Goal: Task Accomplishment & Management: Complete application form

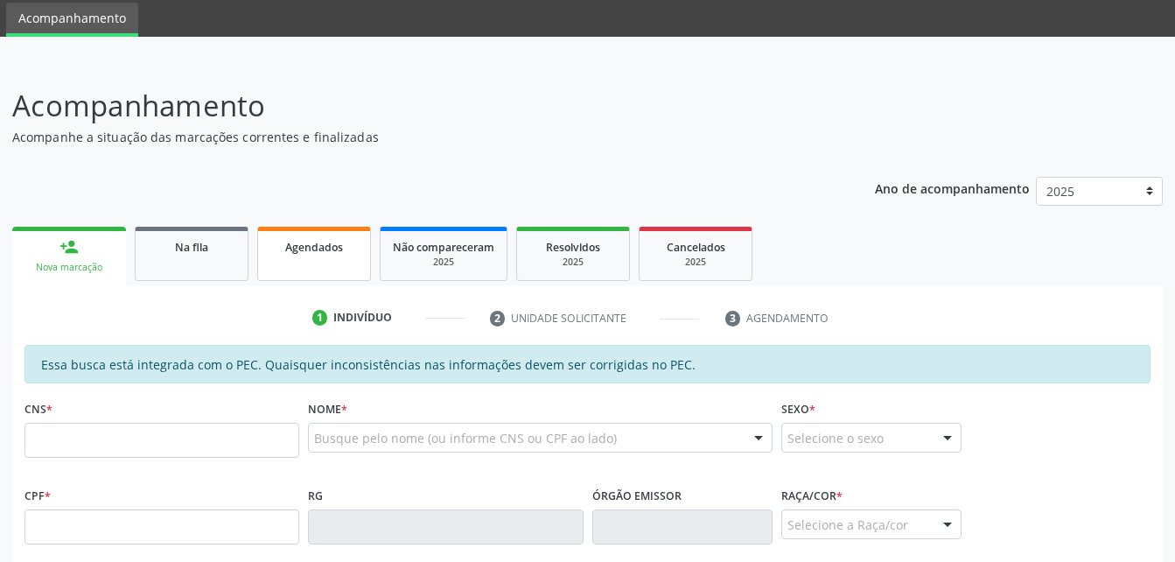
scroll to position [90, 0]
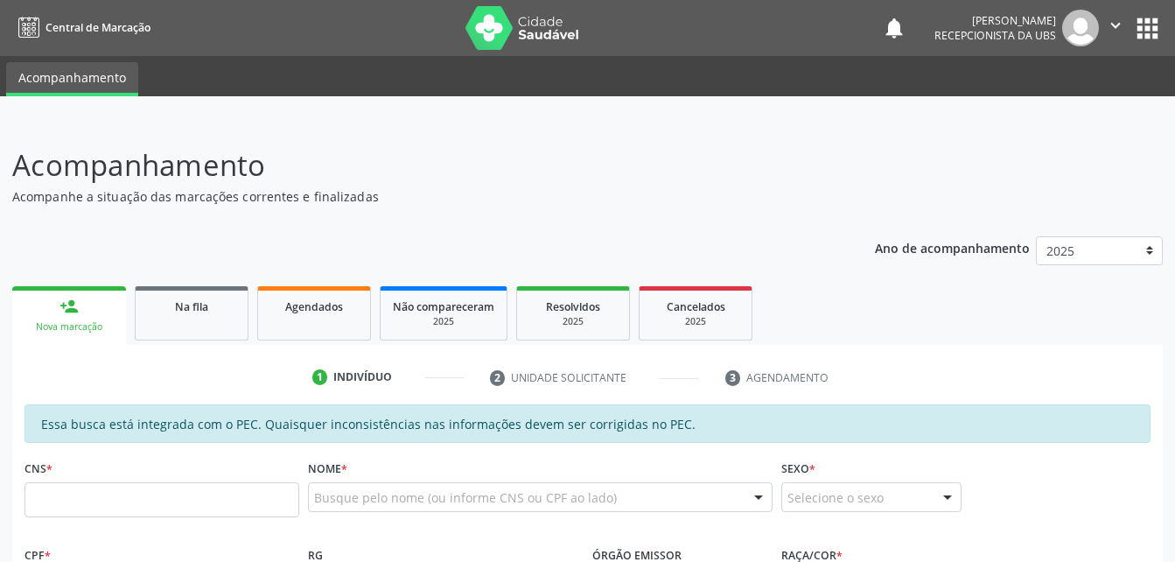
scroll to position [90, 0]
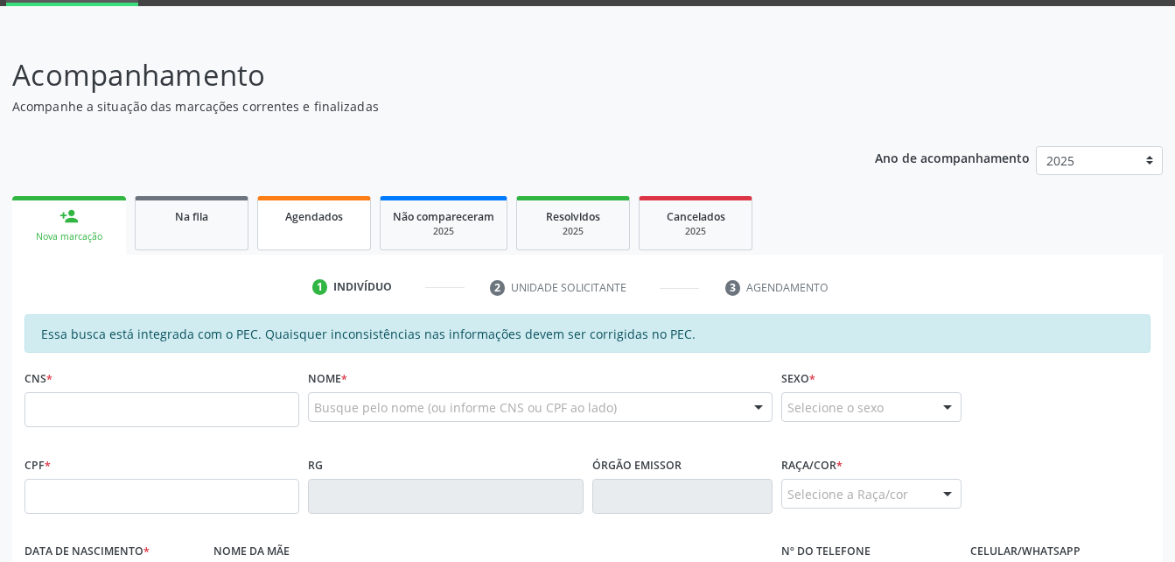
click at [363, 240] on link "Agendados" at bounding box center [314, 223] width 114 height 54
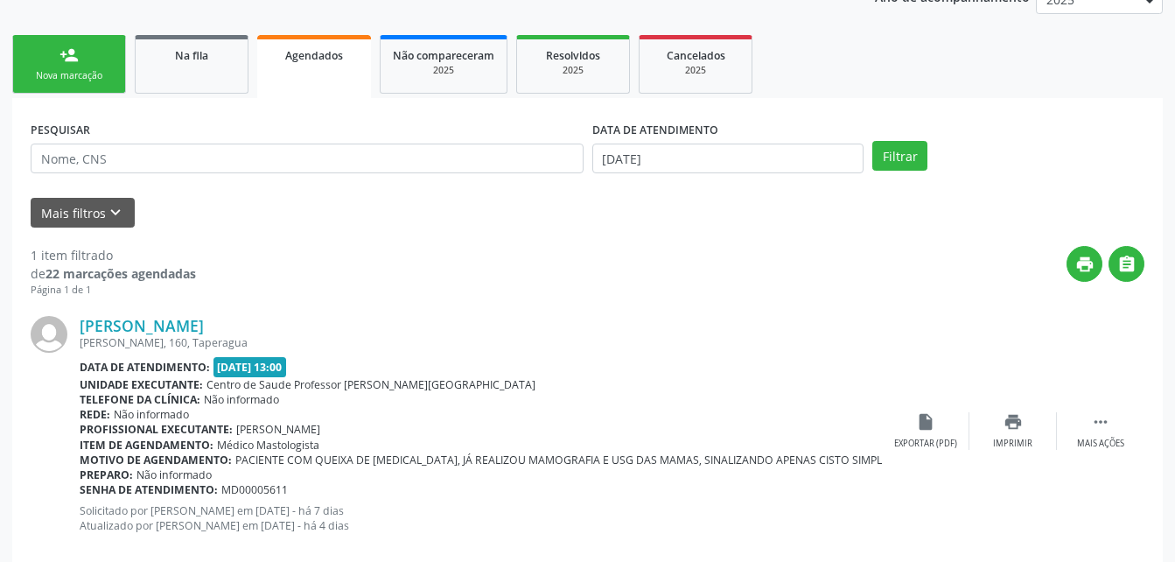
scroll to position [283, 0]
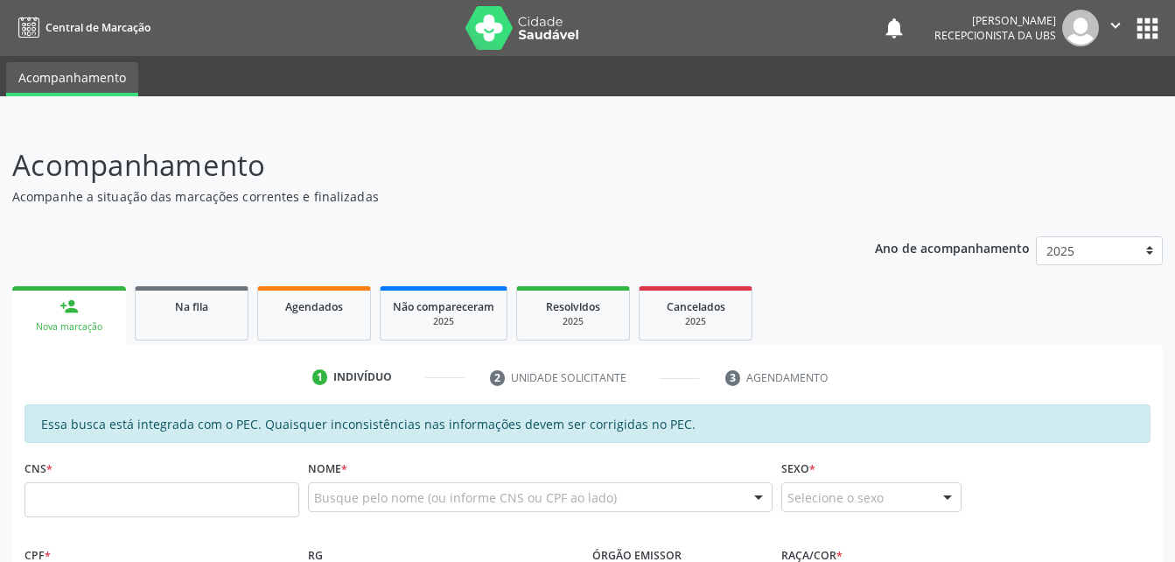
scroll to position [283, 0]
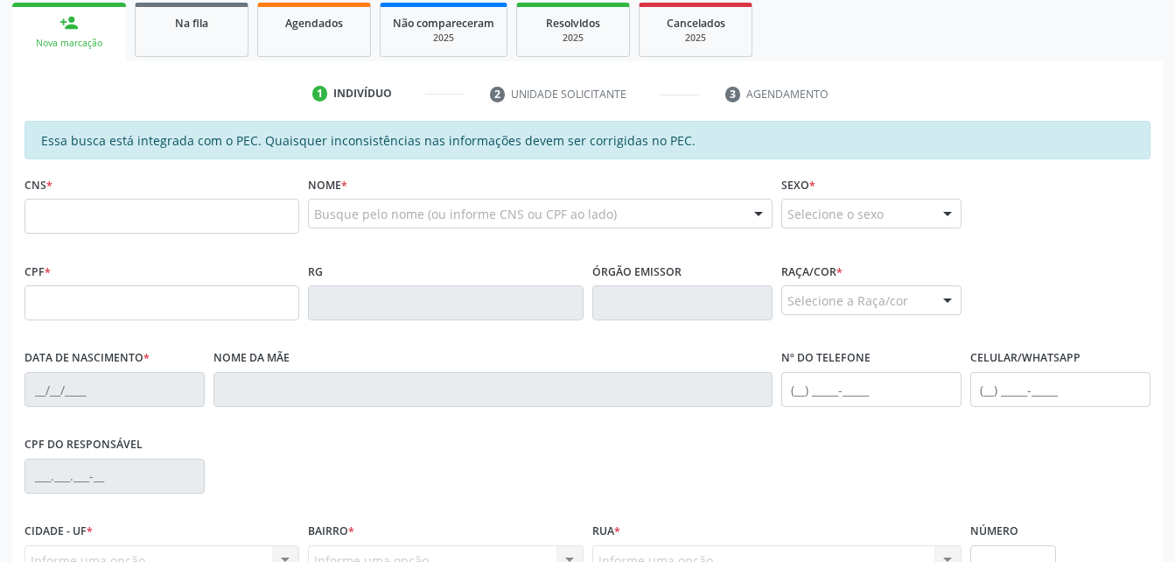
drag, startPoint x: 348, startPoint y: 38, endPoint x: 368, endPoint y: 60, distance: 30.4
click at [346, 38] on link "Agendados" at bounding box center [314, 30] width 114 height 54
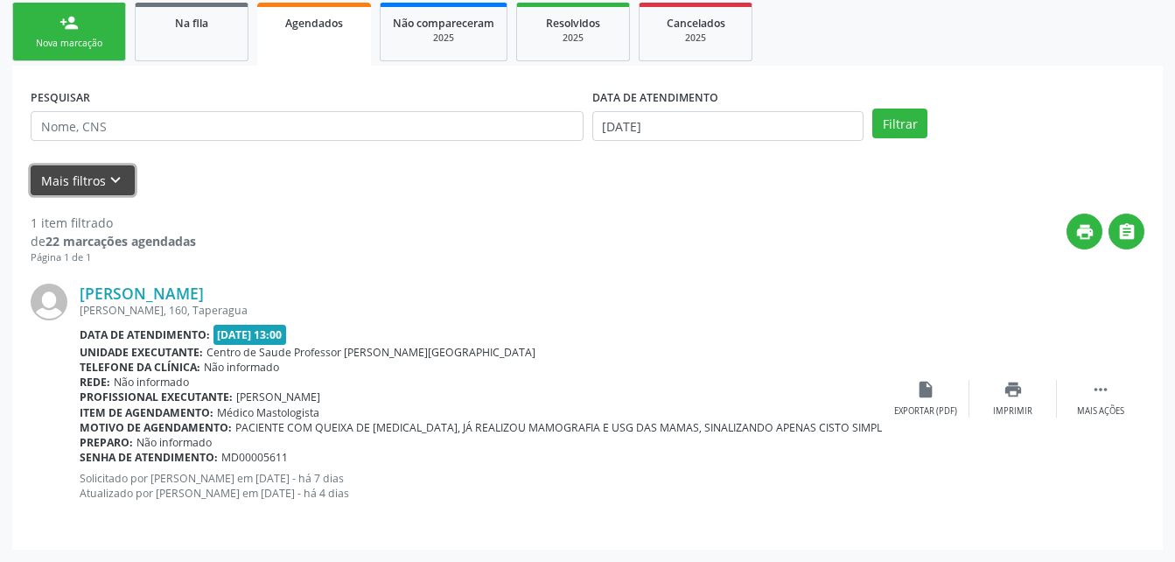
click at [117, 188] on icon "keyboard_arrow_down" at bounding box center [115, 180] width 19 height 19
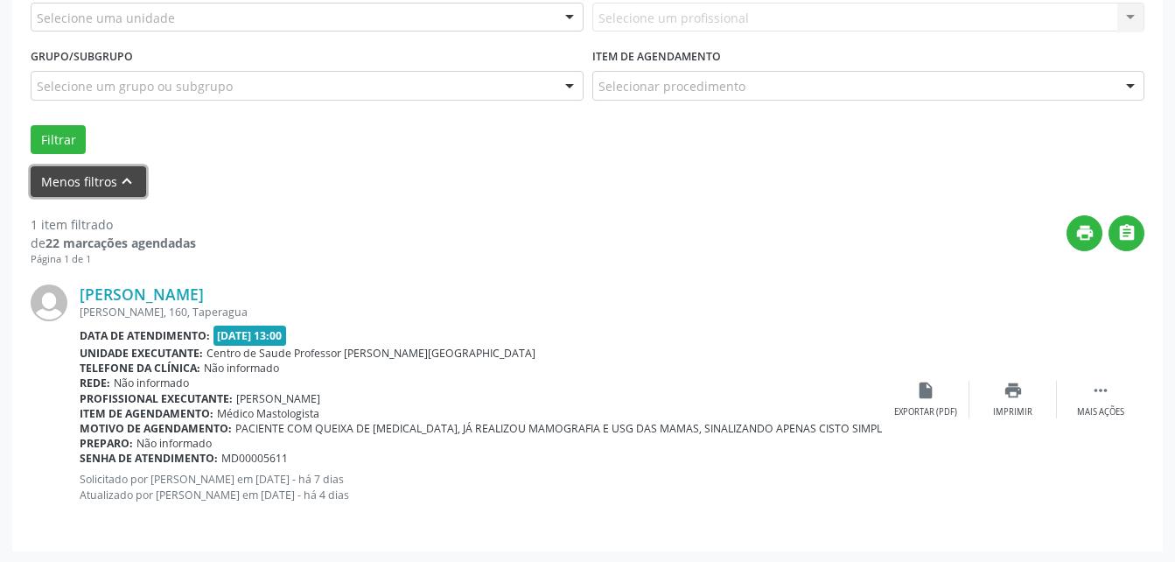
scroll to position [463, 0]
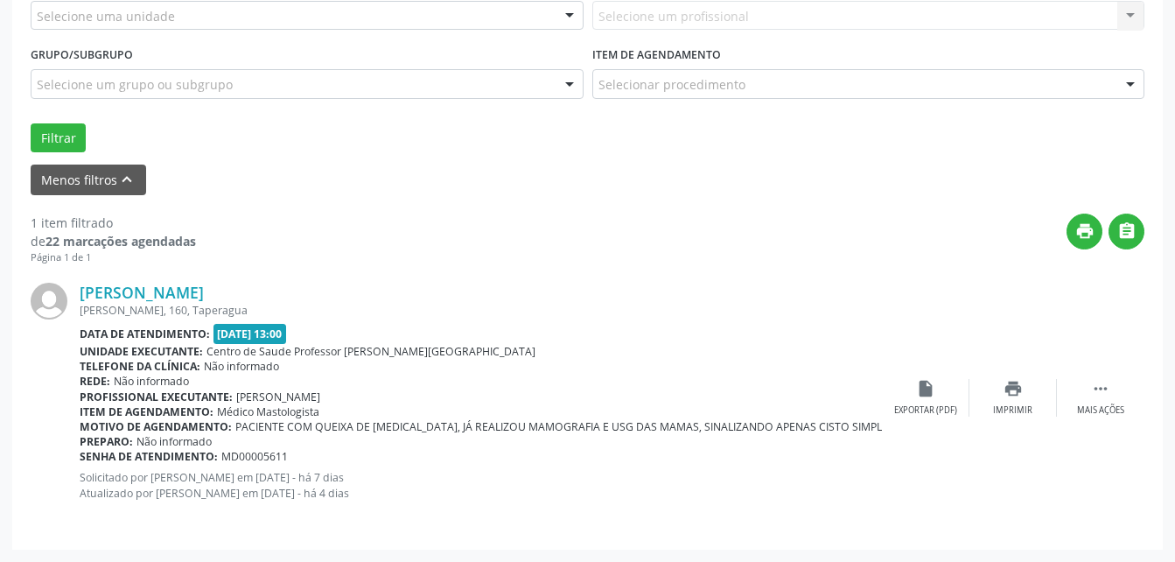
click at [485, 317] on div "Dom Pedro II, 160, Taperagua" at bounding box center [481, 310] width 802 height 15
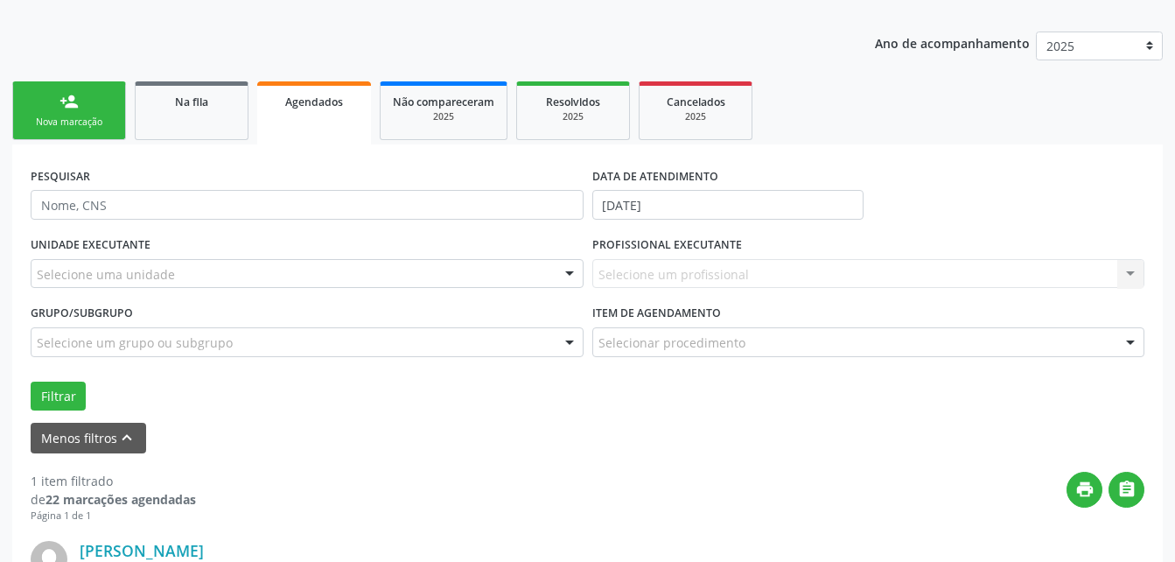
scroll to position [200, 0]
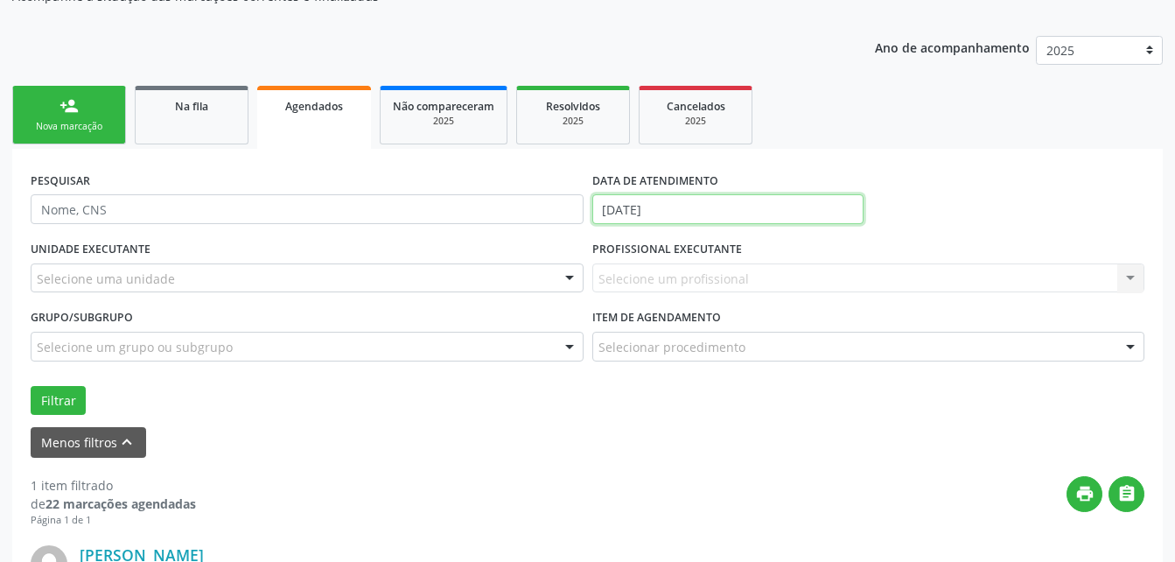
click at [702, 210] on input "22/08/2025" at bounding box center [728, 209] width 272 height 30
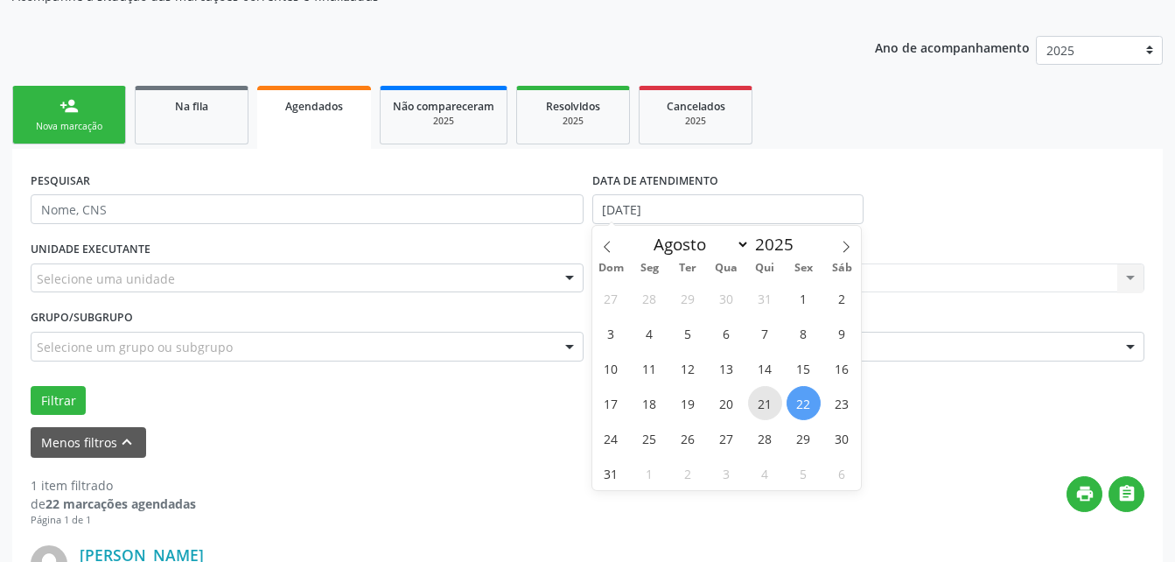
click at [757, 394] on span "21" at bounding box center [765, 403] width 34 height 34
type input "21/08/2025"
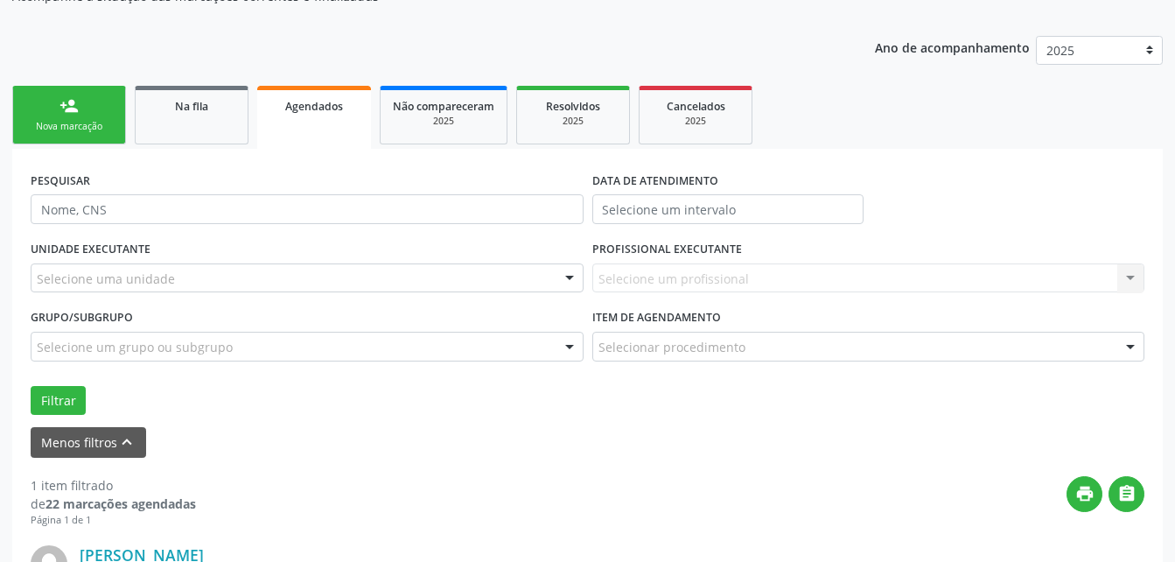
click at [886, 420] on form "PESQUISAR DATA DE ATENDIMENTO UNIDADE EXECUTANTE Selecione uma unidade Todos as…" at bounding box center [588, 312] width 1114 height 290
click at [55, 407] on button "Filtrar" at bounding box center [58, 401] width 55 height 30
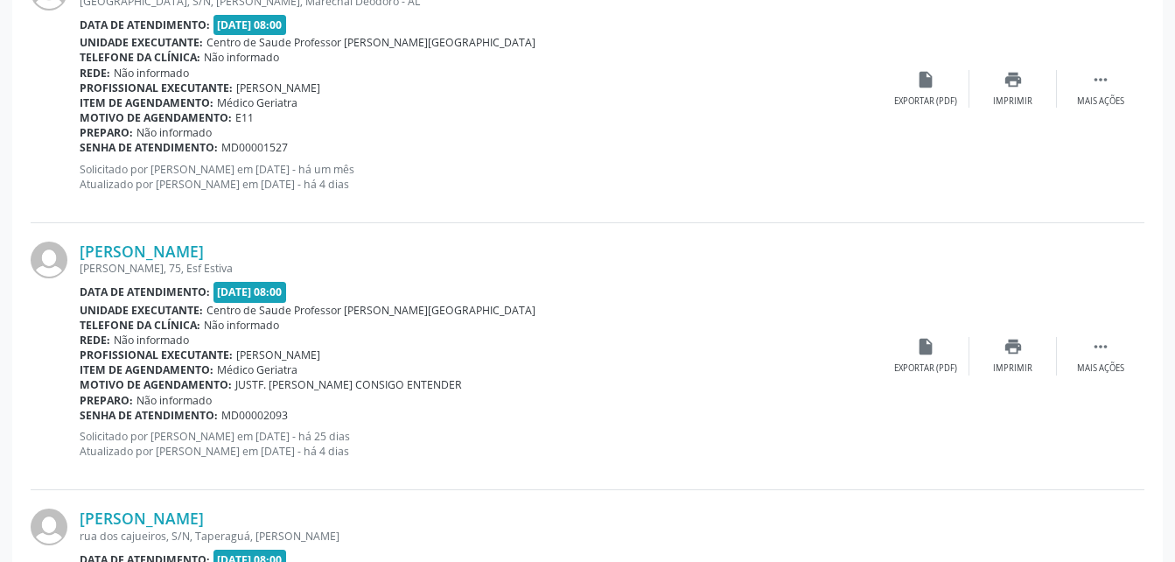
scroll to position [4238, 0]
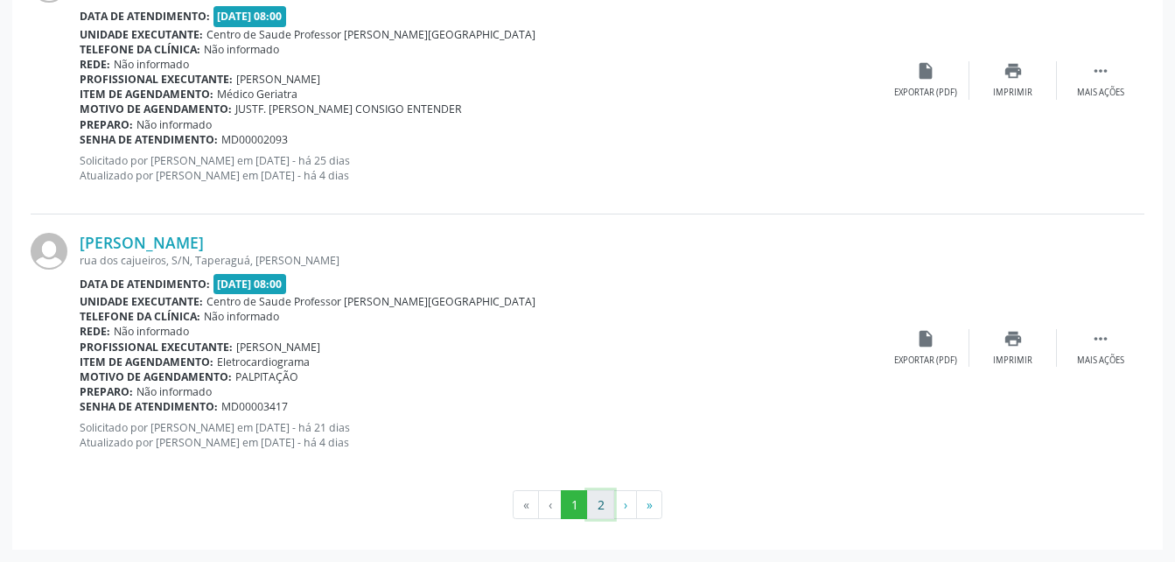
click at [594, 507] on button "2" at bounding box center [600, 505] width 27 height 30
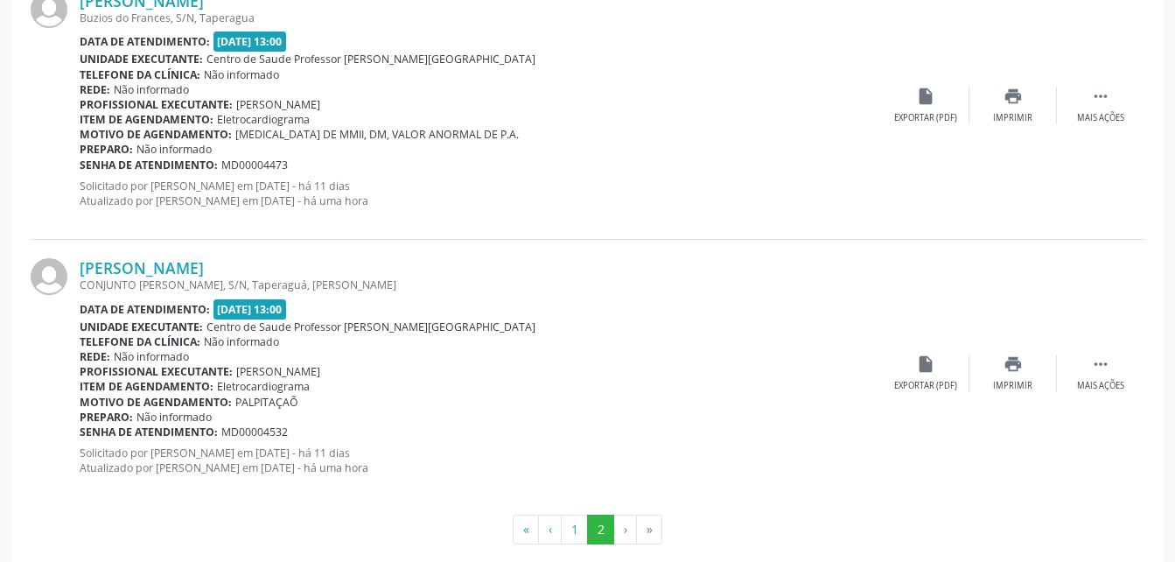
scroll to position [2101, 0]
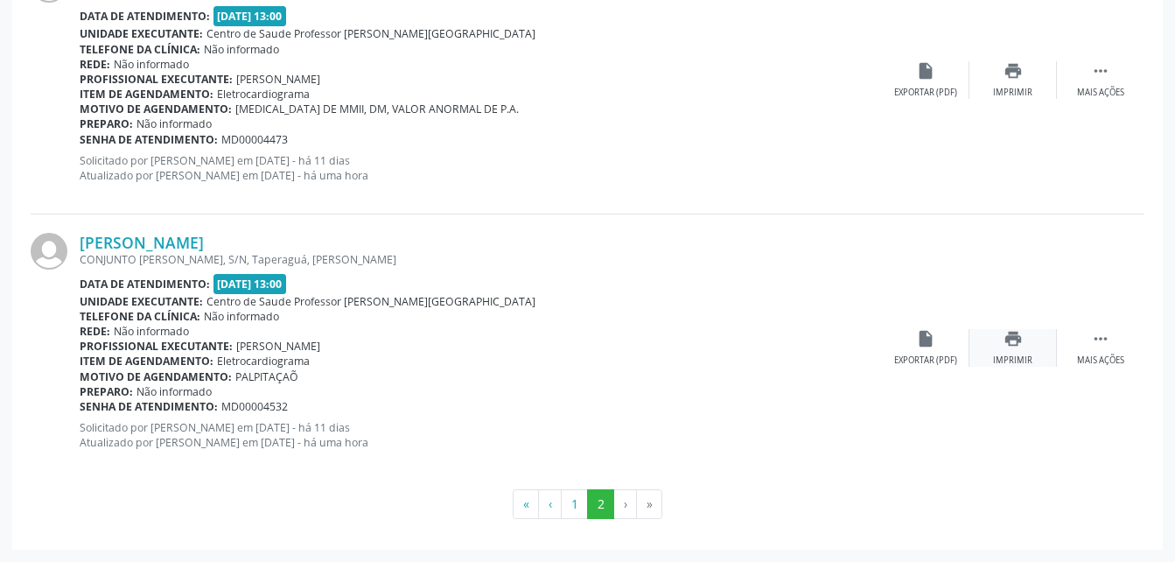
click at [1016, 344] on icon "print" at bounding box center [1013, 338] width 19 height 19
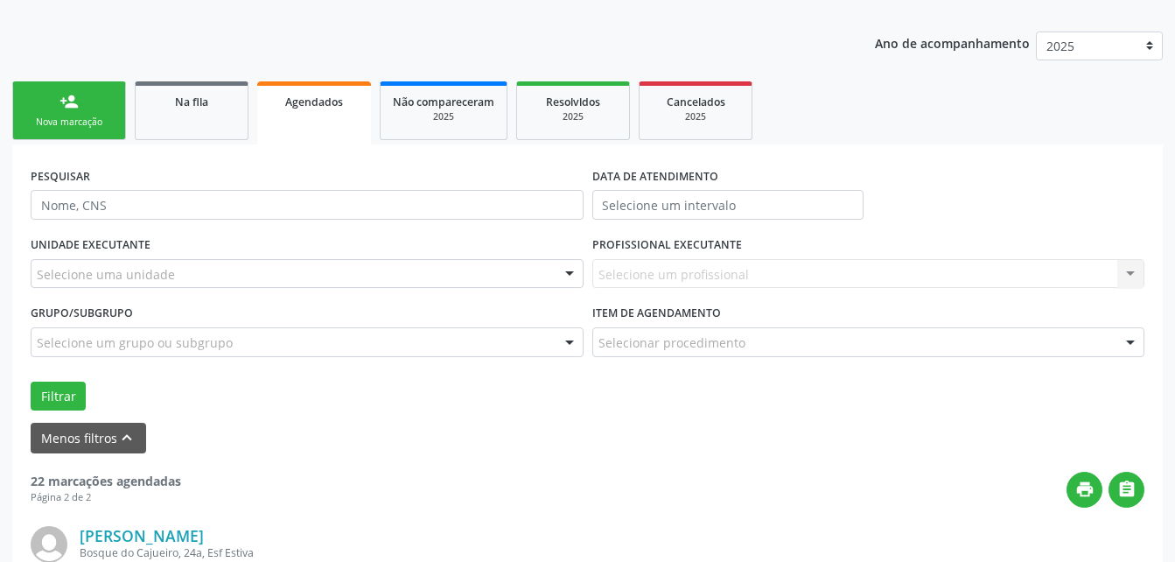
scroll to position [88, 0]
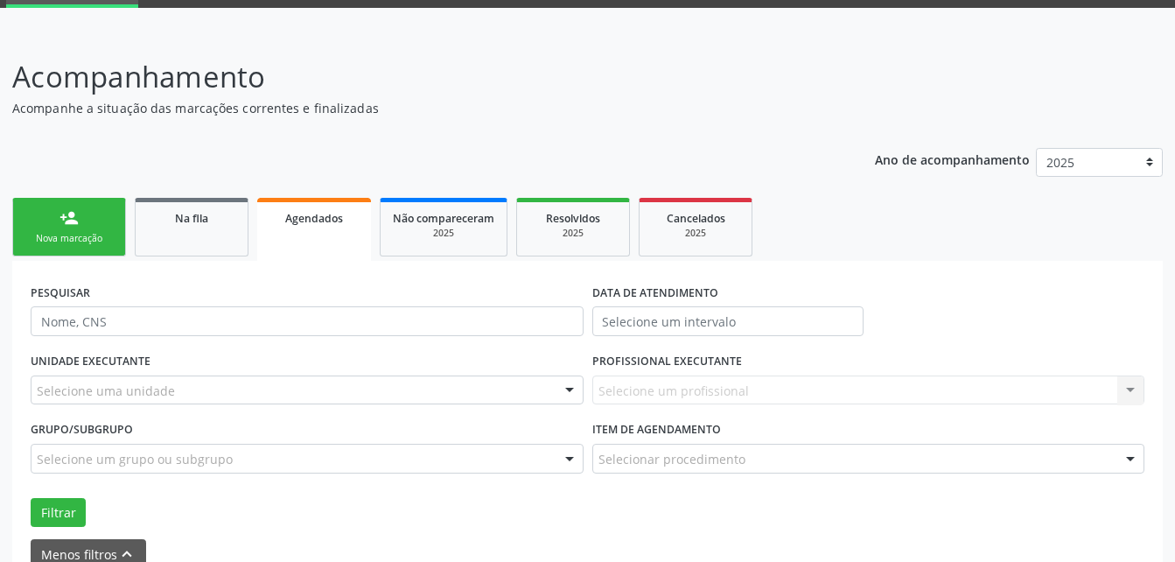
click at [281, 239] on link "Agendados" at bounding box center [314, 229] width 114 height 63
click at [233, 236] on link "Na fila" at bounding box center [192, 227] width 114 height 59
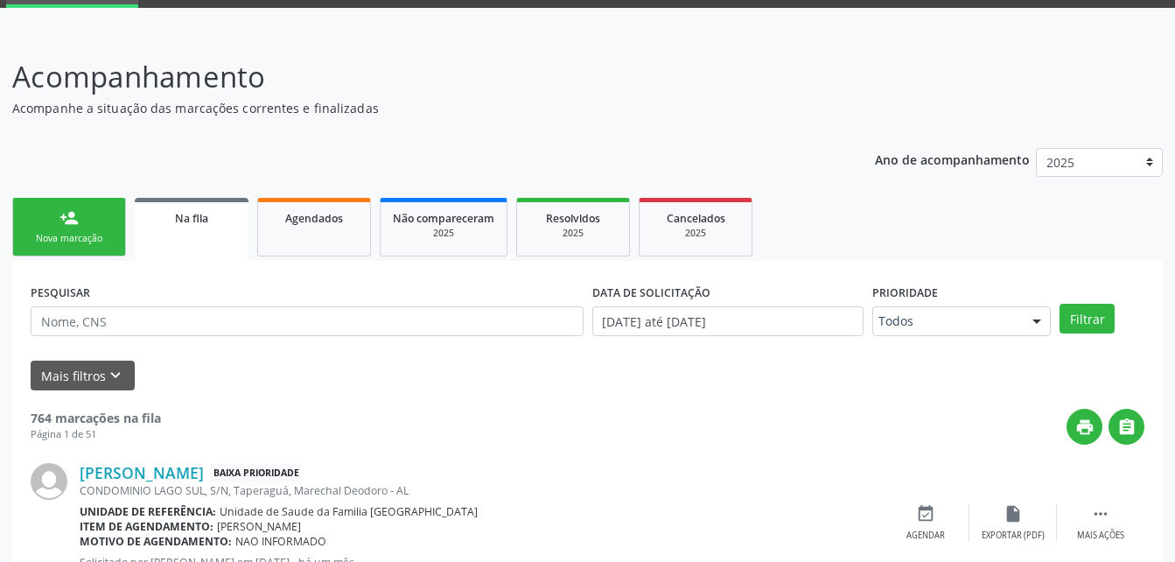
click at [233, 238] on link "Na fila" at bounding box center [192, 229] width 114 height 63
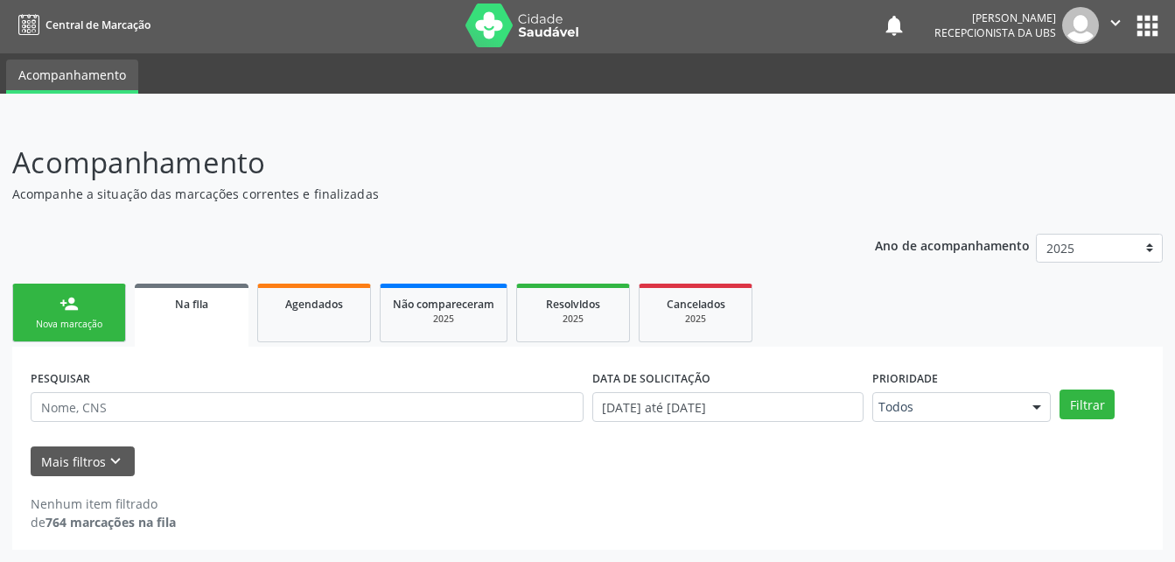
scroll to position [3, 0]
click at [155, 393] on input "text" at bounding box center [307, 407] width 553 height 30
type input "thaynara rayane da silva santos"
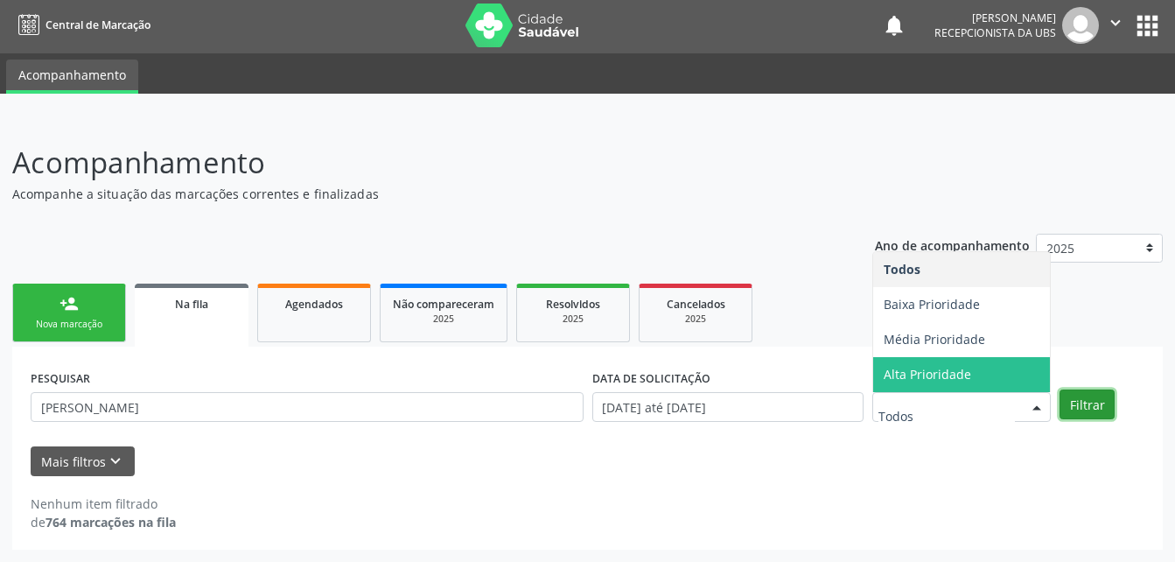
click at [1101, 403] on button "Filtrar" at bounding box center [1087, 404] width 55 height 30
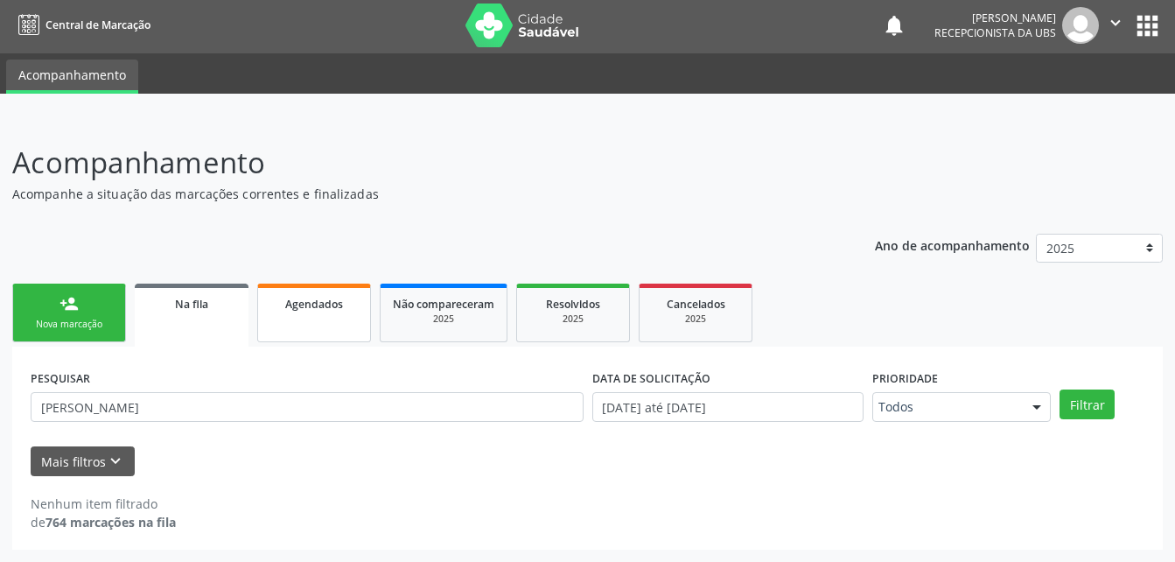
click at [277, 339] on link "Agendados" at bounding box center [314, 312] width 114 height 59
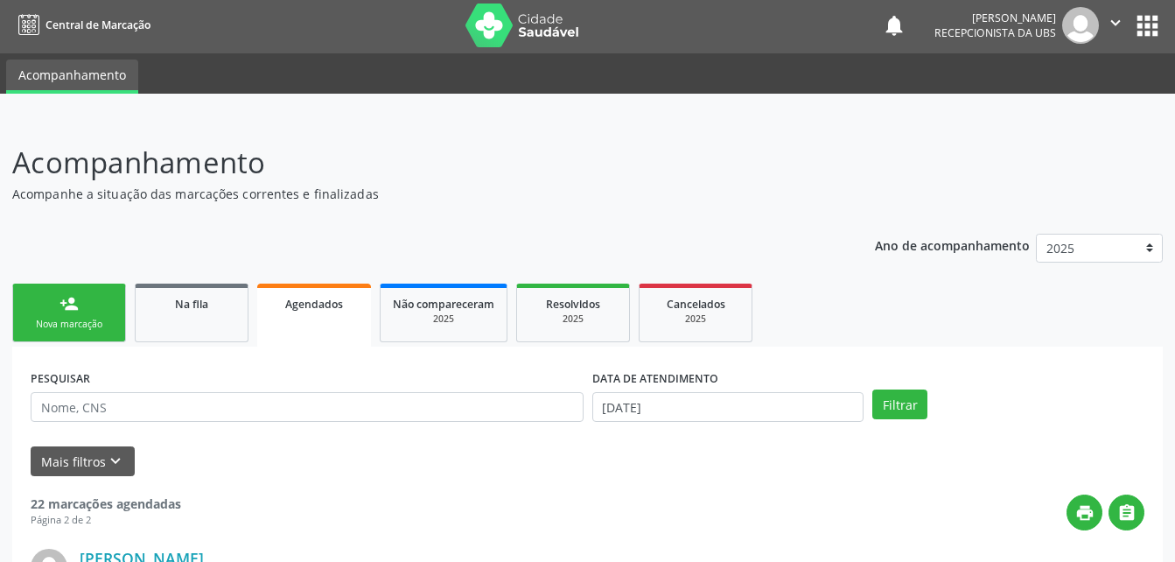
click at [47, 0] on nav "Central de Marcação notifications Evelin Maria Santos Silva Recepcionista da UB…" at bounding box center [587, 25] width 1175 height 56
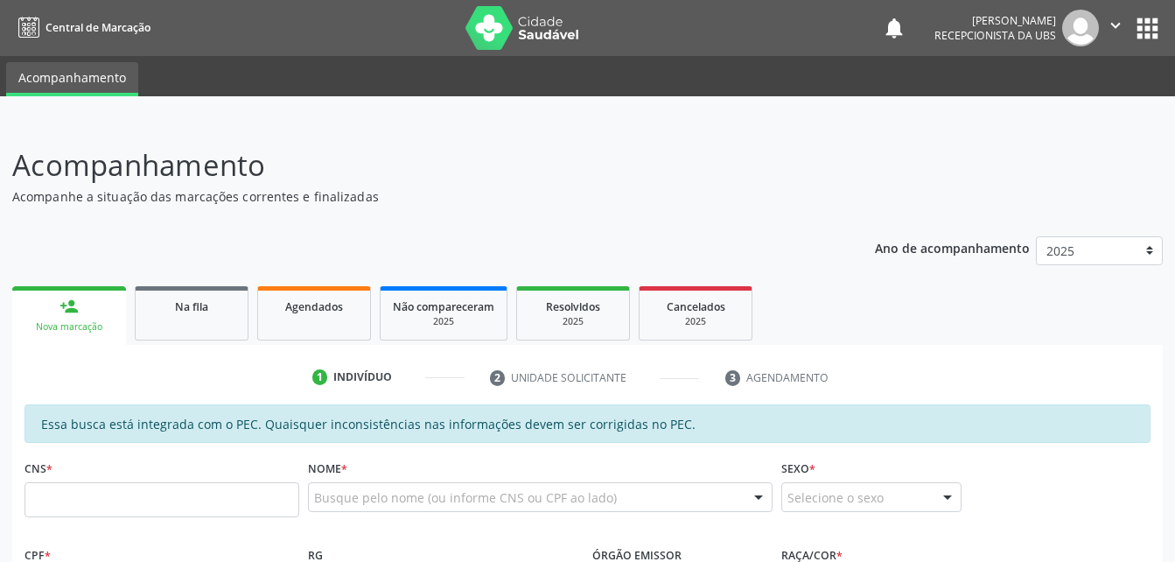
scroll to position [3, 0]
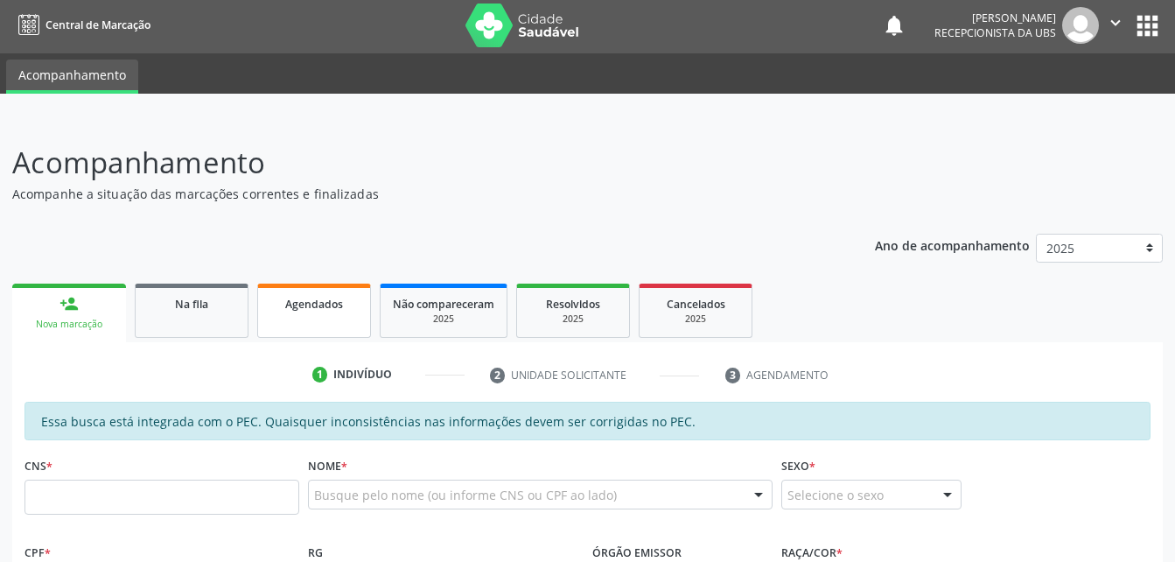
click at [316, 310] on span "Agendados" at bounding box center [314, 304] width 58 height 15
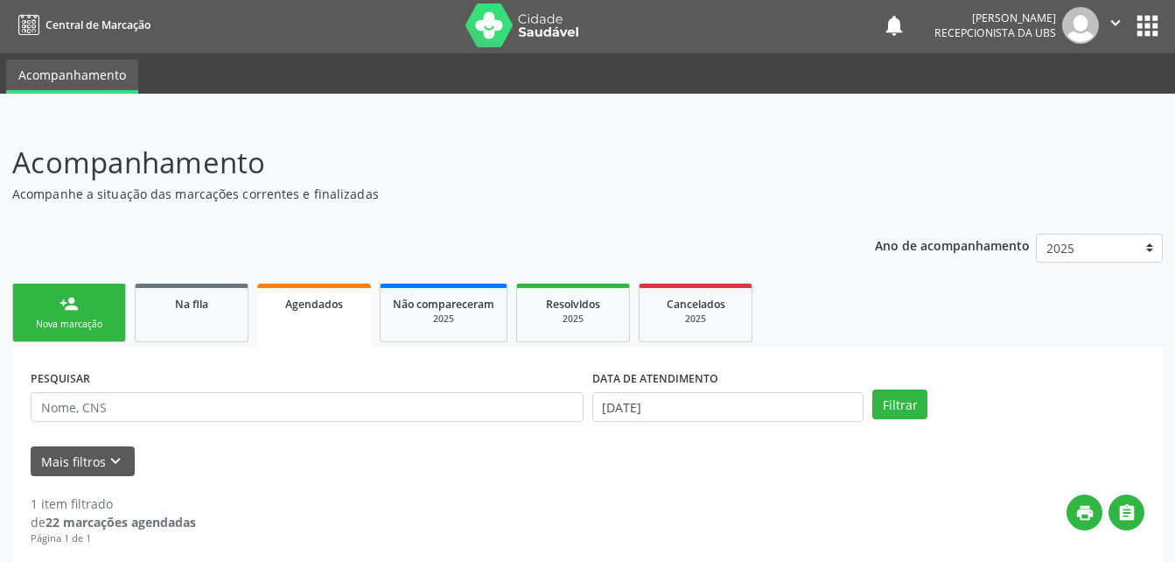
click at [101, 303] on link "person_add Nova marcação" at bounding box center [69, 312] width 114 height 59
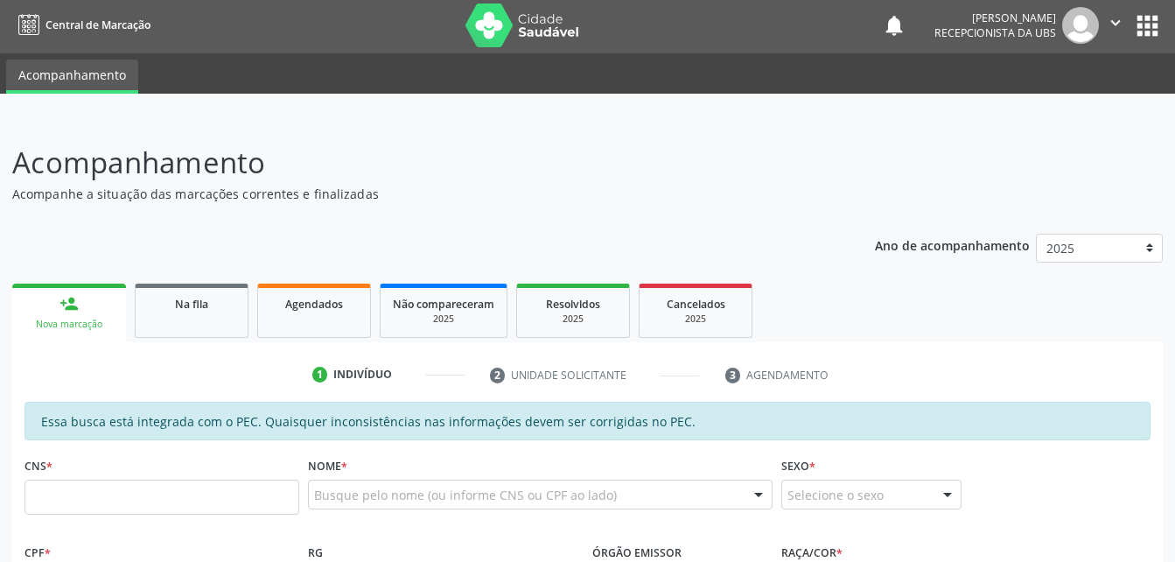
scroll to position [178, 0]
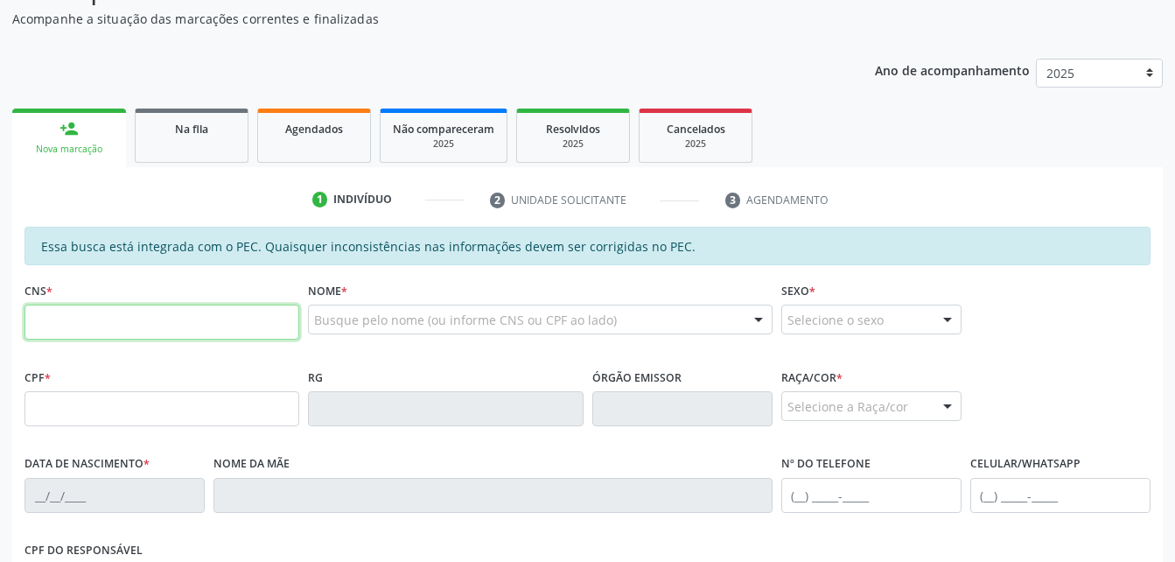
click at [198, 313] on input "text" at bounding box center [161, 321] width 275 height 35
type input "703 4054 6787 1000"
type input "068.734.664-92"
type input "24/10/1978"
type input "Maria de Lourdes dos Santos"
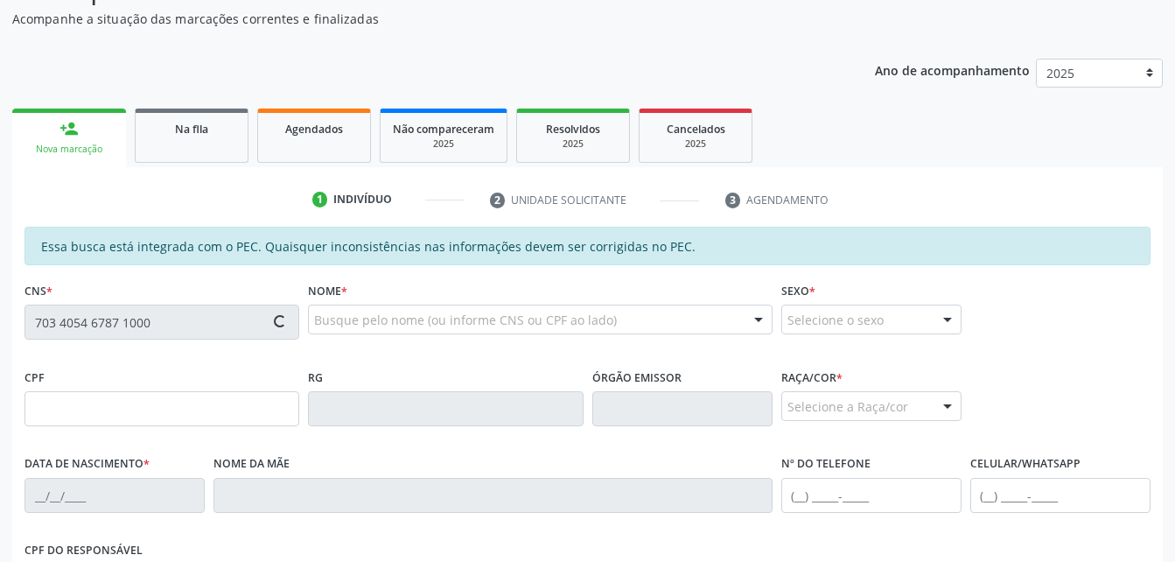
type input "(82) 99833-4102"
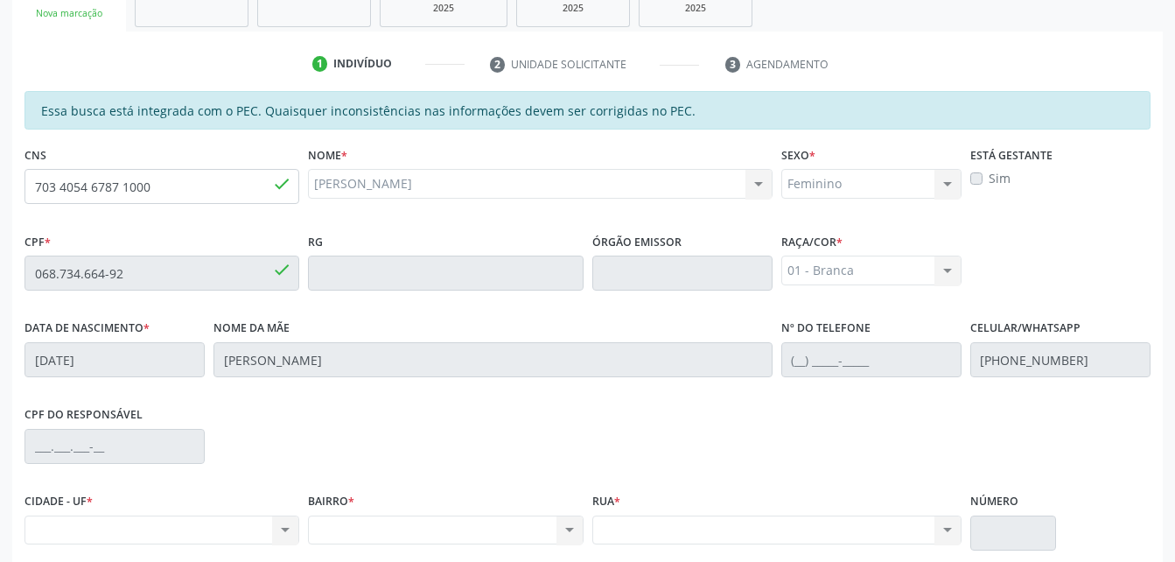
scroll to position [462, 0]
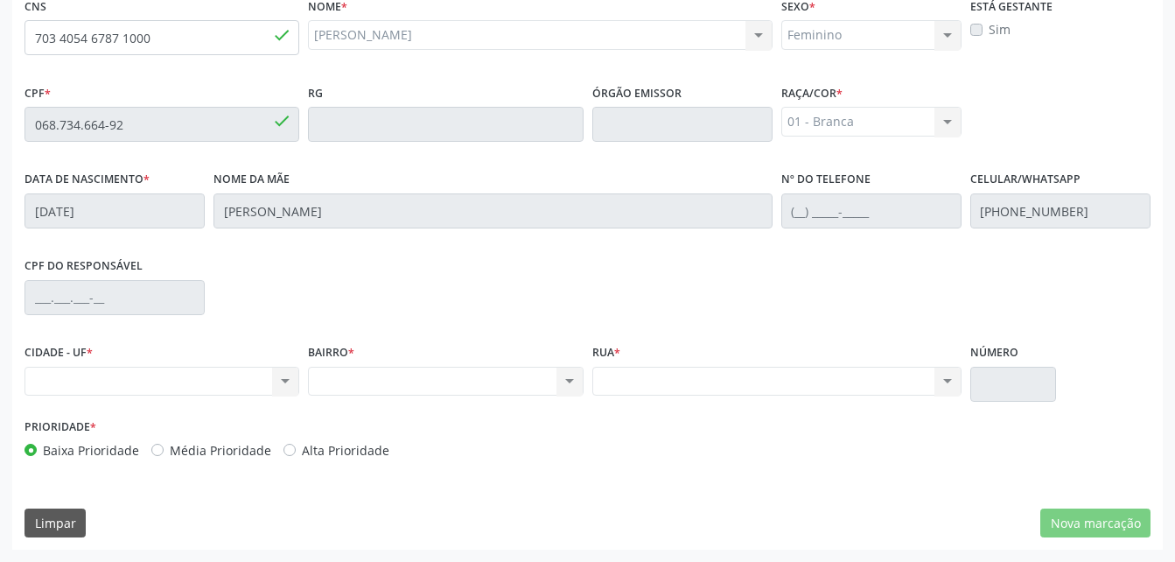
click at [984, 268] on div "CPF do responsável" at bounding box center [587, 296] width 1135 height 87
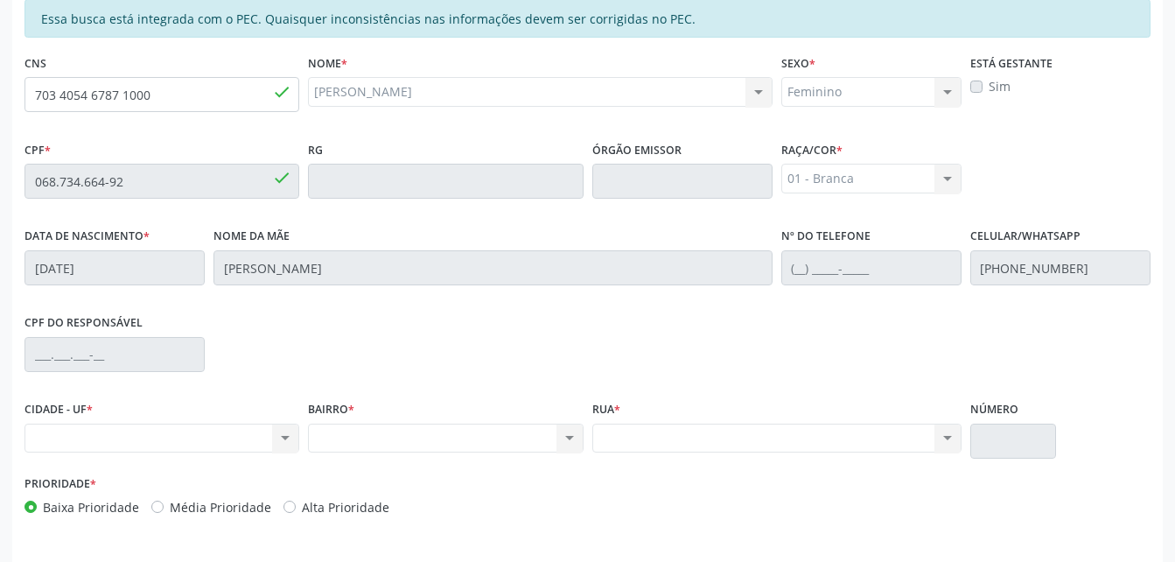
scroll to position [374, 0]
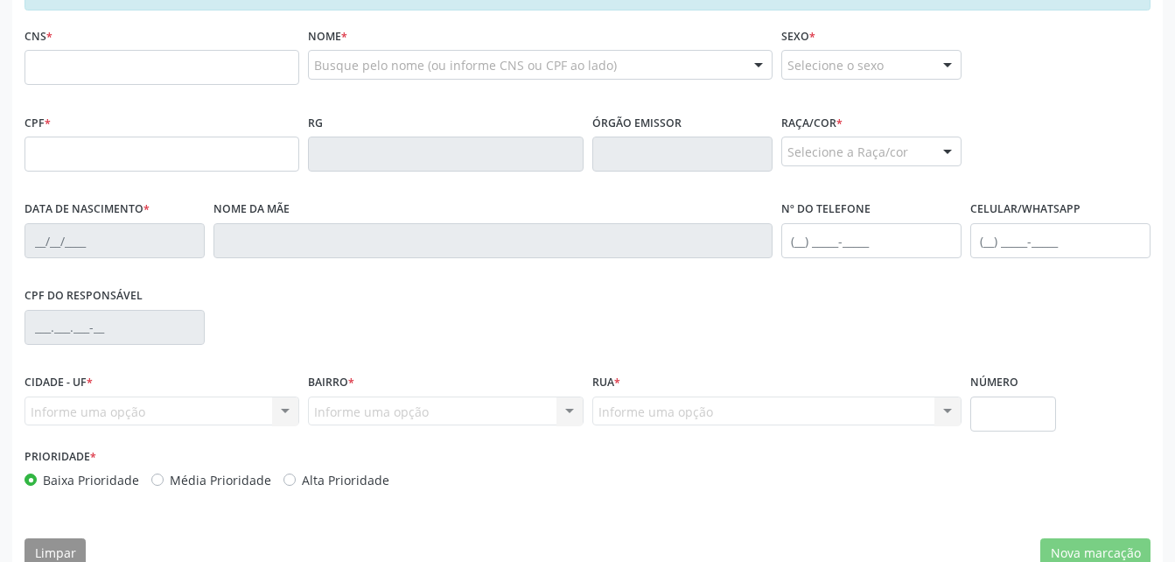
scroll to position [432, 0]
click at [175, 77] on input "text" at bounding box center [161, 67] width 275 height 35
type input "703 4054 6787 1000"
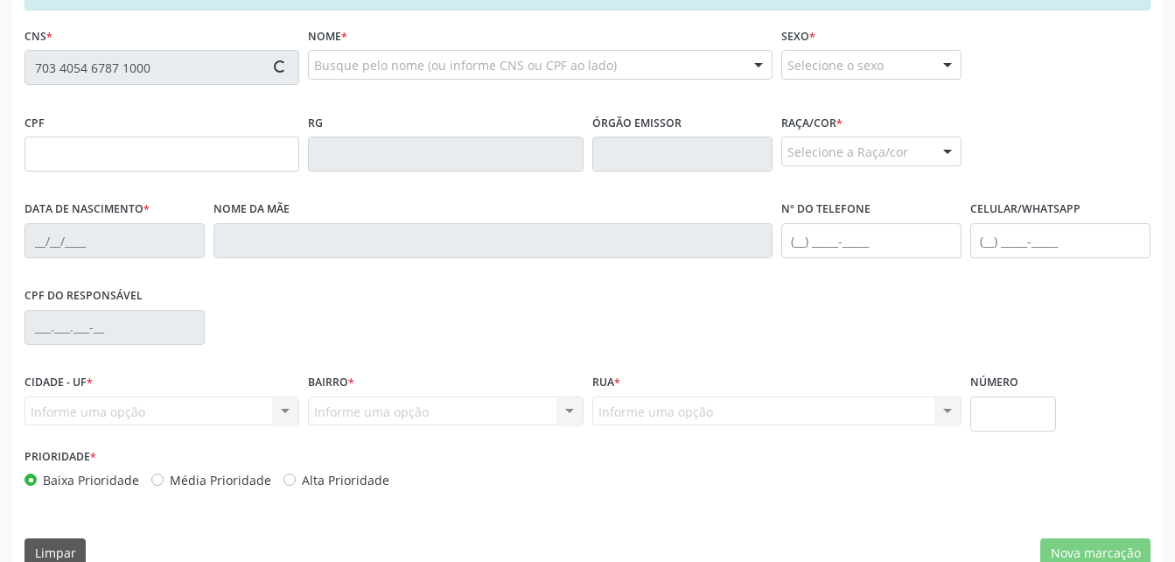
type input "068.734.664-92"
type input "[DATE]"
type input "[PERSON_NAME]"
type input "[PHONE_NUMBER]"
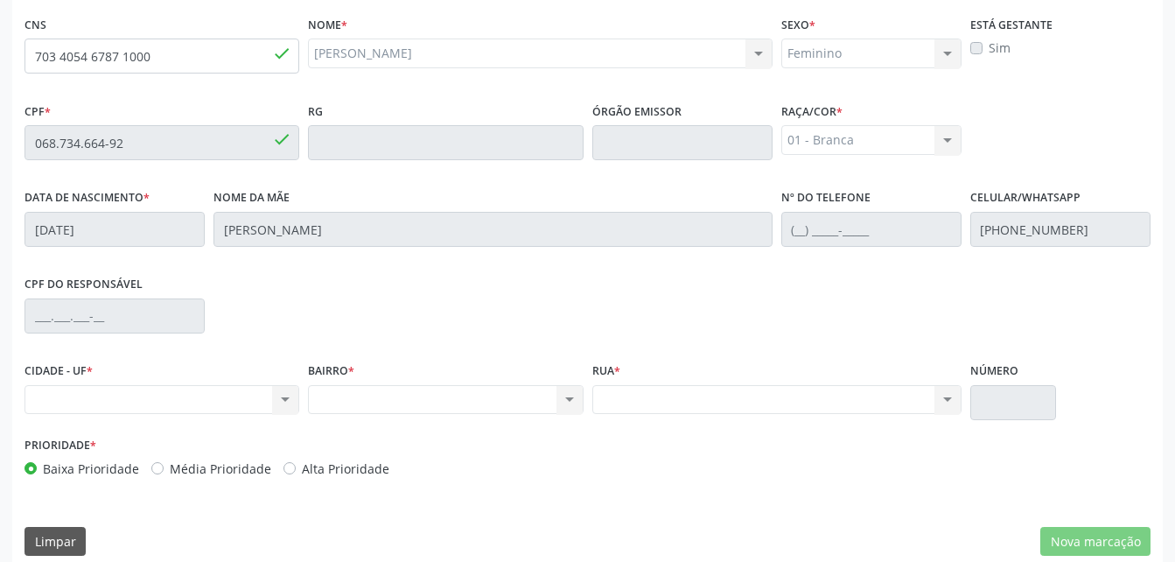
scroll to position [462, 0]
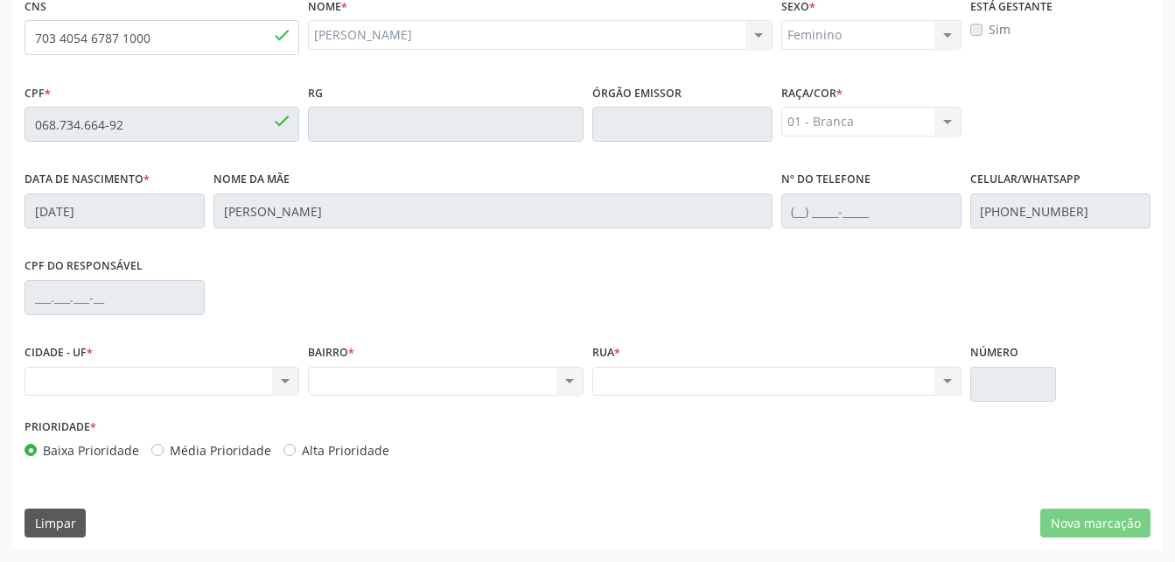
click at [819, 129] on div "01 - Branca 01 - Branca 02 - Preta 04 - Amarela 03 - Parda 05 - Indígena Nenhum…" at bounding box center [871, 122] width 180 height 30
click at [157, 384] on div "Nenhum resultado encontrado para: " " Não há nenhuma opção para ser exibida." at bounding box center [161, 382] width 275 height 30
drag, startPoint x: 276, startPoint y: 377, endPoint x: 285, endPoint y: 378, distance: 8.8
click at [277, 378] on div "Nenhum resultado encontrado para: " " Não há nenhuma opção para ser exibida." at bounding box center [161, 382] width 275 height 30
click at [288, 378] on div "Nenhum resultado encontrado para: " " Não há nenhuma opção para ser exibida." at bounding box center [161, 382] width 275 height 30
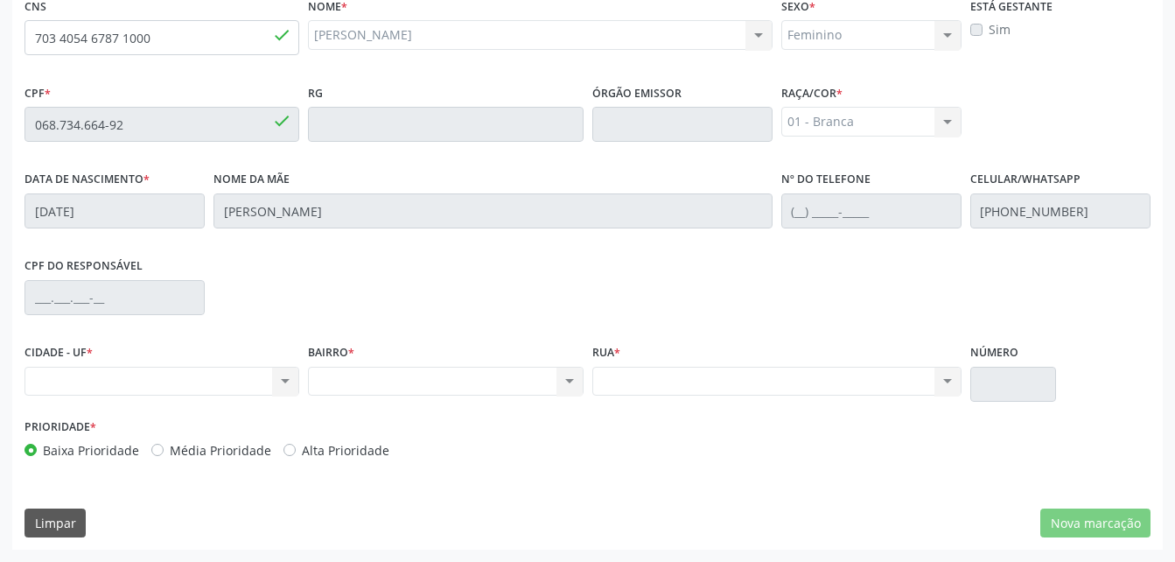
click at [288, 378] on div "Nenhum resultado encontrado para: " " Não há nenhuma opção para ser exibida." at bounding box center [161, 382] width 275 height 30
click at [286, 379] on div "Nenhum resultado encontrado para: " " Não há nenhuma opção para ser exibida." at bounding box center [161, 382] width 275 height 30
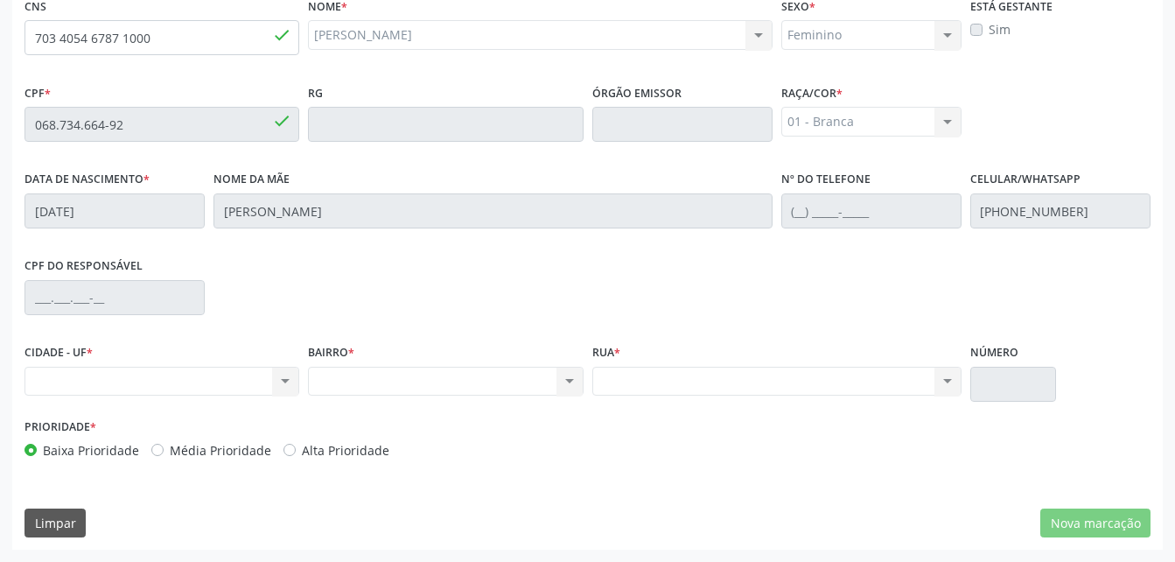
click at [619, 390] on div "Nenhum resultado encontrado para: " " Não há nenhuma opção para ser exibida." at bounding box center [776, 382] width 369 height 30
click at [944, 27] on div "Feminino Masculino Feminino Nenhum resultado encontrado para: " " Não há nenhum…" at bounding box center [871, 35] width 180 height 30
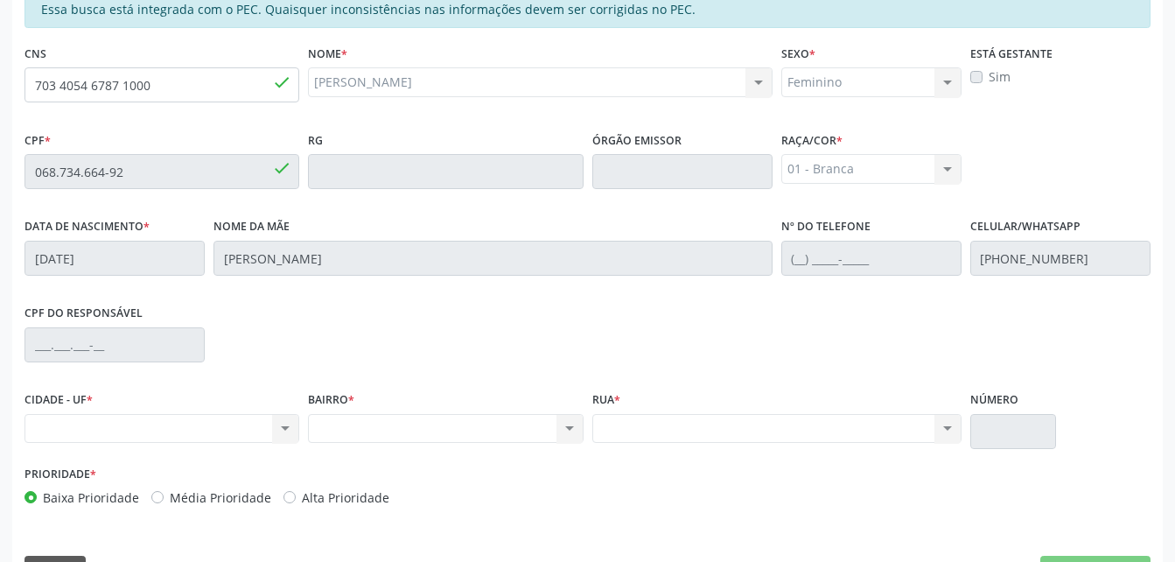
scroll to position [374, 0]
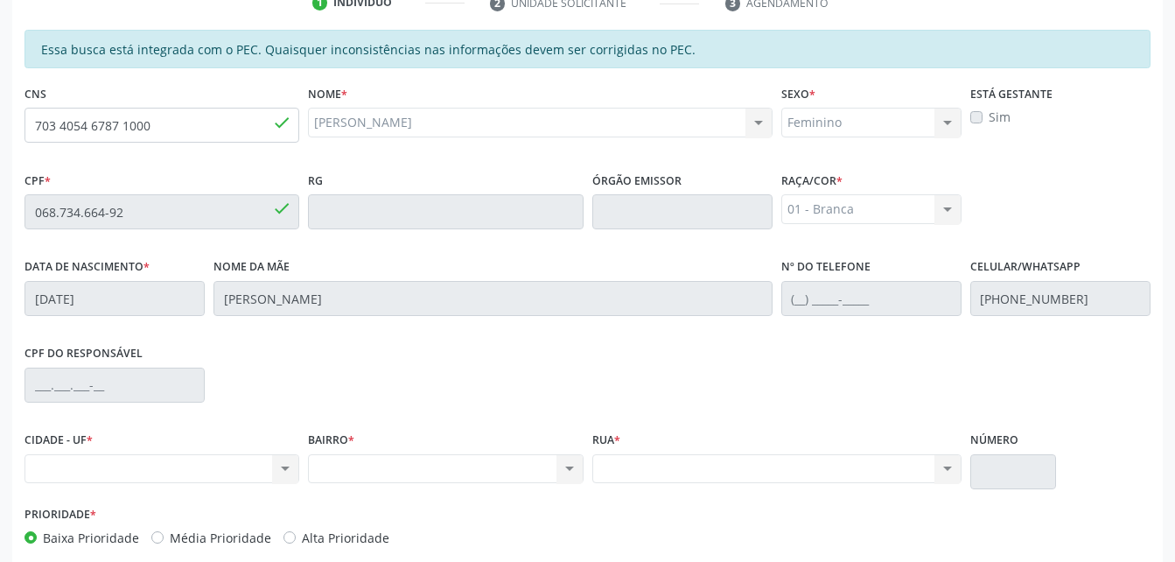
click at [465, 135] on div "Celia Santos de Souza Celia Santos de Souza CNS: 703 4054 6787 1000 CPF: 068.73…" at bounding box center [540, 123] width 464 height 30
drag, startPoint x: 705, startPoint y: 478, endPoint x: 516, endPoint y: 467, distance: 189.3
click at [703, 478] on div "Nenhum resultado encontrado para: " " Não há nenhuma opção para ser exibida." at bounding box center [776, 469] width 369 height 30
click at [281, 467] on div "Nenhum resultado encontrado para: " " Não há nenhuma opção para ser exibida." at bounding box center [161, 469] width 275 height 30
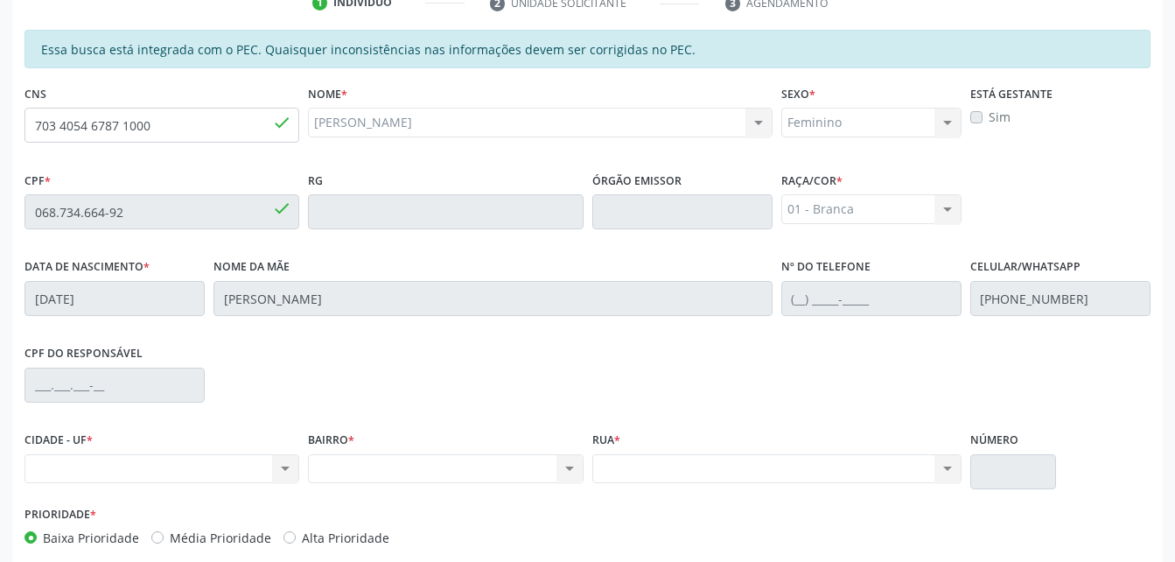
click at [281, 467] on div "Nenhum resultado encontrado para: " " Não há nenhuma opção para ser exibida." at bounding box center [161, 469] width 275 height 30
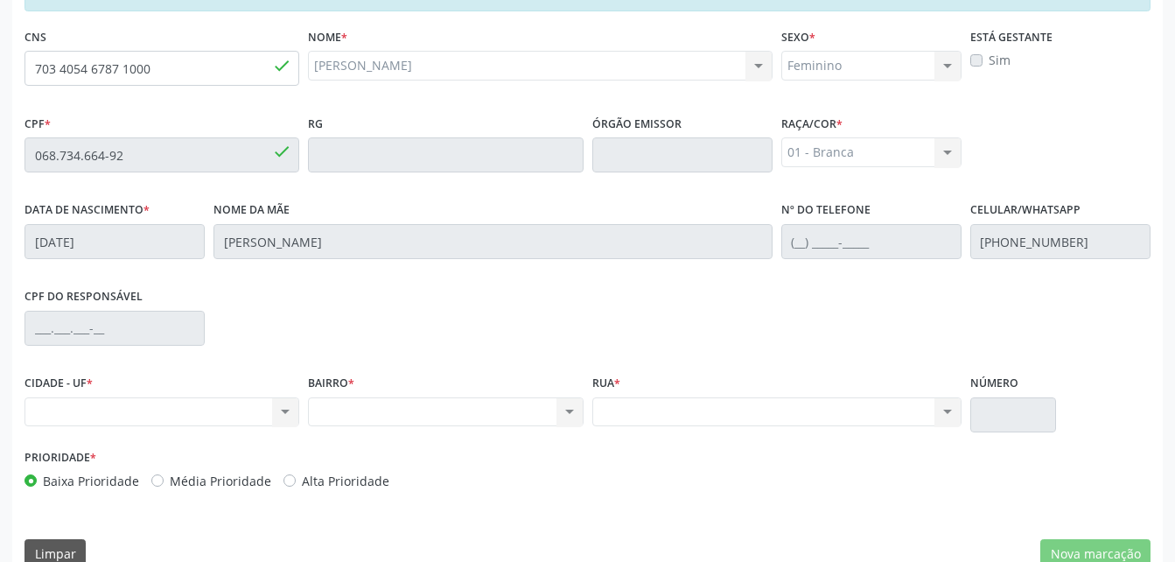
scroll to position [462, 0]
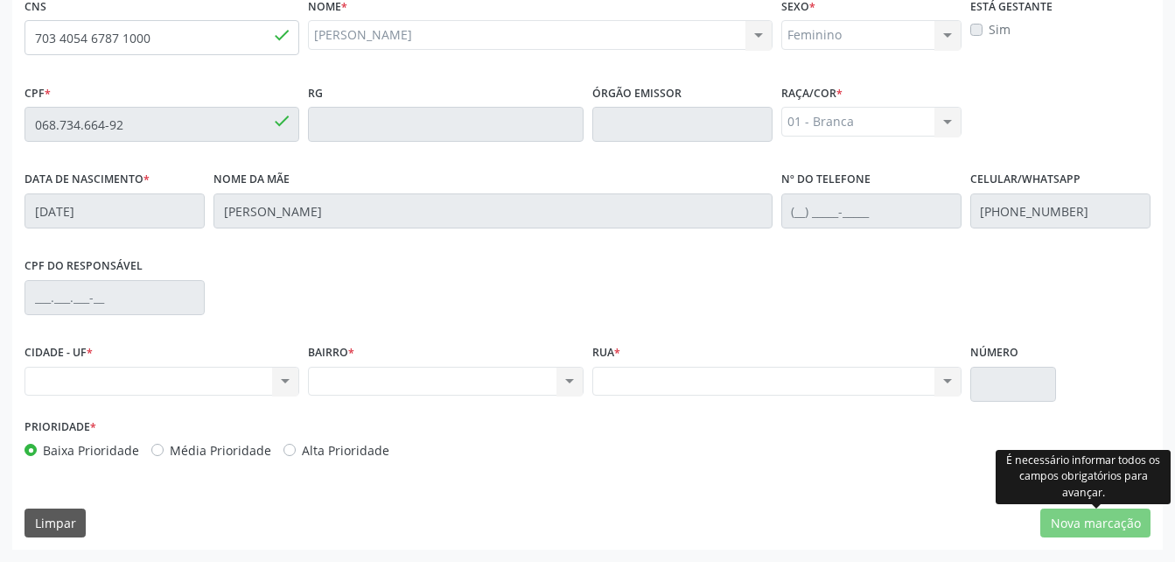
click at [1110, 493] on div "É necessário informar todos os campos obrigatórios para avançar." at bounding box center [1083, 477] width 175 height 54
click at [966, 382] on div "Número" at bounding box center [1013, 376] width 94 height 74
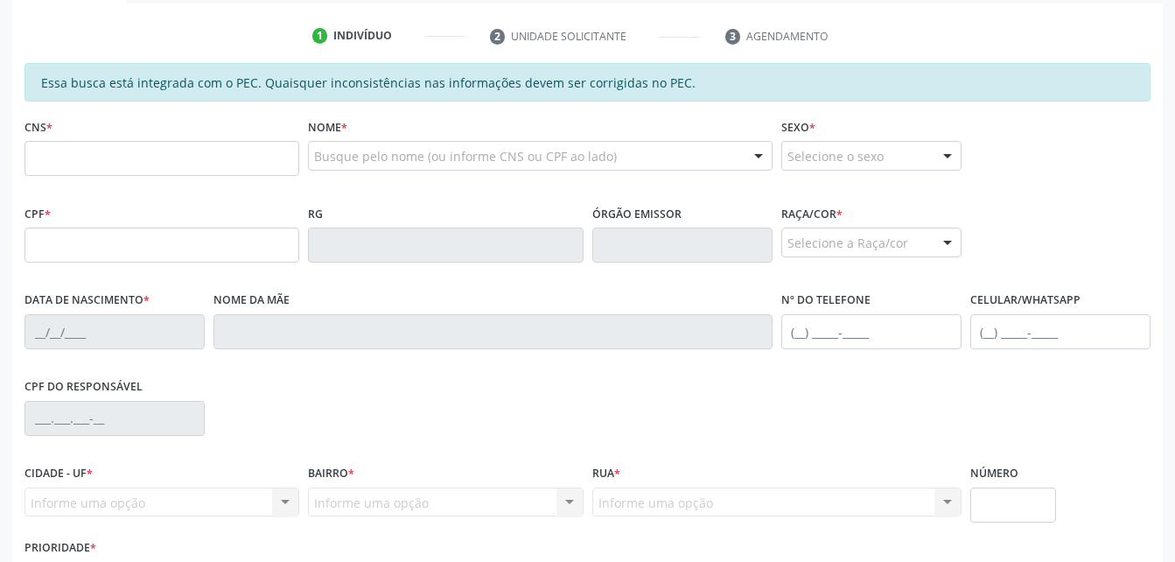
scroll to position [350, 0]
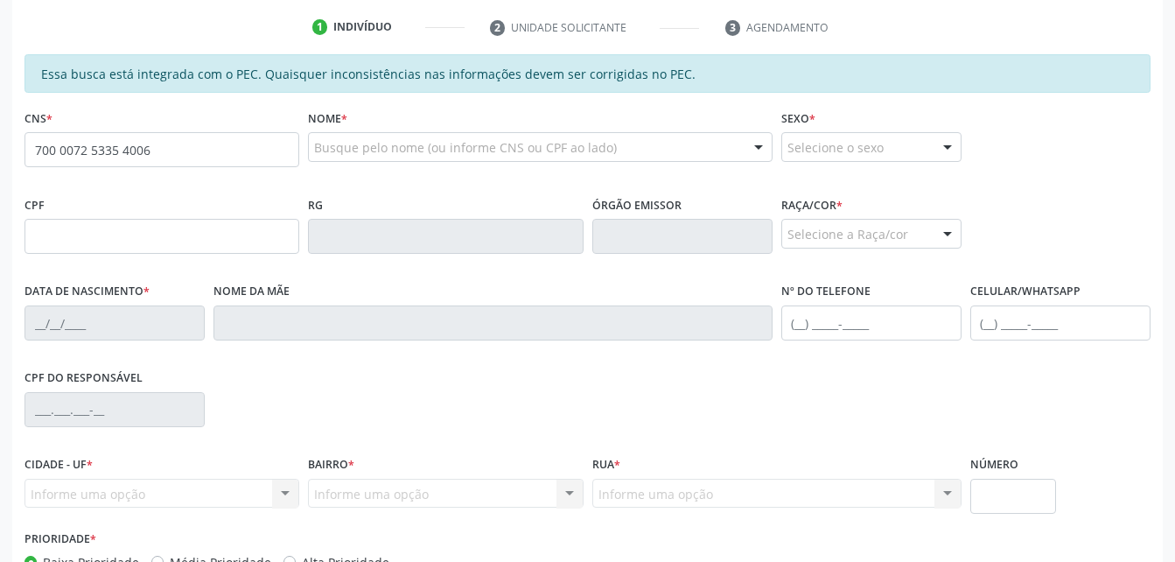
type input "700 0072 5335 4006"
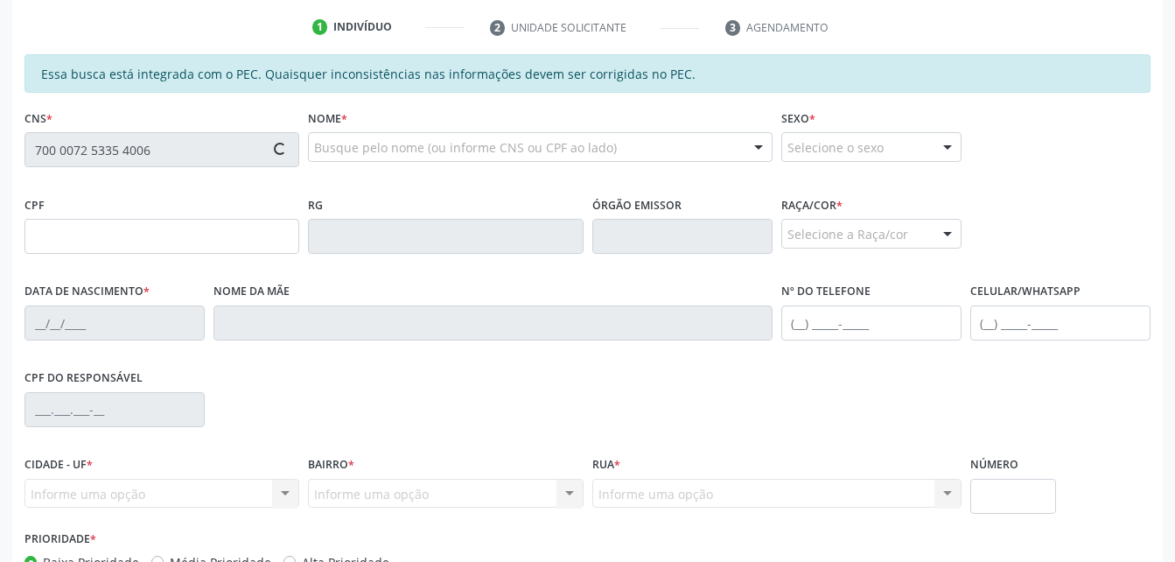
type input "071.215.914-21"
type input "[DATE]"
type input "Gedalva da Silva"
type input "(82) 99397-7174"
type input "S/N"
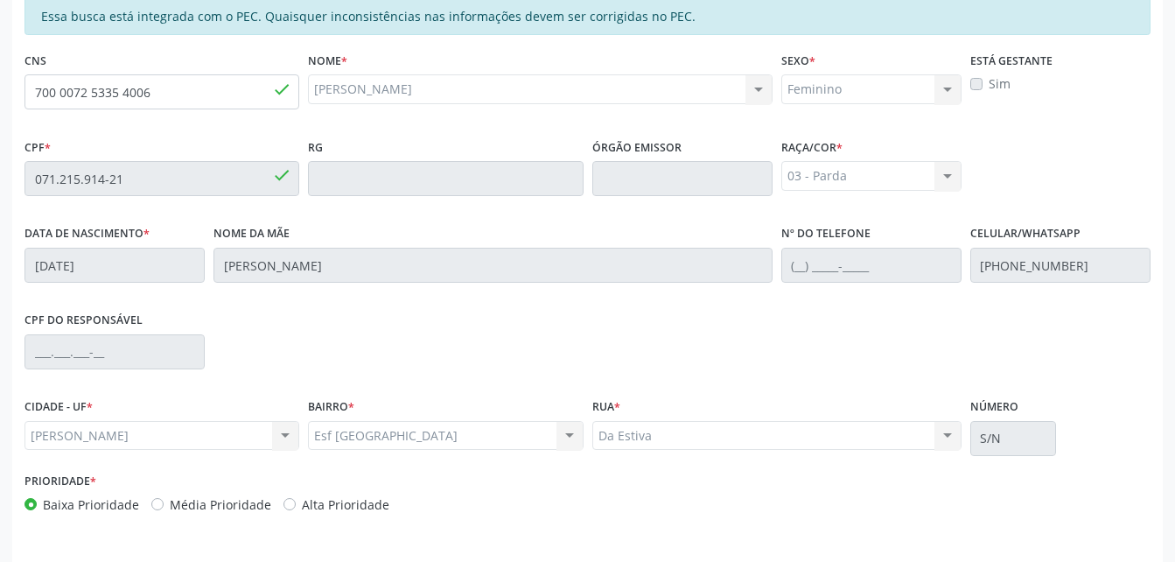
scroll to position [462, 0]
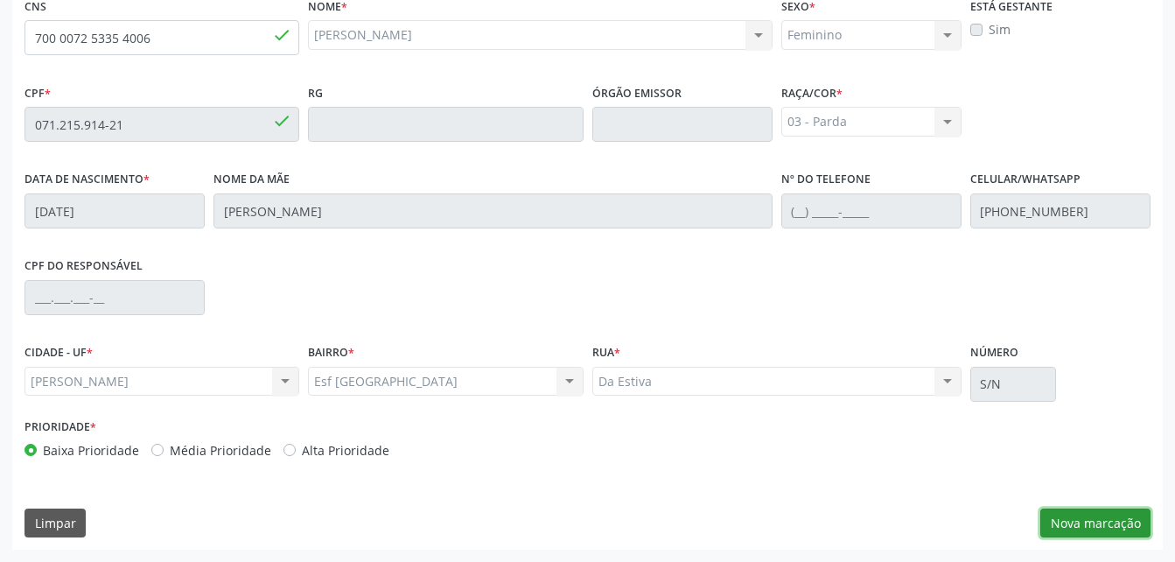
click at [1119, 521] on button "Nova marcação" at bounding box center [1095, 523] width 110 height 30
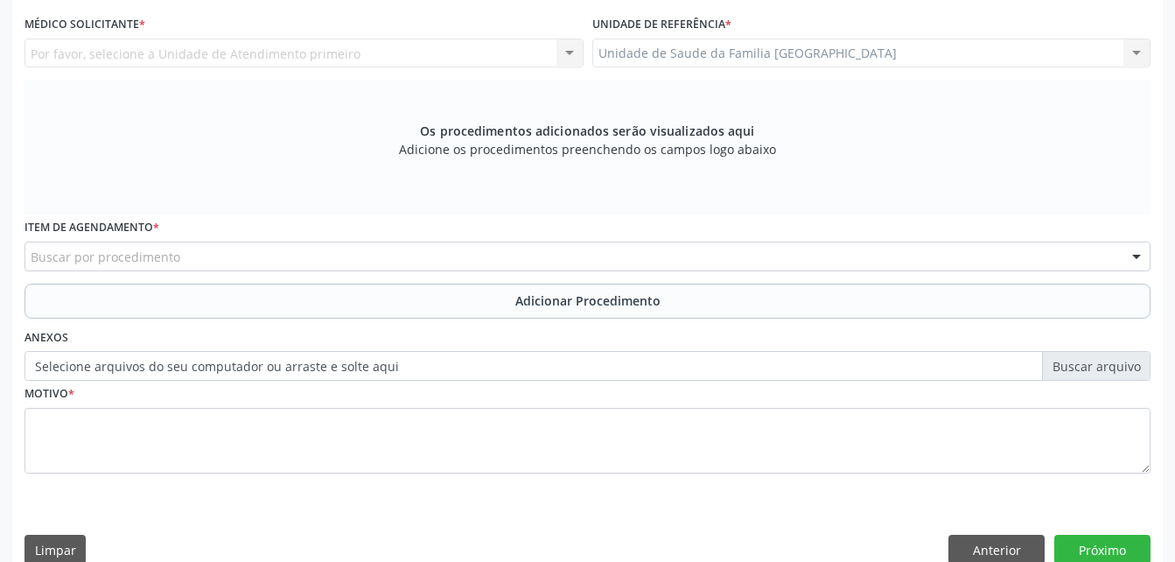
click at [1052, 61] on div "Unidade de Saude da Familia Rua da Estiva Unidade de Saude da Familia Rua da Es…" at bounding box center [871, 53] width 559 height 30
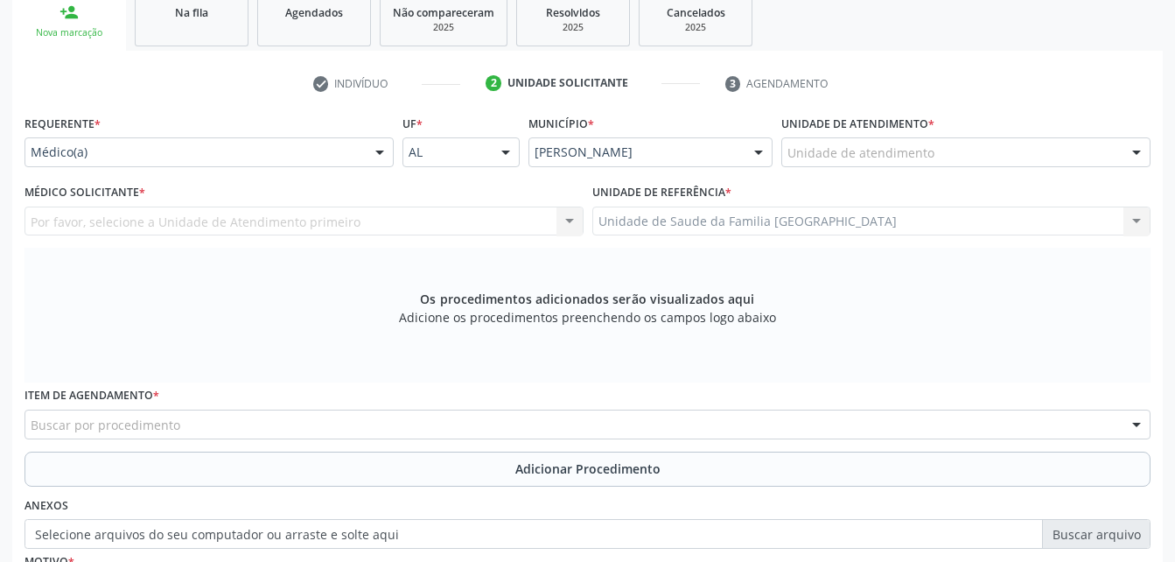
scroll to position [287, 0]
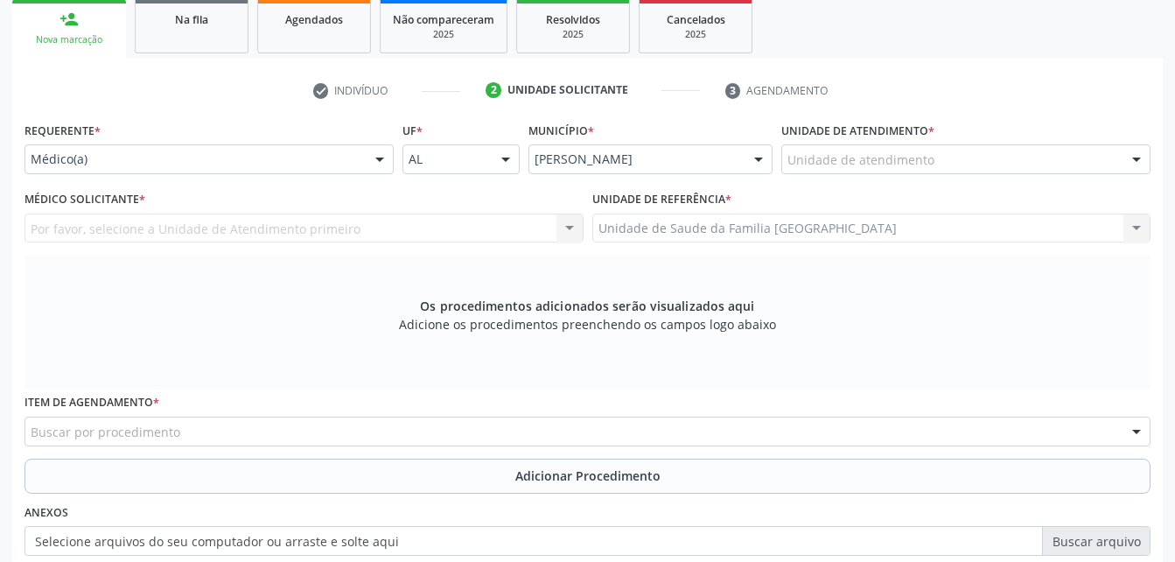
click at [377, 161] on div at bounding box center [380, 160] width 26 height 30
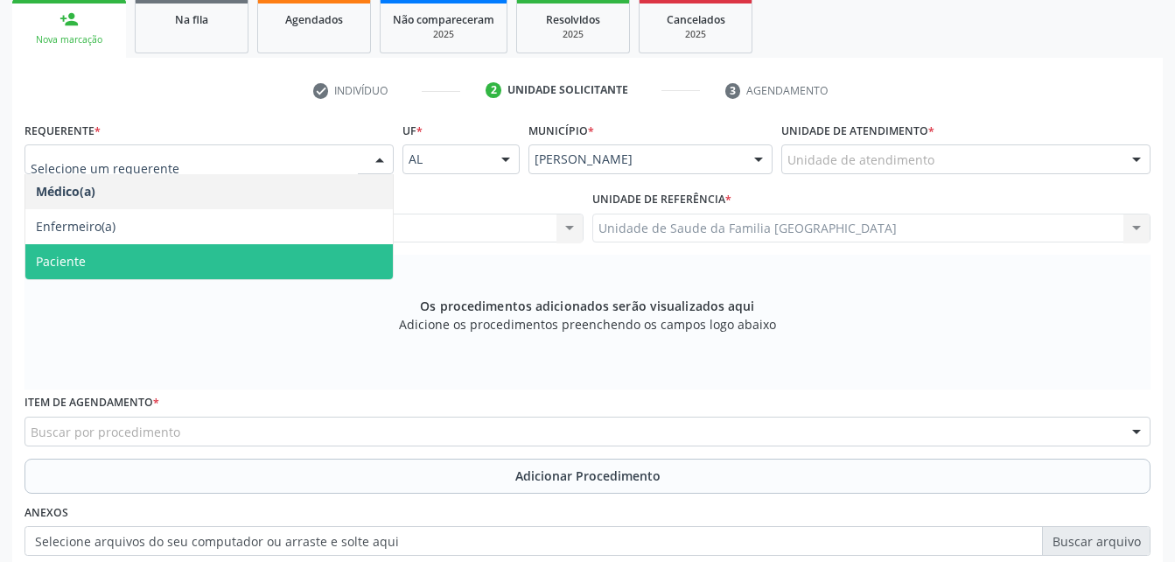
click at [328, 251] on span "Paciente" at bounding box center [208, 261] width 367 height 35
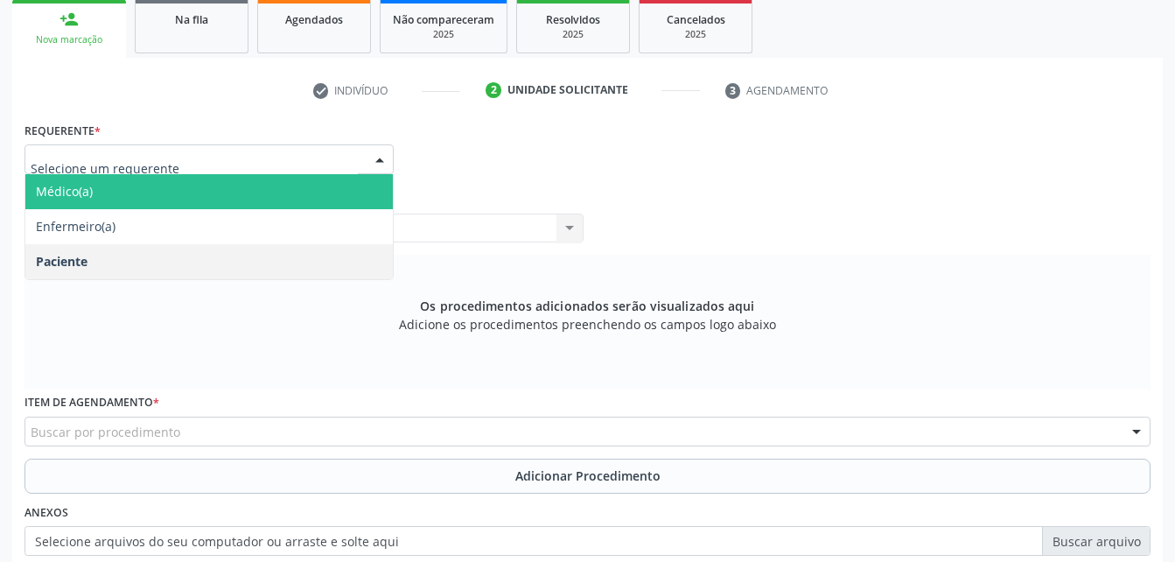
click at [299, 198] on span "Médico(a)" at bounding box center [208, 191] width 367 height 35
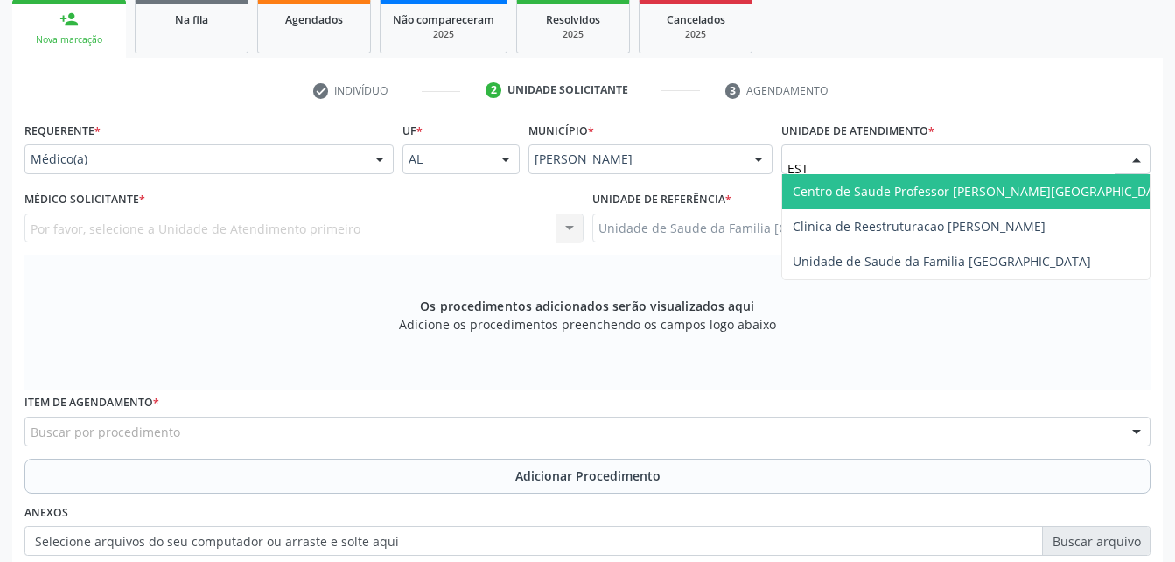
type input "ESTA"
click at [865, 212] on div "Requerente * Médico(a) Médico(a) Enfermeiro(a) Paciente Nenhum resultado encont…" at bounding box center [587, 395] width 1126 height 556
click at [933, 181] on span "Centro de Saude Professor [PERSON_NAME][GEOGRAPHIC_DATA]" at bounding box center [983, 191] width 402 height 35
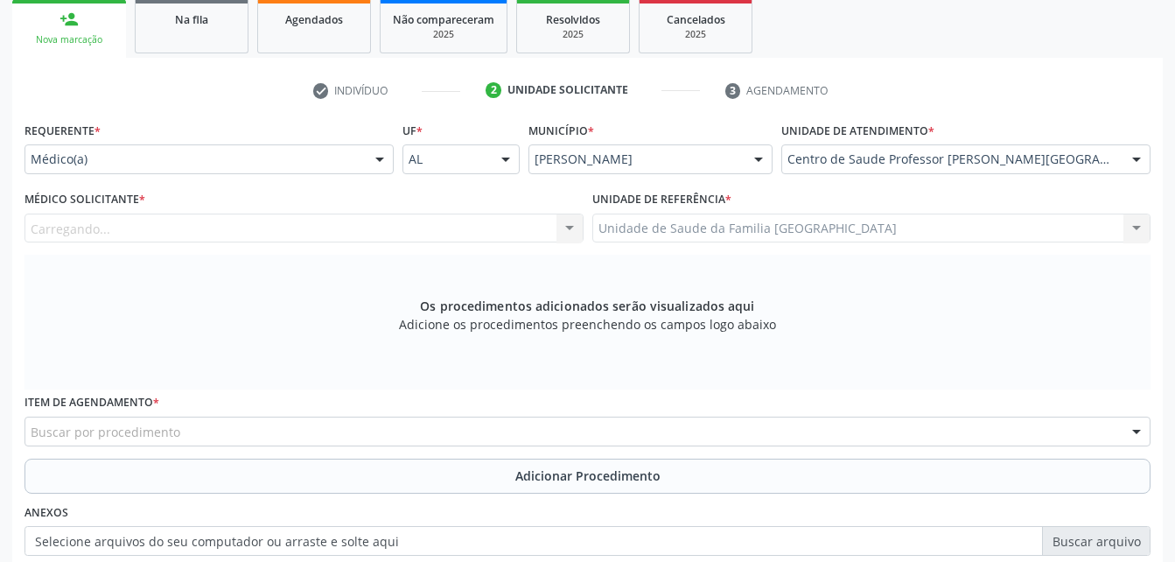
click at [399, 220] on div "Carregando... Nenhum resultado encontrado para: " " Não há nenhuma opção para s…" at bounding box center [303, 228] width 559 height 30
click at [399, 243] on div "Médico Solicitante * Médico solicitante Alex da Costa Vieira Alexandre Lima Mal…" at bounding box center [304, 220] width 568 height 68
click at [392, 238] on div "Médico solicitante" at bounding box center [303, 228] width 559 height 30
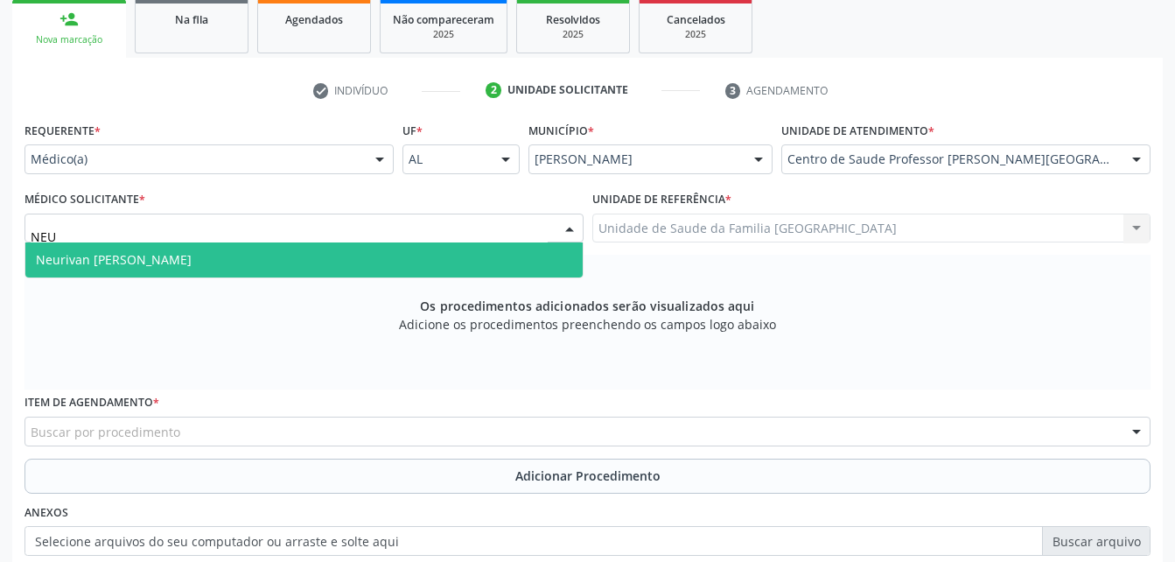
type input "NEUR"
click at [430, 258] on span "Neurivan Calado Barbosa" at bounding box center [303, 259] width 557 height 35
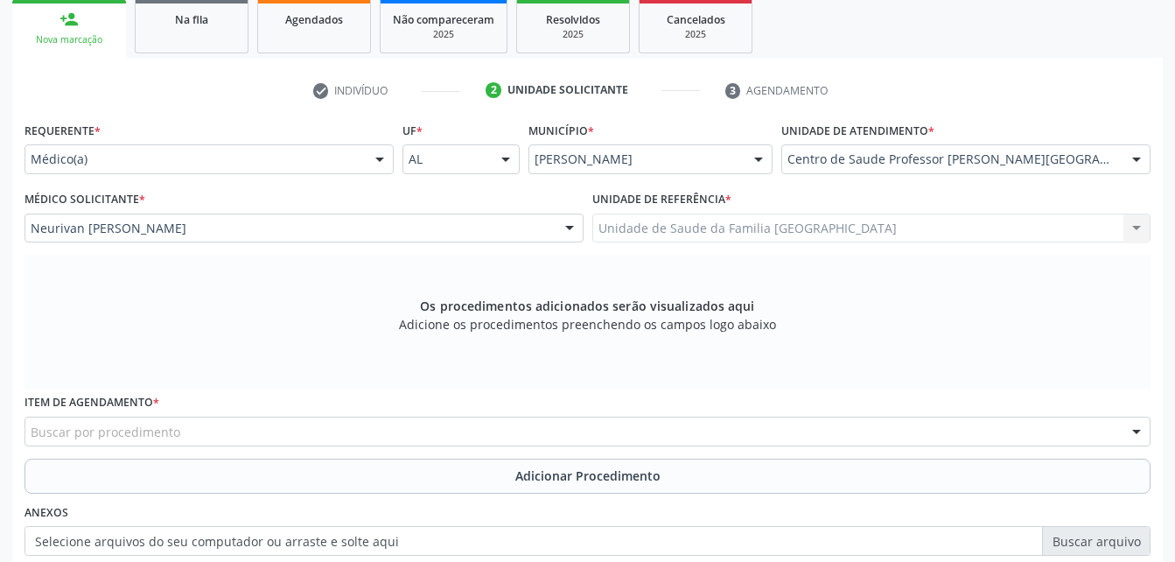
click at [438, 437] on div "Buscar por procedimento" at bounding box center [587, 431] width 1126 height 30
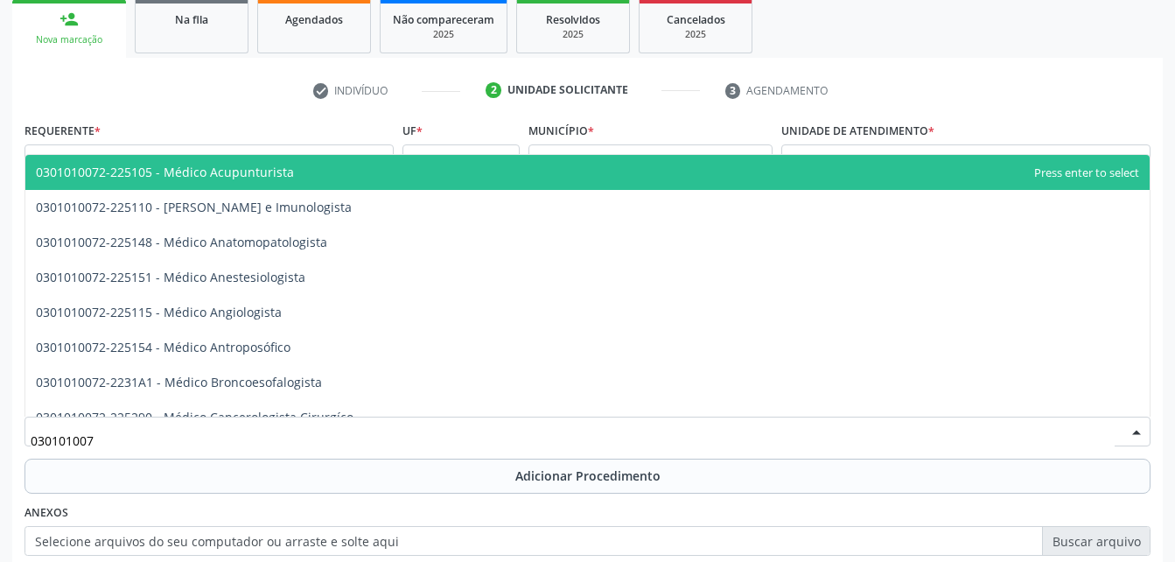
type input "0301010072"
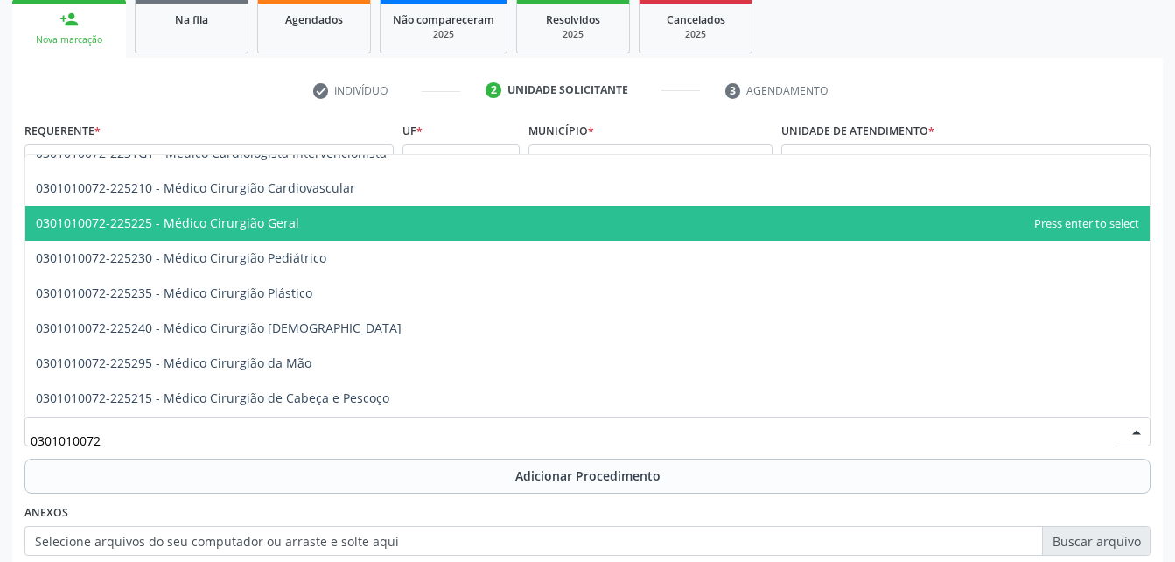
scroll to position [350, 0]
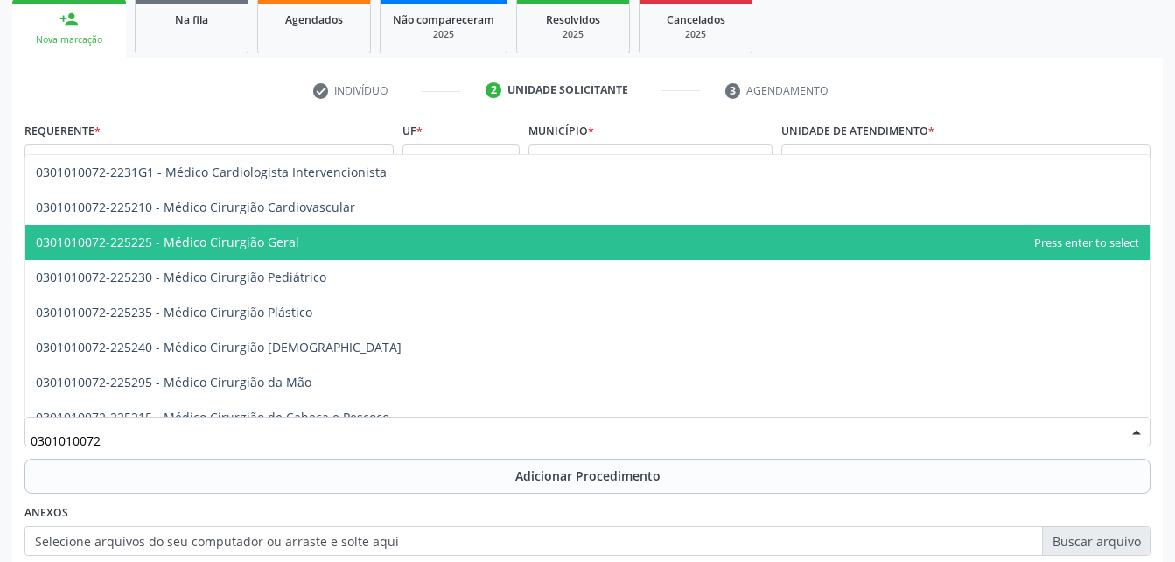
click at [321, 241] on span "0301010072-225225 - Médico Cirurgião Geral" at bounding box center [587, 242] width 1124 height 35
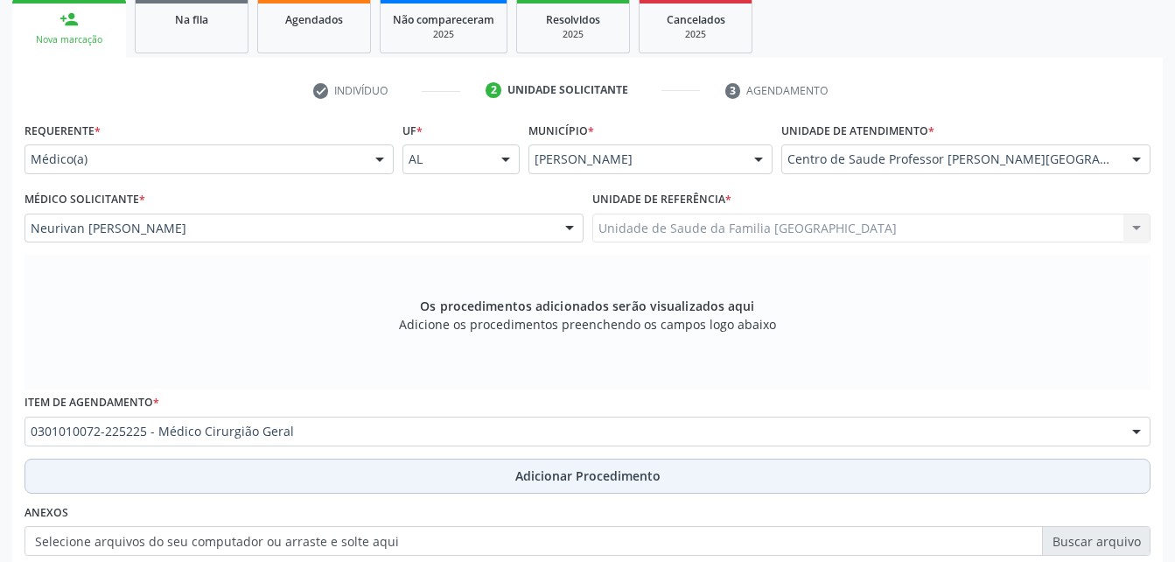
click at [461, 469] on button "Adicionar Procedimento" at bounding box center [587, 475] width 1126 height 35
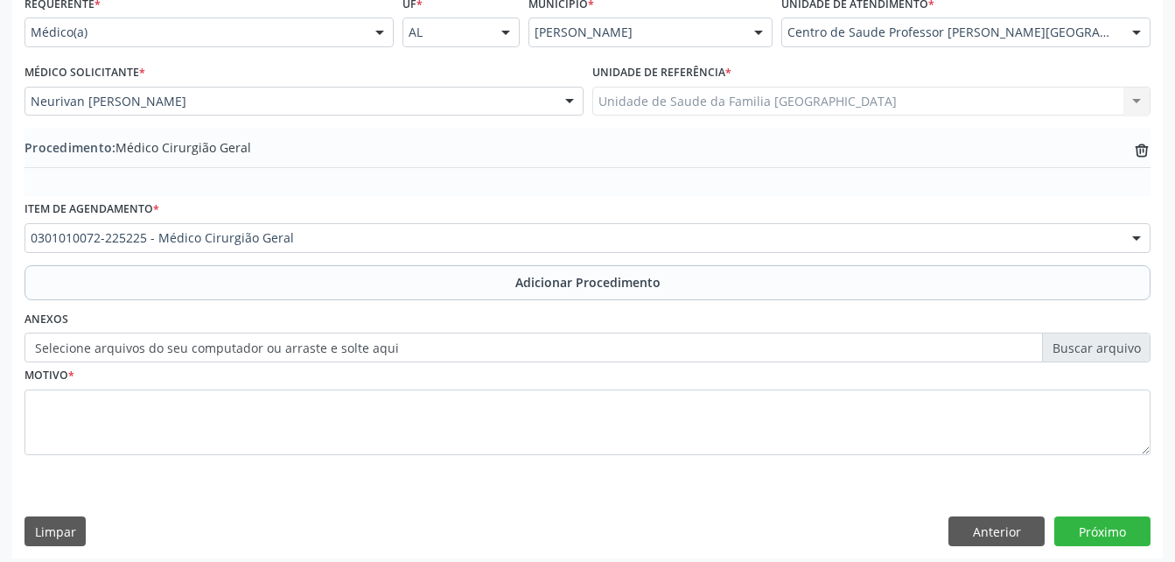
scroll to position [423, 0]
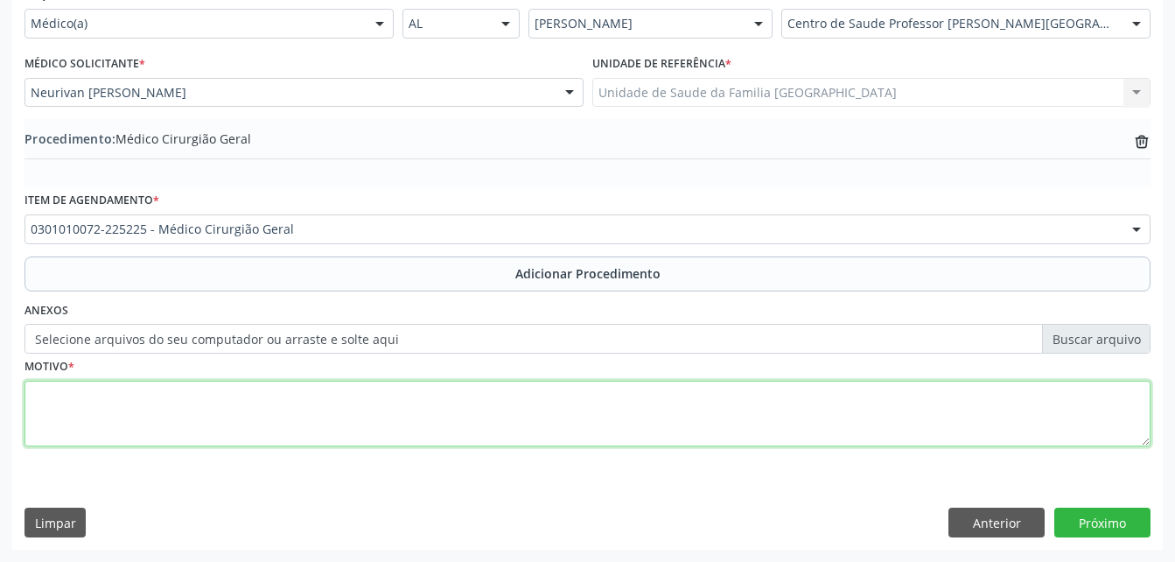
click at [390, 405] on textarea at bounding box center [587, 414] width 1126 height 66
type textarea "SEM ENTEDER A JUSTF."
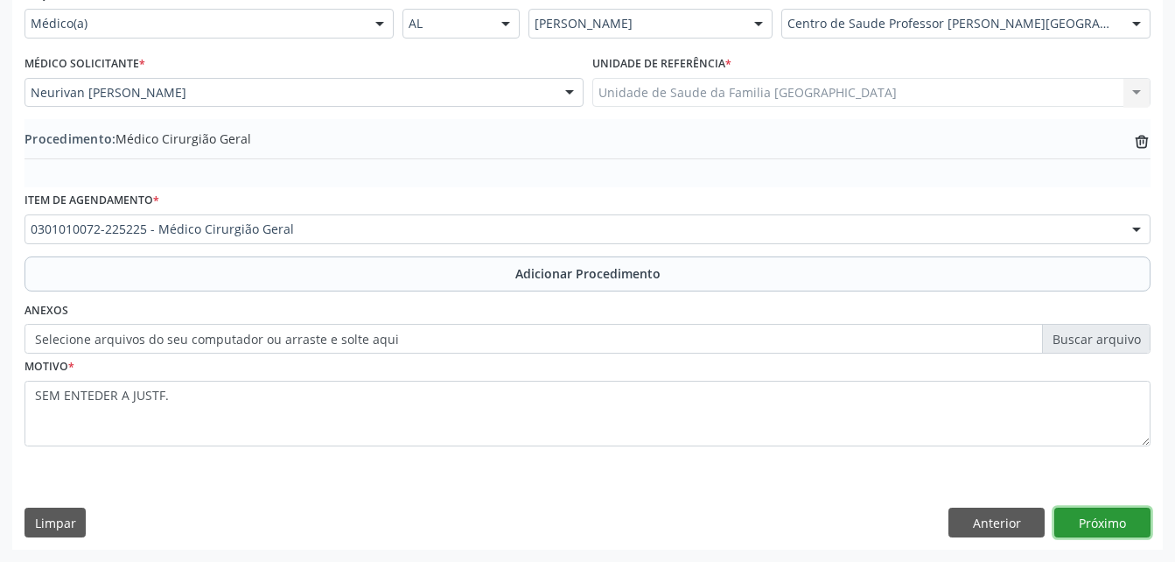
click at [1109, 524] on button "Próximo" at bounding box center [1102, 522] width 96 height 30
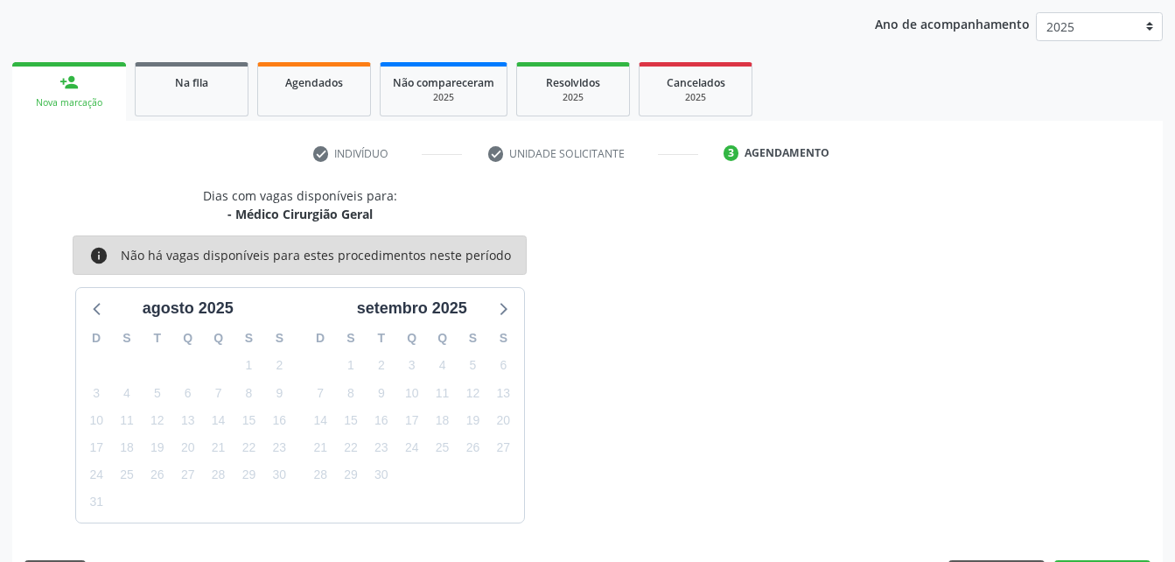
scroll to position [276, 0]
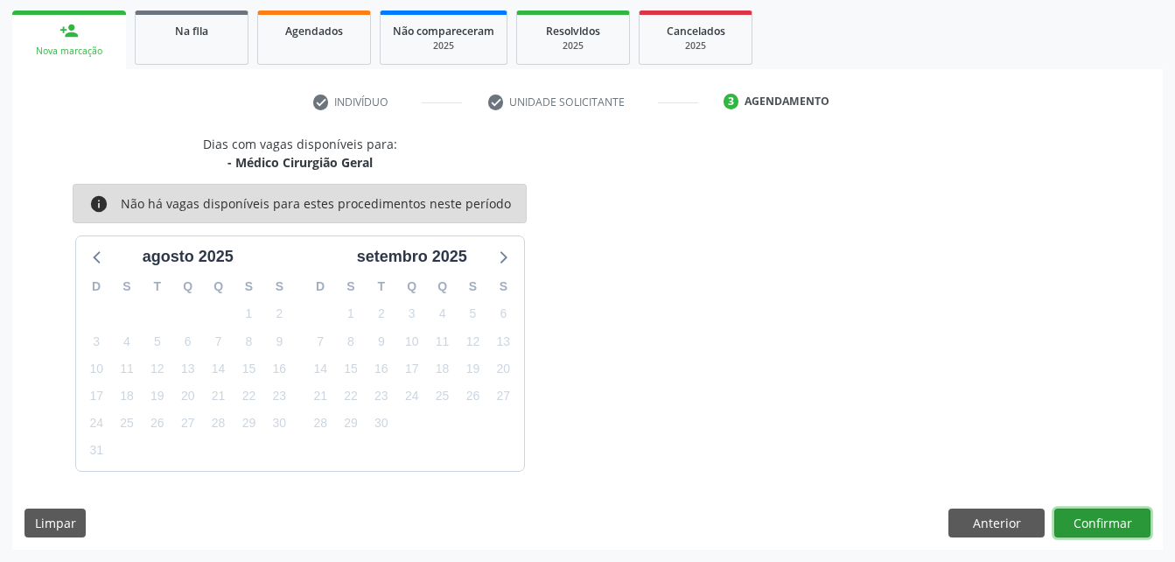
click at [1121, 521] on button "Confirmar" at bounding box center [1102, 523] width 96 height 30
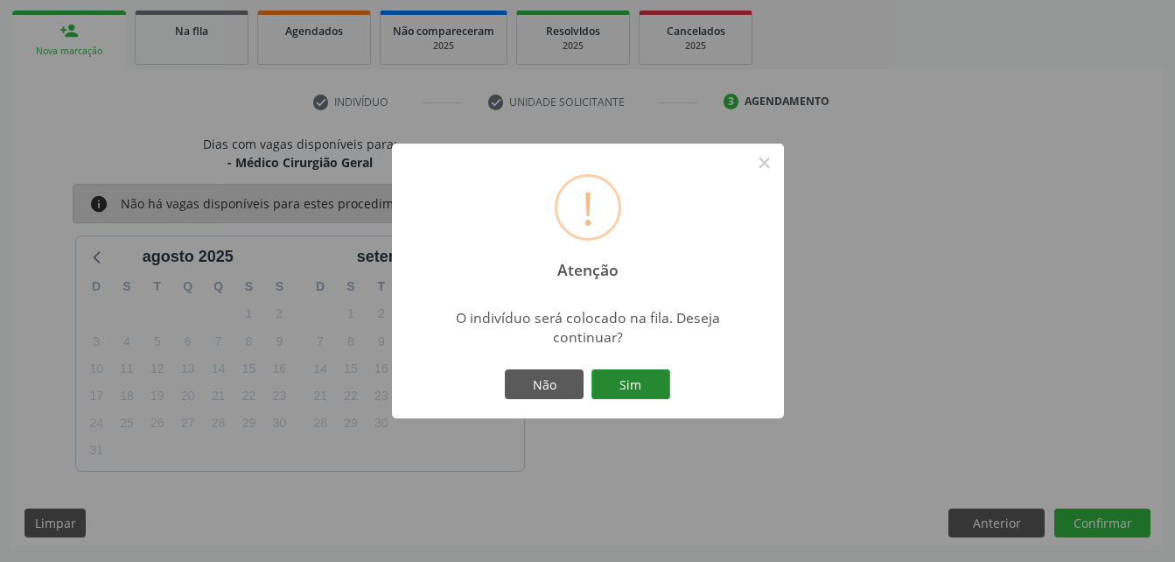
click at [647, 385] on button "Sim" at bounding box center [630, 384] width 79 height 30
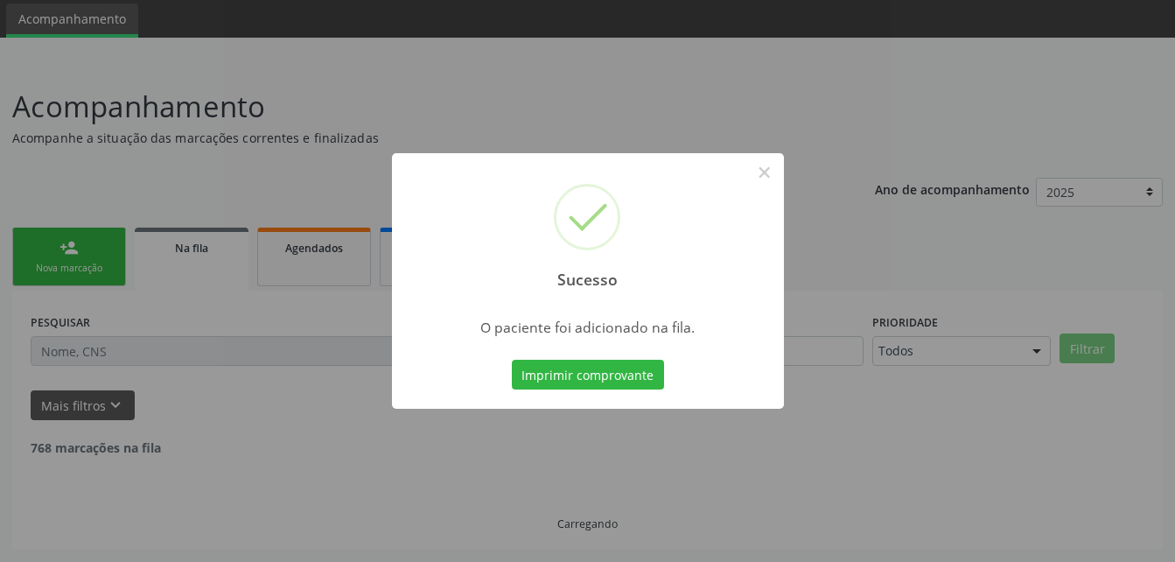
scroll to position [40, 0]
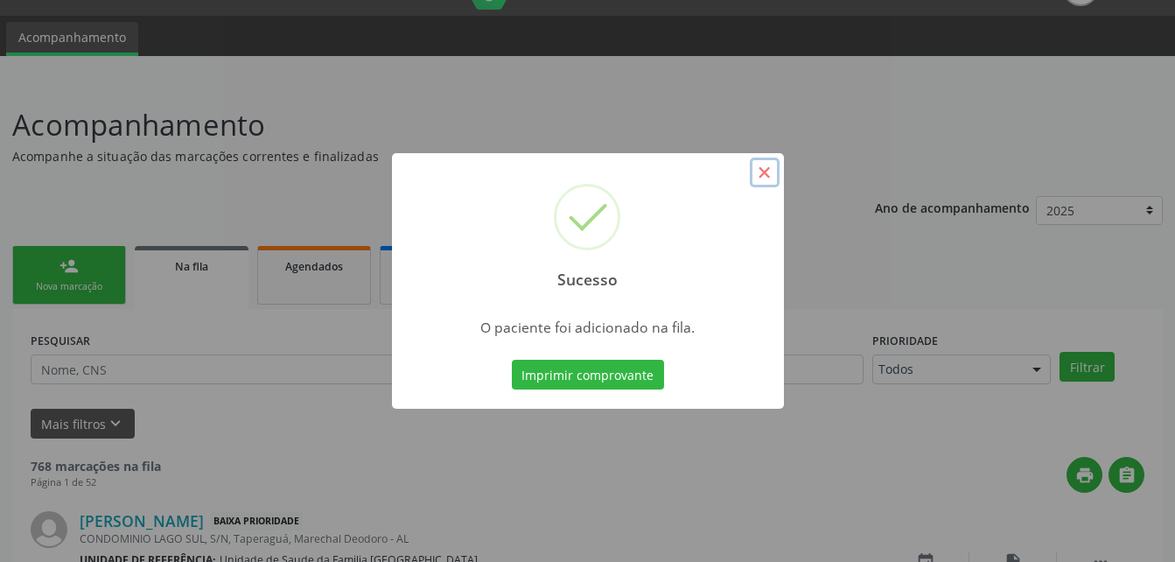
click at [767, 162] on button "×" at bounding box center [765, 172] width 30 height 30
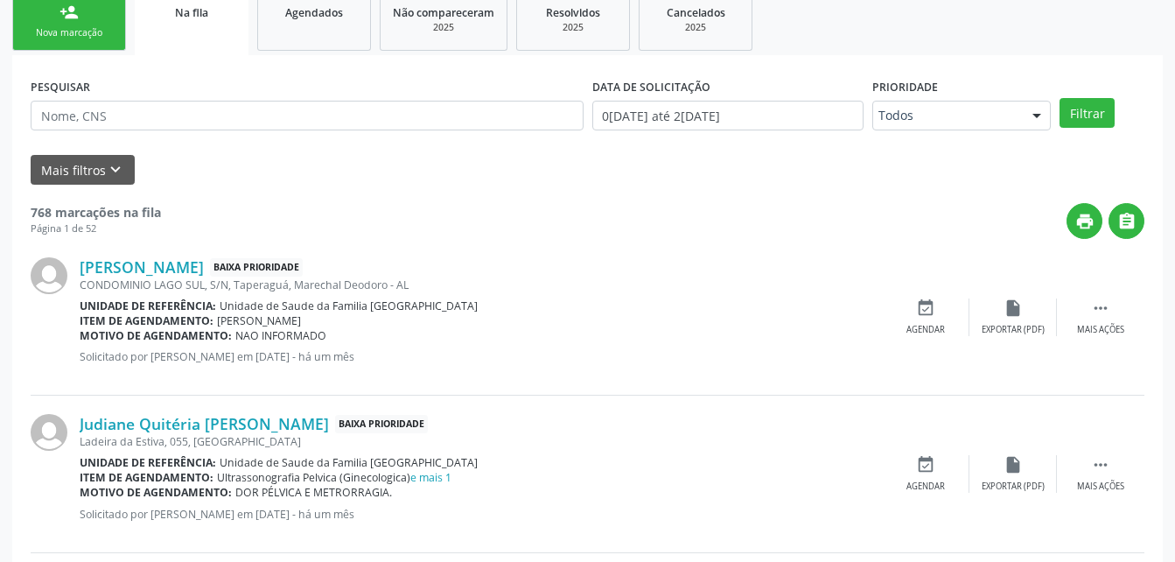
scroll to position [303, 0]
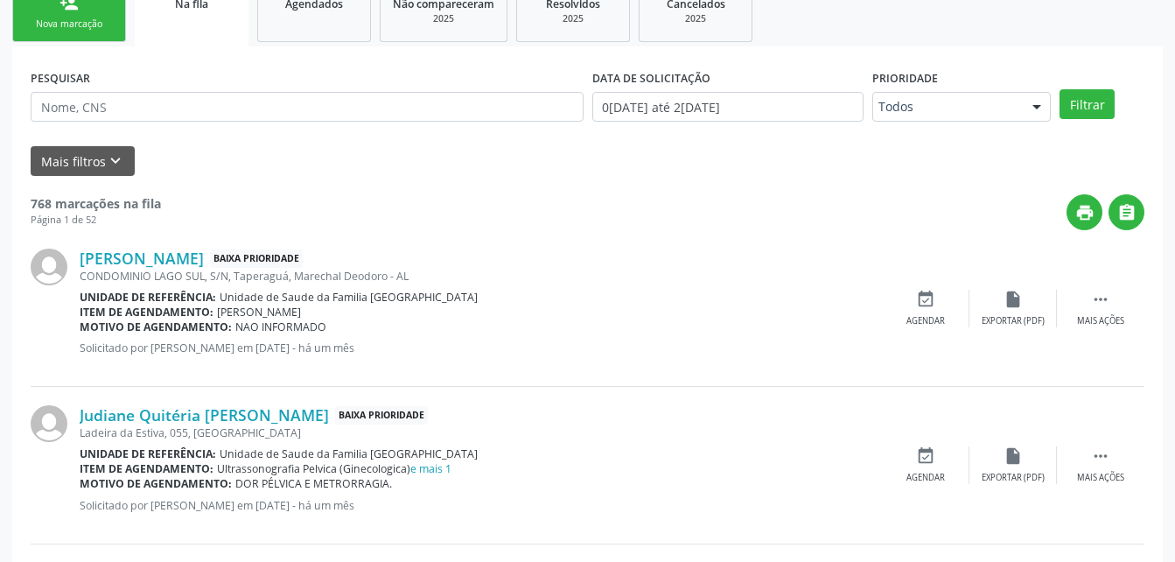
click at [82, 31] on link "person_add Nova marcação" at bounding box center [69, 12] width 114 height 59
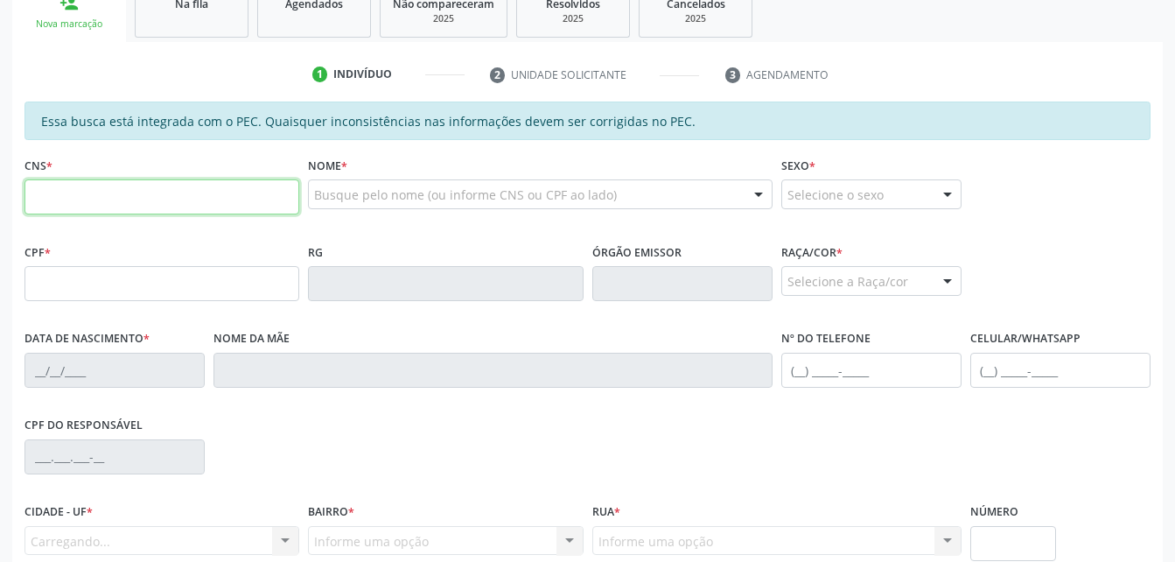
click at [164, 189] on input "text" at bounding box center [161, 196] width 275 height 35
type input "706 7085 5002 1714"
type input "725.390.704-34"
type input "22/07/1965"
type input "Maria Dionísio da Silva"
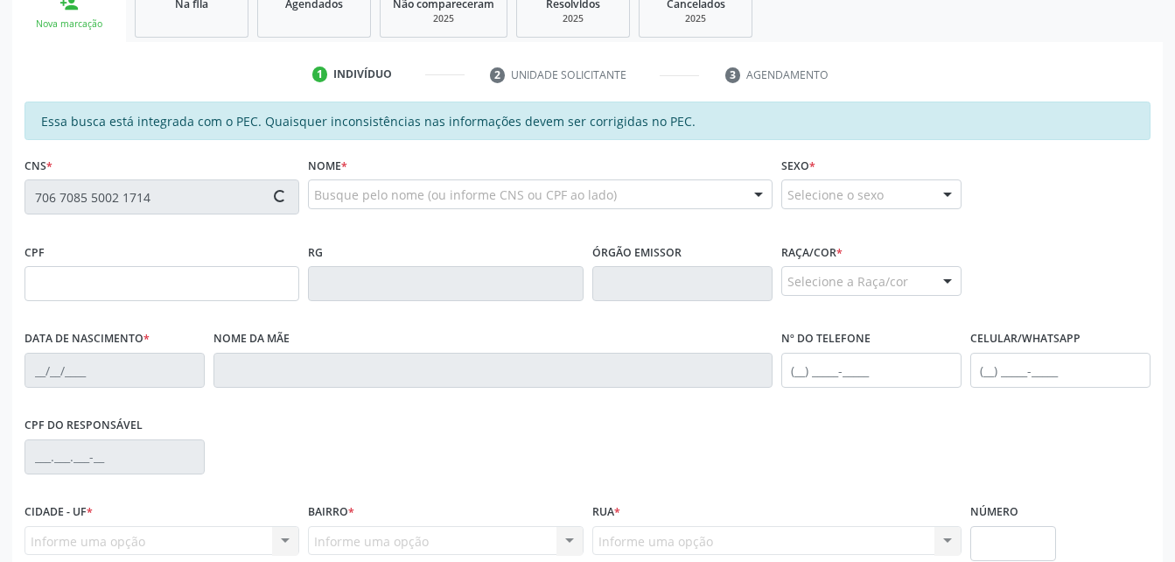
type input "(82) 99838-1564"
type input "S/N"
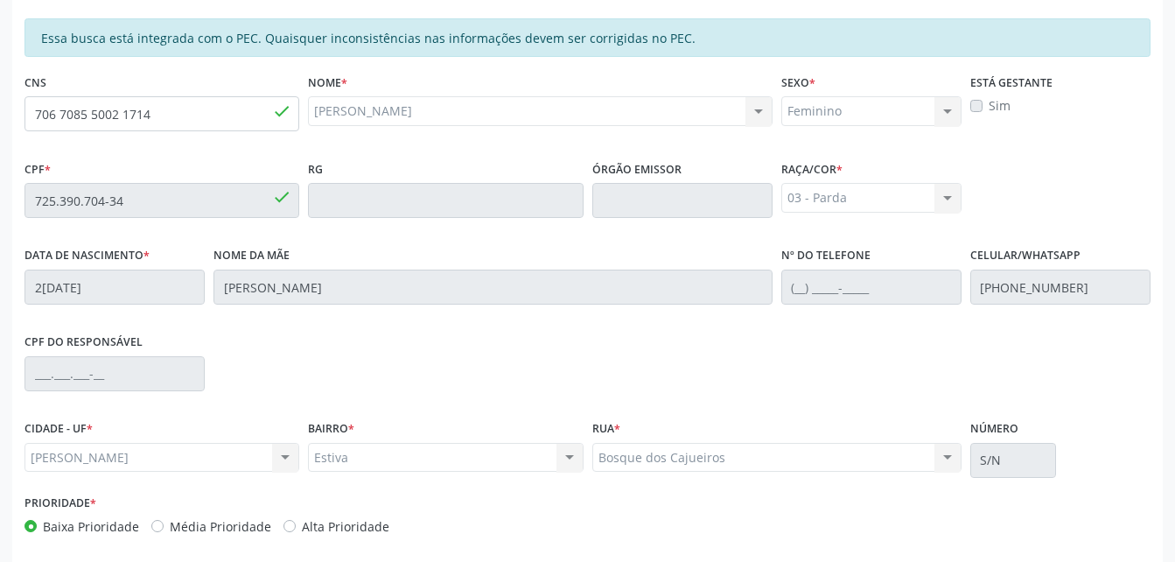
scroll to position [462, 0]
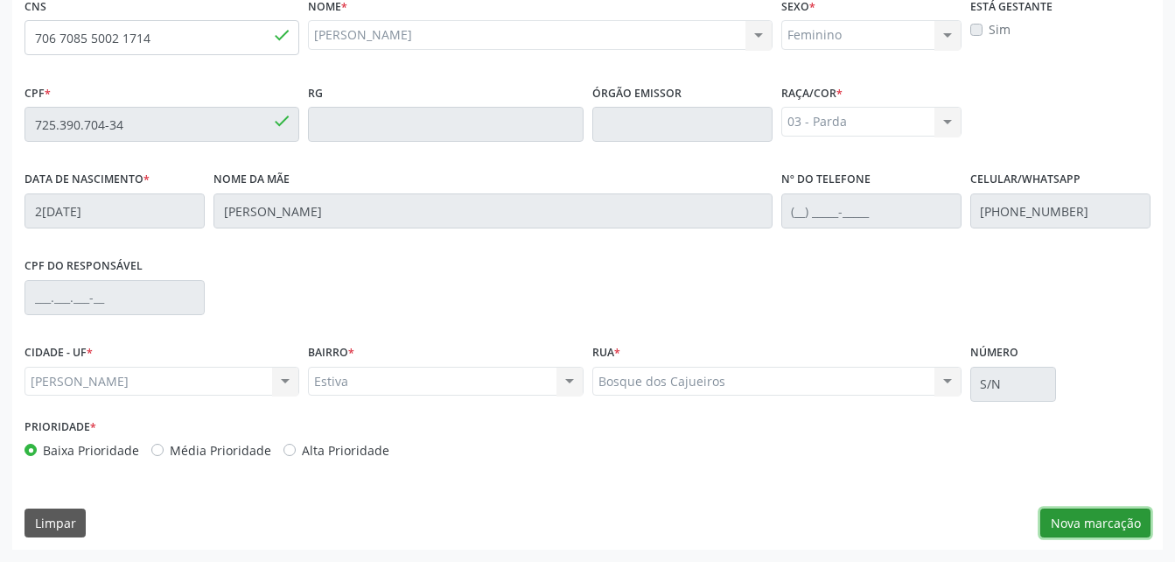
click at [1078, 520] on button "Nova marcação" at bounding box center [1095, 523] width 110 height 30
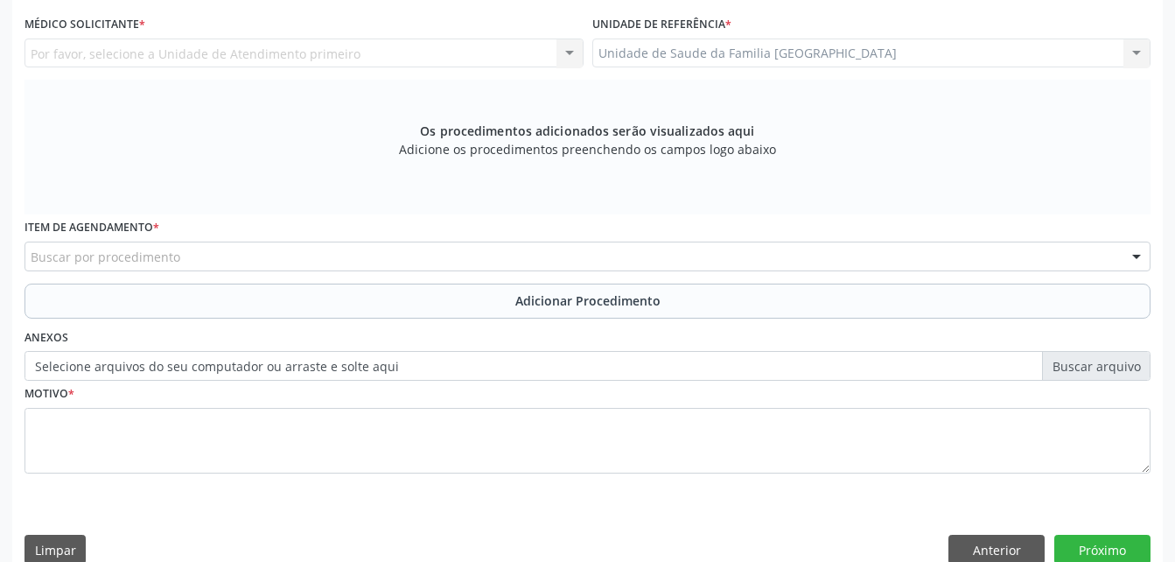
click at [914, 47] on div "Unidade de Saude da Familia Rua da Estiva Unidade de Saude da Familia Rua da Es…" at bounding box center [871, 53] width 559 height 30
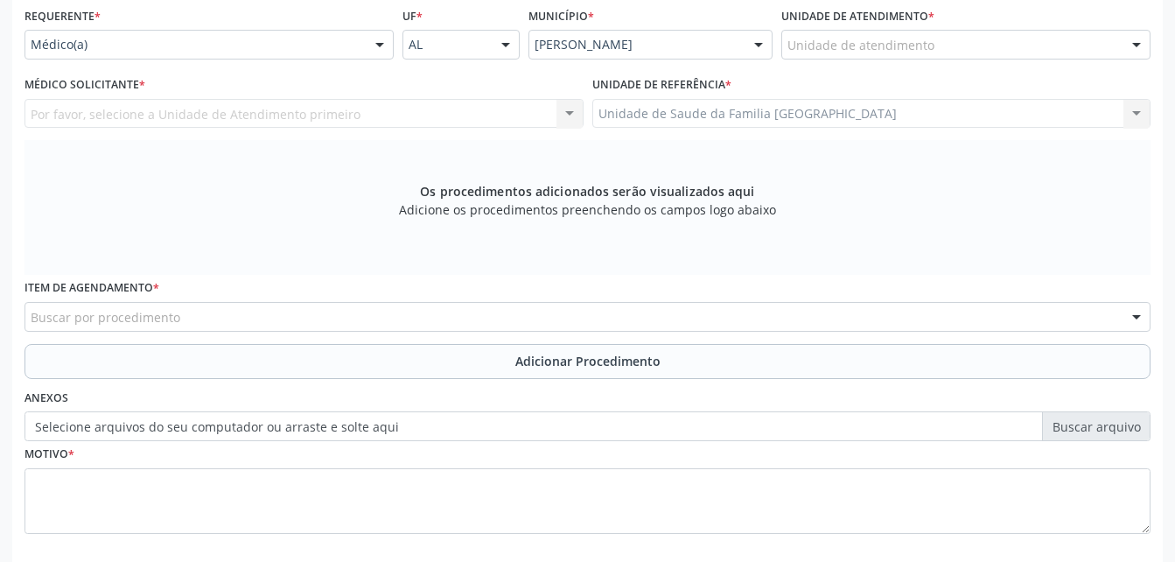
scroll to position [374, 0]
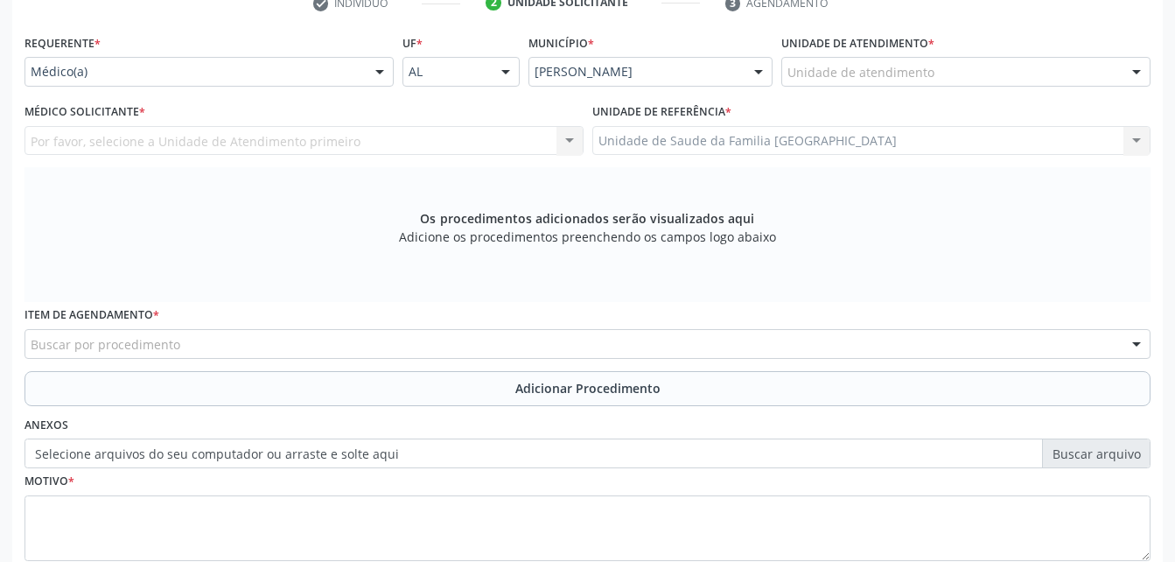
click at [934, 75] on div "Unidade de atendimento" at bounding box center [965, 72] width 369 height 30
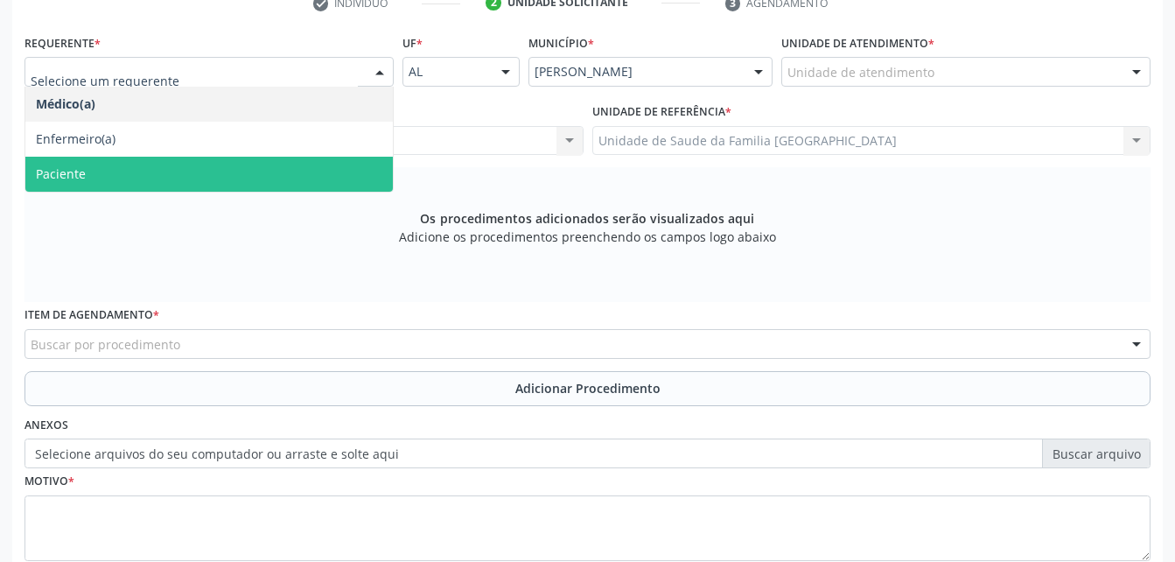
click at [326, 171] on span "Paciente" at bounding box center [208, 174] width 367 height 35
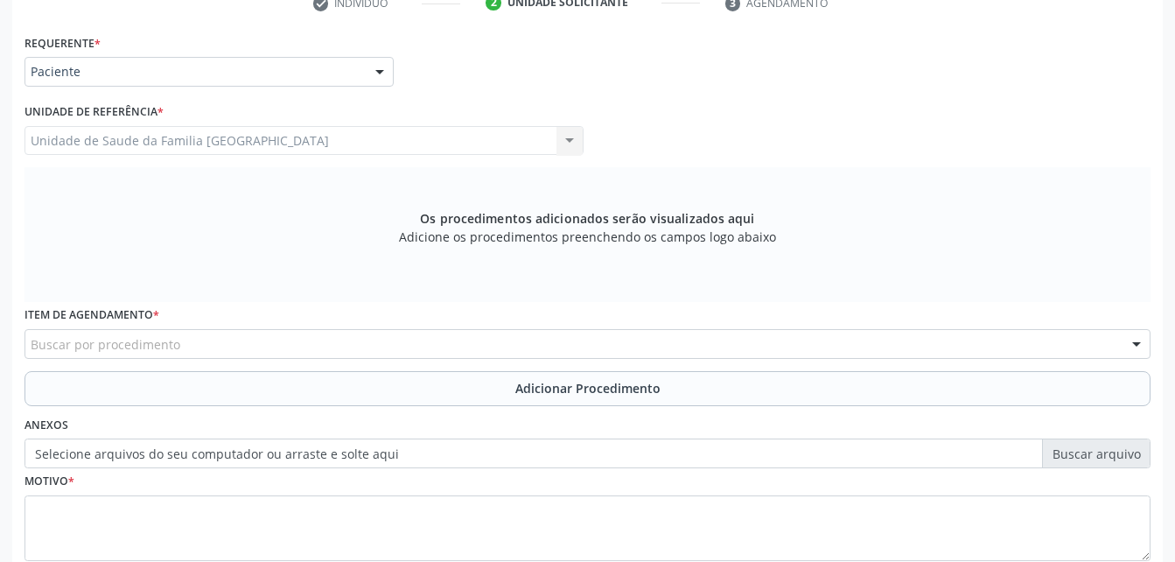
click at [303, 339] on div "Buscar por procedimento" at bounding box center [587, 344] width 1126 height 30
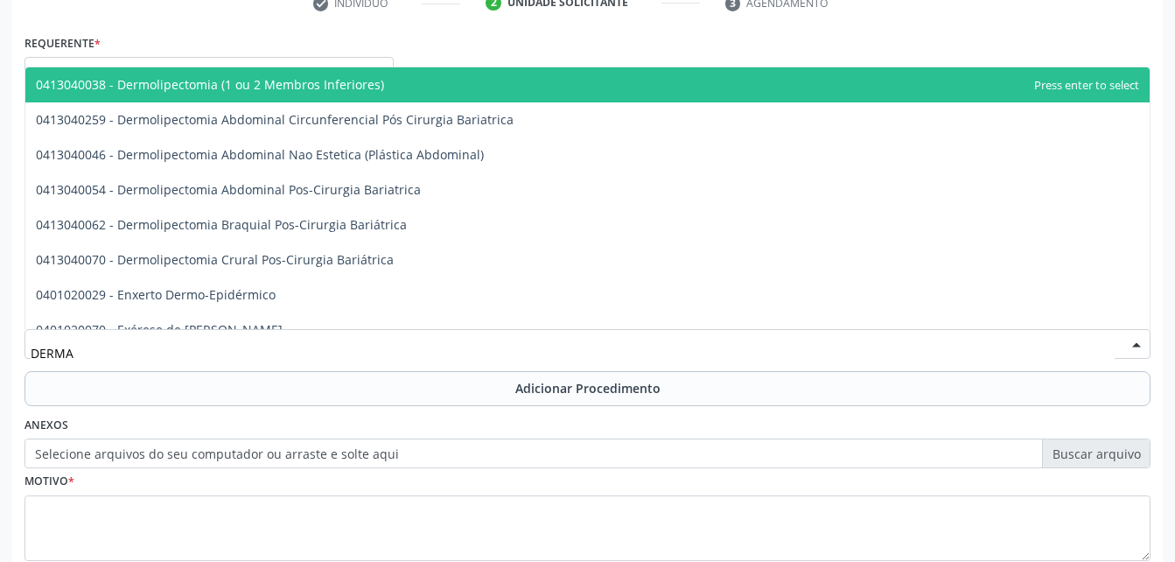
type input "DERMAT"
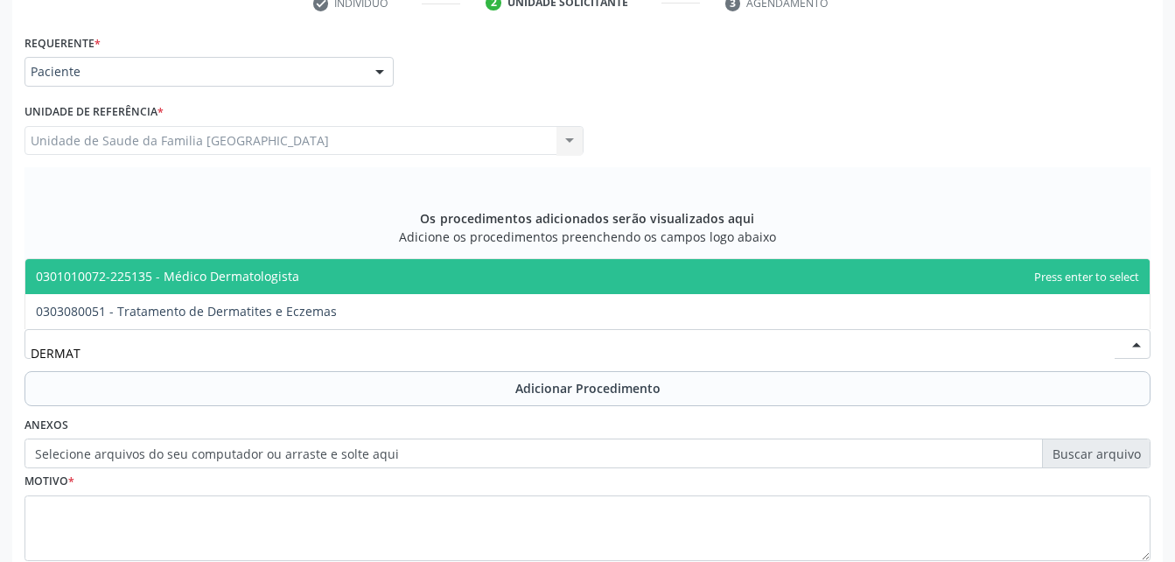
click at [307, 268] on span "0301010072-225135 - Médico Dermatologista" at bounding box center [587, 276] width 1124 height 35
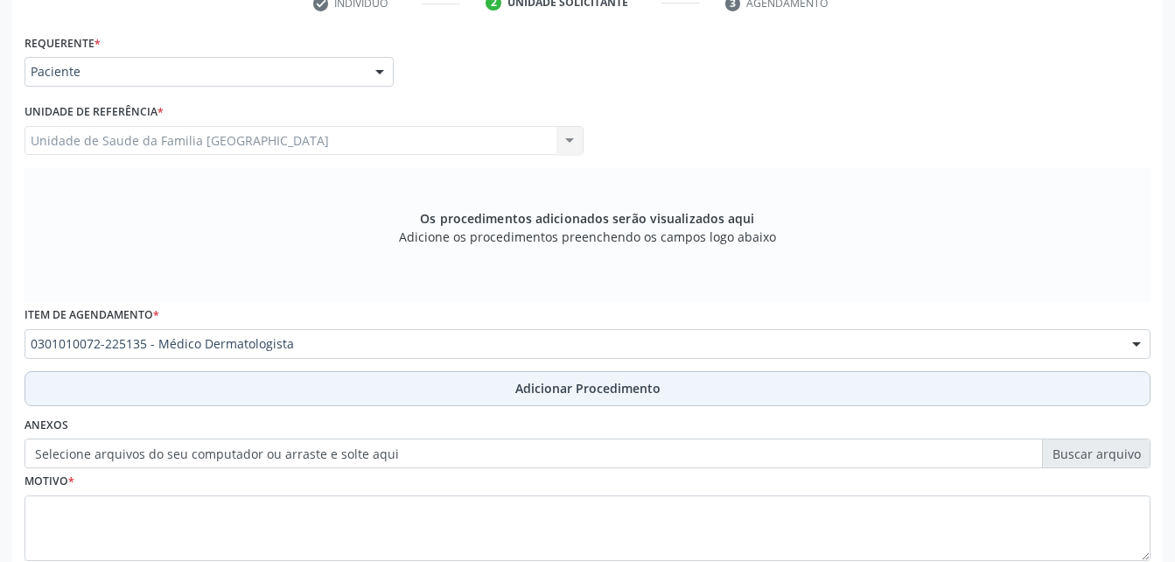
click at [334, 388] on button "Adicionar Procedimento" at bounding box center [587, 388] width 1126 height 35
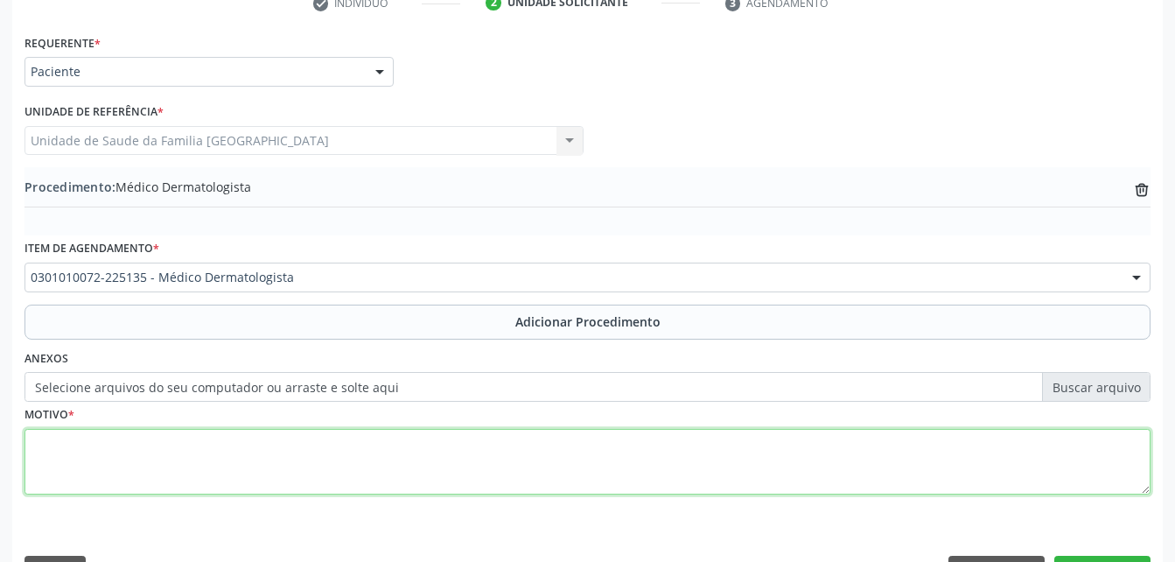
click at [346, 479] on textarea at bounding box center [587, 462] width 1126 height 66
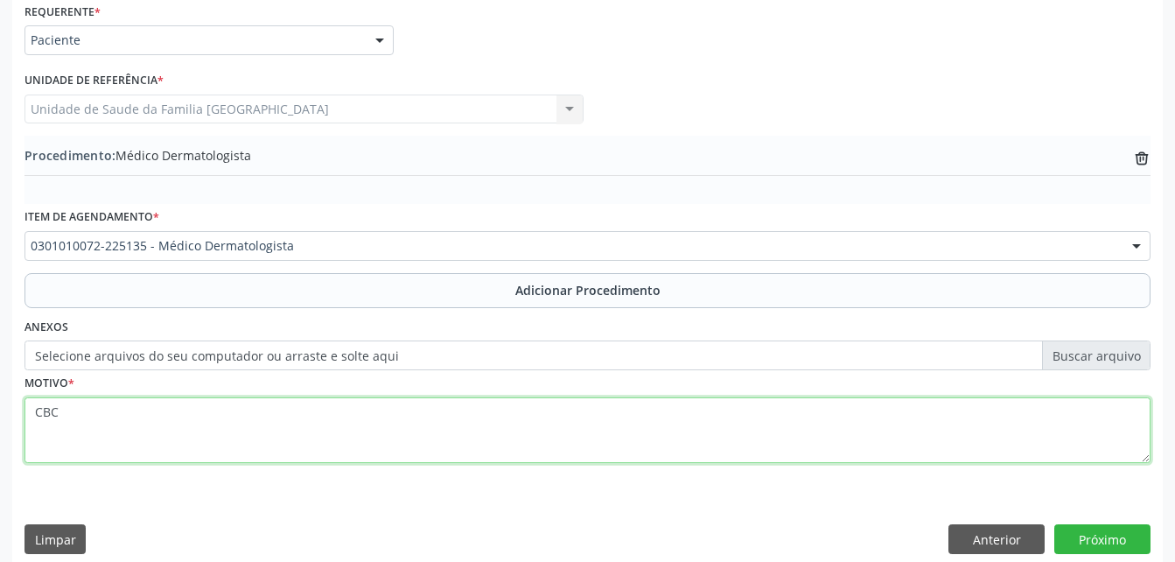
scroll to position [423, 0]
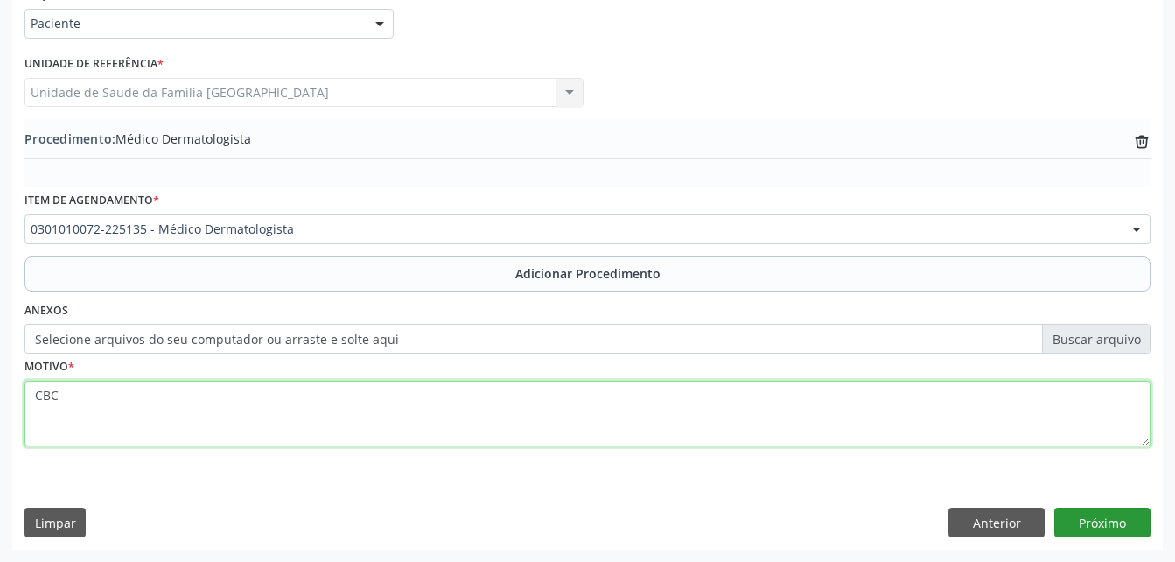
type textarea "CBC"
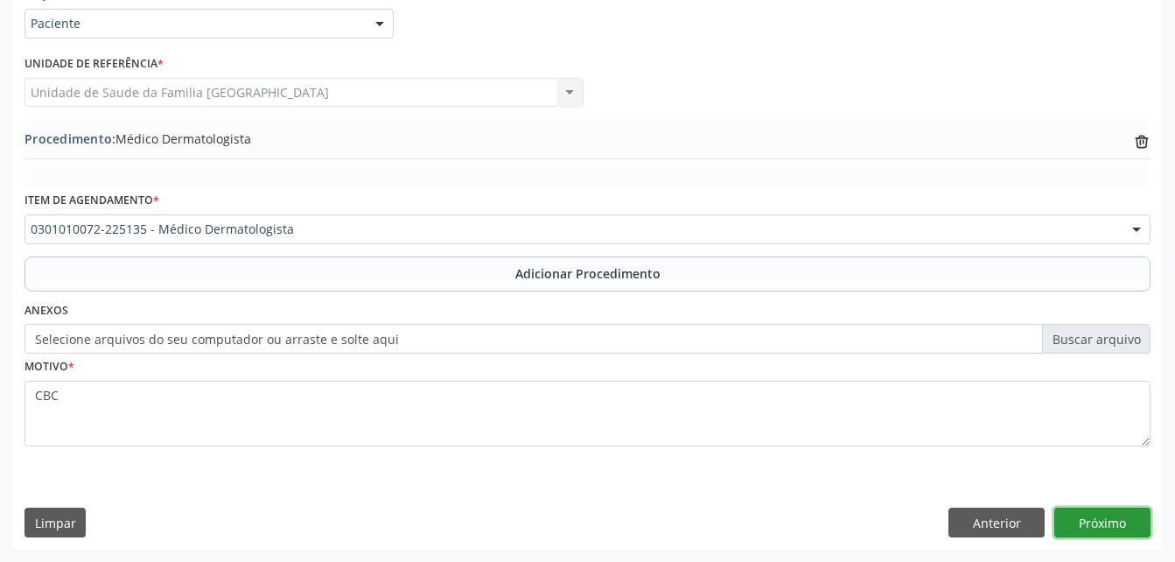
click at [1081, 514] on button "Próximo" at bounding box center [1102, 522] width 96 height 30
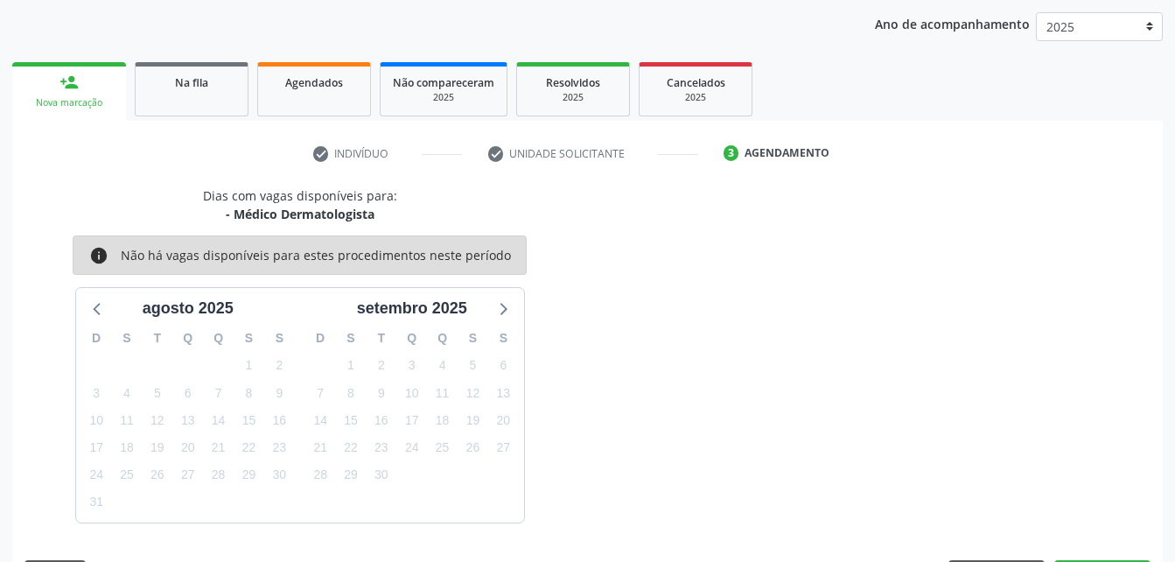
scroll to position [276, 0]
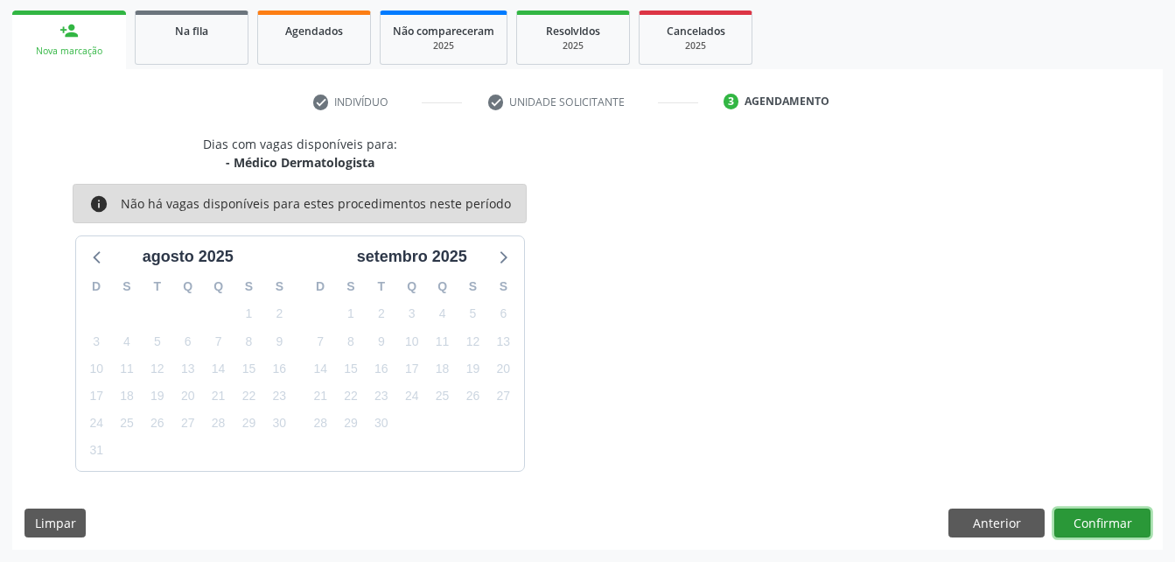
click at [1121, 519] on button "Confirmar" at bounding box center [1102, 523] width 96 height 30
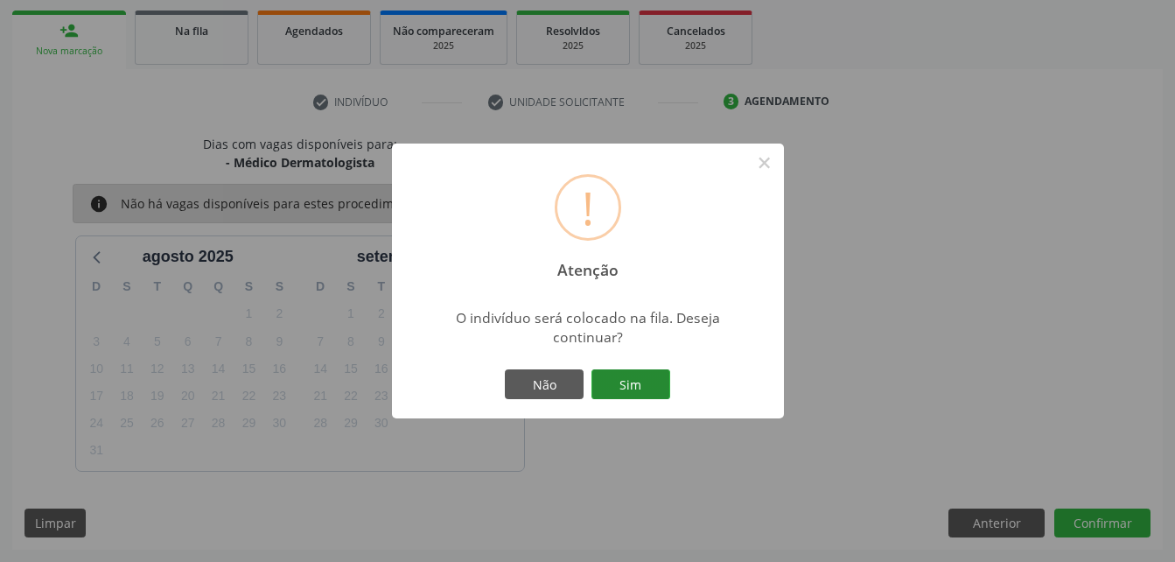
click at [656, 390] on button "Sim" at bounding box center [630, 384] width 79 height 30
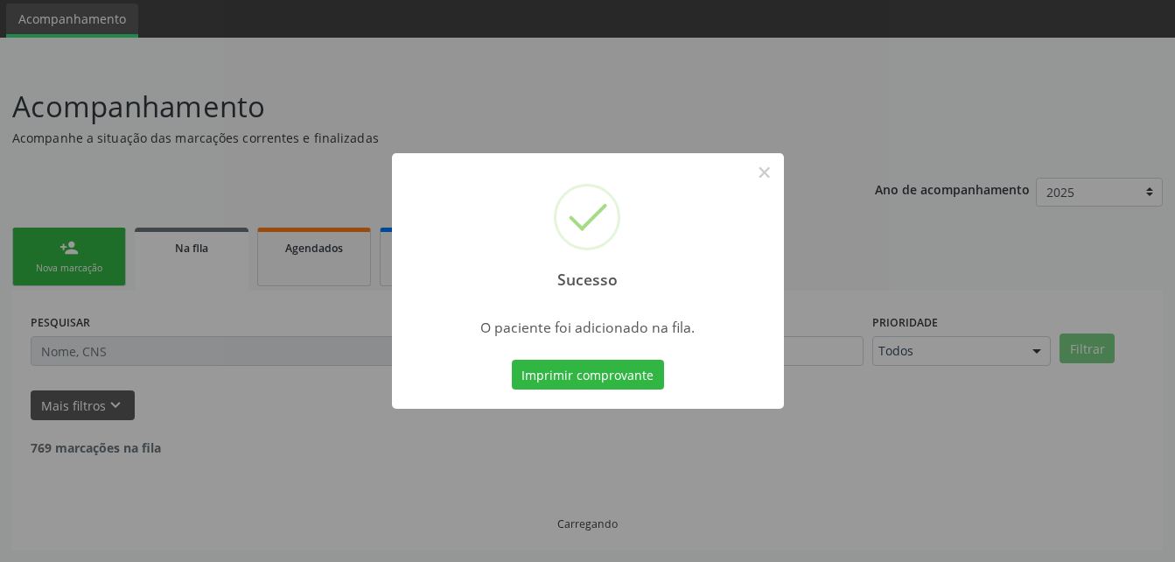
scroll to position [40, 0]
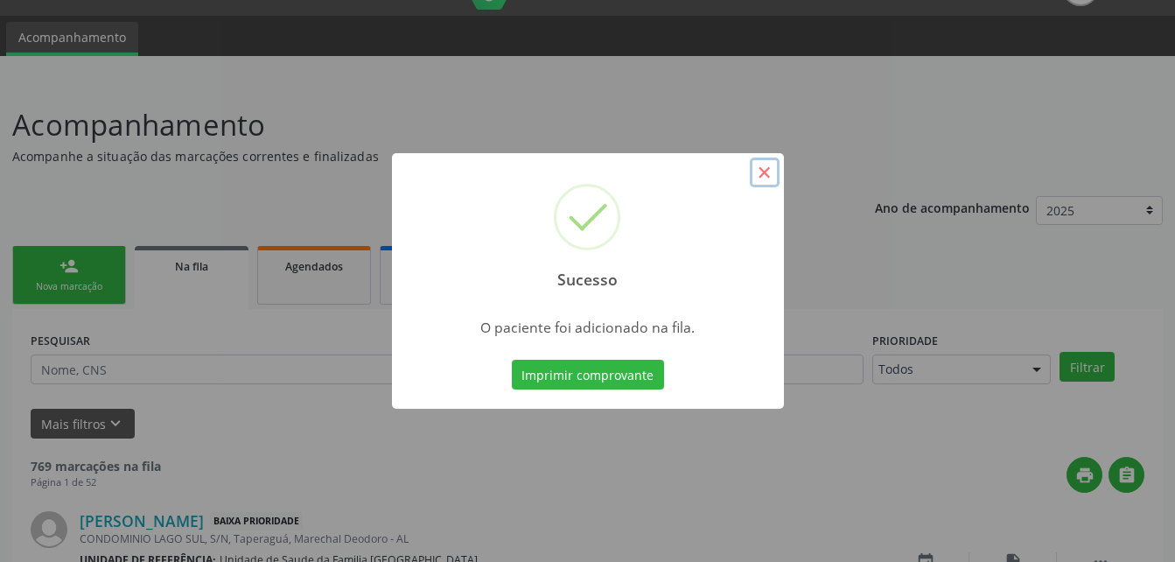
click at [770, 177] on button "×" at bounding box center [765, 172] width 30 height 30
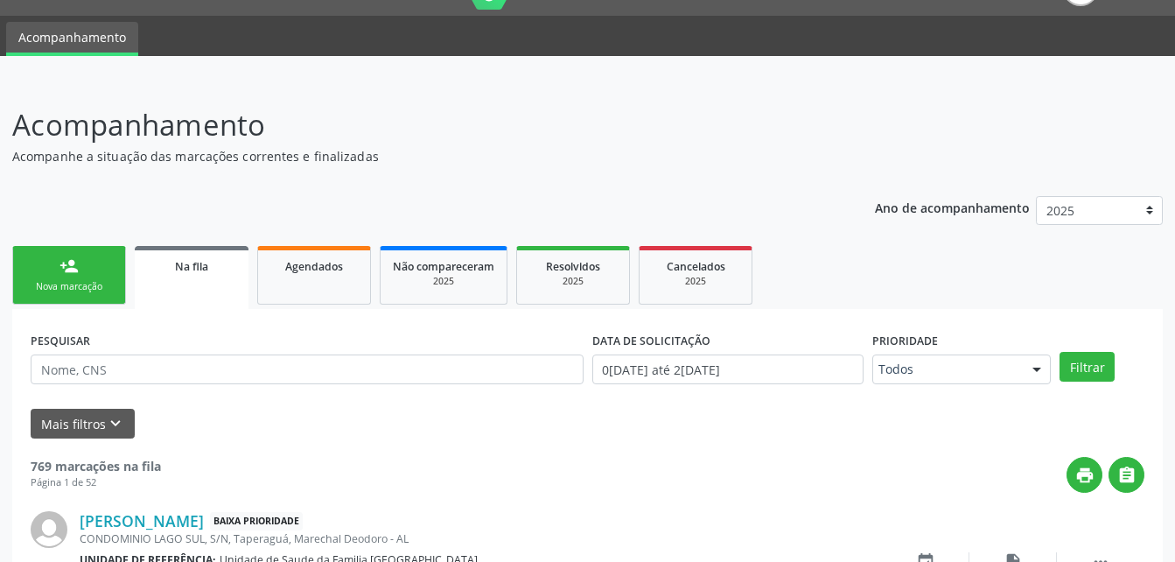
click at [92, 254] on link "person_add Nova marcação" at bounding box center [69, 275] width 114 height 59
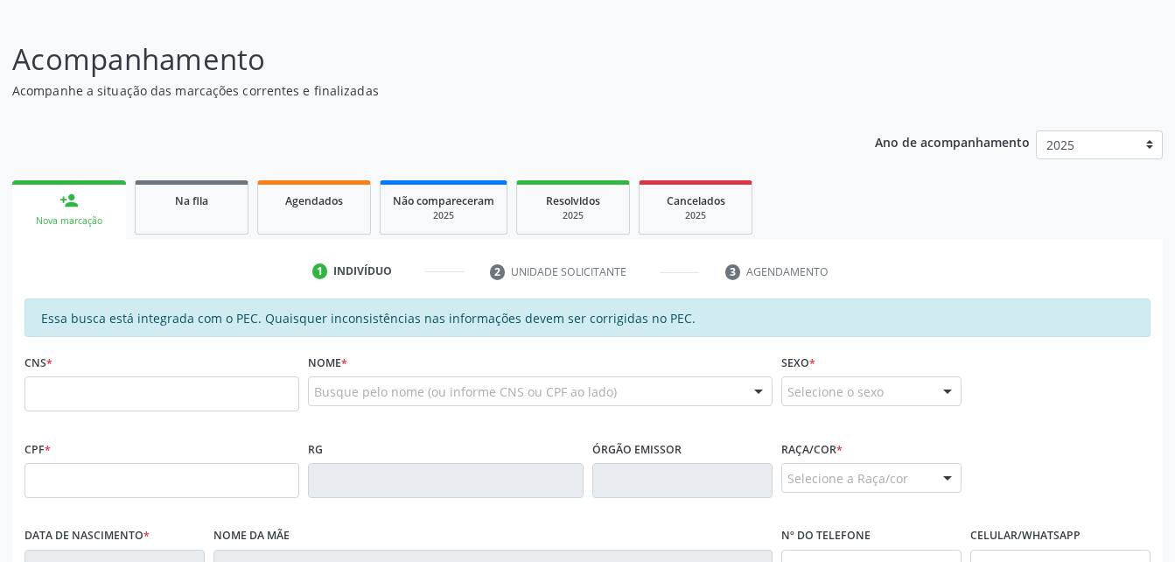
scroll to position [303, 0]
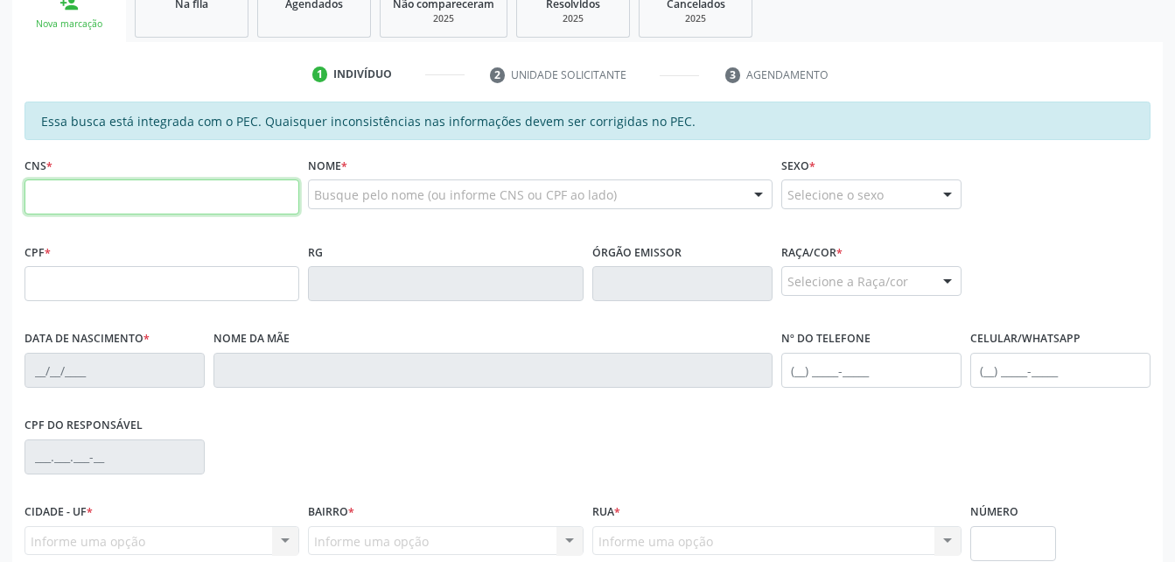
click at [87, 209] on input "text" at bounding box center [161, 196] width 275 height 35
type input "700 7049 1911 4379"
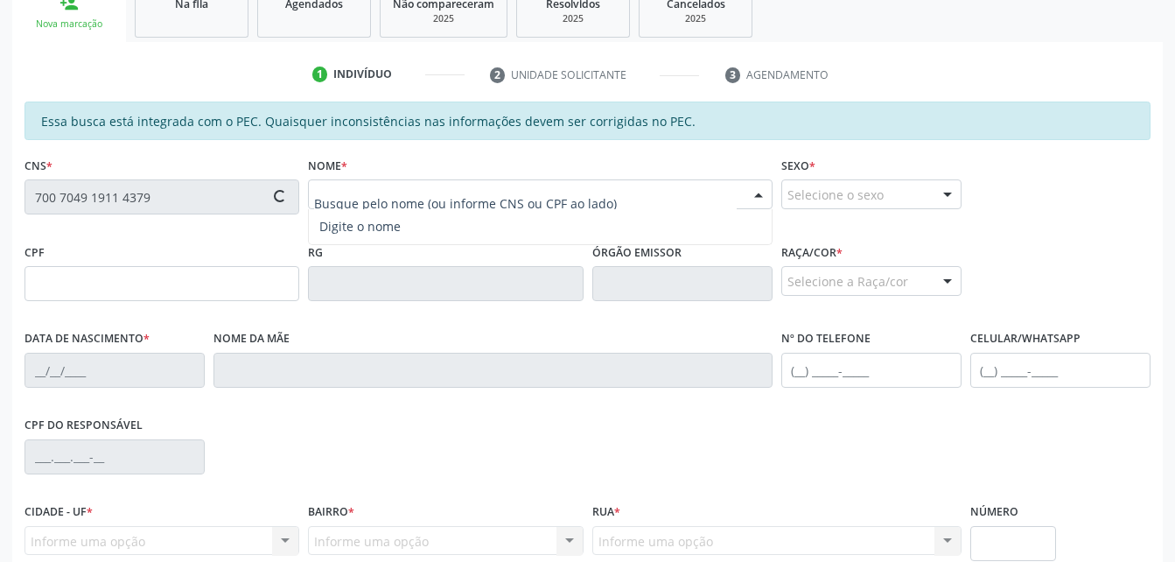
type input "678.788.654-34"
type input "08/03/1970"
type input "Maria Tereza Ferreira"
type input "(82) 98889-1355"
type input "58"
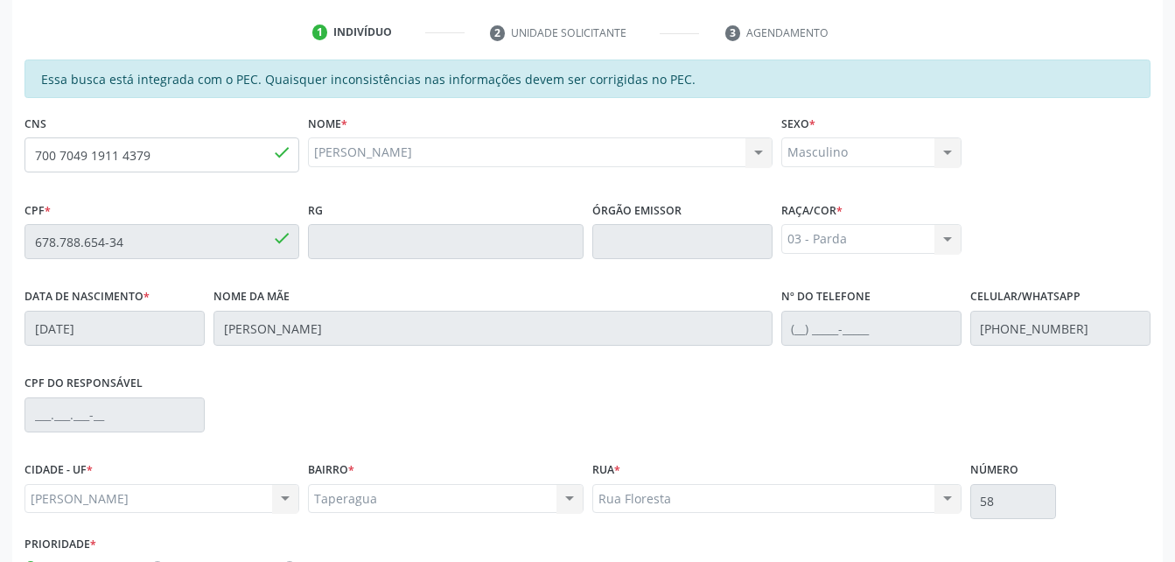
scroll to position [199, 0]
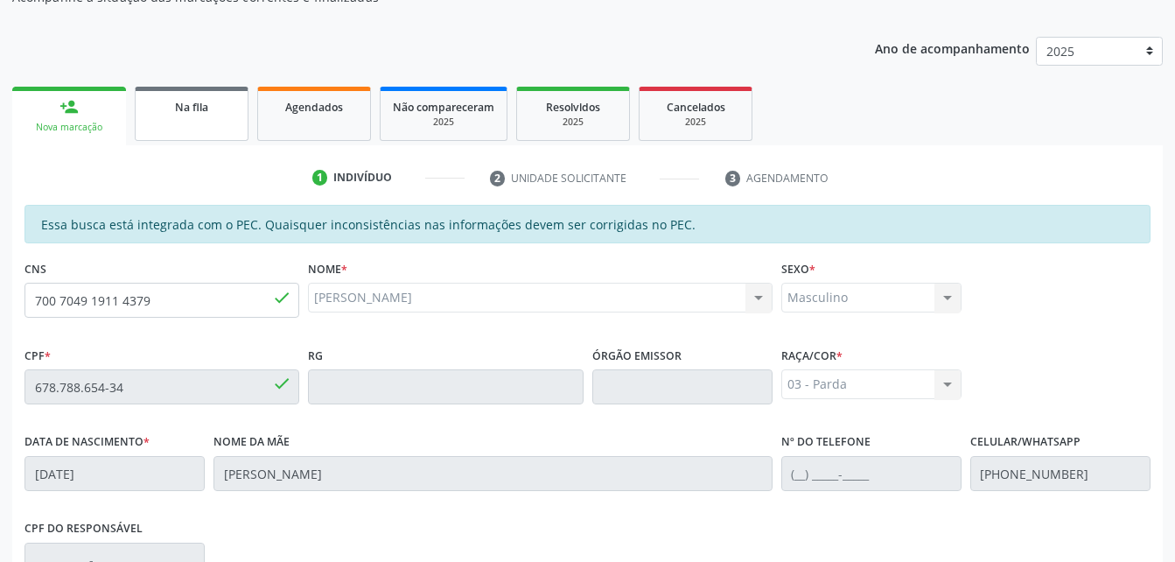
click at [169, 125] on link "Na fila" at bounding box center [192, 114] width 114 height 54
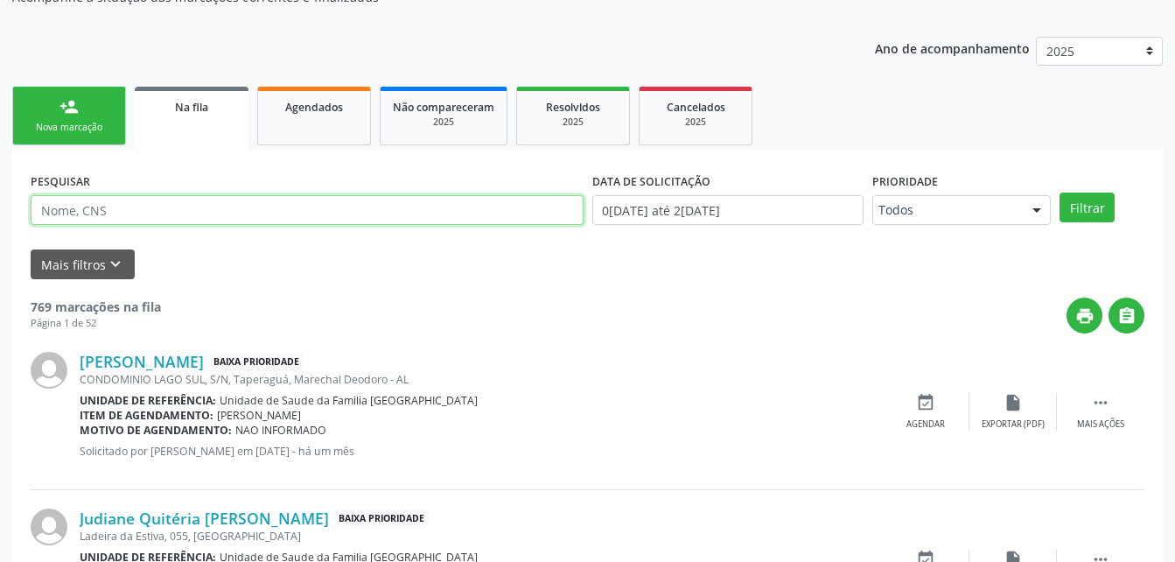
click at [111, 213] on input "text" at bounding box center [307, 210] width 553 height 30
type input "706708550021714"
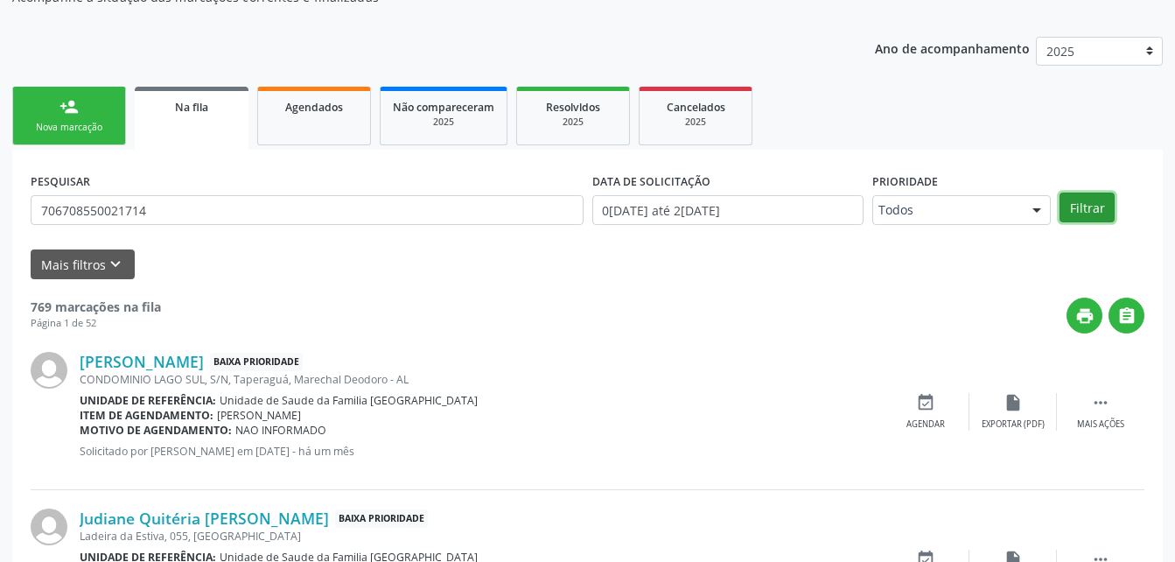
click at [1105, 212] on button "Filtrar" at bounding box center [1087, 207] width 55 height 30
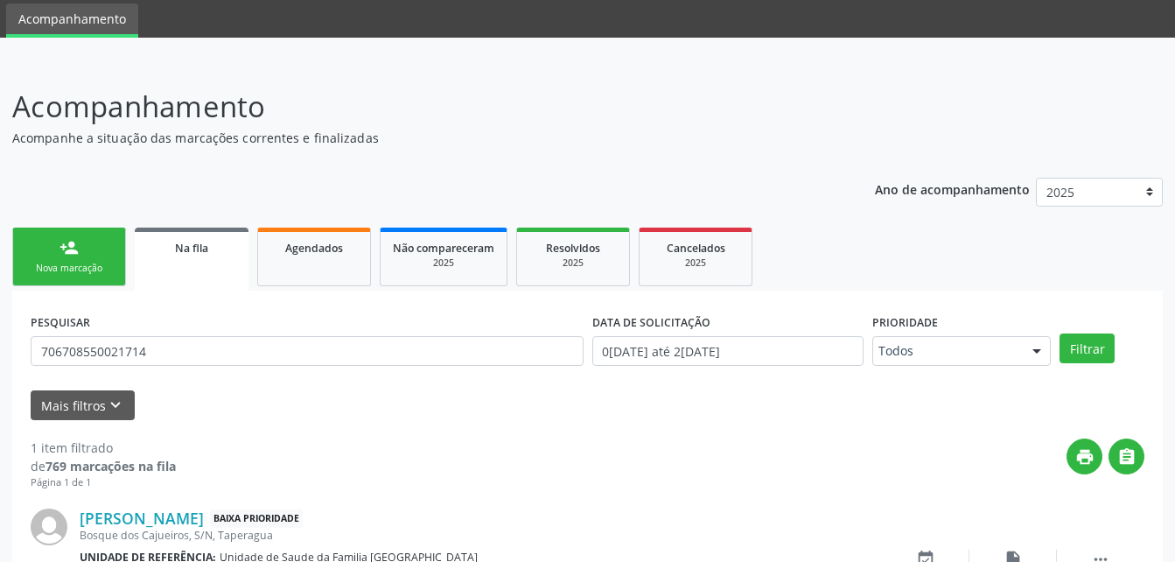
scroll to position [173, 0]
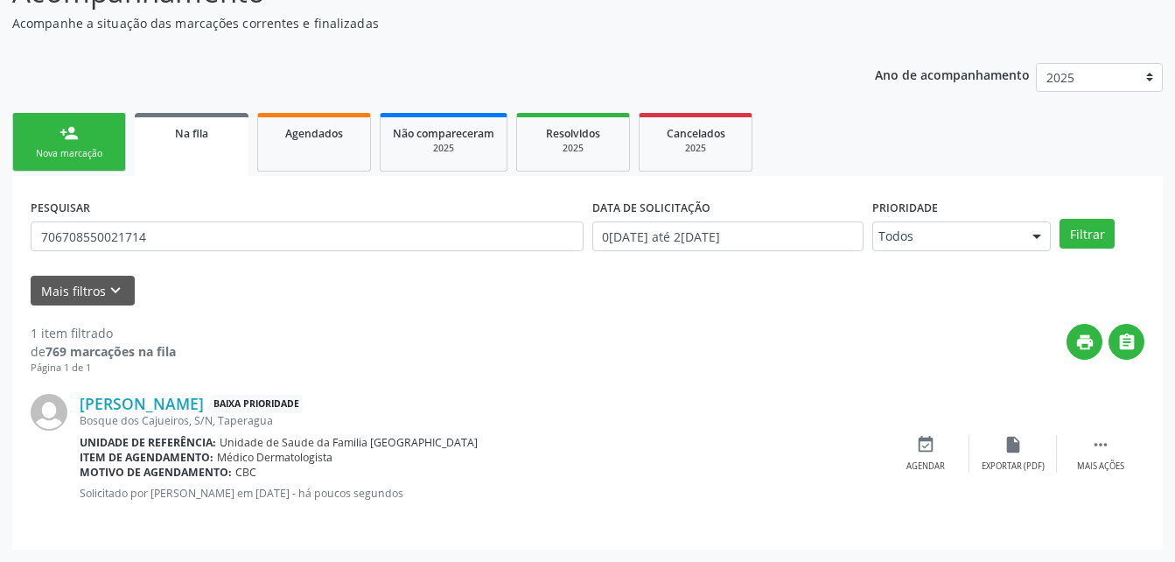
click at [82, 132] on link "person_add Nova marcação" at bounding box center [69, 142] width 114 height 59
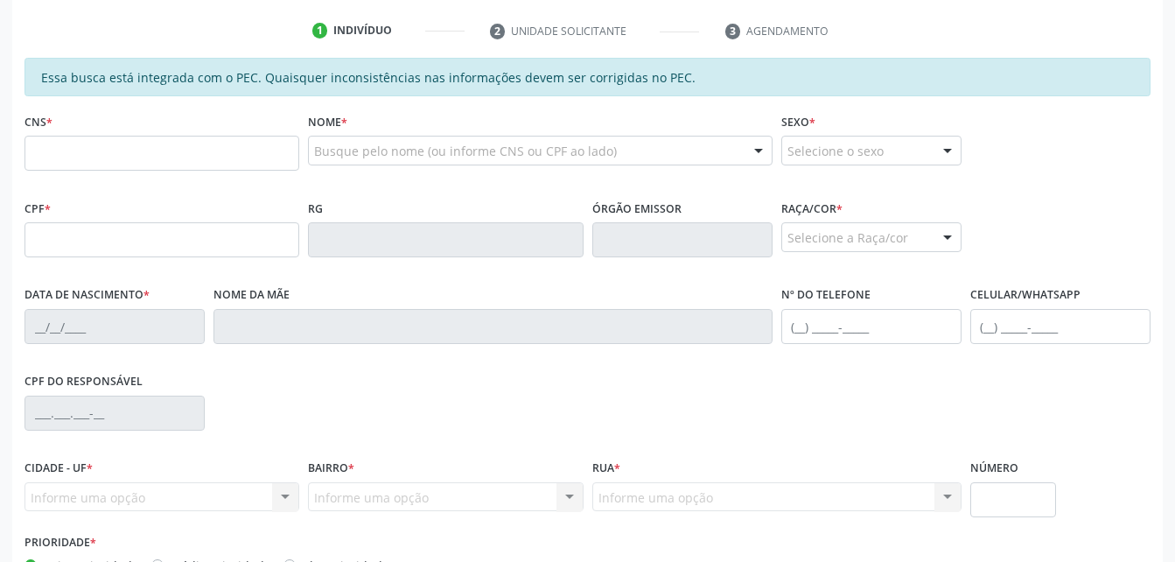
scroll to position [348, 0]
click at [139, 169] on input "text" at bounding box center [161, 151] width 275 height 35
type input "704 7027 7436 6330"
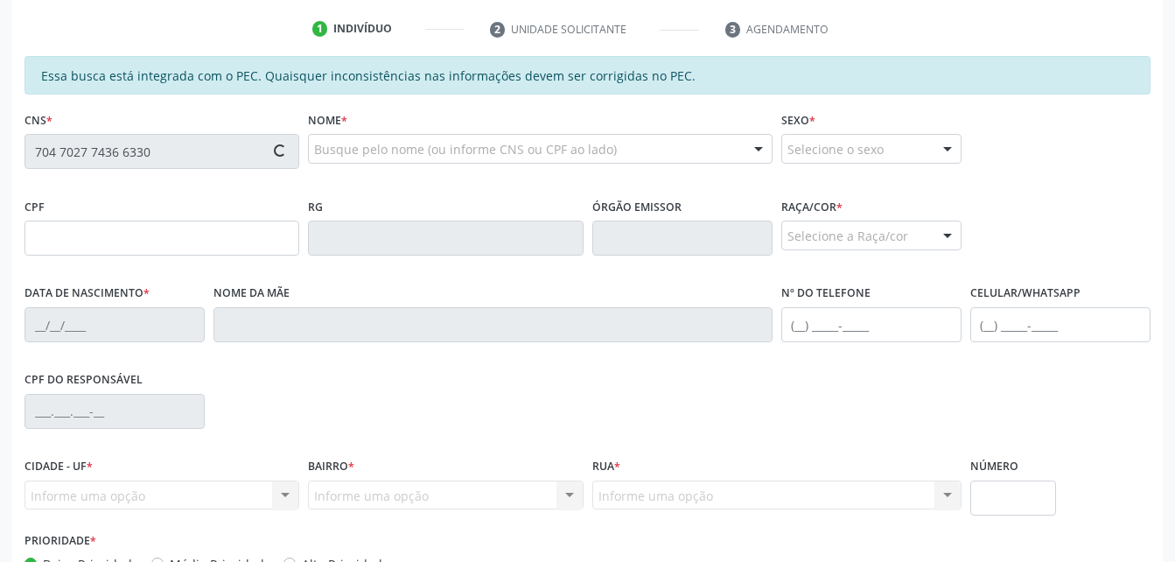
type input "080.939.334-41"
type input "05/02/1983"
type input "Marlene Rafael Mariano"
type input "(82) 99664-9397"
type input "101"
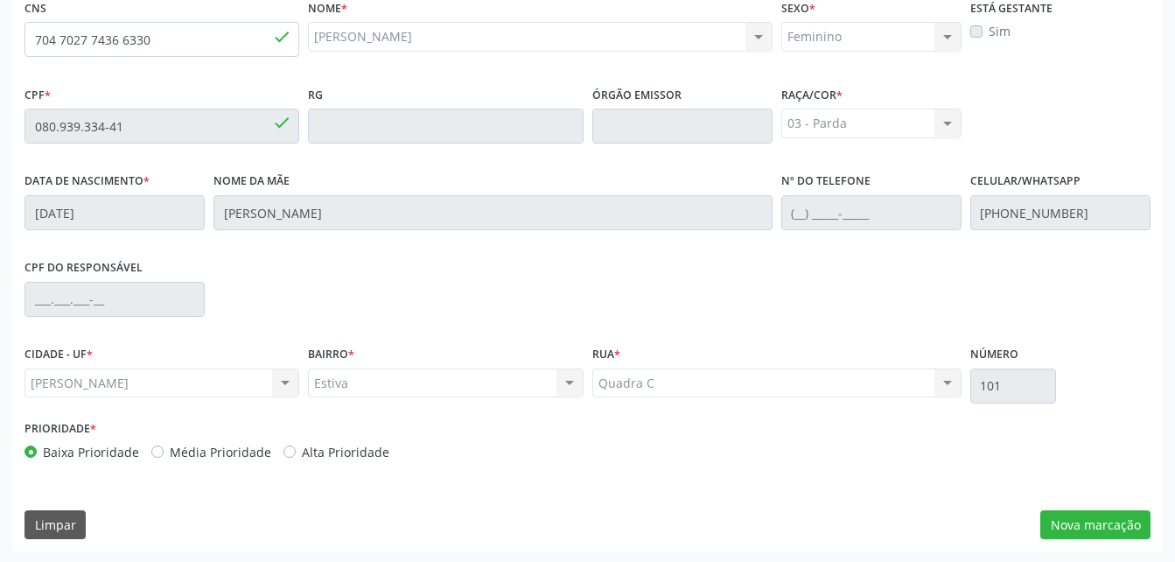
scroll to position [462, 0]
click at [1126, 517] on button "Nova marcação" at bounding box center [1095, 523] width 110 height 30
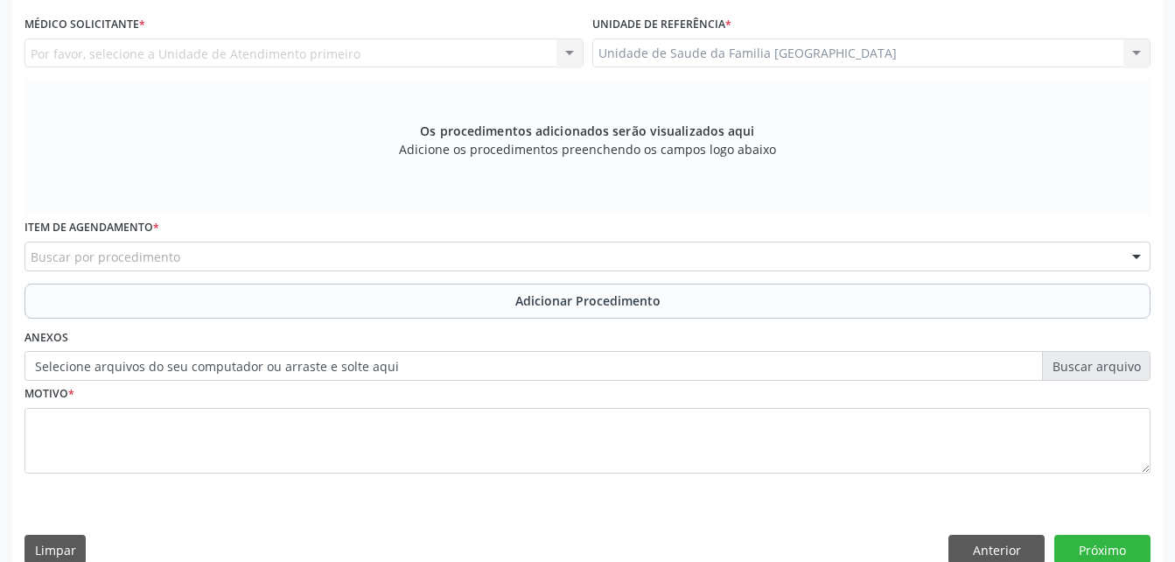
click at [933, 37] on div "Unidade de referência * Unidade de Saude da Familia Rua da Estiva Unidade de Sa…" at bounding box center [871, 39] width 559 height 56
click at [933, 50] on div "Unidade de Saude da Familia [GEOGRAPHIC_DATA] Unidade de Saude da Familia [GEOG…" at bounding box center [871, 53] width 559 height 30
click at [933, 51] on div "Unidade de Saude da Familia [GEOGRAPHIC_DATA] Unidade de Saude da Familia [GEOG…" at bounding box center [871, 53] width 559 height 30
drag, startPoint x: 873, startPoint y: 51, endPoint x: 851, endPoint y: 62, distance: 24.7
click at [872, 51] on div "Unidade de Saude da Familia [GEOGRAPHIC_DATA] Unidade de Saude da Familia [GEOG…" at bounding box center [871, 53] width 559 height 30
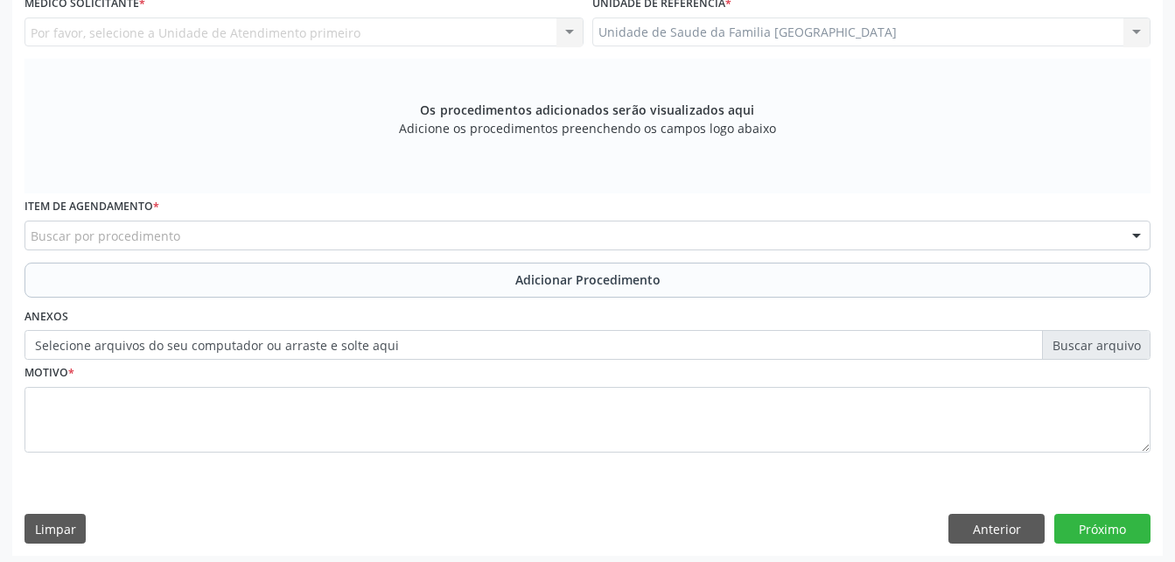
scroll to position [489, 0]
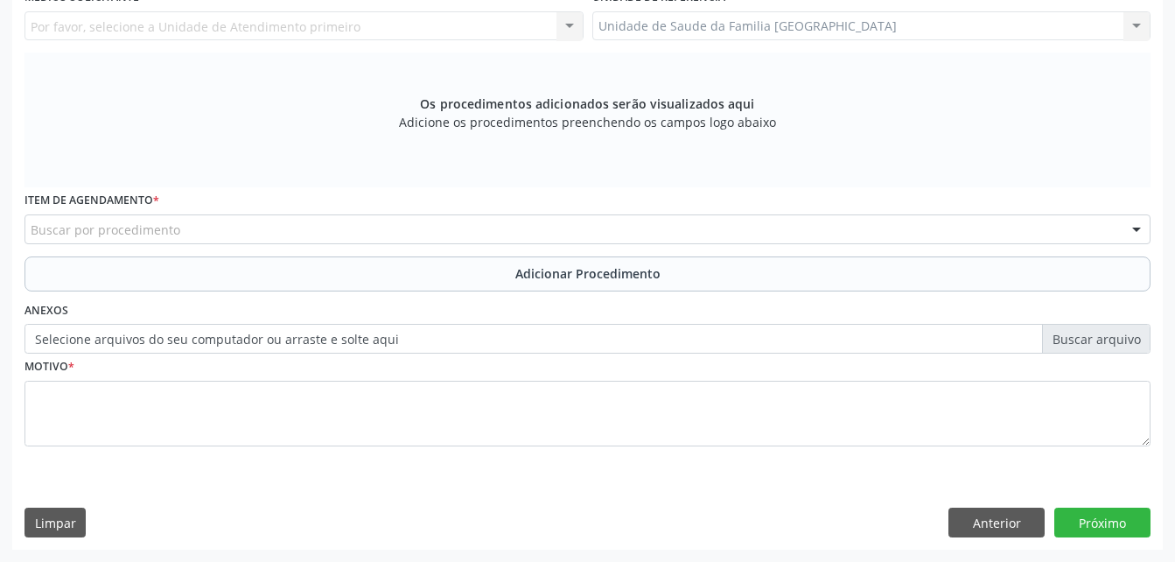
click at [1144, 24] on div "Unidade de Saude da Familia [GEOGRAPHIC_DATA] Unidade de Saude da Familia [GEOG…" at bounding box center [871, 26] width 559 height 30
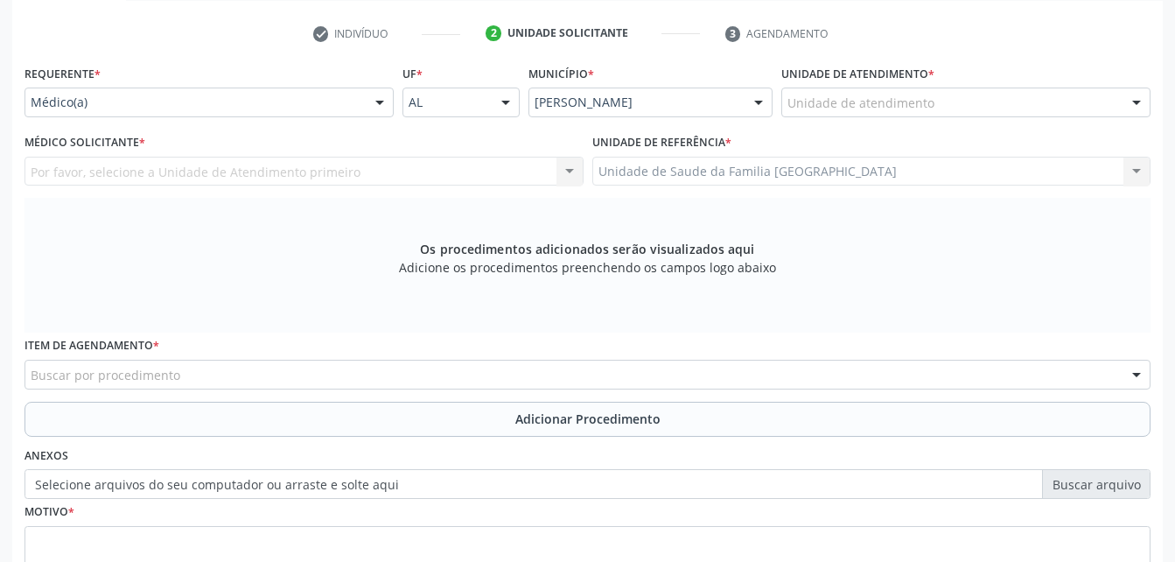
scroll to position [314, 0]
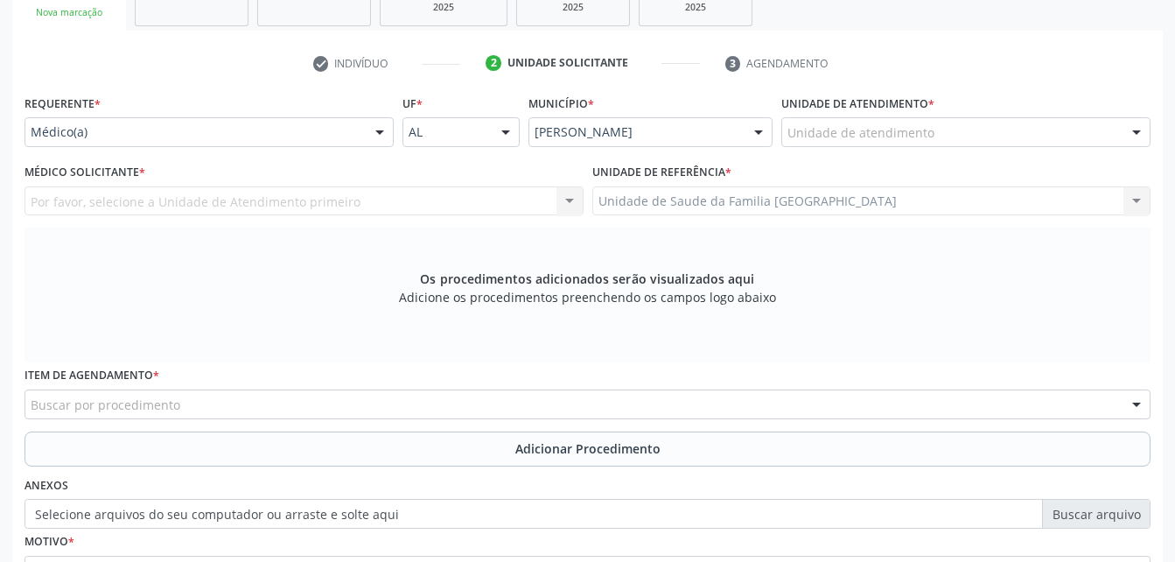
click at [250, 204] on div "Por favor, selecione a Unidade de Atendimento primeiro Nenhum resultado encontr…" at bounding box center [303, 201] width 559 height 30
drag, startPoint x: 218, startPoint y: 146, endPoint x: 215, endPoint y: 136, distance: 10.0
click at [215, 143] on div "Médico(a)" at bounding box center [208, 132] width 369 height 30
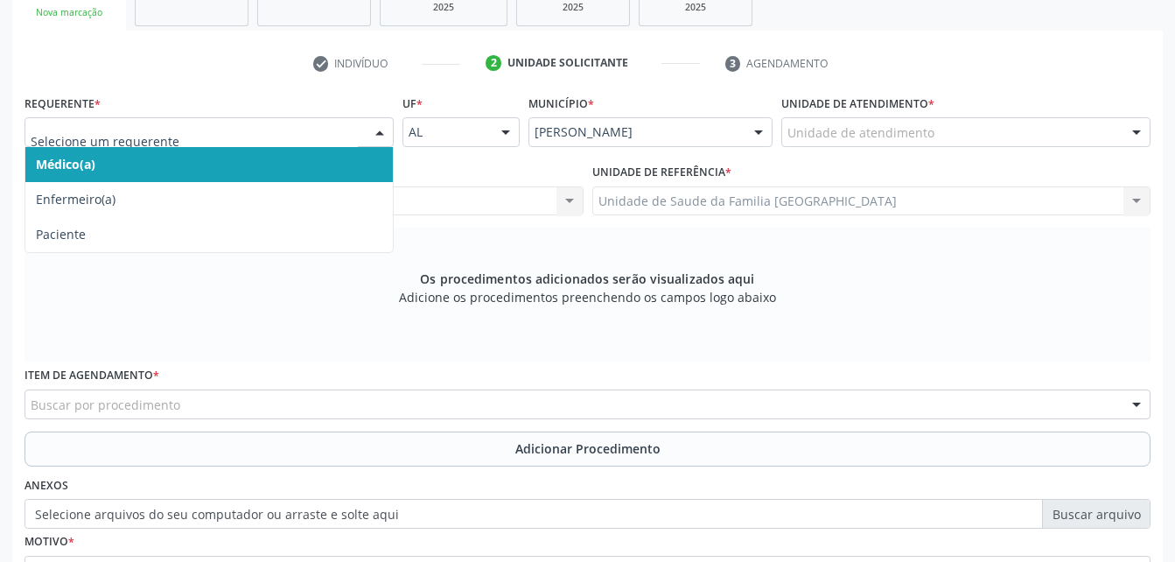
click at [215, 136] on input "text" at bounding box center [194, 140] width 327 height 35
click at [209, 164] on span "Médico(a)" at bounding box center [208, 164] width 367 height 35
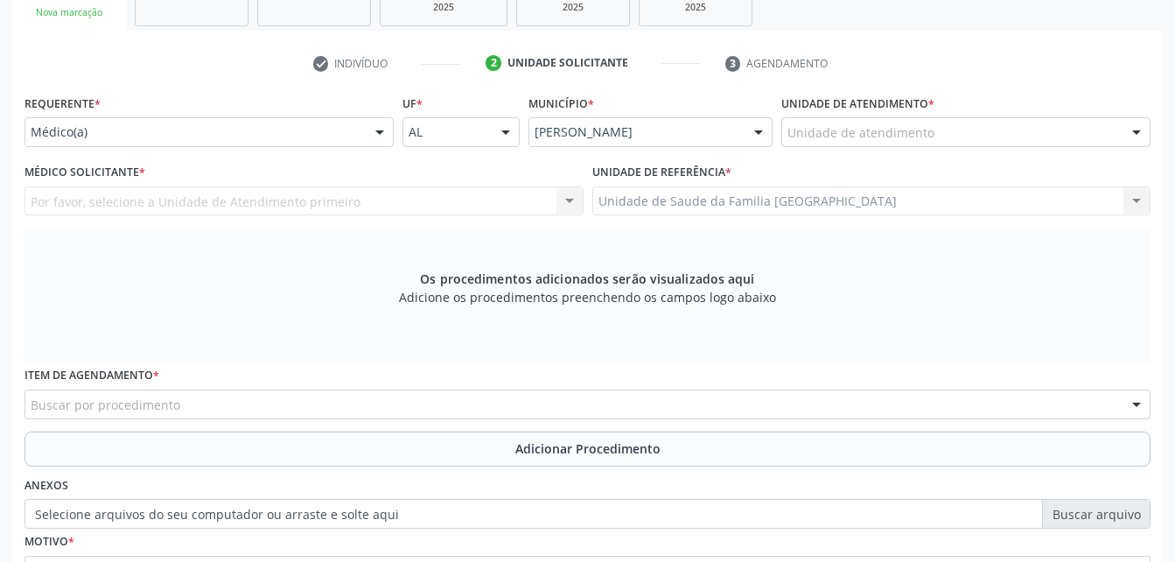
click at [941, 127] on div "Unidade de atendimento" at bounding box center [965, 132] width 369 height 30
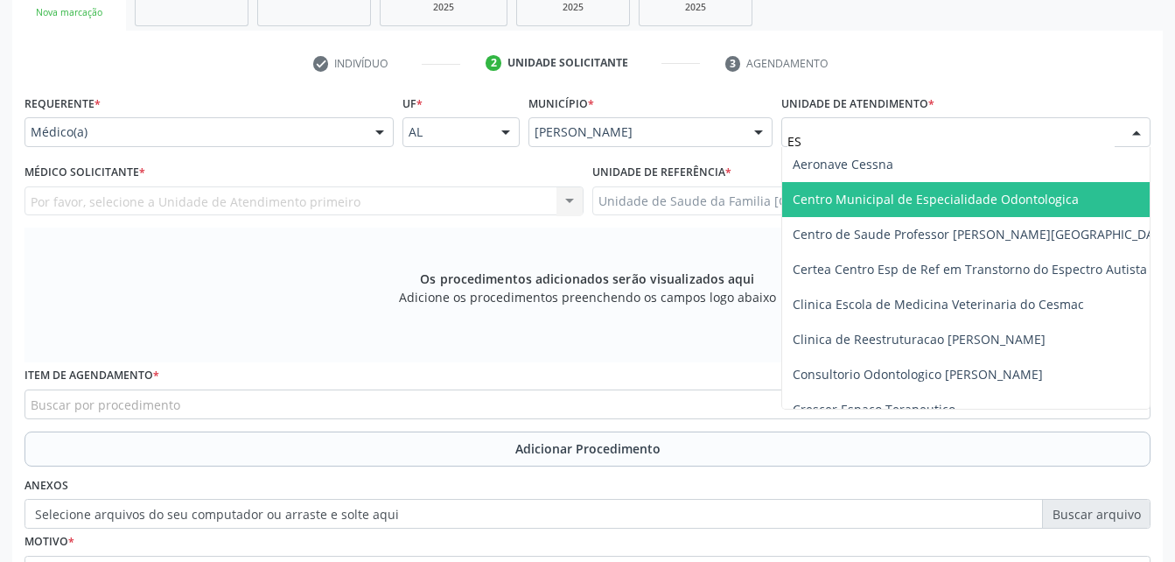
type input "EST"
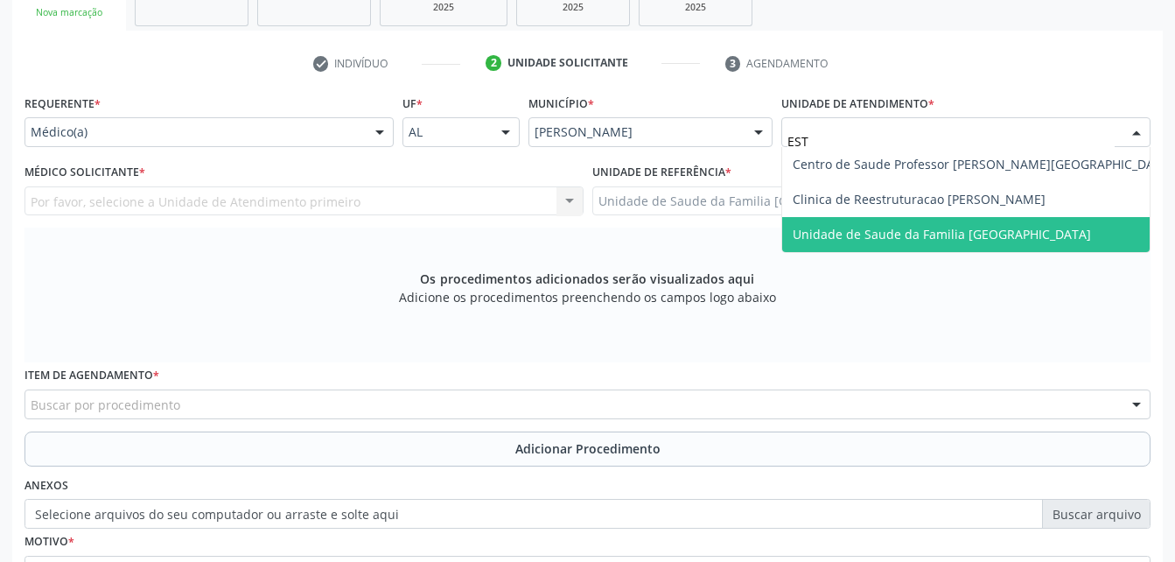
drag, startPoint x: 962, startPoint y: 225, endPoint x: 637, endPoint y: 164, distance: 331.2
click at [962, 226] on span "Unidade de Saude da Familia [GEOGRAPHIC_DATA]" at bounding box center [942, 234] width 298 height 17
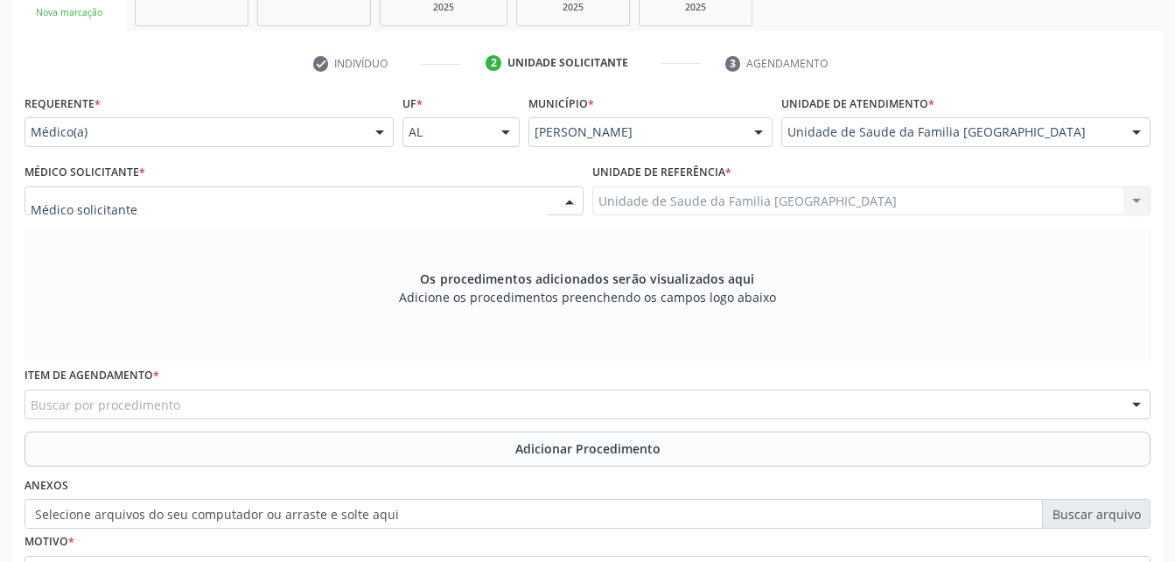
click at [300, 197] on div at bounding box center [303, 201] width 559 height 30
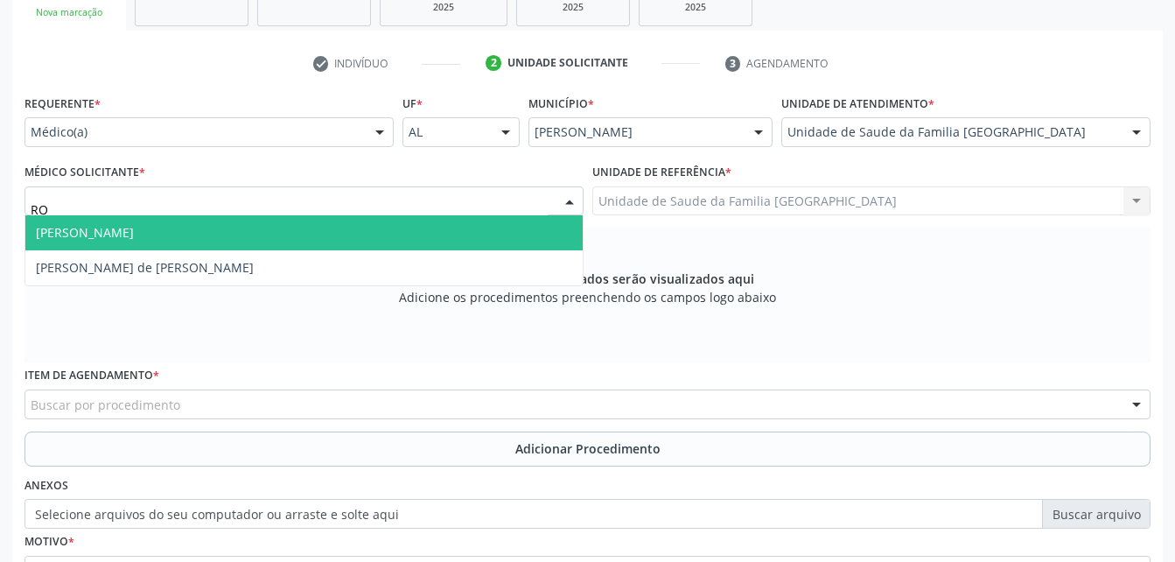
type input "ROD"
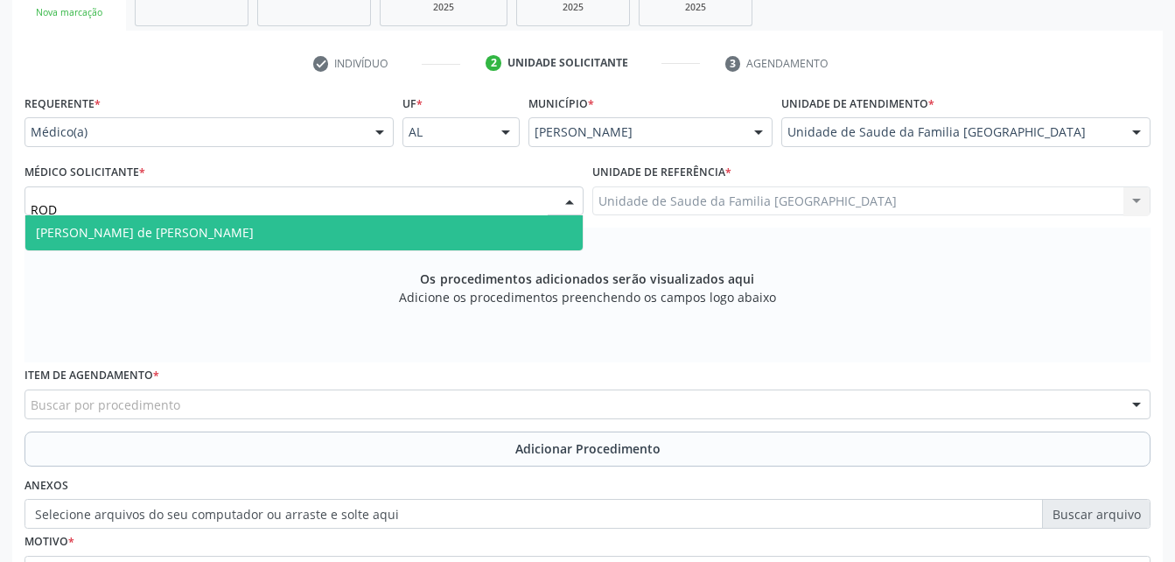
click at [273, 239] on span "[PERSON_NAME] de [PERSON_NAME]" at bounding box center [303, 232] width 557 height 35
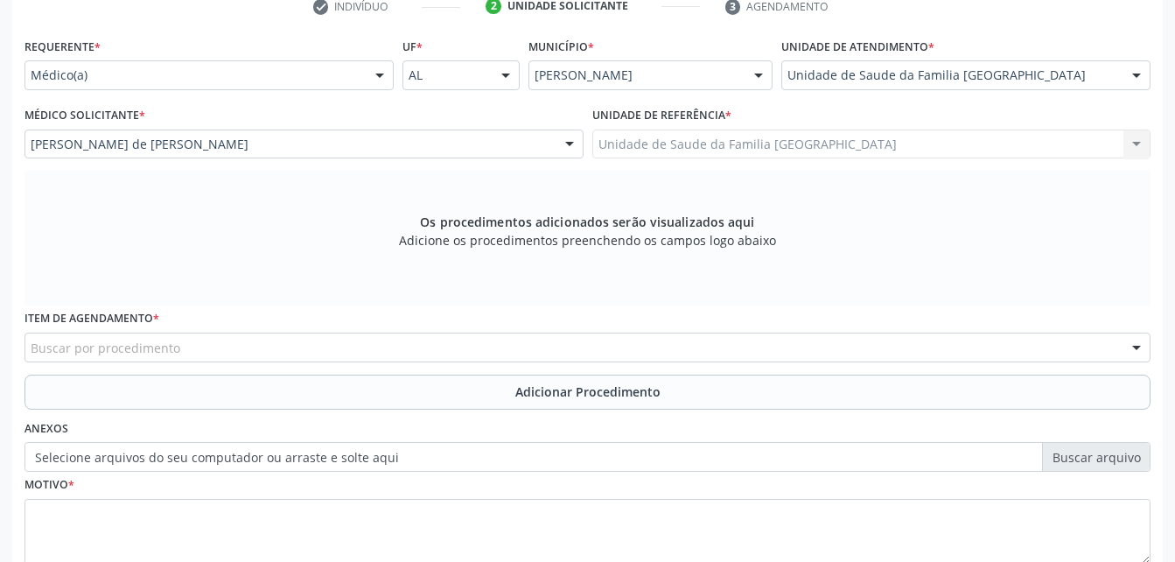
scroll to position [402, 0]
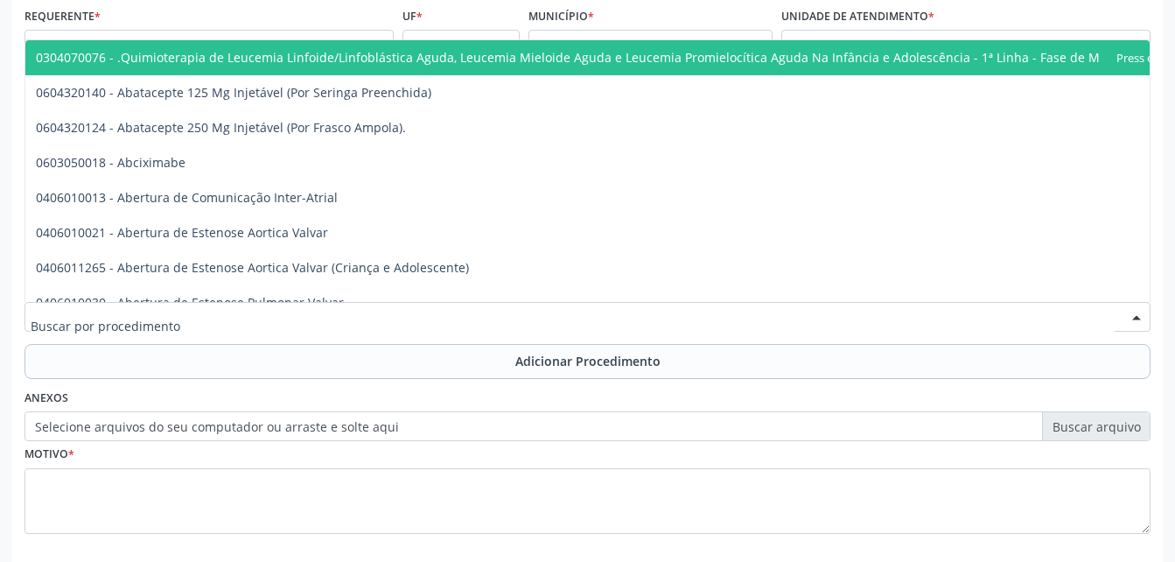
click at [512, 316] on div at bounding box center [587, 317] width 1126 height 30
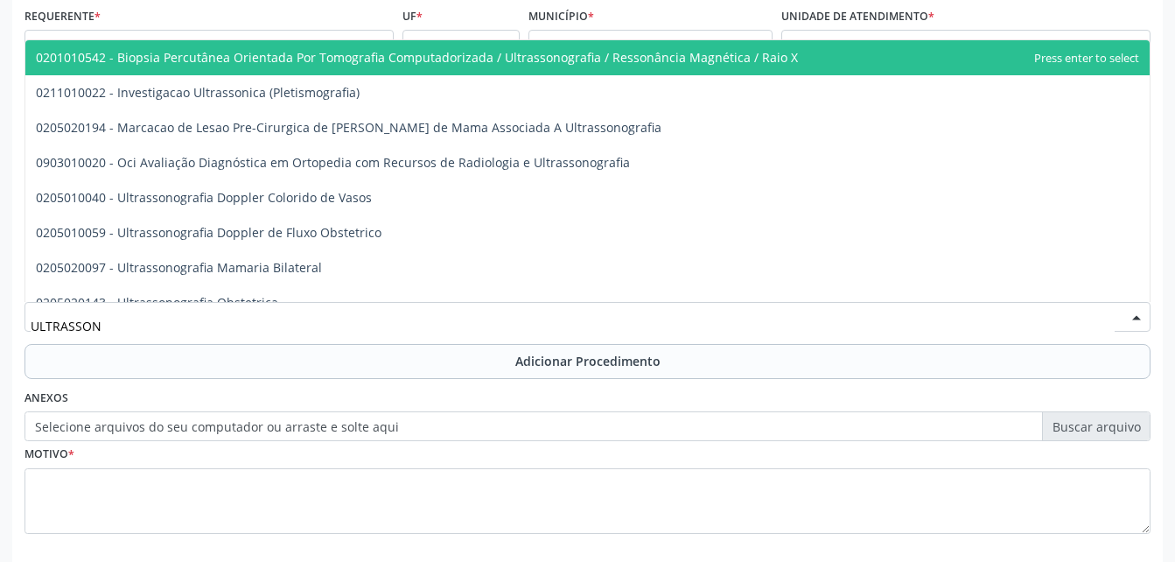
type input "ULTRASSONO"
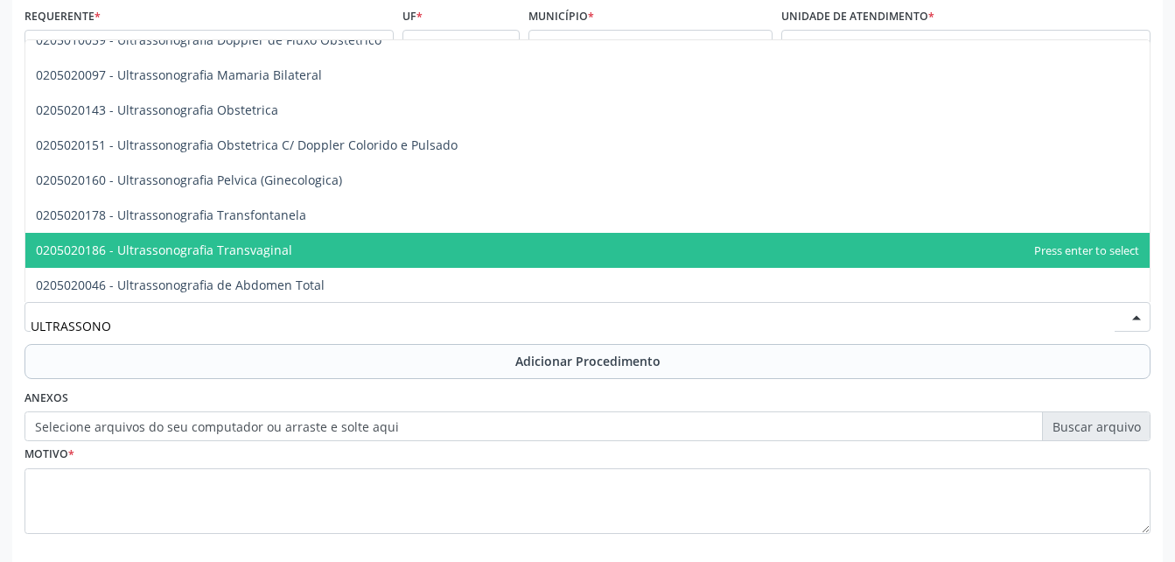
scroll to position [175, 0]
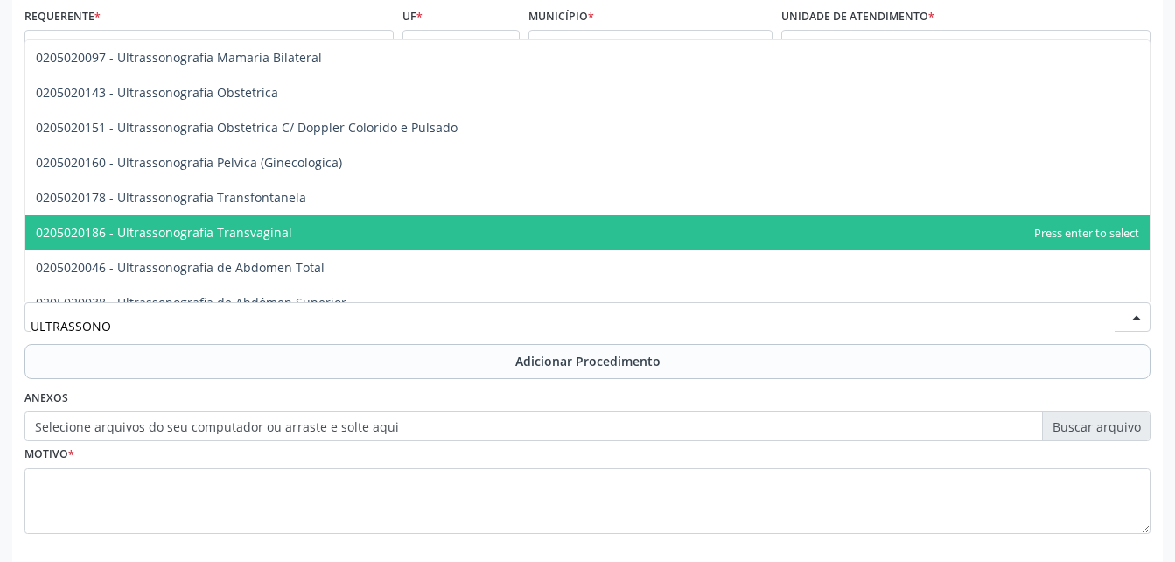
click at [418, 243] on span "0205020186 - Ultrassonografia Transvaginal" at bounding box center [587, 232] width 1124 height 35
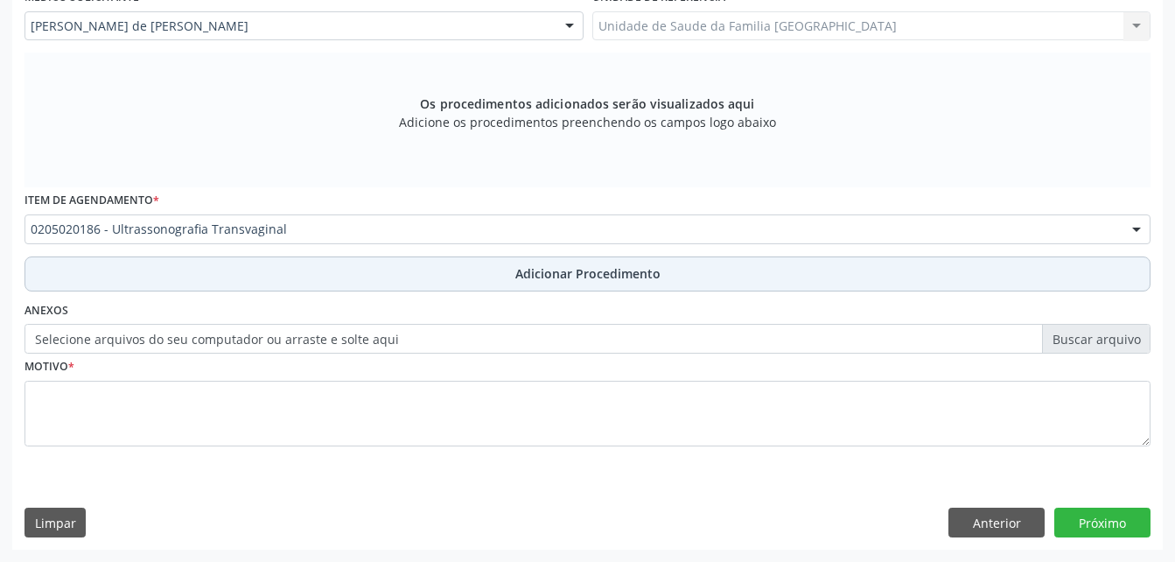
click at [702, 284] on button "Adicionar Procedimento" at bounding box center [587, 273] width 1126 height 35
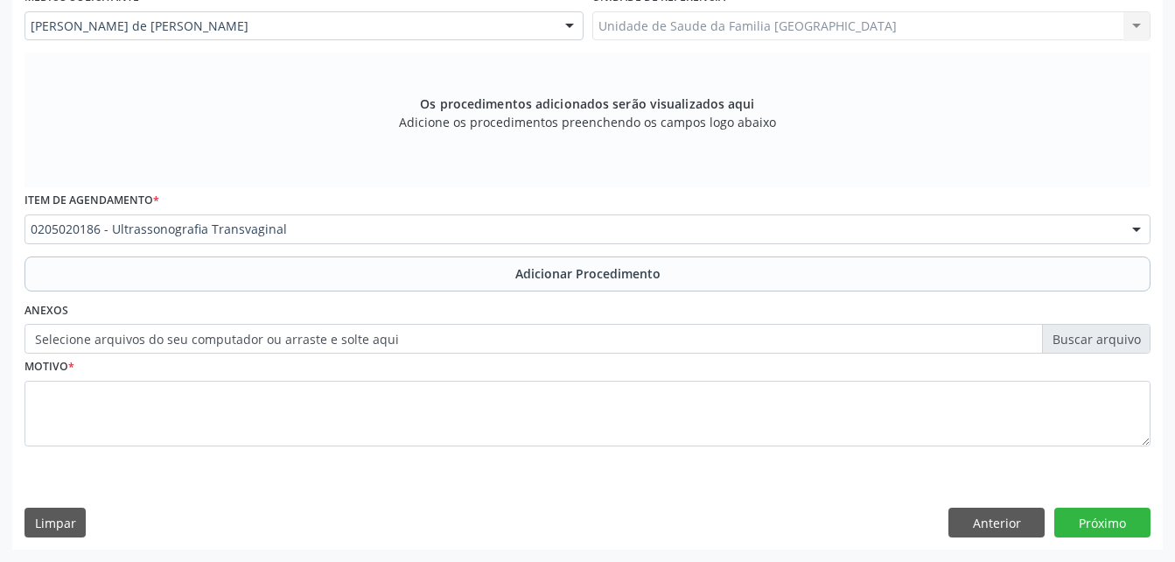
scroll to position [423, 0]
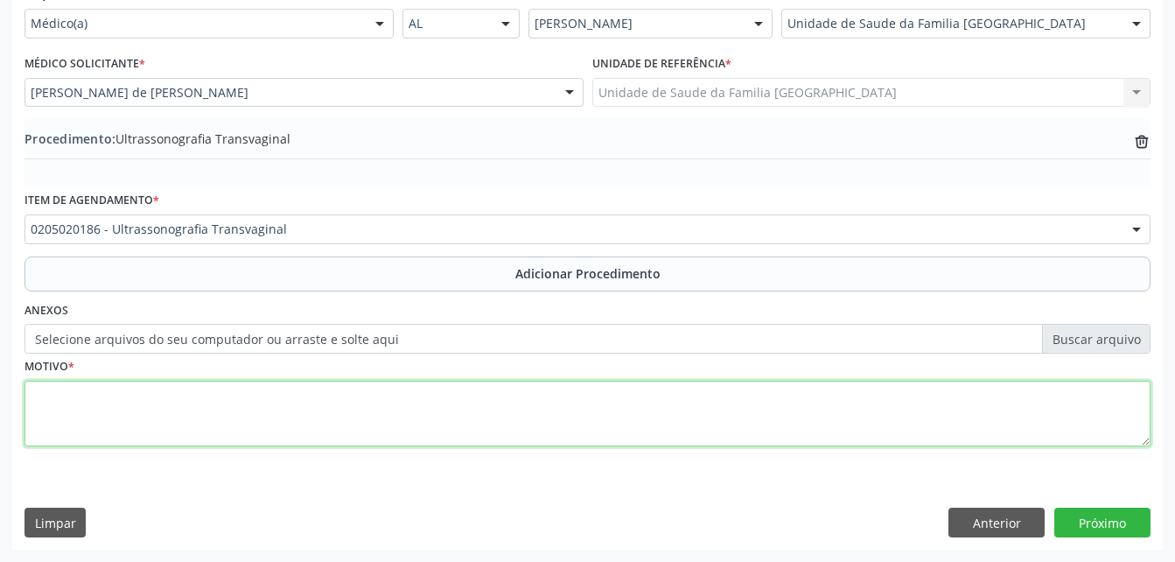
click at [587, 398] on textarea at bounding box center [587, 414] width 1126 height 66
type textarea "AVALIAÇAÕ CLINICA"
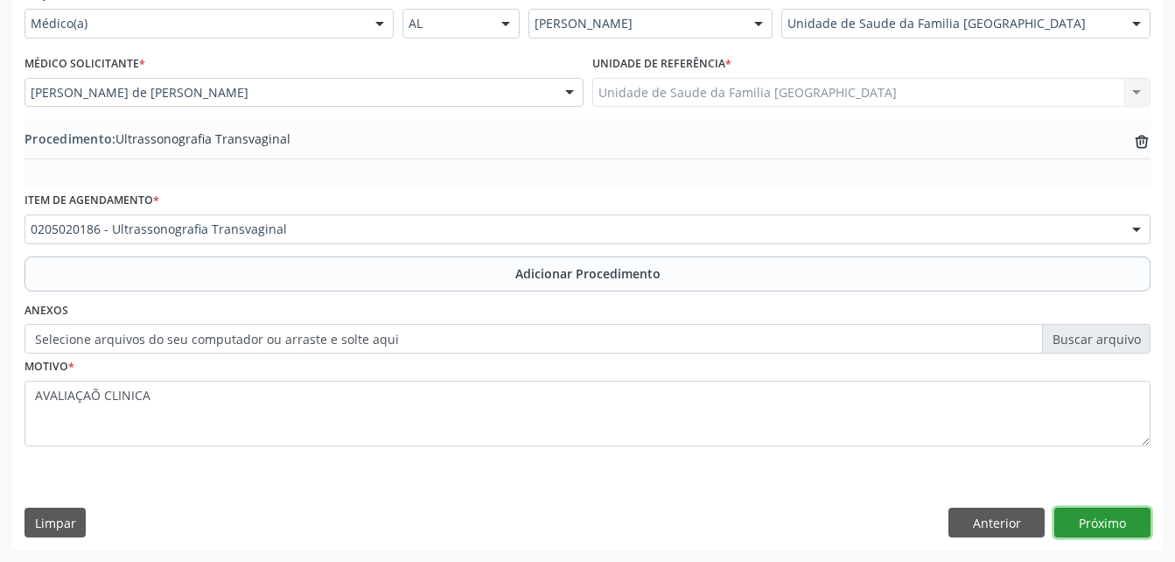
click at [1106, 511] on button "Próximo" at bounding box center [1102, 522] width 96 height 30
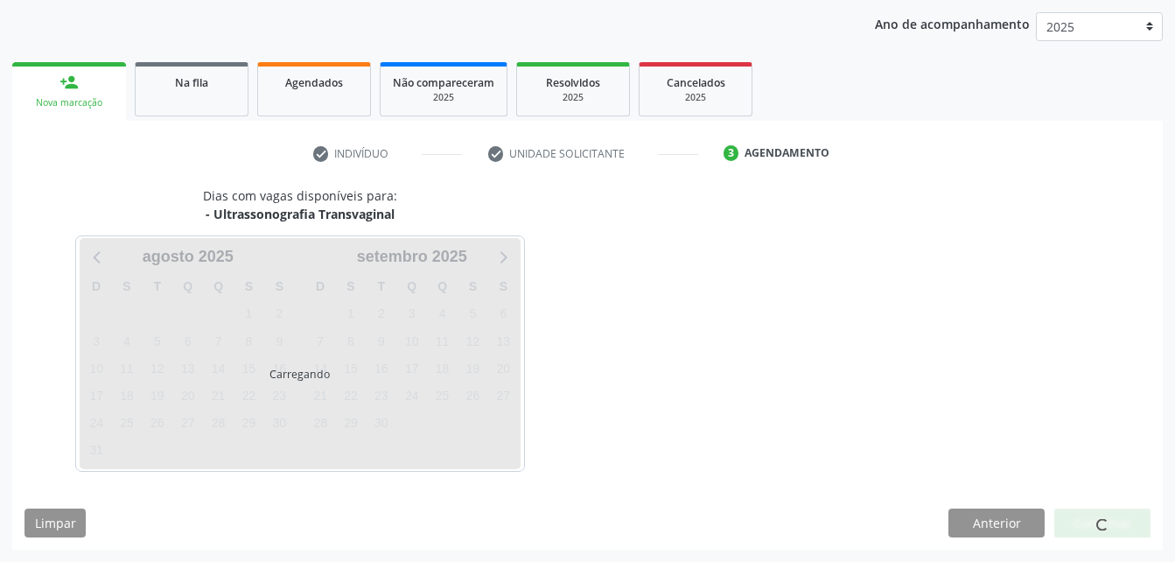
scroll to position [276, 0]
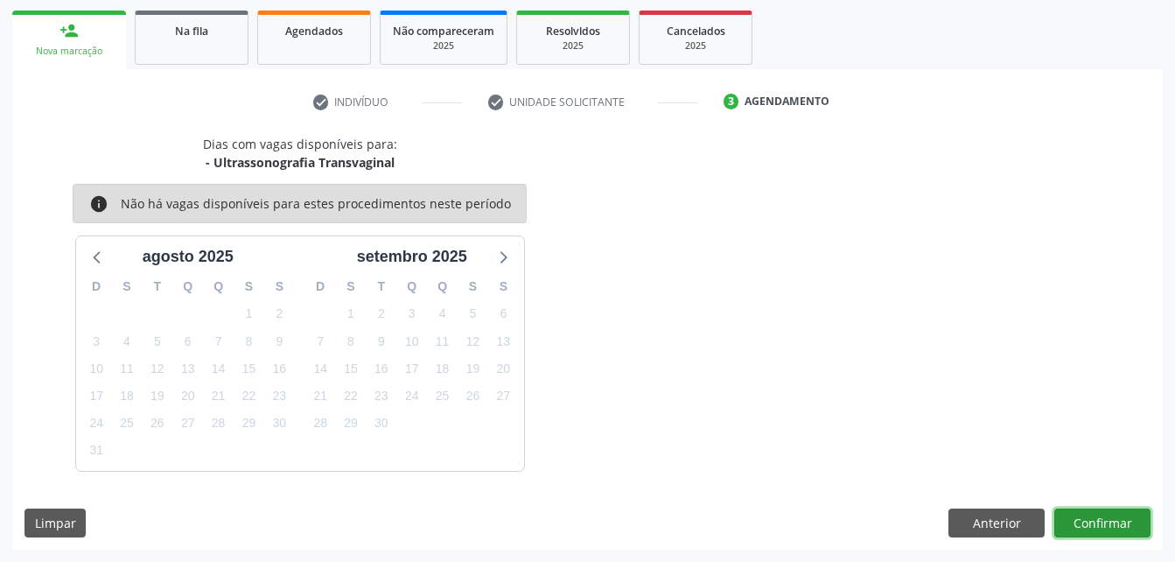
click at [1112, 521] on button "Confirmar" at bounding box center [1102, 523] width 96 height 30
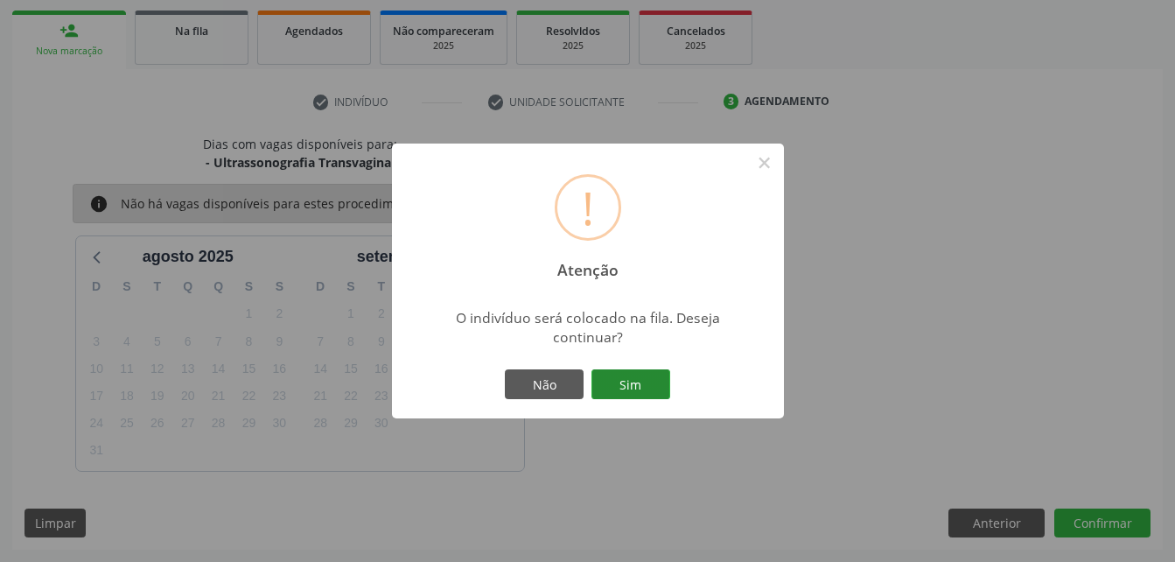
click at [647, 392] on button "Sim" at bounding box center [630, 384] width 79 height 30
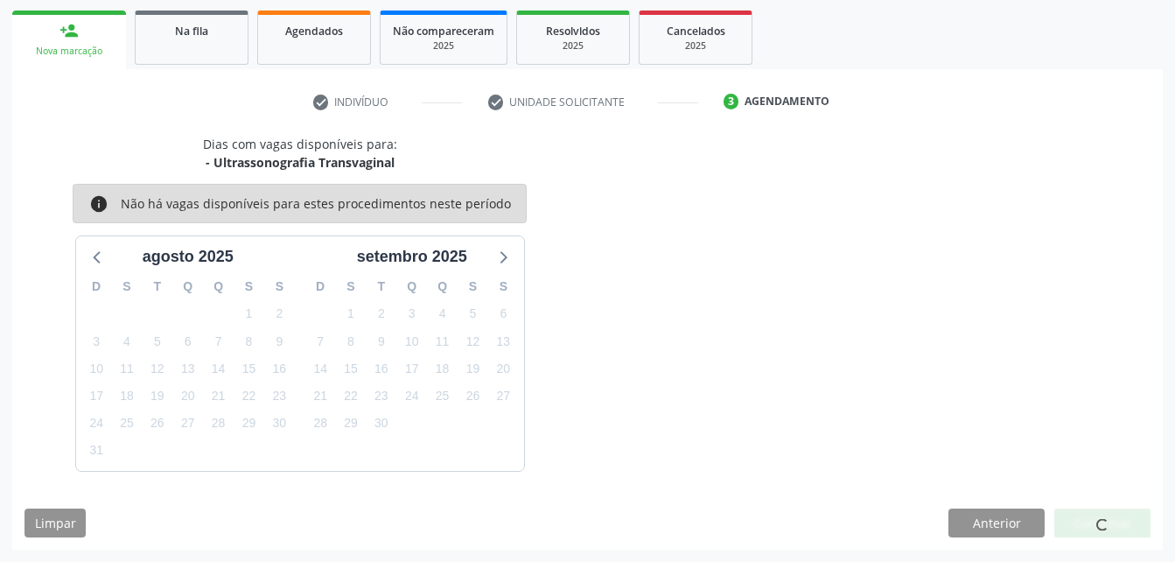
scroll to position [40, 0]
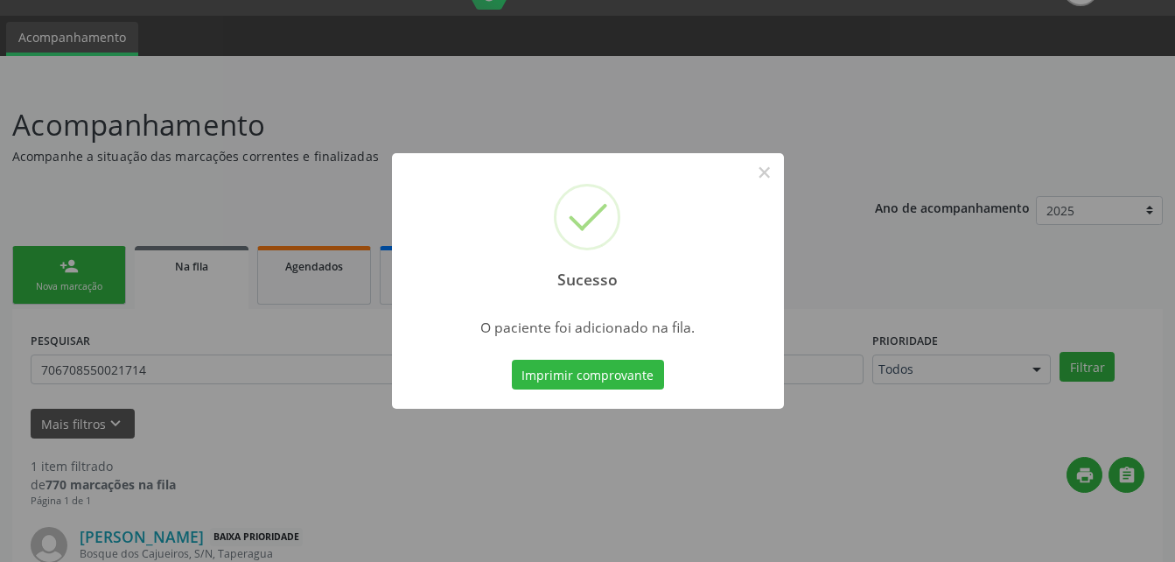
click at [94, 263] on div "Sucesso × O paciente foi adicionado na fila. Imprimir comprovante Cancel" at bounding box center [587, 281] width 1175 height 562
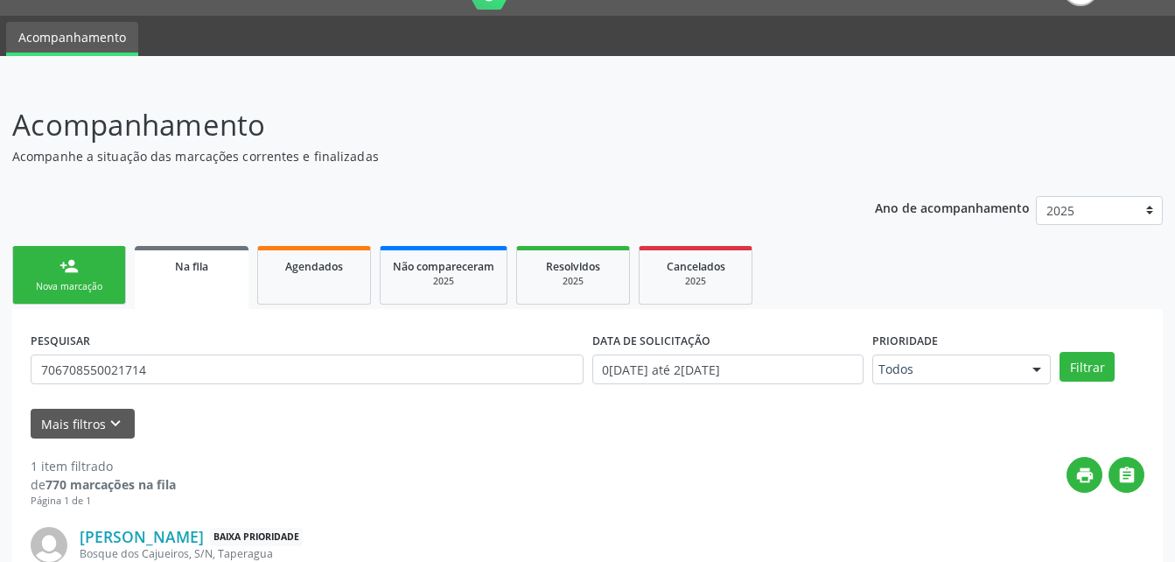
click at [99, 272] on link "person_add Nova marcação" at bounding box center [69, 275] width 114 height 59
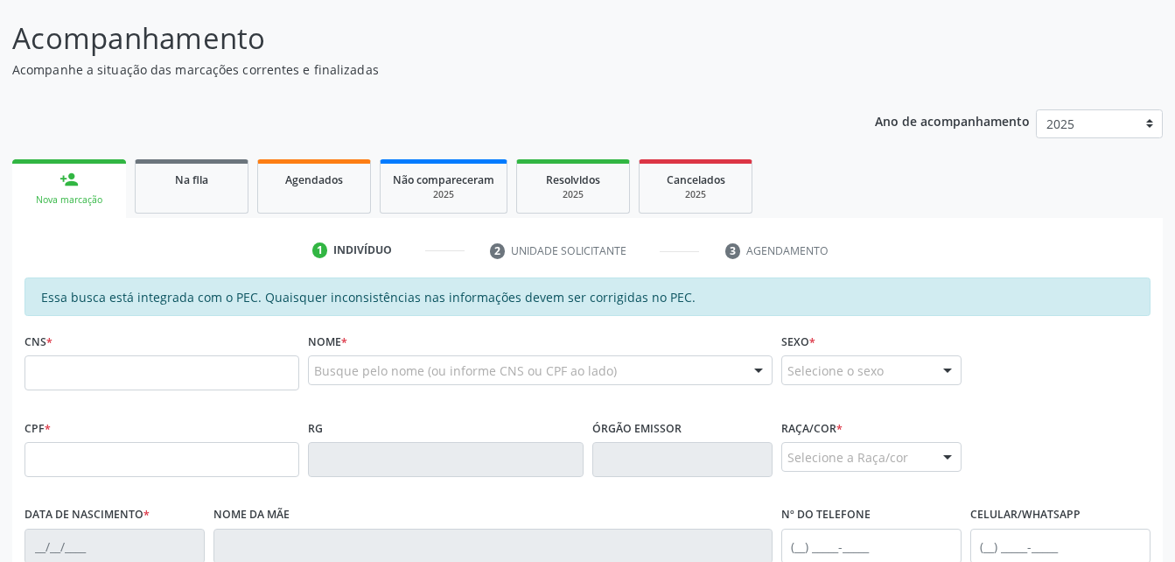
scroll to position [128, 0]
click at [182, 361] on input "text" at bounding box center [161, 371] width 275 height 35
type input "700 7049 1911 4379"
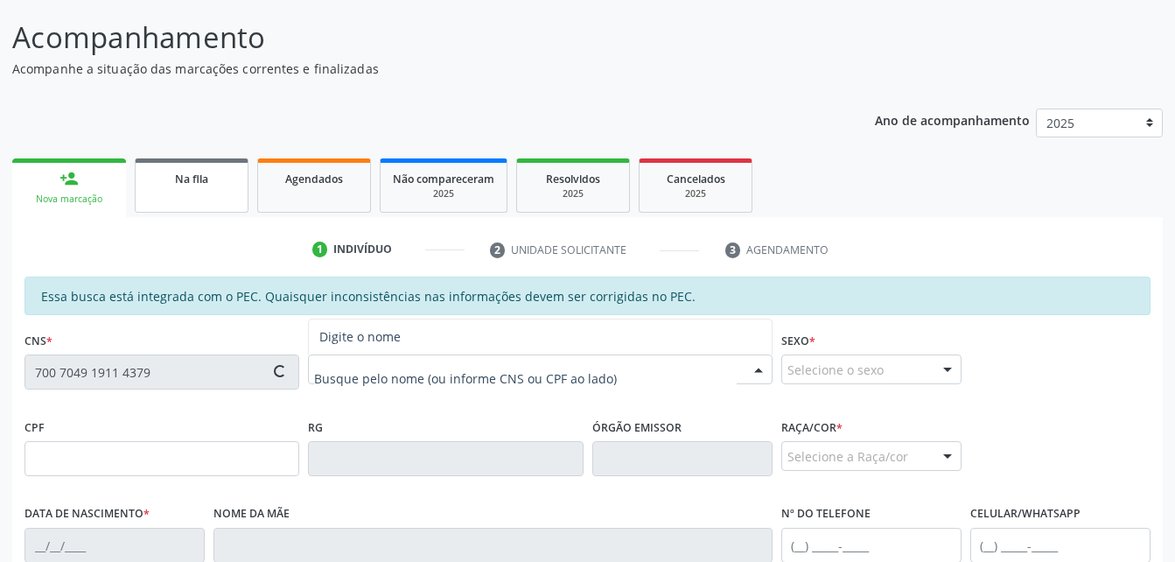
type input "678.788.654-34"
type input "08/03/1970"
type input "Maria Tereza Ferreira"
type input "(82) 98889-1355"
type input "58"
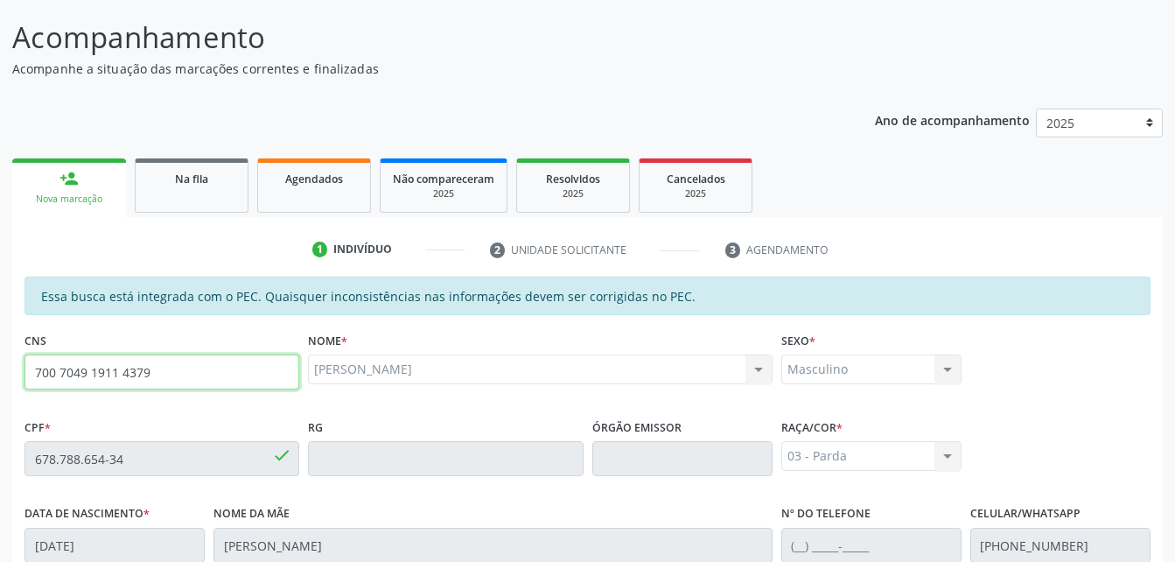
click at [246, 372] on input "700 7049 1911 4379" at bounding box center [161, 371] width 275 height 35
type input "7"
type input "704 7027 7436 6330"
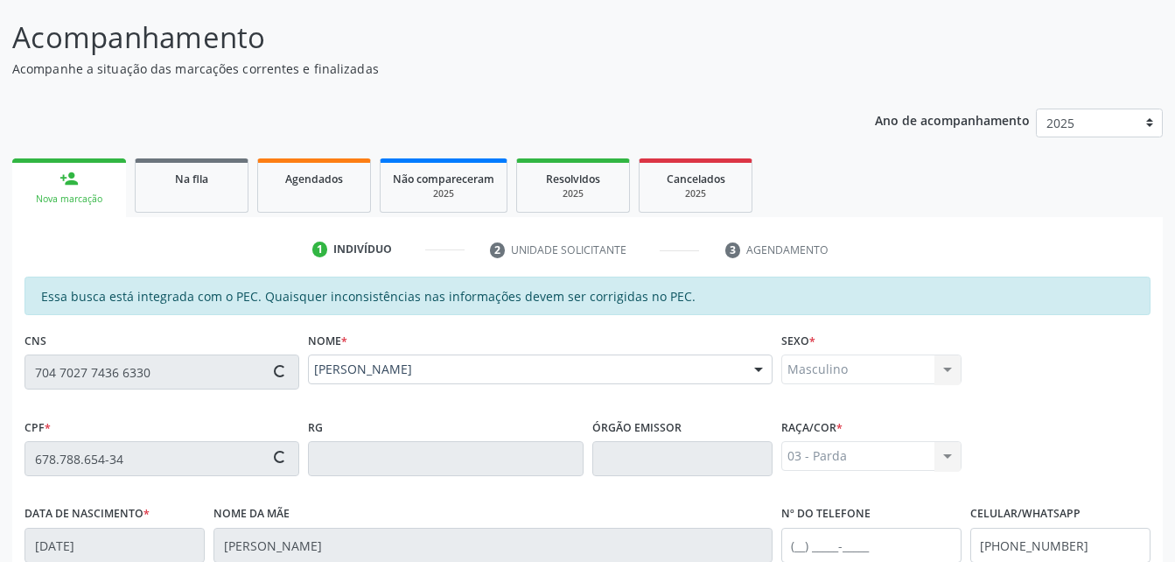
type input "080.939.334-41"
type input "05/02/1983"
type input "Marlene Rafael Mariano"
type input "(82) 99664-9397"
type input "101"
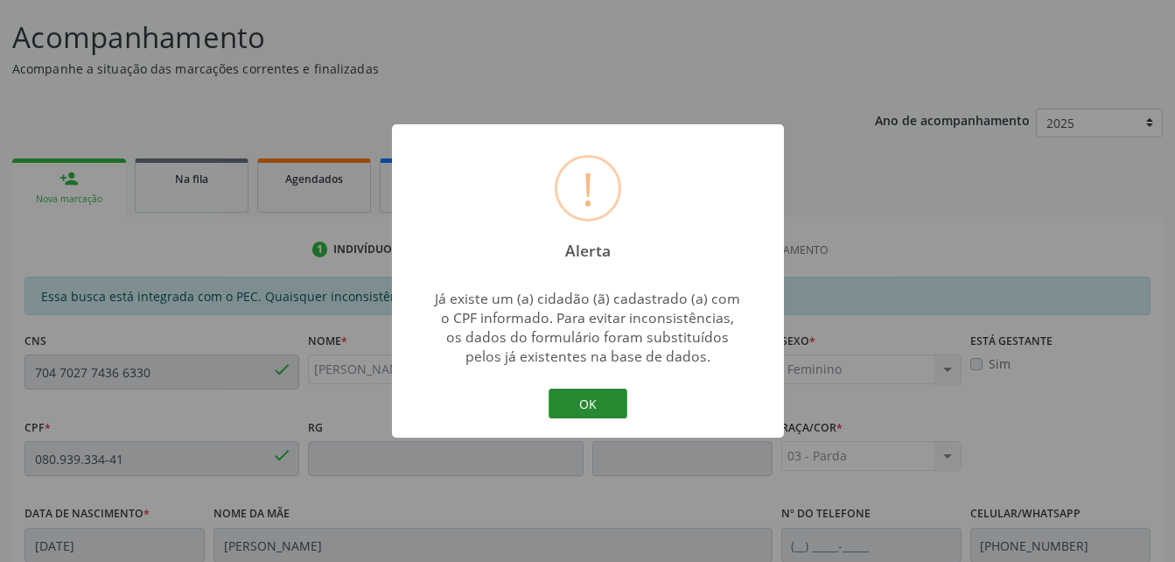
click at [574, 393] on button "OK" at bounding box center [588, 403] width 79 height 30
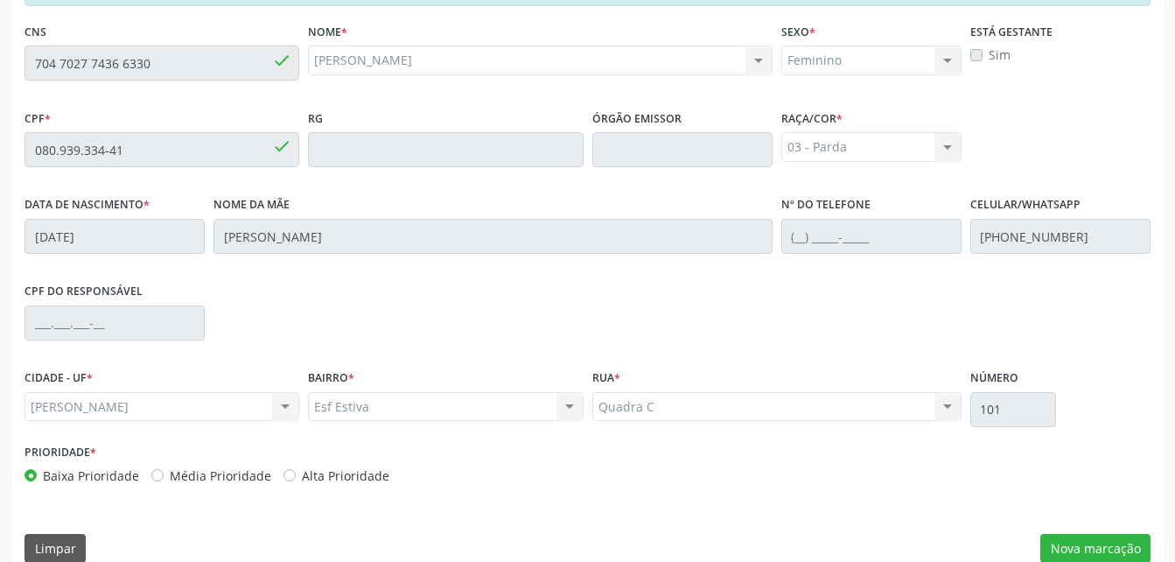
scroll to position [462, 0]
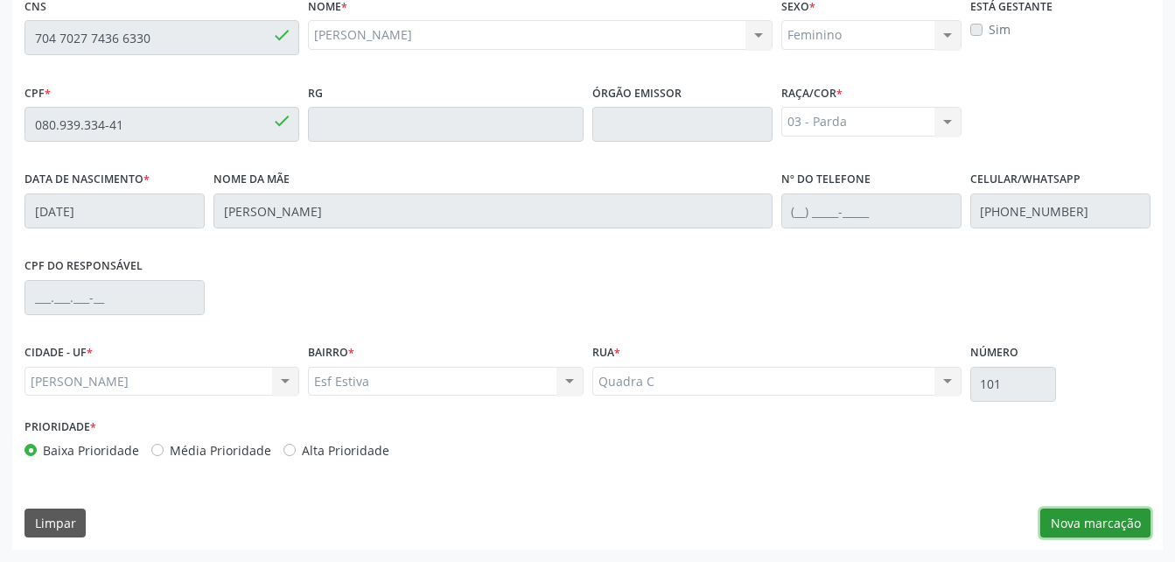
click at [1105, 516] on button "Nova marcação" at bounding box center [1095, 523] width 110 height 30
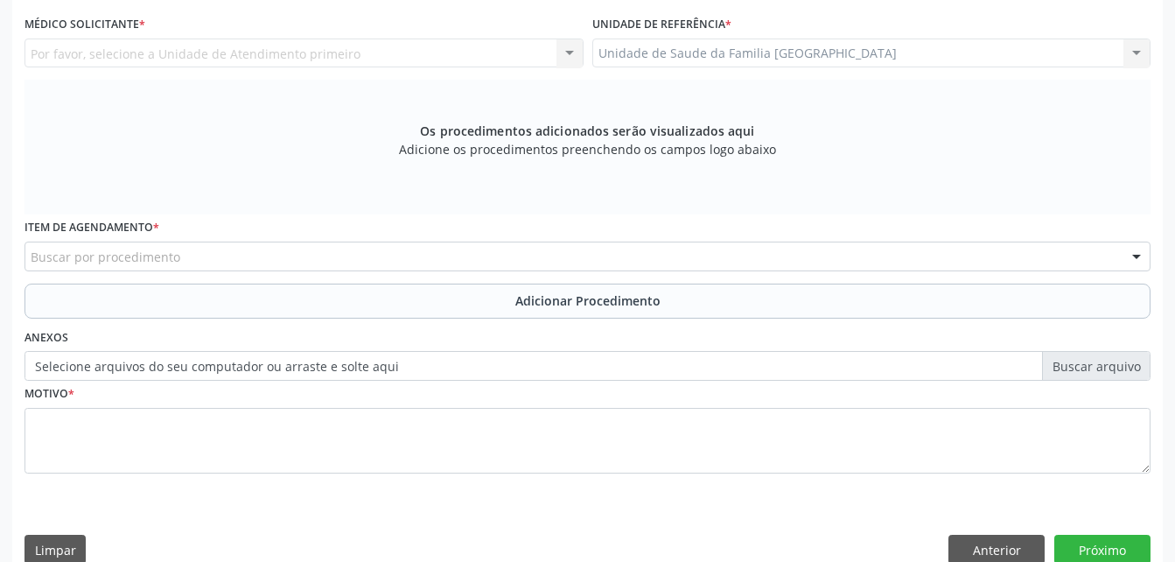
click at [696, 56] on div "Unidade de Saude da Familia Rua da Estiva Unidade de Saude da Familia Rua da Es…" at bounding box center [871, 53] width 559 height 30
click at [709, 49] on div "Unidade de Saude da Familia Rua da Estiva Unidade de Saude da Familia Rua da Es…" at bounding box center [871, 53] width 559 height 30
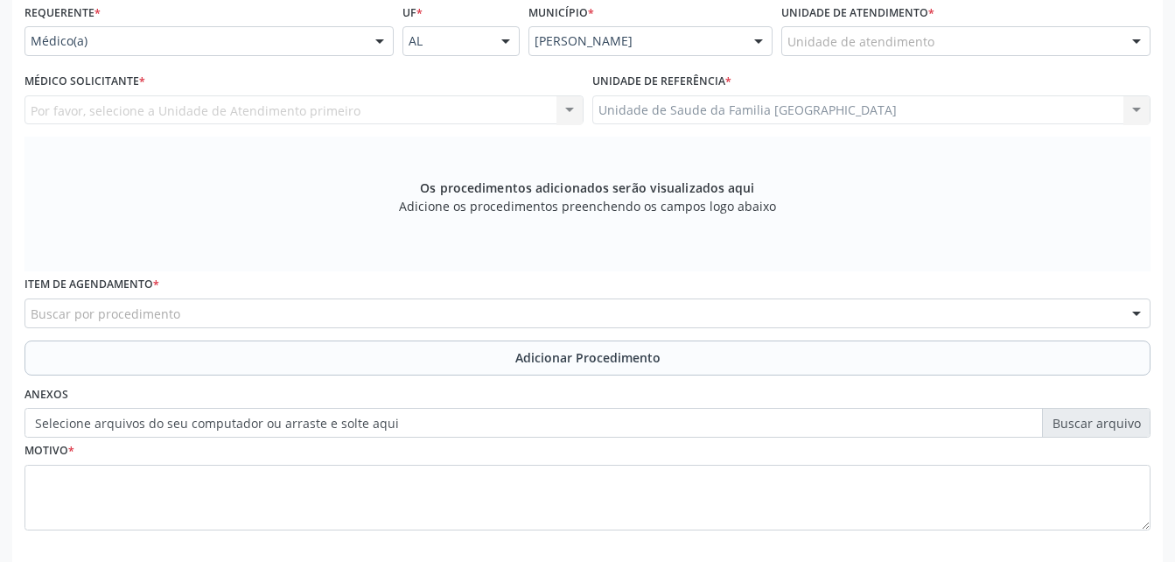
scroll to position [374, 0]
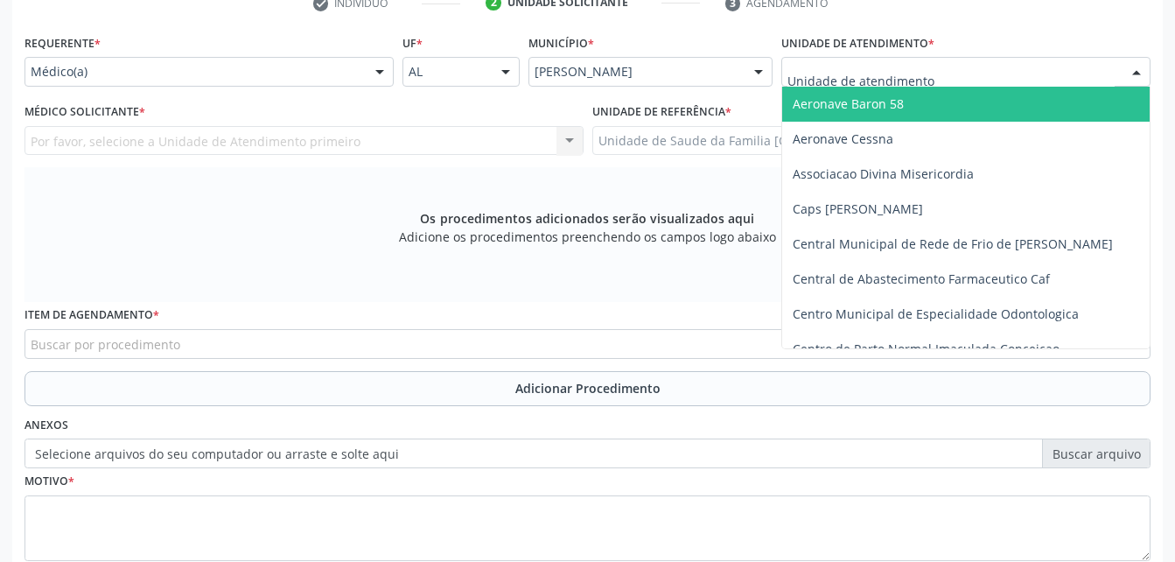
click at [943, 83] on div at bounding box center [965, 72] width 369 height 30
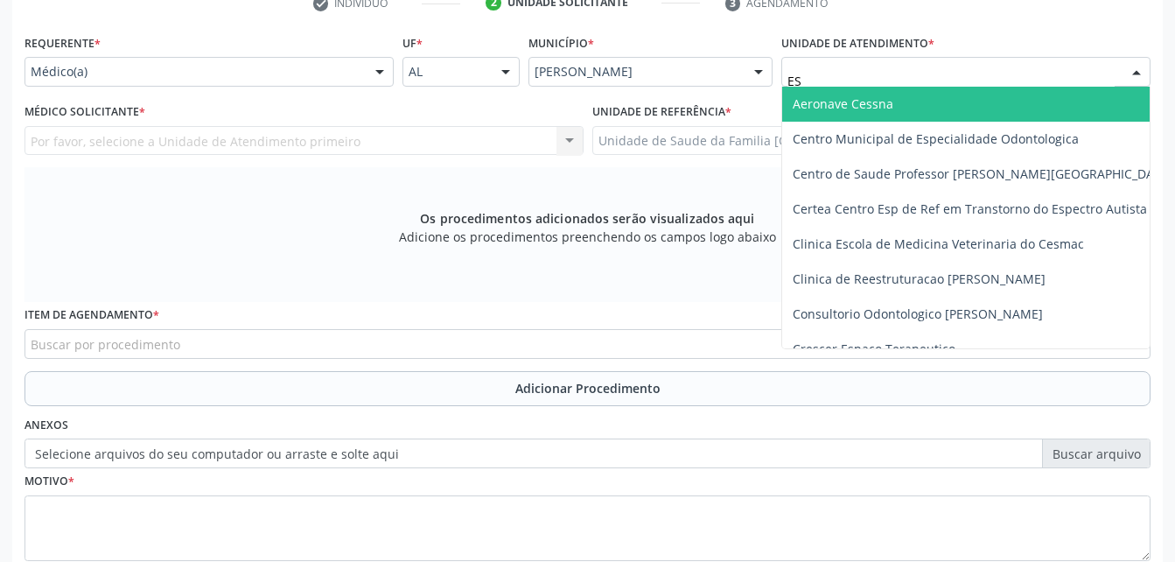
type input "EST"
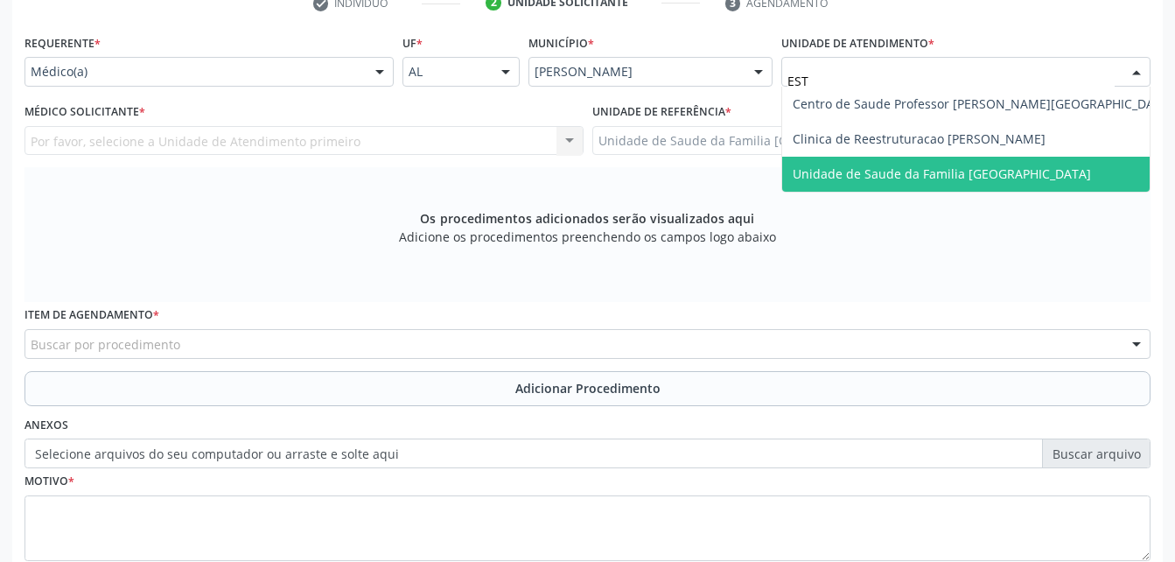
drag, startPoint x: 946, startPoint y: 167, endPoint x: 463, endPoint y: 103, distance: 487.2
click at [946, 168] on span "Unidade de Saude da Familia [GEOGRAPHIC_DATA]" at bounding box center [942, 173] width 298 height 17
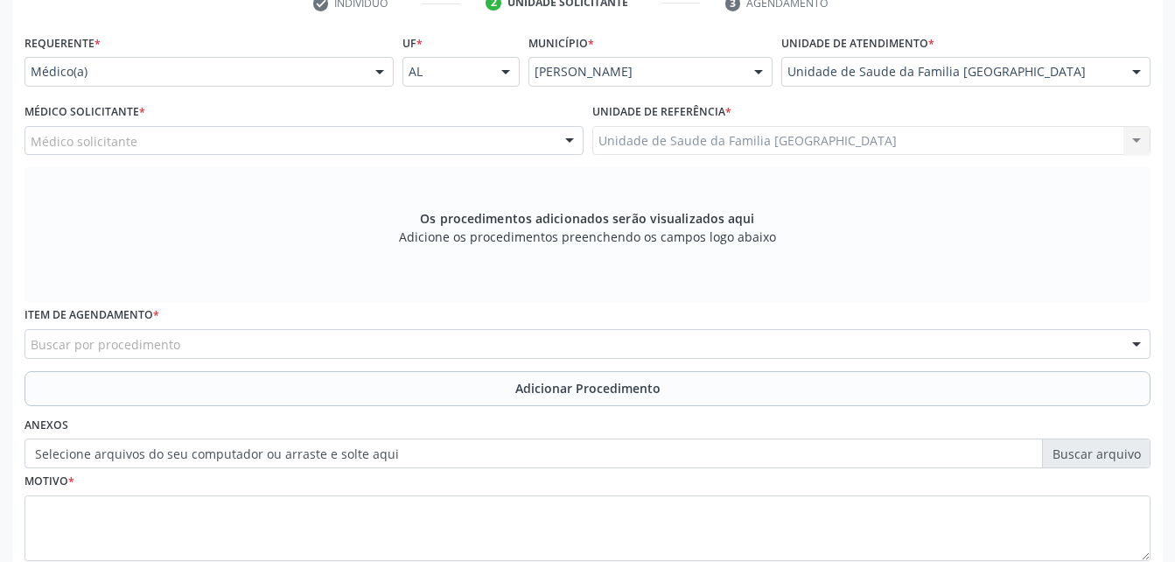
click at [347, 131] on div "Médico solicitante" at bounding box center [303, 141] width 559 height 30
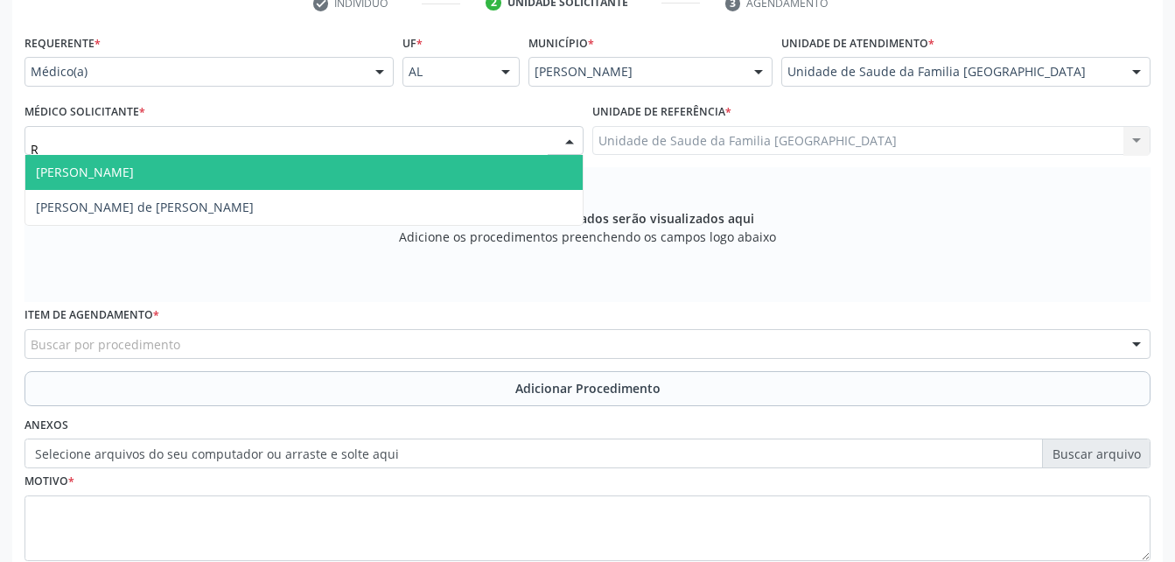
type input "RO"
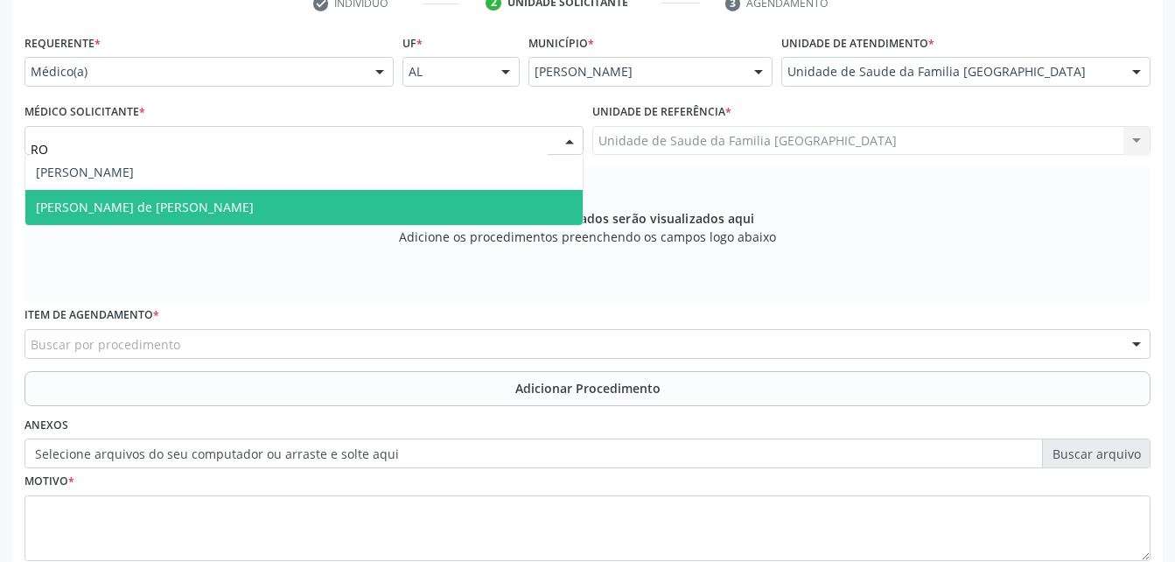
click at [334, 213] on span "[PERSON_NAME] de [PERSON_NAME]" at bounding box center [303, 207] width 557 height 35
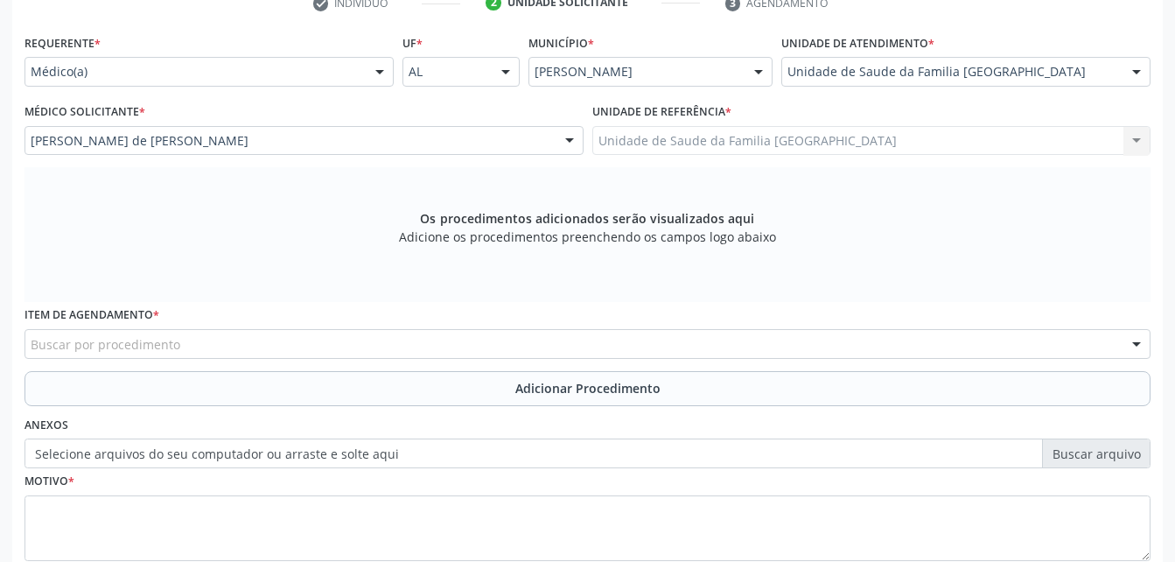
click at [384, 337] on div "Buscar por procedimento" at bounding box center [587, 344] width 1126 height 30
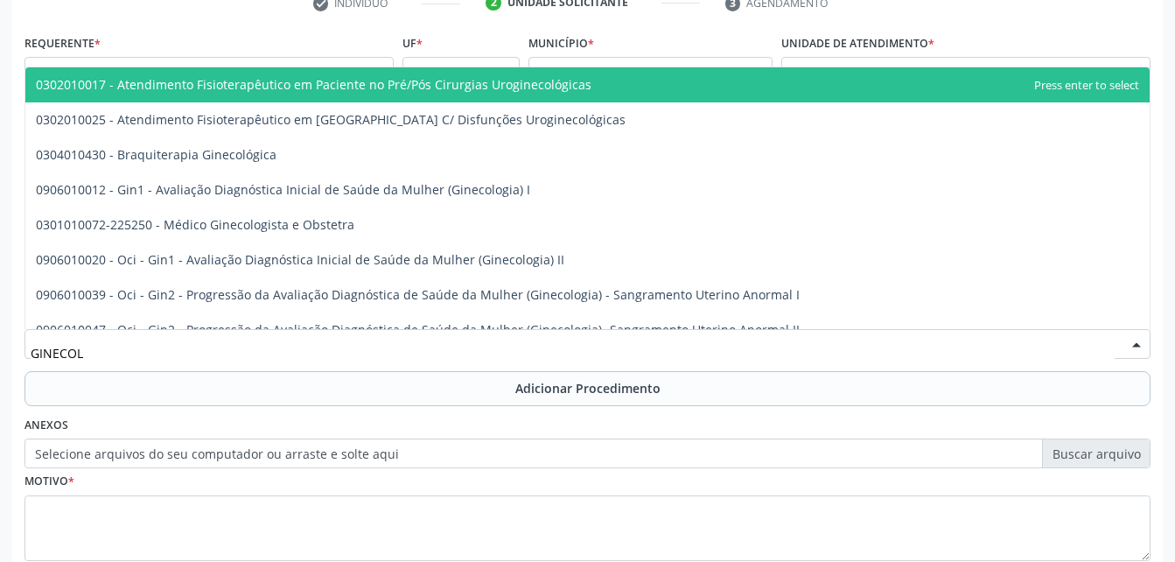
type input "GINECOLO"
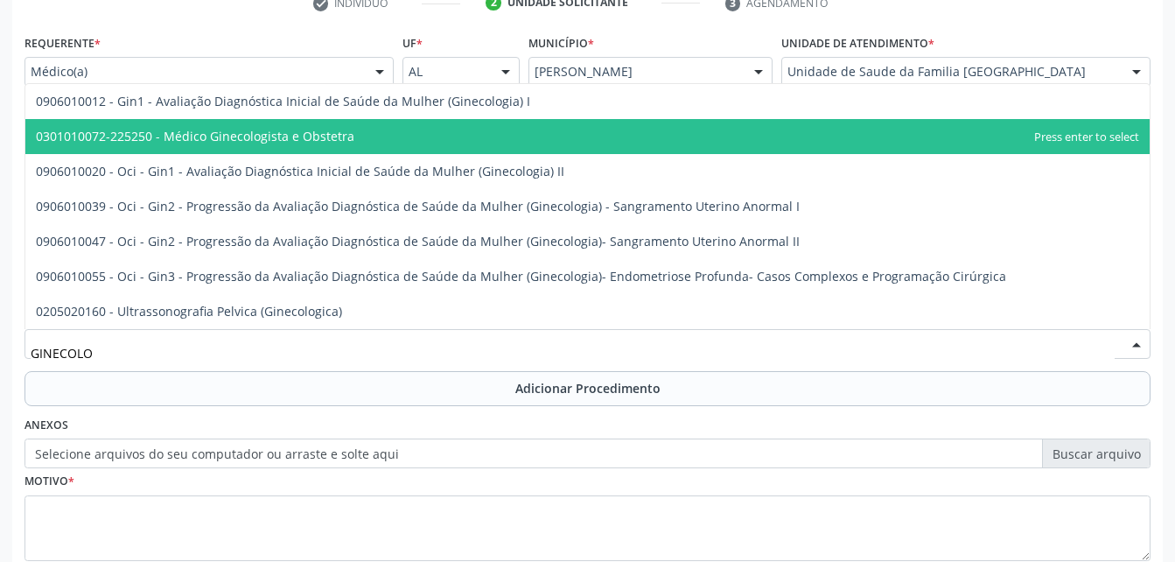
click at [308, 138] on span "0301010072-225250 - Médico Ginecologista e Obstetra" at bounding box center [195, 136] width 318 height 17
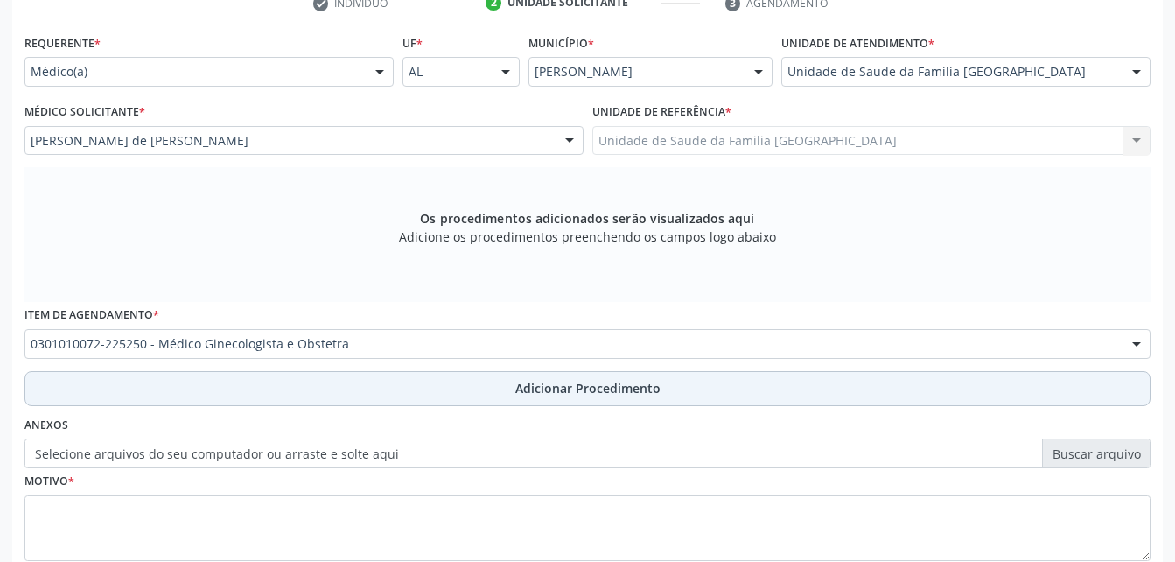
click at [488, 393] on button "Adicionar Procedimento" at bounding box center [587, 388] width 1126 height 35
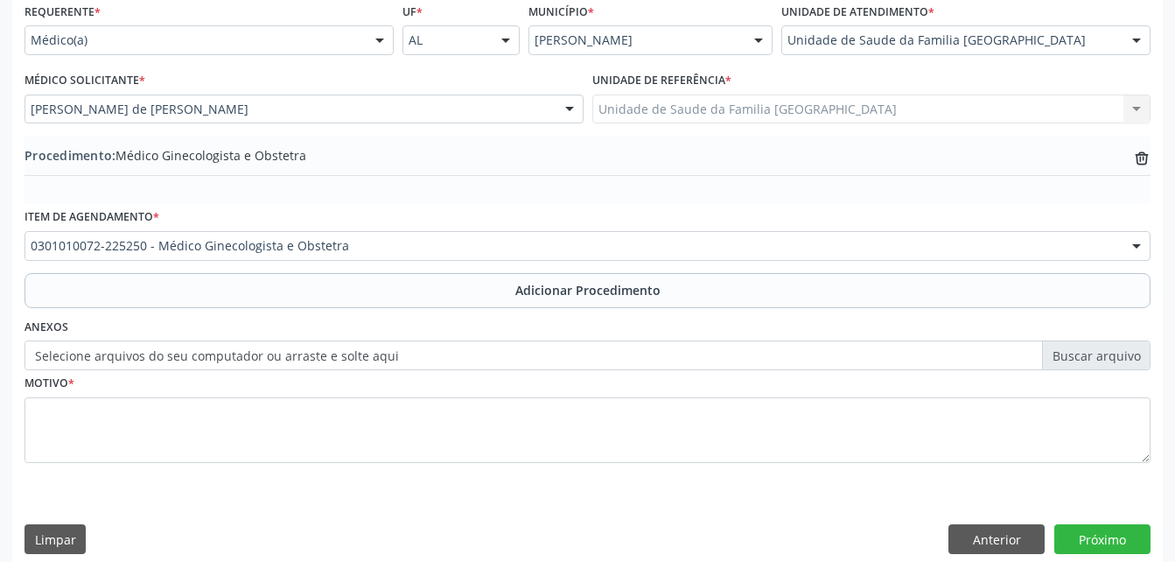
scroll to position [423, 0]
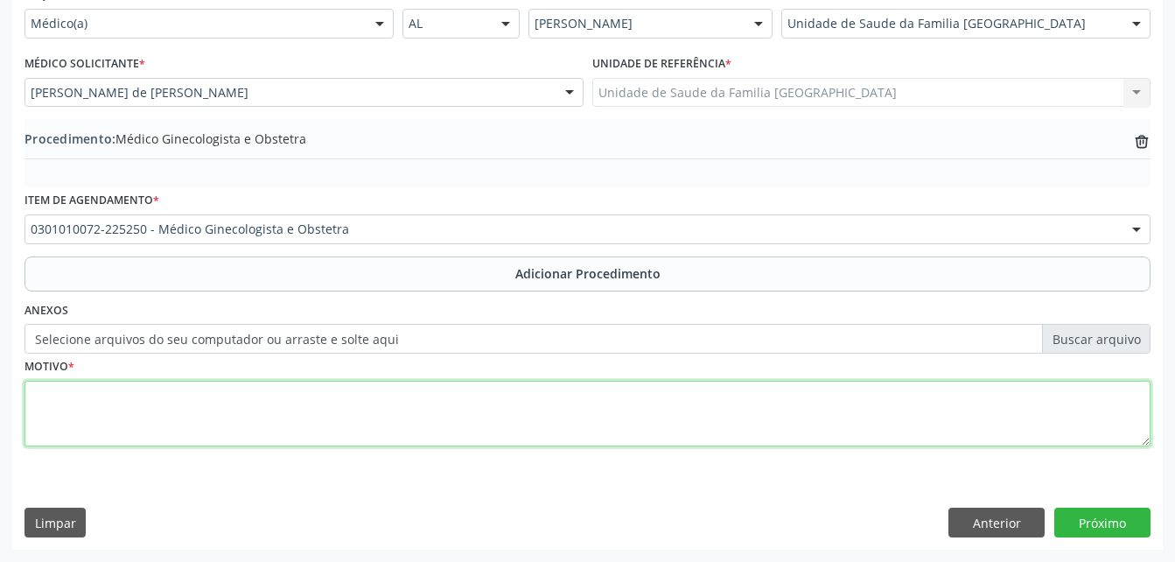
click at [435, 400] on textarea at bounding box center [587, 414] width 1126 height 66
type textarea "SEM ENTENDER JUSTF."
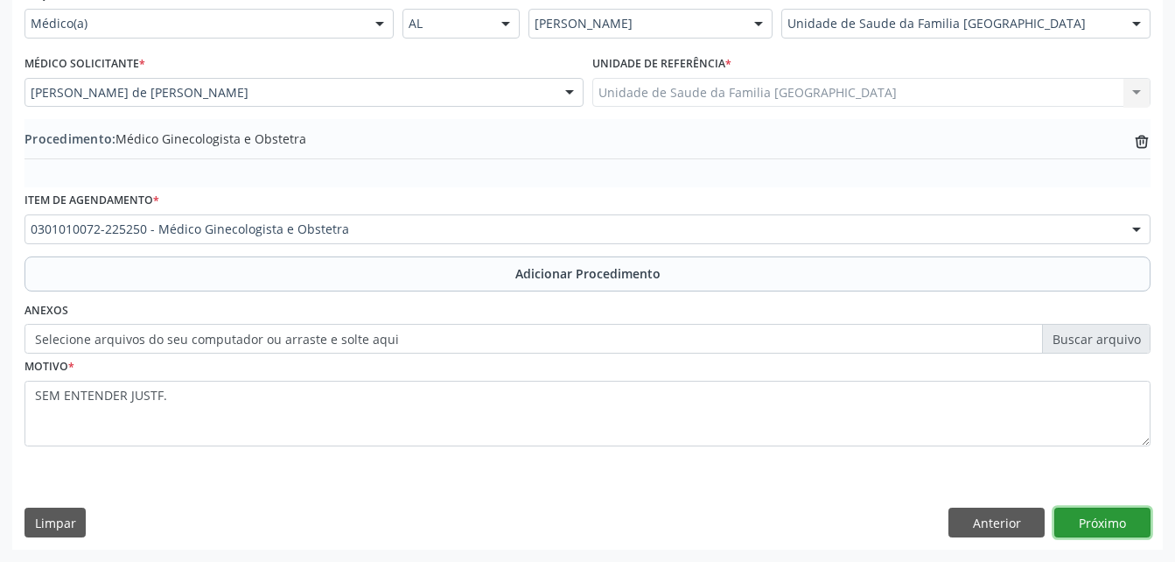
click at [1120, 520] on button "Próximo" at bounding box center [1102, 522] width 96 height 30
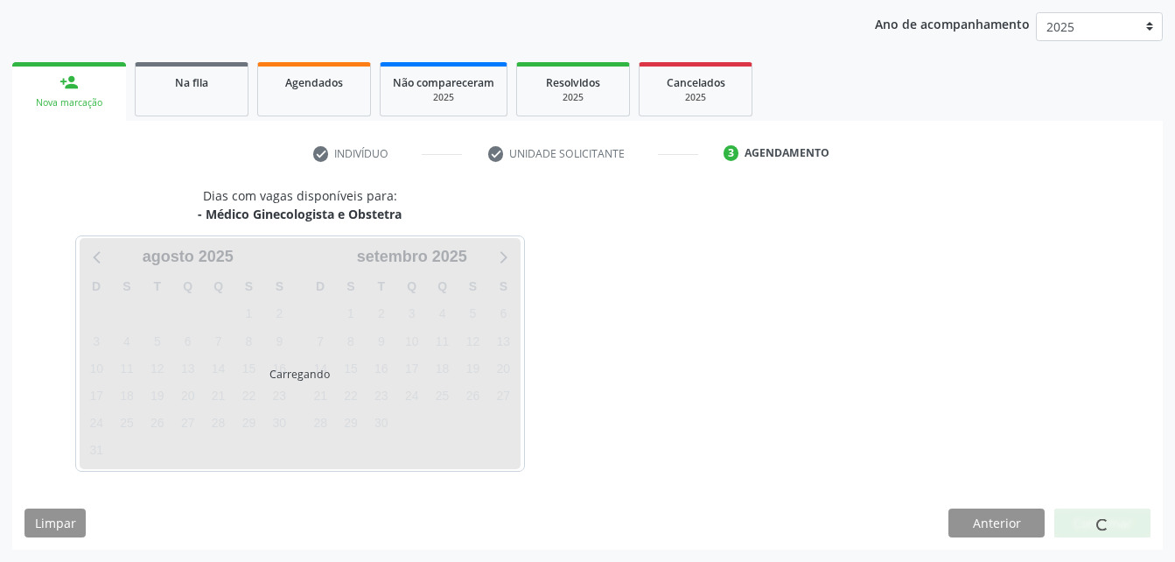
scroll to position [276, 0]
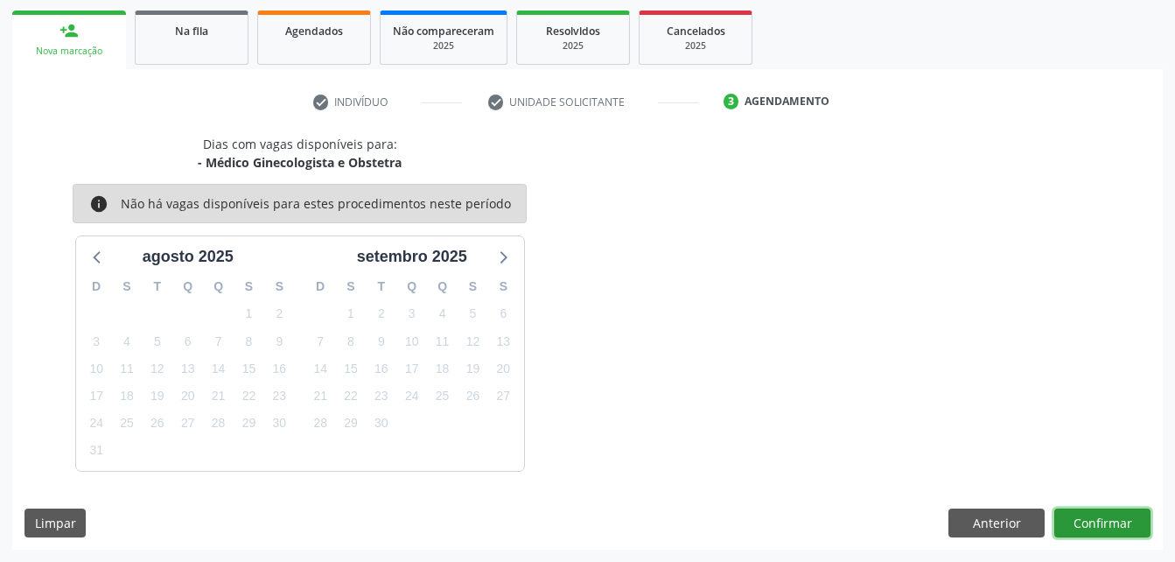
click at [1120, 520] on button "Confirmar" at bounding box center [1102, 523] width 96 height 30
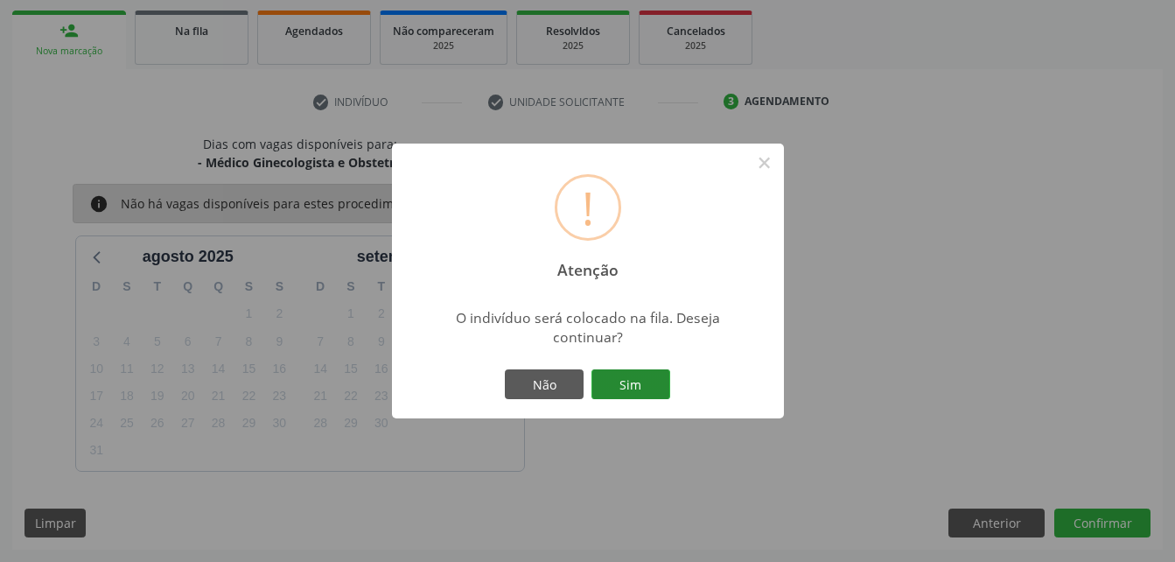
click at [629, 382] on button "Sim" at bounding box center [630, 384] width 79 height 30
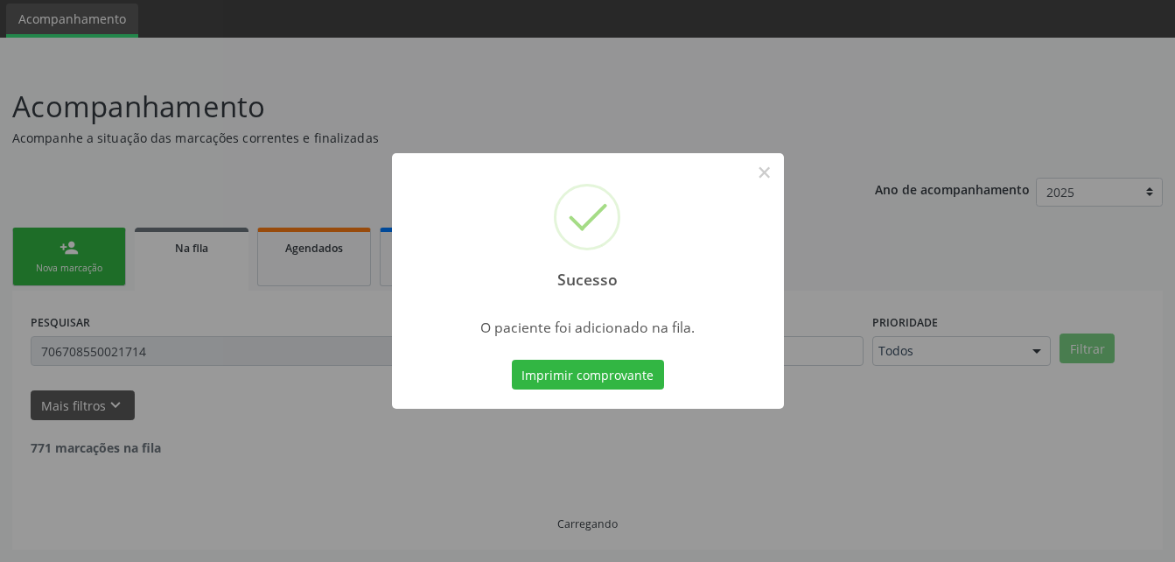
scroll to position [40, 0]
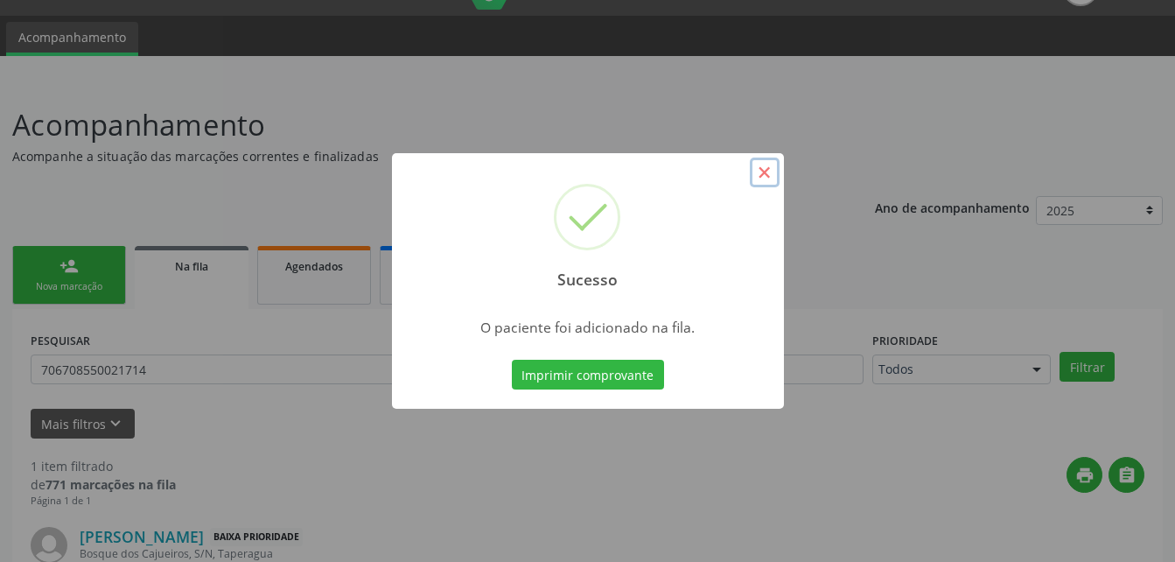
click at [759, 174] on button "×" at bounding box center [765, 172] width 30 height 30
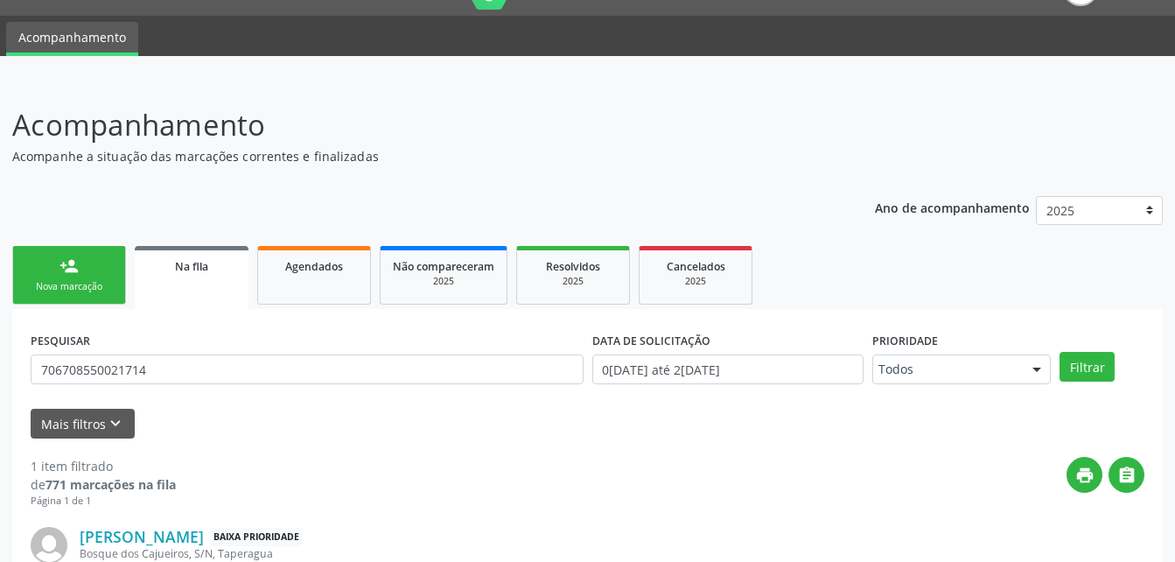
click at [111, 260] on link "person_add Nova marcação" at bounding box center [69, 275] width 114 height 59
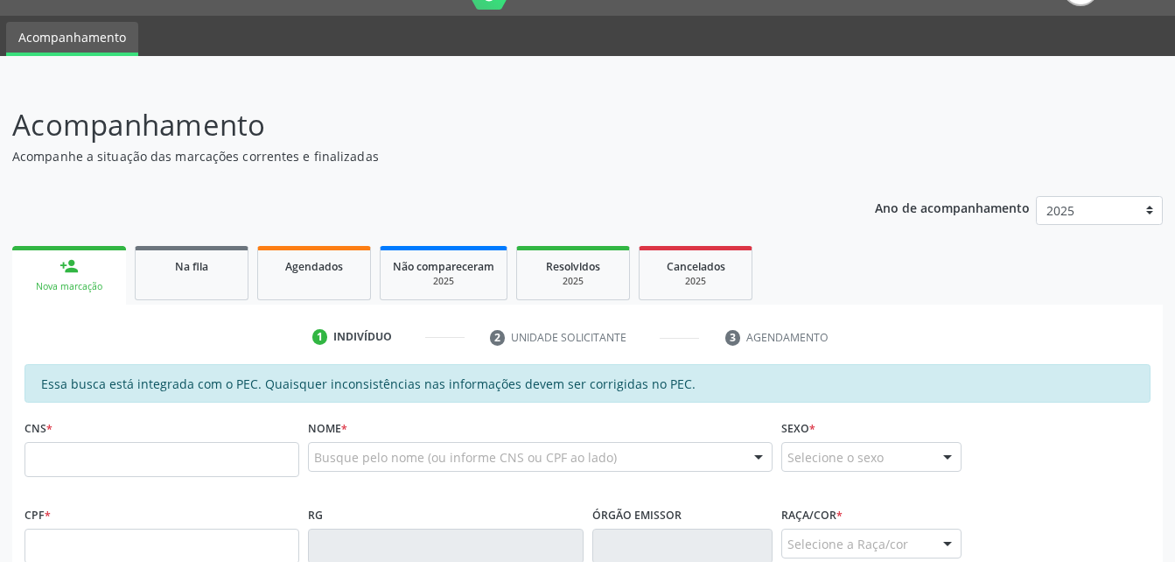
scroll to position [128, 0]
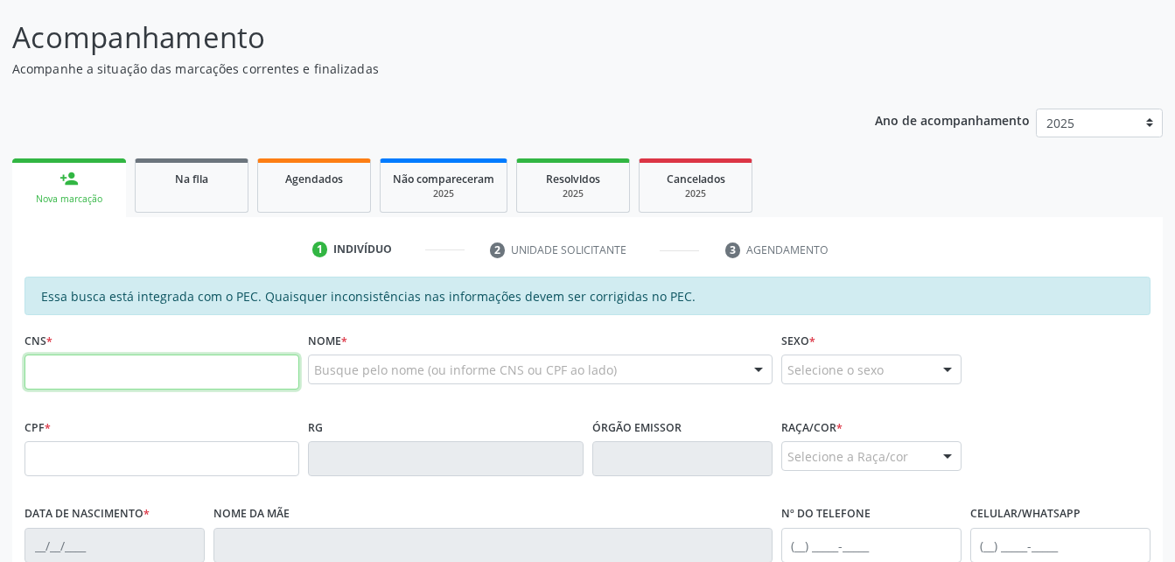
click at [150, 379] on input "text" at bounding box center [161, 371] width 275 height 35
paste input "704 7027 7436 6330"
type input "704 7027 7436 6330"
type input "080.939.334-41"
type input "05/02/1983"
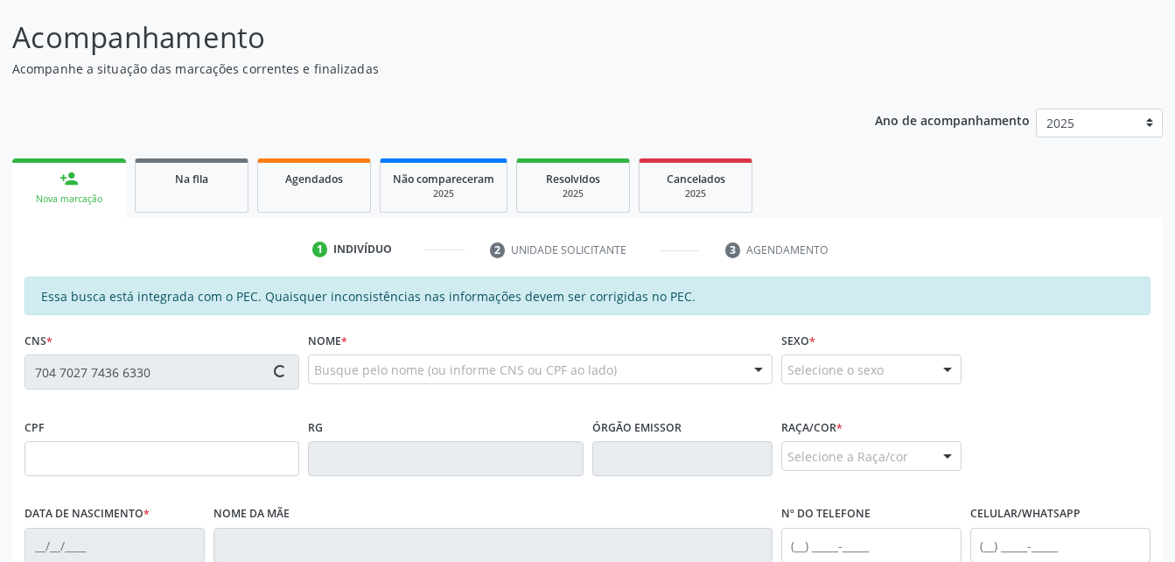
type input "Marlene Rafael Mariano"
type input "(82) 99664-9397"
type input "101"
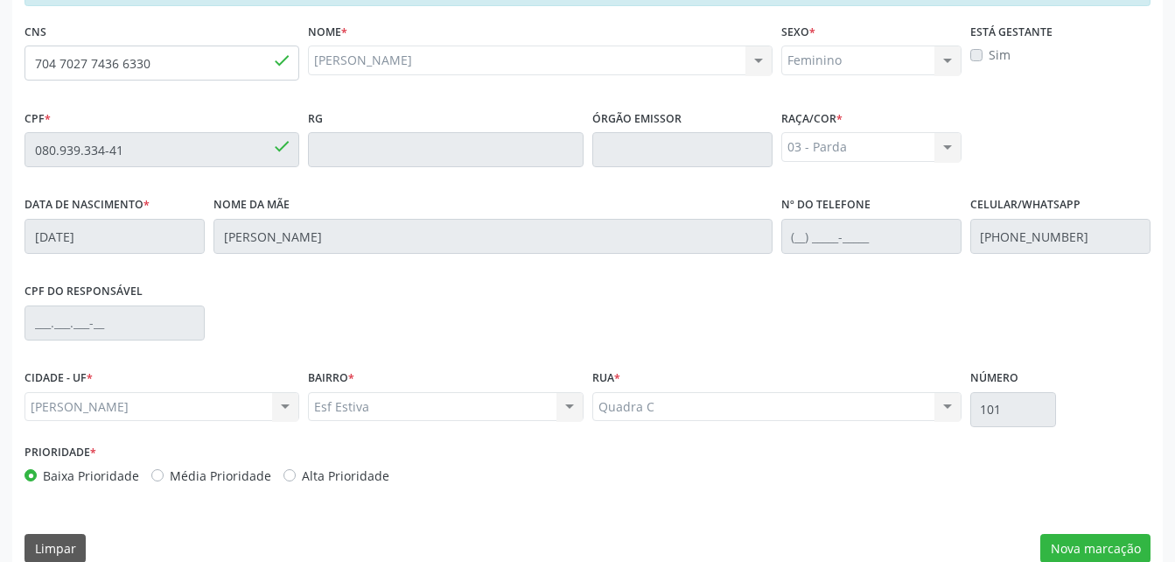
scroll to position [462, 0]
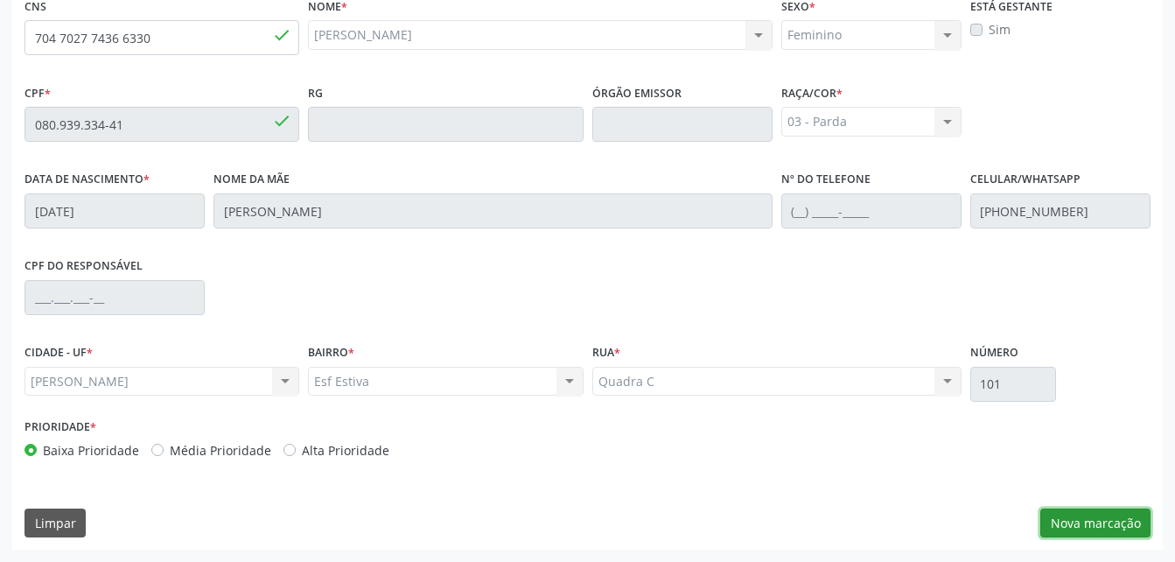
click at [1088, 524] on button "Nova marcação" at bounding box center [1095, 523] width 110 height 30
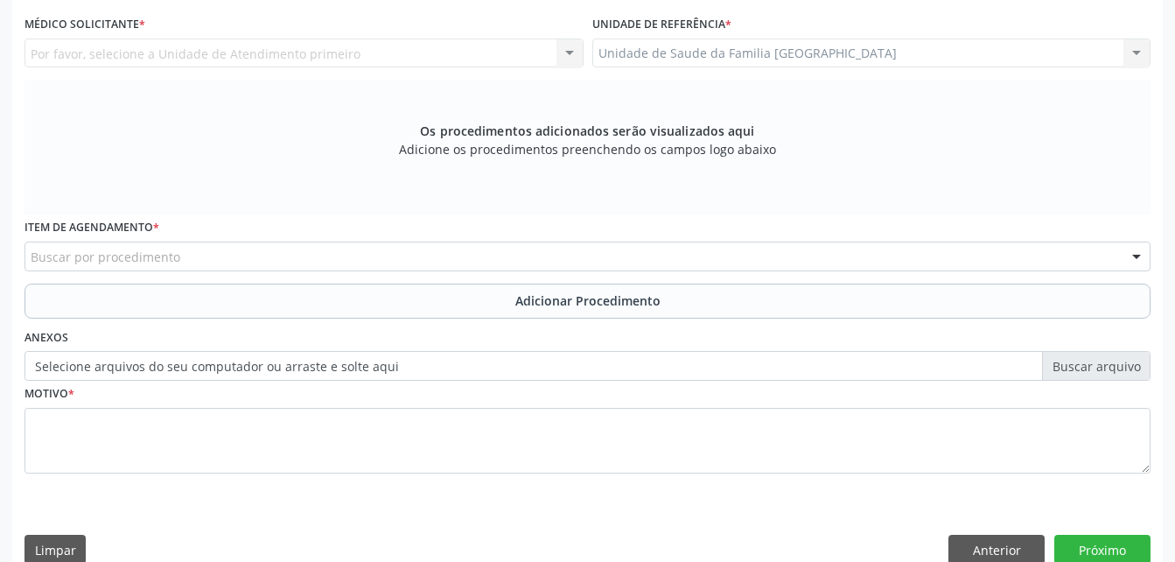
click at [940, 65] on div "Unidade de Saude da Familia Rua da Estiva Unidade de Saude da Familia Rua da Es…" at bounding box center [871, 53] width 559 height 30
click at [925, 44] on div "Unidade de Saude da Familia Rua da Estiva Unidade de Saude da Familia Rua da Es…" at bounding box center [871, 53] width 559 height 30
click at [826, 44] on div "Unidade de Saude da Familia Rua da Estiva Unidade de Saude da Familia Rua da Es…" at bounding box center [871, 53] width 559 height 30
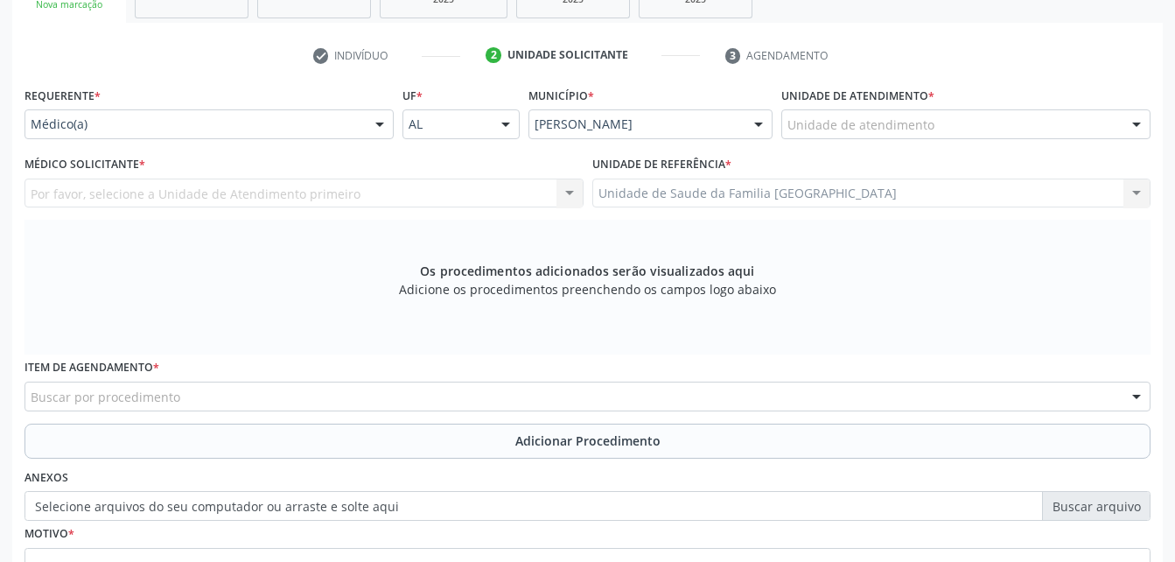
scroll to position [287, 0]
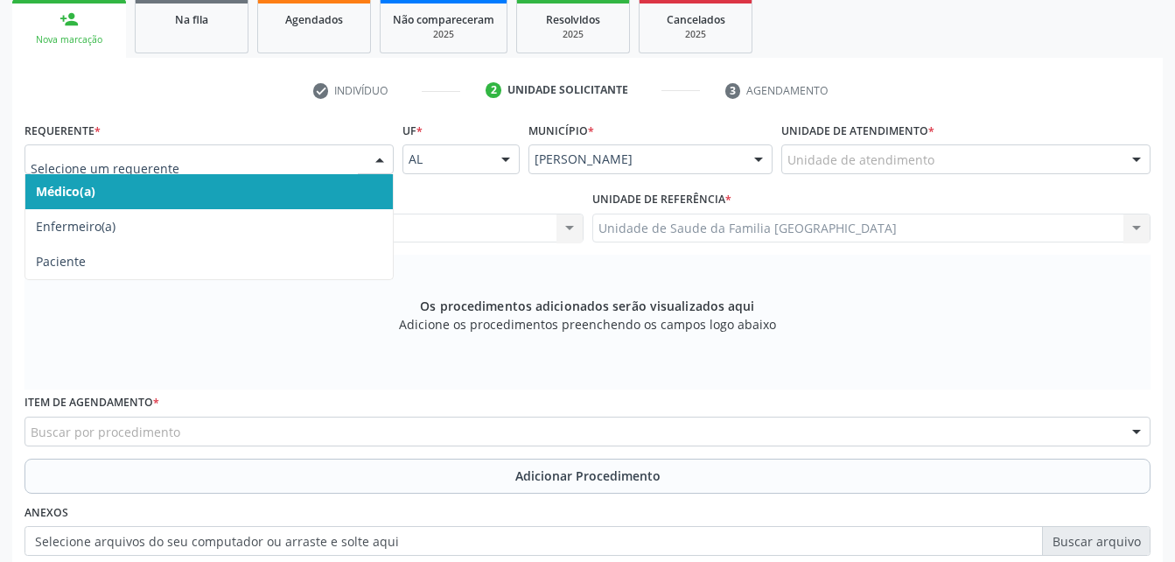
click at [331, 155] on input "text" at bounding box center [194, 167] width 327 height 35
click at [336, 189] on span "Médico(a)" at bounding box center [208, 191] width 367 height 35
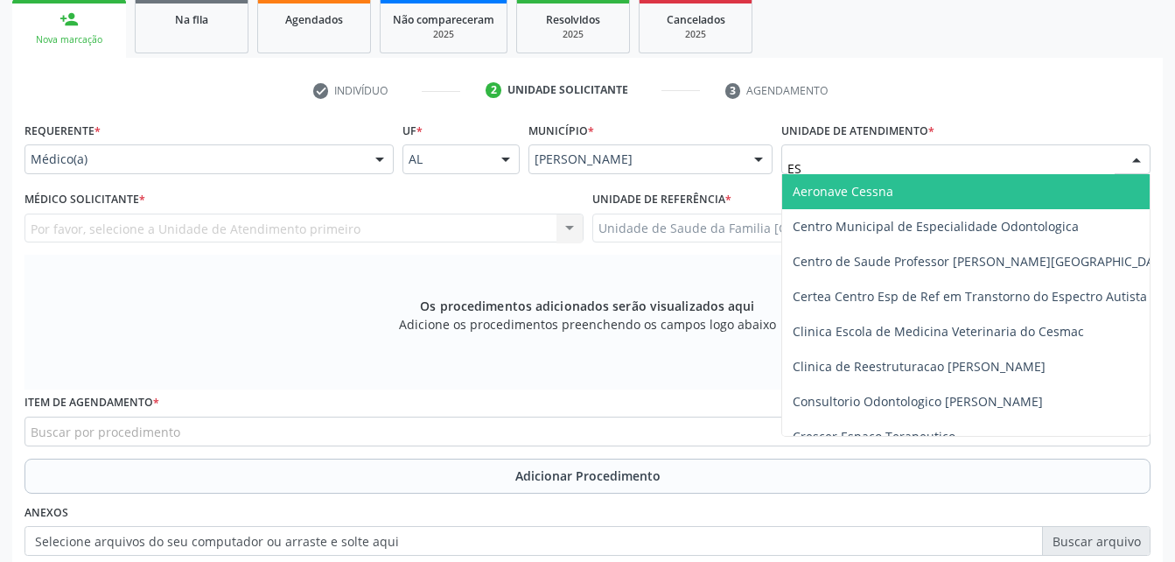
type input "EST"
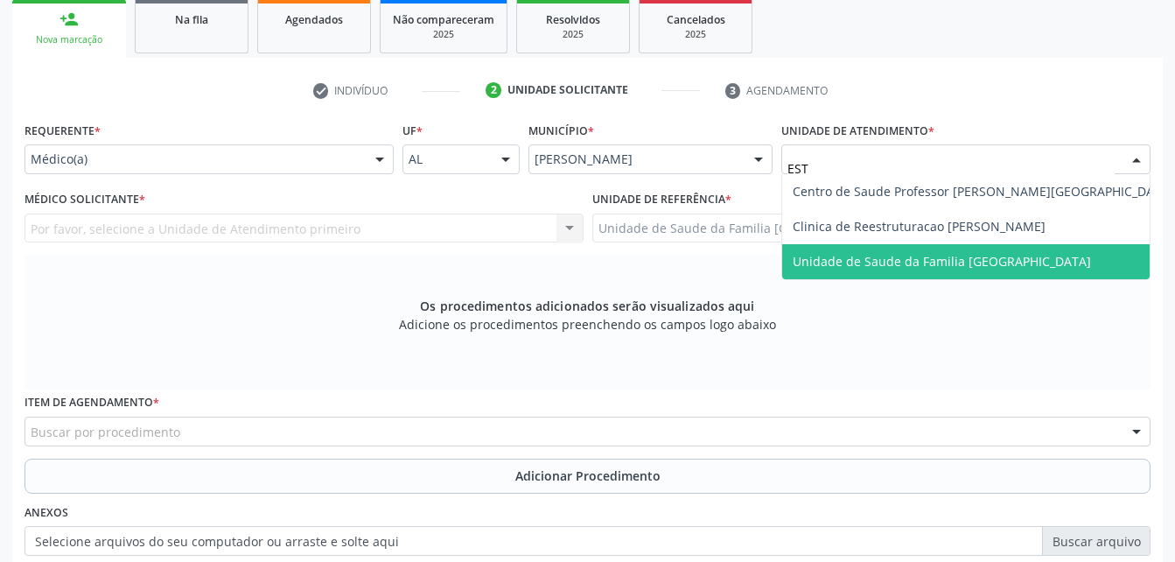
click at [868, 244] on span "Unidade de Saude da Familia [GEOGRAPHIC_DATA]" at bounding box center [983, 261] width 402 height 35
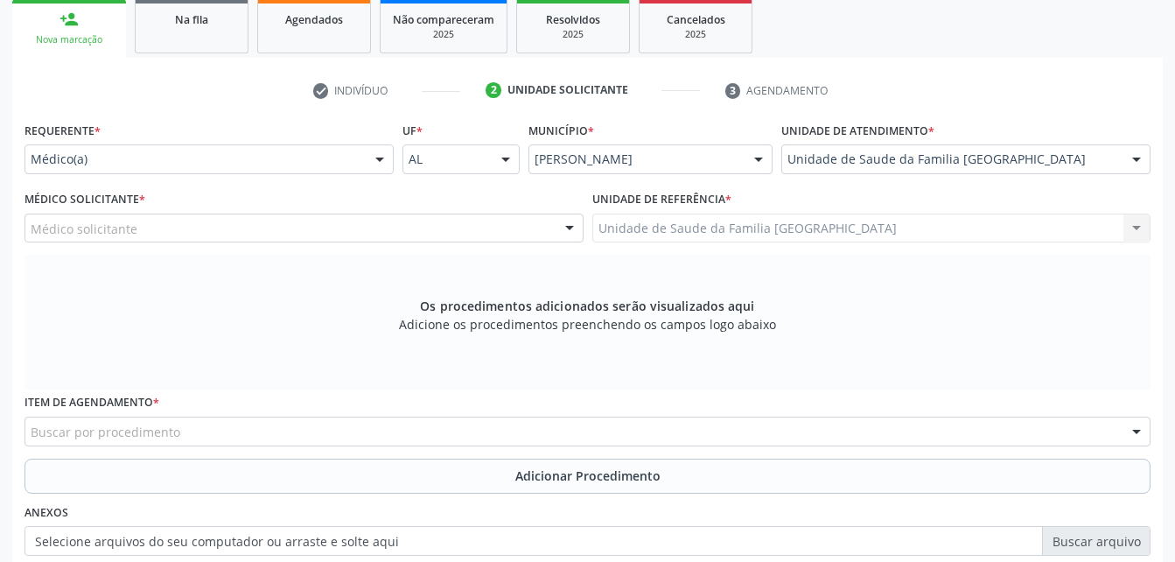
click at [333, 224] on div "Médico solicitante" at bounding box center [303, 228] width 559 height 30
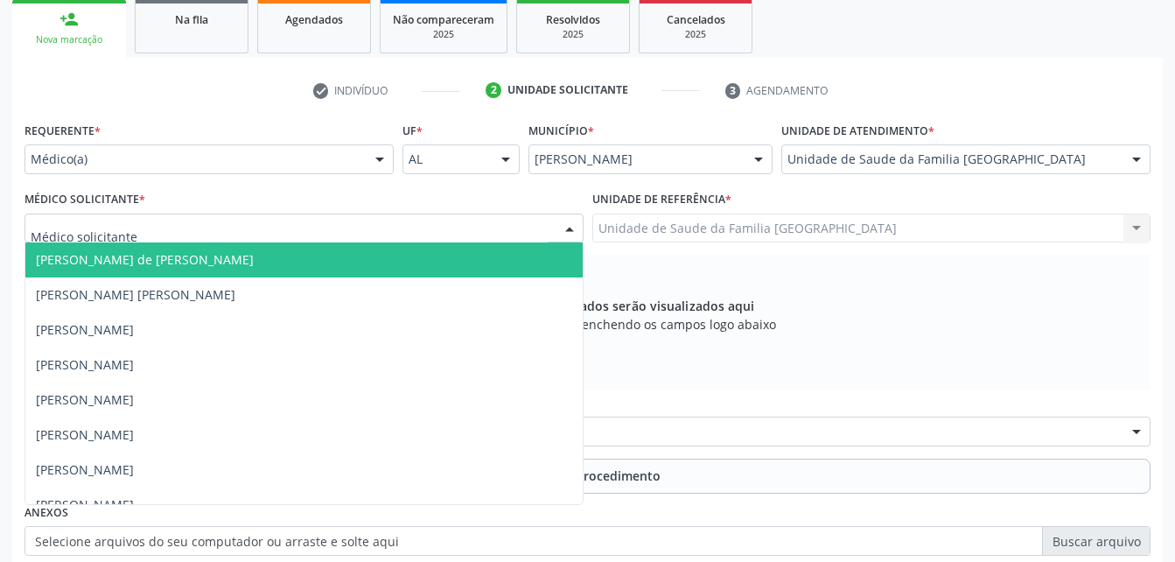
click at [366, 157] on div "Médico(a) Médico(a) Enfermeiro(a) Paciente Nenhum resultado encontrado para: " …" at bounding box center [208, 159] width 369 height 30
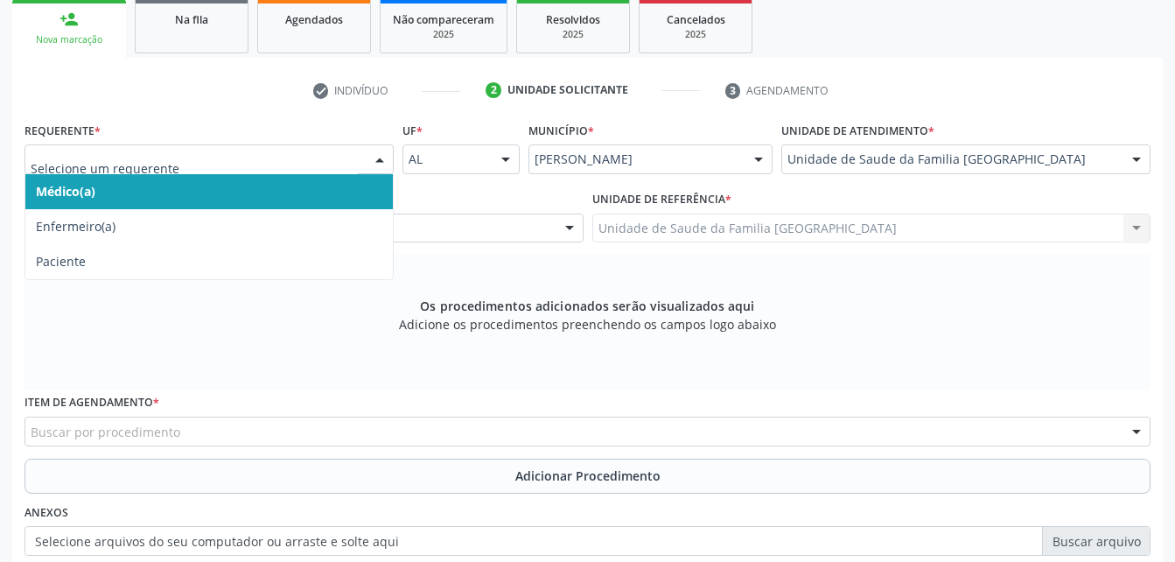
click at [336, 174] on span "Médico(a)" at bounding box center [208, 191] width 367 height 35
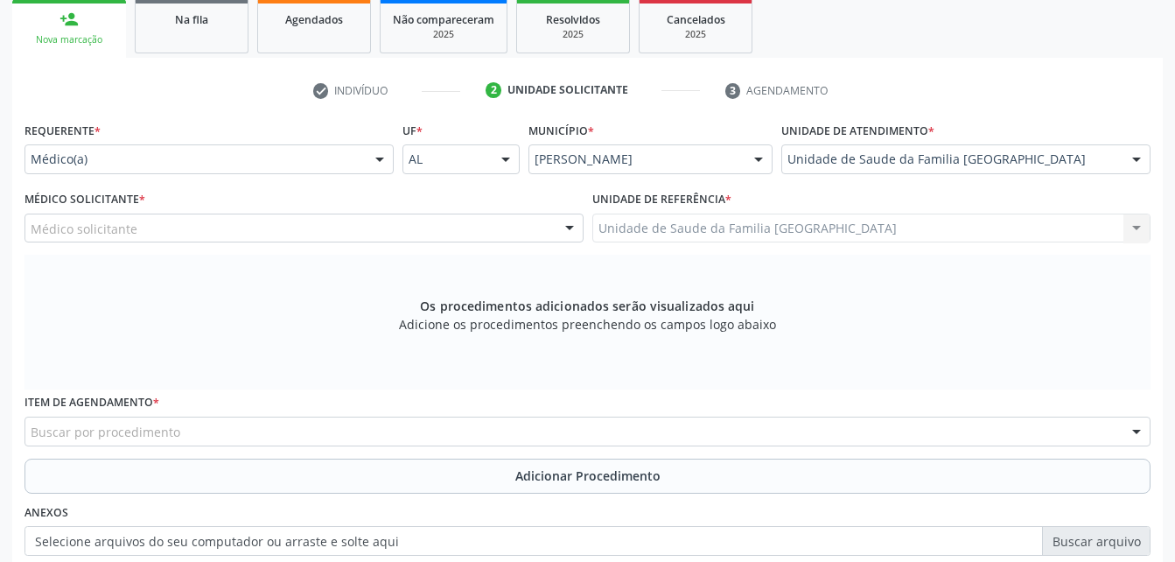
click at [332, 227] on div "Médico solicitante" at bounding box center [303, 228] width 559 height 30
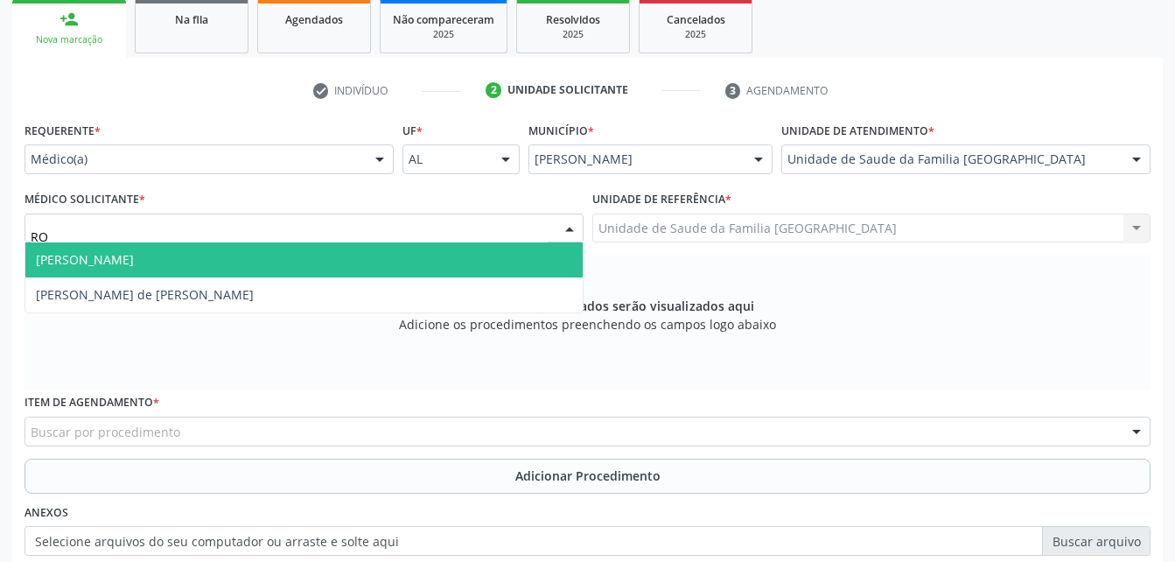
type input "ROD"
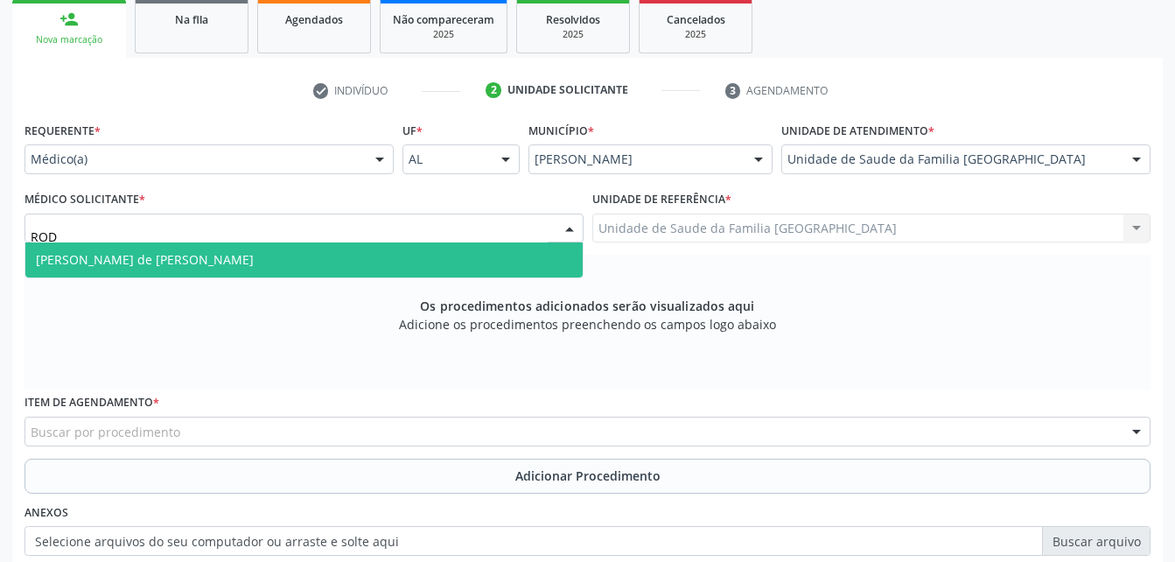
click at [328, 250] on span "[PERSON_NAME] de [PERSON_NAME]" at bounding box center [303, 259] width 557 height 35
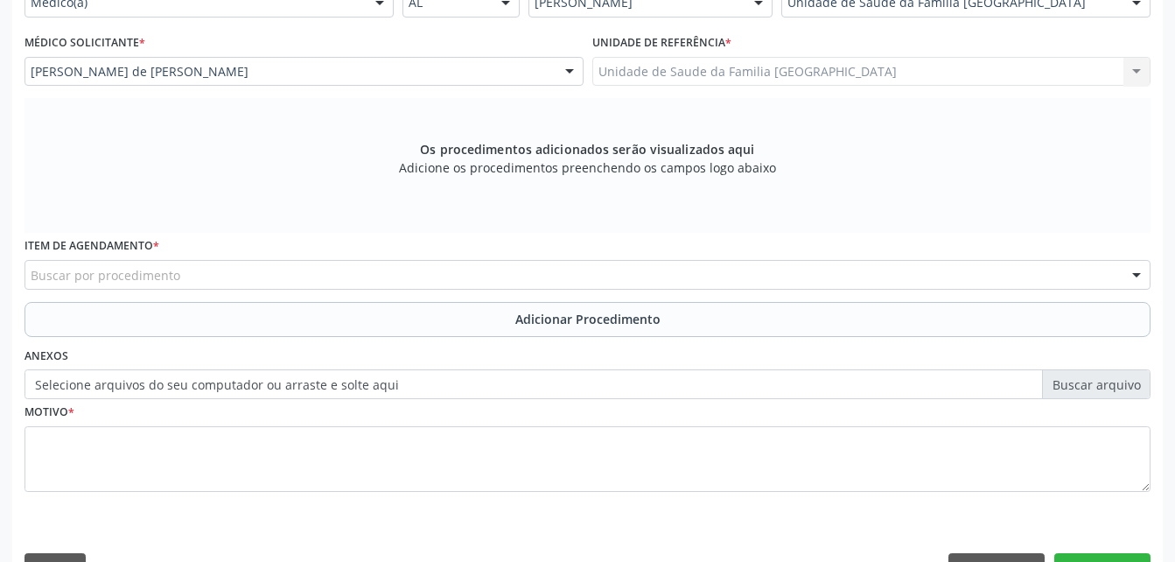
scroll to position [462, 0]
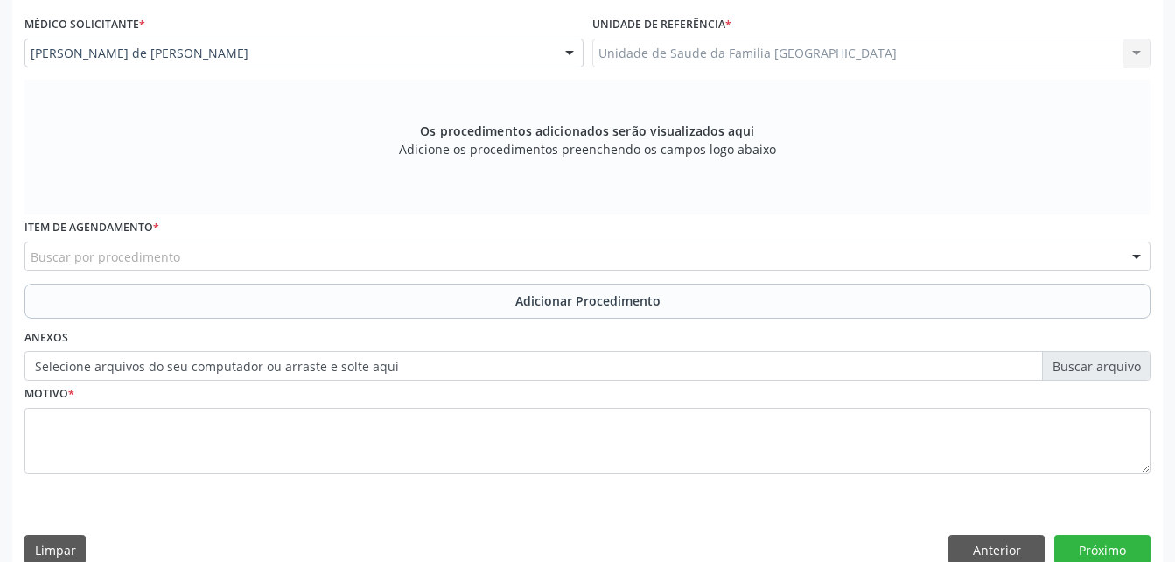
drag, startPoint x: 302, startPoint y: 264, endPoint x: 299, endPoint y: 255, distance: 9.1
click at [299, 257] on div "Buscar por procedimento" at bounding box center [587, 256] width 1126 height 30
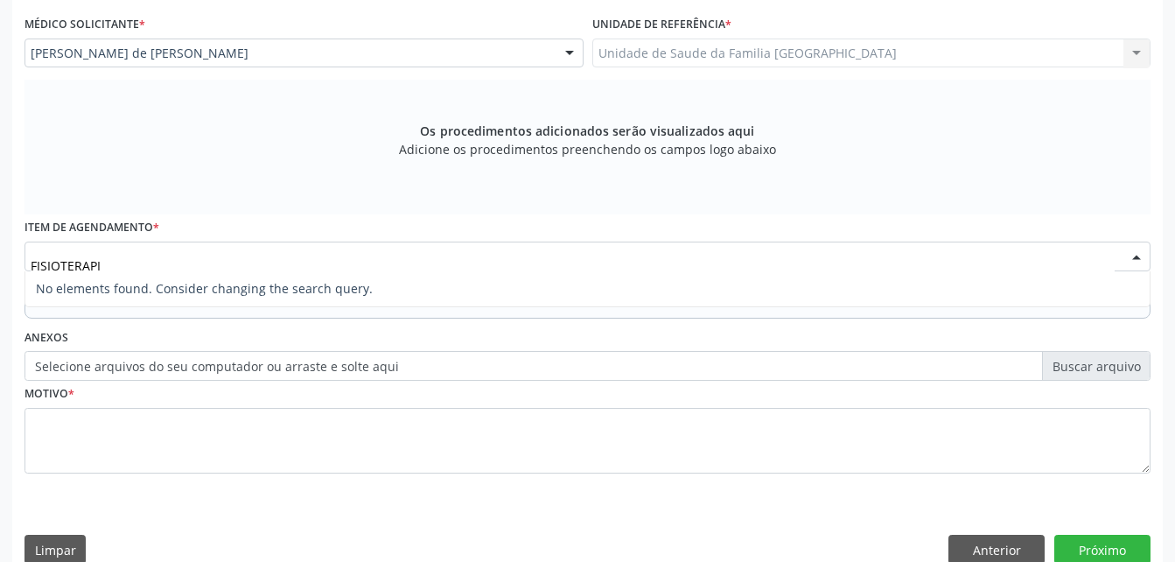
type input "FISIOTERAP"
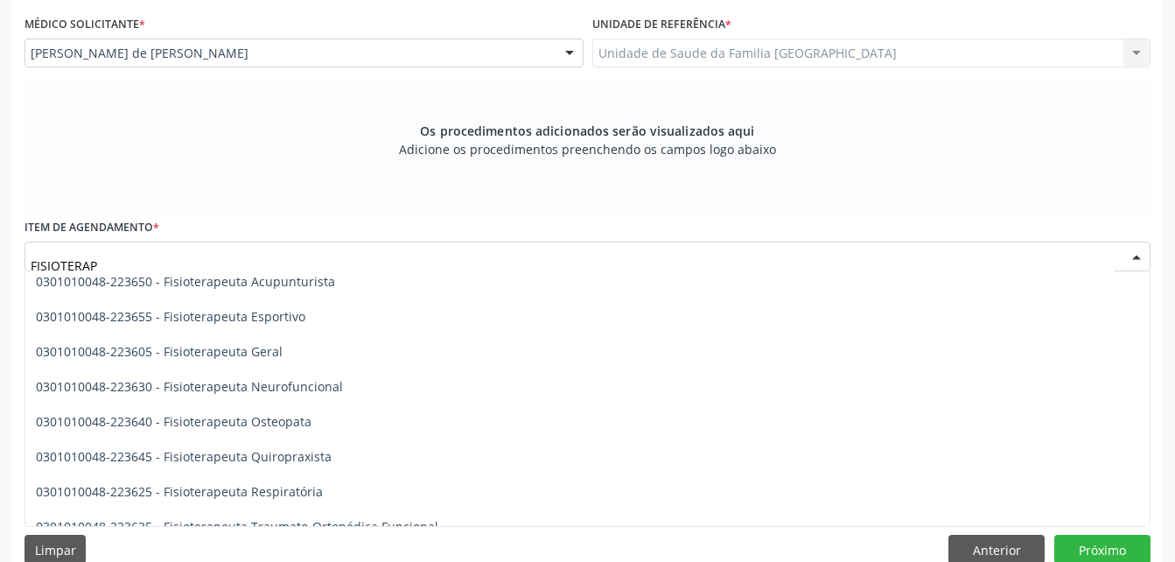
scroll to position [875, 0]
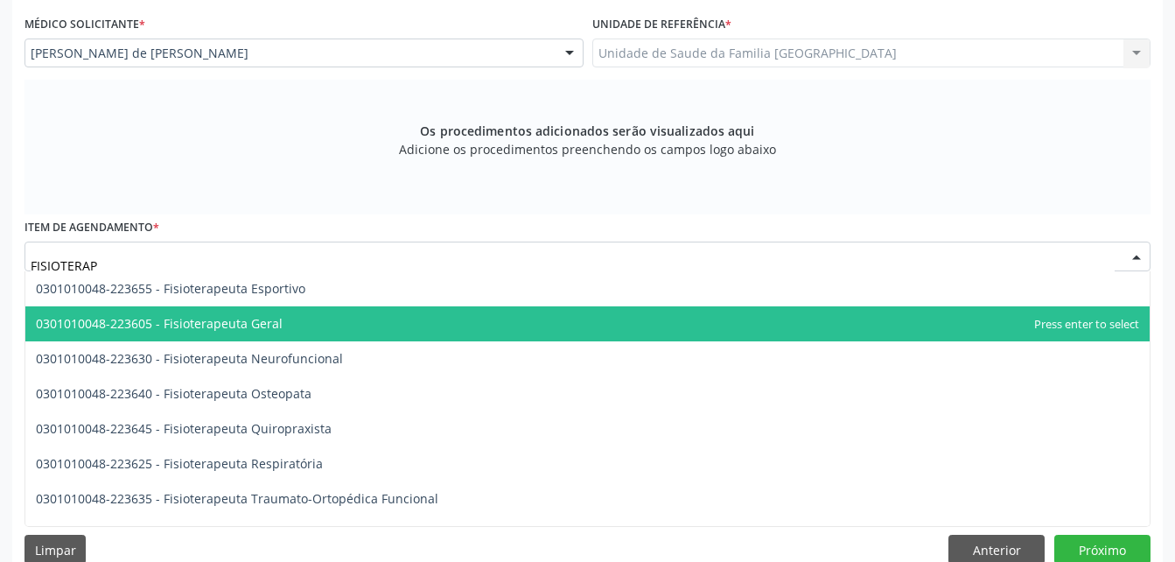
click at [340, 327] on span "0301010048-223605 - Fisioterapeuta Geral" at bounding box center [587, 323] width 1124 height 35
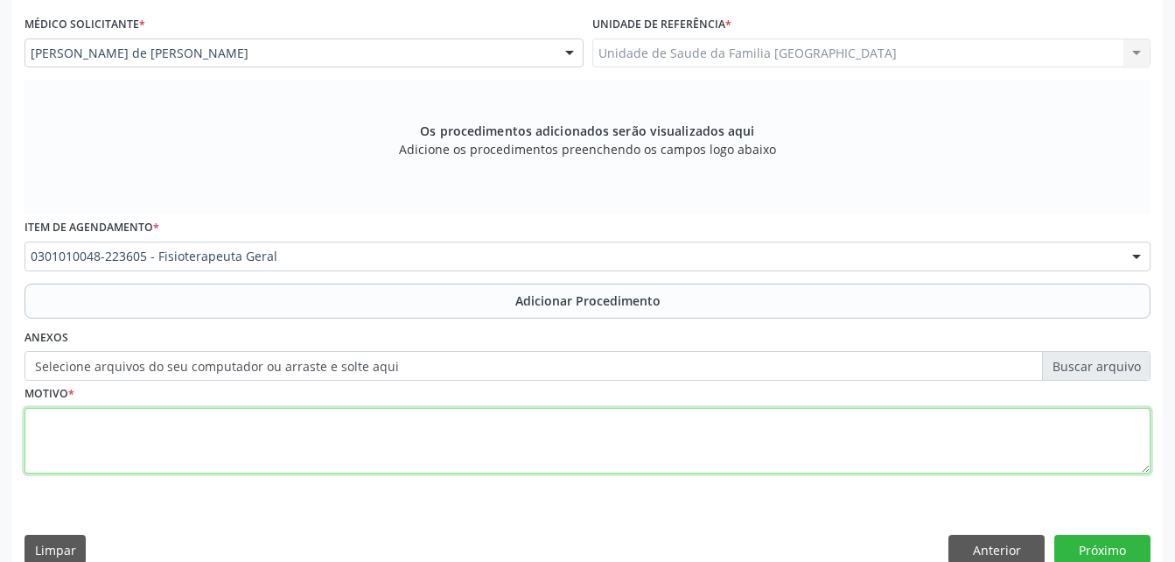
click at [996, 429] on textarea at bounding box center [587, 441] width 1126 height 66
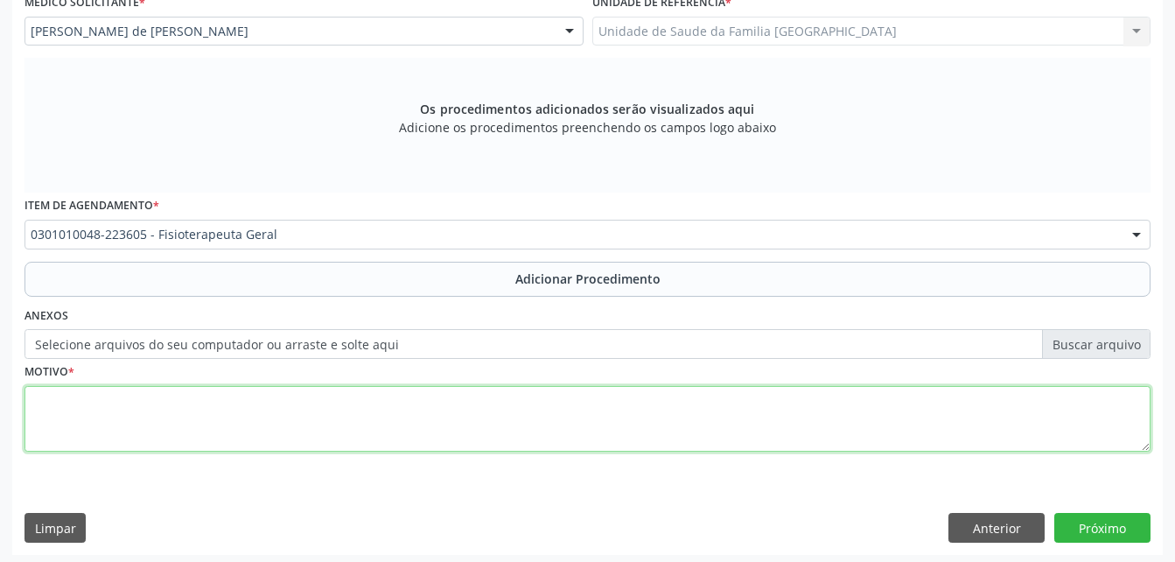
scroll to position [489, 0]
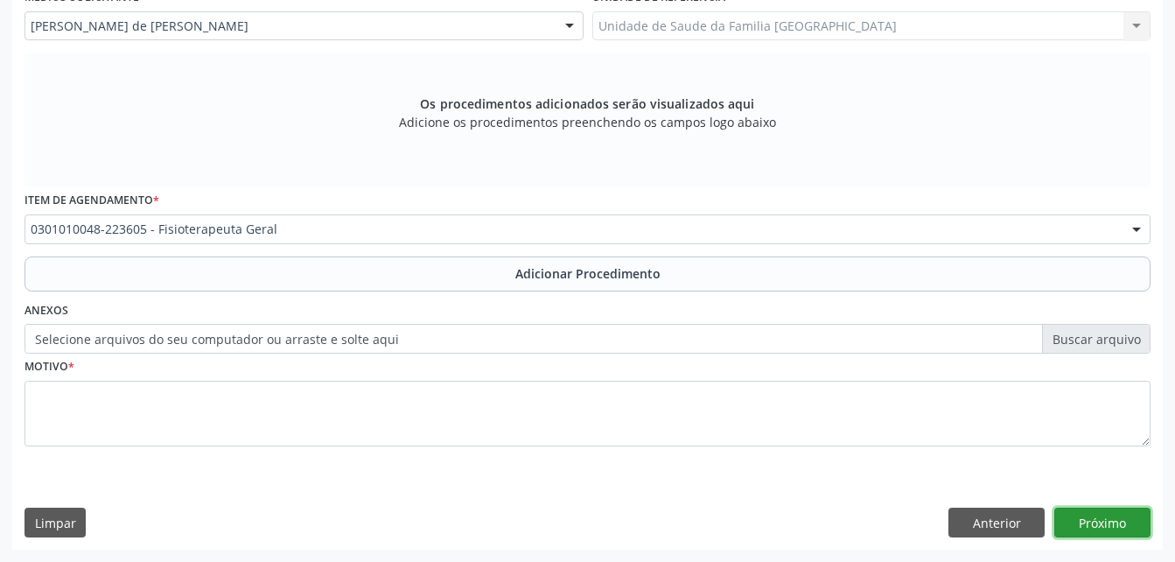
click at [1090, 528] on button "Próximo" at bounding box center [1102, 522] width 96 height 30
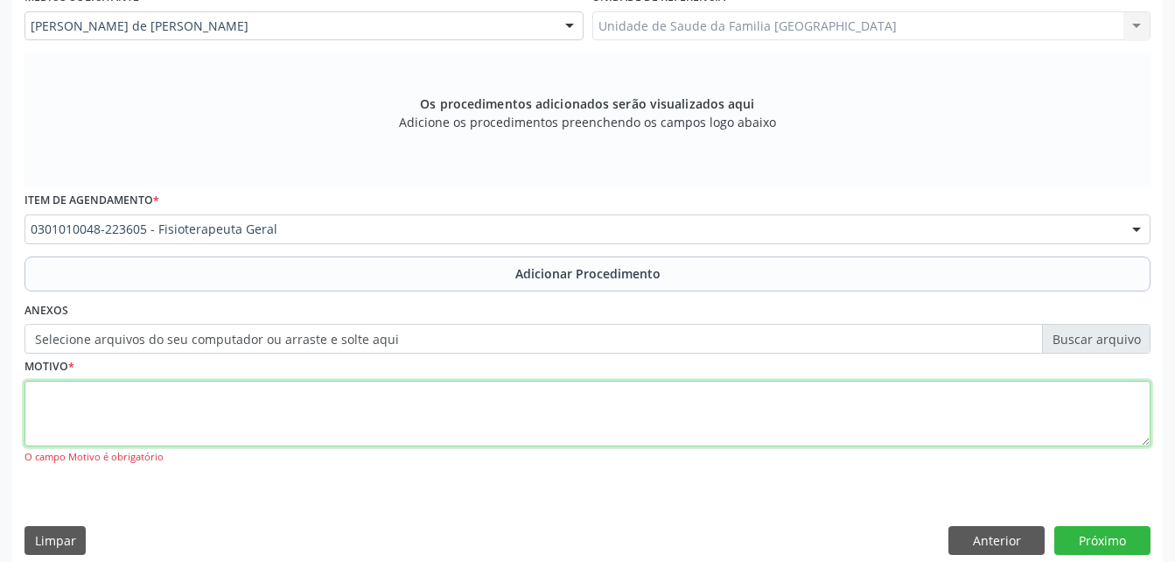
click at [713, 426] on textarea at bounding box center [587, 414] width 1126 height 66
type textarea "SEM ENTERDER JUSTF"
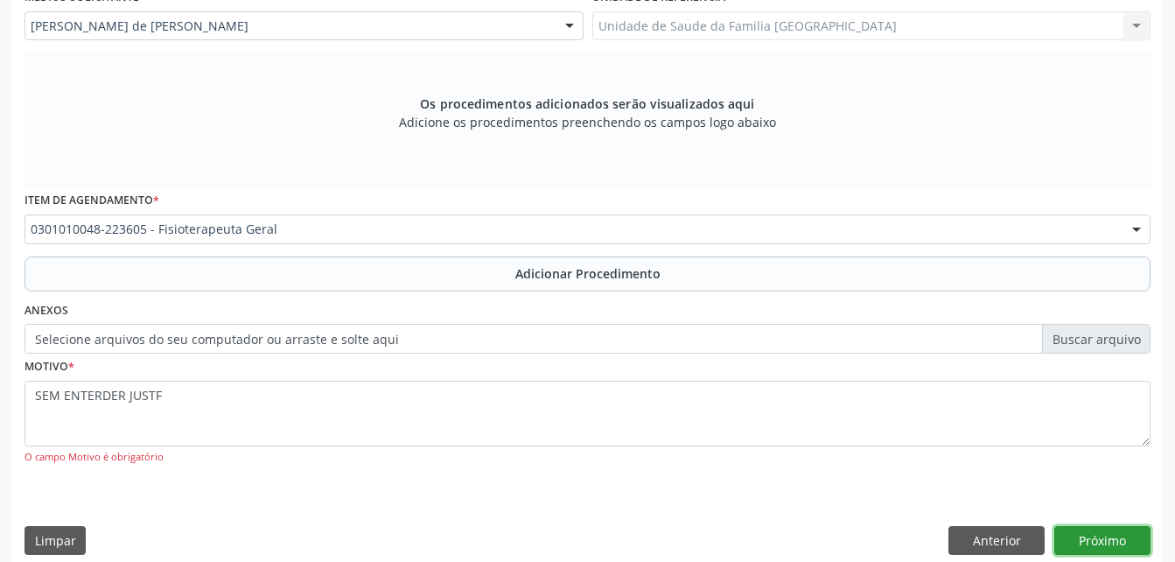
click at [1082, 533] on button "Próximo" at bounding box center [1102, 541] width 96 height 30
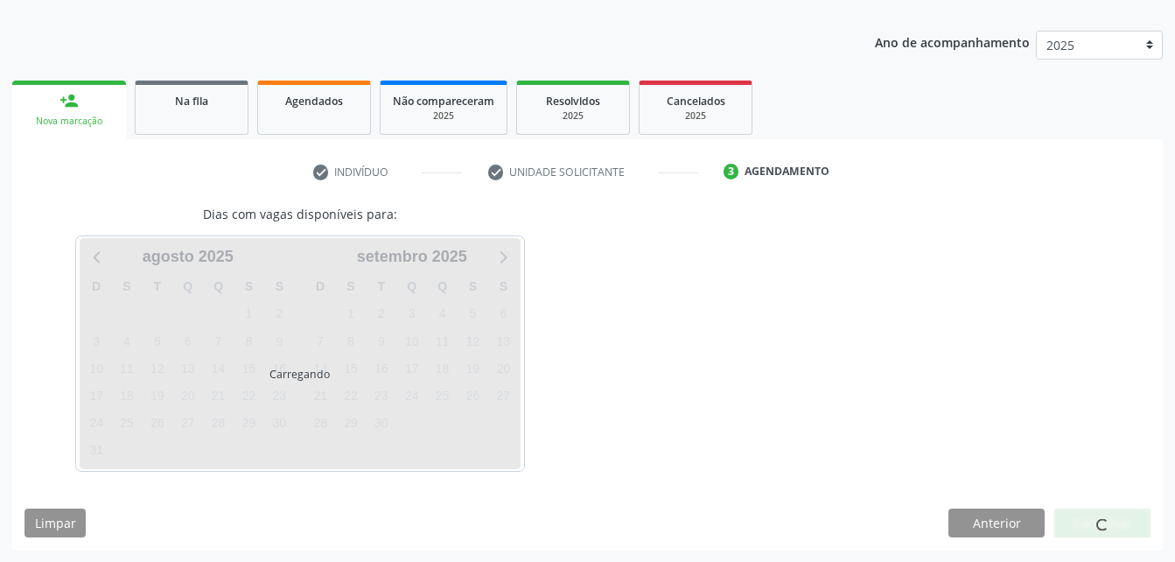
scroll to position [257, 0]
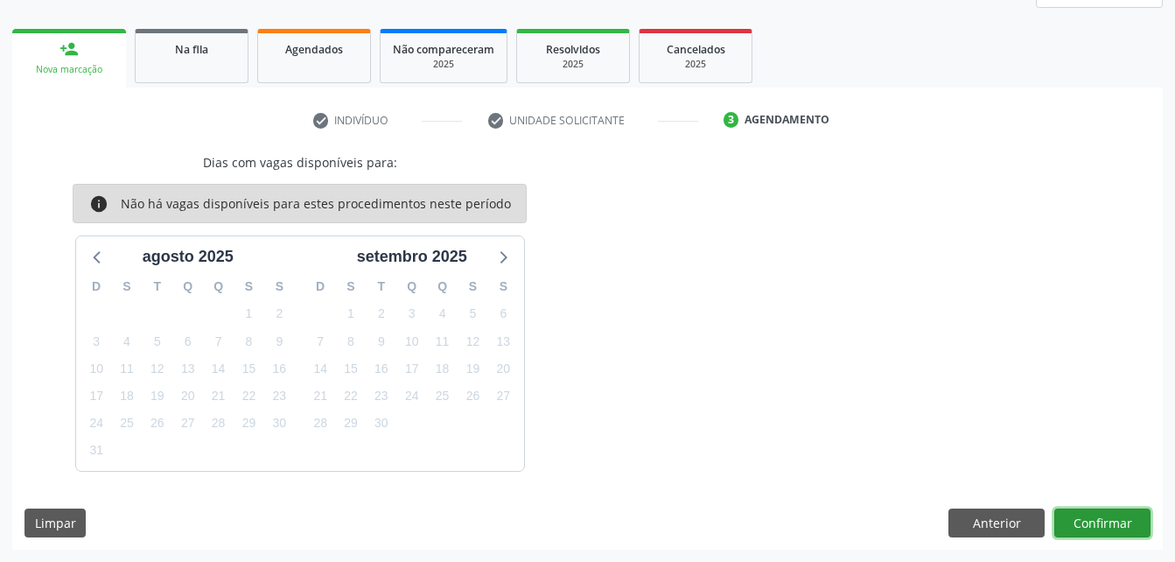
click at [1082, 533] on button "Confirmar" at bounding box center [1102, 523] width 96 height 30
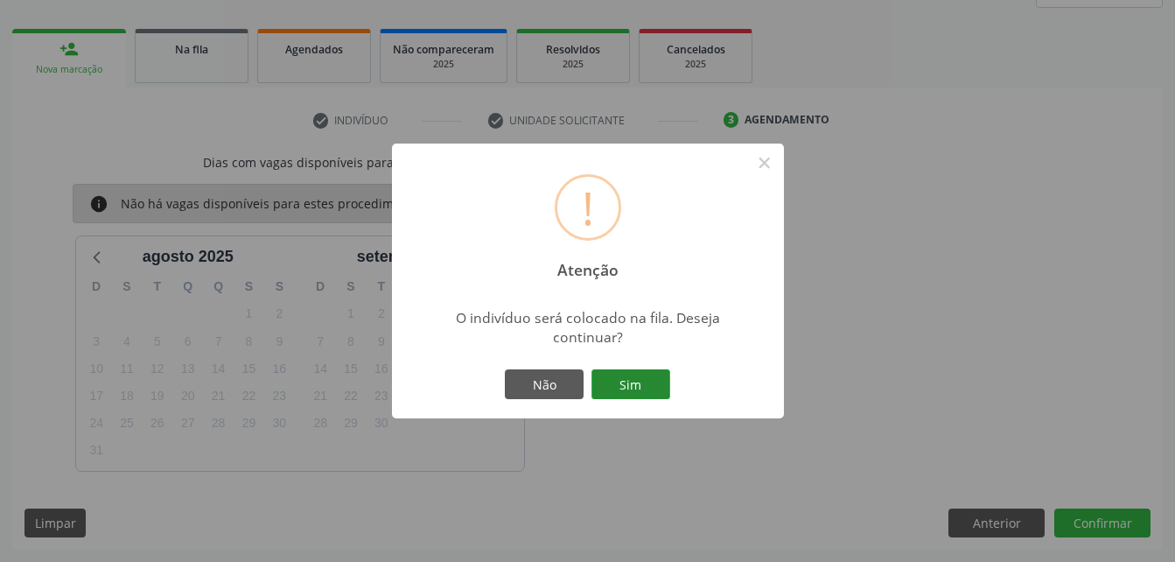
click at [639, 387] on button "Sim" at bounding box center [630, 384] width 79 height 30
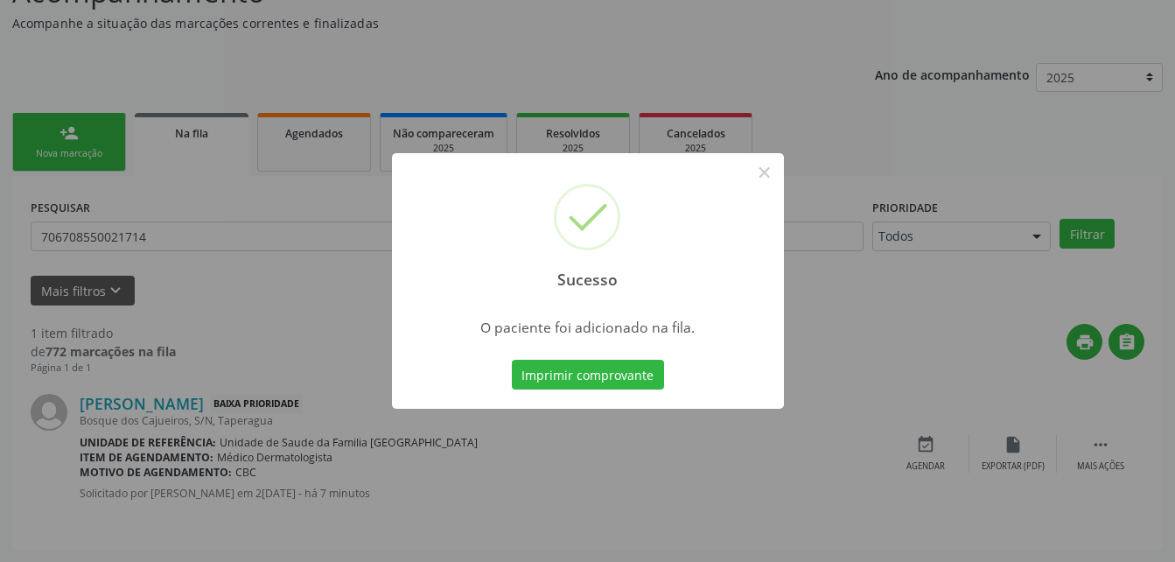
scroll to position [40, 0]
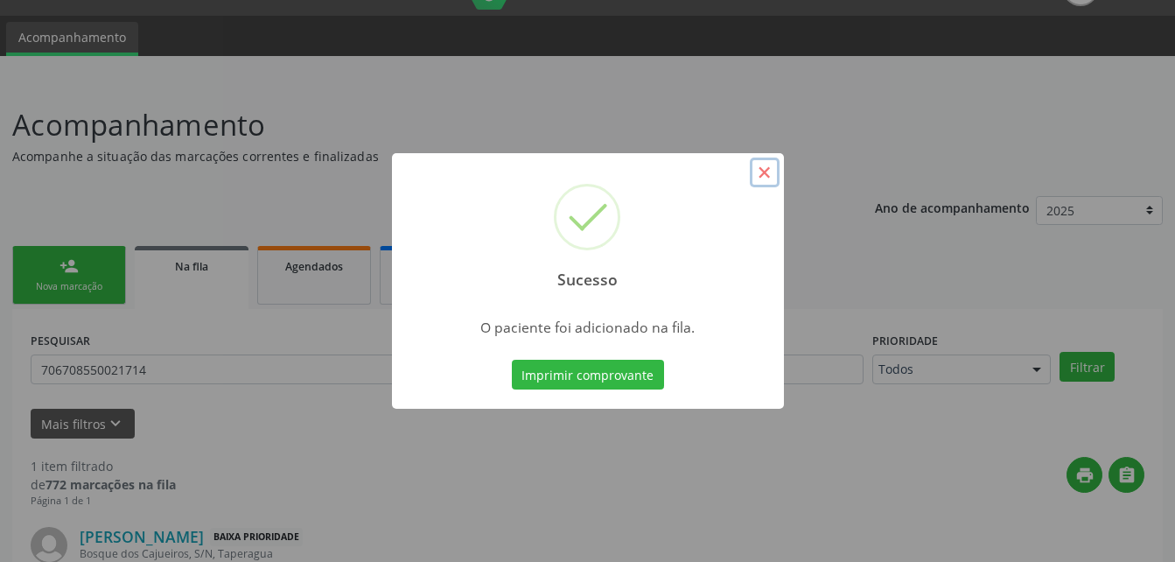
click at [770, 175] on button "×" at bounding box center [765, 172] width 30 height 30
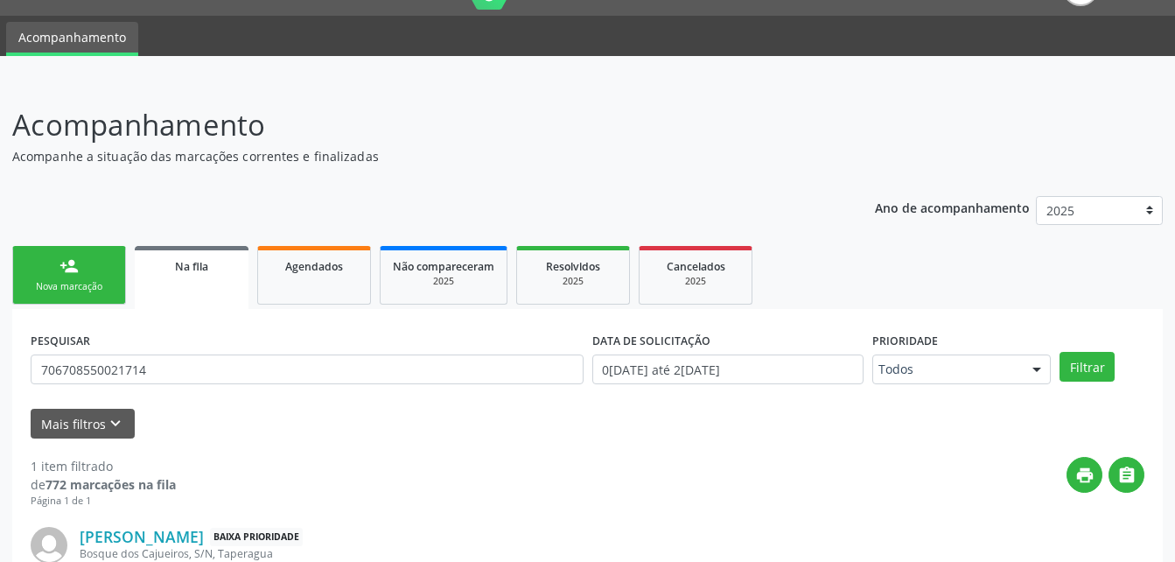
drag, startPoint x: 112, startPoint y: 276, endPoint x: 178, endPoint y: 290, distance: 67.1
click at [112, 276] on link "person_add Nova marcação" at bounding box center [69, 275] width 114 height 59
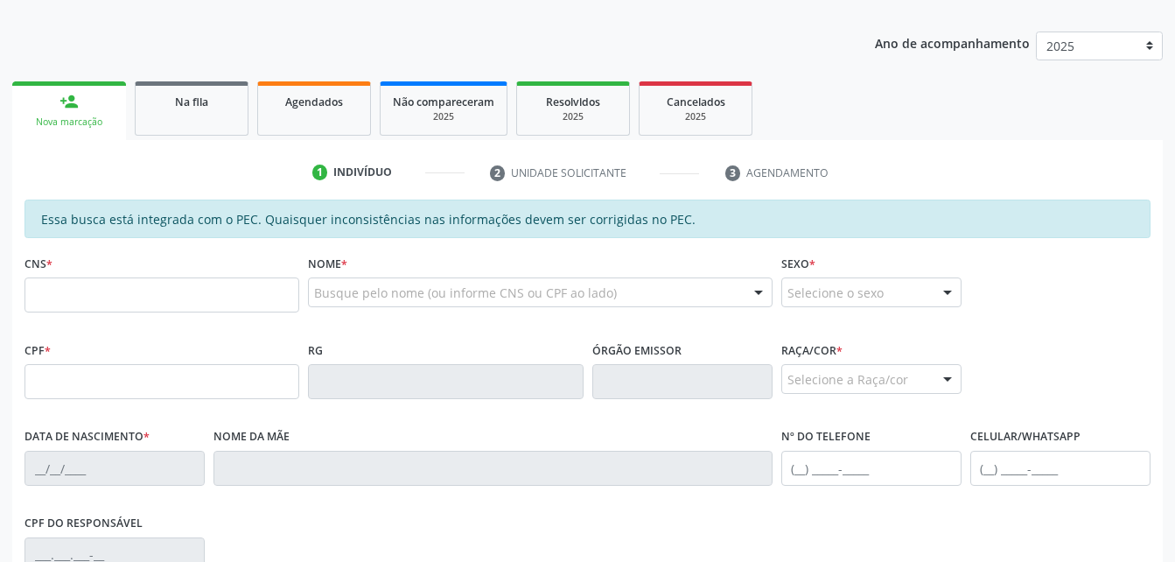
scroll to position [215, 0]
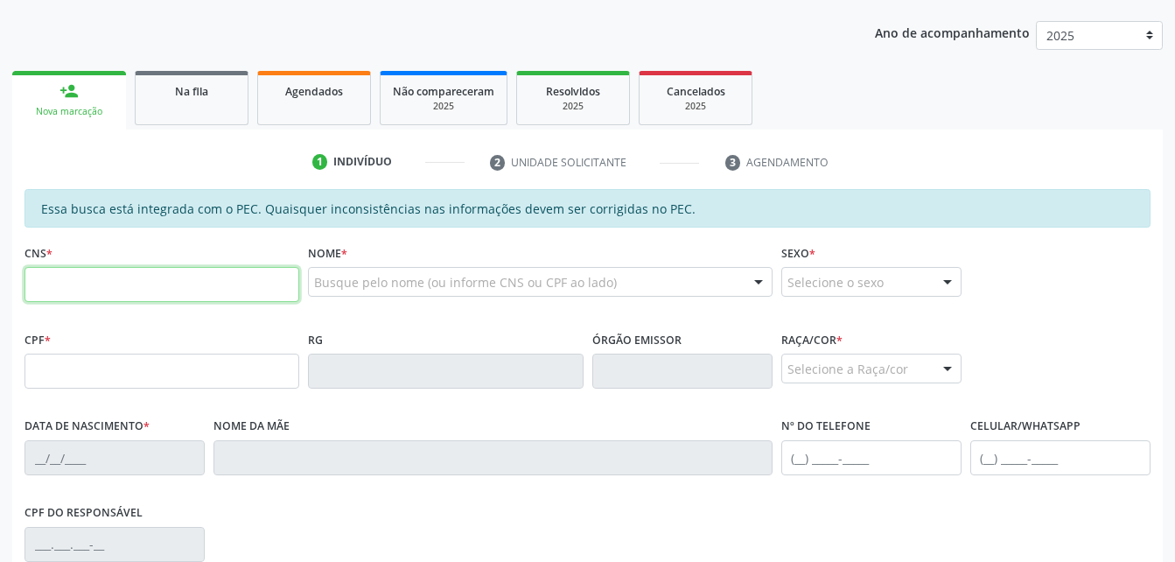
click at [146, 274] on input "text" at bounding box center [161, 284] width 275 height 35
paste input "704 7027 7436 6330"
type input "704 7027 7436 6330"
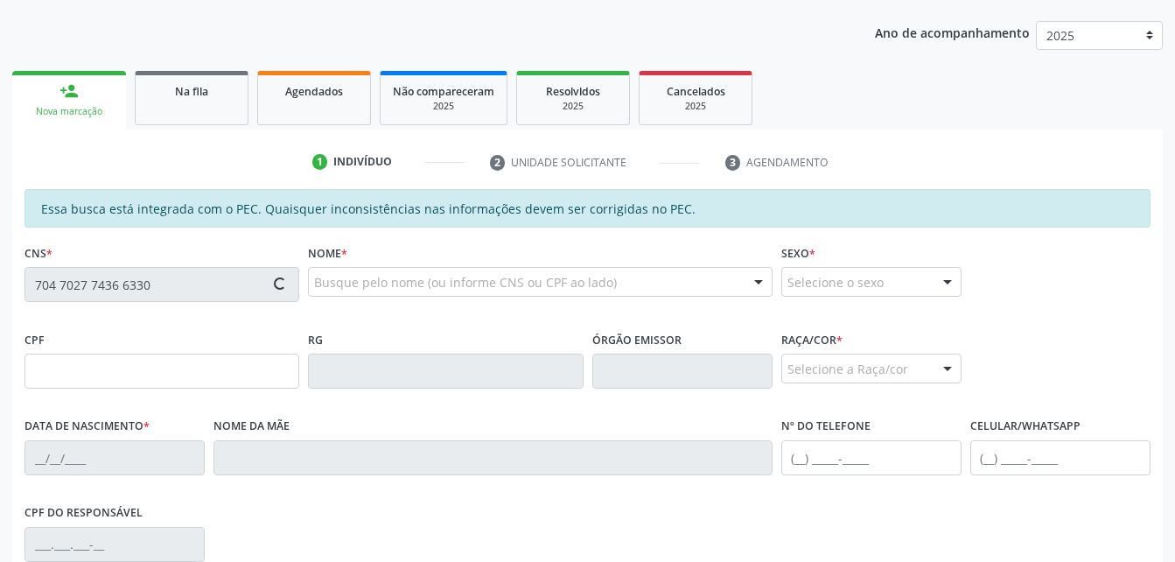
type input "080.939.334-41"
type input "05/02/1983"
type input "Marlene Rafael Mariano"
type input "(82) 99664-9397"
type input "101"
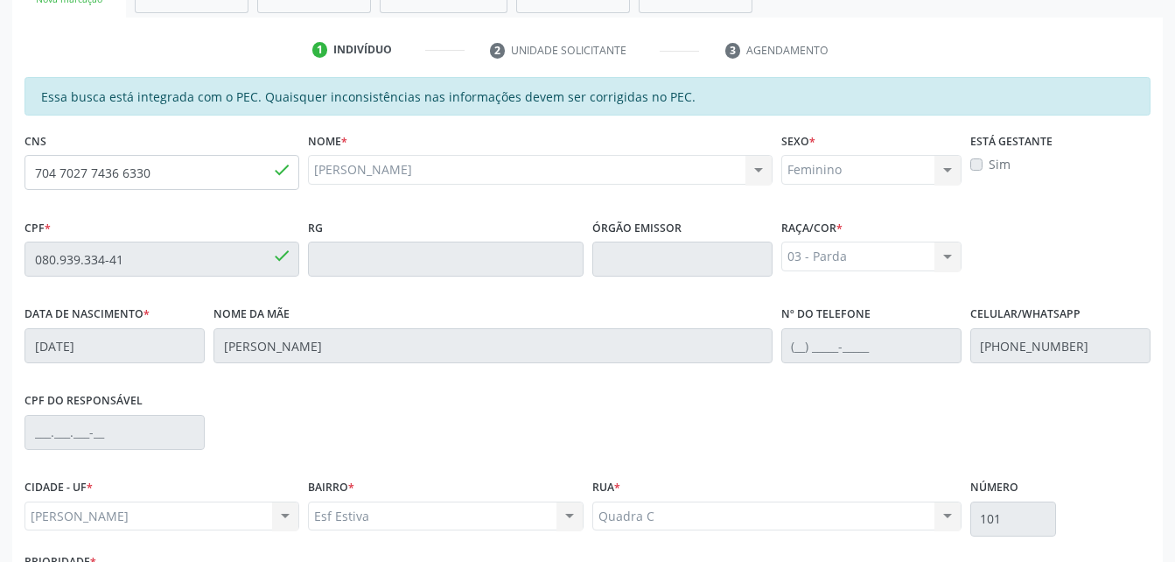
scroll to position [462, 0]
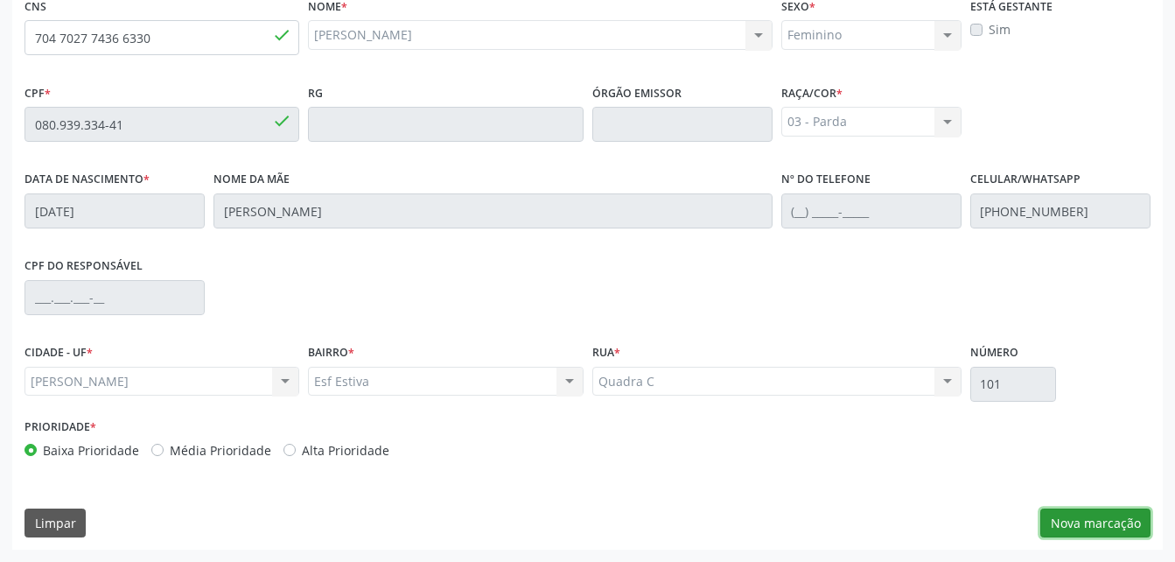
click at [1106, 511] on button "Nova marcação" at bounding box center [1095, 523] width 110 height 30
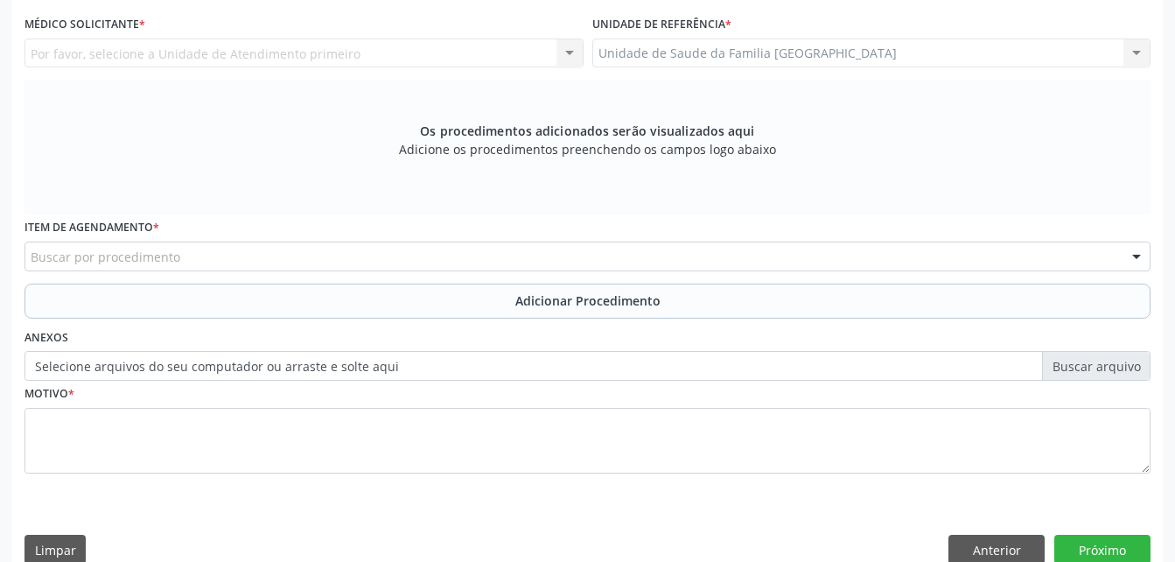
click at [733, 59] on div "Unidade de Saude da Familia Rua da Estiva Unidade de Saude da Familia Rua da Es…" at bounding box center [871, 53] width 559 height 30
click at [731, 49] on div "Unidade de Saude da Familia Rua da Estiva Unidade de Saude da Familia Rua da Es…" at bounding box center [871, 53] width 559 height 30
click at [824, 58] on div "Unidade de Saude da Familia Rua da Estiva Unidade de Saude da Familia Rua da Es…" at bounding box center [871, 53] width 559 height 30
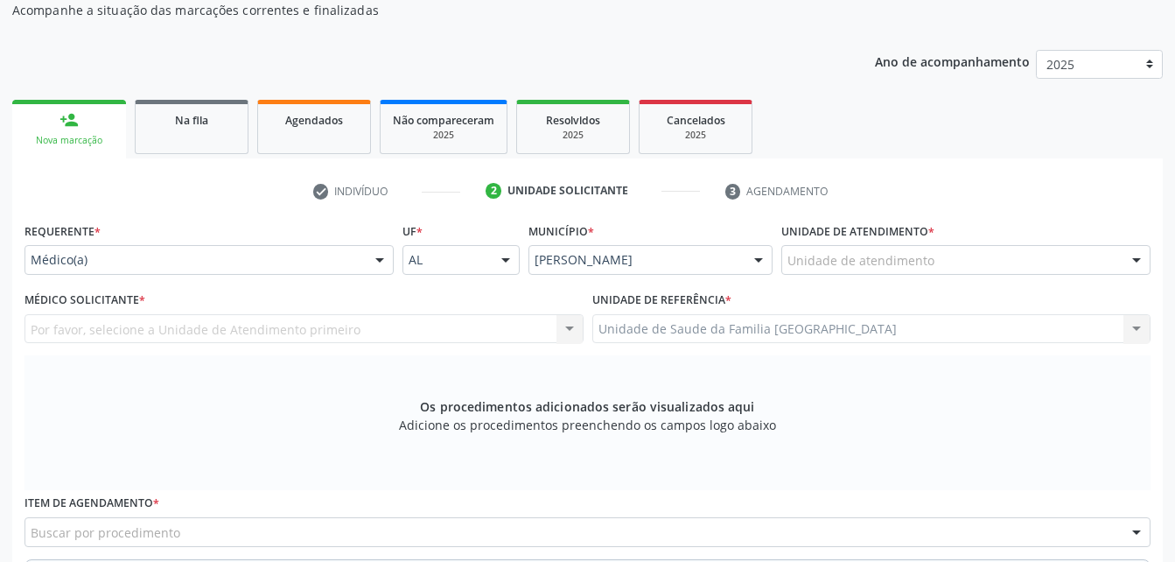
scroll to position [287, 0]
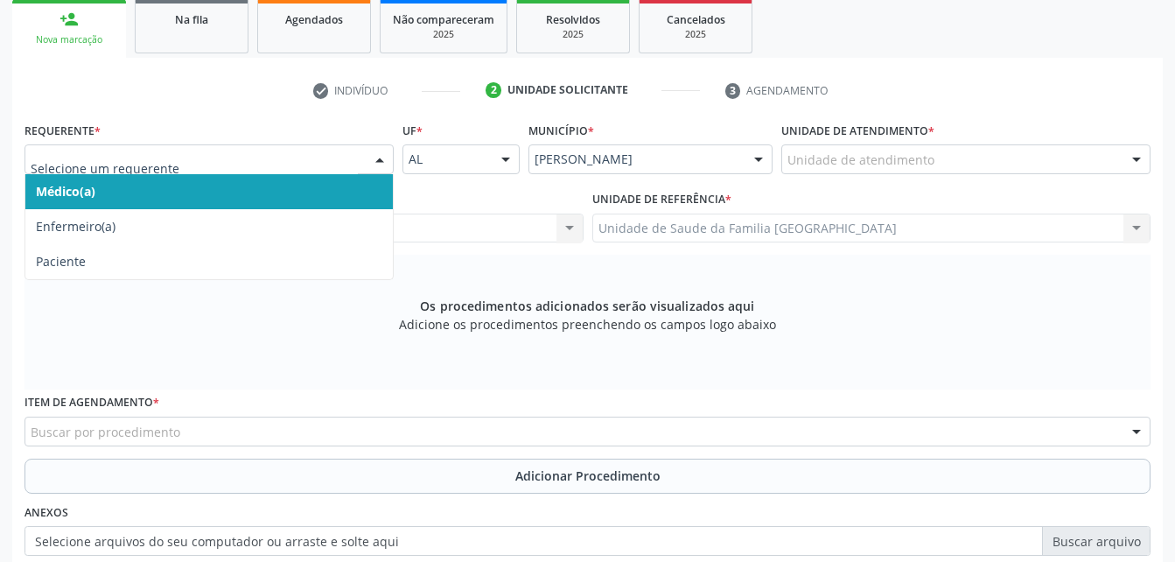
click at [320, 149] on div at bounding box center [208, 159] width 369 height 30
click at [320, 186] on span "Médico(a)" at bounding box center [208, 191] width 367 height 35
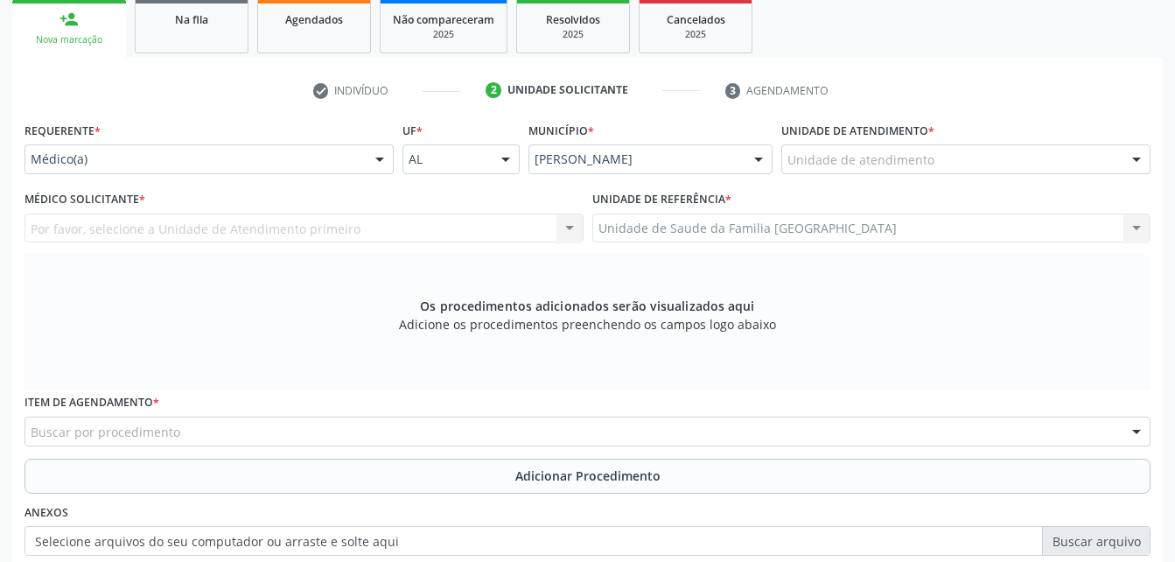
click at [339, 233] on div "Por favor, selecione a Unidade de Atendimento primeiro Nenhum resultado encontr…" at bounding box center [303, 228] width 559 height 30
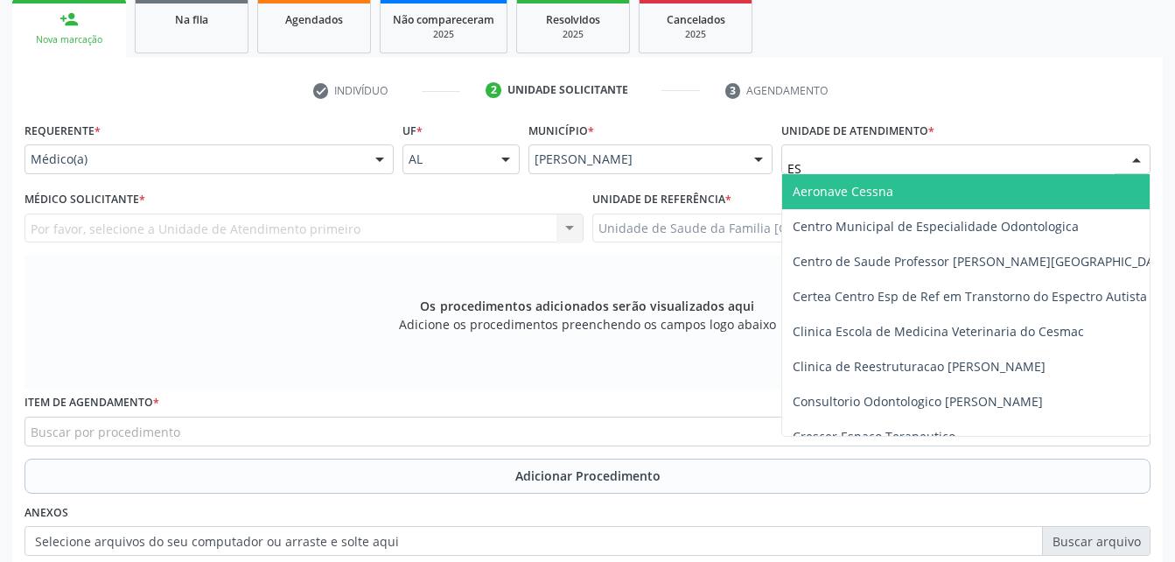
type input "EST"
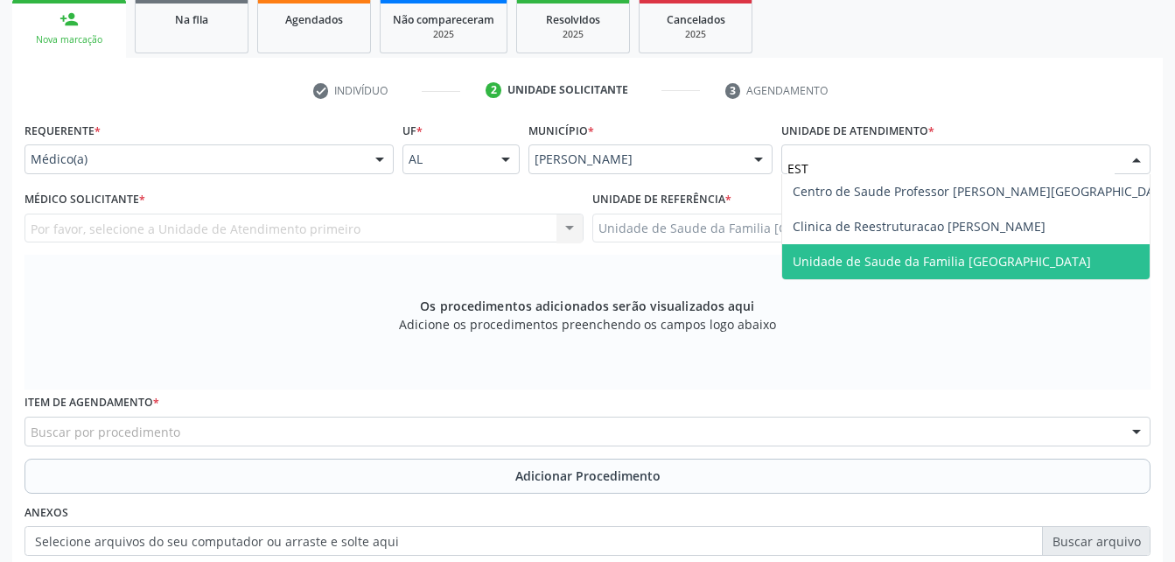
click at [891, 254] on span "Unidade de Saude da Familia [GEOGRAPHIC_DATA]" at bounding box center [942, 261] width 298 height 17
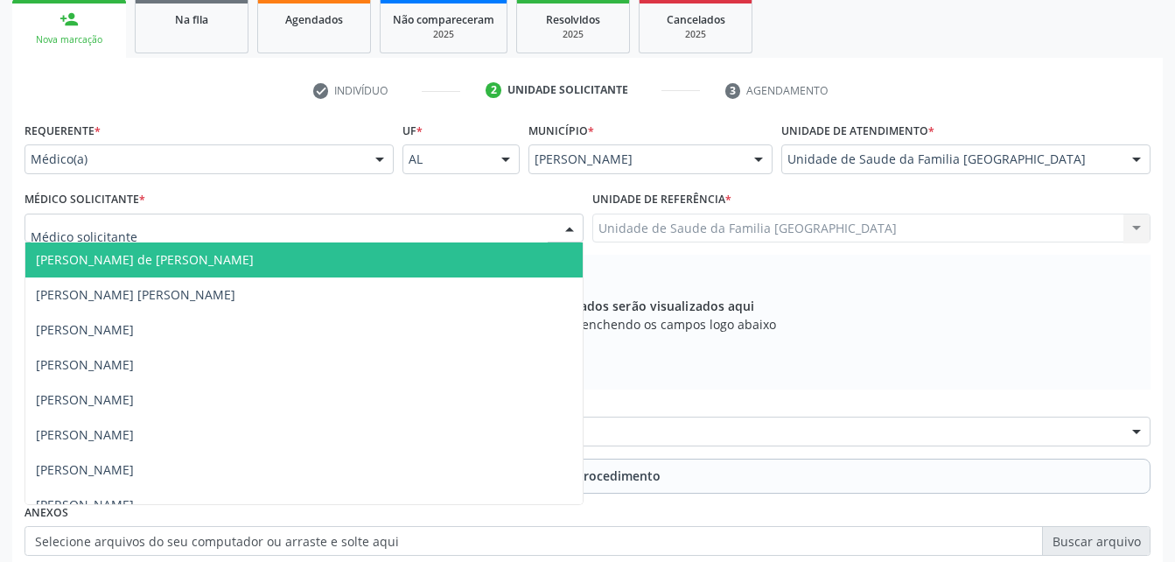
click at [457, 234] on div at bounding box center [303, 228] width 559 height 30
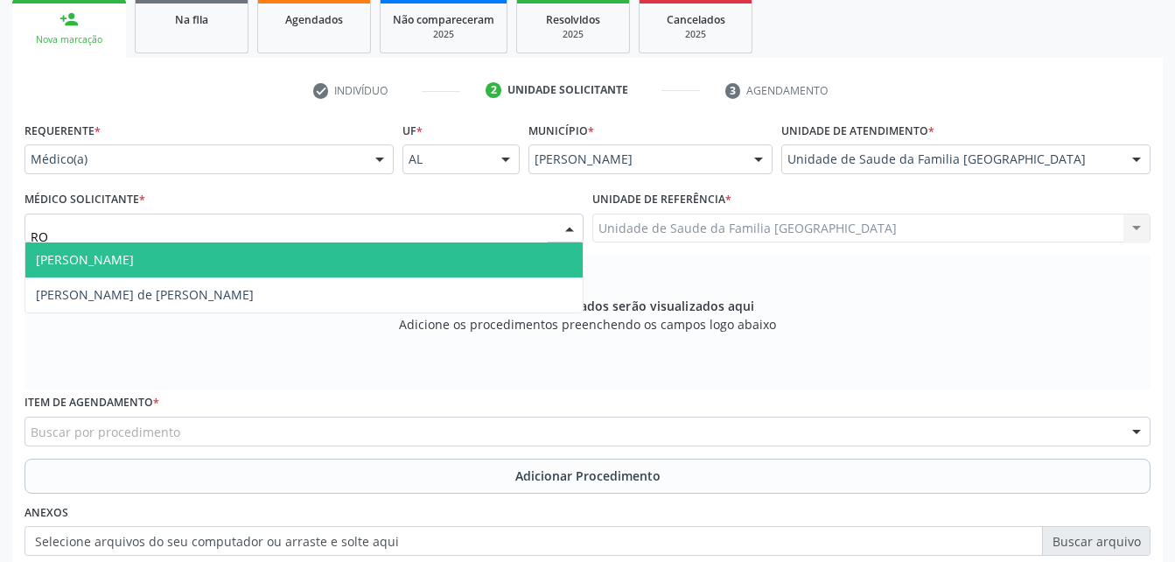
type input "ROD"
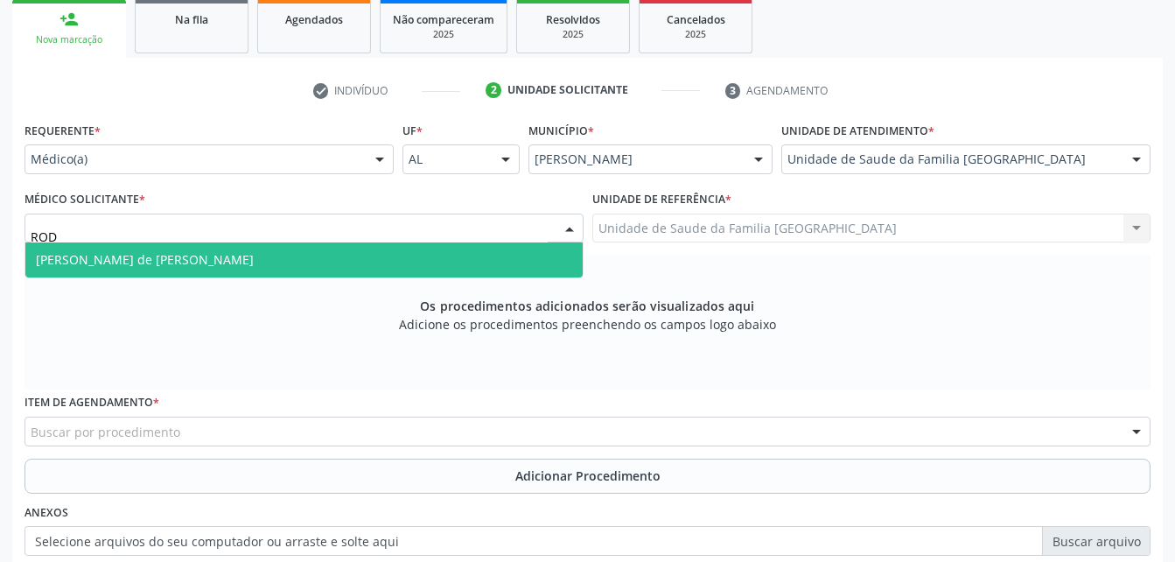
click at [422, 268] on span "[PERSON_NAME] de [PERSON_NAME]" at bounding box center [303, 259] width 557 height 35
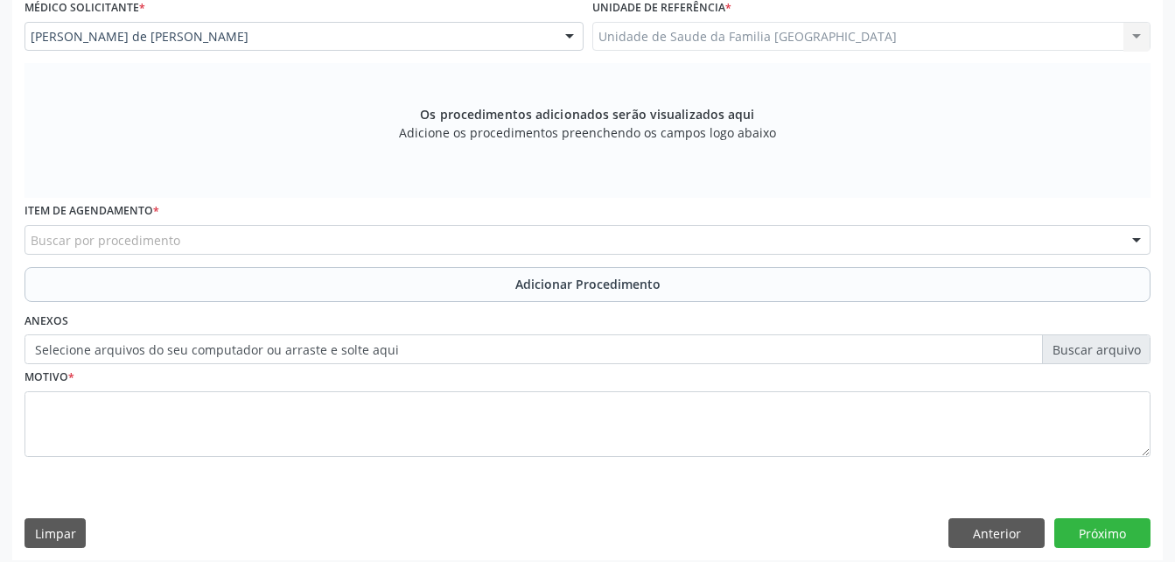
scroll to position [489, 0]
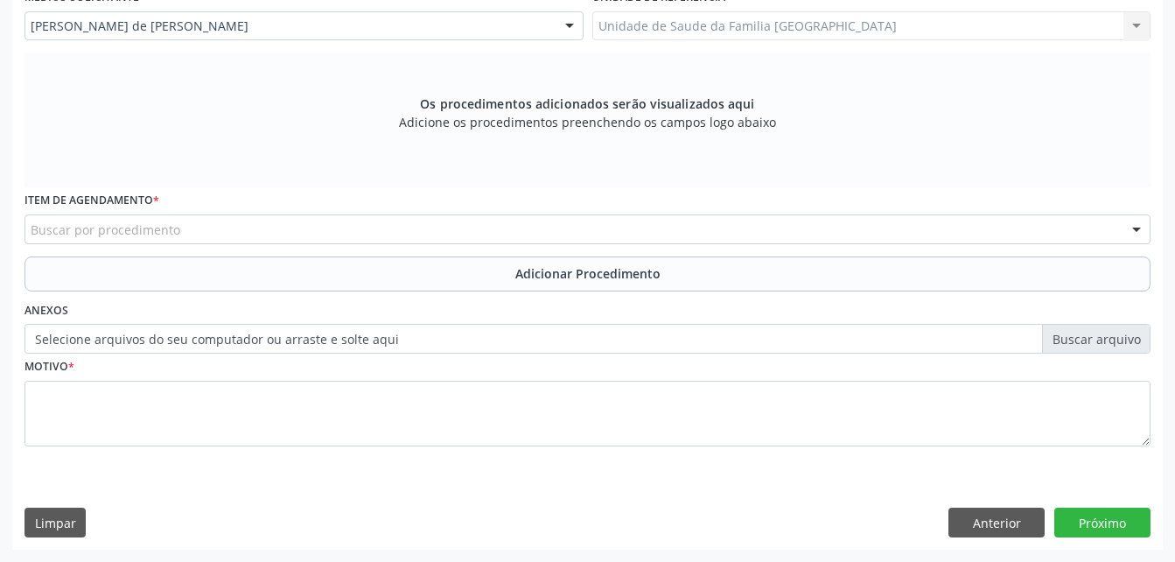
click at [363, 213] on div "Item de agendamento * Buscar por procedimento 0304070076 - .Quimioterapia de Le…" at bounding box center [587, 215] width 1126 height 56
click at [368, 238] on div "Buscar por procedimento" at bounding box center [587, 229] width 1126 height 30
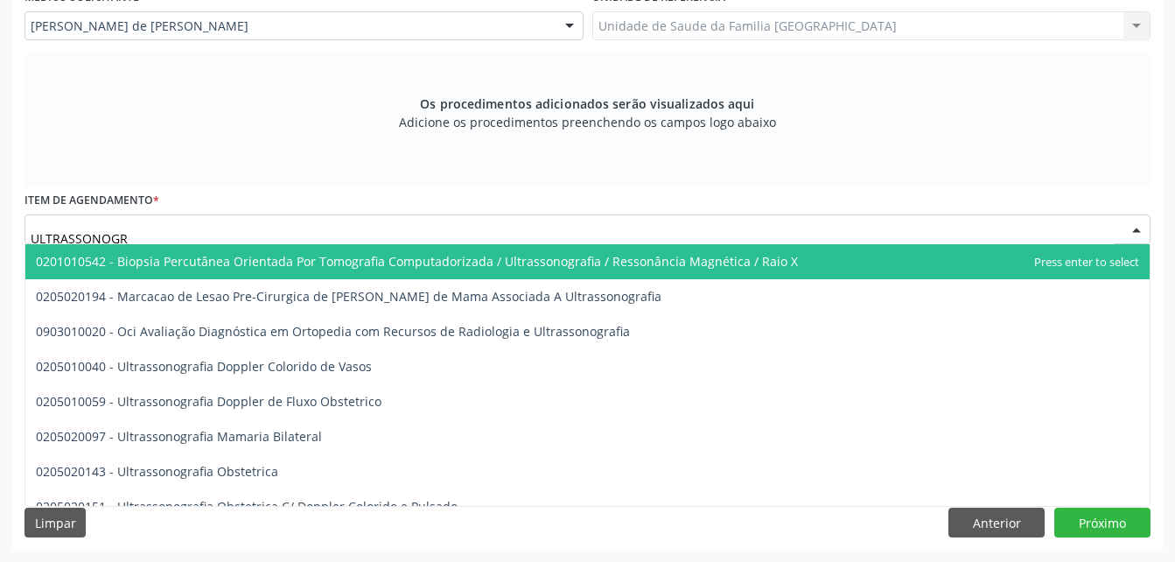
type input "ULTRASSONOGRA"
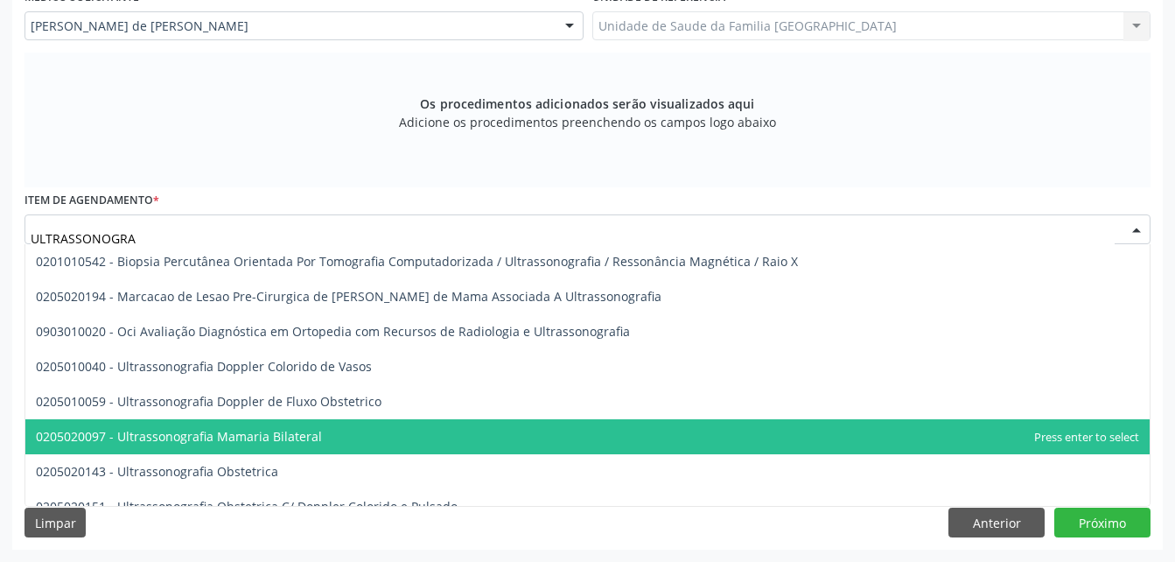
click at [458, 436] on span "0205020097 - Ultrassonografia Mamaria Bilateral" at bounding box center [587, 436] width 1124 height 35
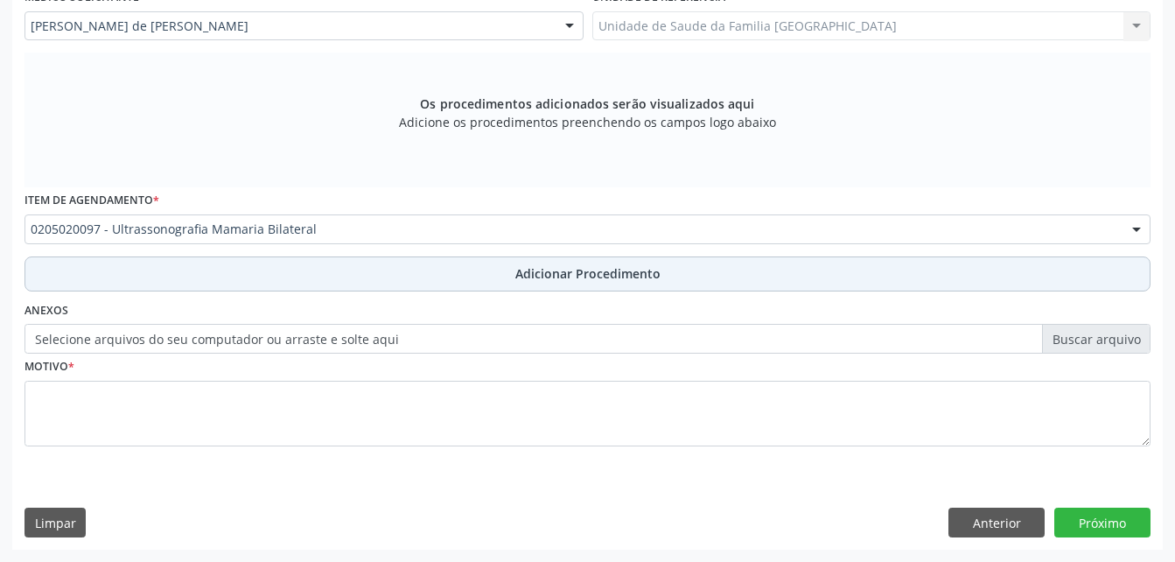
click at [591, 272] on span "Adicionar Procedimento" at bounding box center [587, 273] width 145 height 18
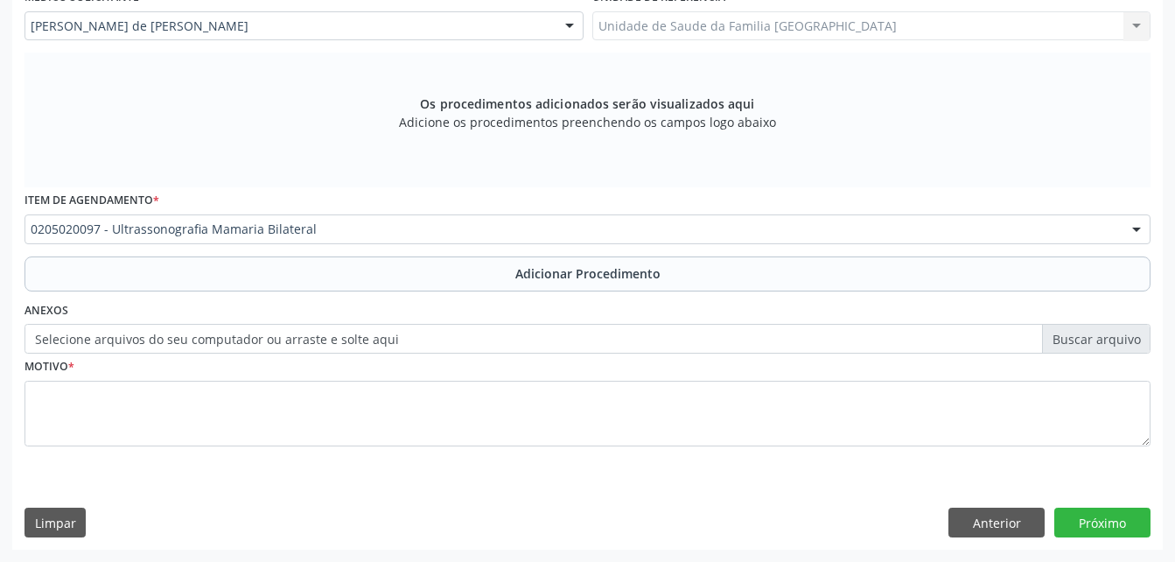
scroll to position [423, 0]
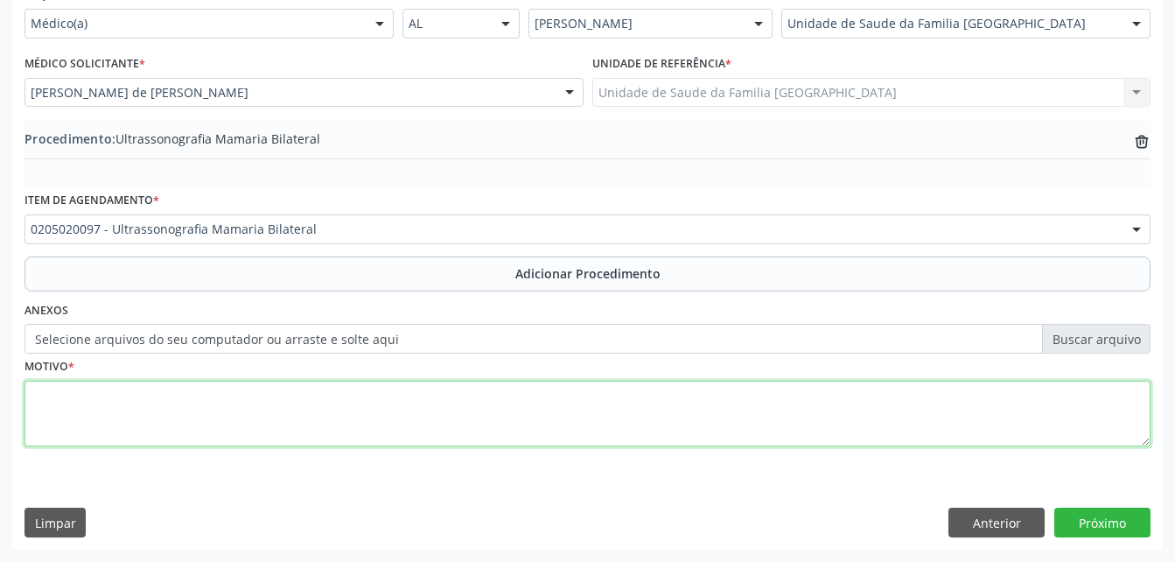
click at [530, 401] on textarea at bounding box center [587, 414] width 1126 height 66
type textarea "AVALIAÇAO CLINICA"
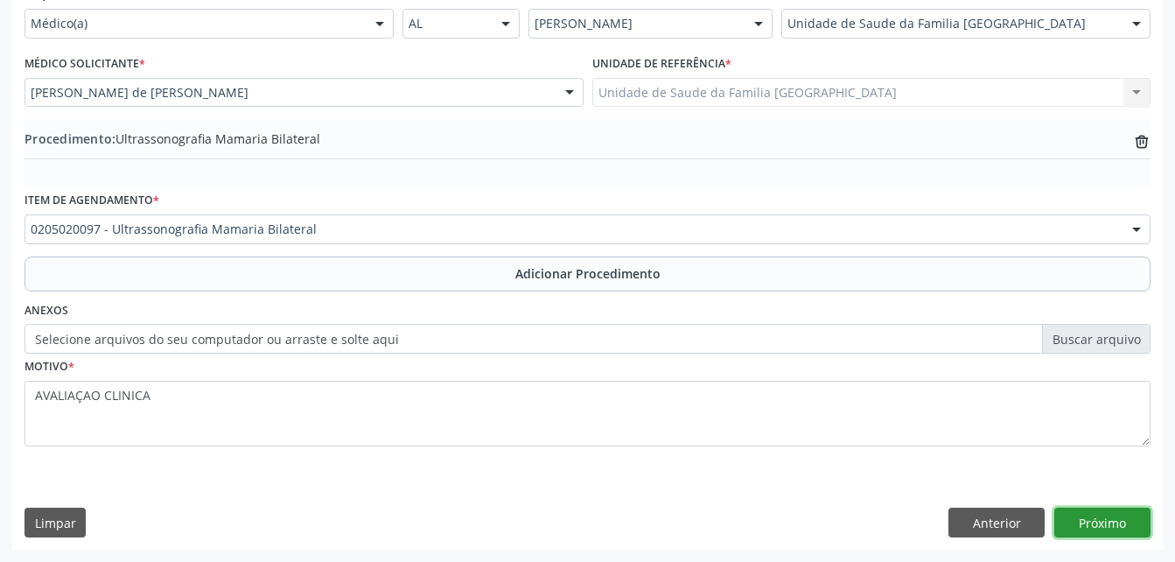
click at [1123, 521] on button "Próximo" at bounding box center [1102, 522] width 96 height 30
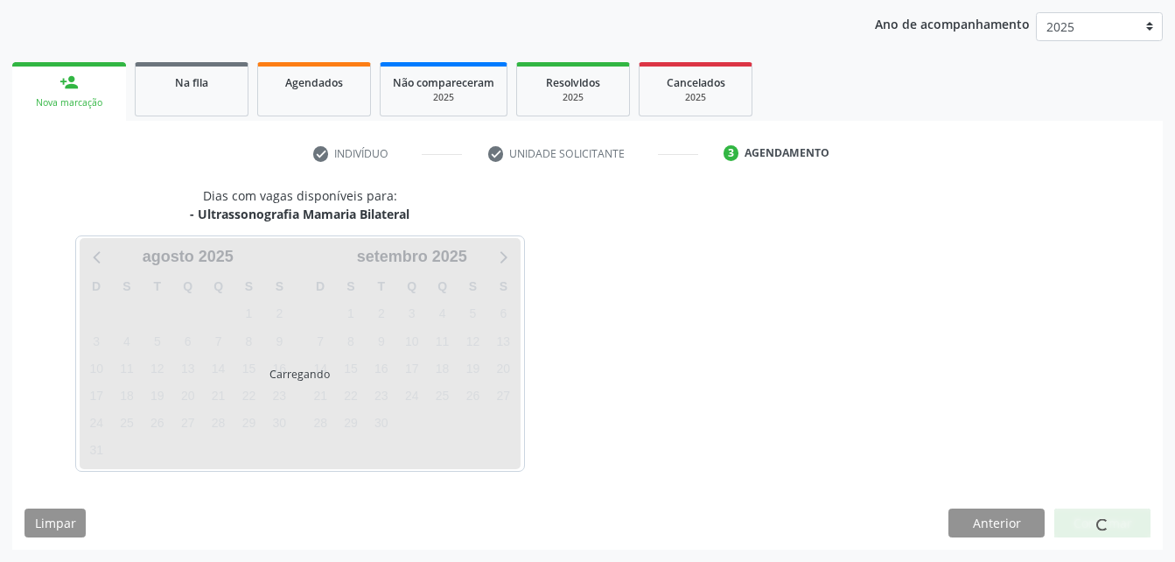
scroll to position [276, 0]
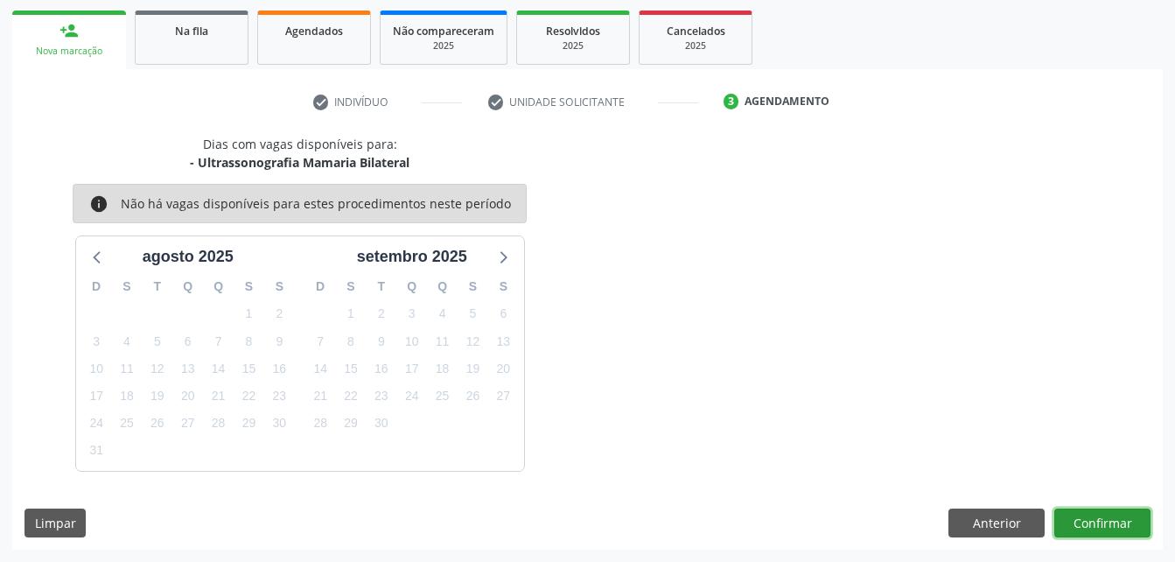
click at [1097, 518] on button "Confirmar" at bounding box center [1102, 523] width 96 height 30
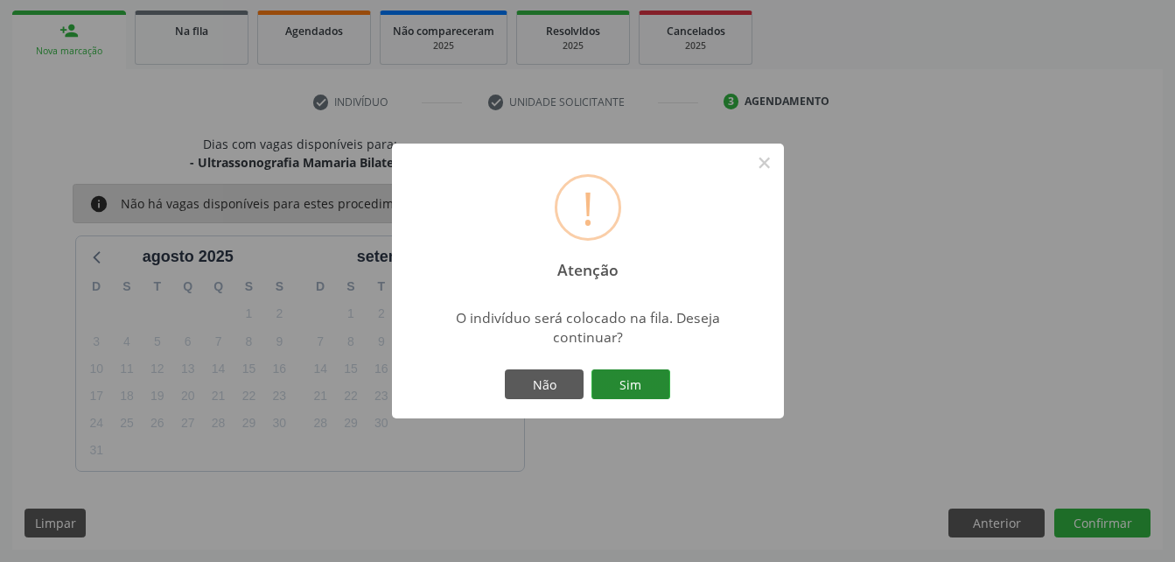
click at [663, 378] on button "Sim" at bounding box center [630, 384] width 79 height 30
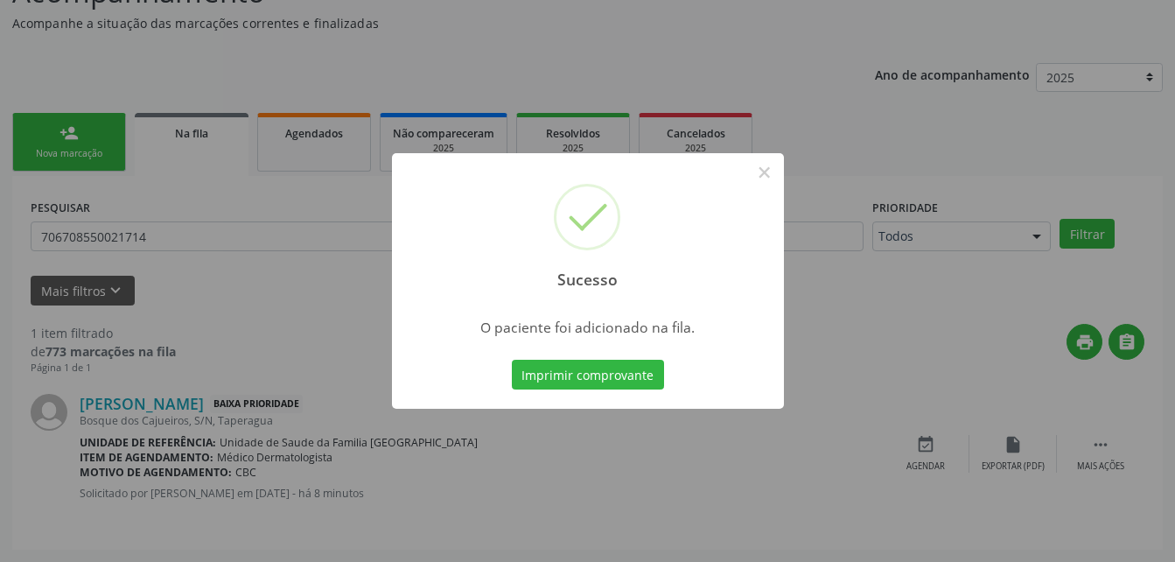
scroll to position [40, 0]
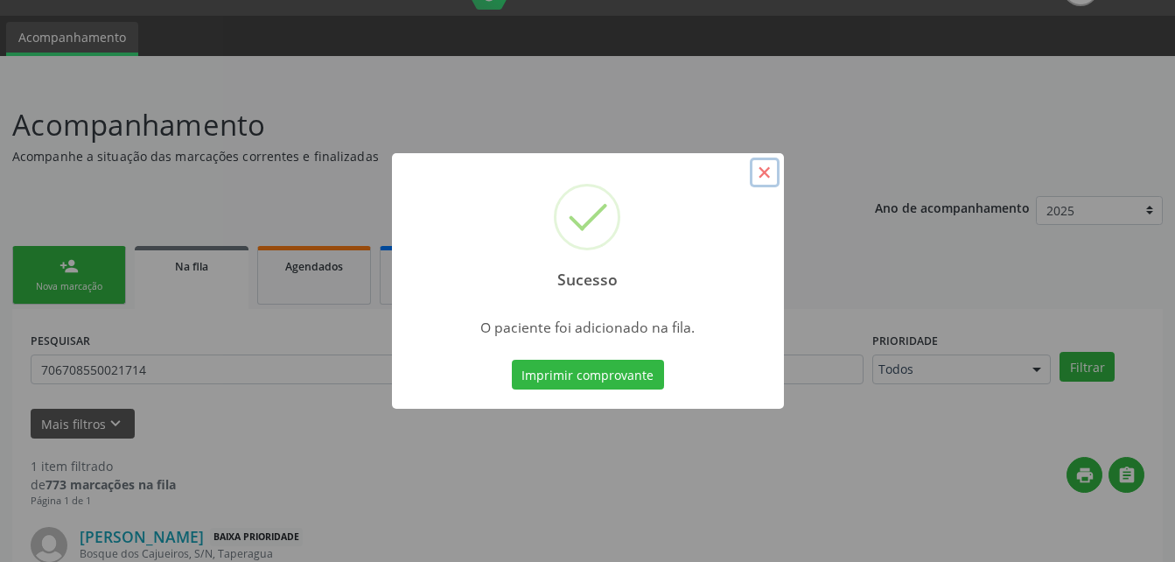
click at [762, 178] on button "×" at bounding box center [765, 172] width 30 height 30
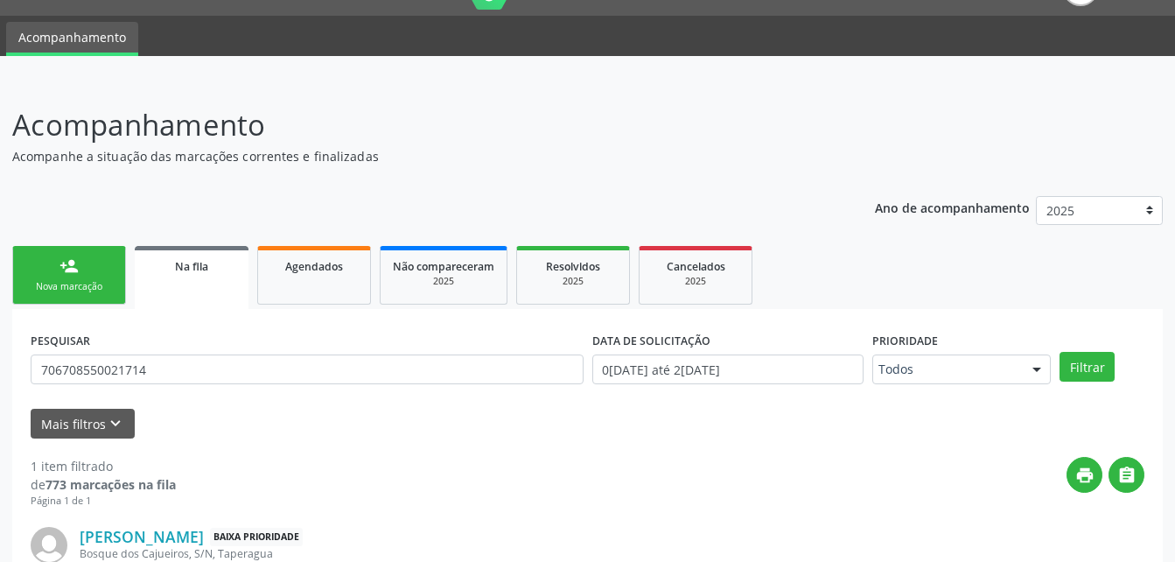
click at [89, 268] on link "person_add Nova marcação" at bounding box center [69, 275] width 114 height 59
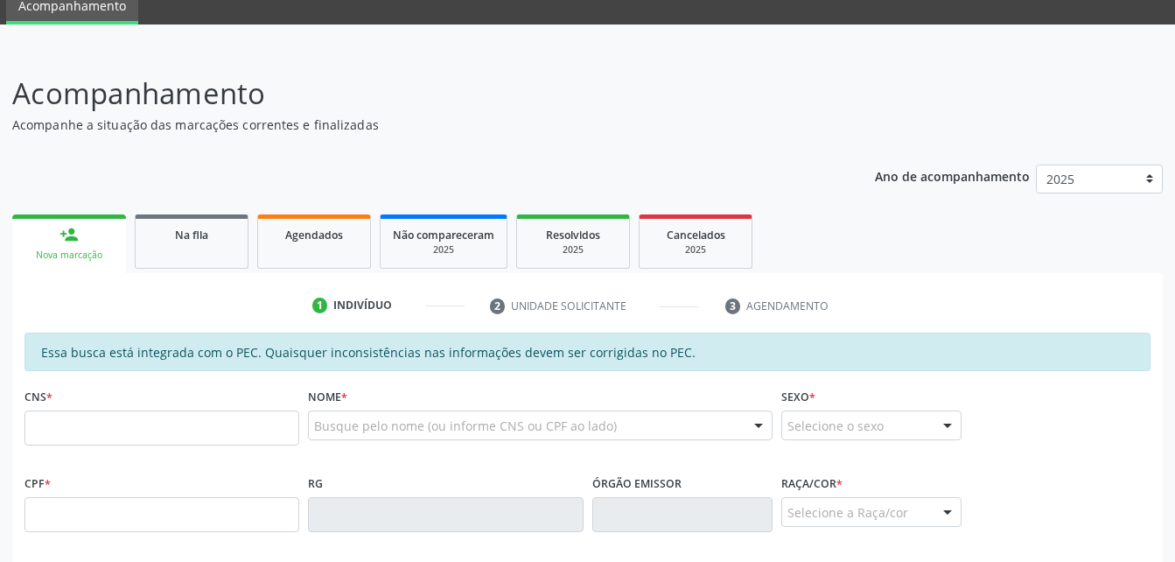
scroll to position [215, 0]
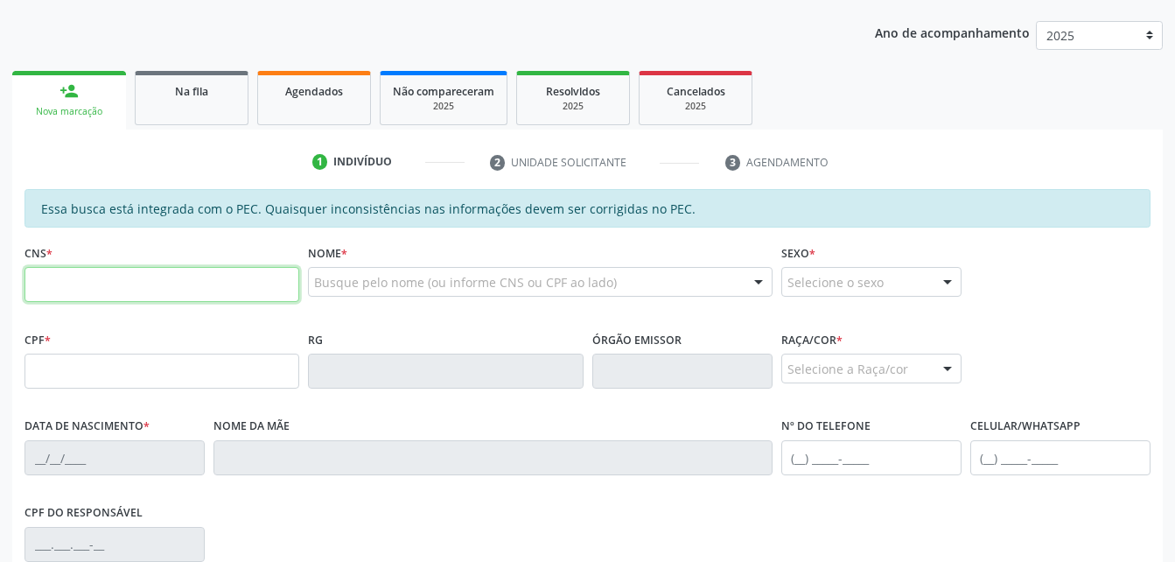
click at [192, 296] on input "text" at bounding box center [161, 284] width 275 height 35
type input "704 7047 2587 0235"
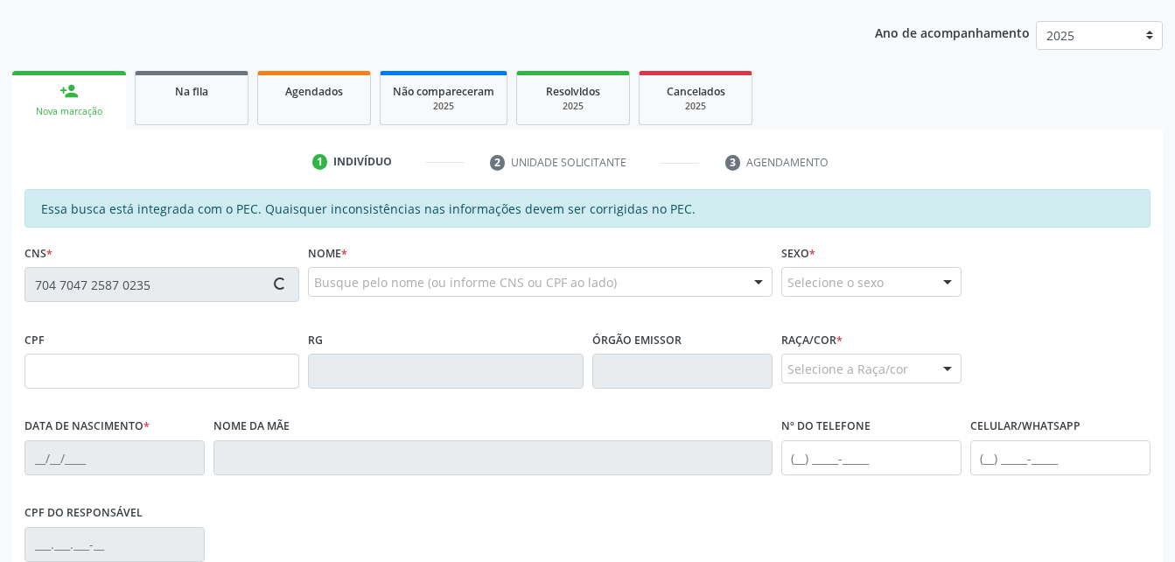
type input "940.383.094-87"
type input "24/03/1973"
type input "Alaíde Maria Monteiro Melo"
type input "(82) 98714-5485"
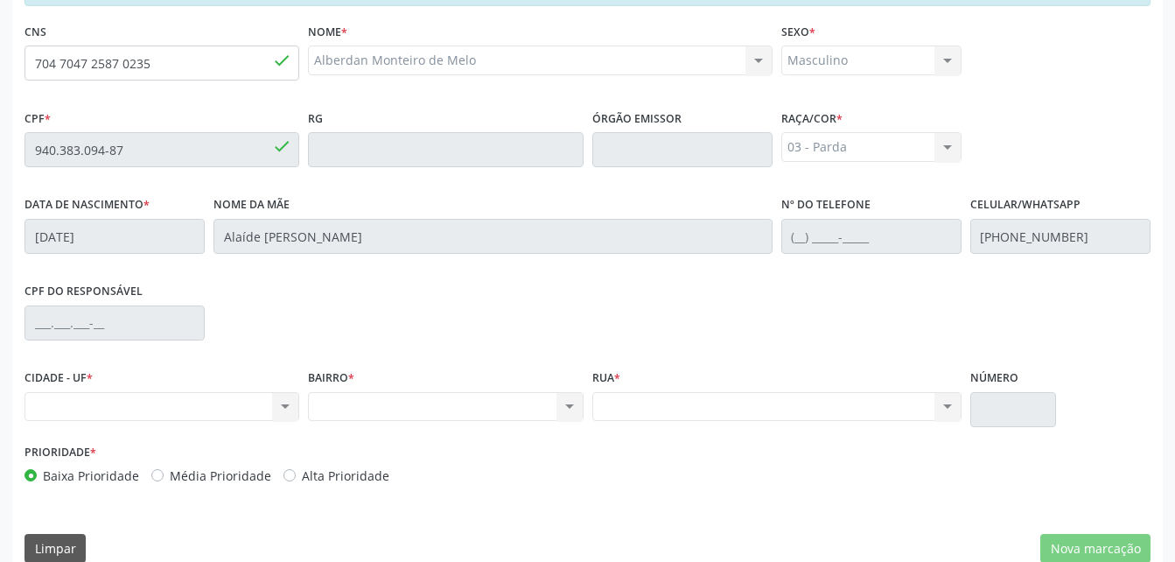
scroll to position [462, 0]
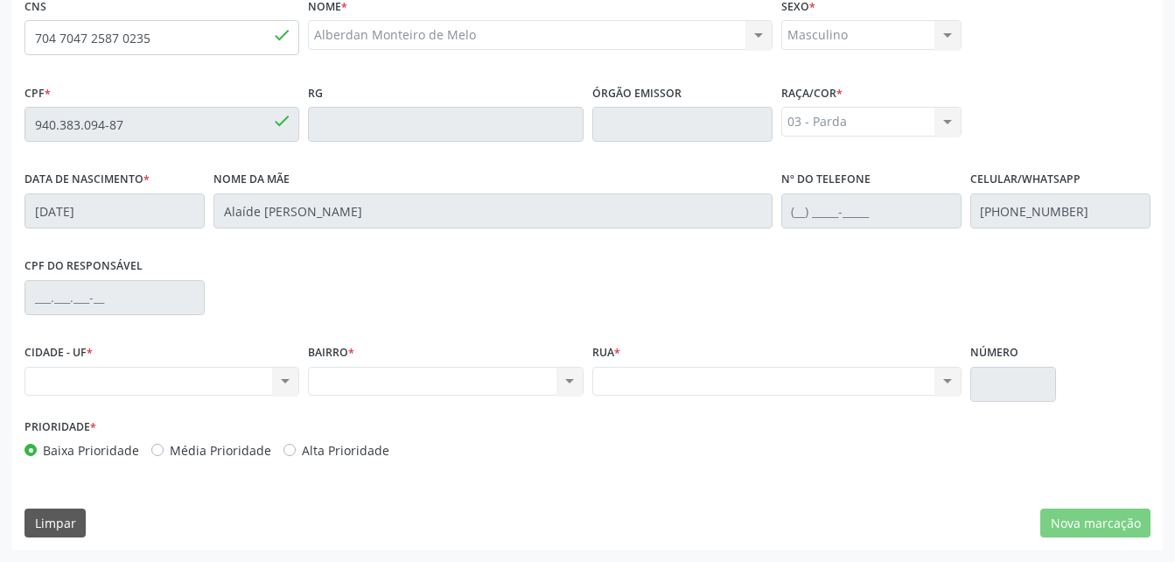
click at [276, 381] on div "Nenhum resultado encontrado para: " " Não há nenhuma opção para ser exibida." at bounding box center [161, 382] width 275 height 30
drag, startPoint x: 292, startPoint y: 385, endPoint x: 285, endPoint y: 377, distance: 10.5
click at [292, 384] on div "Nenhum resultado encontrado para: " " Não há nenhuma opção para ser exibida." at bounding box center [161, 382] width 275 height 30
click at [285, 377] on div "Nenhum resultado encontrado para: " " Não há nenhuma opção para ser exibida." at bounding box center [161, 382] width 275 height 30
click at [290, 381] on div "Nenhum resultado encontrado para: " " Não há nenhuma opção para ser exibida." at bounding box center [161, 382] width 275 height 30
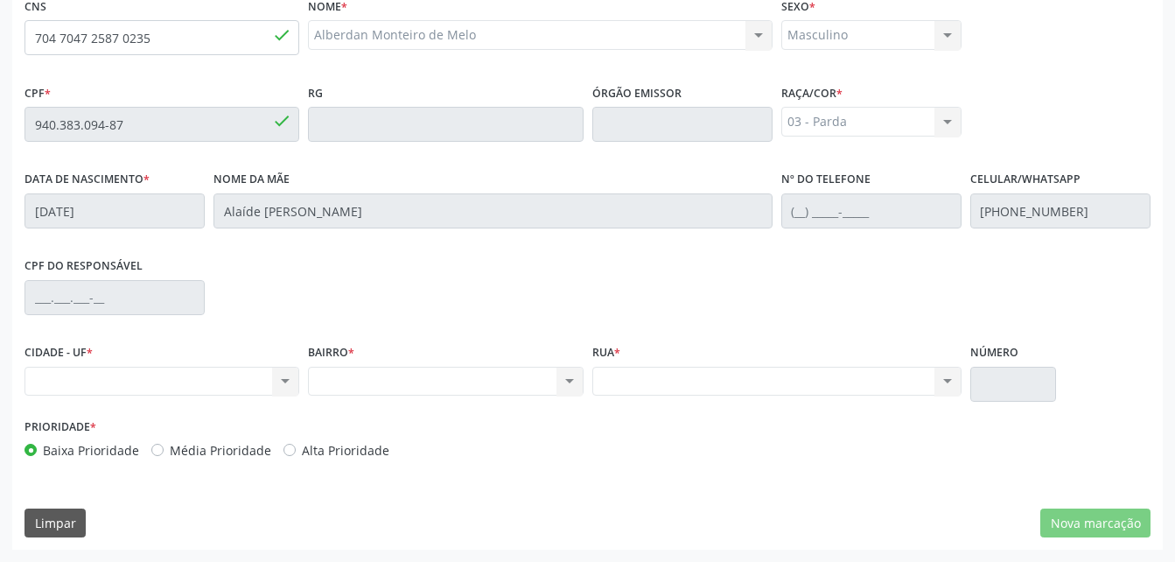
click at [270, 387] on div "Nenhum resultado encontrado para: " " Não há nenhuma opção para ser exibida." at bounding box center [161, 382] width 275 height 30
click at [283, 381] on div "Nenhum resultado encontrado para: " " Não há nenhuma opção para ser exibida." at bounding box center [161, 382] width 275 height 30
click at [281, 384] on div "Nenhum resultado encontrado para: " " Não há nenhuma opção para ser exibida." at bounding box center [161, 382] width 275 height 30
click at [281, 383] on div "Nenhum resultado encontrado para: " " Não há nenhuma opção para ser exibida." at bounding box center [161, 382] width 275 height 30
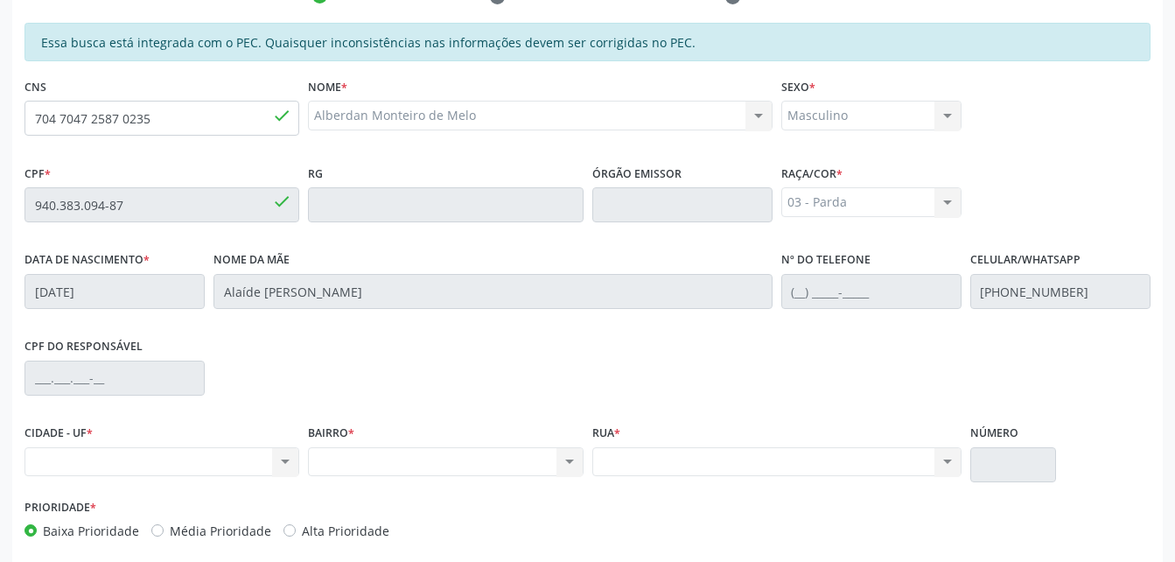
scroll to position [287, 0]
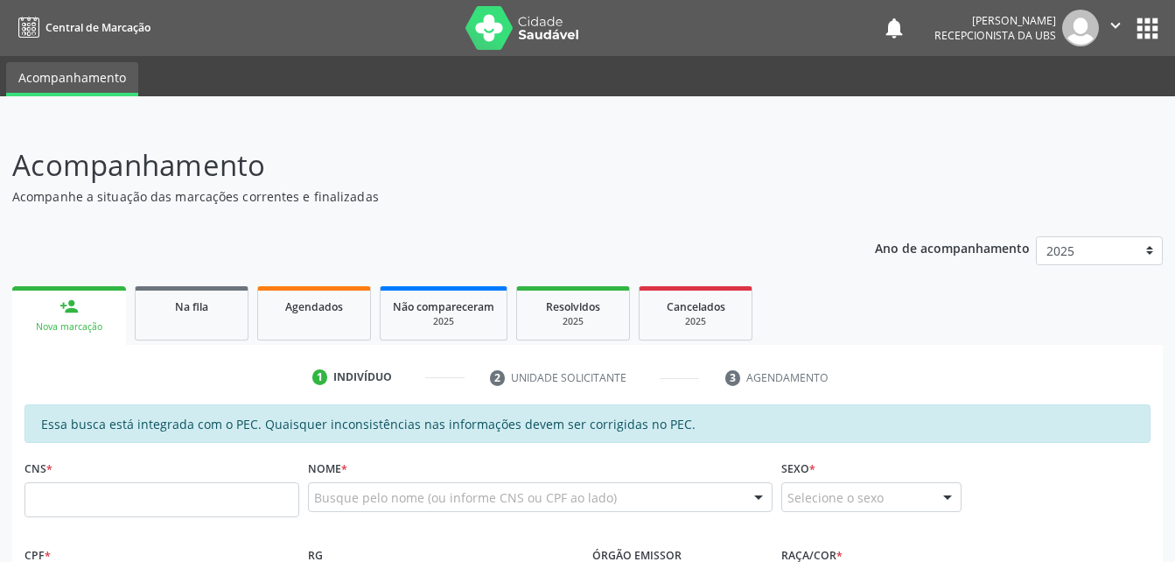
scroll to position [457, 0]
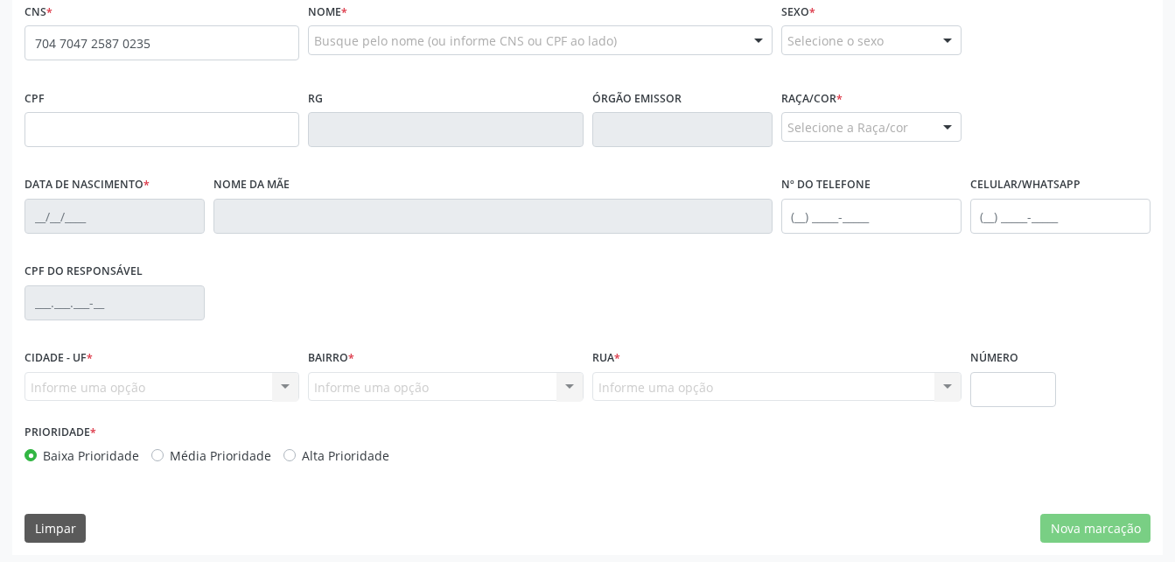
type input "704 7047 2587 0235"
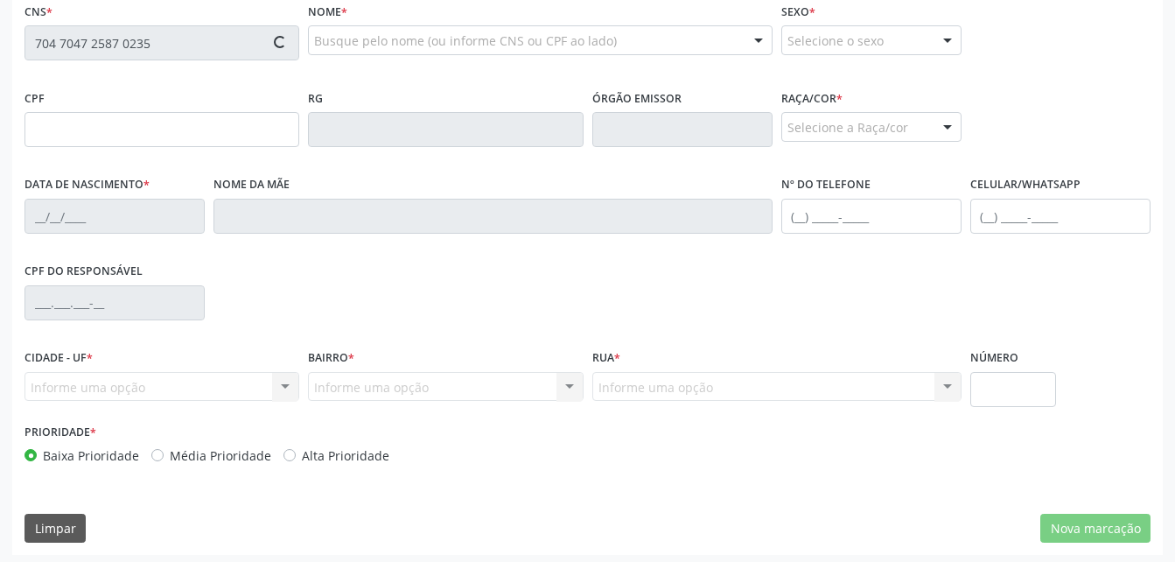
type input "940.383.094-87"
type input "[DATE]"
type input "Alaíde [PERSON_NAME]"
type input "[PHONE_NUMBER]"
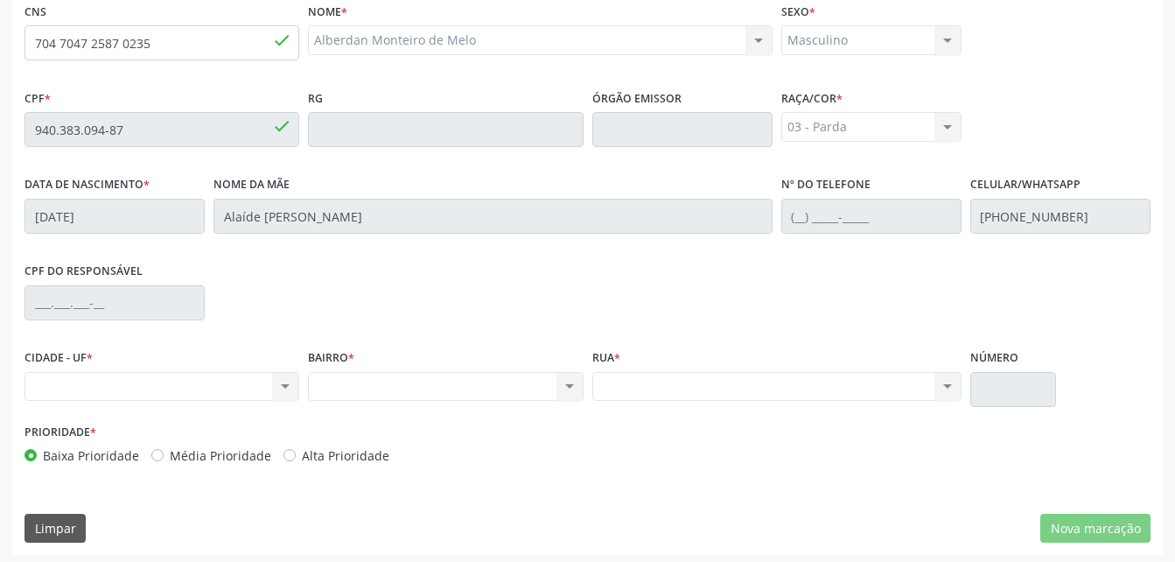
scroll to position [462, 0]
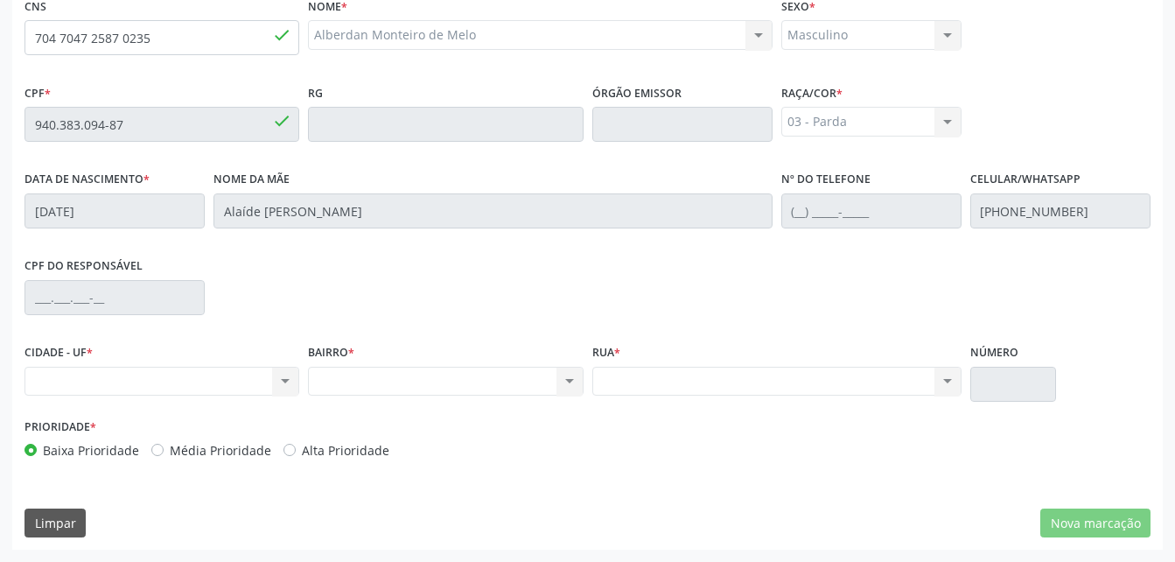
click at [282, 381] on div "Nenhum resultado encontrado para: " " Não há nenhuma opção para ser exibida." at bounding box center [161, 382] width 275 height 30
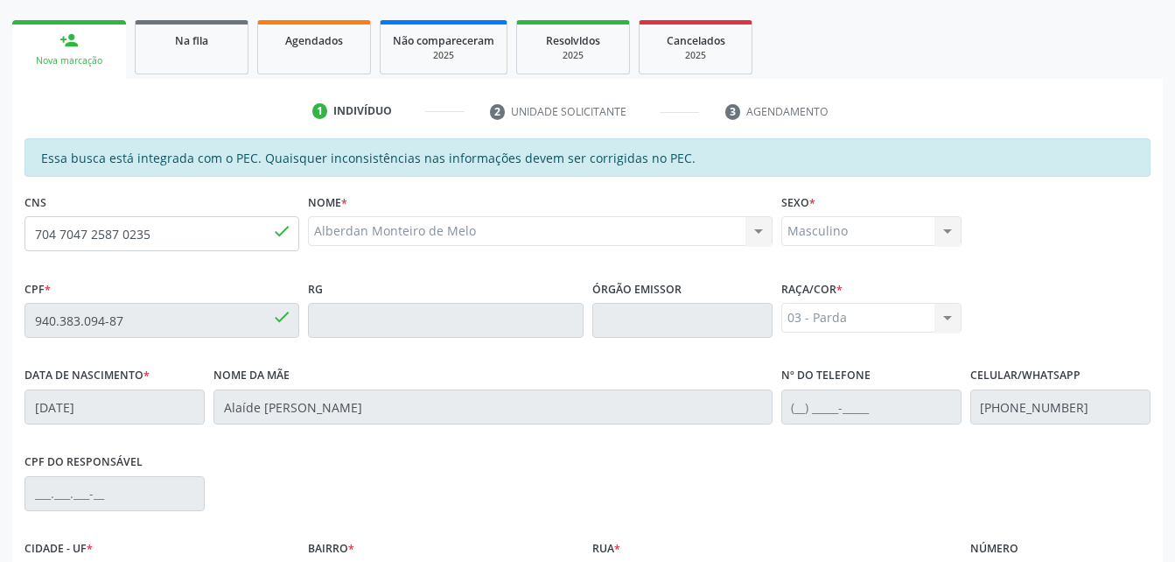
scroll to position [199, 0]
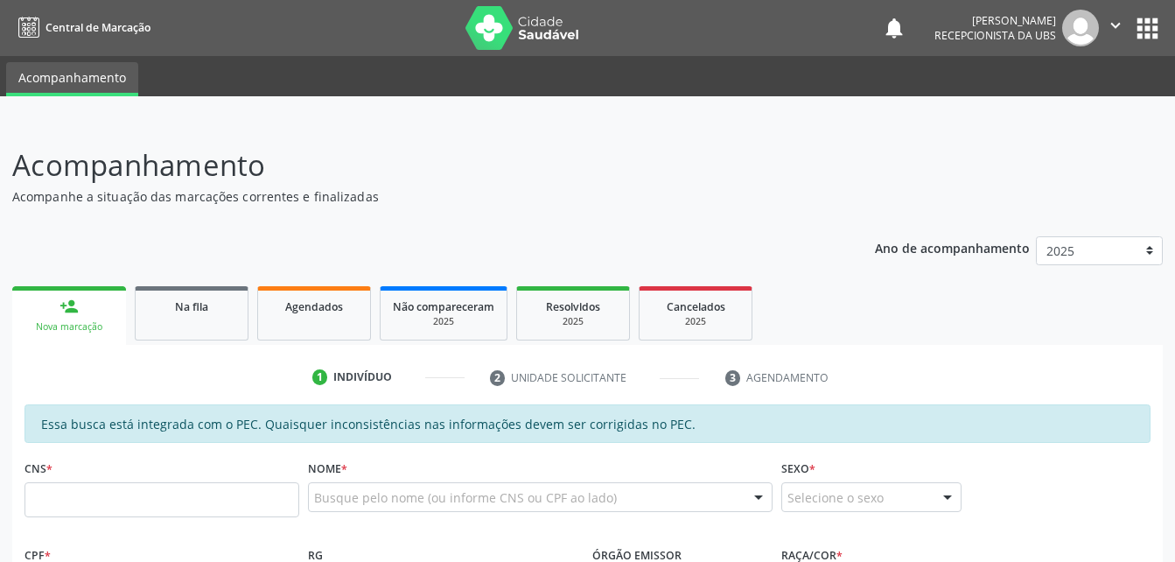
scroll to position [199, 0]
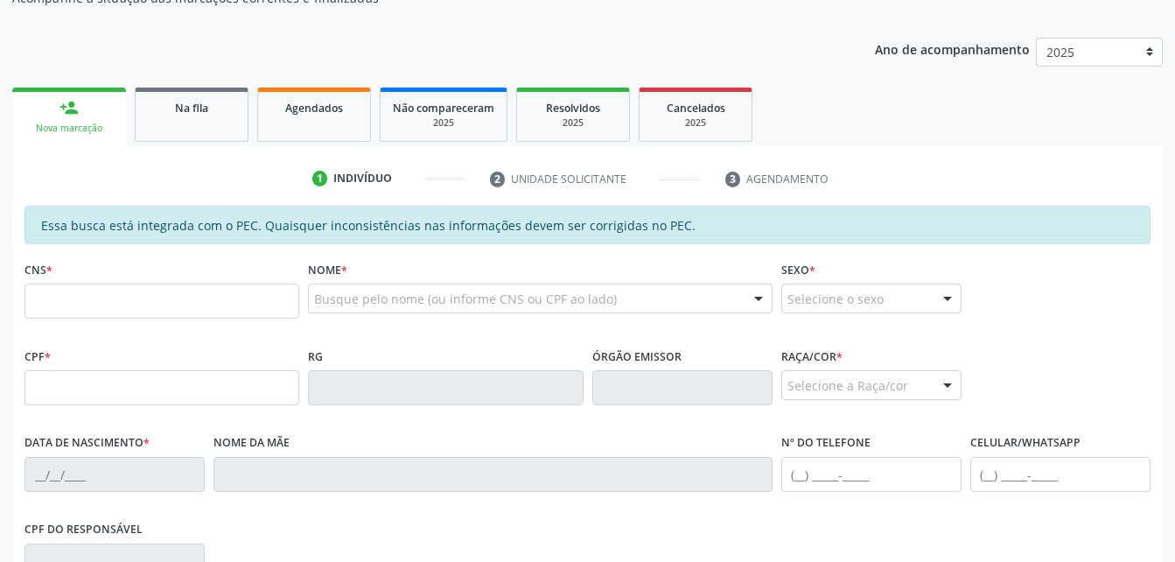
click at [254, 299] on input "text" at bounding box center [161, 300] width 275 height 35
click at [43, 374] on input "text" at bounding box center [161, 387] width 275 height 35
type input "208.512.784-34"
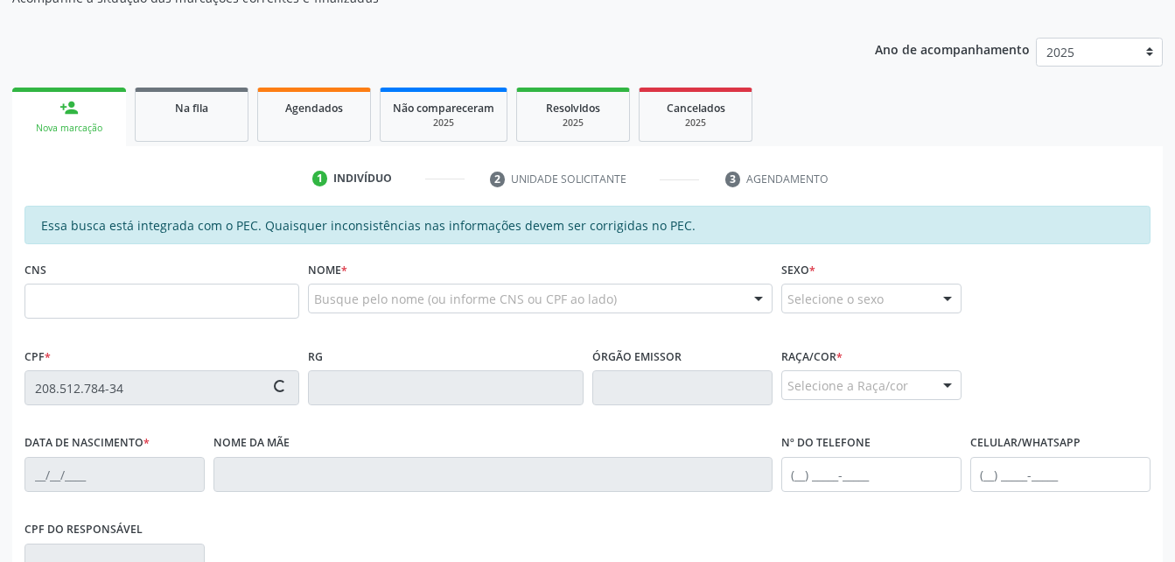
type input "700 5079 5463 4450"
type input "[DATE]"
type input "[PERSON_NAME]"
type input "[PHONE_NUMBER]"
type input "(82) 99132-2437"
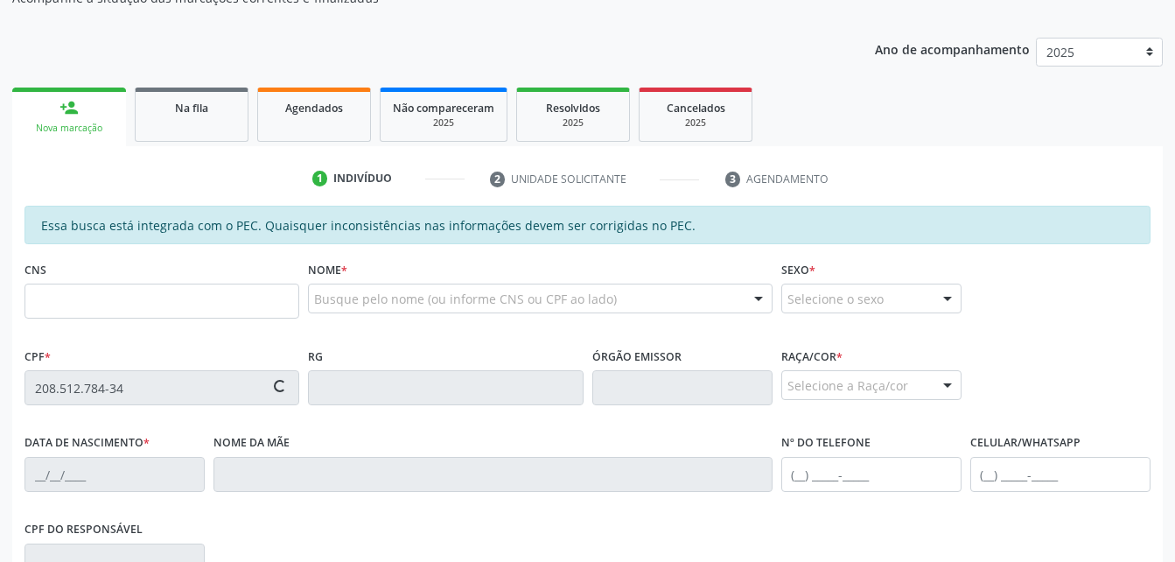
type input "320"
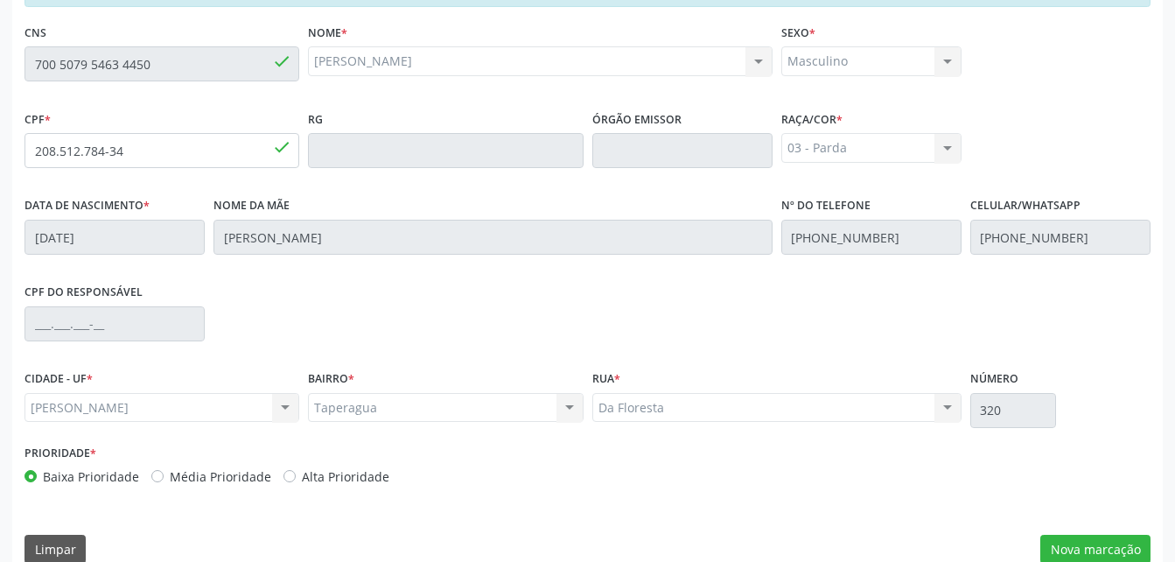
scroll to position [462, 0]
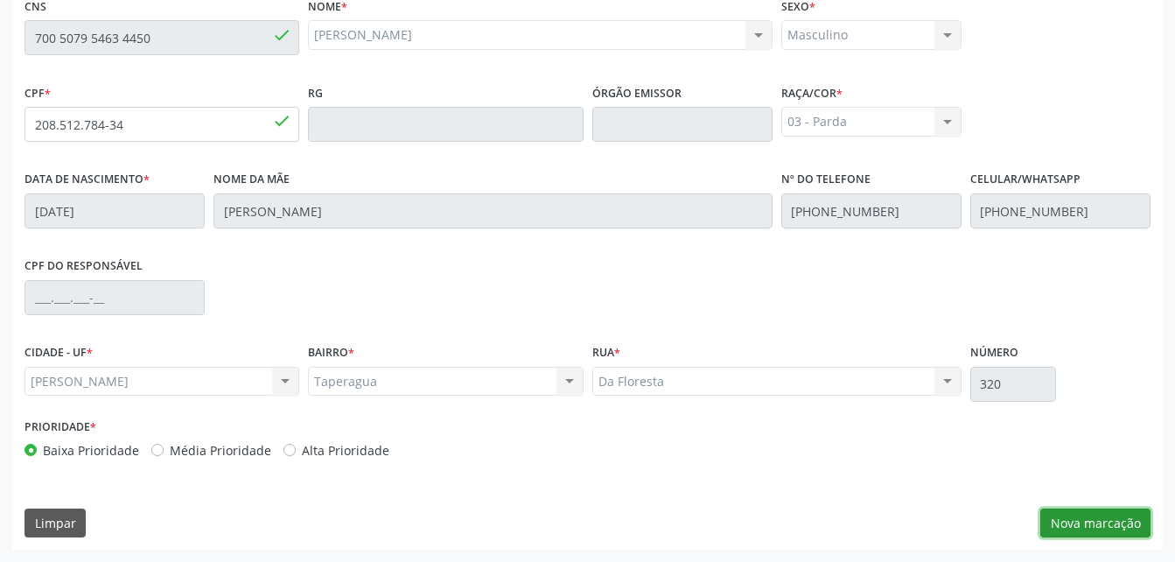
click at [1067, 521] on button "Nova marcação" at bounding box center [1095, 523] width 110 height 30
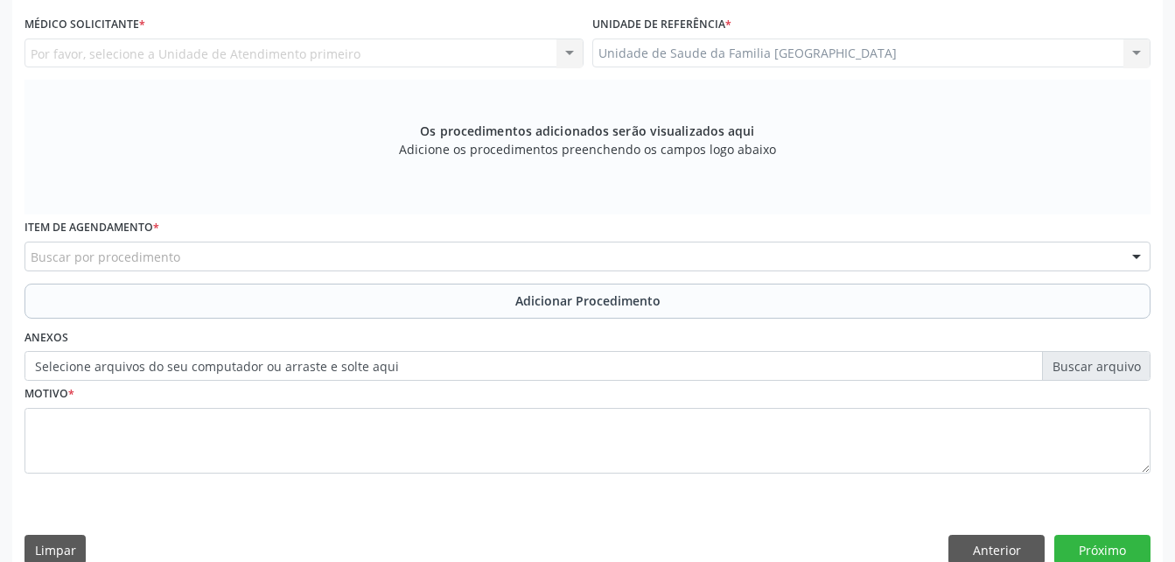
click at [884, 52] on div "Unidade de Saude da Familia [GEOGRAPHIC_DATA] Unidade de Saude da Familia [GEOG…" at bounding box center [871, 53] width 559 height 30
click at [906, 48] on div "Unidade de Saude da Familia [GEOGRAPHIC_DATA] Unidade de Saude da Familia [GEOG…" at bounding box center [871, 53] width 559 height 30
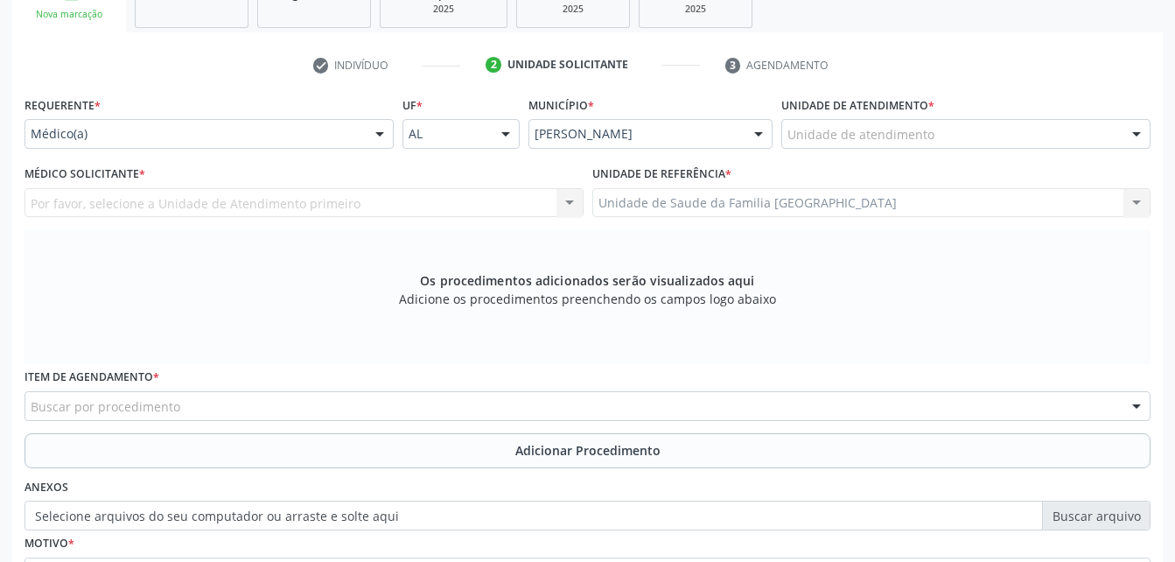
scroll to position [287, 0]
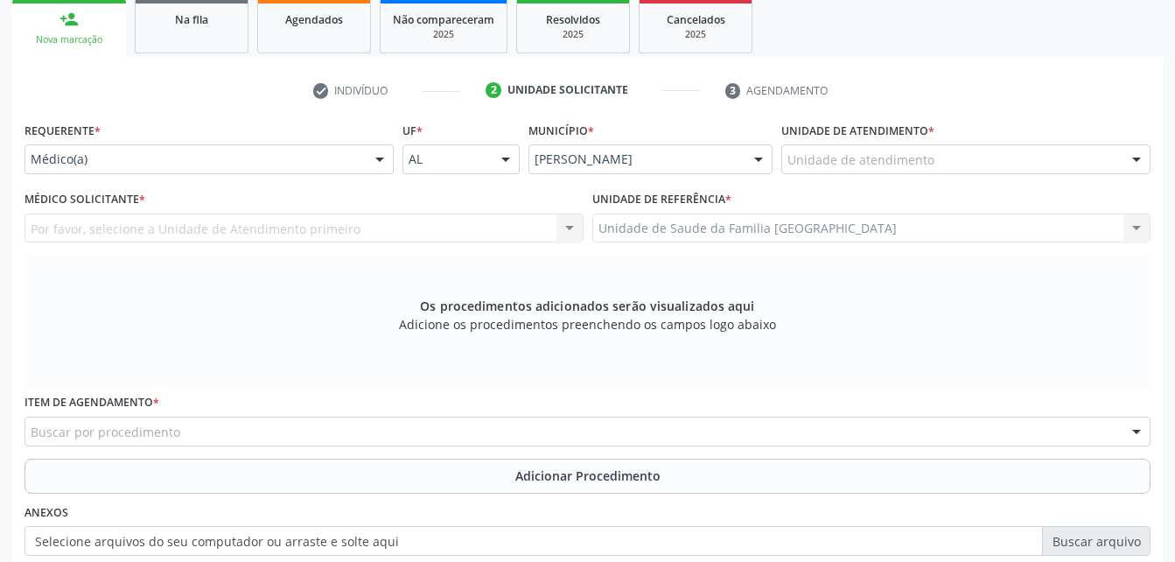
click at [376, 171] on div at bounding box center [380, 160] width 26 height 30
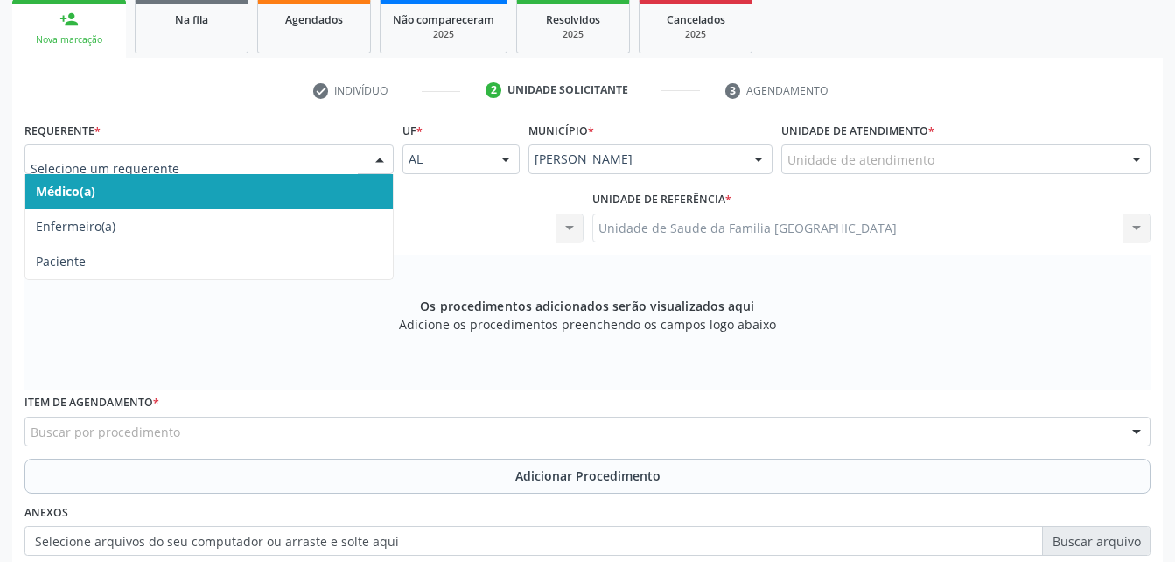
click at [375, 170] on div at bounding box center [380, 160] width 26 height 30
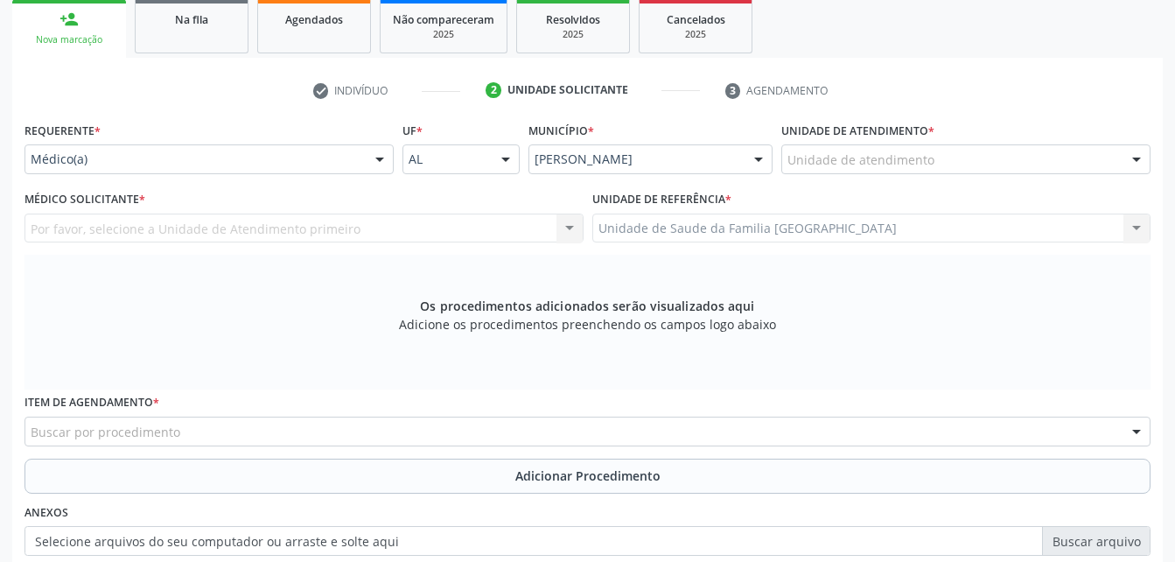
click at [991, 158] on div "Unidade de atendimento" at bounding box center [965, 159] width 369 height 30
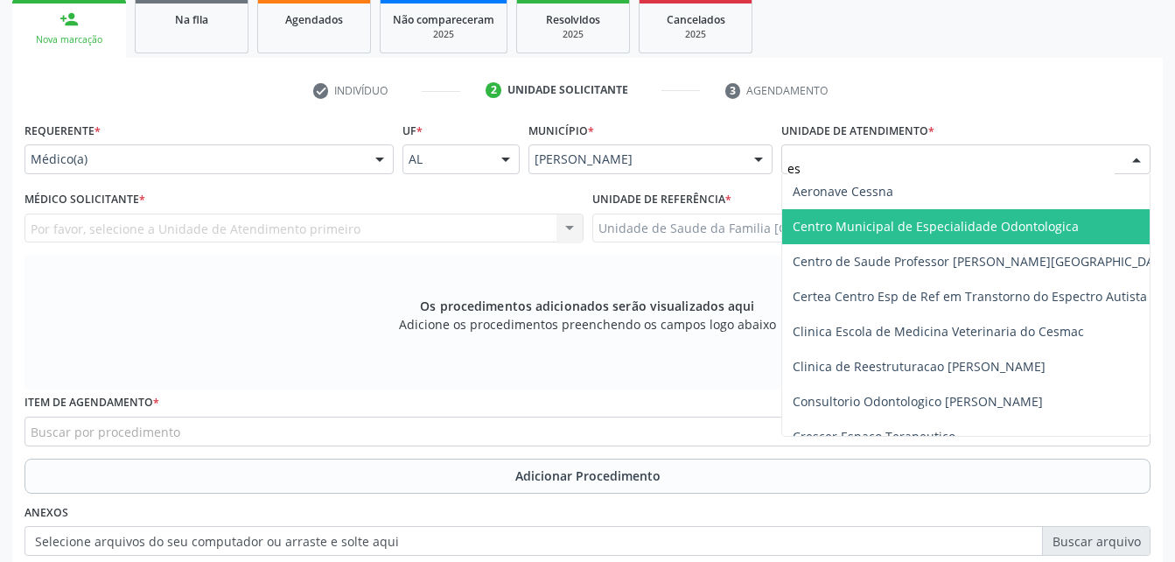
type input "est"
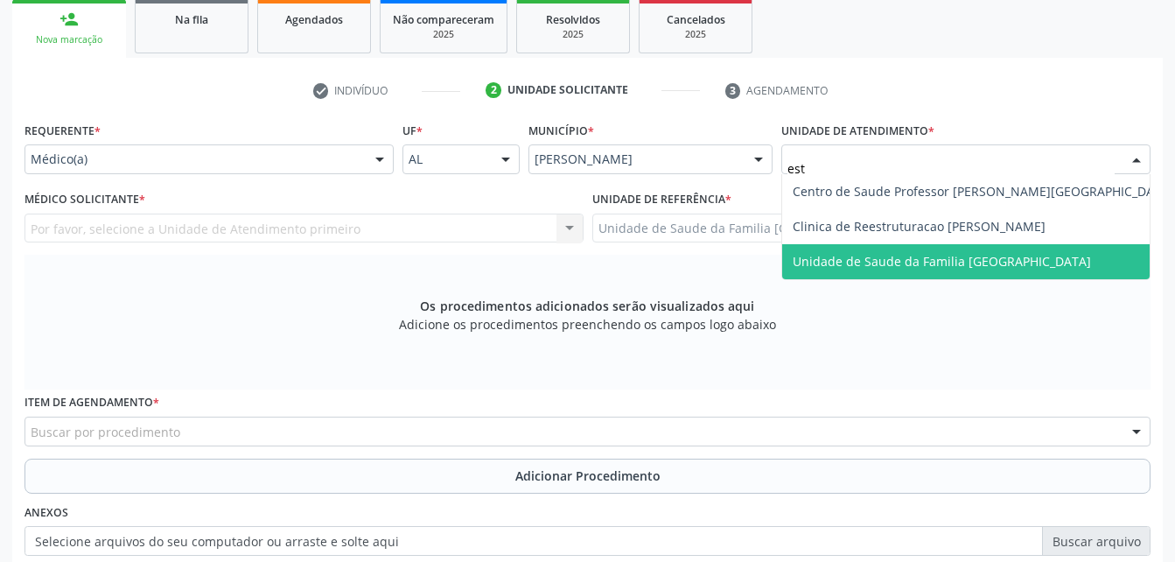
click at [1002, 254] on span "Unidade de Saude da Familia [GEOGRAPHIC_DATA]" at bounding box center [942, 261] width 298 height 17
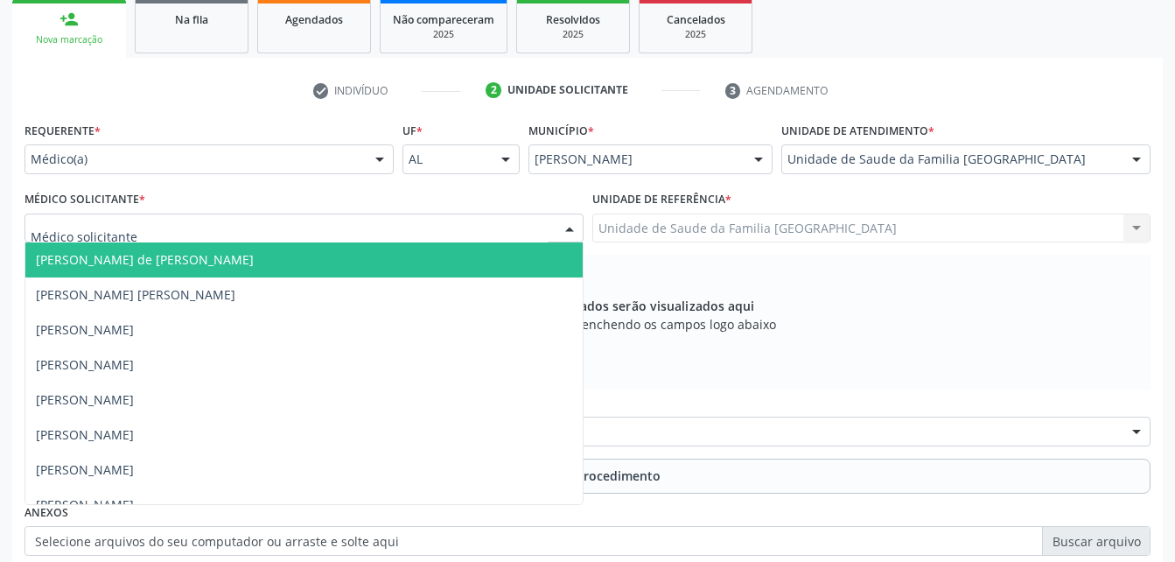
click at [353, 226] on div at bounding box center [303, 228] width 559 height 30
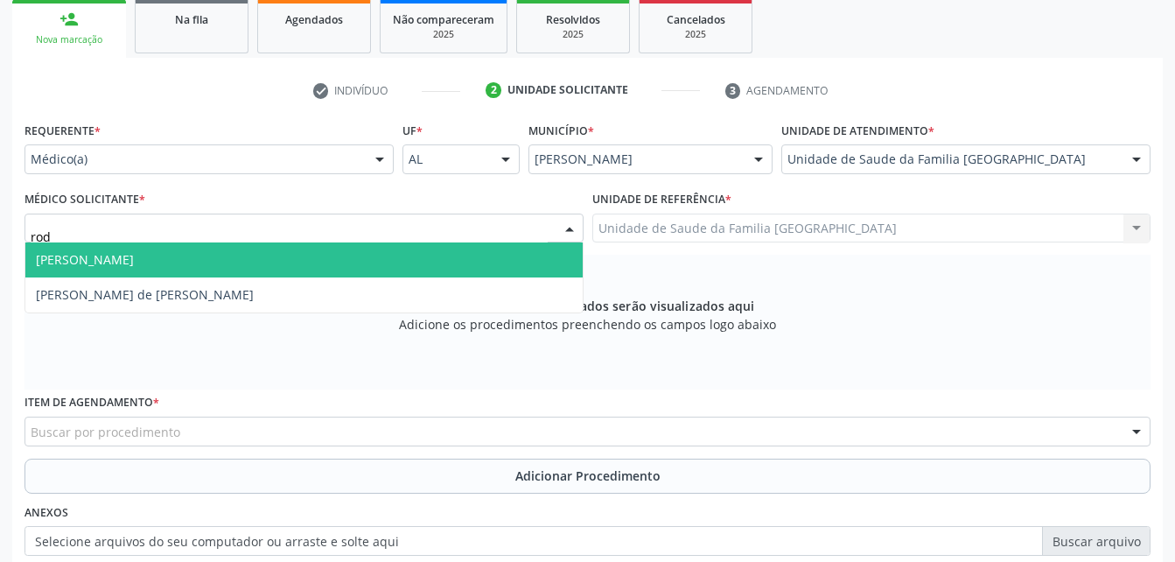
type input "rodr"
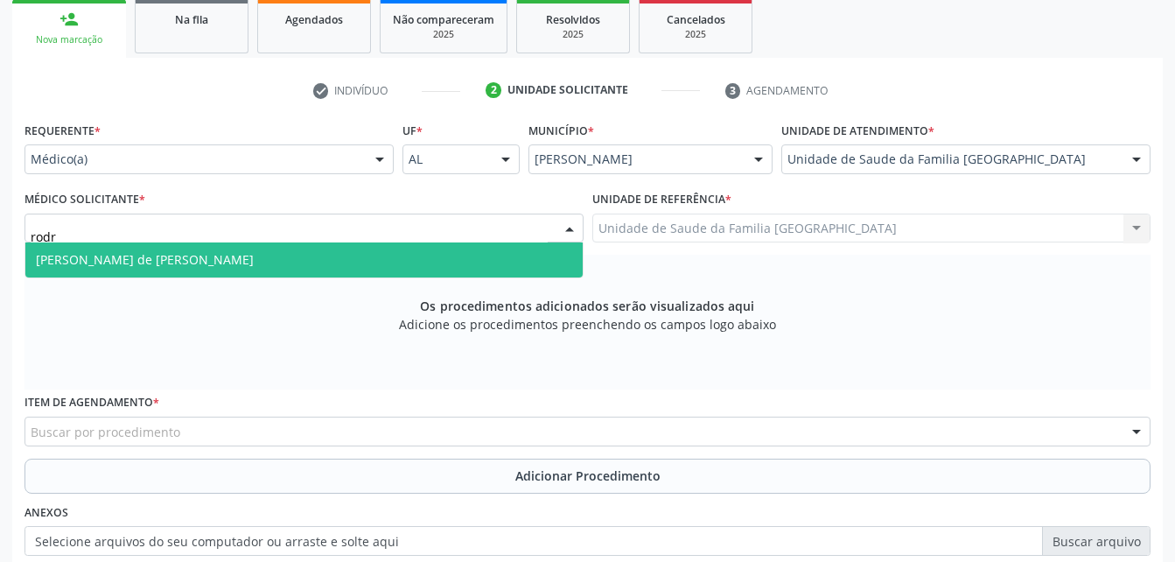
click at [331, 265] on span "[PERSON_NAME] de [PERSON_NAME]" at bounding box center [303, 259] width 557 height 35
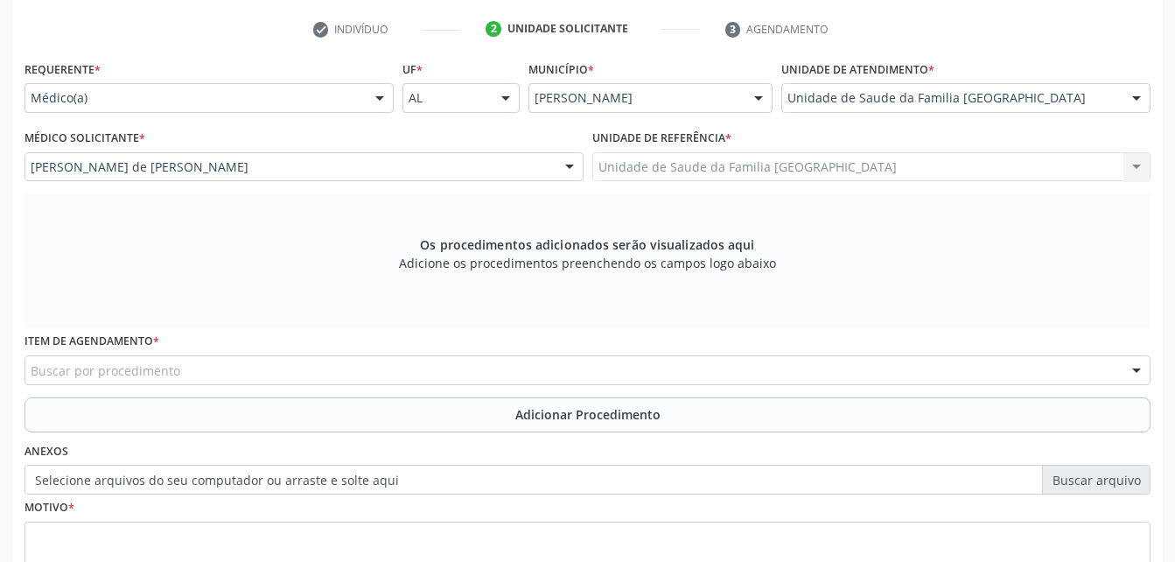
scroll to position [374, 0]
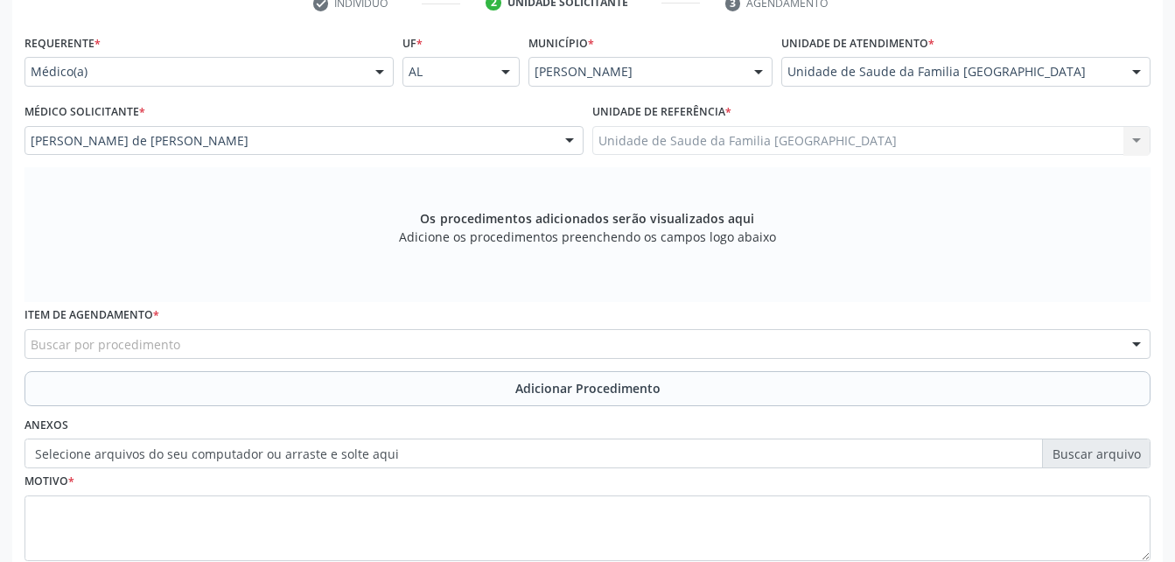
click at [428, 353] on div "Buscar por procedimento" at bounding box center [587, 344] width 1126 height 30
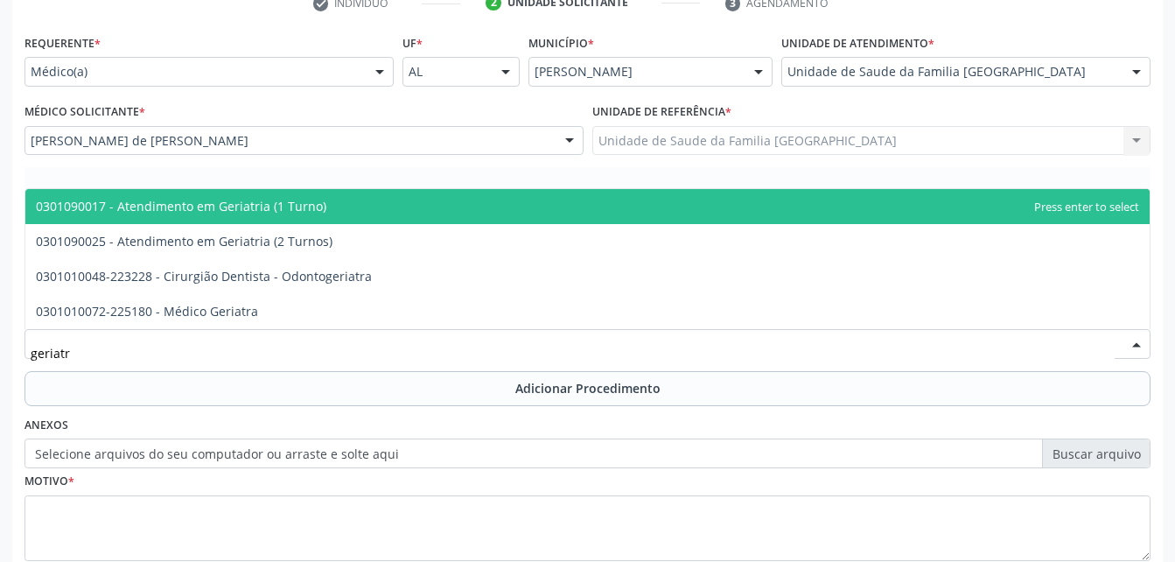
type input "geriatra"
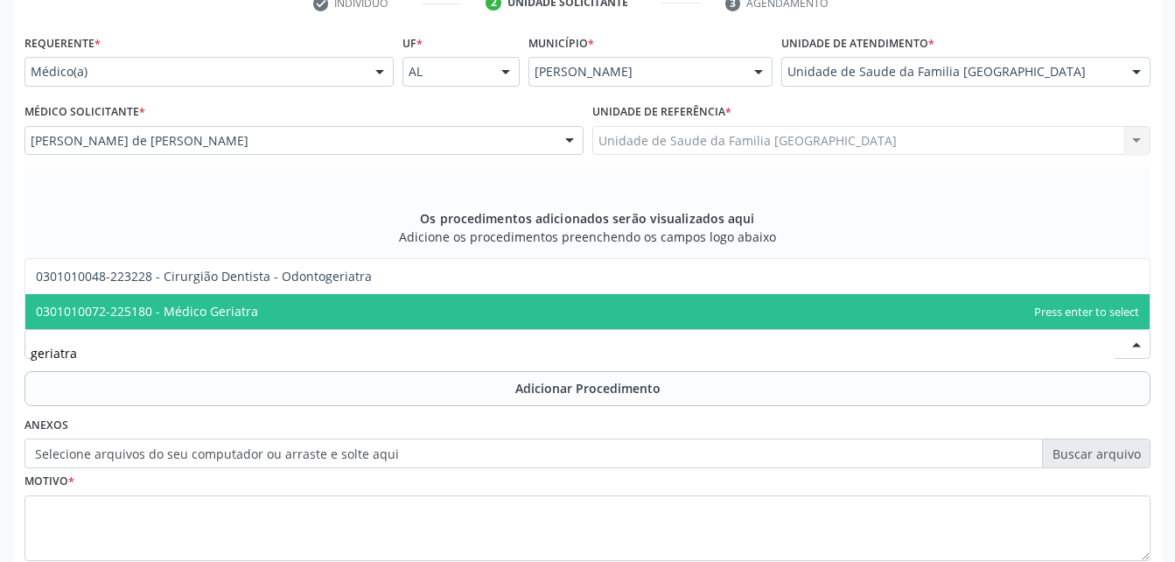
click at [415, 313] on span "0301010072-225180 - Médico Geriatra" at bounding box center [587, 311] width 1124 height 35
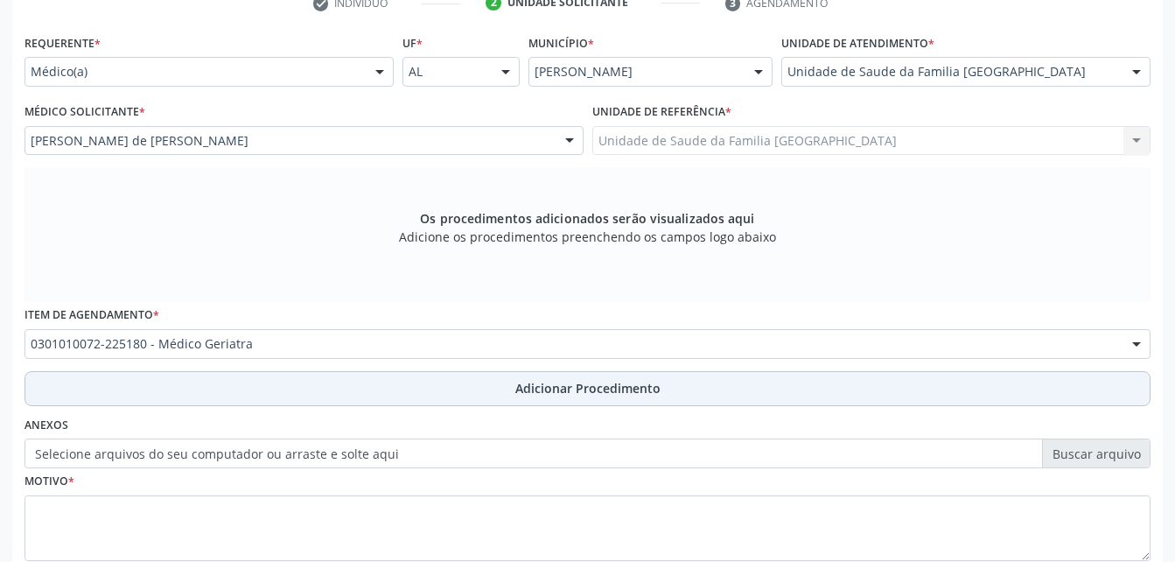
click at [422, 388] on button "Adicionar Procedimento" at bounding box center [587, 388] width 1126 height 35
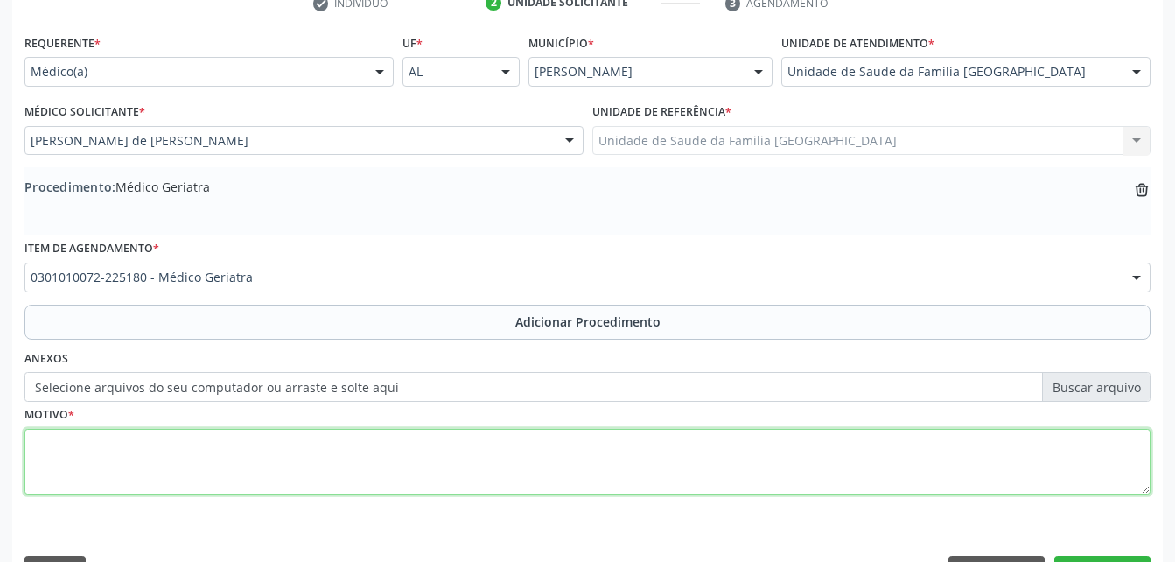
click at [422, 479] on textarea at bounding box center [587, 462] width 1126 height 66
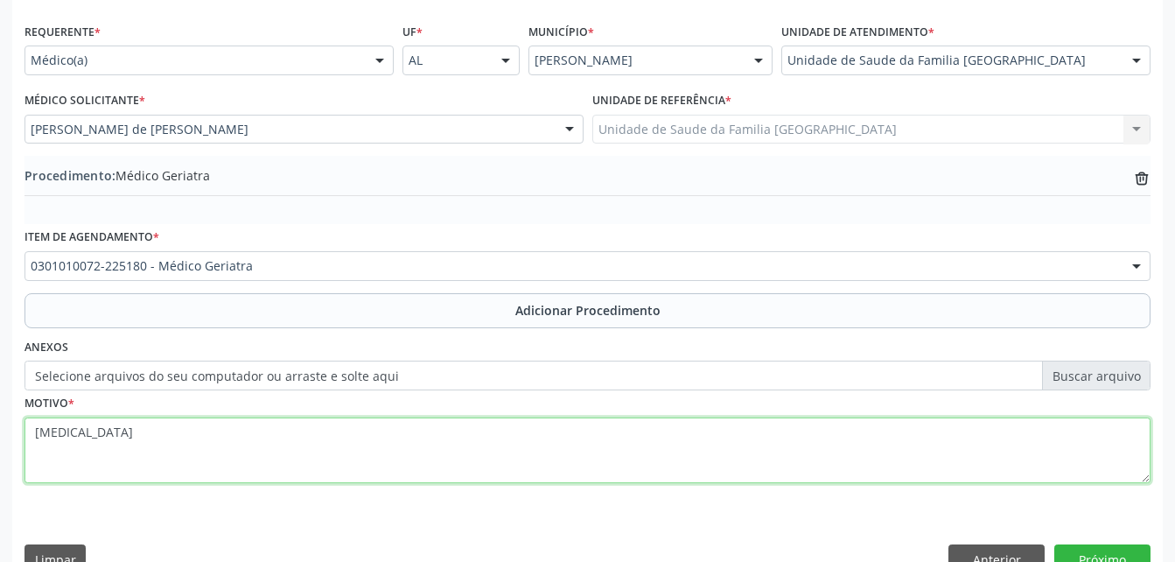
scroll to position [423, 0]
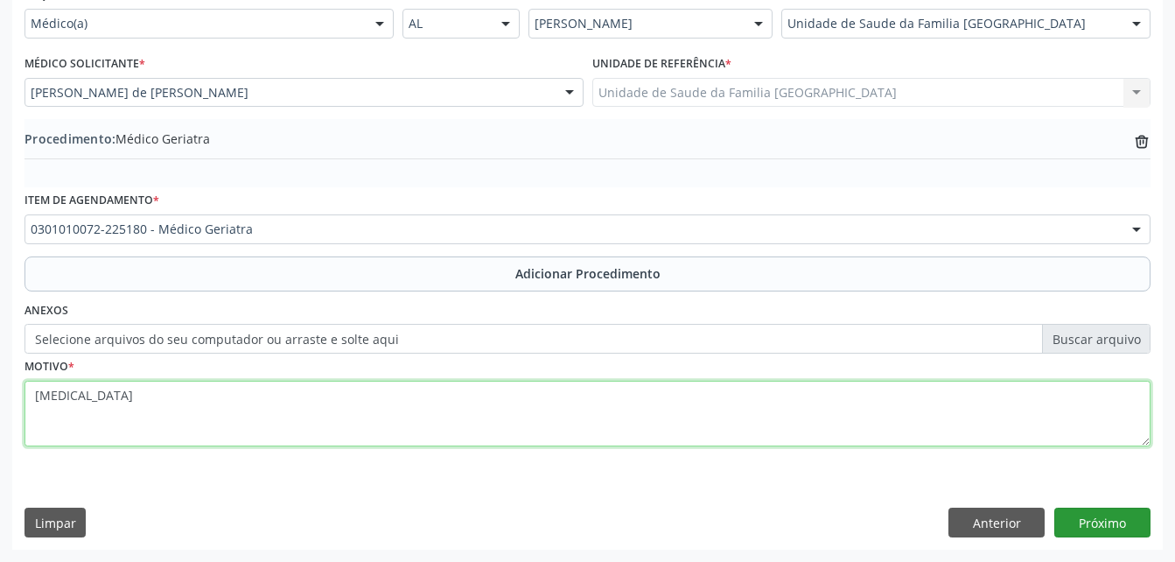
type textarea "[MEDICAL_DATA]"
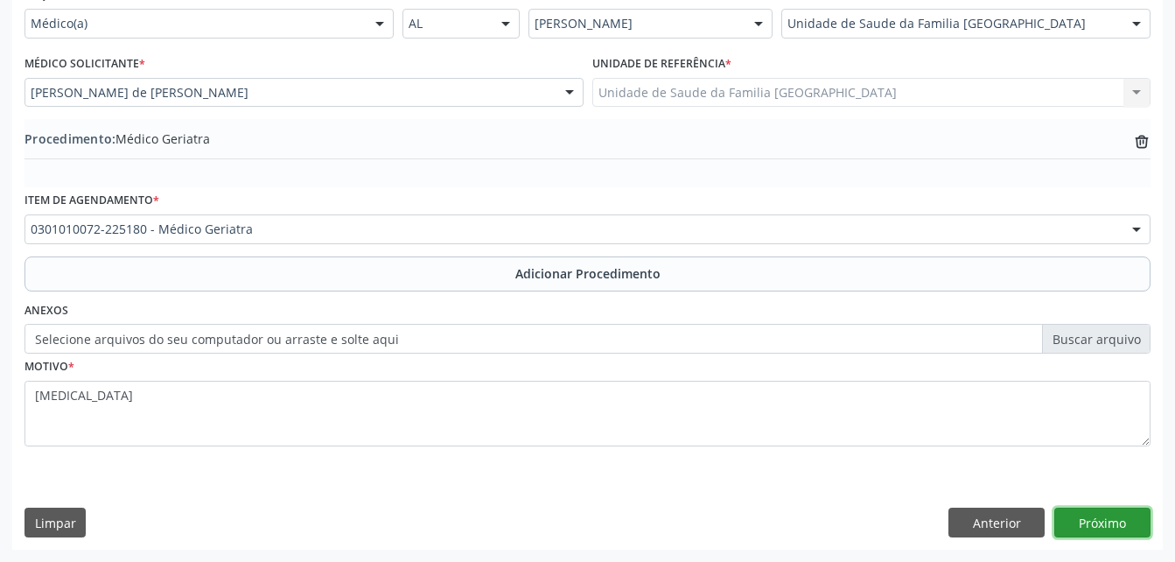
click at [1101, 515] on button "Próximo" at bounding box center [1102, 522] width 96 height 30
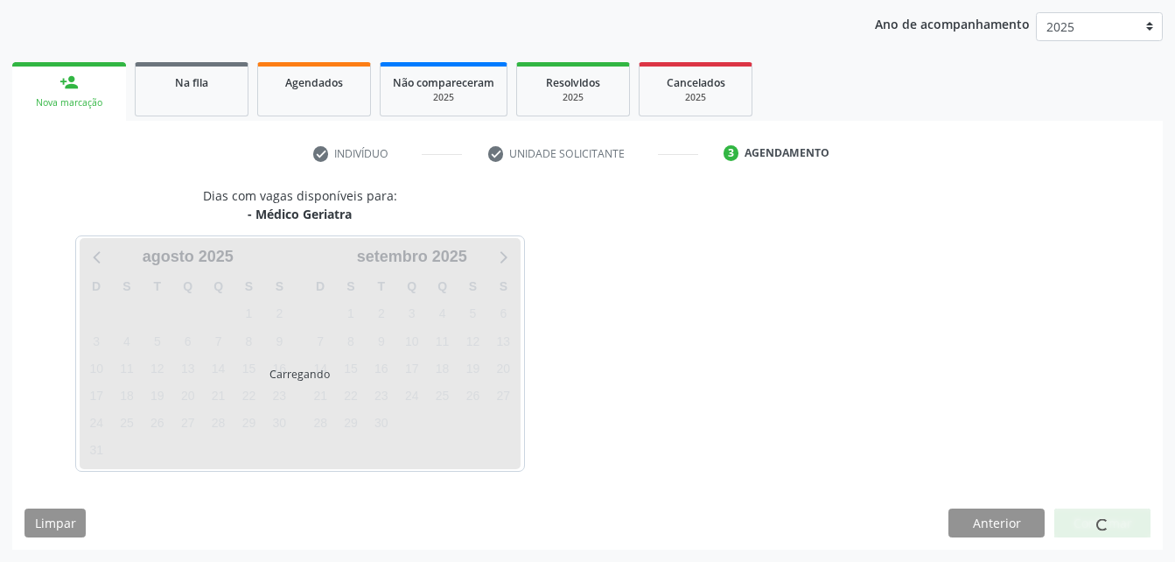
scroll to position [276, 0]
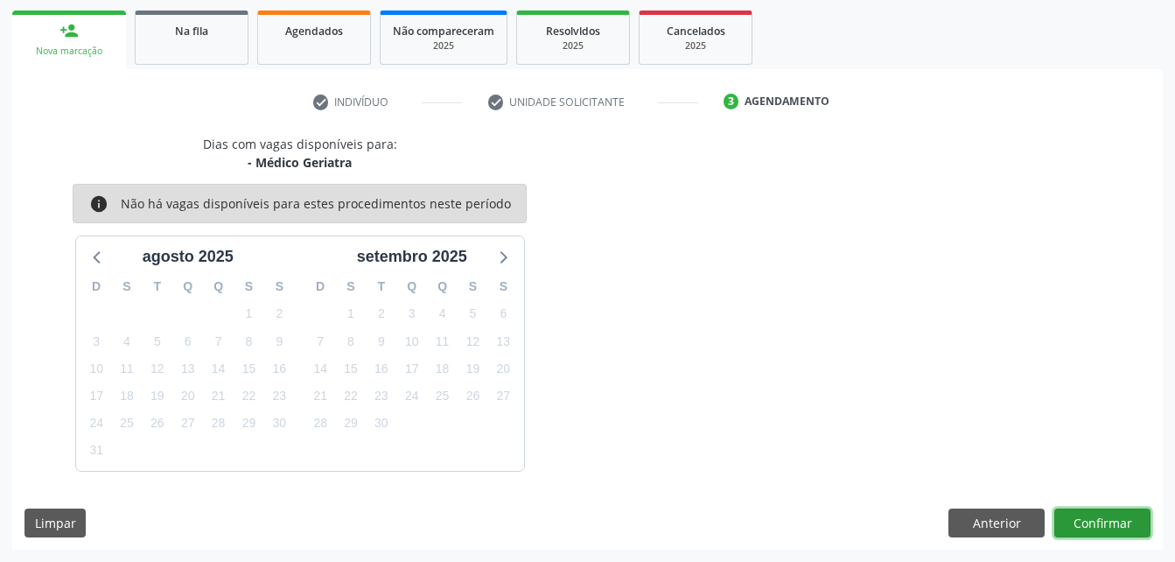
click at [1101, 515] on button "Confirmar" at bounding box center [1102, 523] width 96 height 30
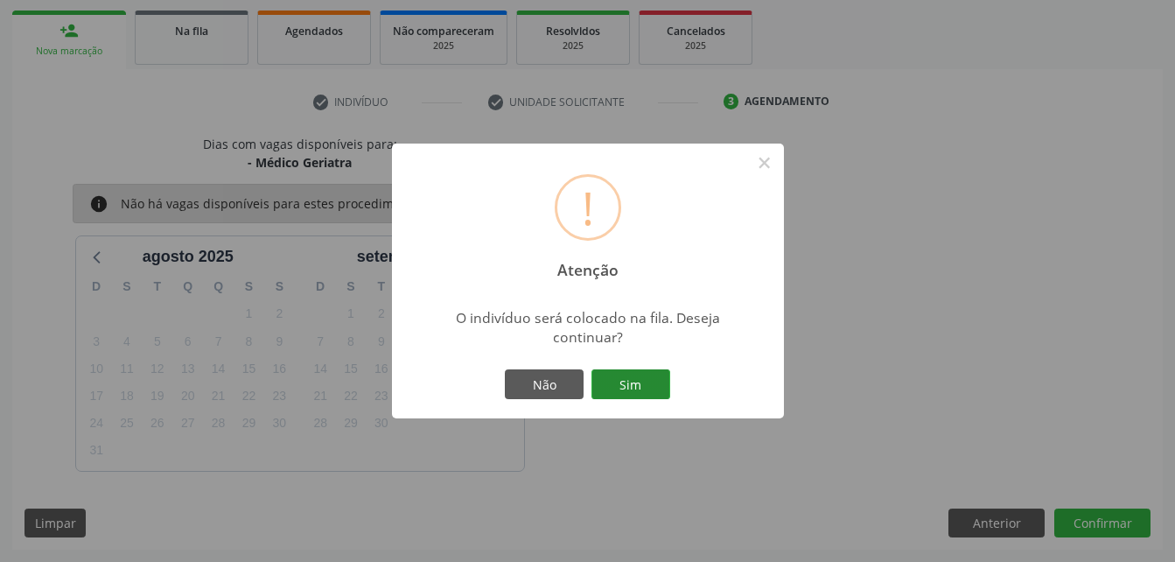
click at [643, 386] on button "Sim" at bounding box center [630, 384] width 79 height 30
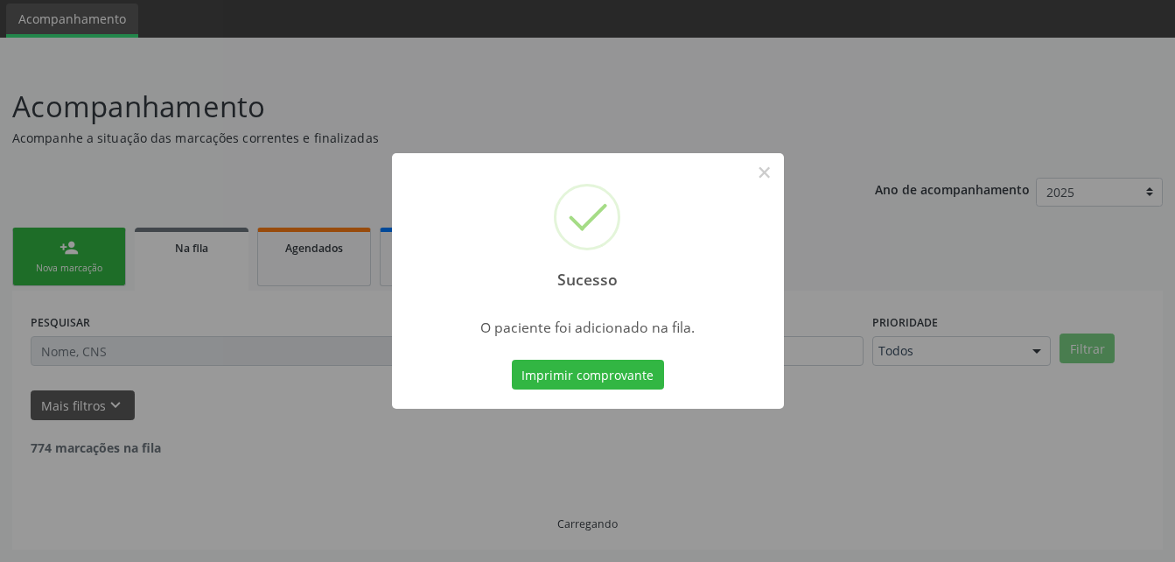
scroll to position [40, 0]
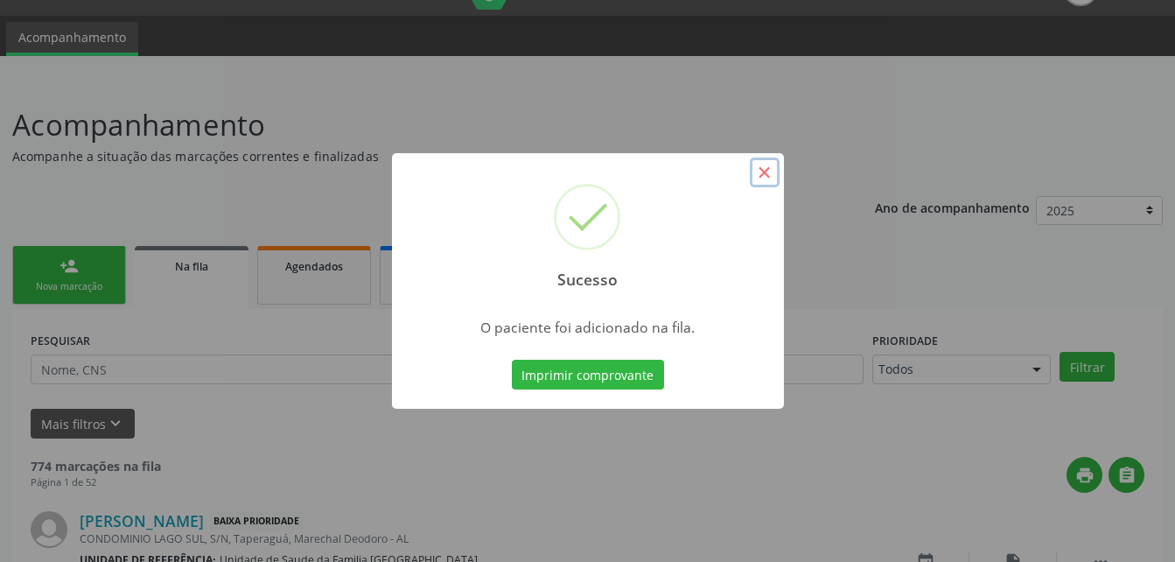
click at [766, 174] on button "×" at bounding box center [765, 172] width 30 height 30
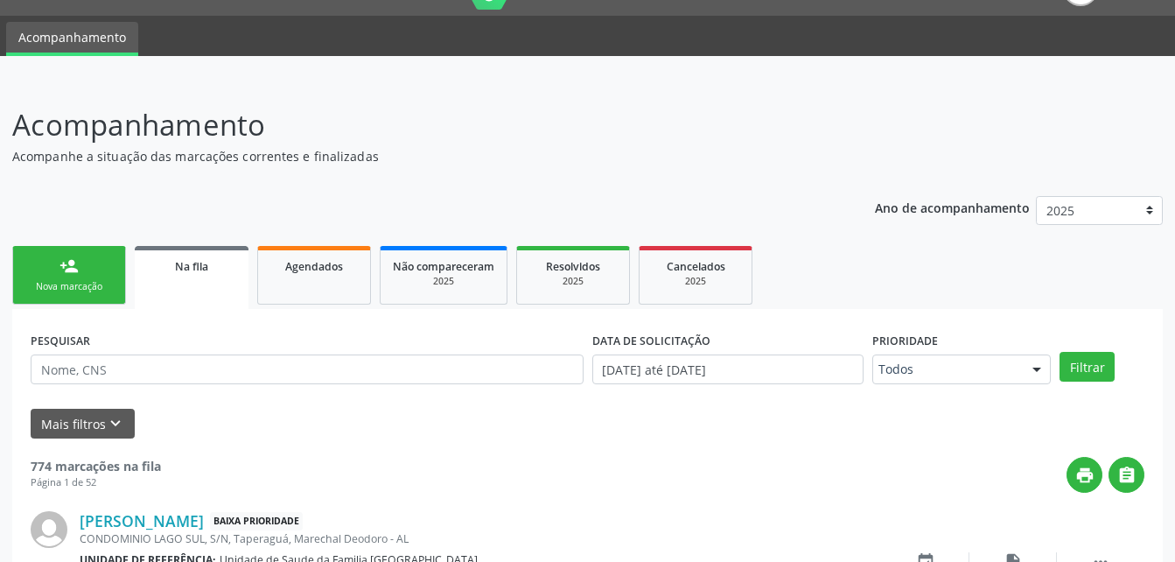
click at [94, 268] on link "person_add Nova marcação" at bounding box center [69, 275] width 114 height 59
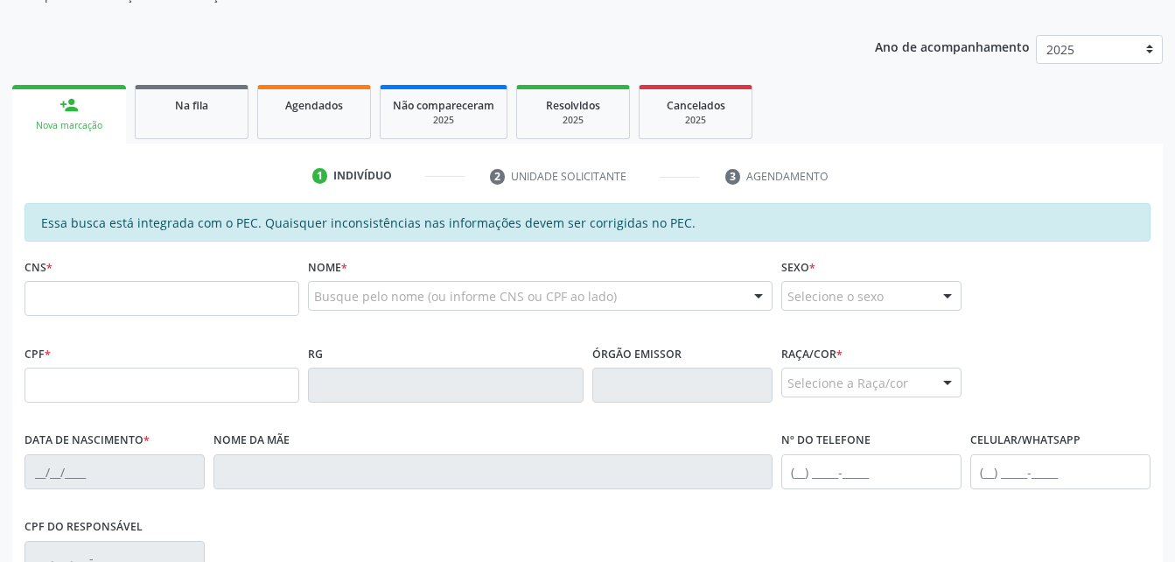
scroll to position [215, 0]
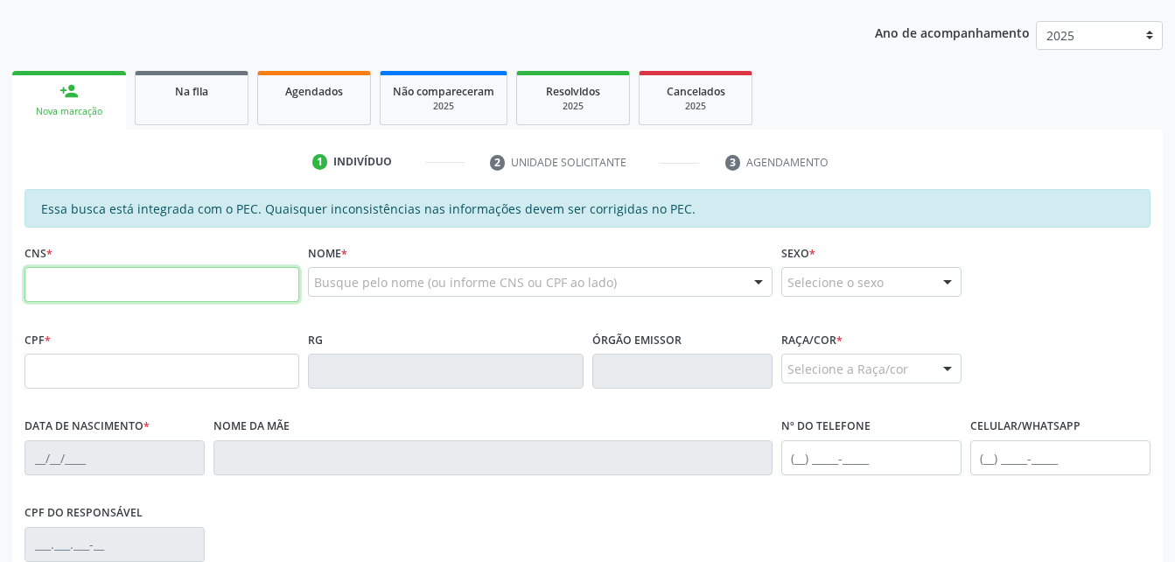
click at [133, 297] on input "text" at bounding box center [161, 284] width 275 height 35
type input "708 6055 3939 1181"
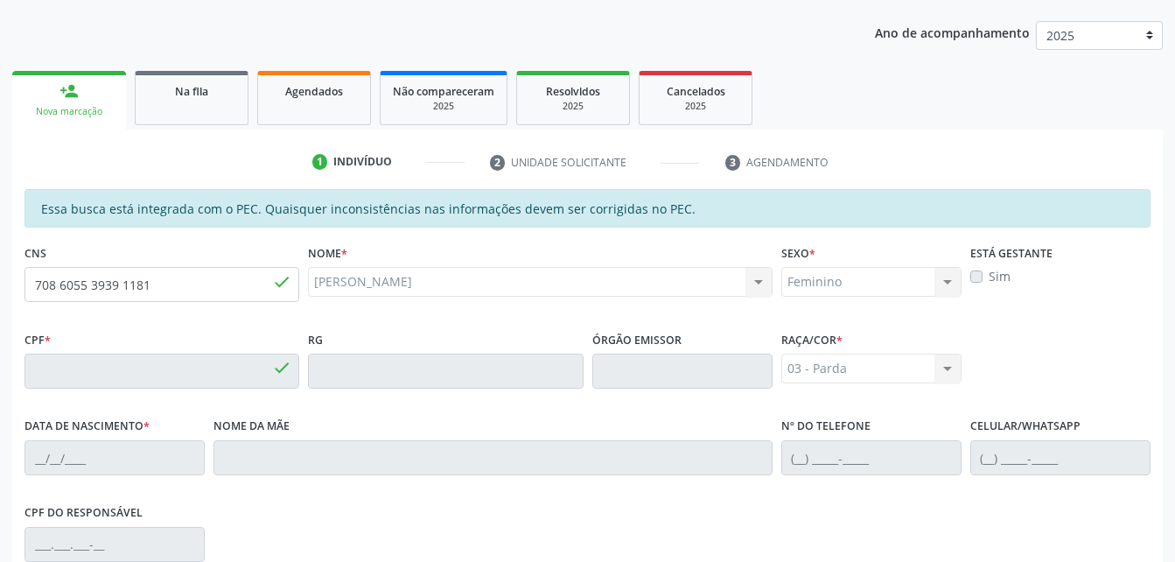
type input "131.202.624-39"
type input "30/12/1998"
type input "Rosenilda da Silva"
type input "(82) 99131-5551"
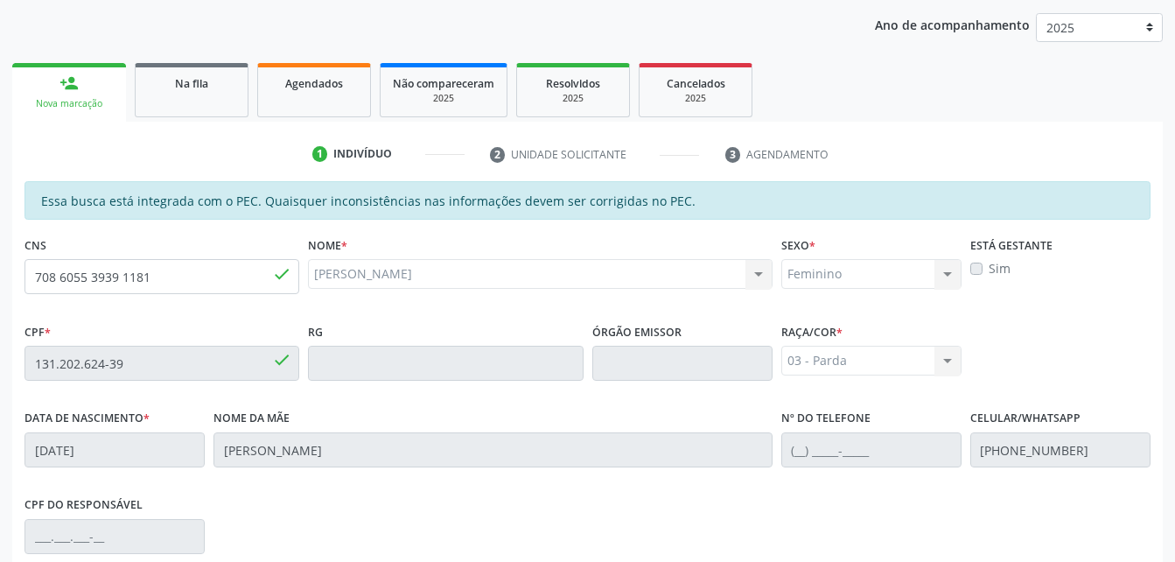
scroll to position [199, 0]
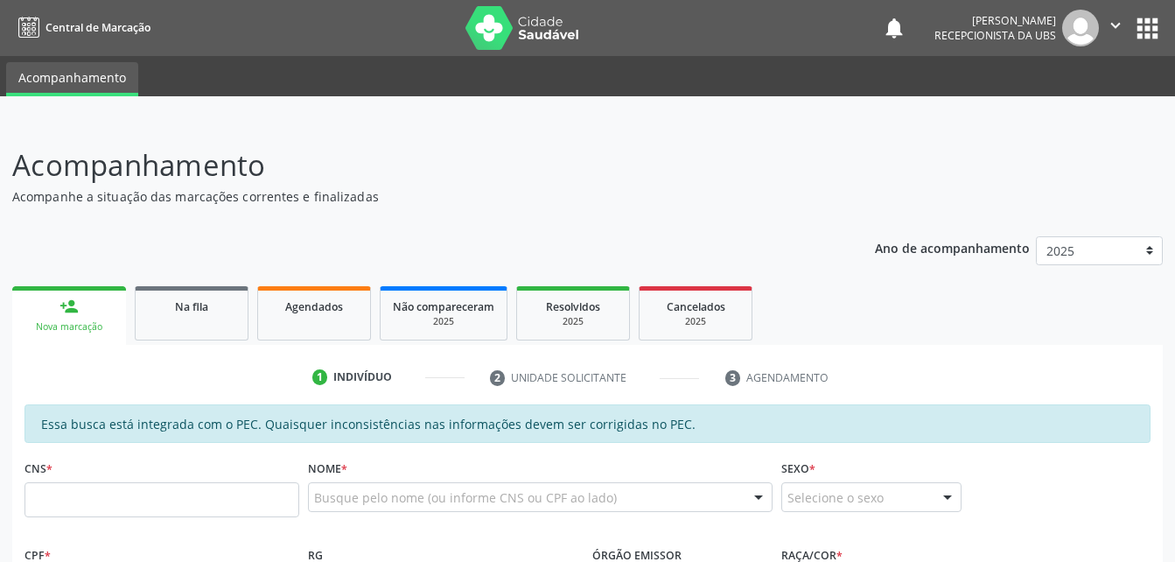
scroll to position [199, 0]
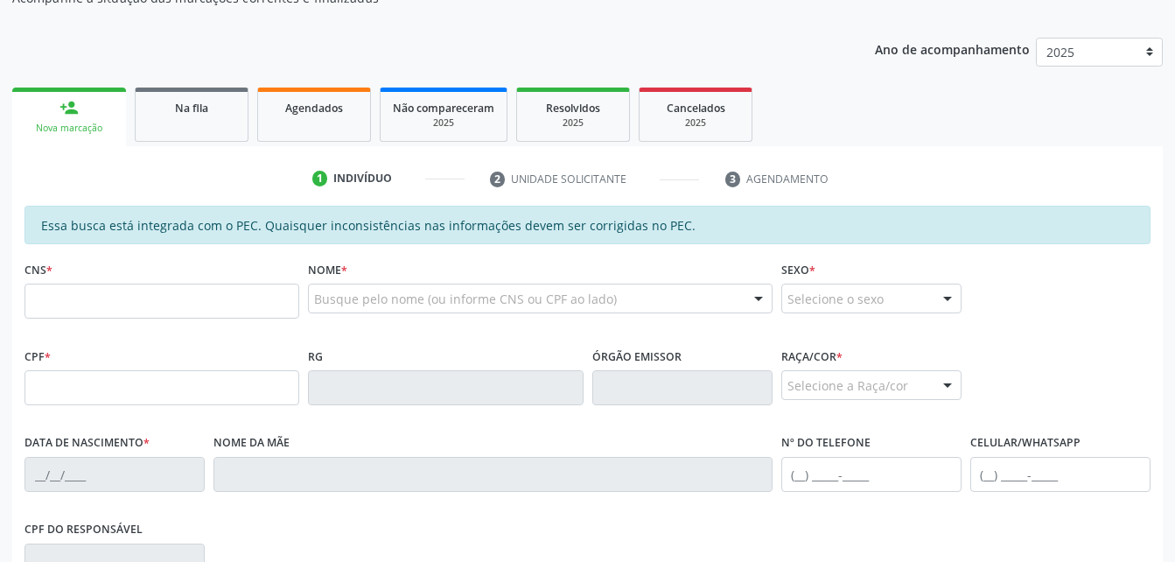
click at [179, 305] on input "text" at bounding box center [161, 300] width 275 height 35
type input "703 2046 8043 2893"
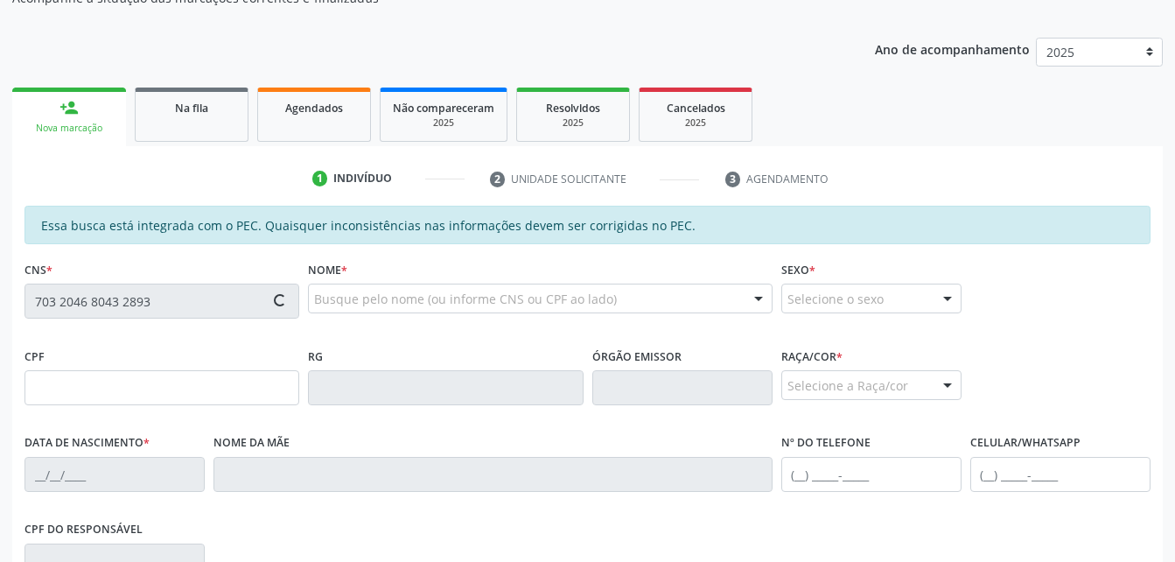
type input "580.562.704-34"
type input "[DATE]"
type input "[PERSON_NAME]"
type input "[PHONE_NUMBER]"
type input "167"
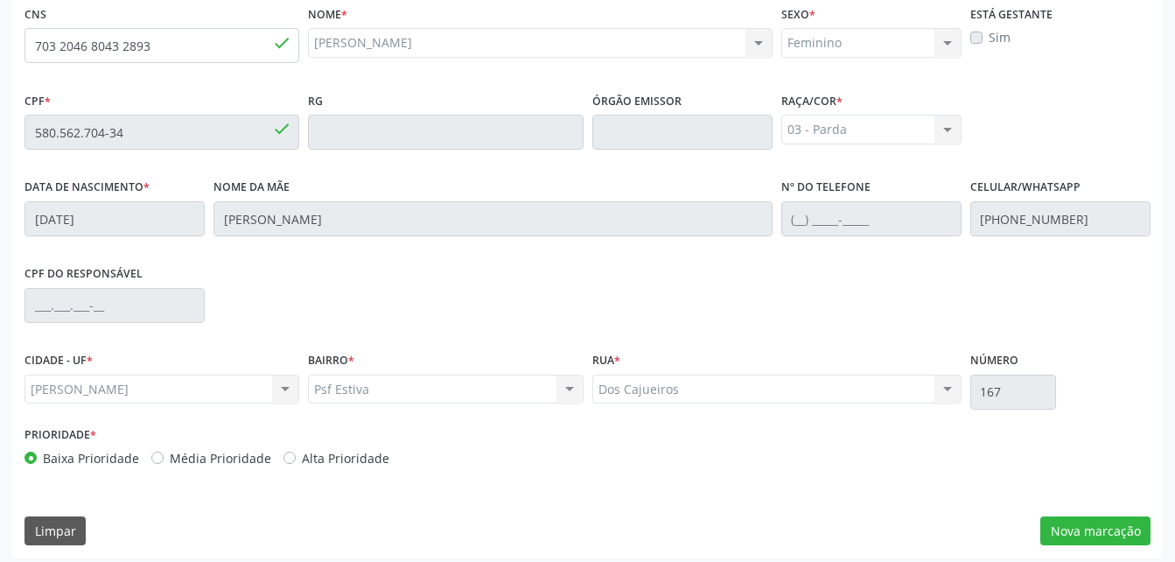
scroll to position [461, 0]
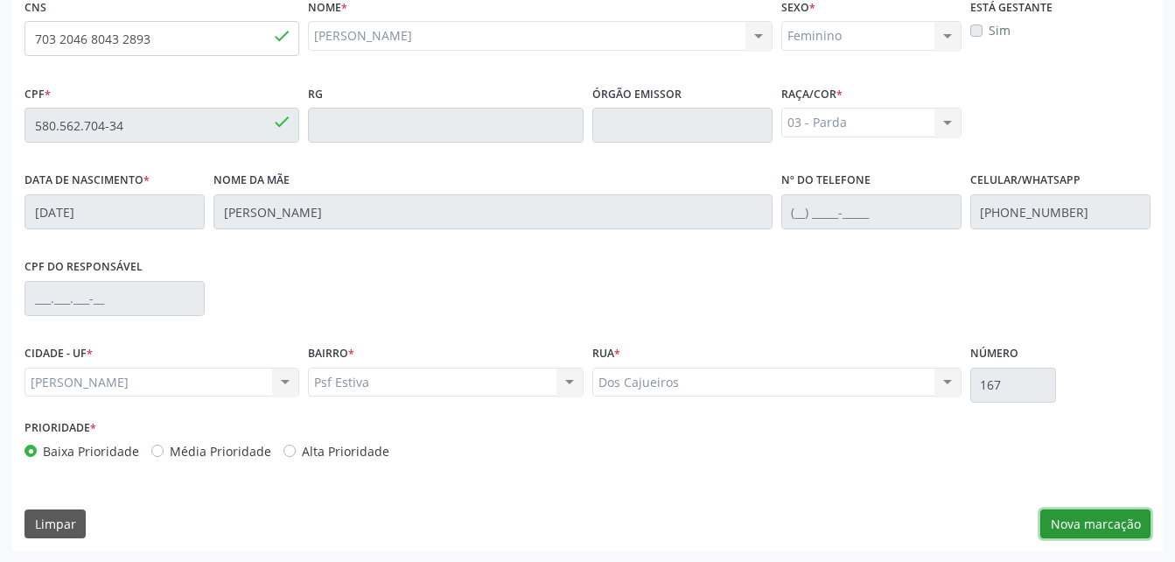
click at [1127, 521] on button "Nova marcação" at bounding box center [1095, 524] width 110 height 30
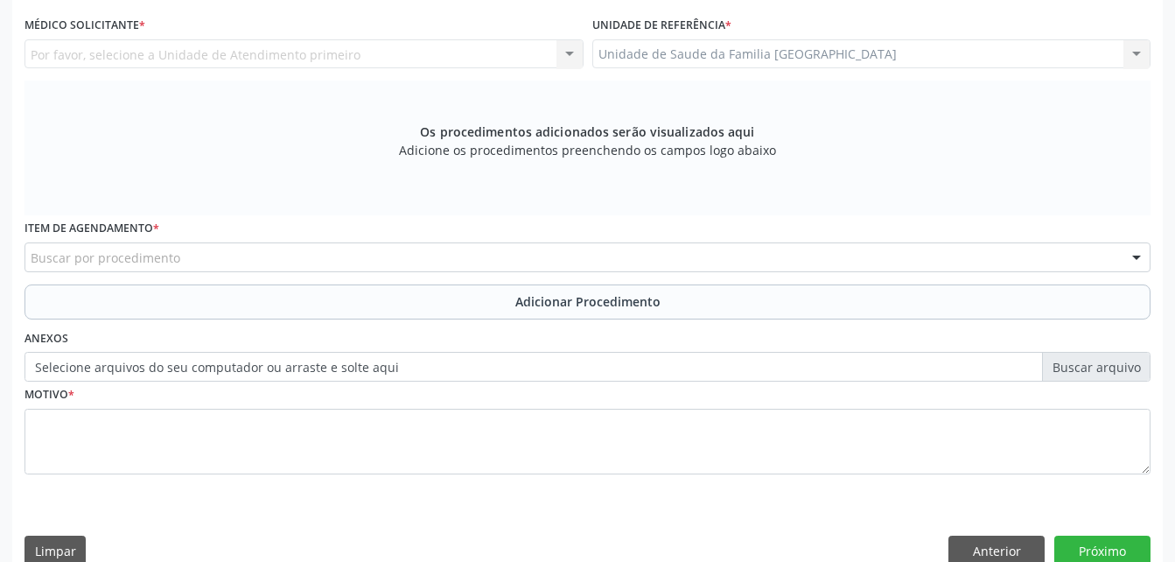
click at [834, 52] on div "Unidade de Saude da Familia [GEOGRAPHIC_DATA] Unidade de Saude da Familia [GEOG…" at bounding box center [871, 54] width 559 height 30
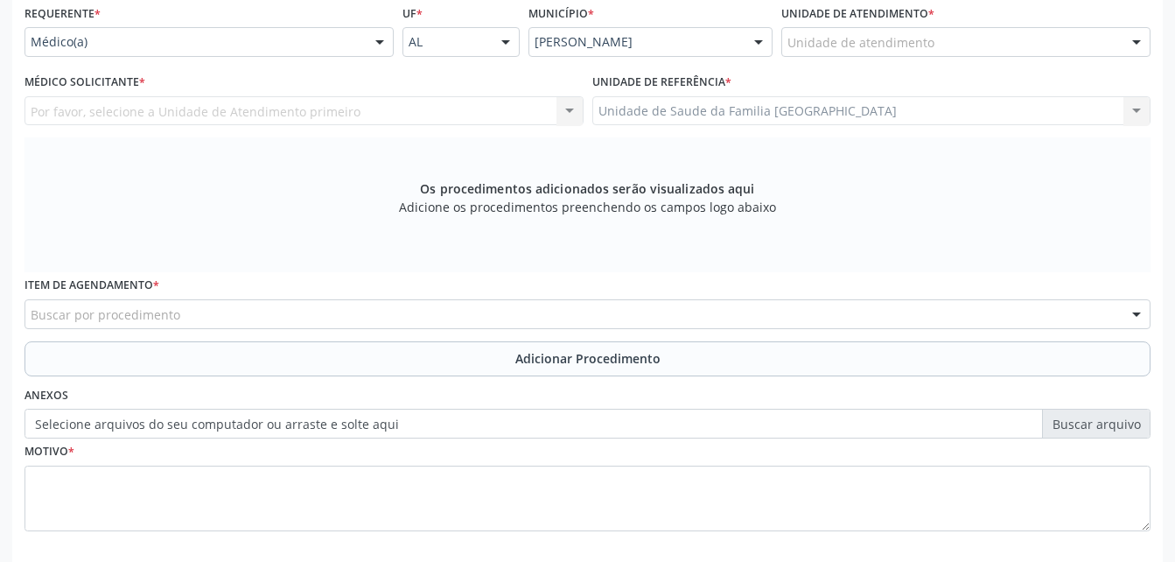
scroll to position [374, 0]
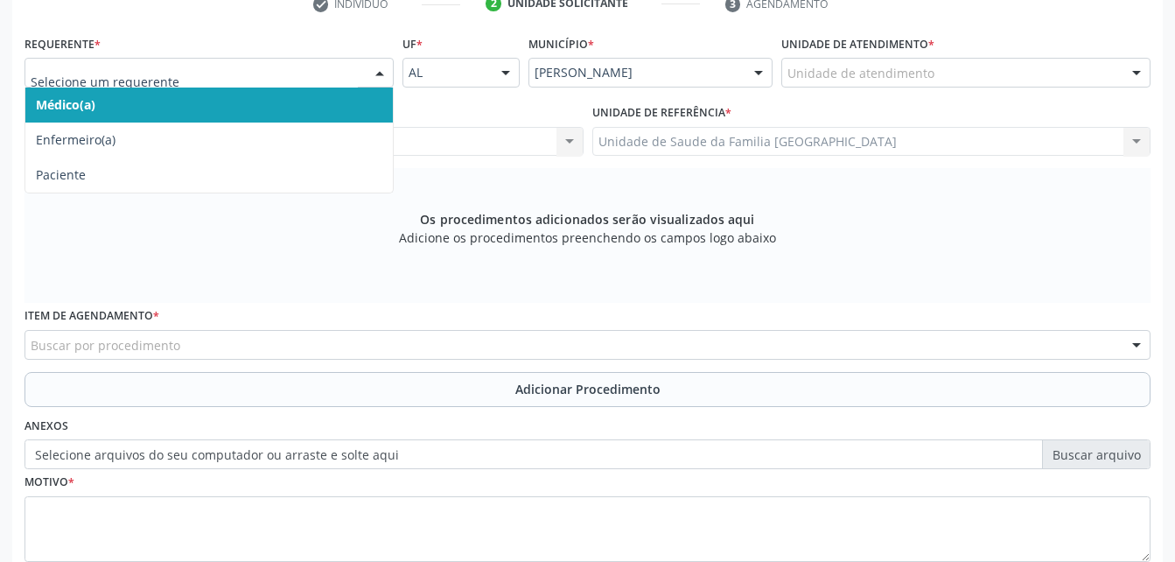
click at [337, 102] on span "Médico(a)" at bounding box center [208, 104] width 367 height 35
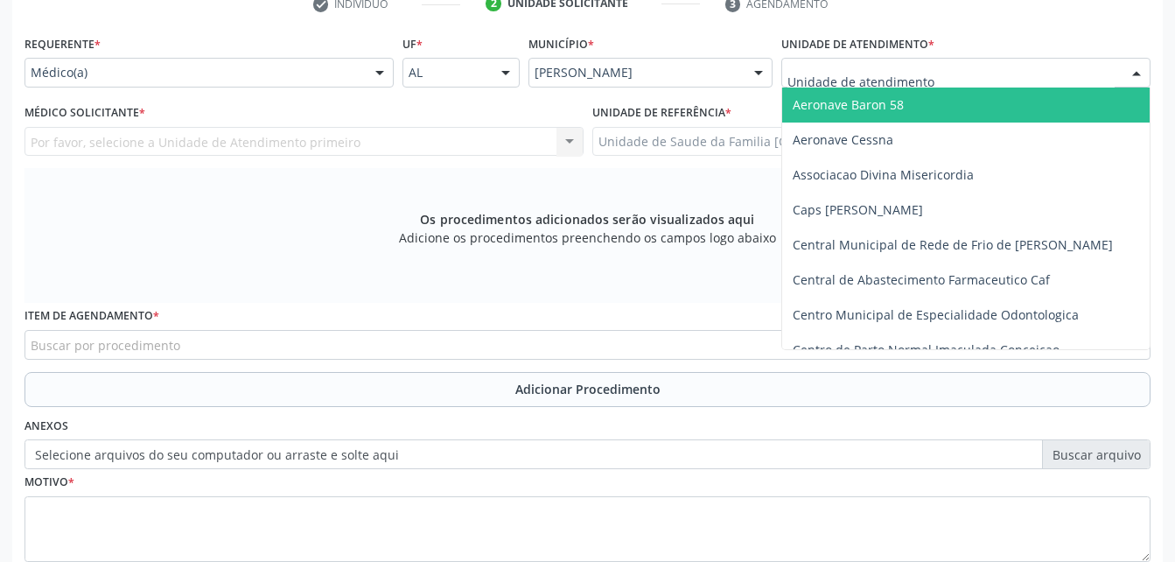
click at [972, 69] on div at bounding box center [965, 73] width 369 height 30
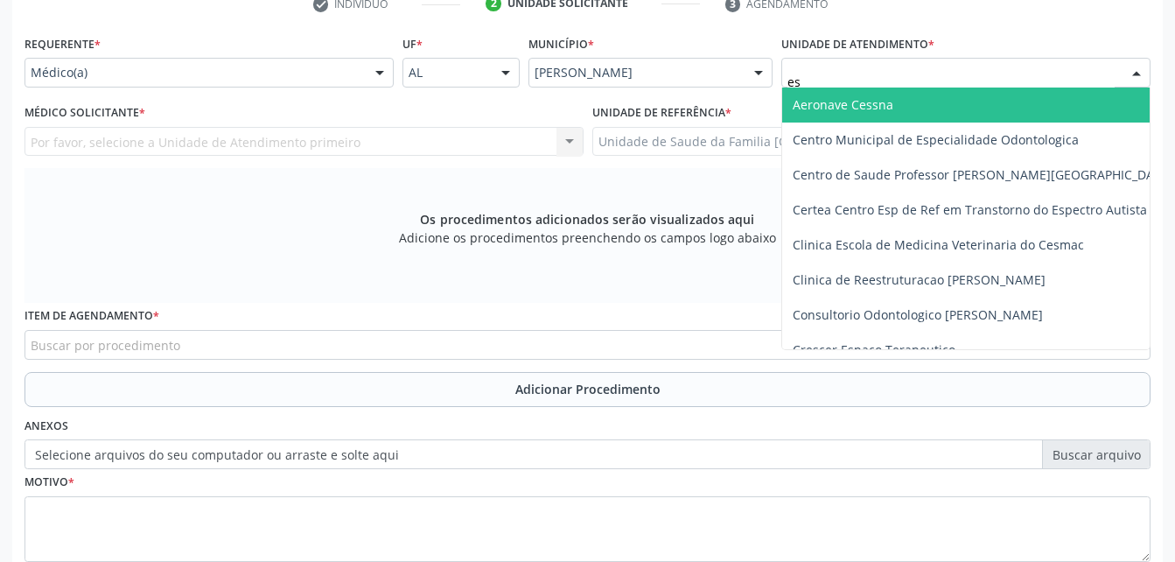
type input "est"
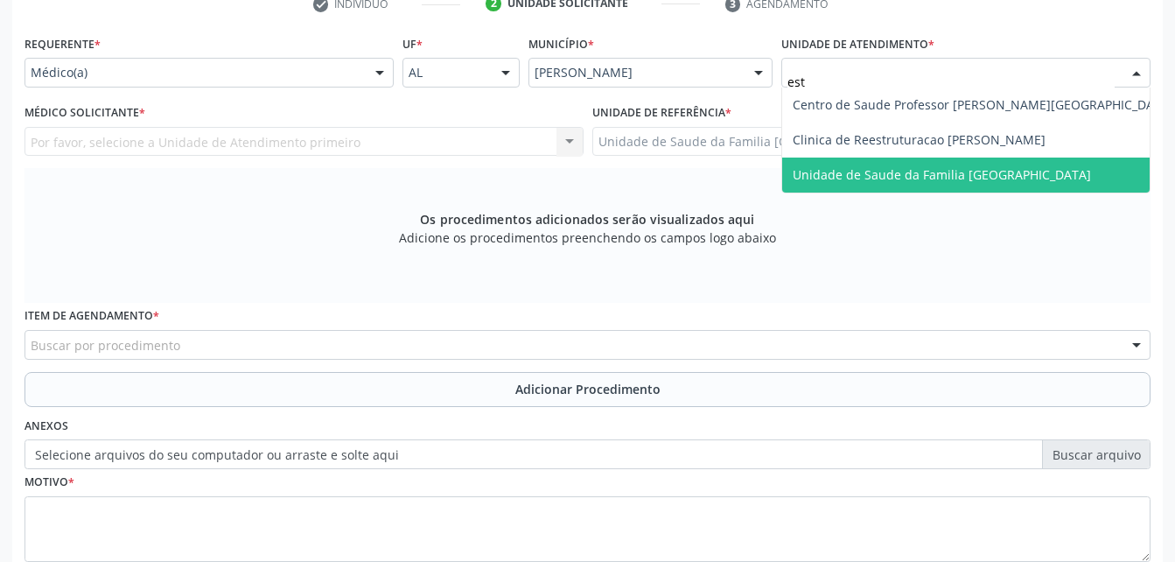
drag, startPoint x: 1001, startPoint y: 164, endPoint x: 826, endPoint y: 161, distance: 175.0
click at [997, 164] on span "Unidade de Saude da Familia [GEOGRAPHIC_DATA]" at bounding box center [983, 174] width 402 height 35
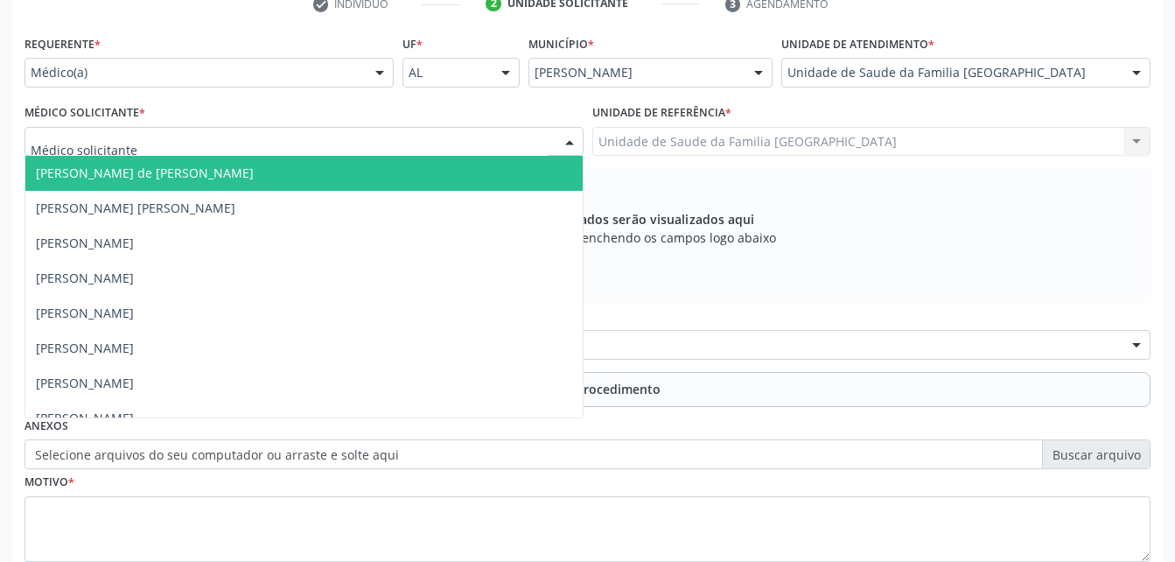
click at [306, 144] on div at bounding box center [303, 142] width 559 height 30
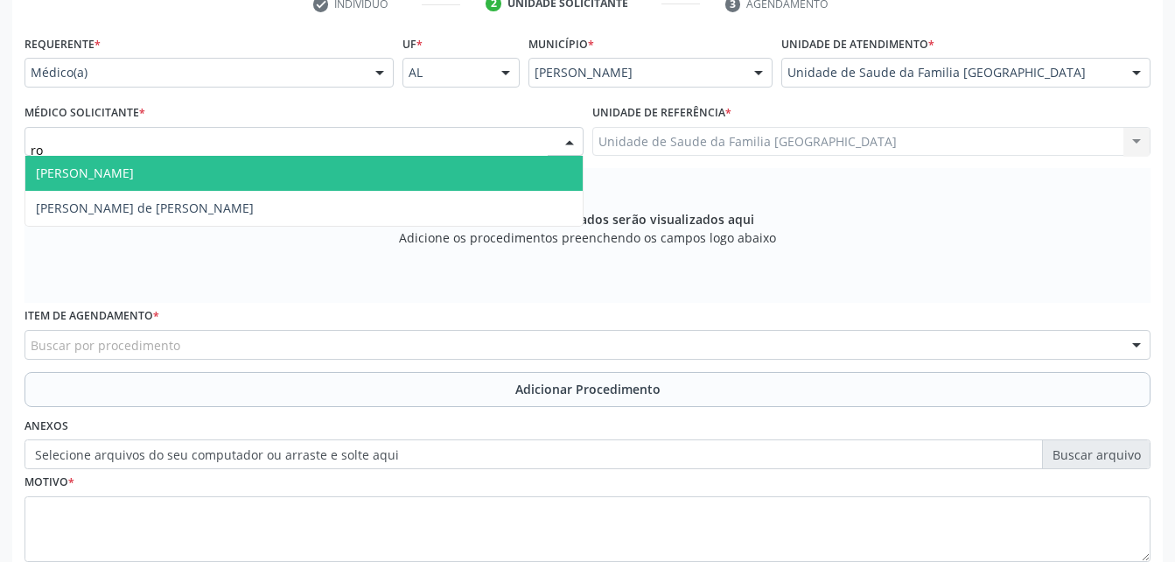
type input "rod"
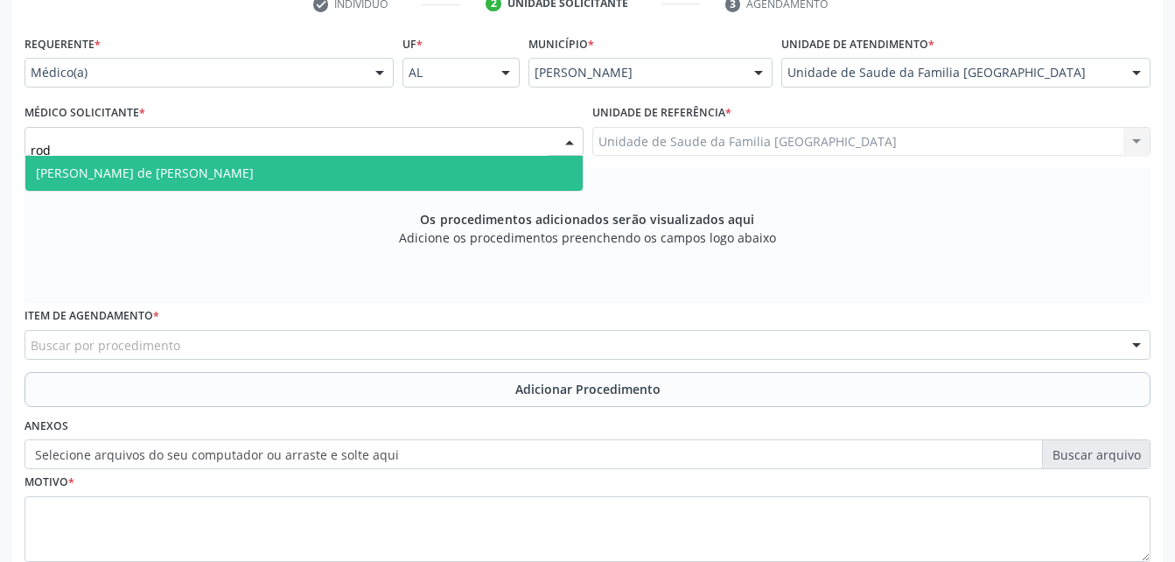
click at [343, 171] on span "[PERSON_NAME] de [PERSON_NAME]" at bounding box center [303, 173] width 557 height 35
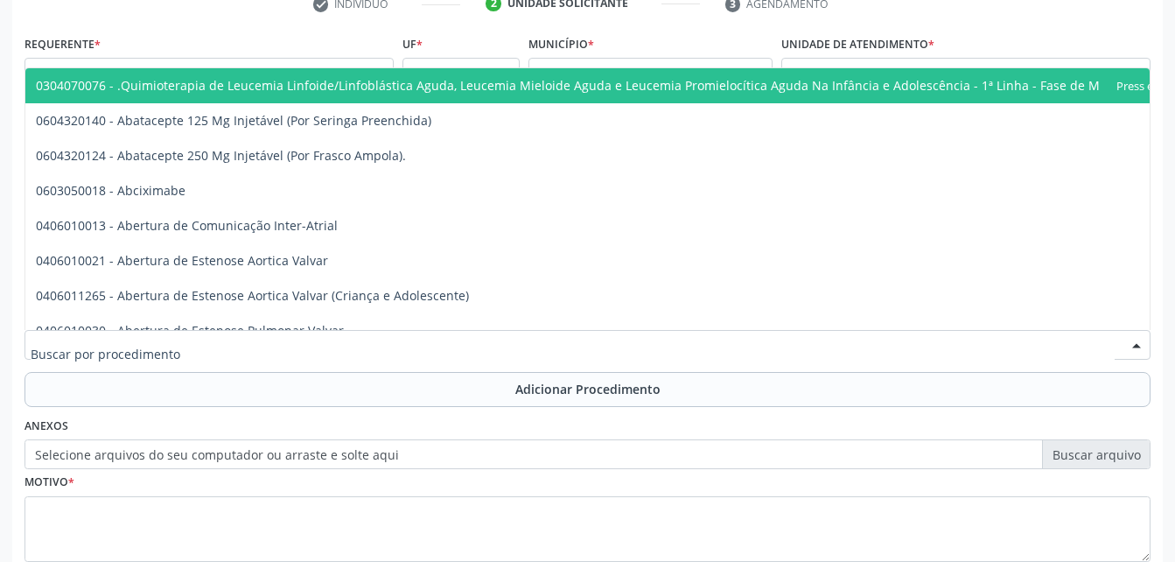
click at [325, 337] on div at bounding box center [587, 345] width 1126 height 30
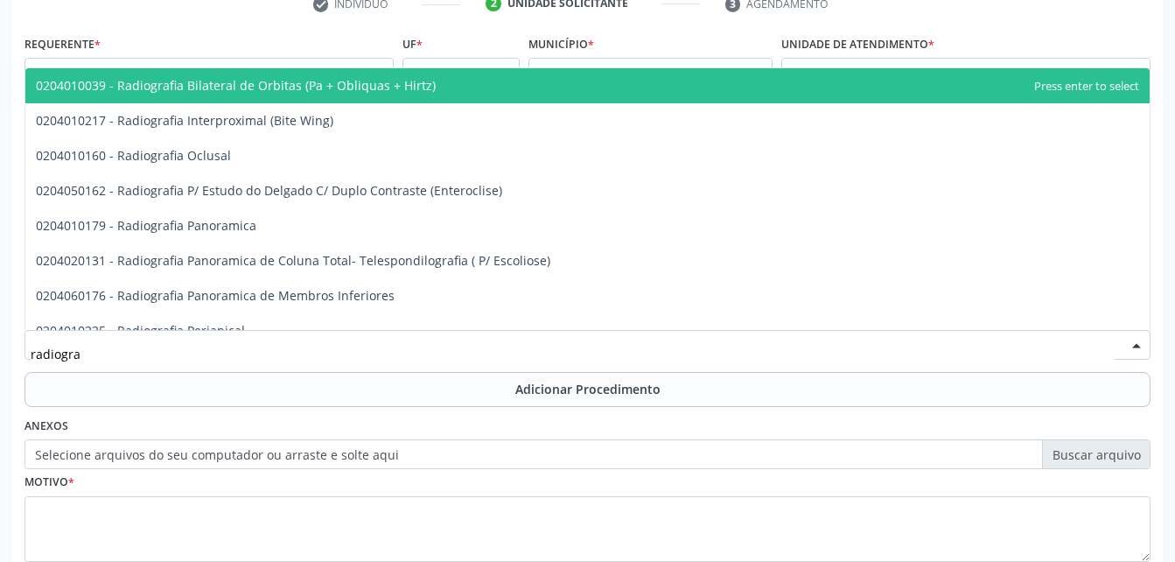
type input "radiograf"
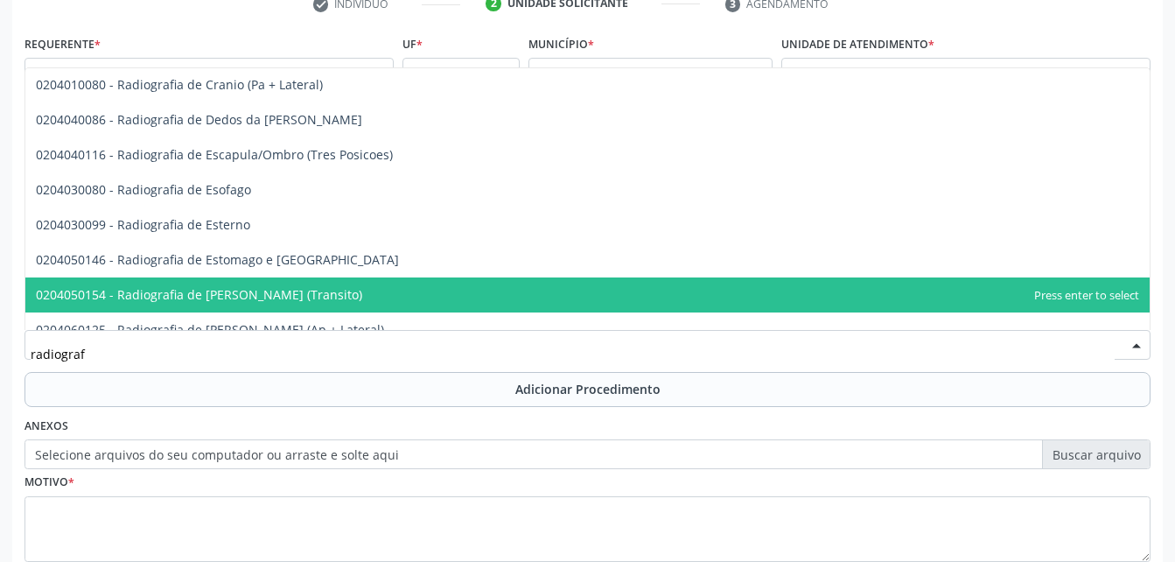
scroll to position [1400, 0]
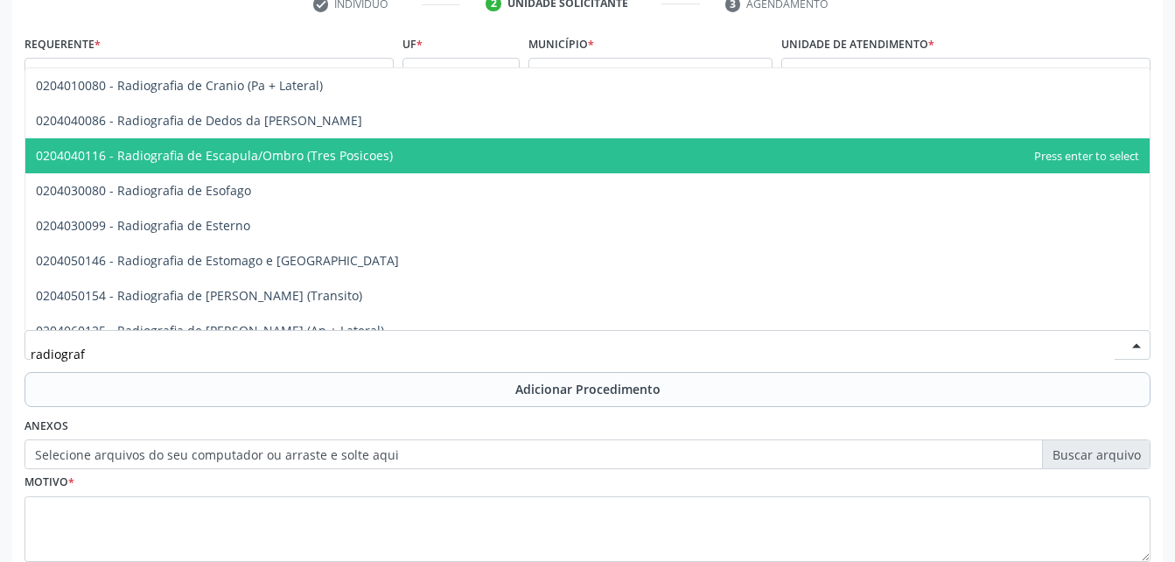
click at [369, 159] on span "0204040116 - Radiografia de Escapula/Ombro (Tres Posicoes)" at bounding box center [214, 155] width 357 height 17
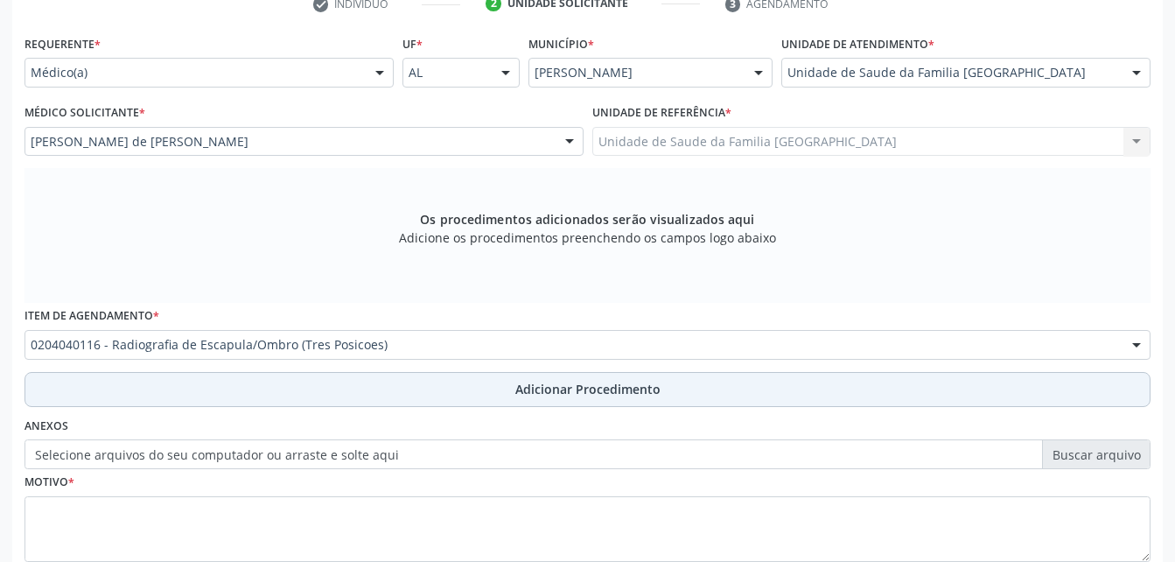
click at [569, 385] on span "Adicionar Procedimento" at bounding box center [587, 389] width 145 height 18
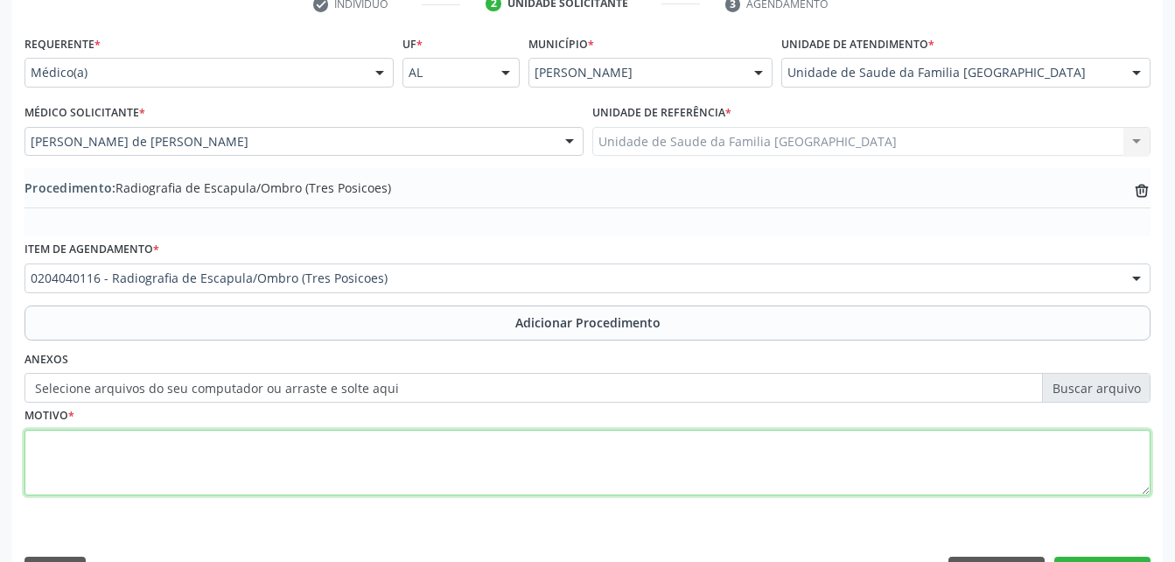
click at [540, 451] on textarea at bounding box center [587, 463] width 1126 height 66
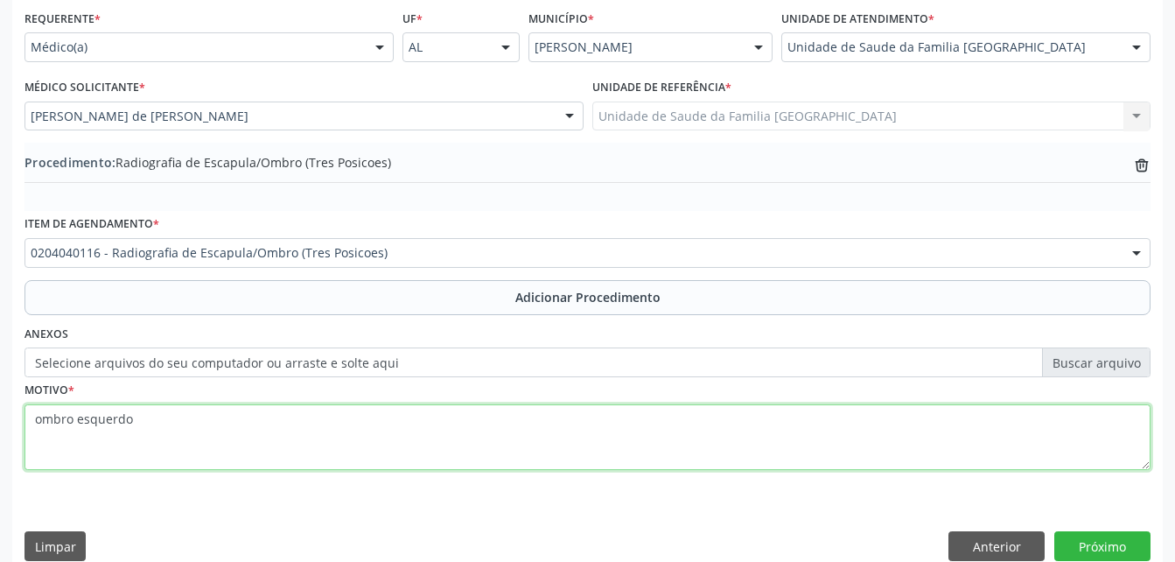
scroll to position [423, 0]
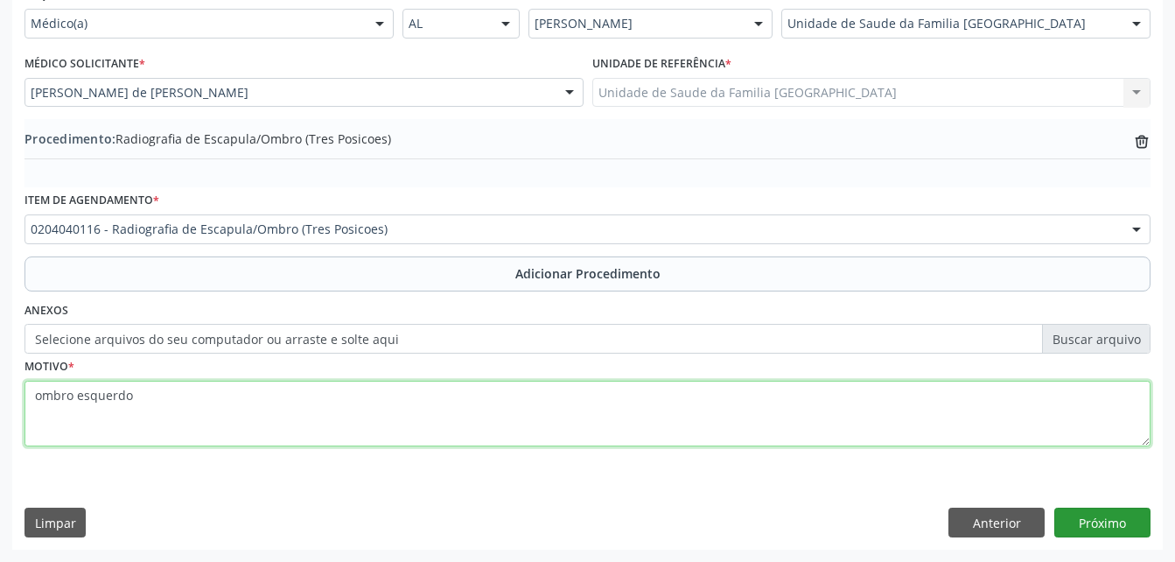
type textarea "ombro esquerdo"
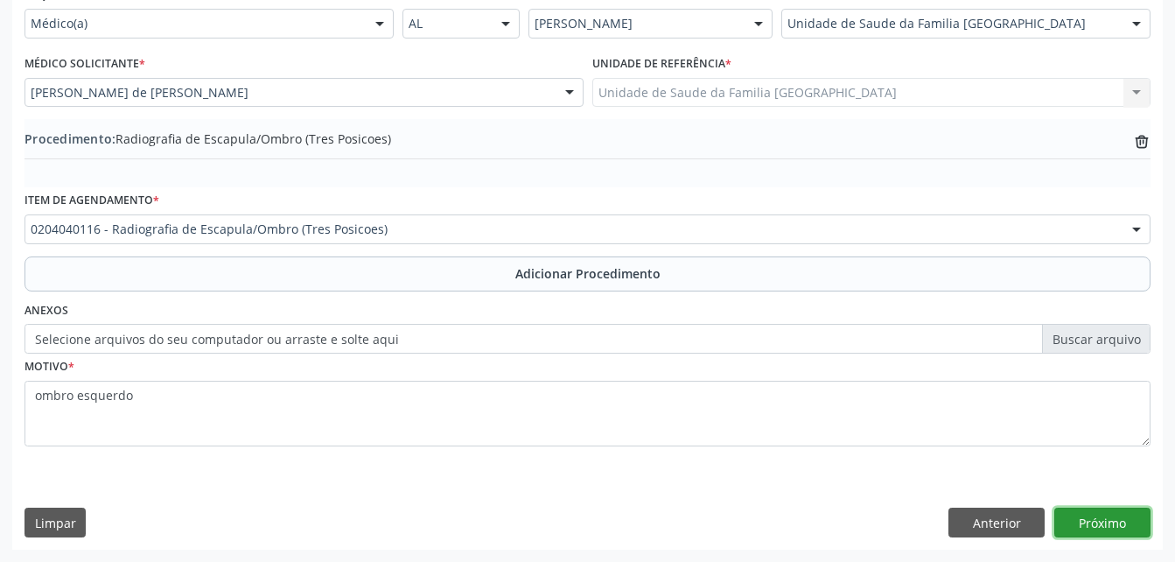
click at [1128, 519] on button "Próximo" at bounding box center [1102, 522] width 96 height 30
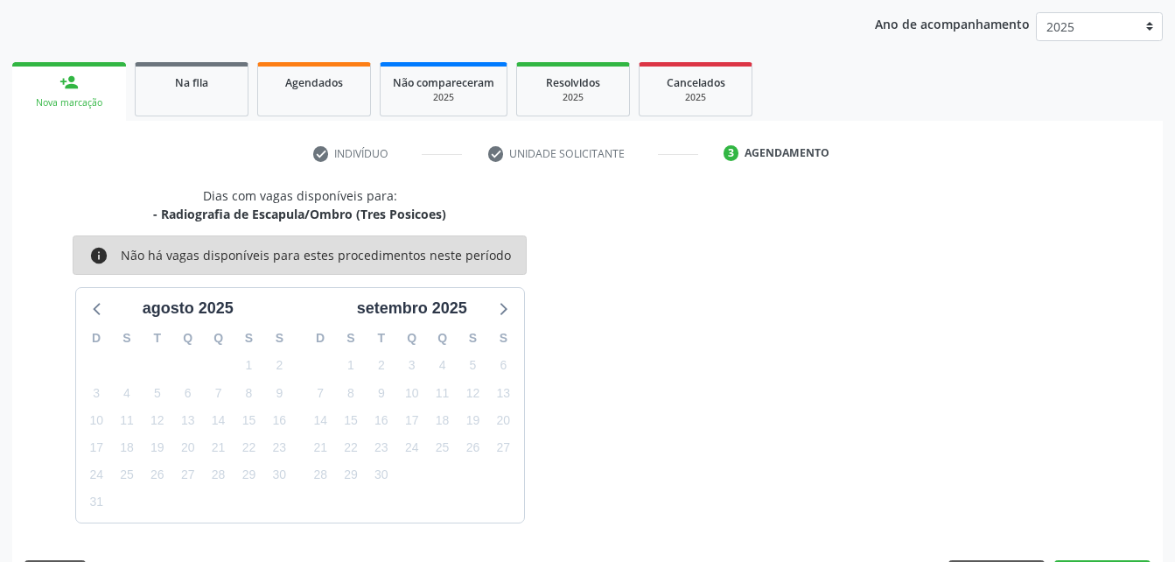
scroll to position [276, 0]
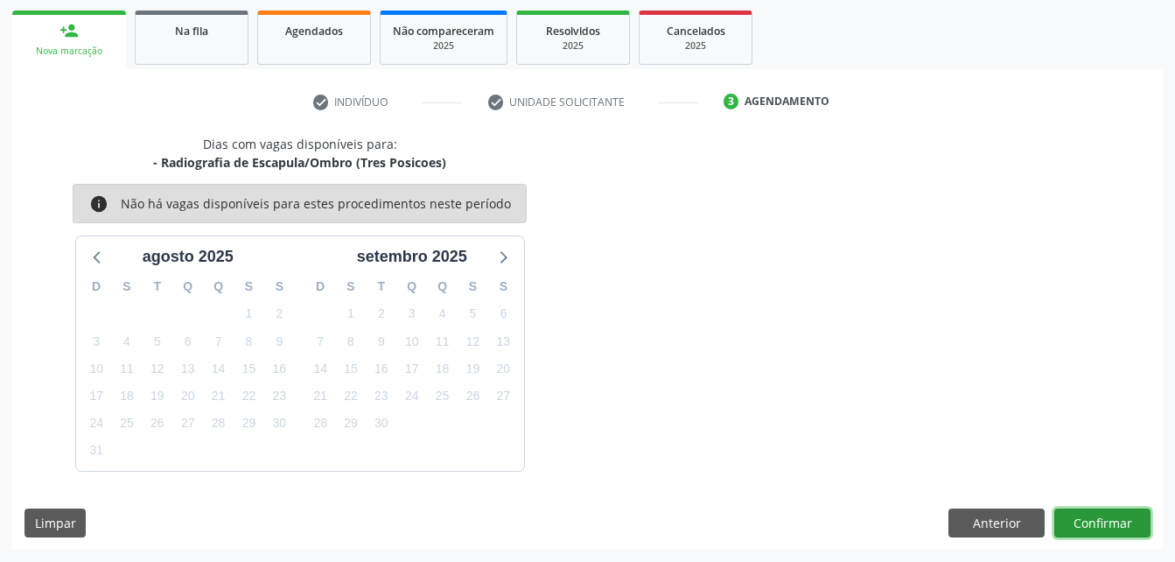
click at [1128, 519] on button "Confirmar" at bounding box center [1102, 523] width 96 height 30
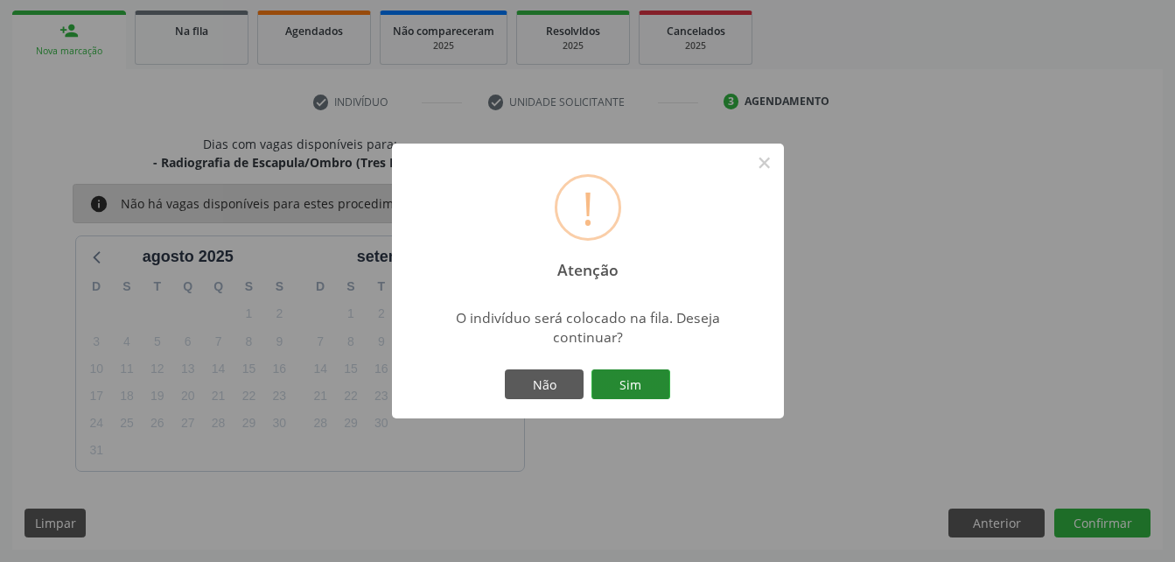
click at [617, 377] on button "Sim" at bounding box center [630, 384] width 79 height 30
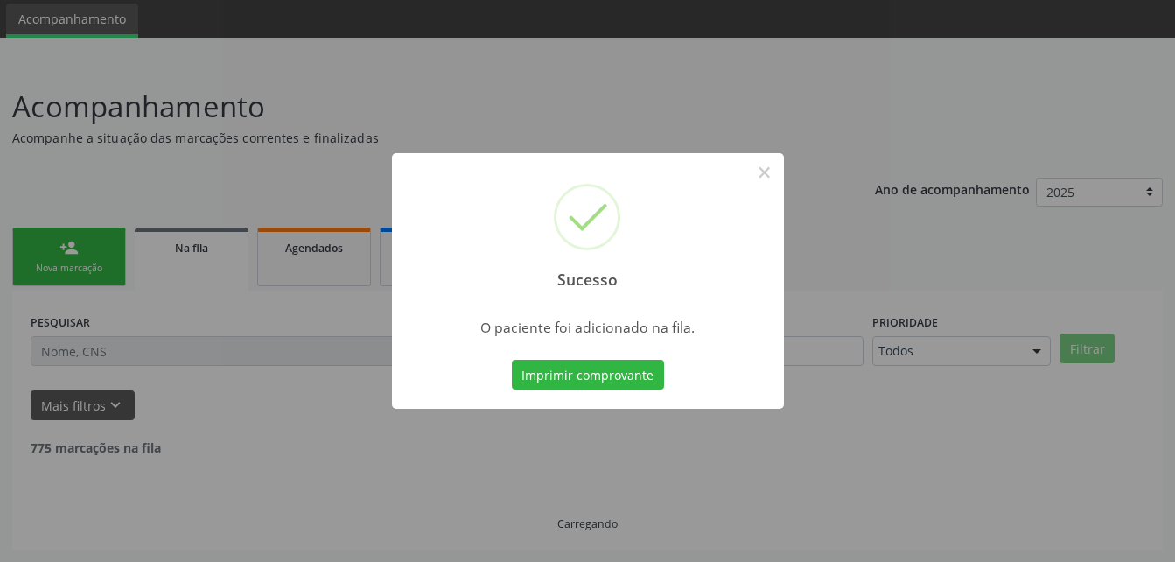
scroll to position [40, 0]
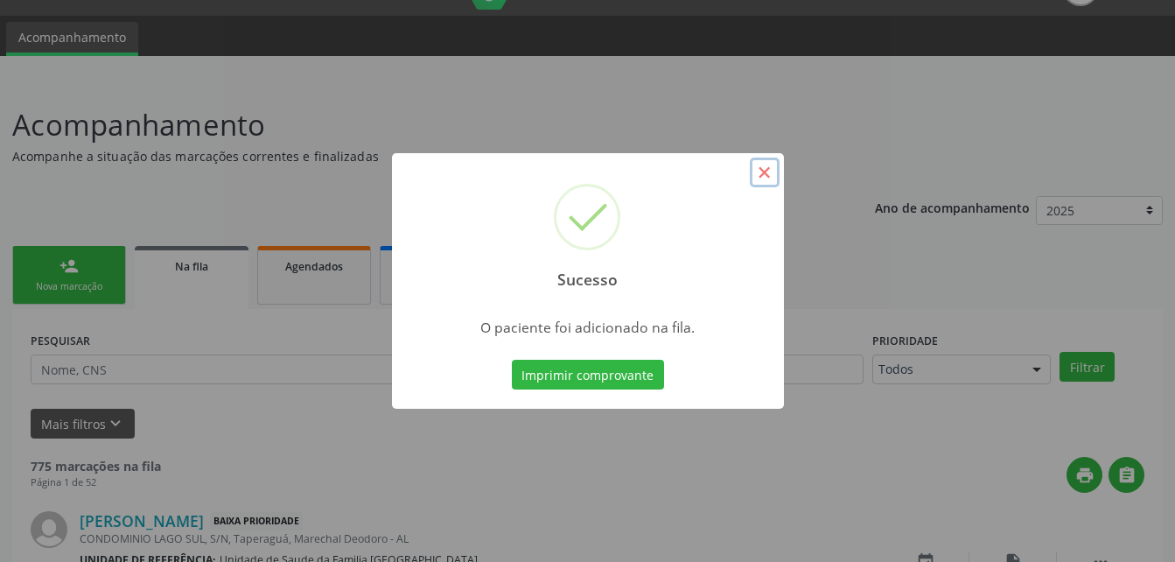
click at [758, 177] on button "×" at bounding box center [765, 172] width 30 height 30
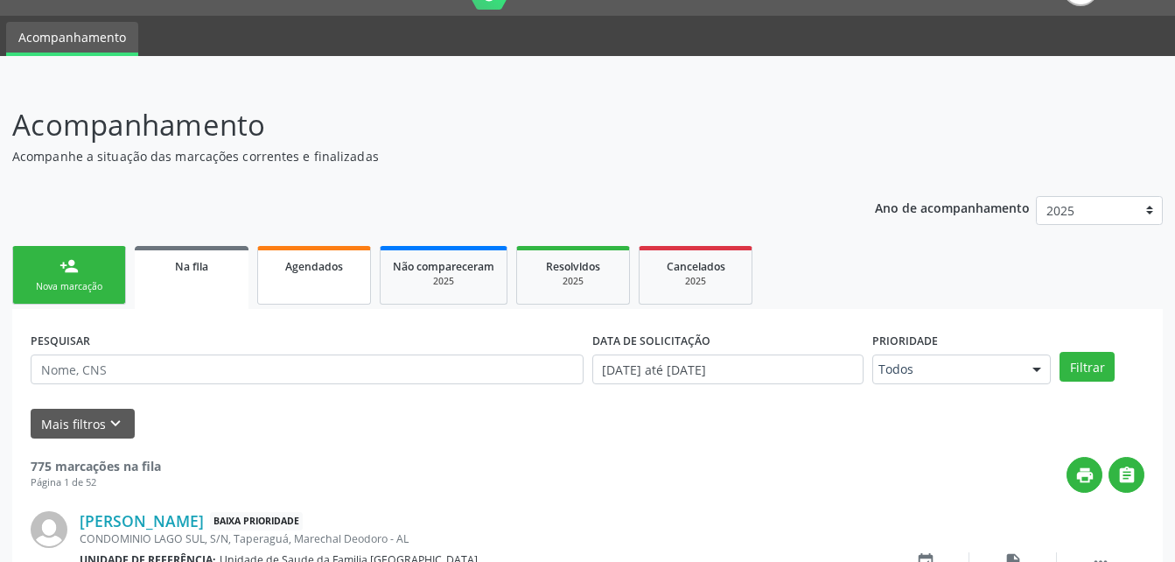
drag, startPoint x: 108, startPoint y: 257, endPoint x: 271, endPoint y: 289, distance: 165.8
click at [107, 258] on link "person_add Nova marcação" at bounding box center [69, 275] width 114 height 59
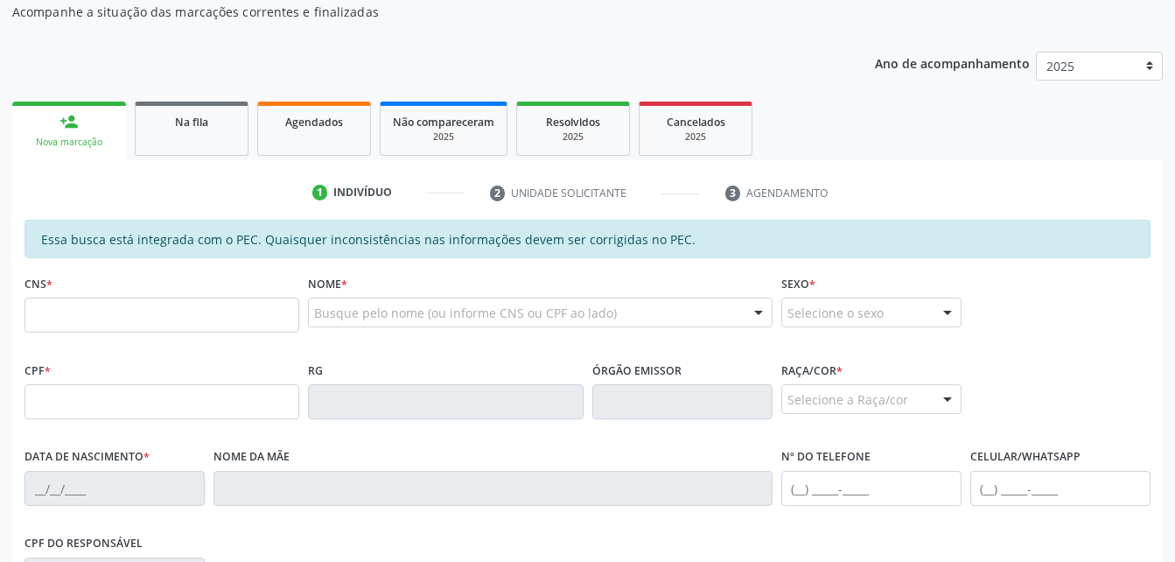
scroll to position [215, 0]
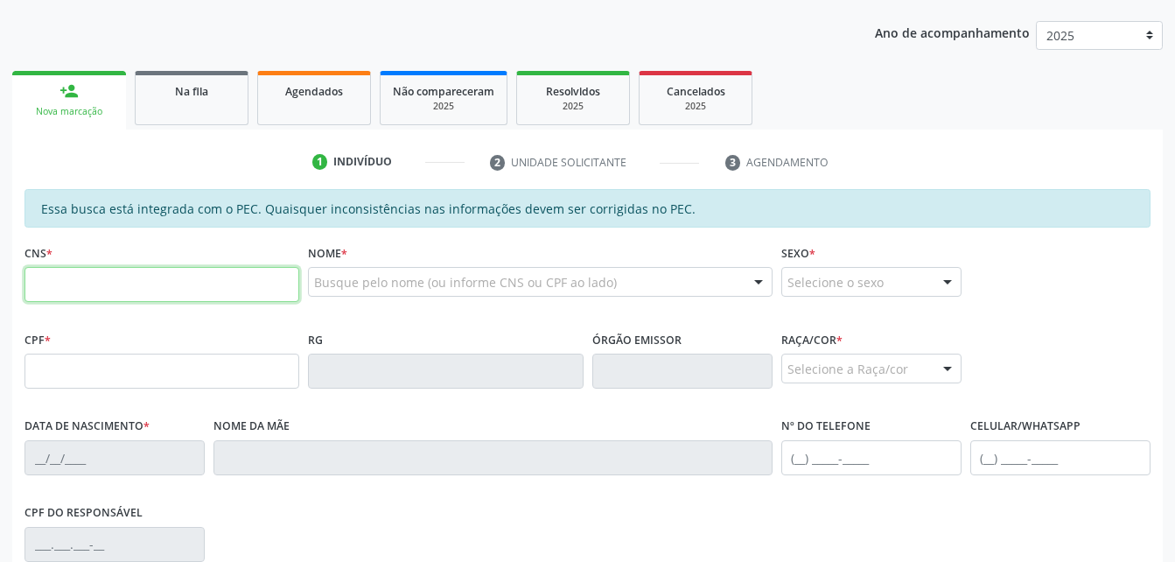
click at [134, 276] on input "text" at bounding box center [161, 284] width 275 height 35
type input "898 0023 4174 1985"
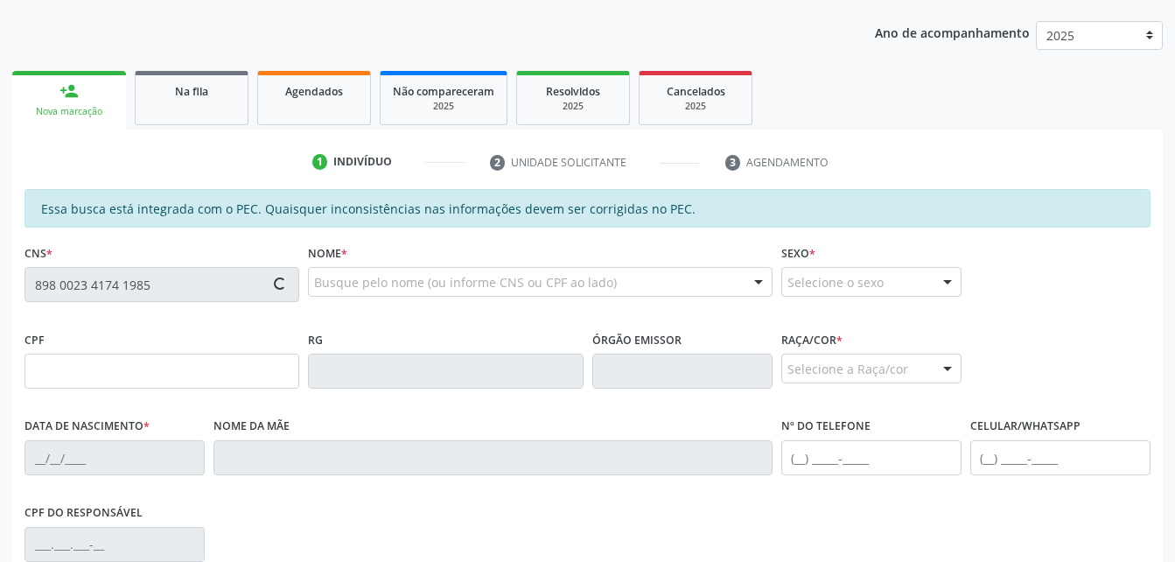
type input "11/02/2008"
type input "Maria Quiteria da Silva"
type input "(82) 99183-1685"
type input "S/N"
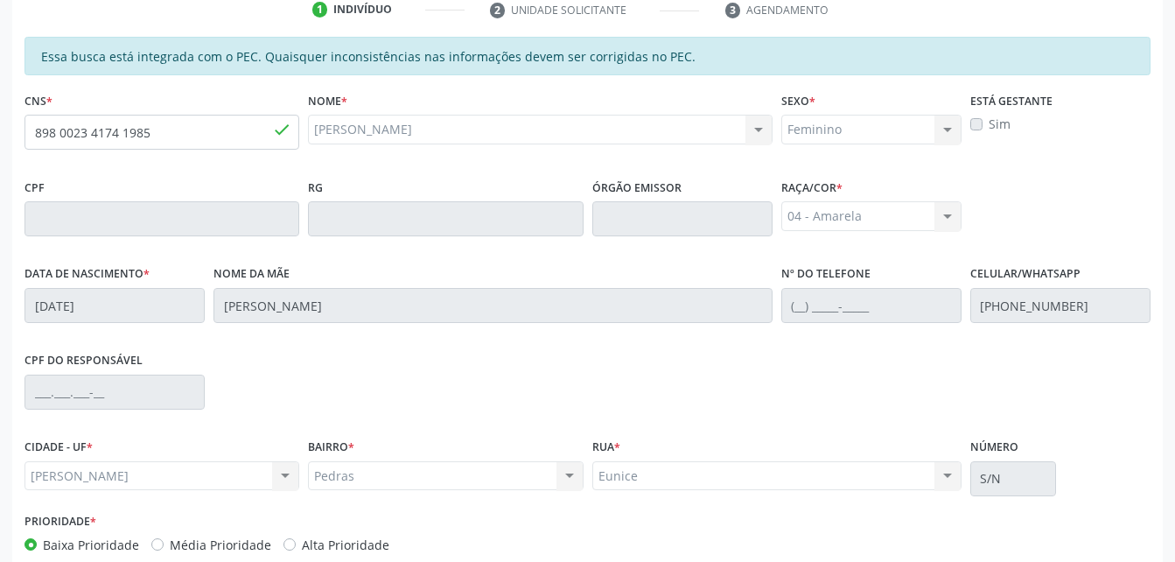
scroll to position [462, 0]
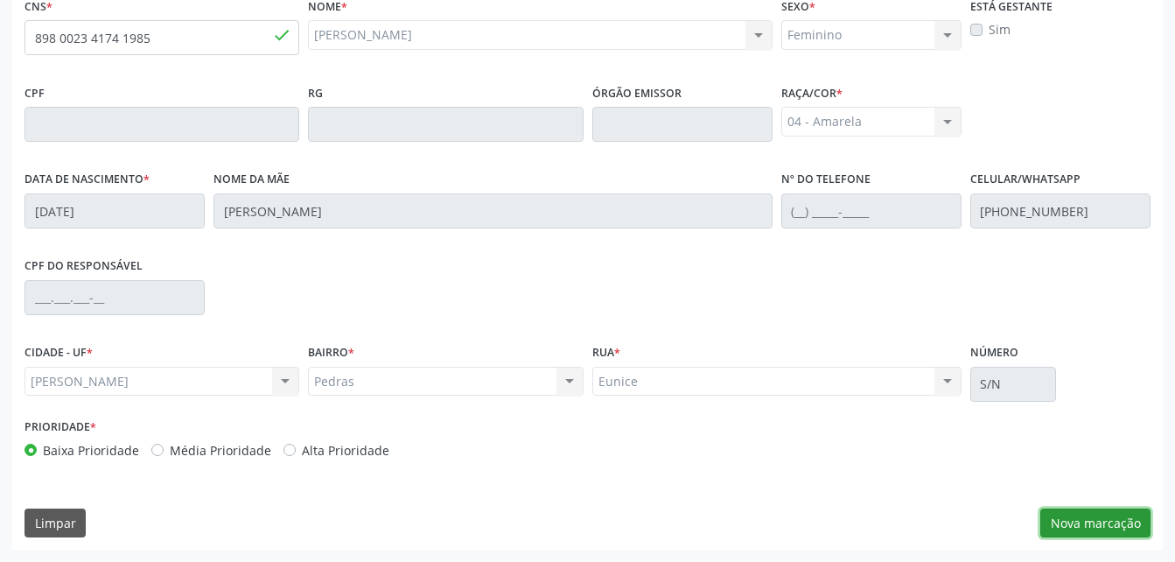
click at [1134, 518] on button "Nova marcação" at bounding box center [1095, 523] width 110 height 30
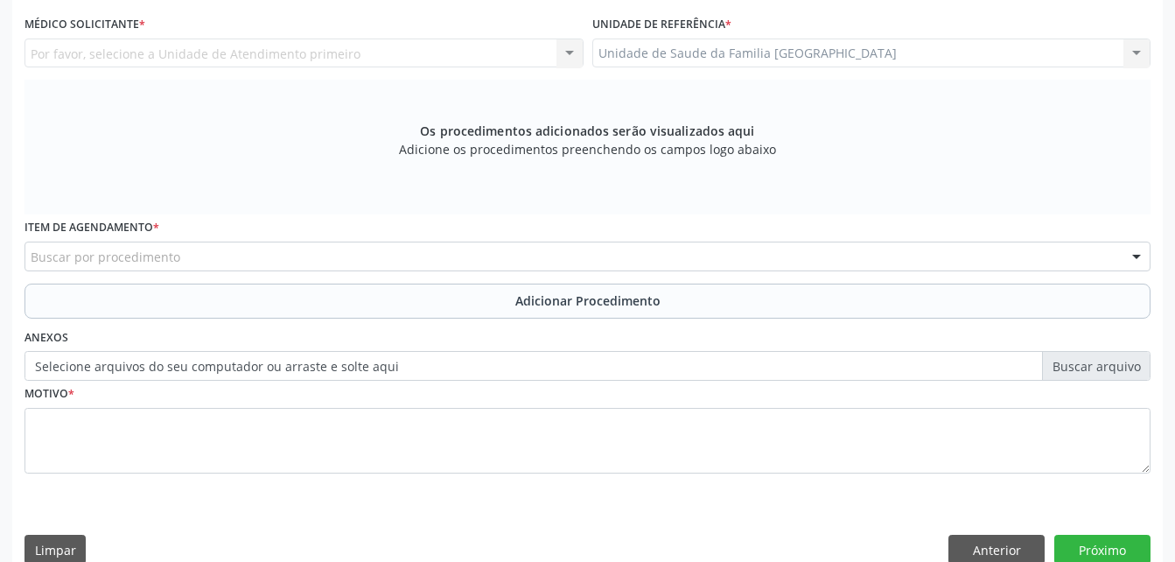
click at [713, 241] on div "Item de agendamento * Buscar por procedimento 0304070076 - .Quimioterapia de Le…" at bounding box center [587, 242] width 1126 height 56
click at [717, 251] on div "Buscar por procedimento" at bounding box center [587, 256] width 1126 height 30
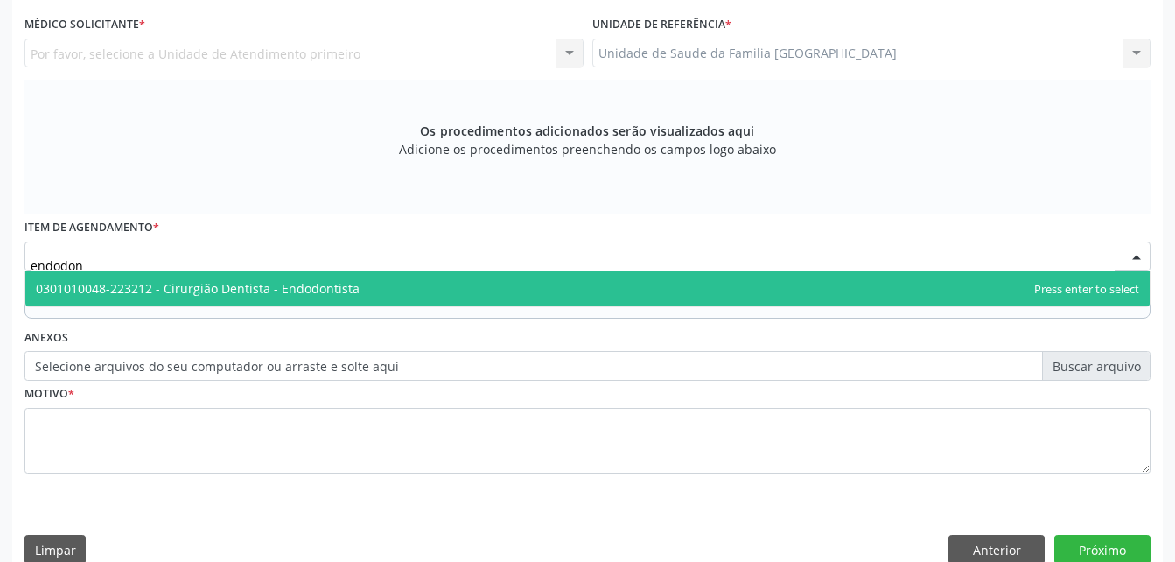
type input "endodont"
click at [708, 281] on span "0301010048-223212 - Cirurgião Dentista - Endodontista" at bounding box center [587, 288] width 1124 height 35
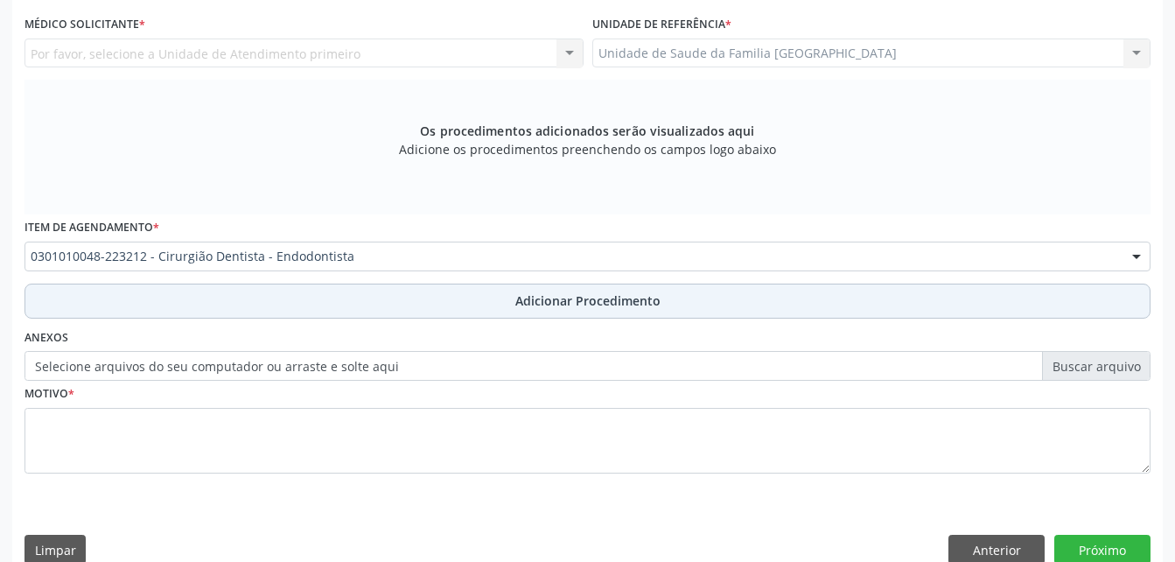
click at [565, 299] on span "Adicionar Procedimento" at bounding box center [587, 300] width 145 height 18
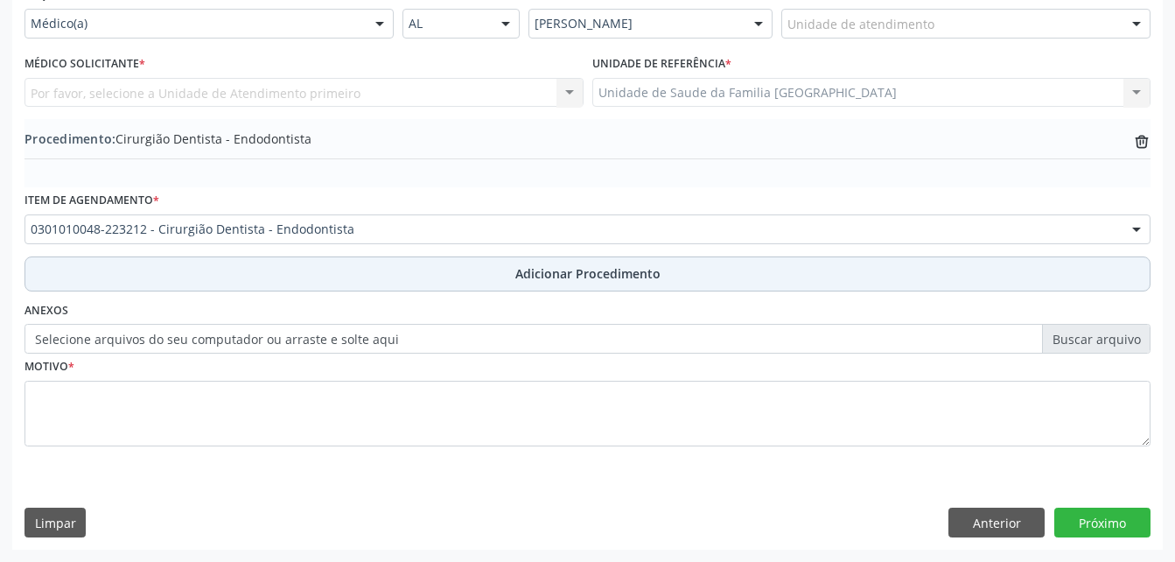
scroll to position [423, 0]
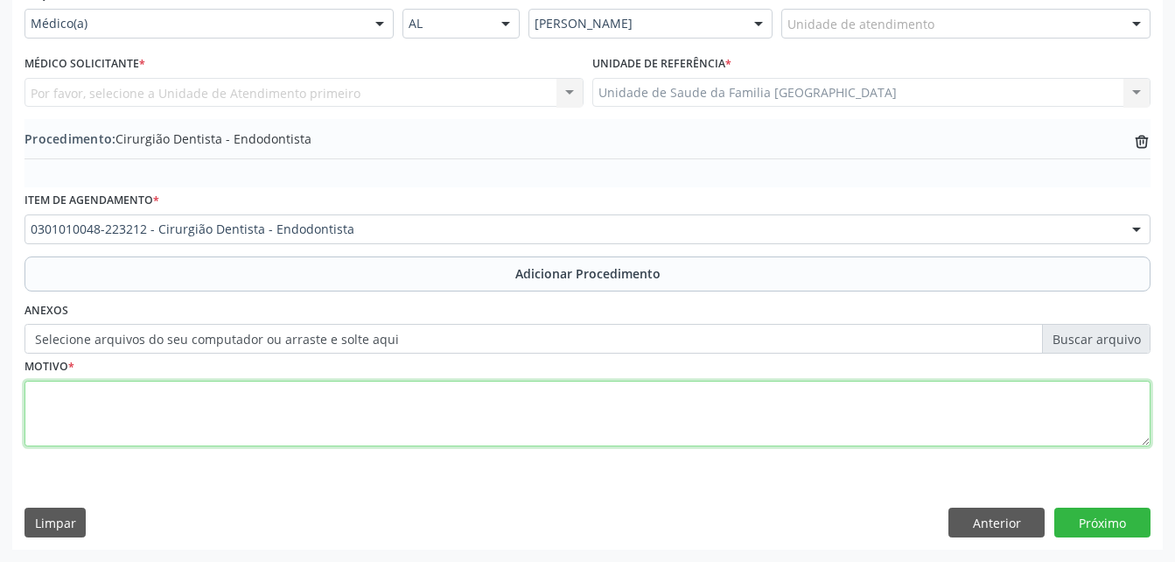
click at [535, 418] on textarea at bounding box center [587, 414] width 1126 height 66
type textarea "necrose na polpa"
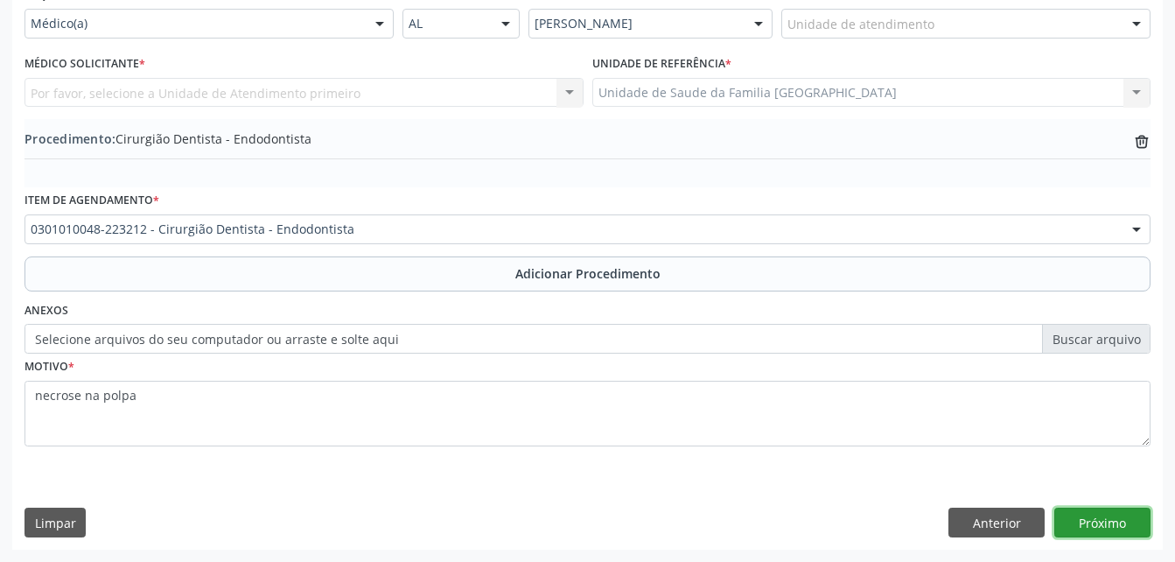
click at [1109, 507] on button "Próximo" at bounding box center [1102, 522] width 96 height 30
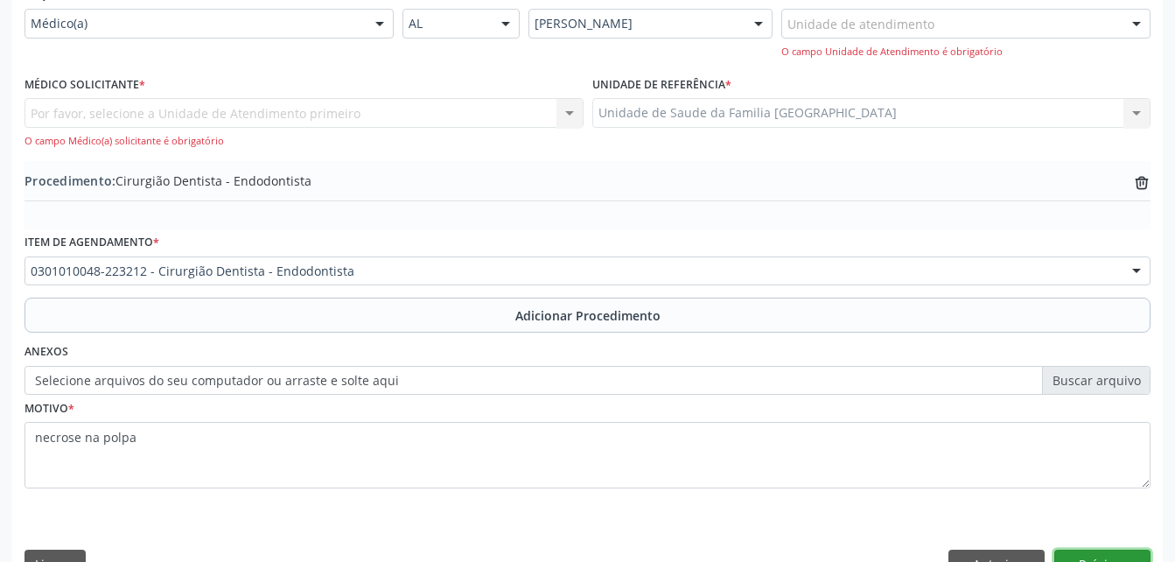
click at [1116, 561] on button "Próximo" at bounding box center [1102, 564] width 96 height 30
click at [269, 139] on div "O campo Médico(a) solicitante é obrigatório" at bounding box center [303, 141] width 559 height 15
click at [258, 122] on div "Por favor, selecione a Unidade de Atendimento primeiro Nenhum resultado encontr…" at bounding box center [303, 123] width 559 height 50
copy span "imento primeiro"
click at [1088, 26] on div "Unidade de atendimento" at bounding box center [965, 24] width 369 height 30
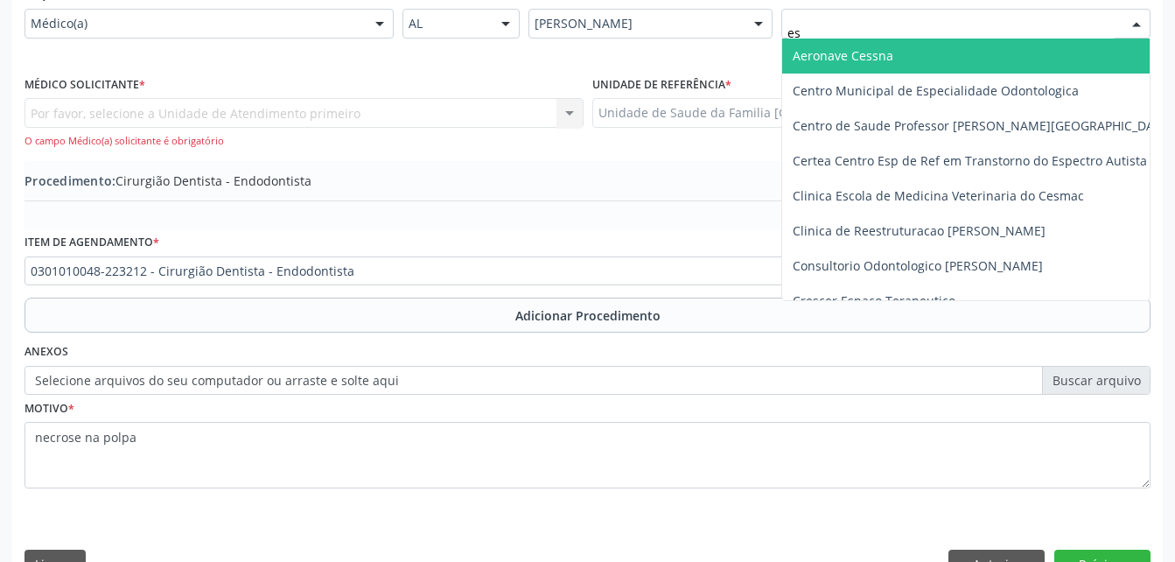
type input "est"
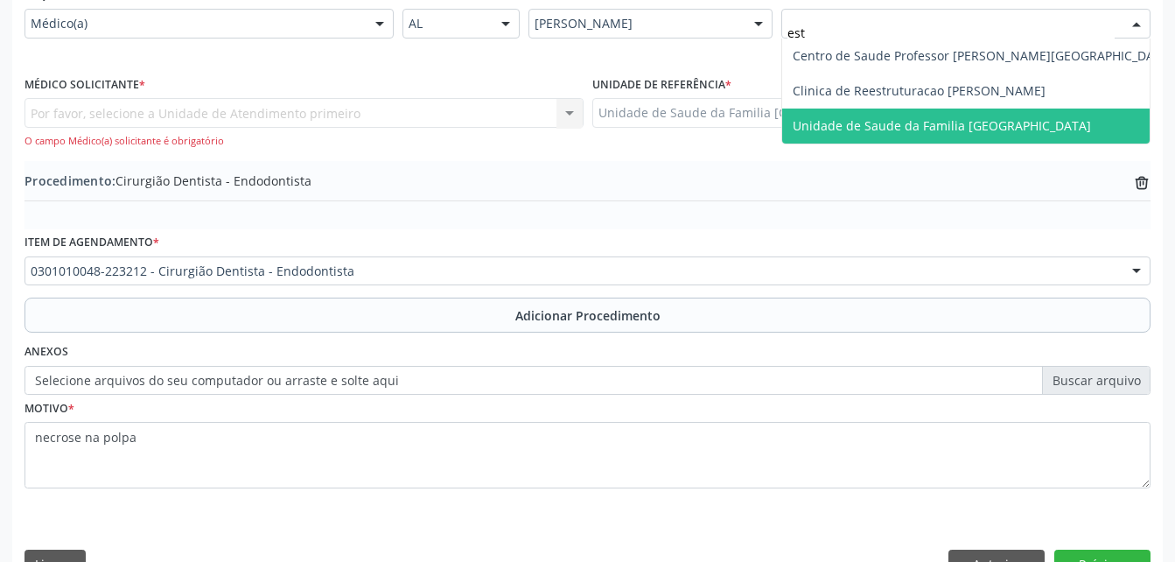
click at [1088, 122] on span "Unidade de Saude da Familia [GEOGRAPHIC_DATA]" at bounding box center [983, 125] width 402 height 35
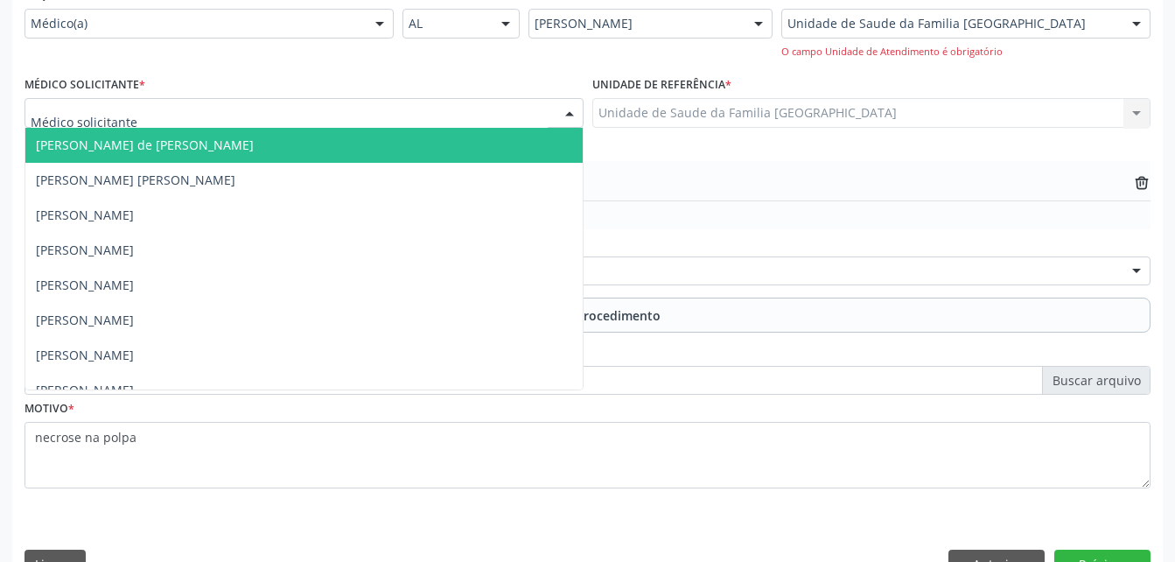
click at [290, 116] on div at bounding box center [303, 113] width 559 height 30
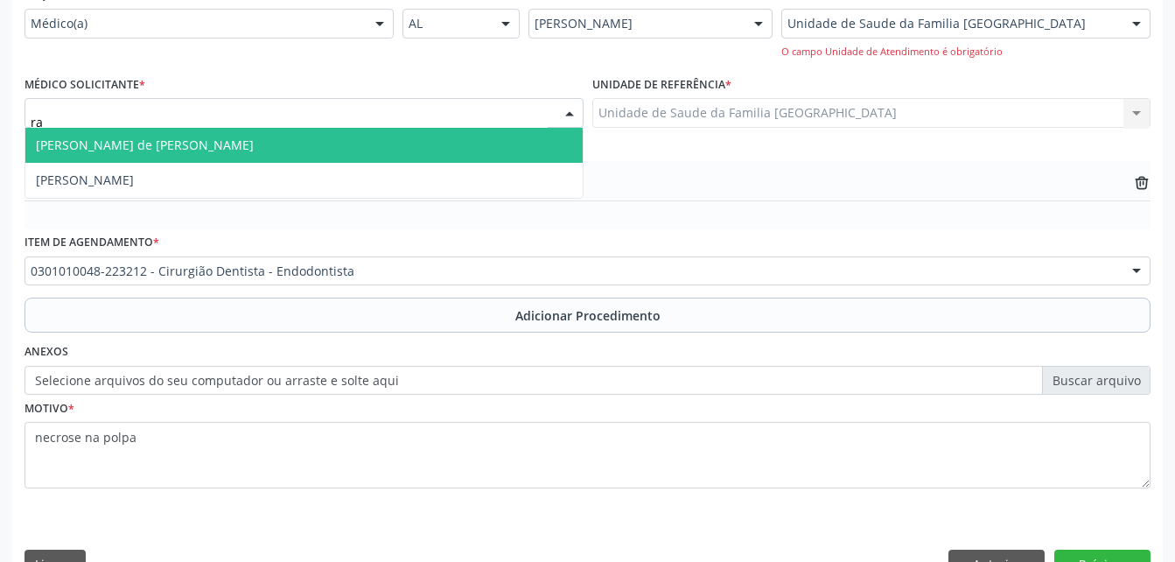
type input "r"
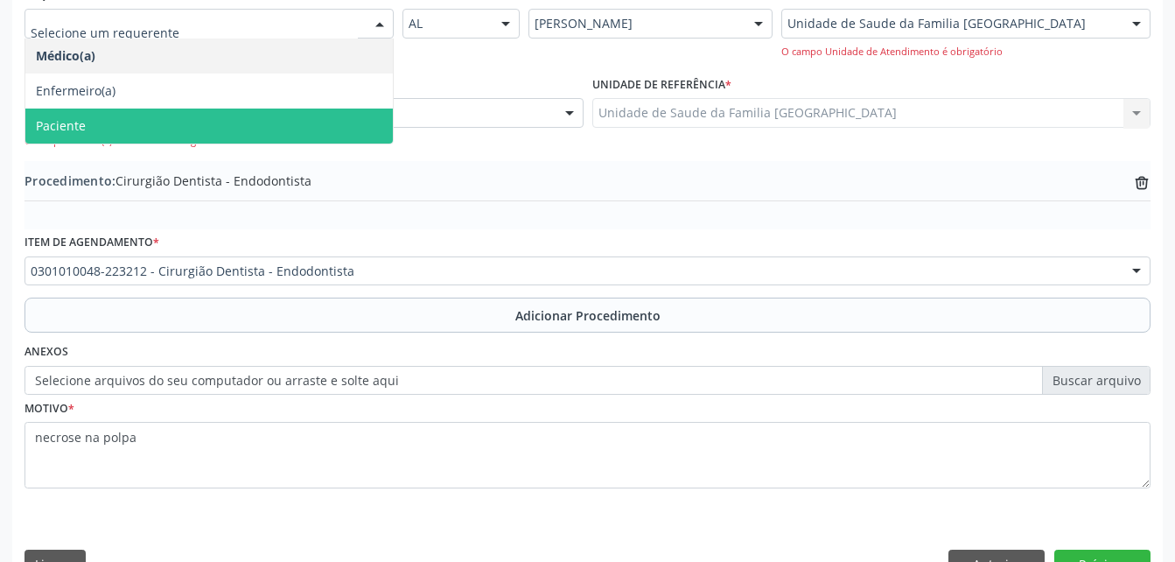
click at [274, 110] on span "Paciente" at bounding box center [208, 125] width 367 height 35
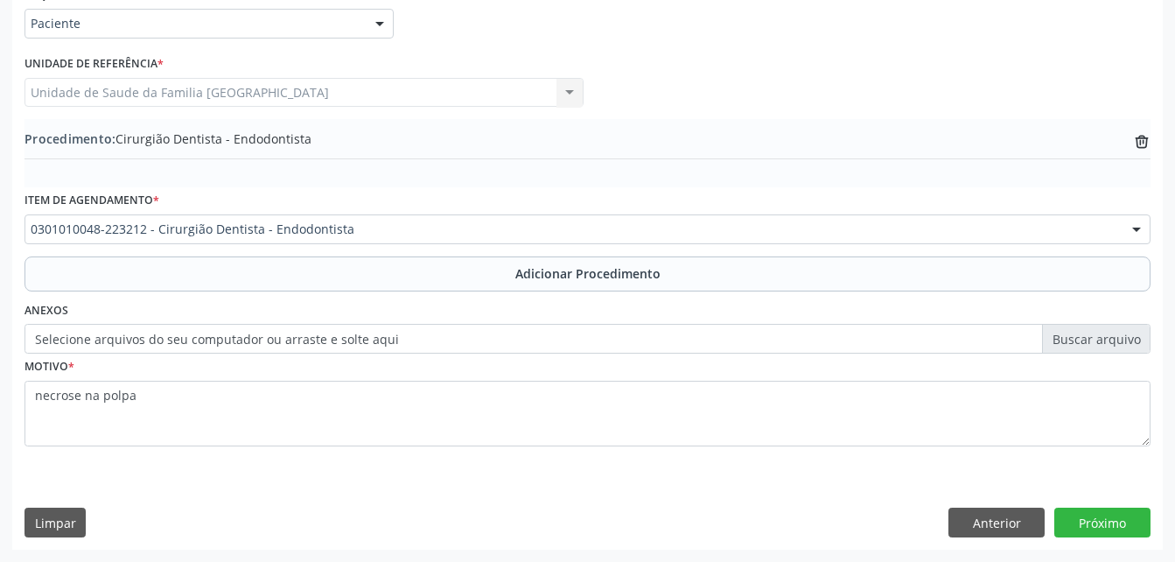
click at [1105, 500] on div "Requerente * Paciente Médico(a) Enfermeiro(a) Paciente Nenhum resultado encontr…" at bounding box center [587, 265] width 1151 height 567
click at [1110, 518] on button "Próximo" at bounding box center [1102, 522] width 96 height 30
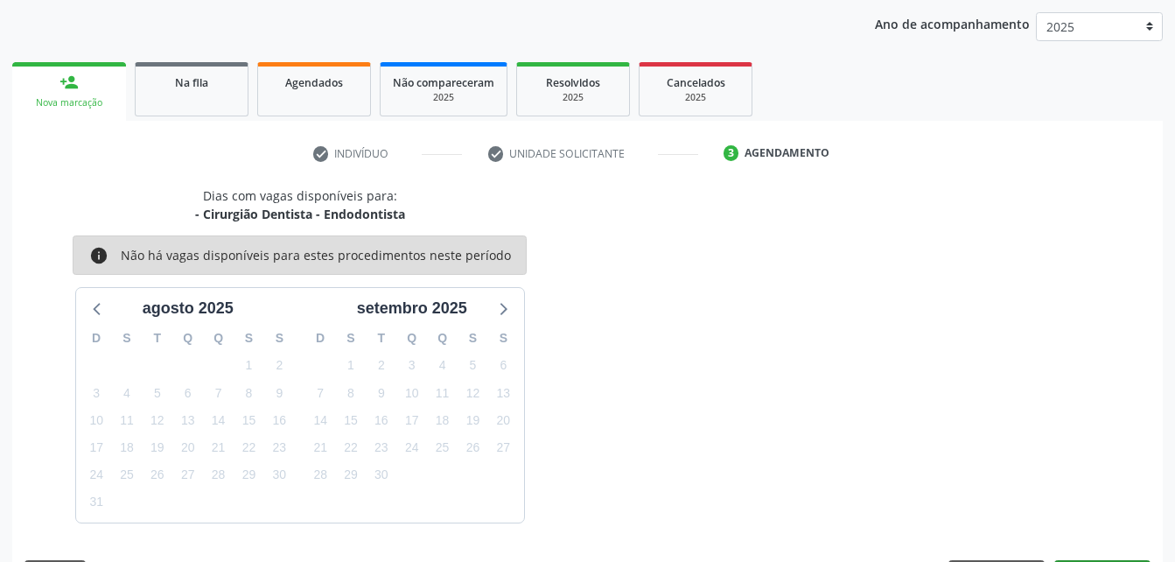
scroll to position [276, 0]
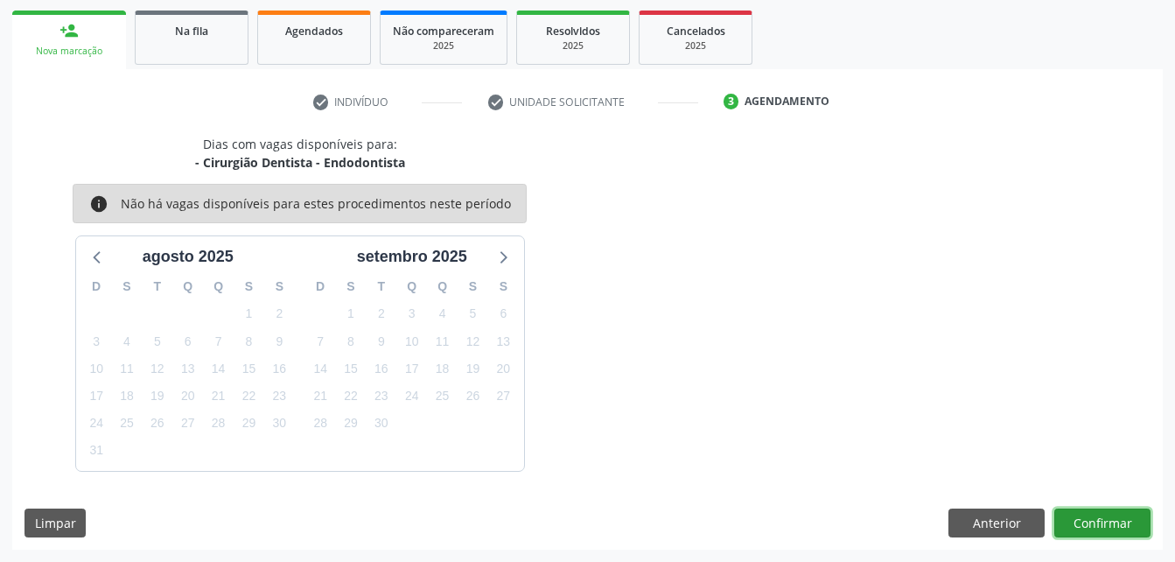
click at [1081, 526] on button "Confirmar" at bounding box center [1102, 523] width 96 height 30
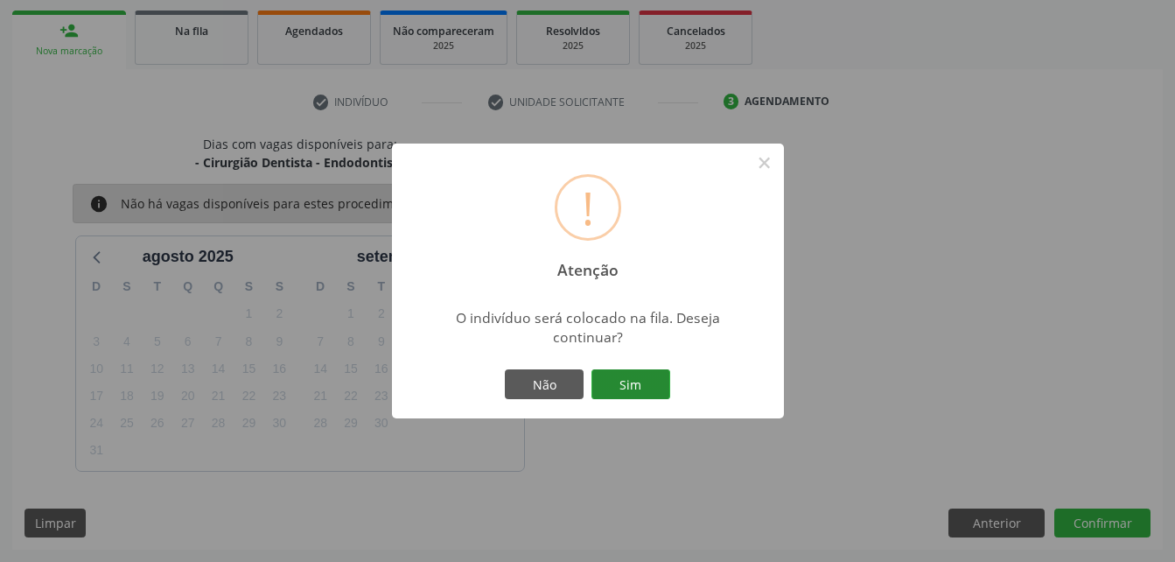
click at [610, 383] on button "Sim" at bounding box center [630, 384] width 79 height 30
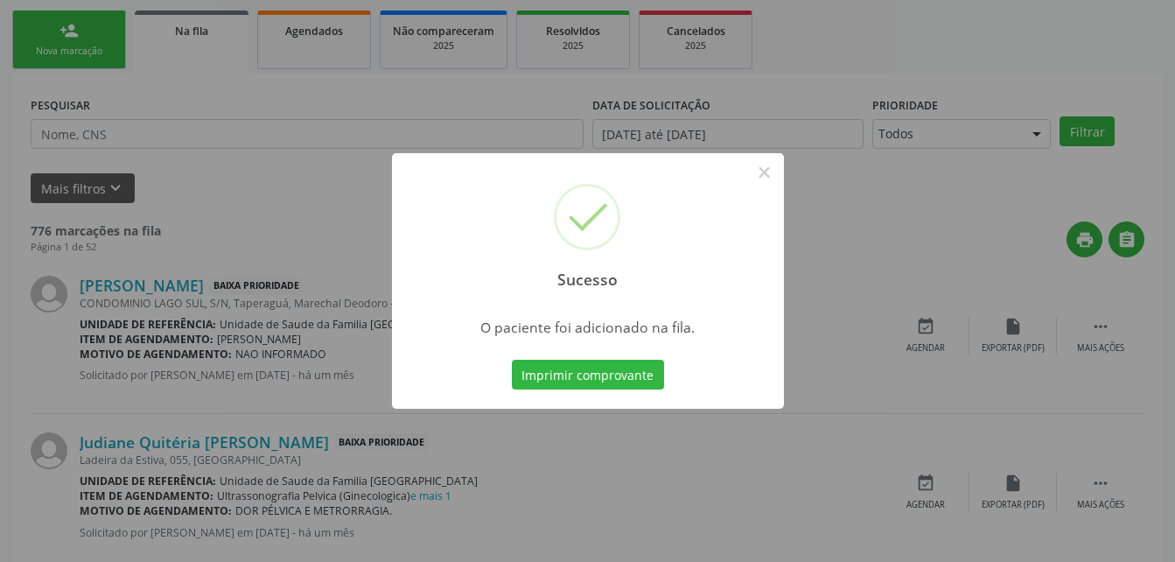
scroll to position [40, 0]
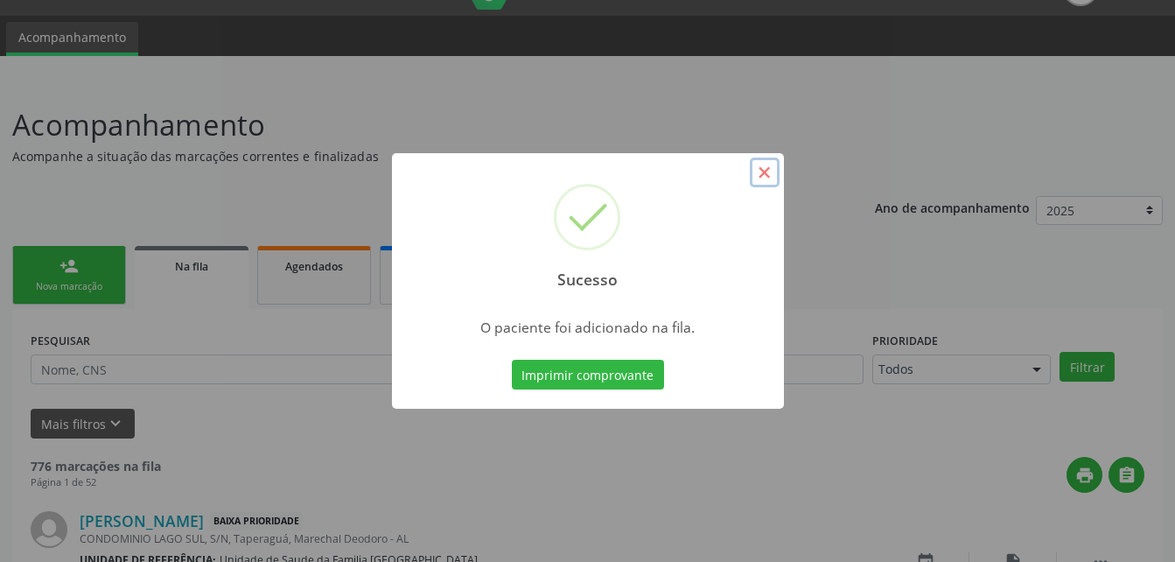
click at [770, 169] on button "×" at bounding box center [765, 172] width 30 height 30
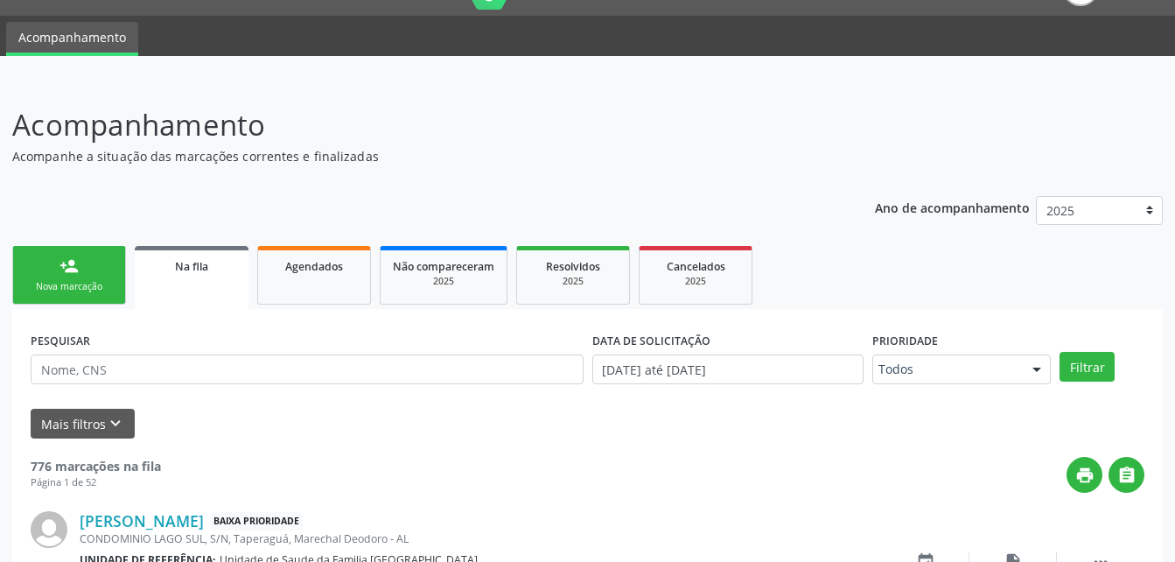
click at [104, 280] on div "Nova marcação" at bounding box center [68, 286] width 87 height 13
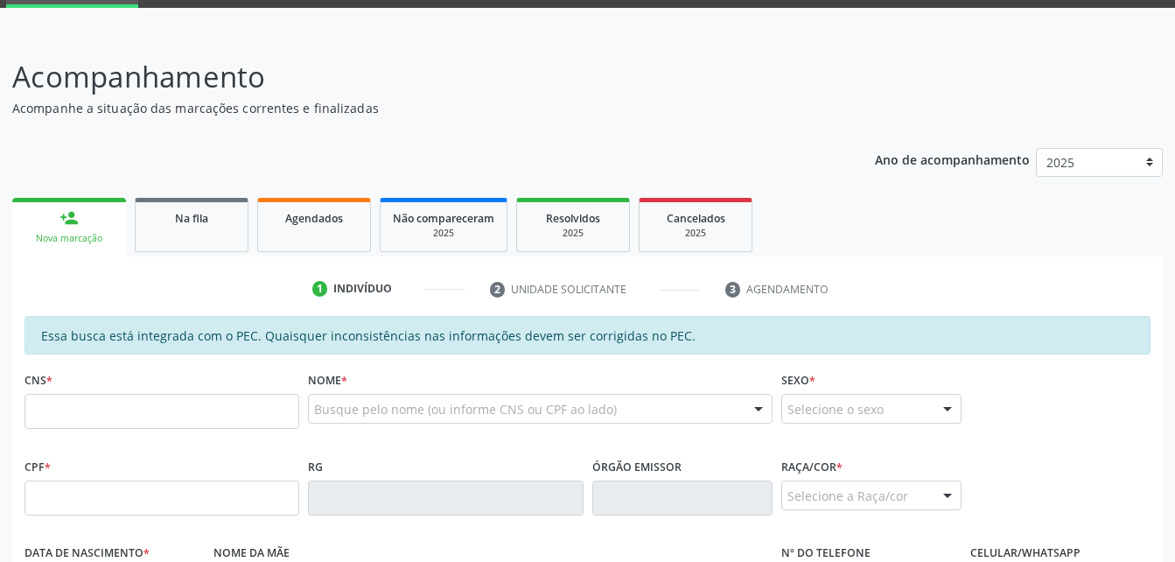
scroll to position [128, 0]
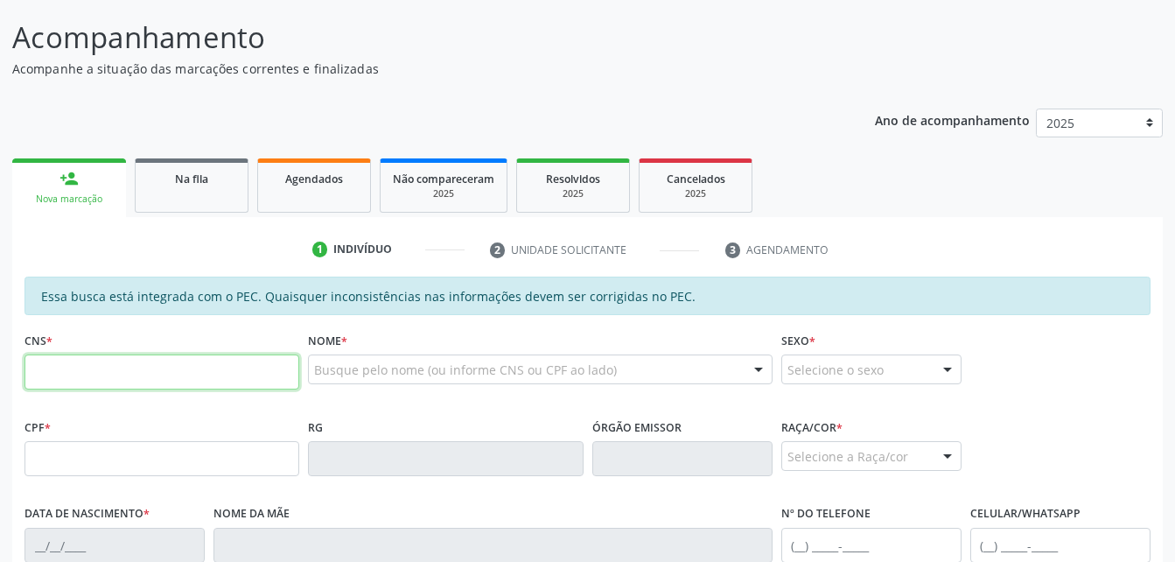
click at [108, 360] on input "text" at bounding box center [161, 371] width 275 height 35
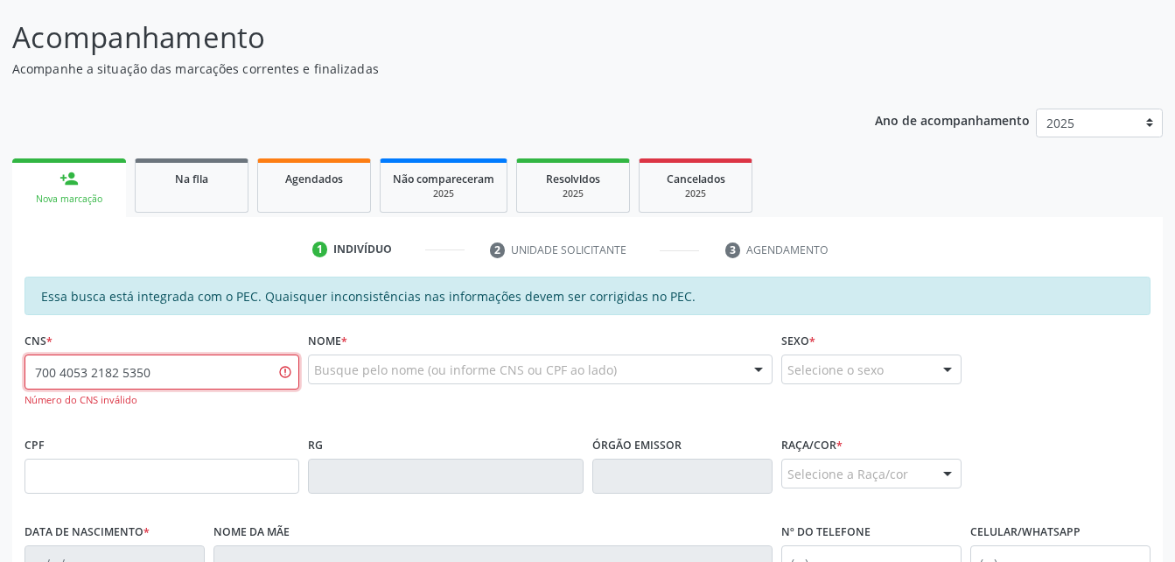
scroll to position [215, 0]
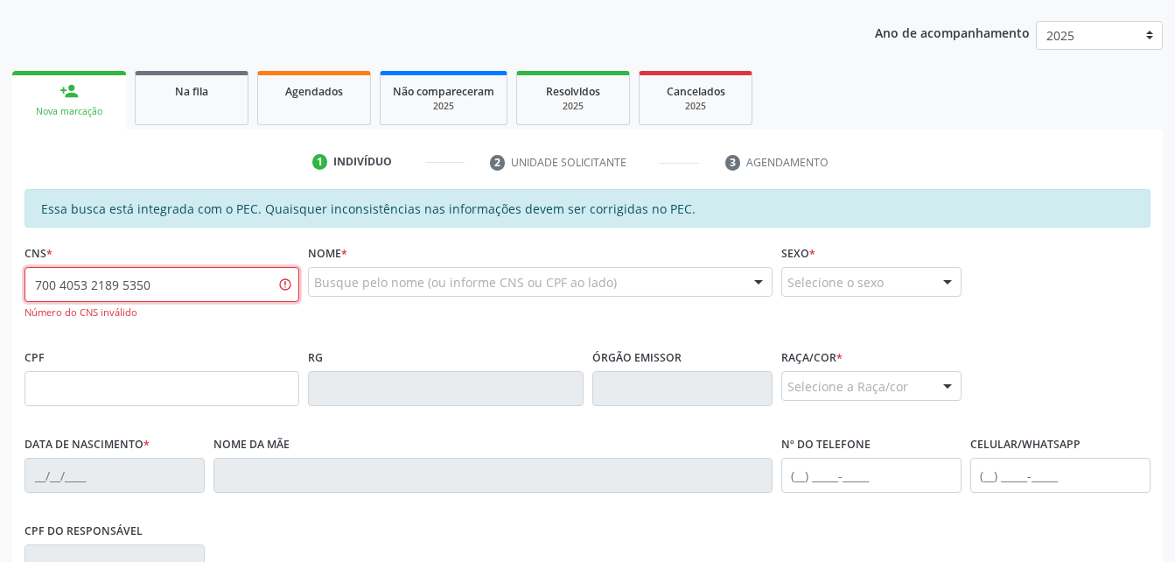
type input "700 4053 2189 5350"
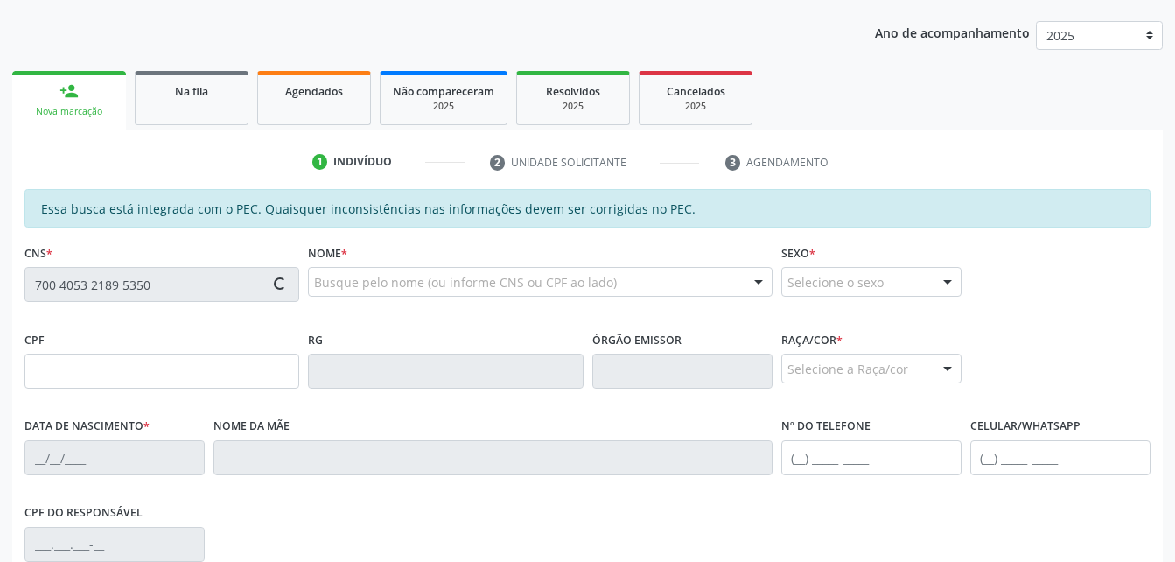
type input "175.186.834-66"
type input "02/01/2021"
type input "Jenifer Rayane Ferreira dos Santos Martins"
type input "(82) 97400-7363"
type input "S/N"
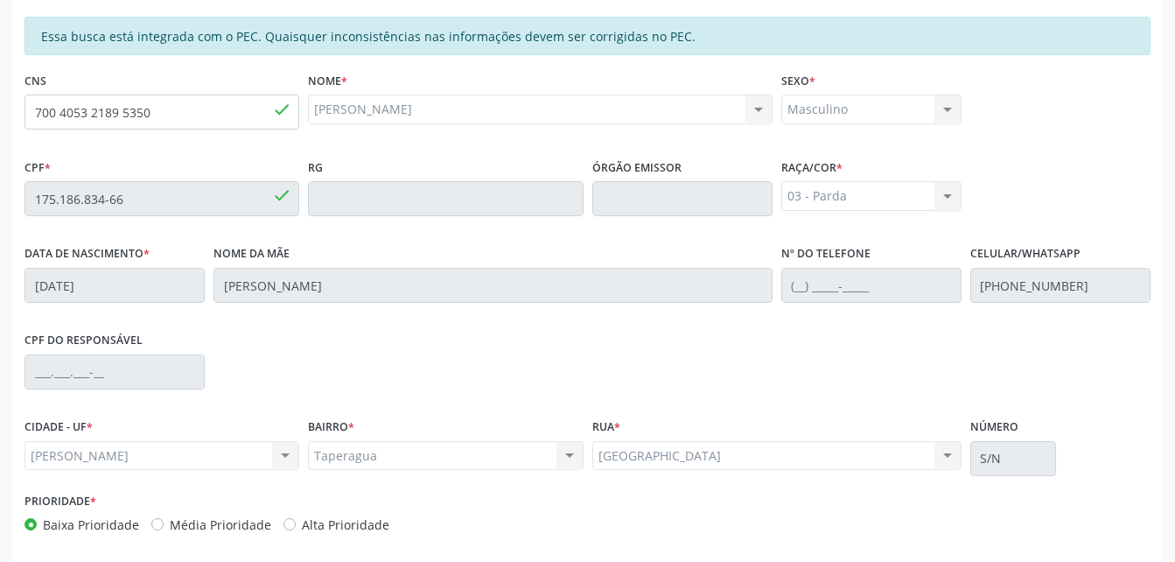
scroll to position [462, 0]
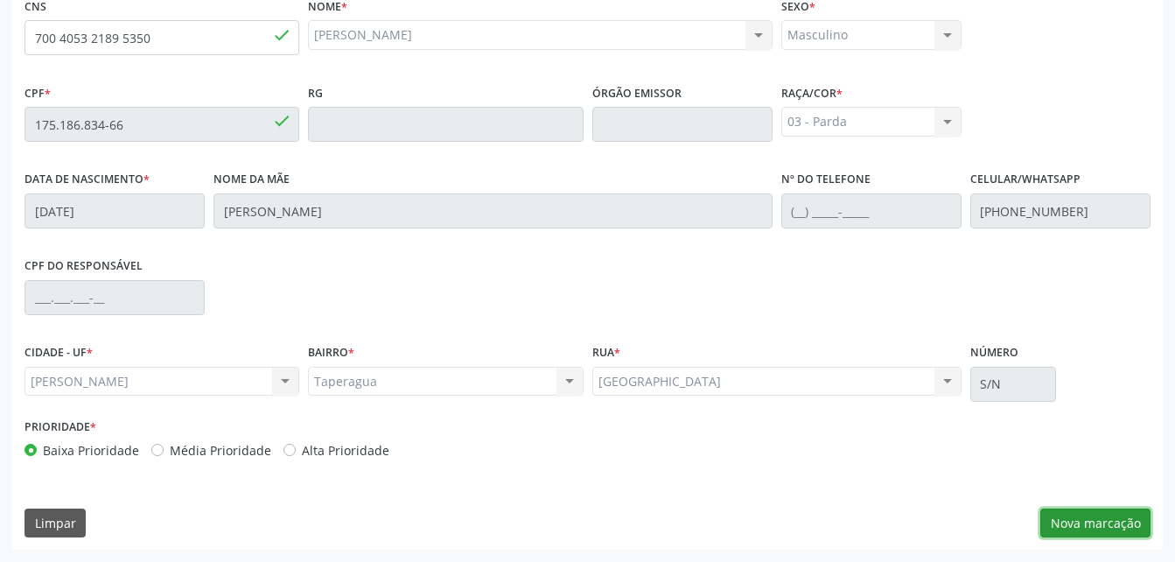
click at [1109, 528] on button "Nova marcação" at bounding box center [1095, 523] width 110 height 30
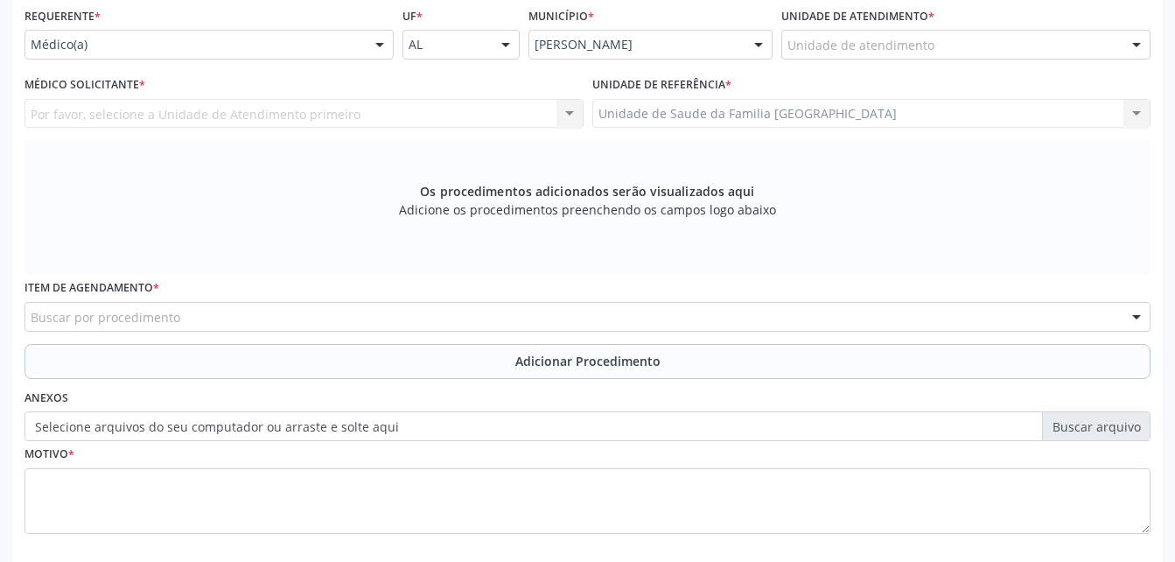
scroll to position [374, 0]
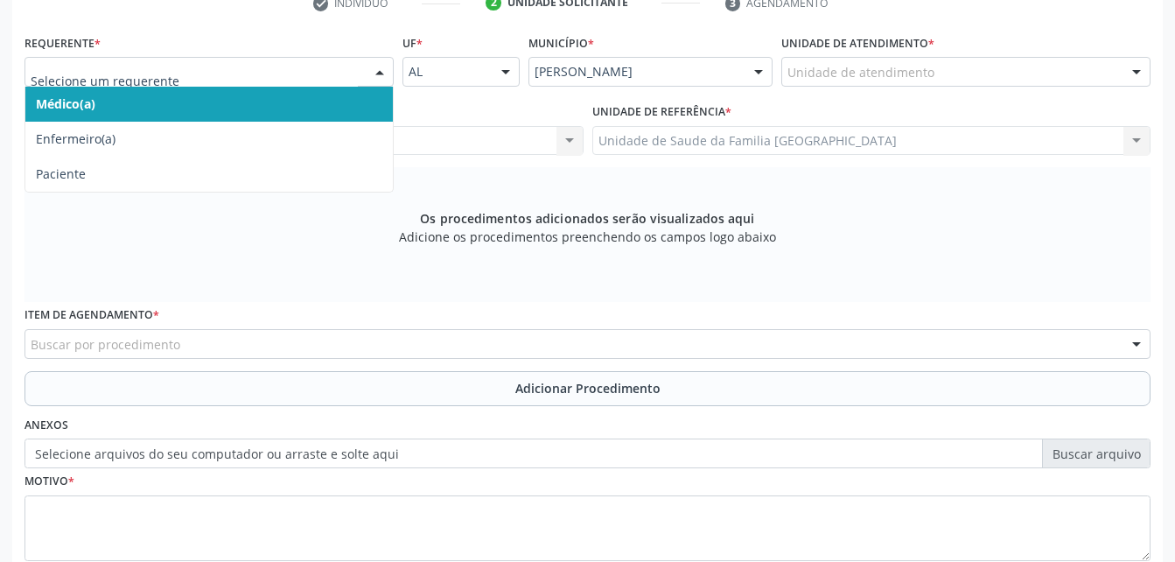
click at [381, 63] on div at bounding box center [380, 73] width 26 height 30
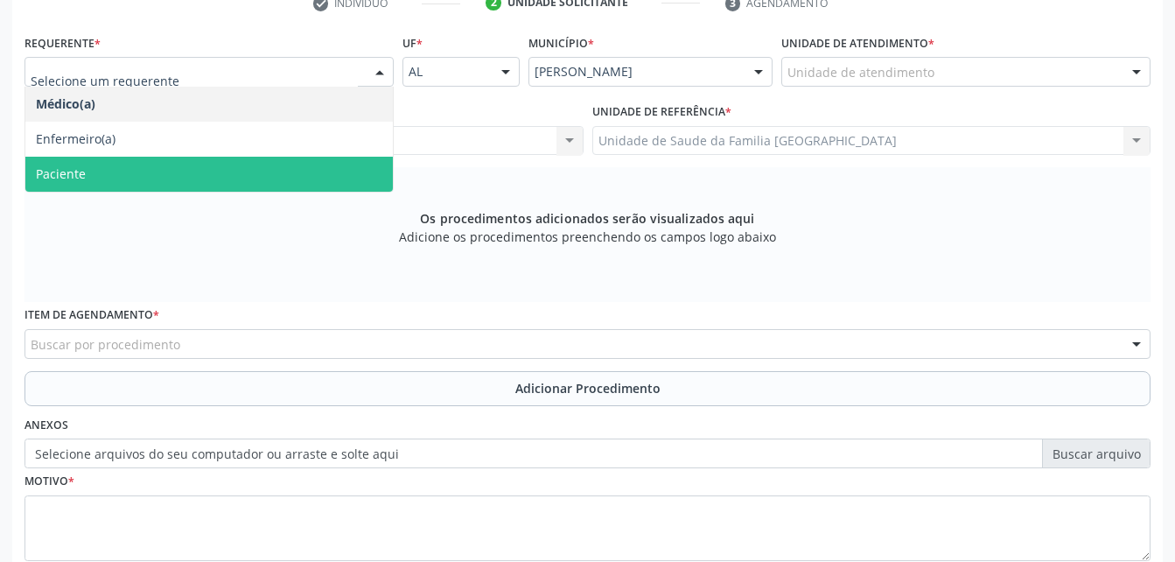
click at [332, 171] on span "Paciente" at bounding box center [208, 174] width 367 height 35
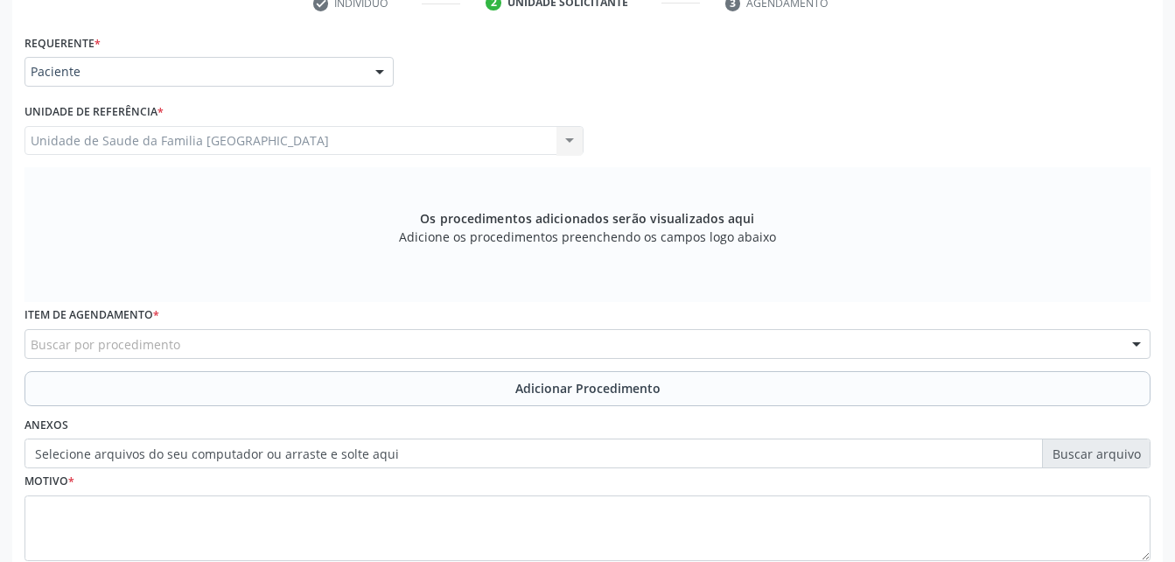
click at [332, 171] on span "Paciente" at bounding box center [208, 174] width 367 height 35
click at [328, 333] on div "Buscar por procedimento" at bounding box center [587, 344] width 1126 height 30
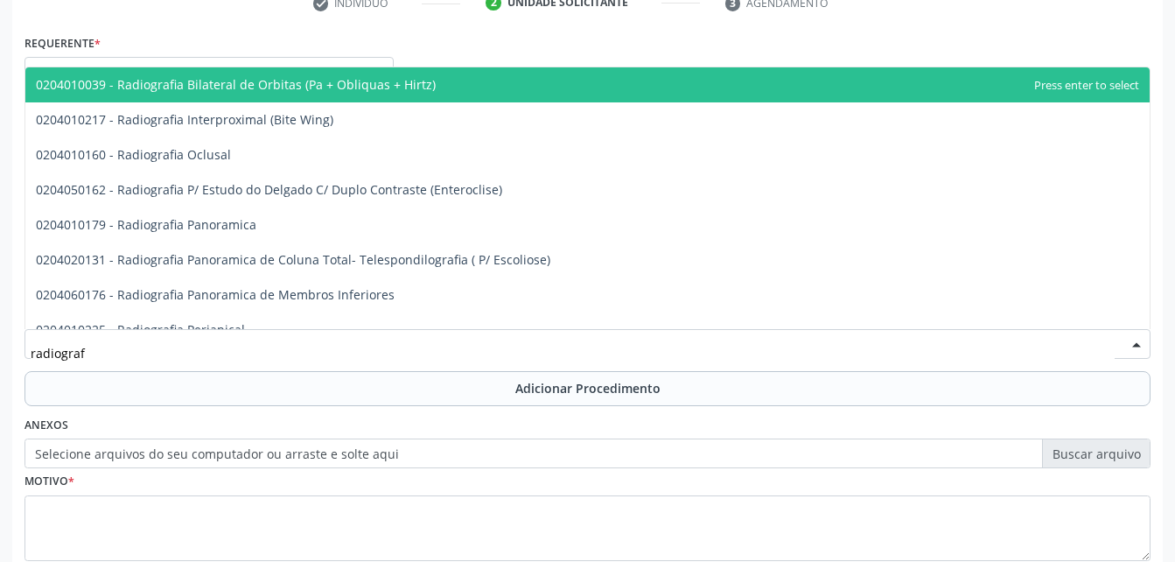
type input "radiografi"
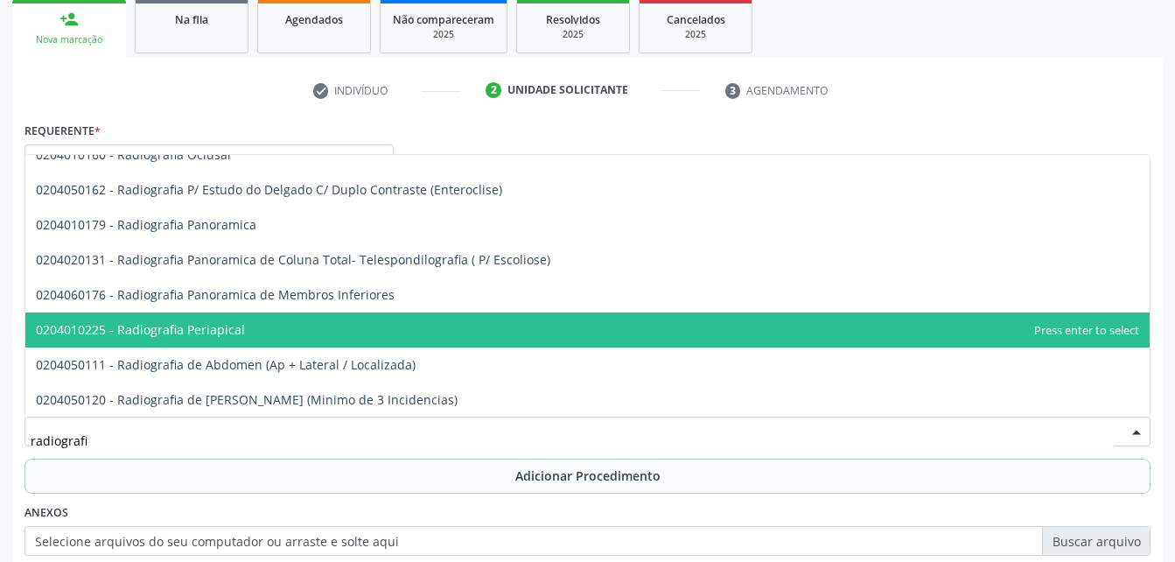
scroll to position [175, 0]
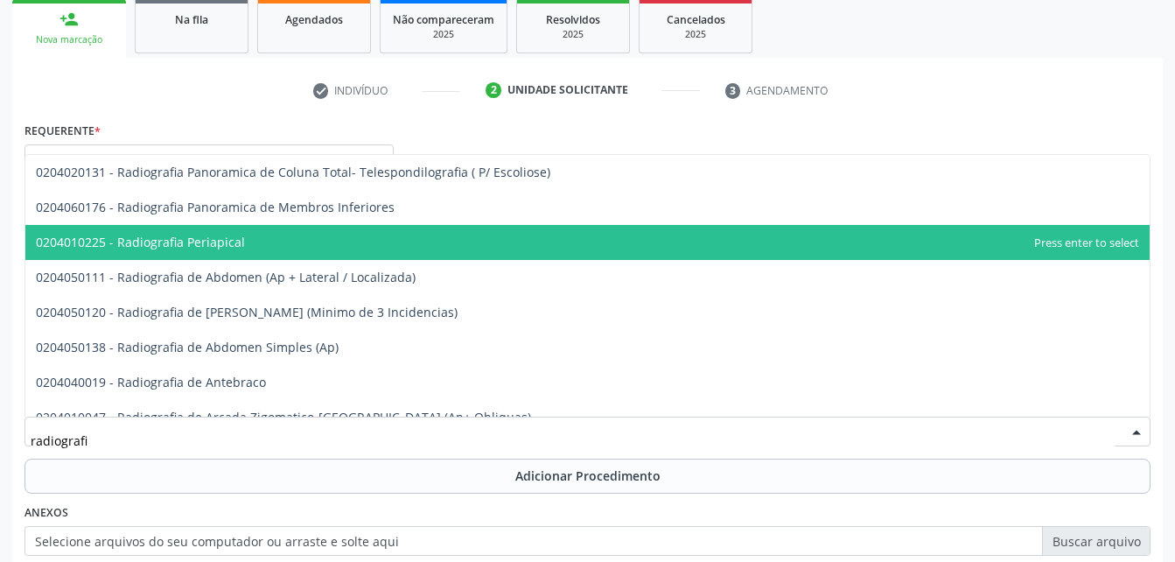
click at [336, 246] on span "0204010225 - Radiografia Periapical" at bounding box center [587, 242] width 1124 height 35
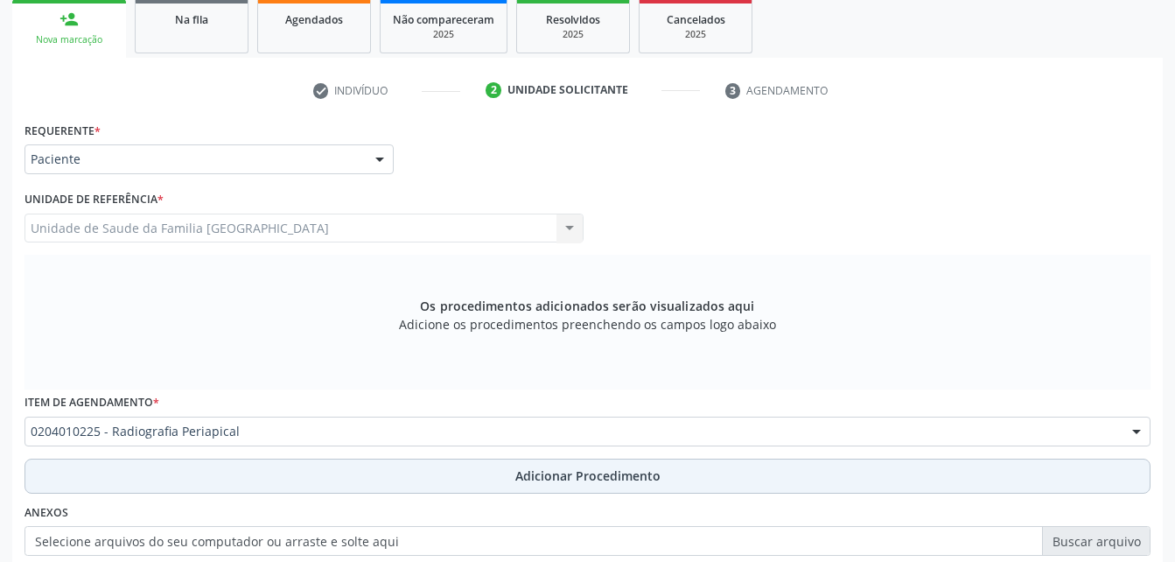
click at [386, 468] on button "Adicionar Procedimento" at bounding box center [587, 475] width 1126 height 35
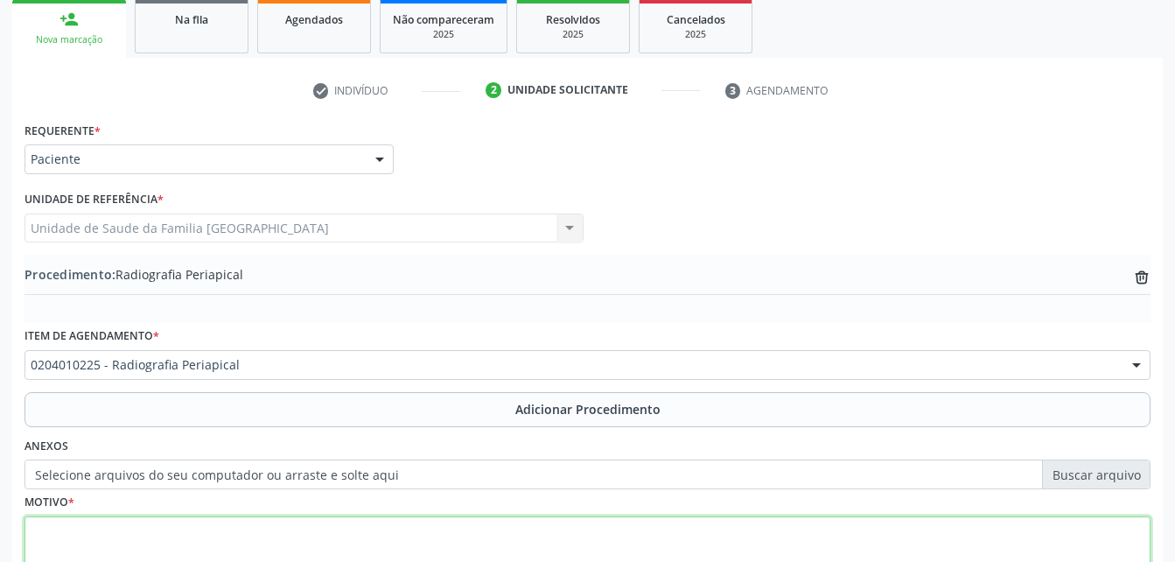
click at [370, 533] on textarea at bounding box center [587, 549] width 1126 height 66
click at [122, 535] on textarea "11/21" at bounding box center [587, 549] width 1126 height 66
click at [85, 528] on textarea "11/21" at bounding box center [587, 549] width 1126 height 66
click at [90, 534] on textarea "11/21 taio x" at bounding box center [587, 549] width 1126 height 66
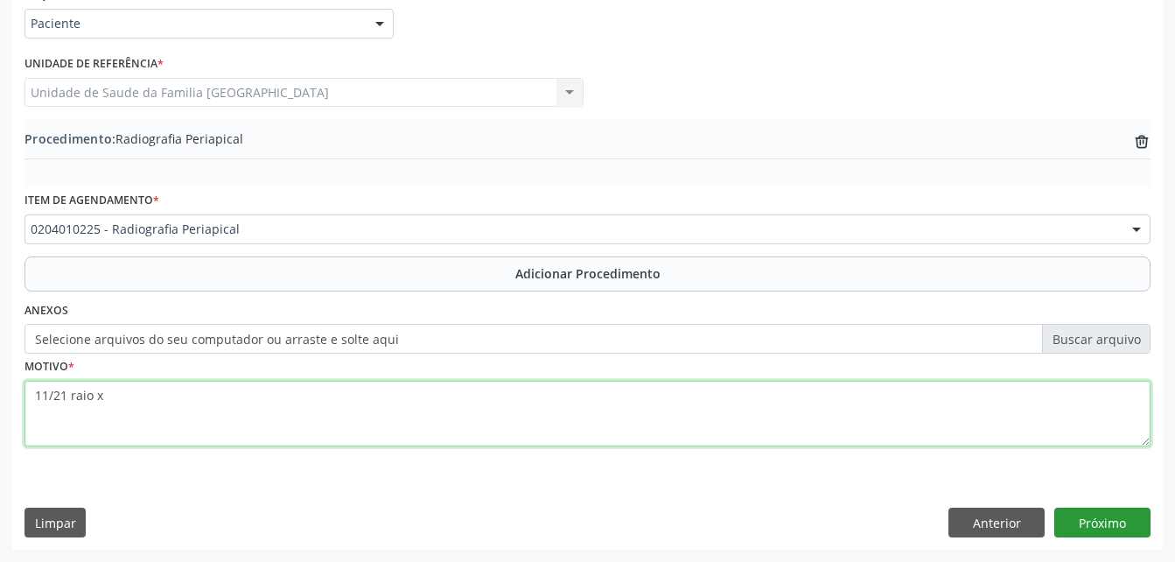
type textarea "11/21 raio x"
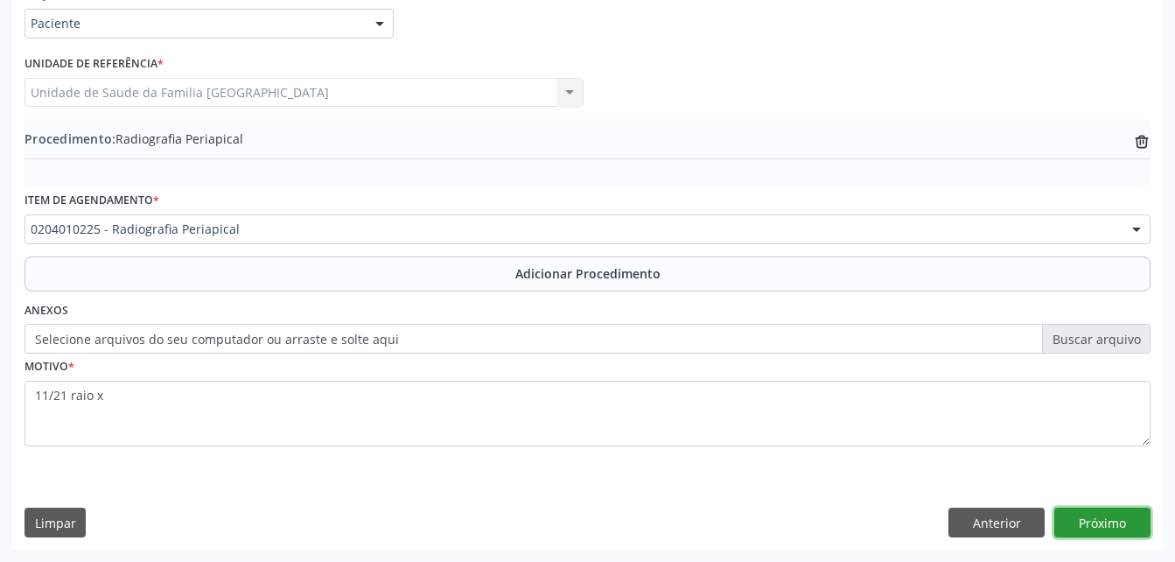
click at [1130, 528] on button "Próximo" at bounding box center [1102, 522] width 96 height 30
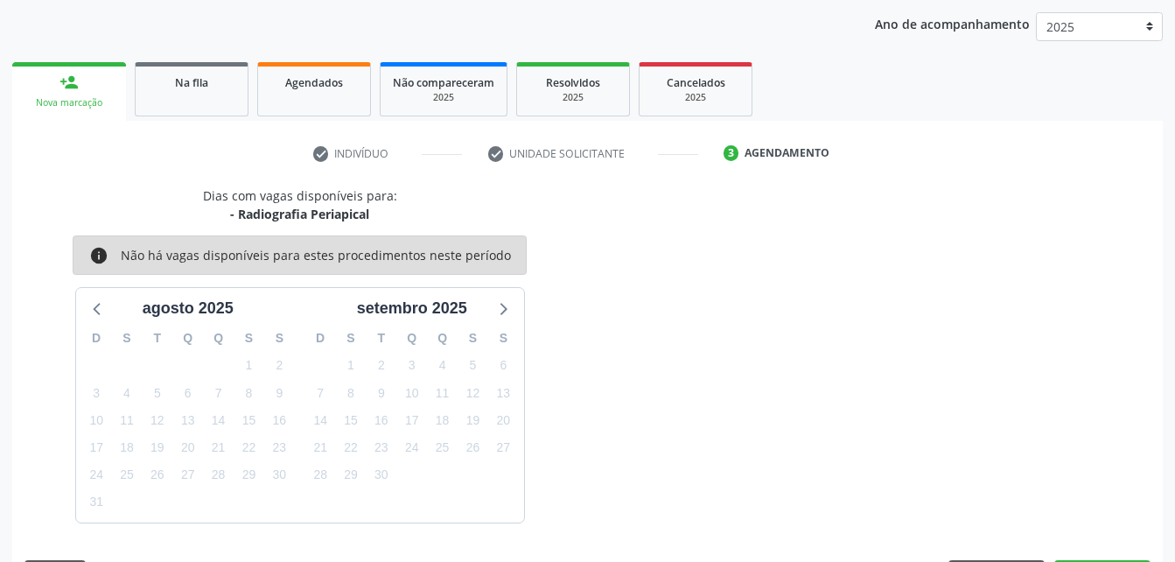
scroll to position [276, 0]
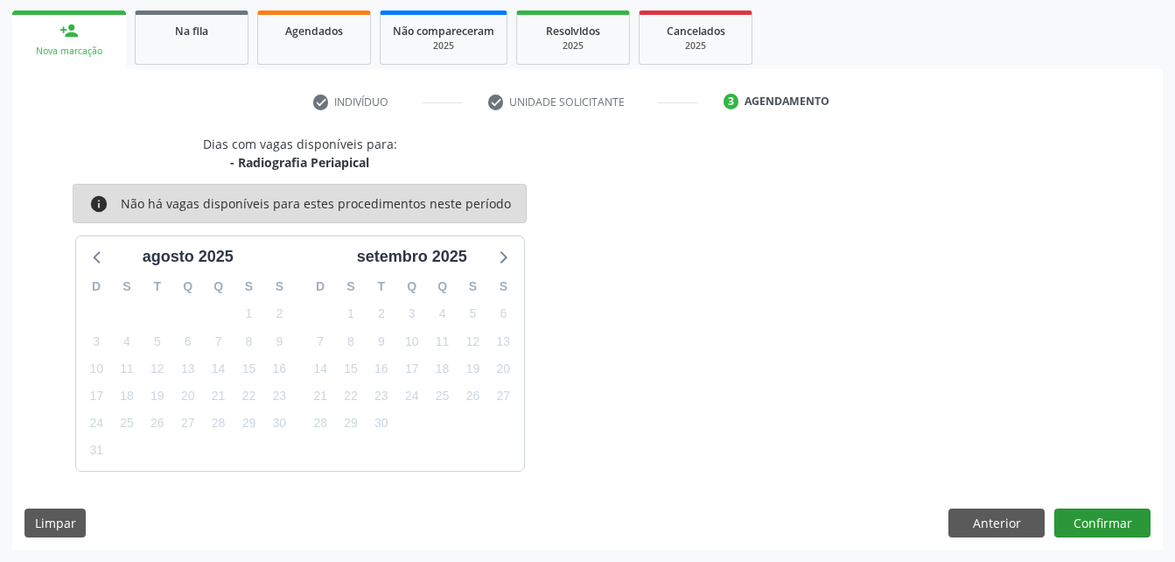
drag, startPoint x: 1067, startPoint y: 502, endPoint x: 1081, endPoint y: 515, distance: 19.8
click at [1081, 515] on div "Dias com vagas disponíveis para: - Radiografia Periapical info Não há vagas dis…" at bounding box center [587, 342] width 1151 height 415
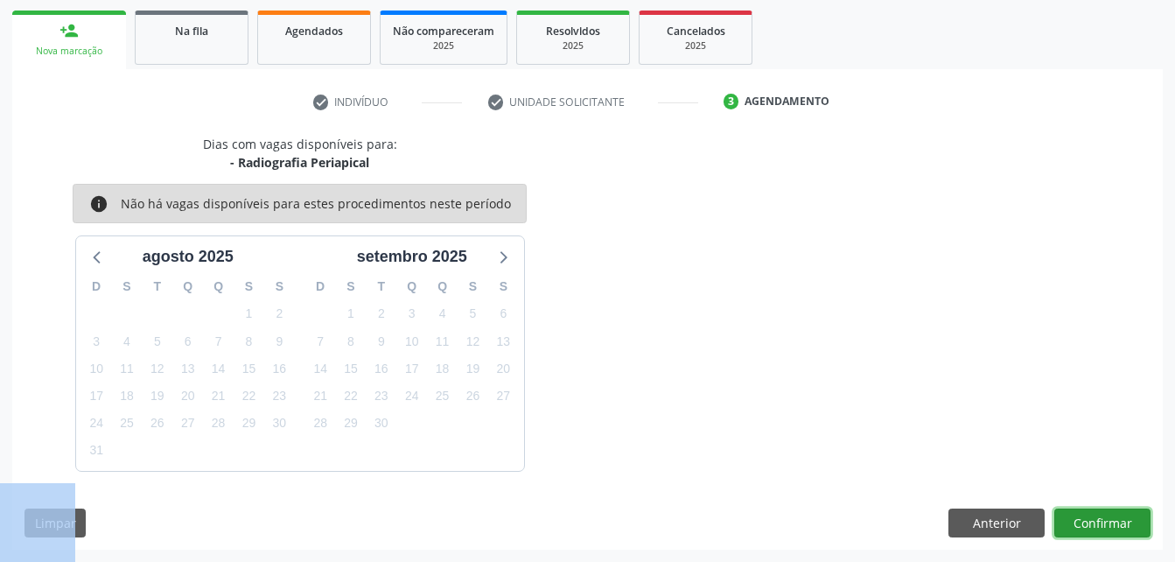
click at [1082, 517] on button "Confirmar" at bounding box center [1102, 523] width 96 height 30
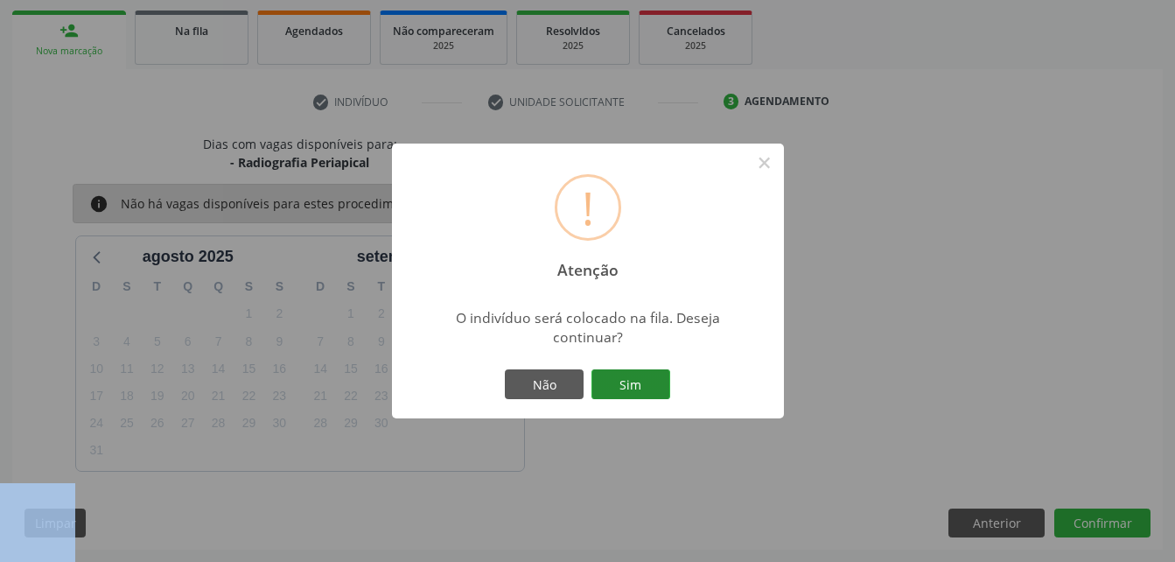
click at [619, 385] on button "Sim" at bounding box center [630, 384] width 79 height 30
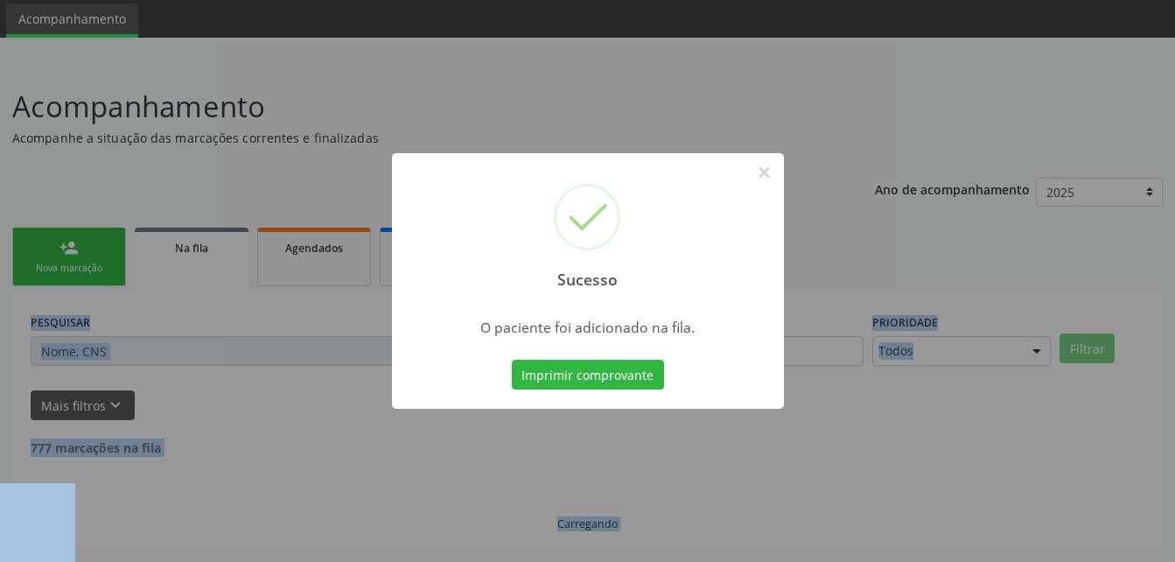
scroll to position [40, 0]
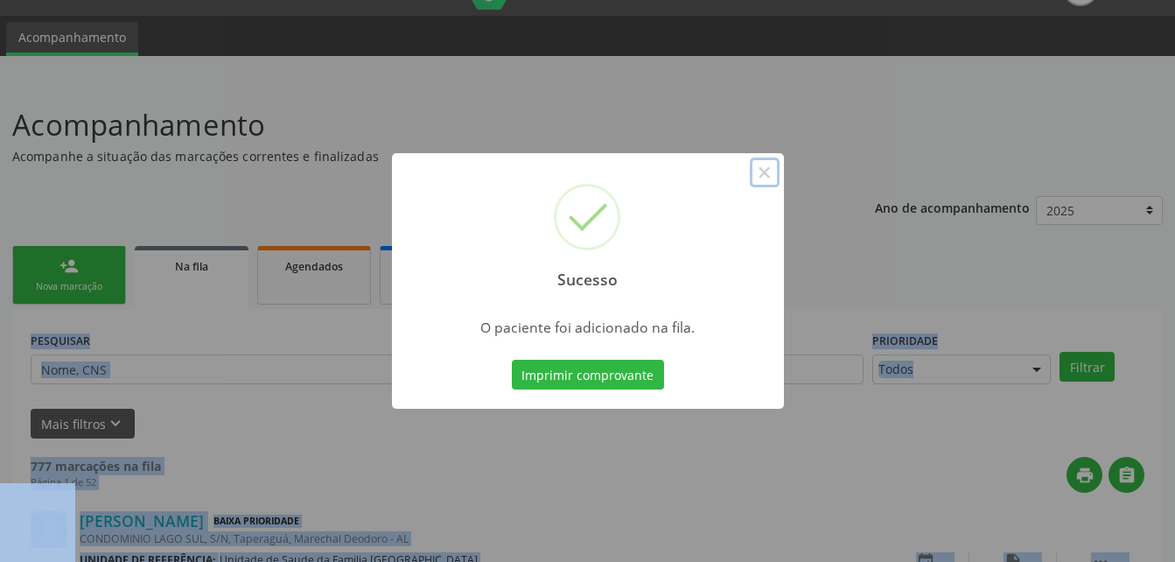
click at [763, 171] on button "×" at bounding box center [765, 172] width 30 height 30
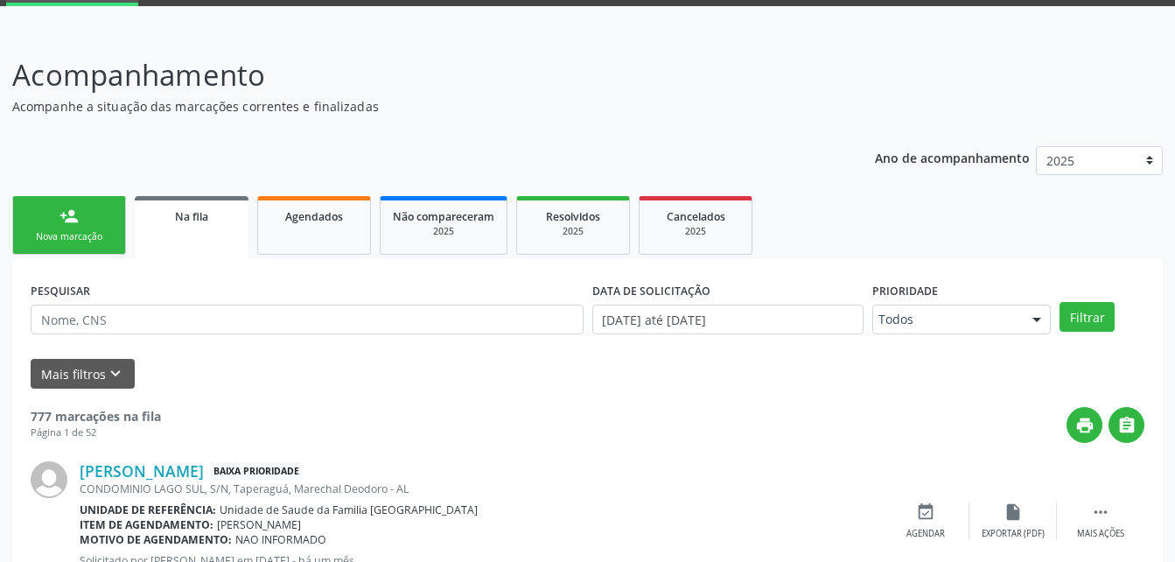
scroll to position [215, 0]
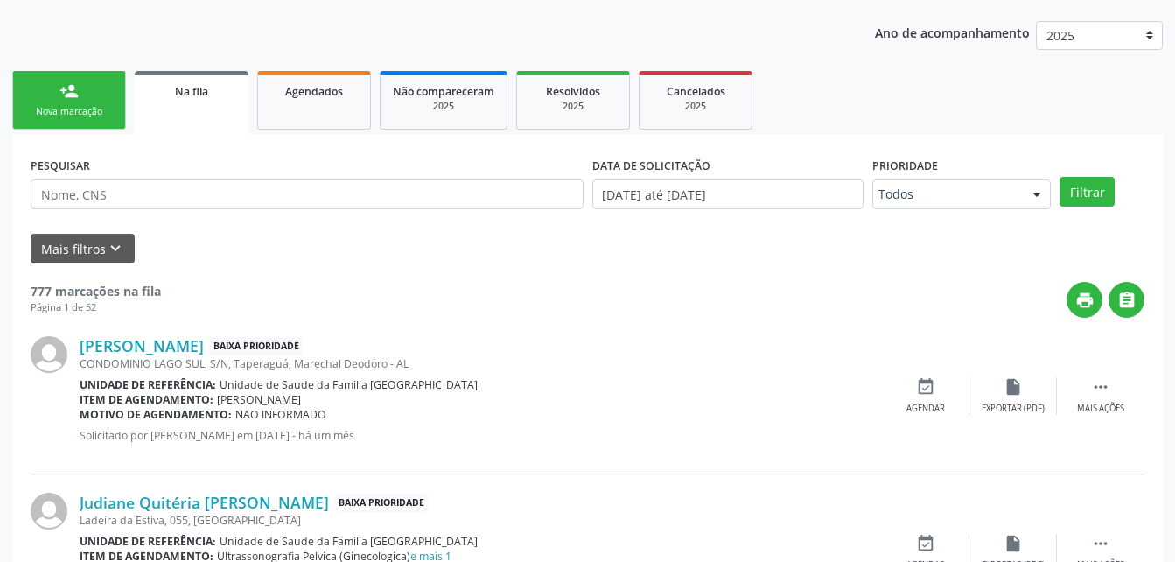
click at [111, 78] on link "person_add Nova marcação" at bounding box center [69, 100] width 114 height 59
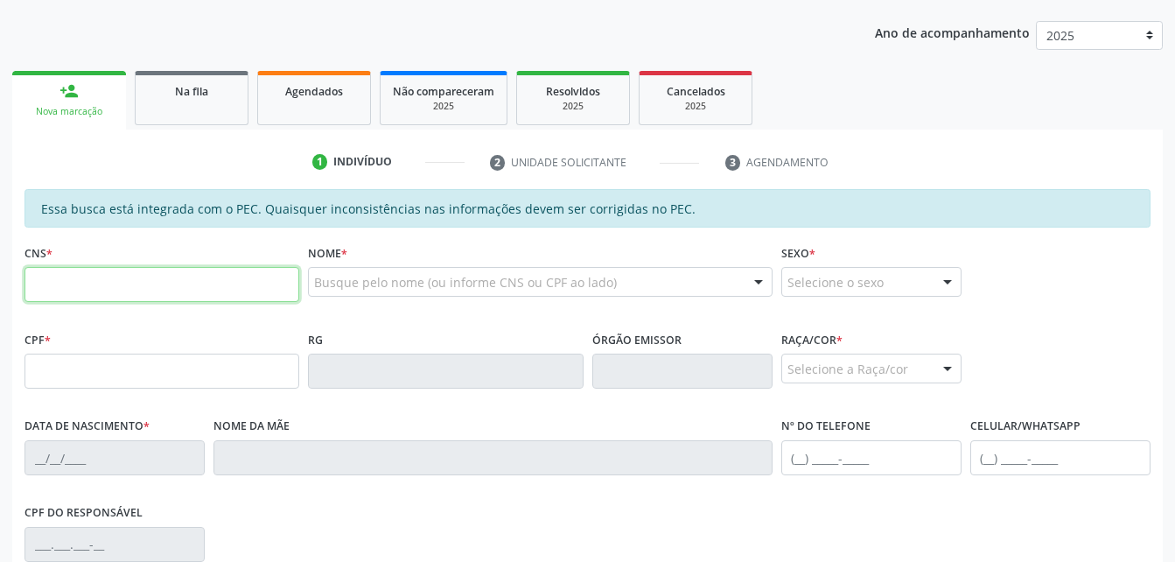
click at [103, 292] on input "text" at bounding box center [161, 284] width 275 height 35
drag, startPoint x: 475, startPoint y: 325, endPoint x: 349, endPoint y: 326, distance: 126.0
click at [475, 323] on div "Nome * Busque pelo nome (ou informe CNS ou CPF ao lado) Nenhum resultado encont…" at bounding box center [540, 283] width 472 height 87
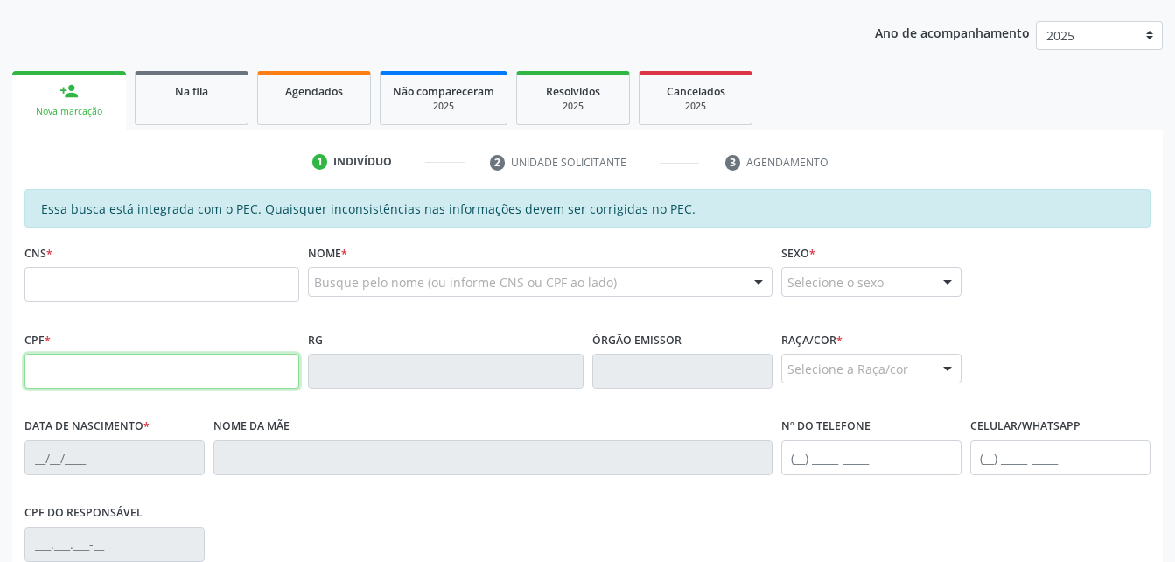
click at [158, 386] on input "text" at bounding box center [161, 370] width 275 height 35
type input "580.562.704-34"
type input "703 2046 8043 2893"
type input "29/01/1956"
type input "Julia Lima da Silva"
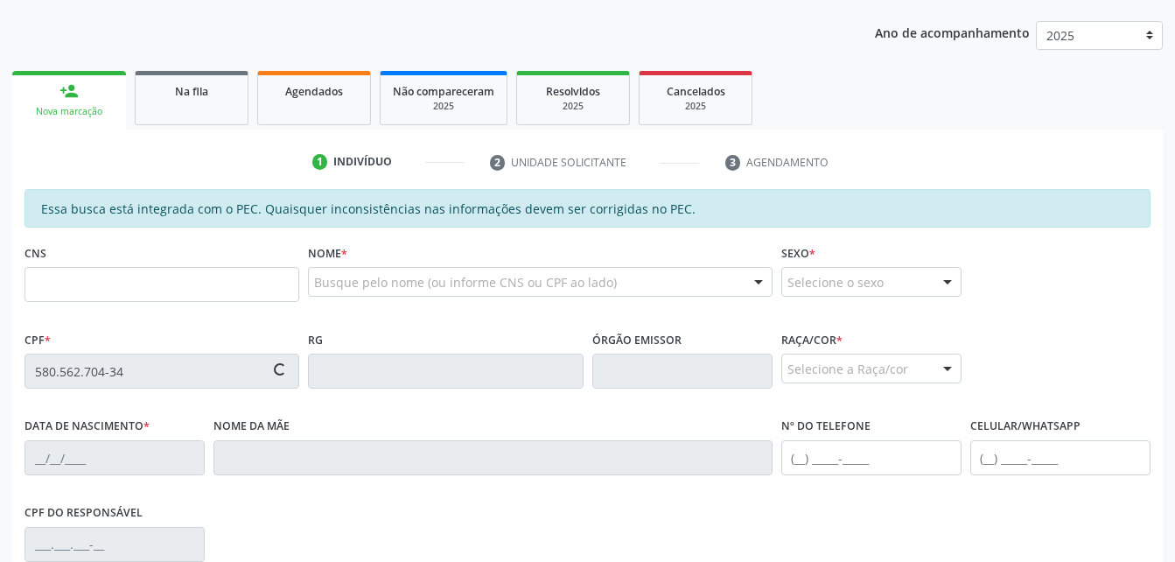
type input "(82) 98871-8697"
type input "167"
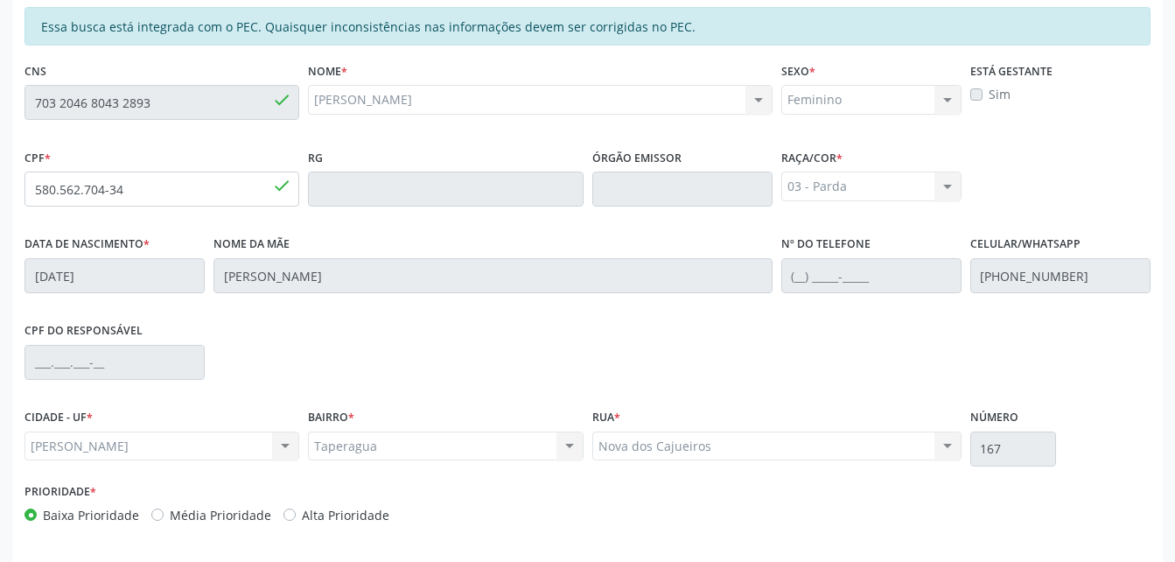
scroll to position [462, 0]
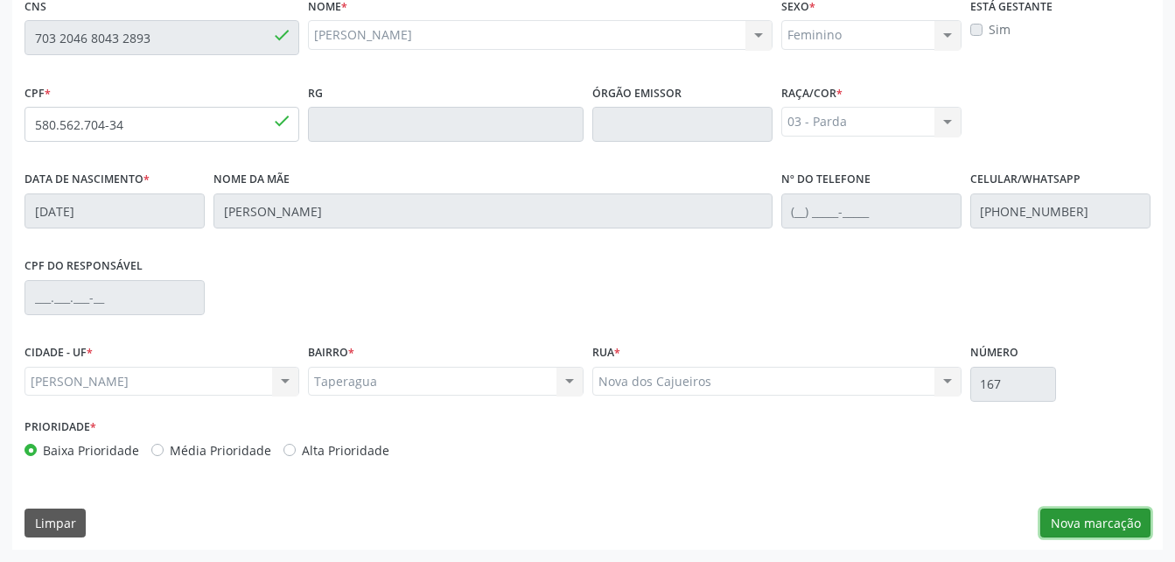
click at [1113, 533] on button "Nova marcação" at bounding box center [1095, 523] width 110 height 30
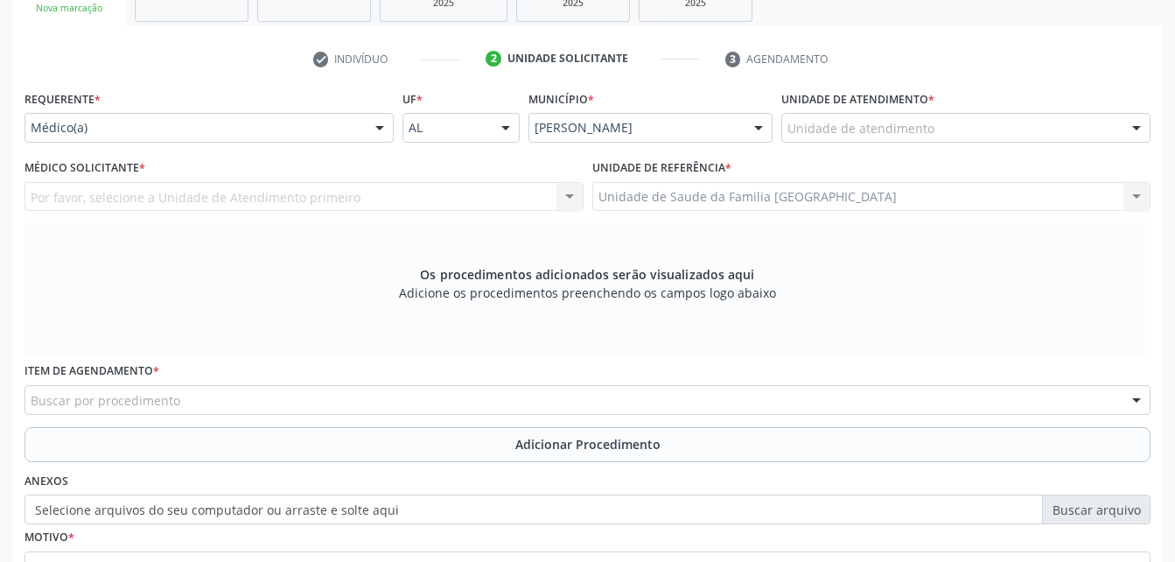
scroll to position [287, 0]
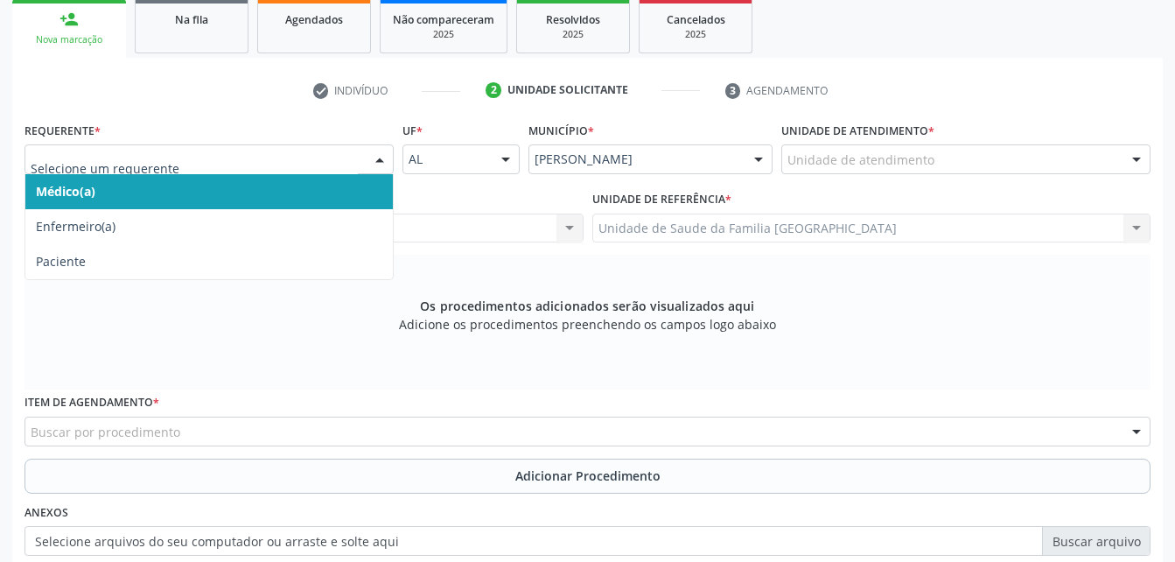
click at [340, 168] on input "text" at bounding box center [194, 167] width 327 height 35
click at [358, 199] on span "Médico(a)" at bounding box center [208, 191] width 367 height 35
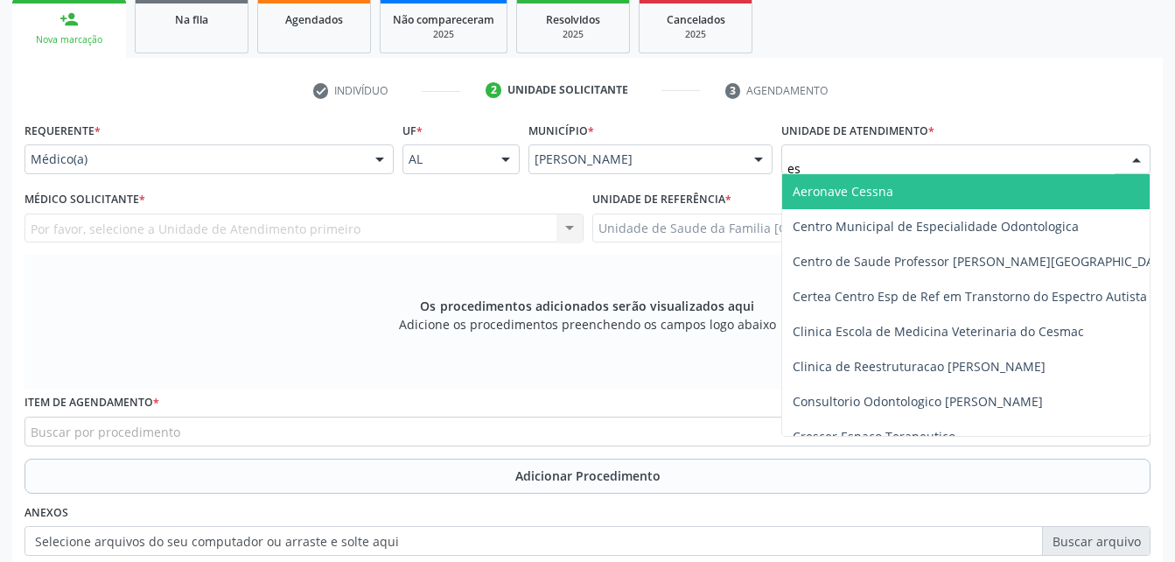
type input "est"
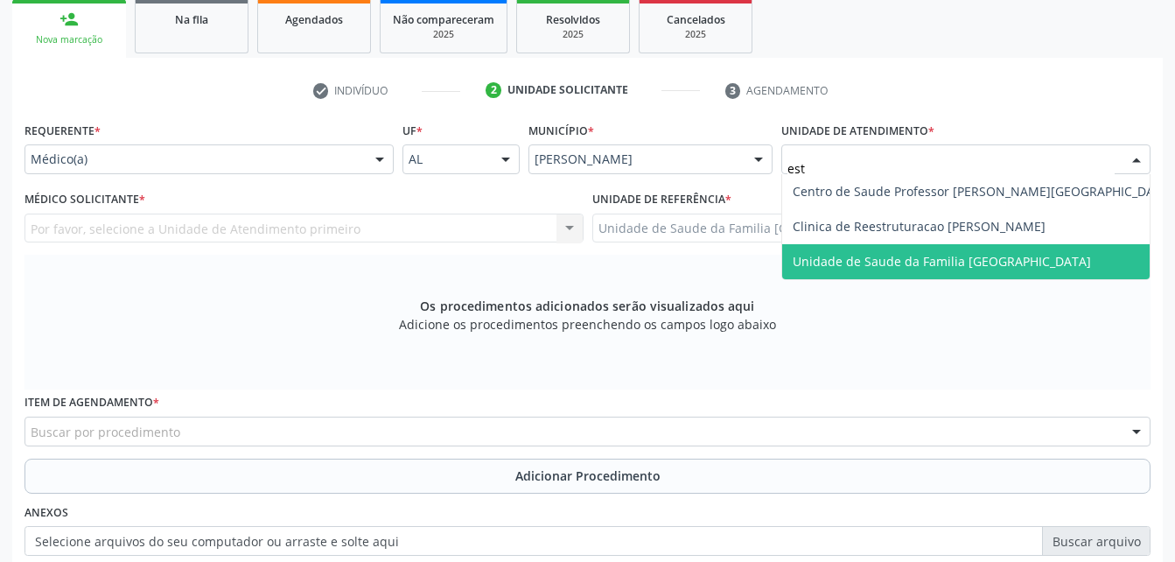
click at [915, 260] on span "Unidade de Saude da Familia [GEOGRAPHIC_DATA]" at bounding box center [942, 261] width 298 height 17
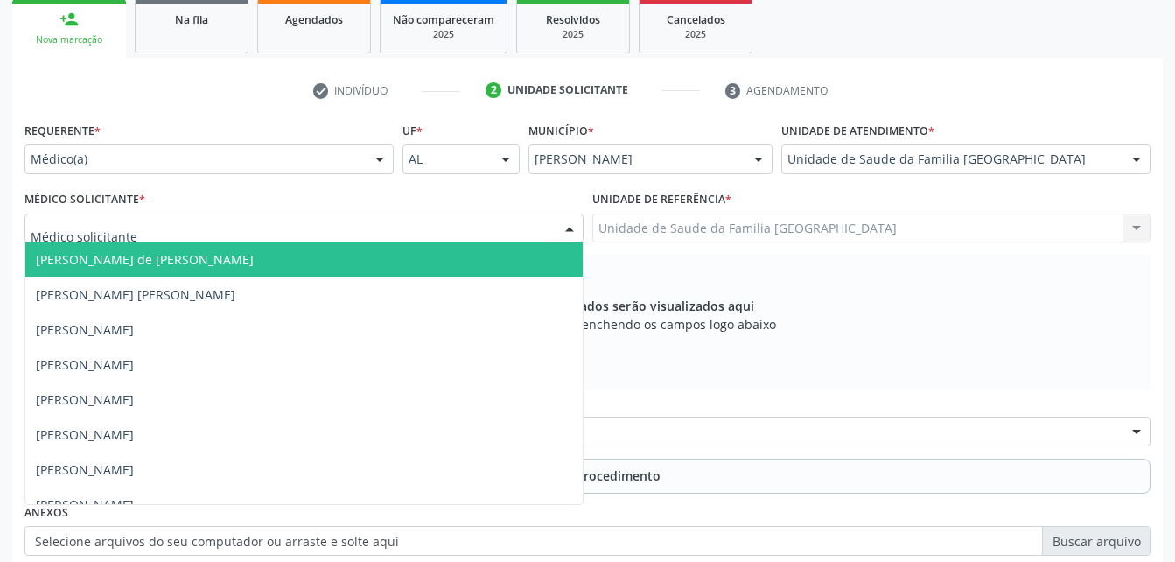
click at [434, 224] on div at bounding box center [303, 228] width 559 height 30
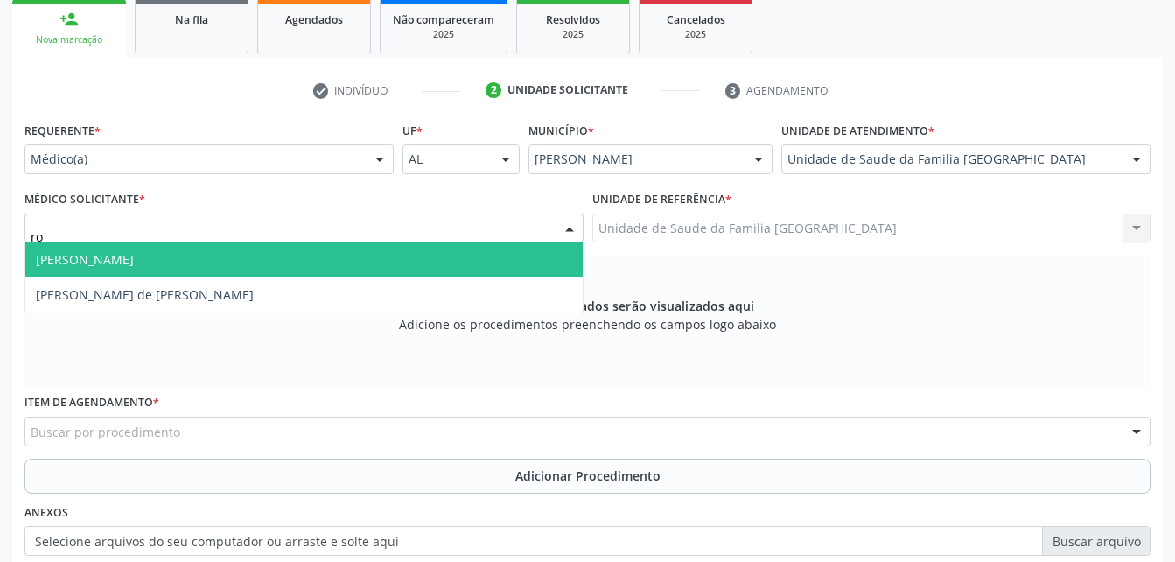
type input "rod"
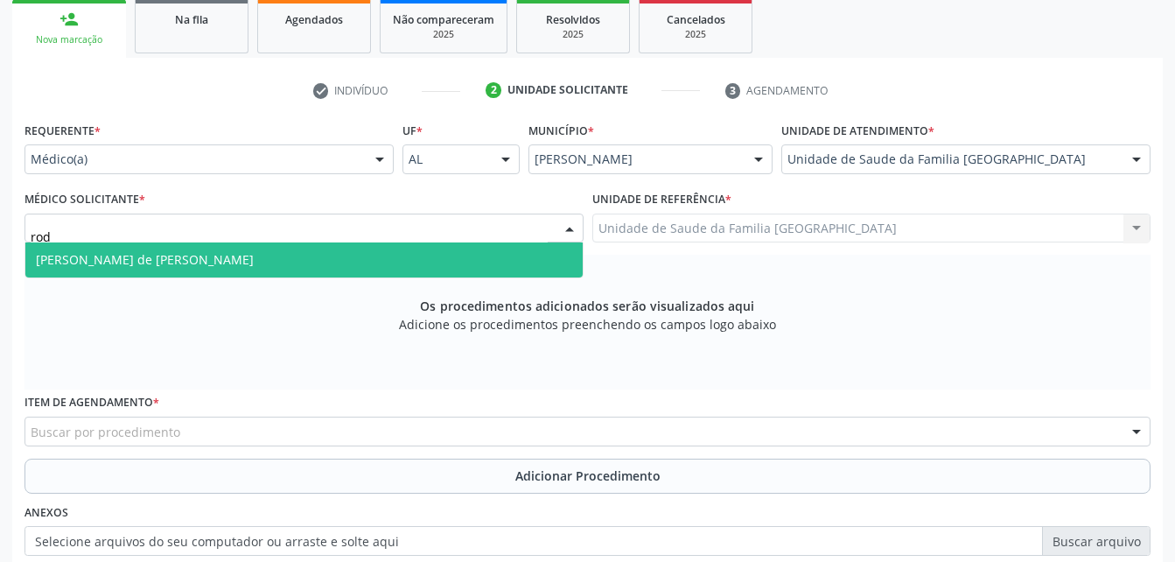
click at [454, 251] on span "[PERSON_NAME] de [PERSON_NAME]" at bounding box center [303, 259] width 557 height 35
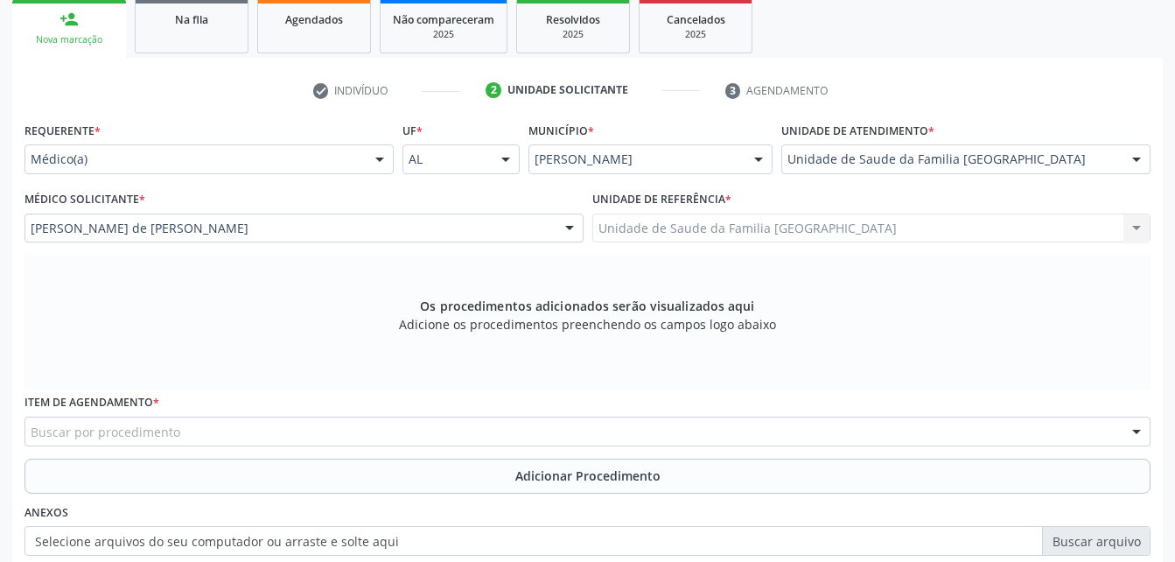
click at [451, 430] on div "Buscar por procedimento" at bounding box center [587, 431] width 1126 height 30
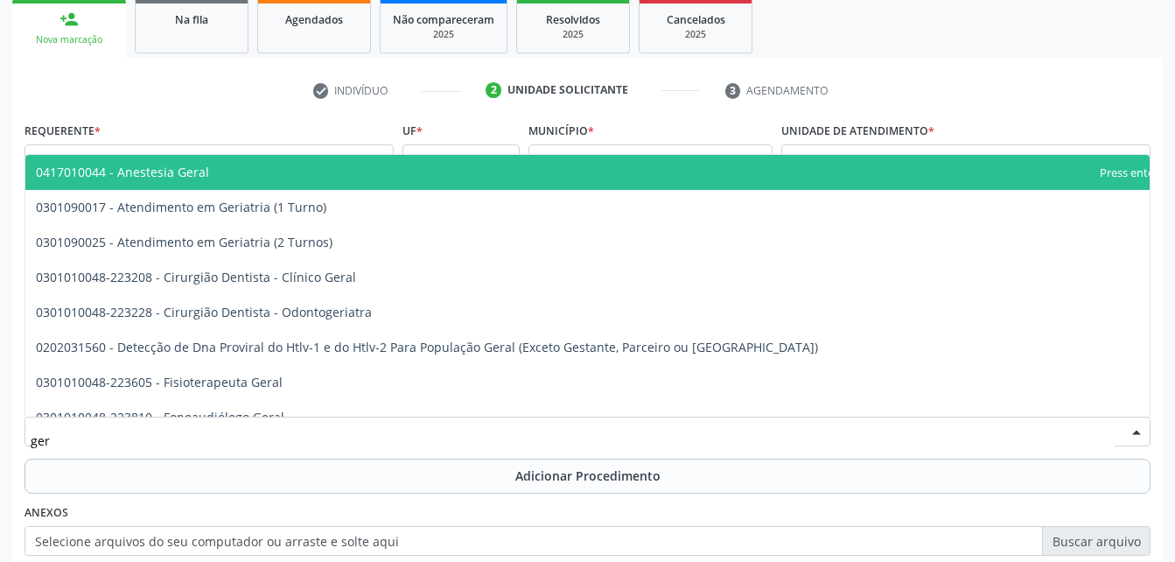
type input "geri"
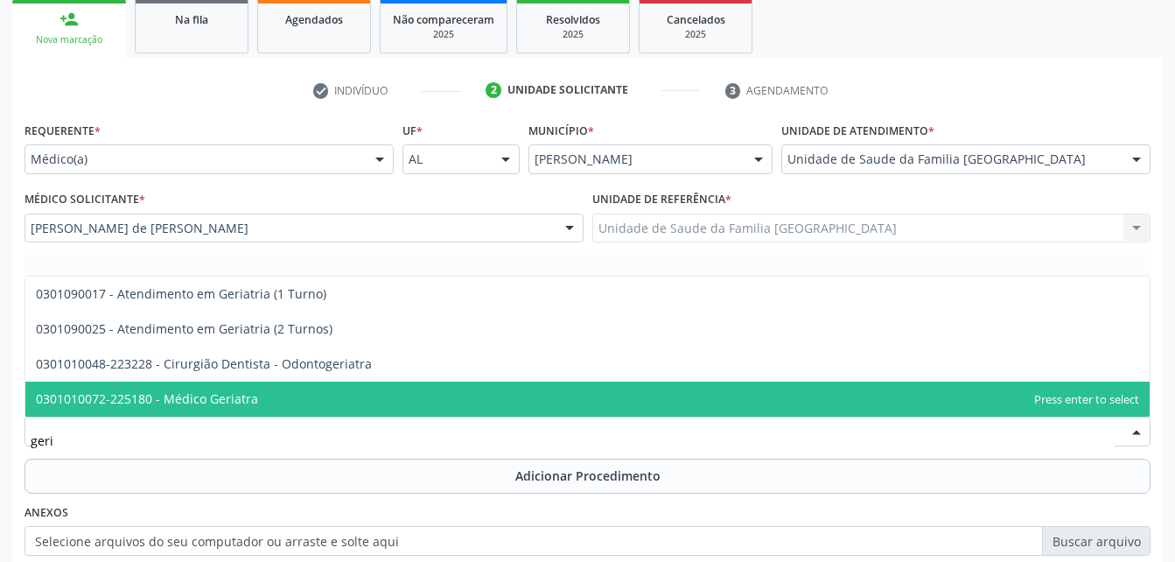
click at [436, 402] on span "0301010072-225180 - Médico Geriatra" at bounding box center [587, 398] width 1124 height 35
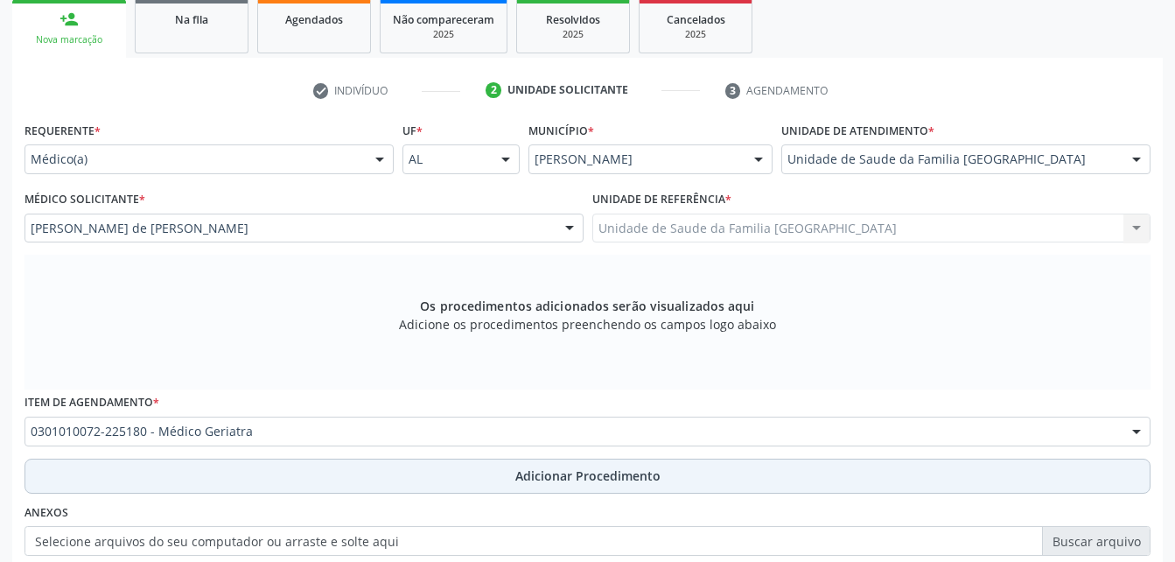
click at [524, 476] on span "Adicionar Procedimento" at bounding box center [587, 475] width 145 height 18
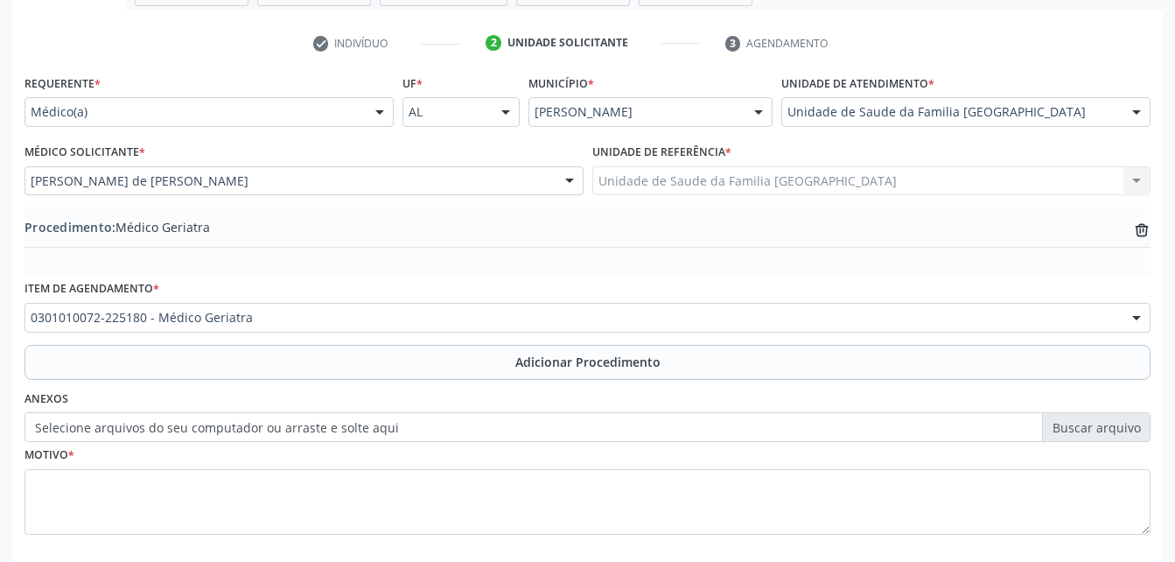
scroll to position [423, 0]
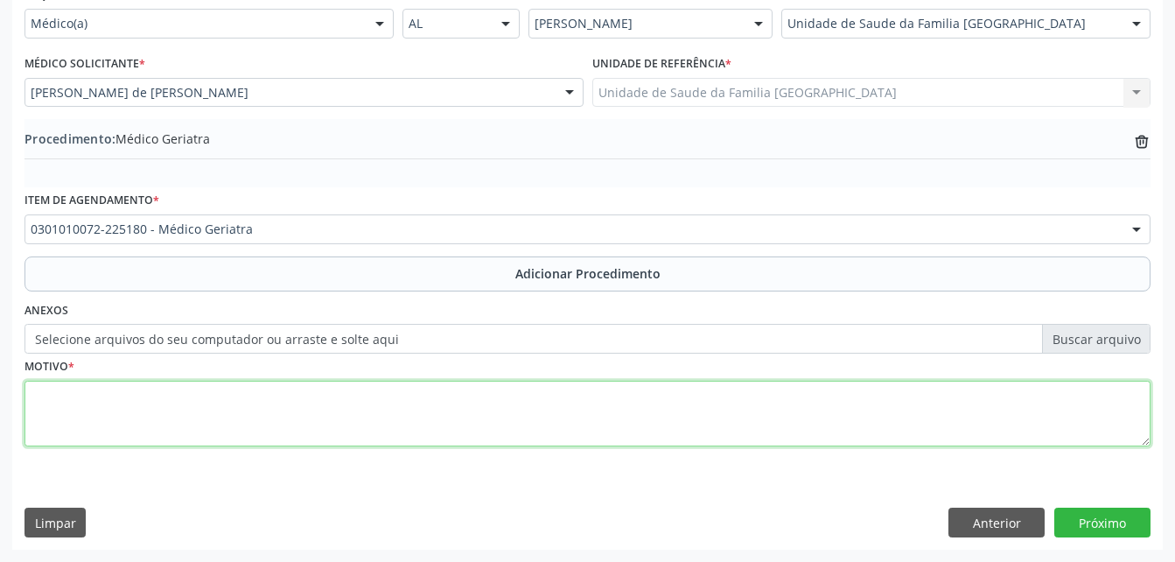
click at [484, 418] on textarea at bounding box center [587, 414] width 1126 height 66
type textarea "diabetes"
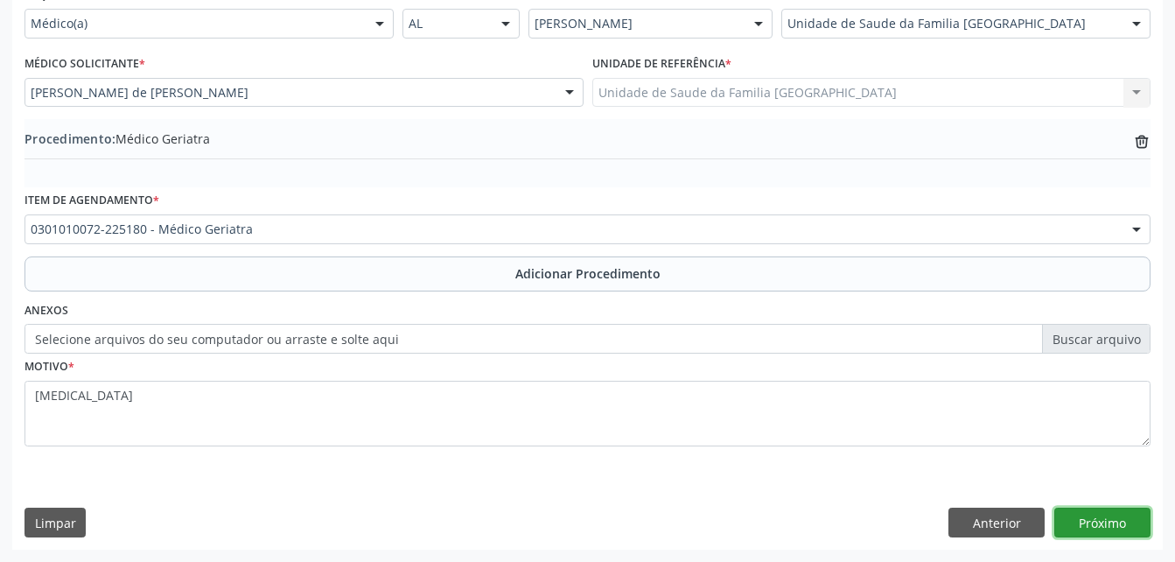
click at [1100, 525] on button "Próximo" at bounding box center [1102, 522] width 96 height 30
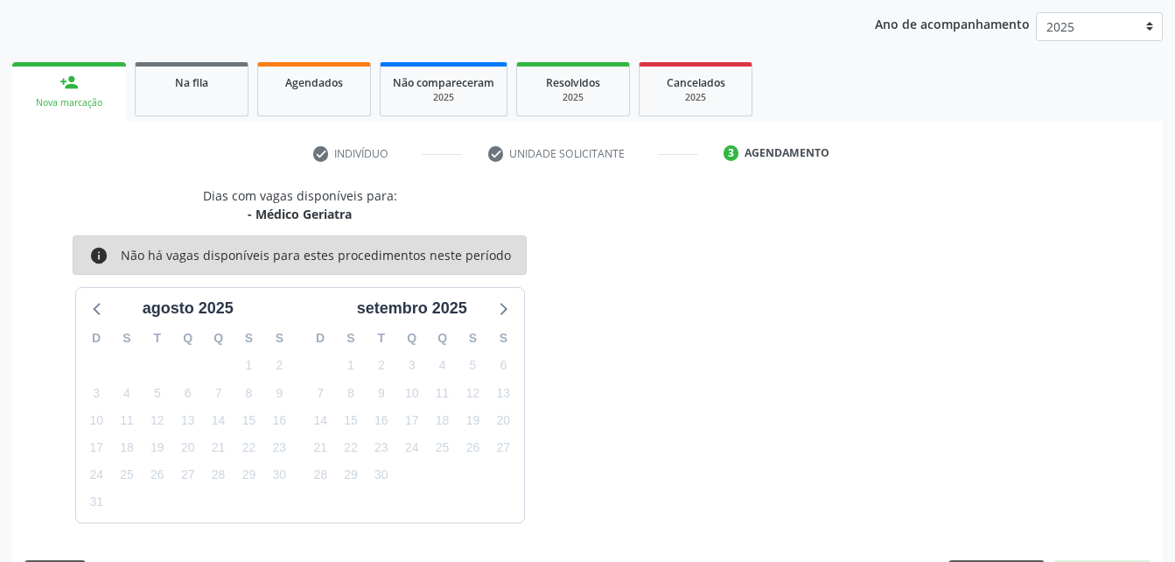
scroll to position [276, 0]
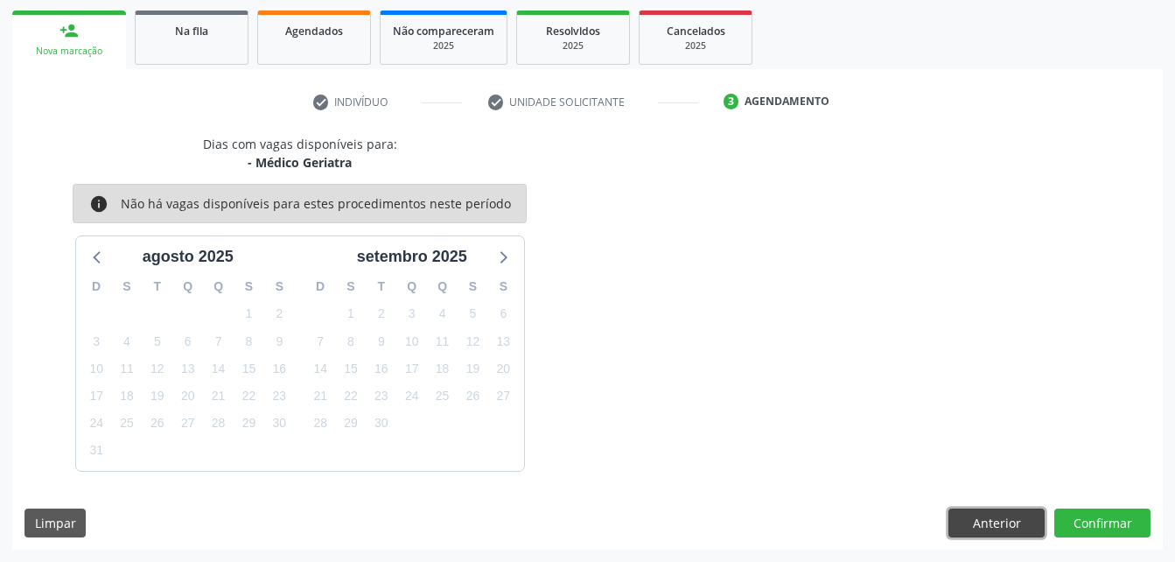
click at [1027, 511] on button "Anterior" at bounding box center [996, 523] width 96 height 30
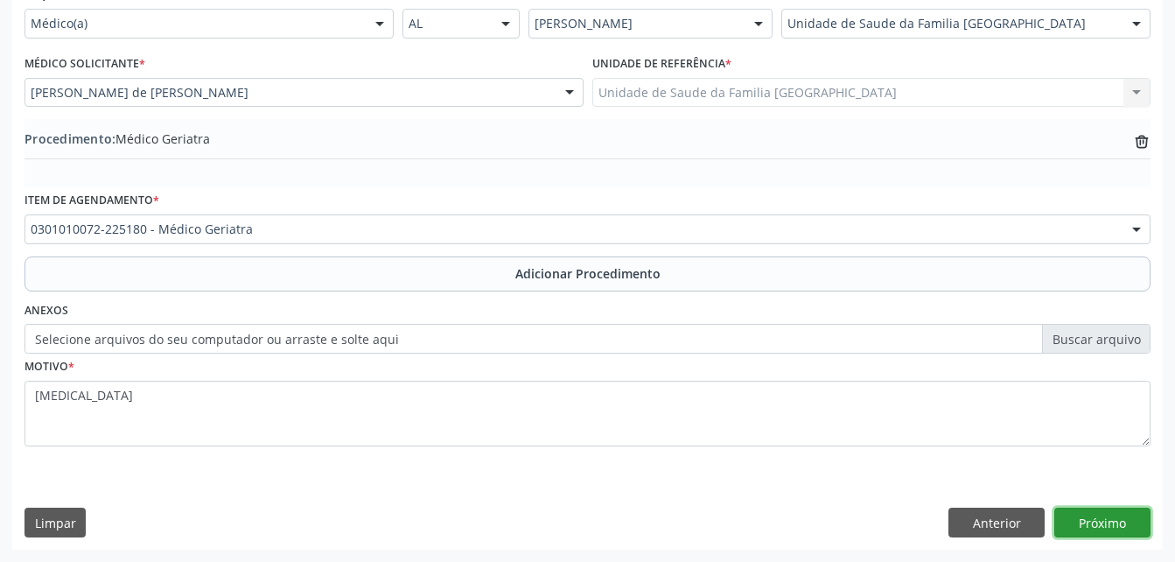
click at [1108, 522] on button "Próximo" at bounding box center [1102, 522] width 96 height 30
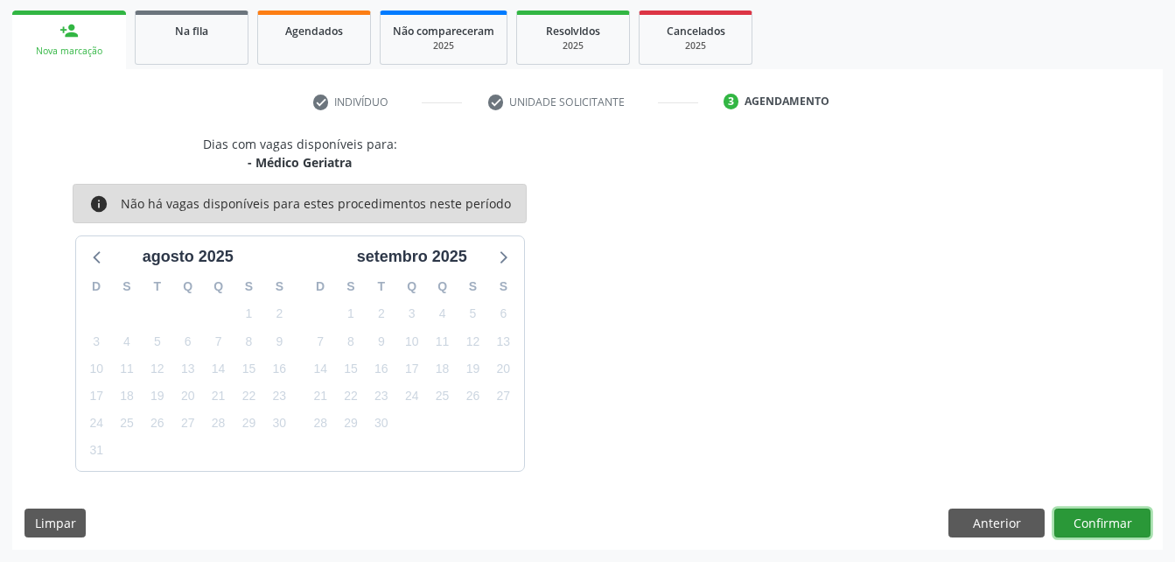
click at [1083, 531] on button "Confirmar" at bounding box center [1102, 523] width 96 height 30
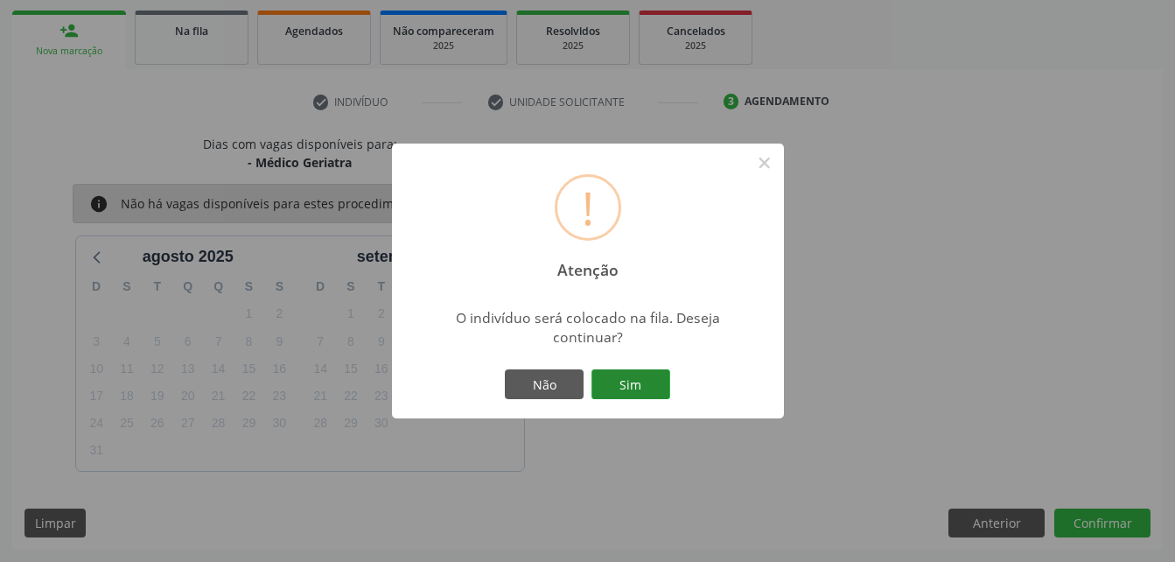
click at [645, 378] on button "Sim" at bounding box center [630, 384] width 79 height 30
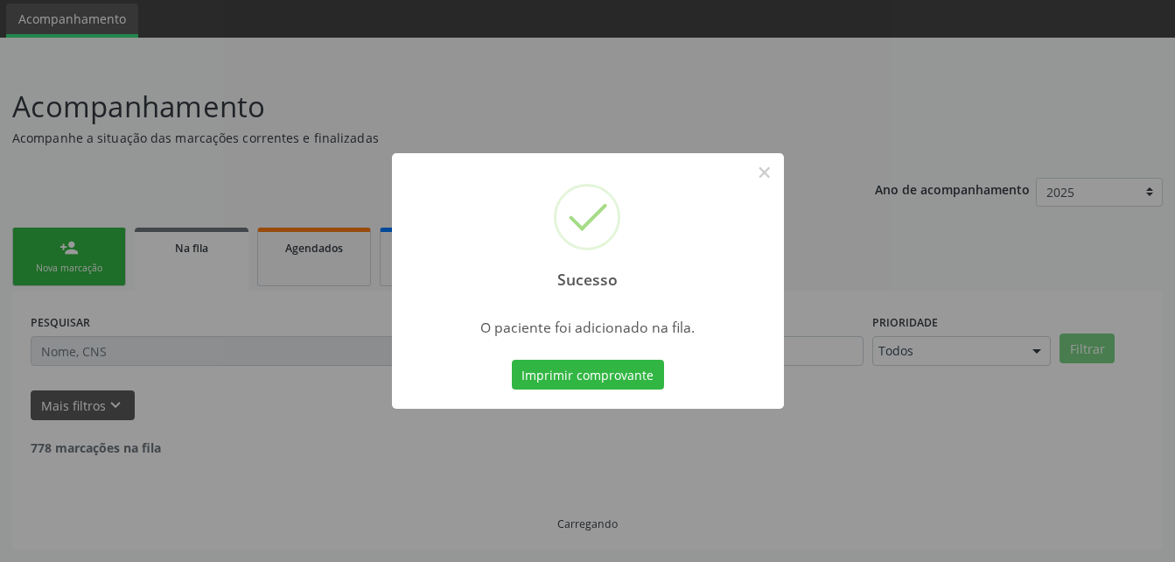
scroll to position [40, 0]
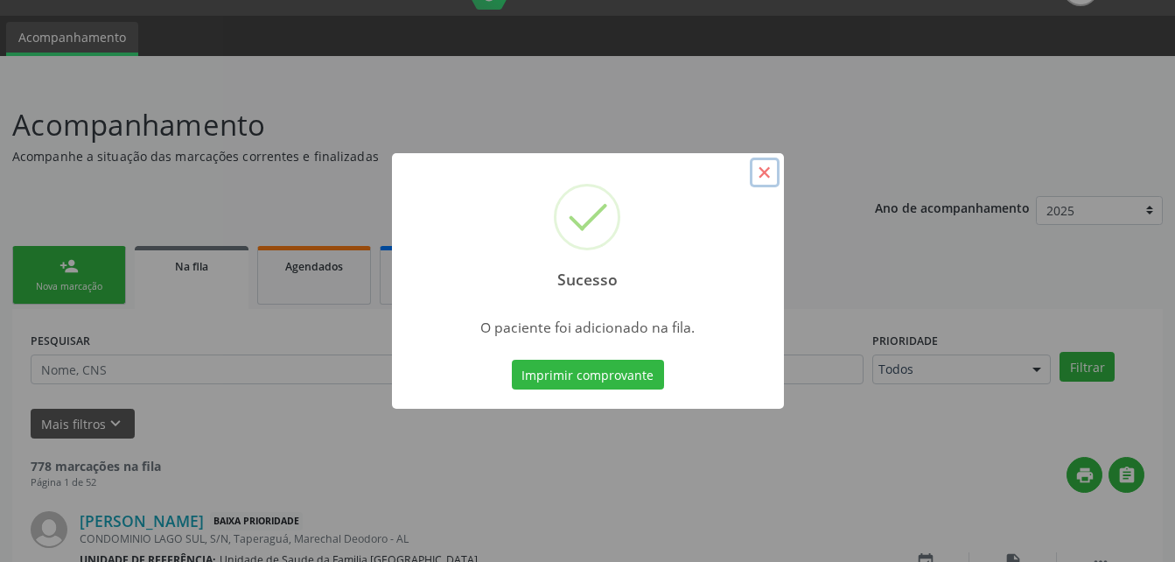
click at [766, 171] on button "×" at bounding box center [765, 172] width 30 height 30
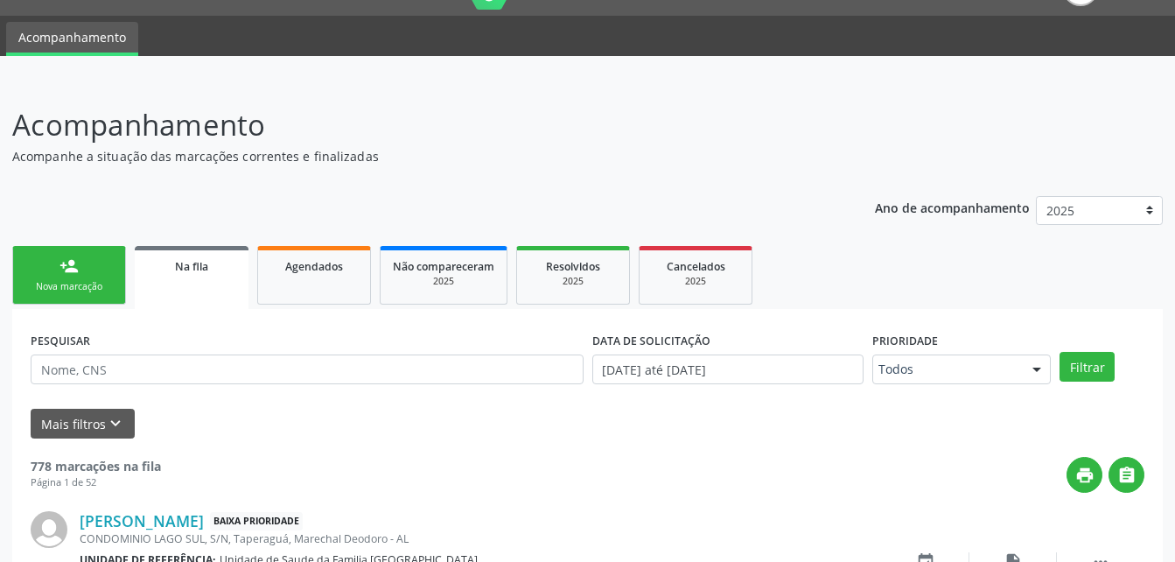
click at [102, 289] on div "Nova marcação" at bounding box center [68, 286] width 87 height 13
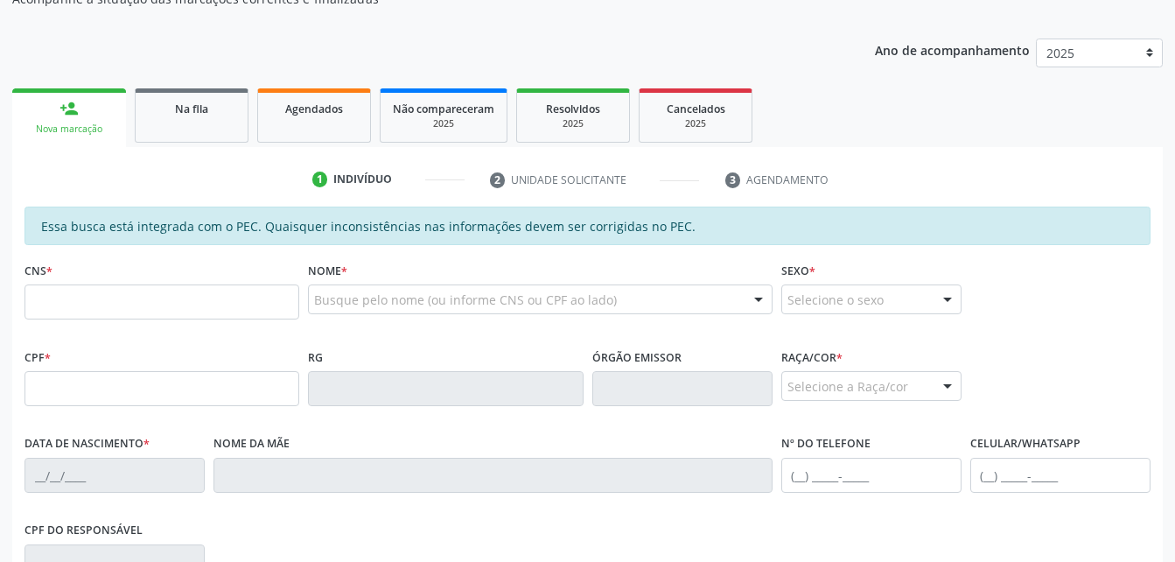
scroll to position [215, 0]
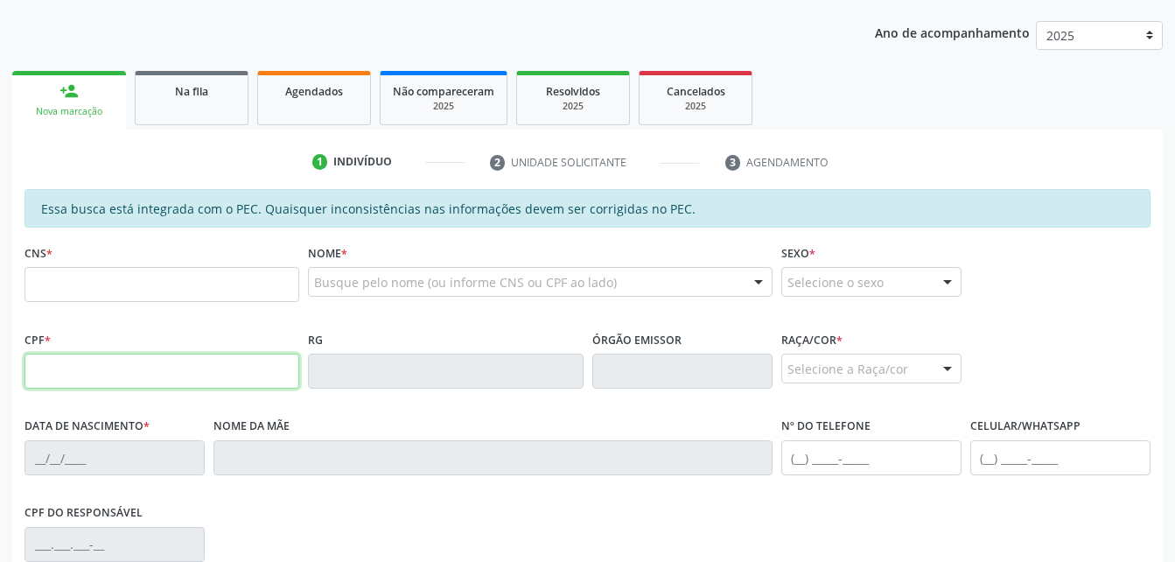
click at [160, 370] on input "text" at bounding box center [161, 370] width 275 height 35
type input "580.562.704-34"
type input "703 2046 8043 2893"
type input "29/01/1956"
type input "Julia Lima da Silva"
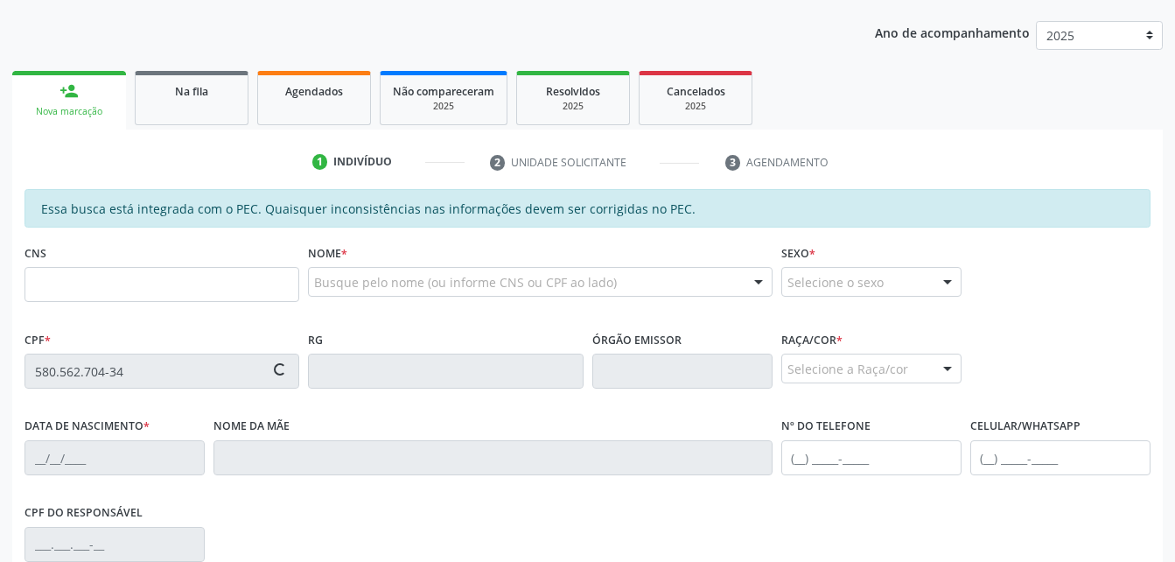
type input "(82) 98871-8697"
type input "167"
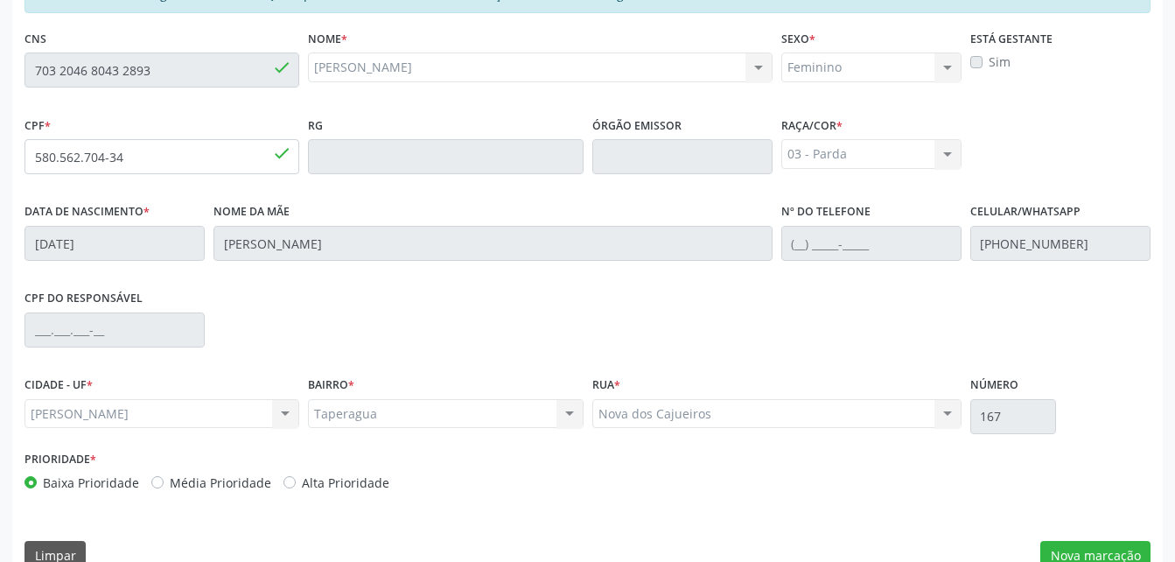
scroll to position [462, 0]
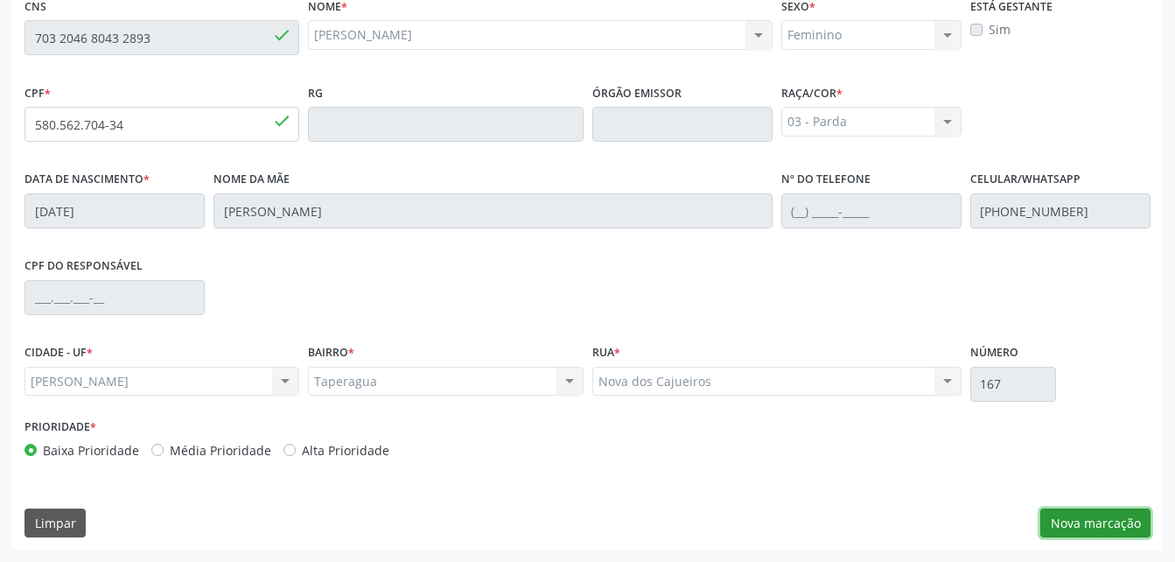
click at [1123, 514] on button "Nova marcação" at bounding box center [1095, 523] width 110 height 30
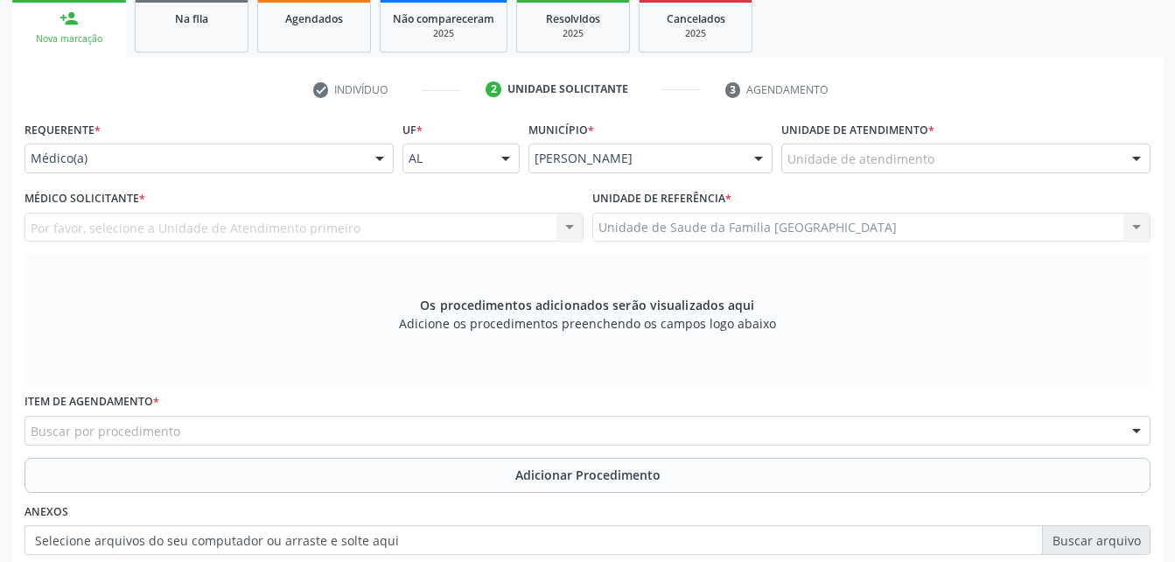
scroll to position [287, 0]
click at [367, 157] on div at bounding box center [380, 160] width 26 height 30
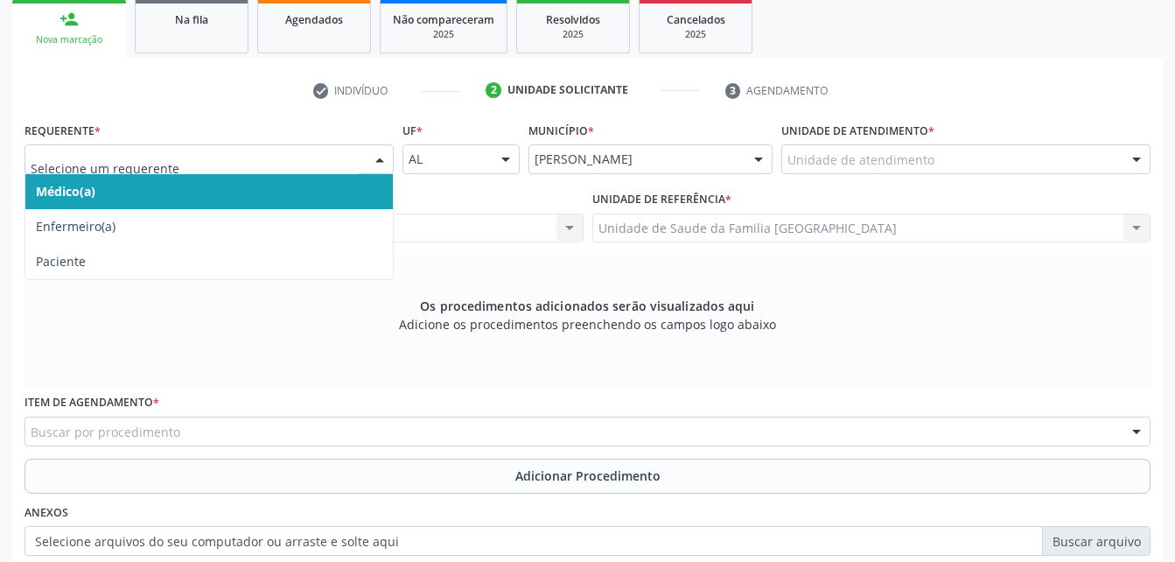
click at [345, 191] on span "Médico(a)" at bounding box center [208, 191] width 367 height 35
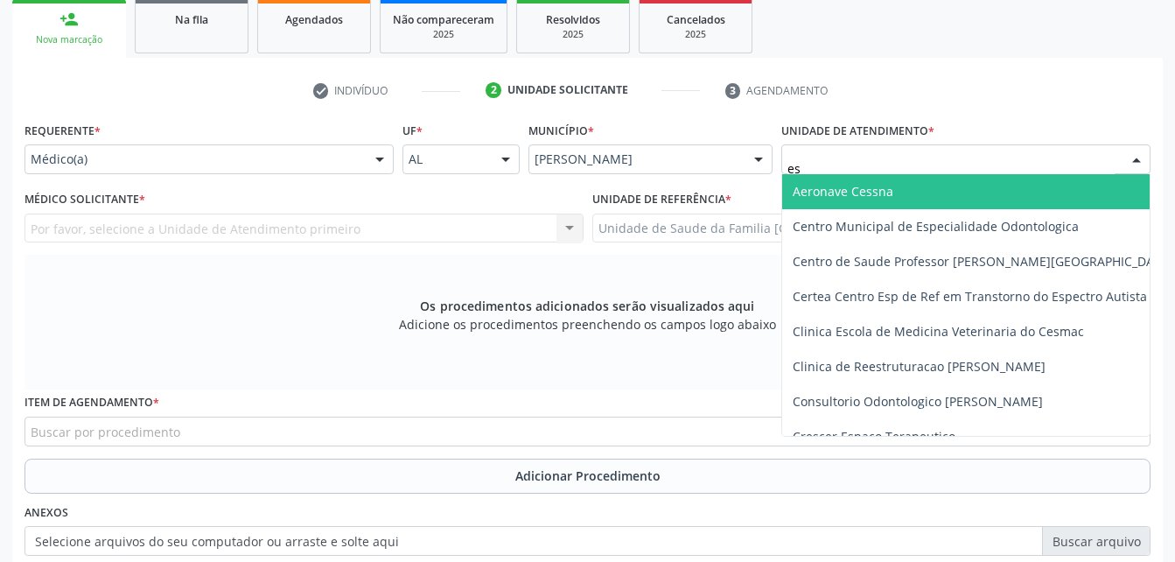
type input "est"
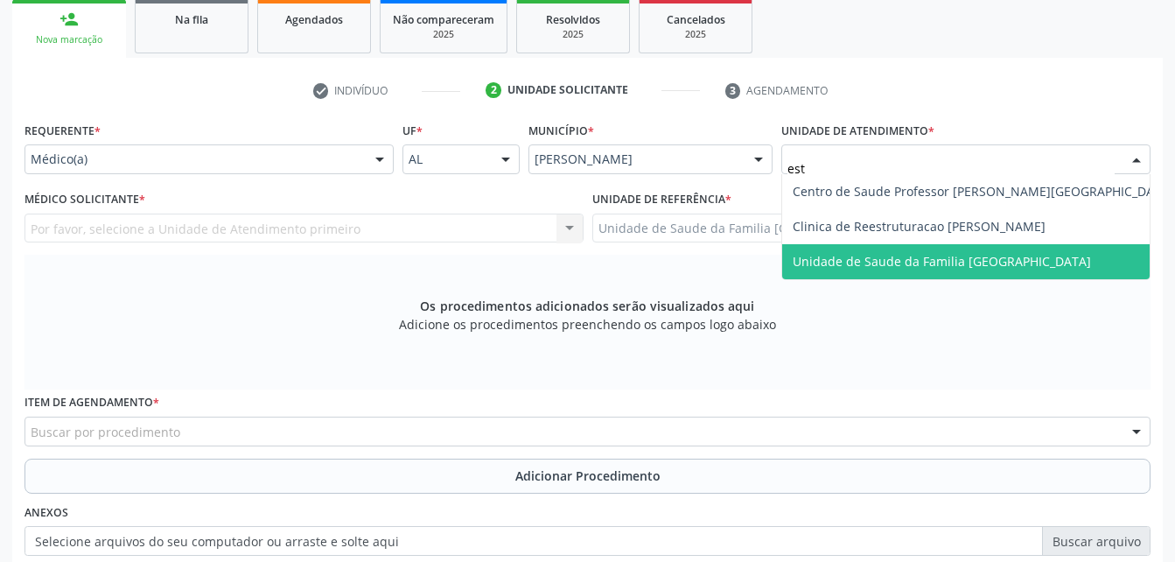
click at [829, 258] on span "Unidade de Saude da Familia [GEOGRAPHIC_DATA]" at bounding box center [942, 261] width 298 height 17
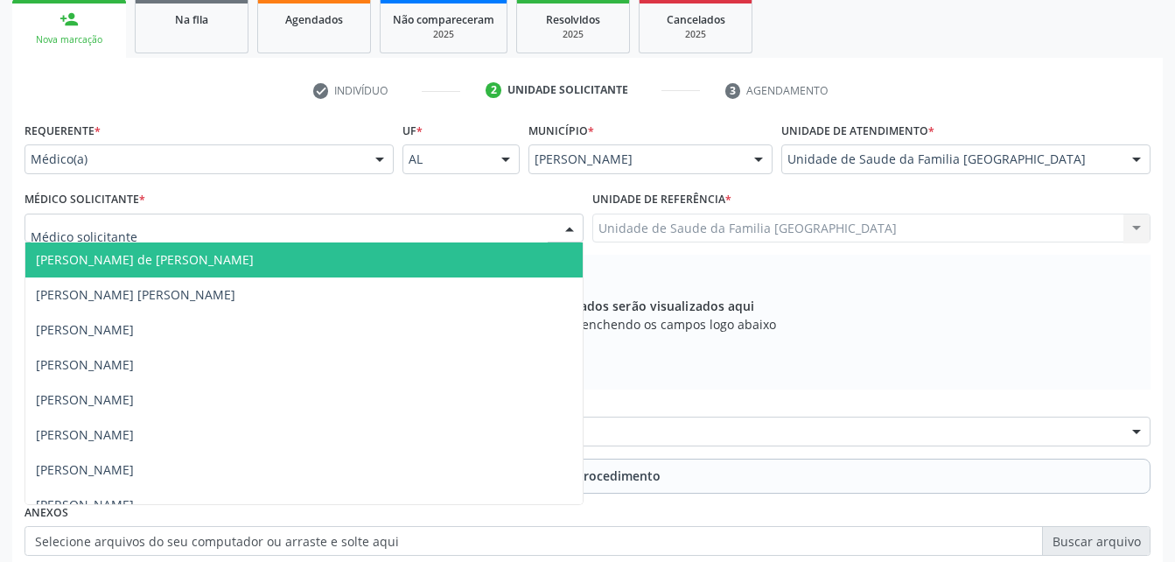
click at [401, 236] on div at bounding box center [303, 228] width 559 height 30
type input "ro"
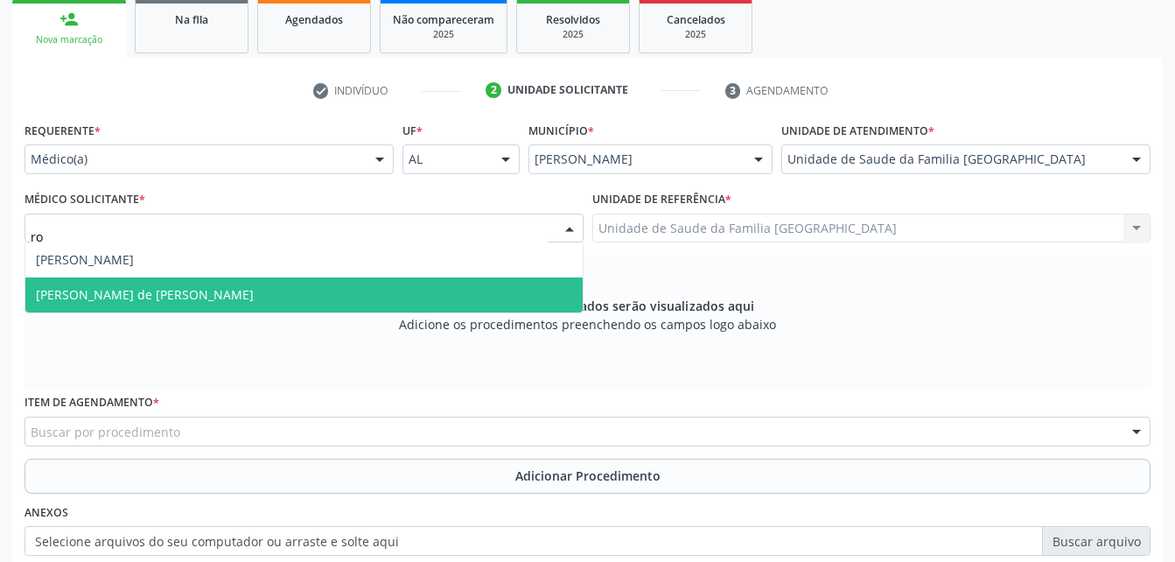
click at [454, 305] on span "[PERSON_NAME] de [PERSON_NAME]" at bounding box center [303, 294] width 557 height 35
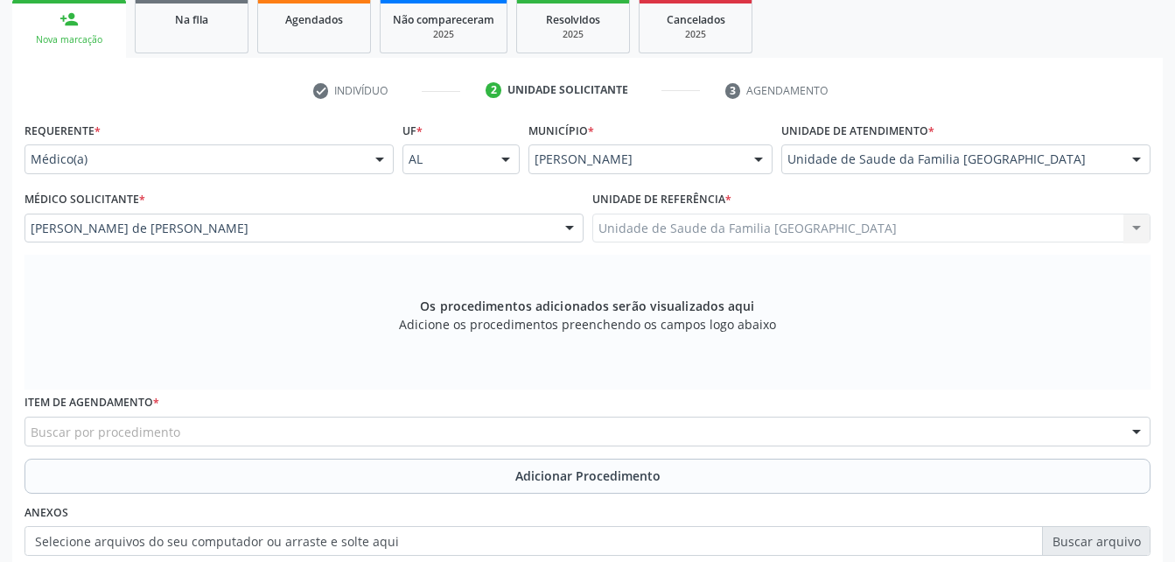
click at [359, 432] on div "Buscar por procedimento" at bounding box center [587, 431] width 1126 height 30
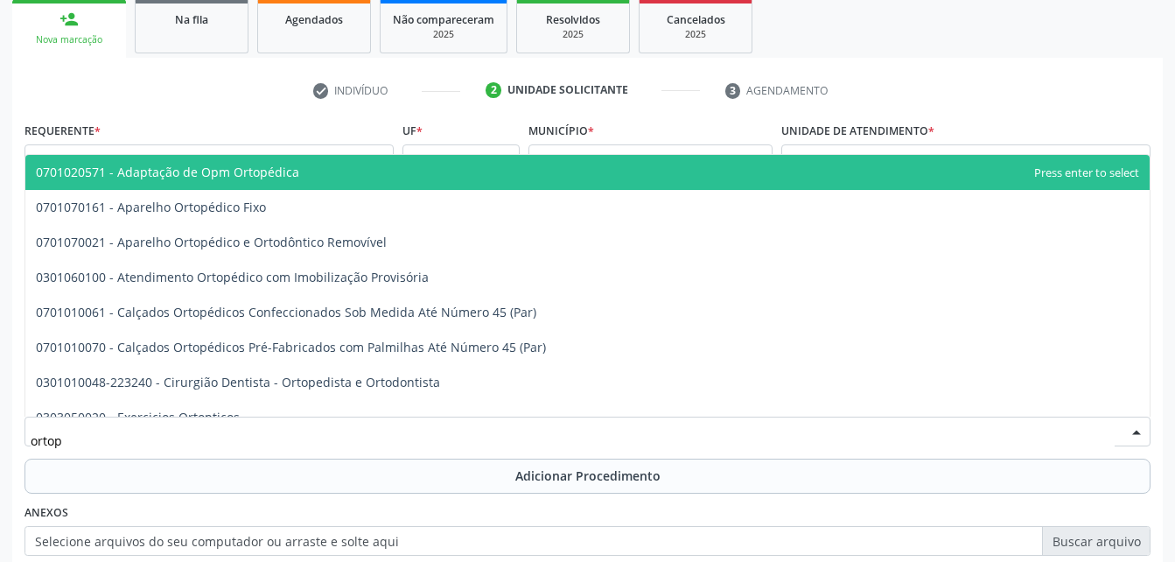
type input "ortope"
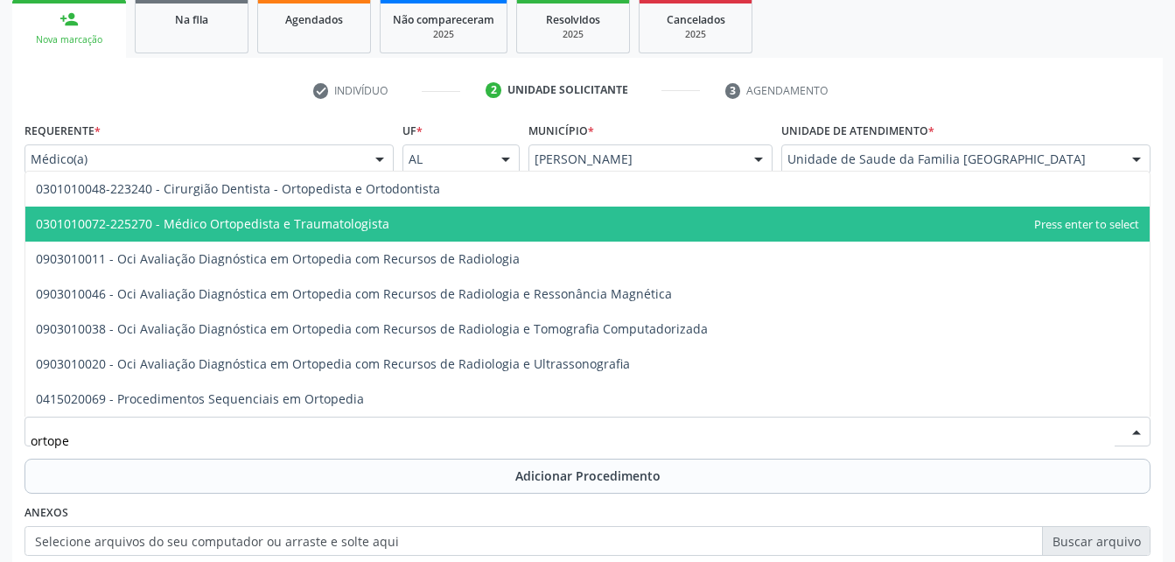
click at [297, 234] on span "0301010072-225270 - Médico Ortopedista e Traumatologista" at bounding box center [587, 223] width 1124 height 35
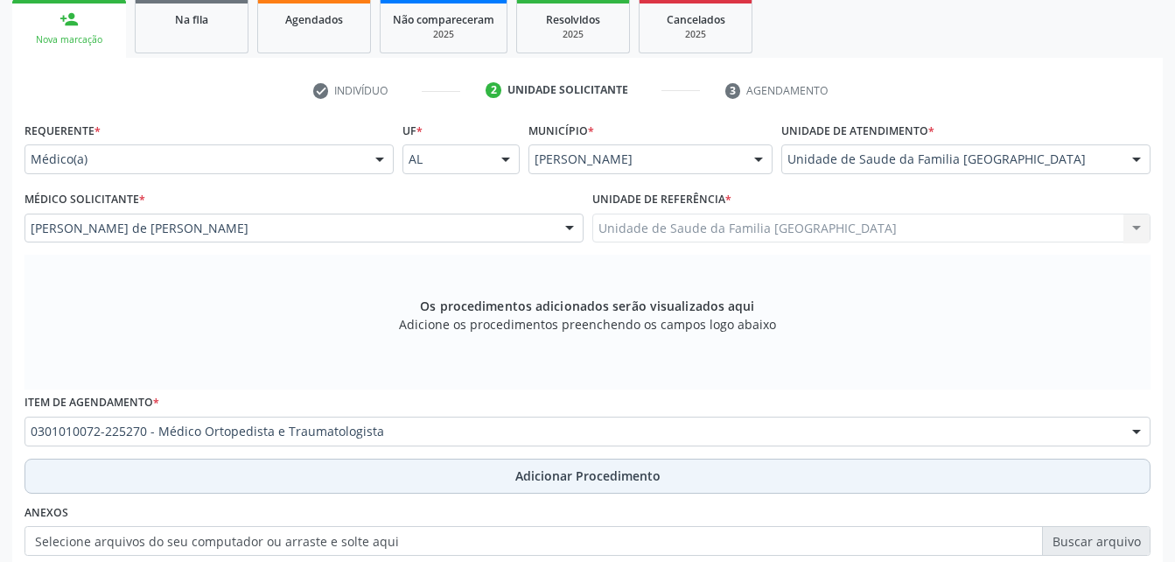
click at [555, 460] on button "Adicionar Procedimento" at bounding box center [587, 475] width 1126 height 35
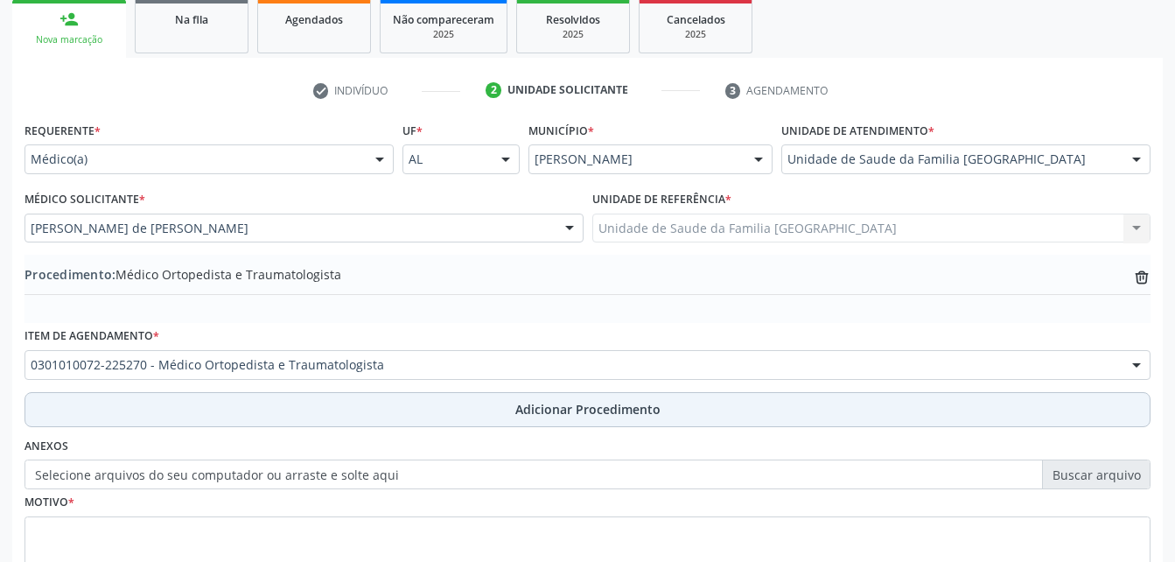
scroll to position [423, 0]
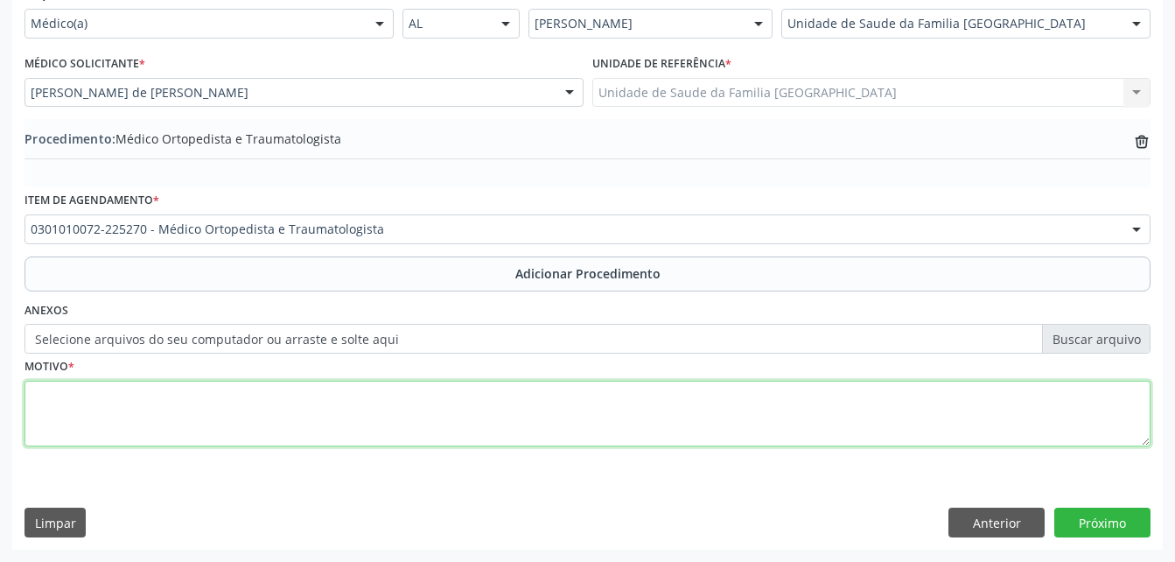
click at [500, 402] on textarea at bounding box center [587, 414] width 1126 height 66
type textarea "lesão no ombro"
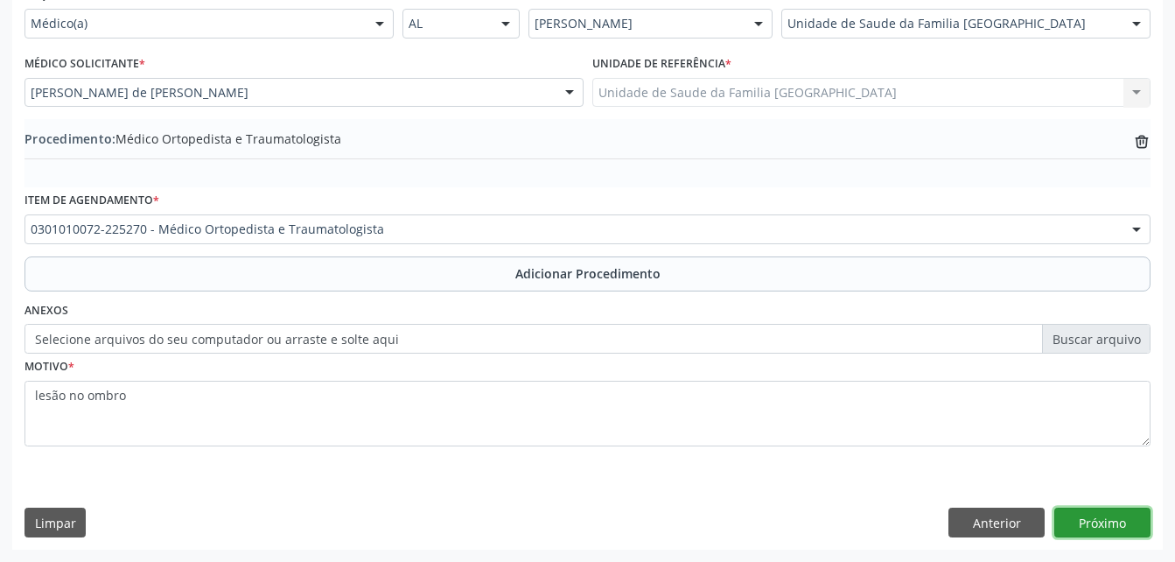
click at [1108, 514] on button "Próximo" at bounding box center [1102, 522] width 96 height 30
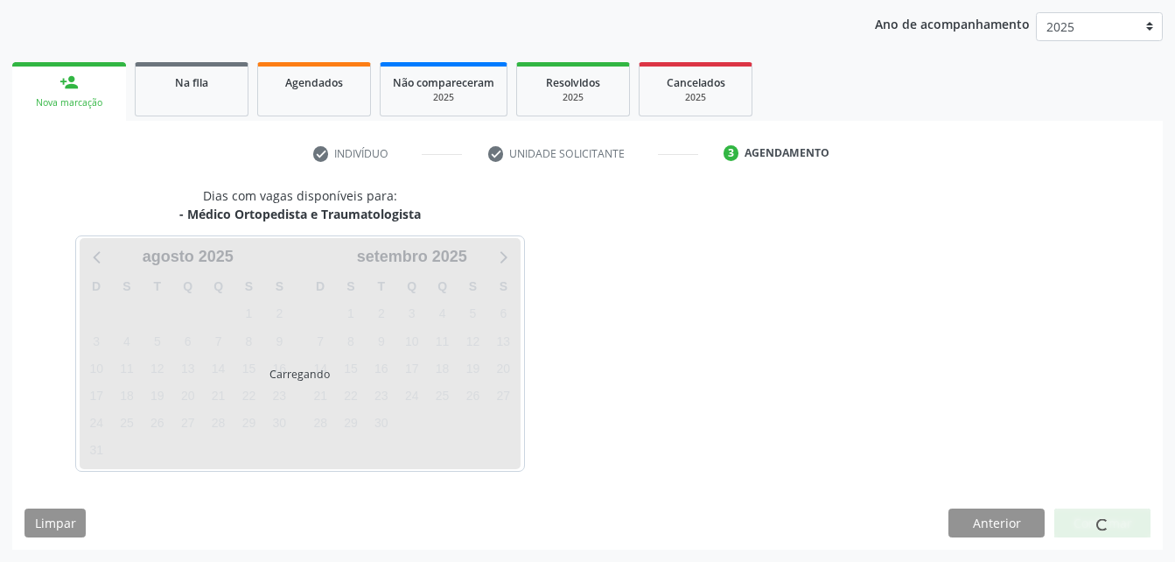
scroll to position [276, 0]
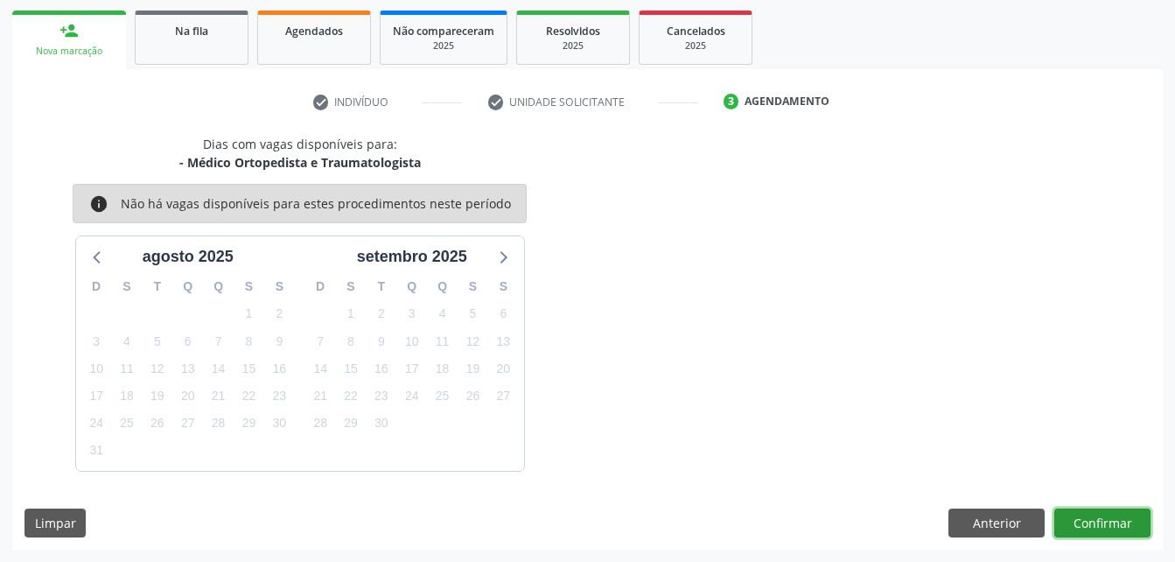
click at [1090, 528] on button "Confirmar" at bounding box center [1102, 523] width 96 height 30
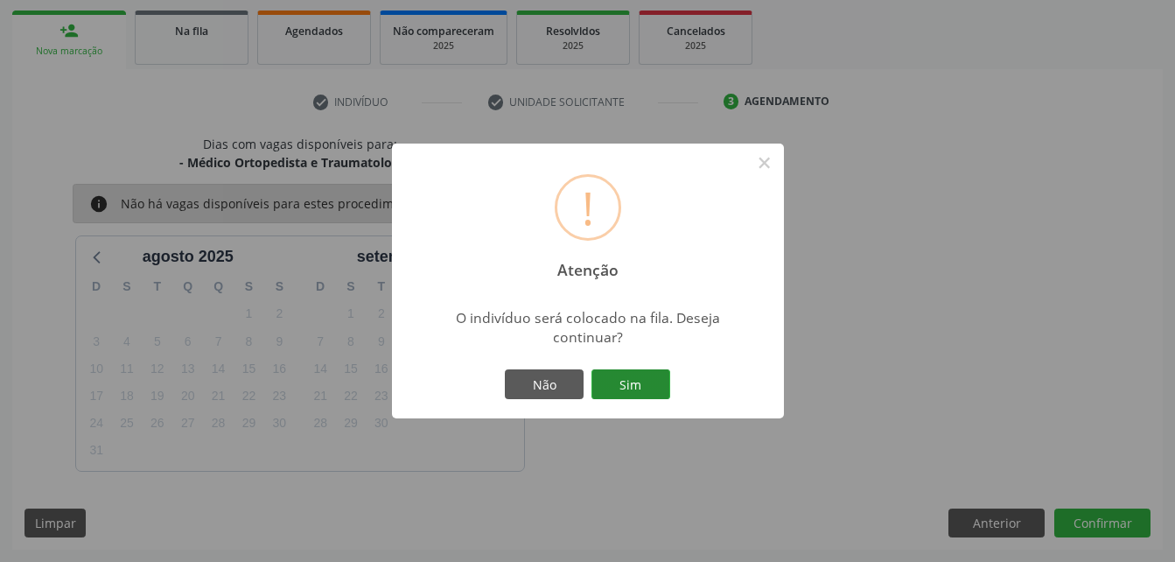
click at [647, 395] on button "Sim" at bounding box center [630, 384] width 79 height 30
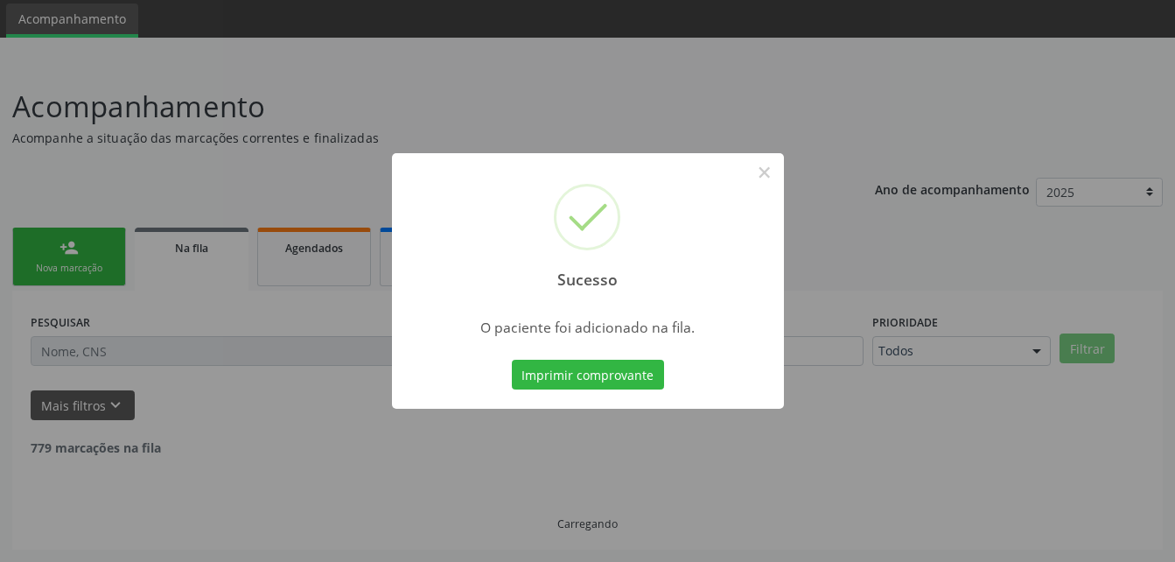
scroll to position [40, 0]
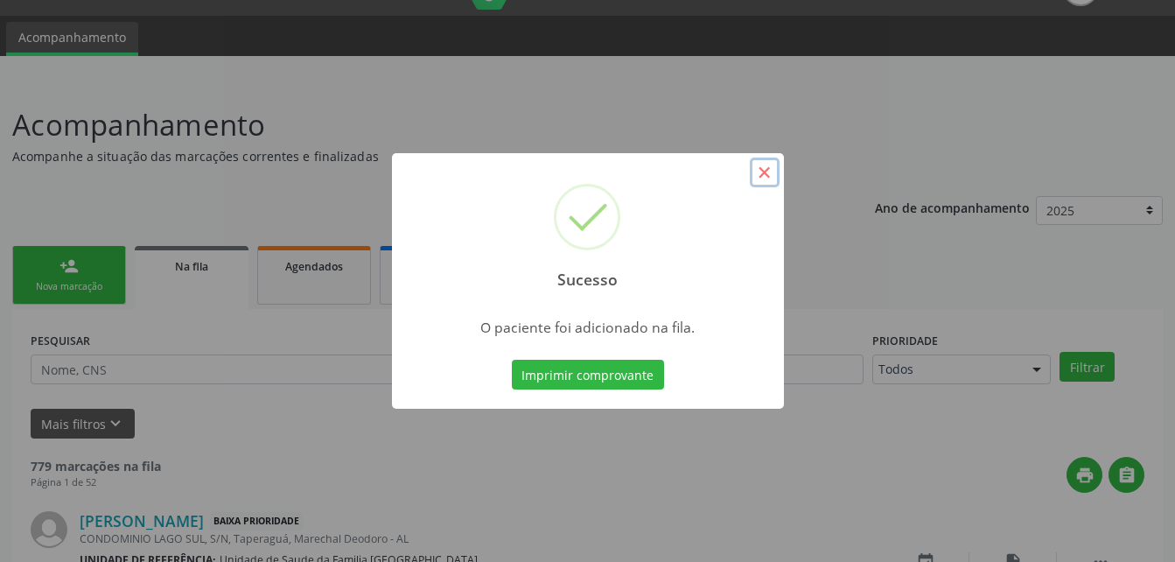
click at [759, 177] on button "×" at bounding box center [765, 172] width 30 height 30
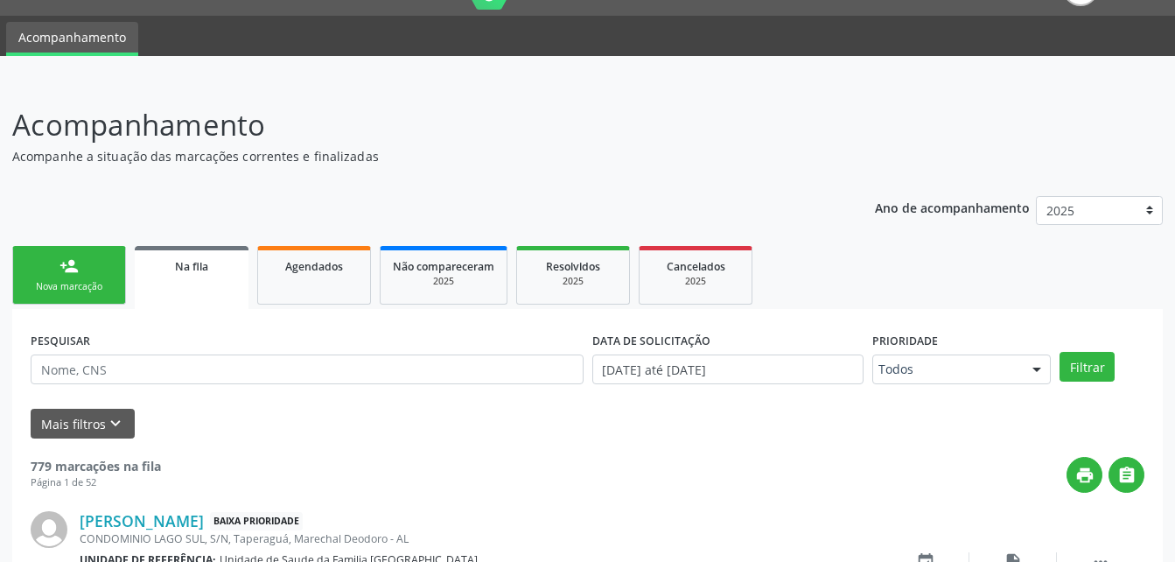
click at [102, 287] on div "Nova marcação" at bounding box center [68, 286] width 87 height 13
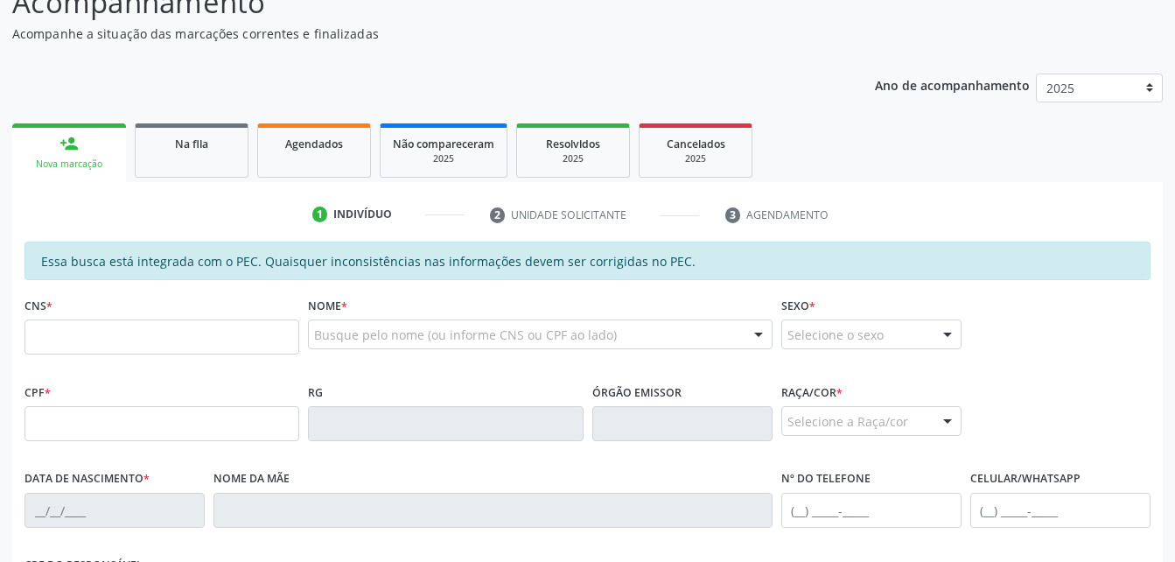
scroll to position [390, 0]
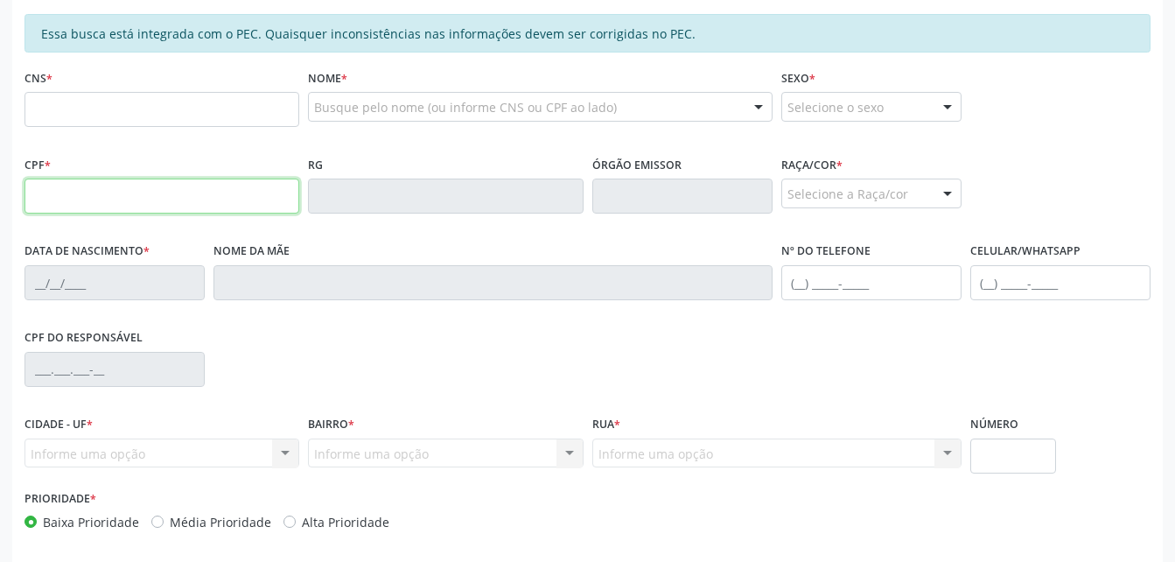
click at [108, 203] on input "text" at bounding box center [161, 195] width 275 height 35
type input "841.259.694-34"
type input "704 8070 8318 5247"
type input "05/09/1957"
type input "Lindinalva Avelino dos Santos"
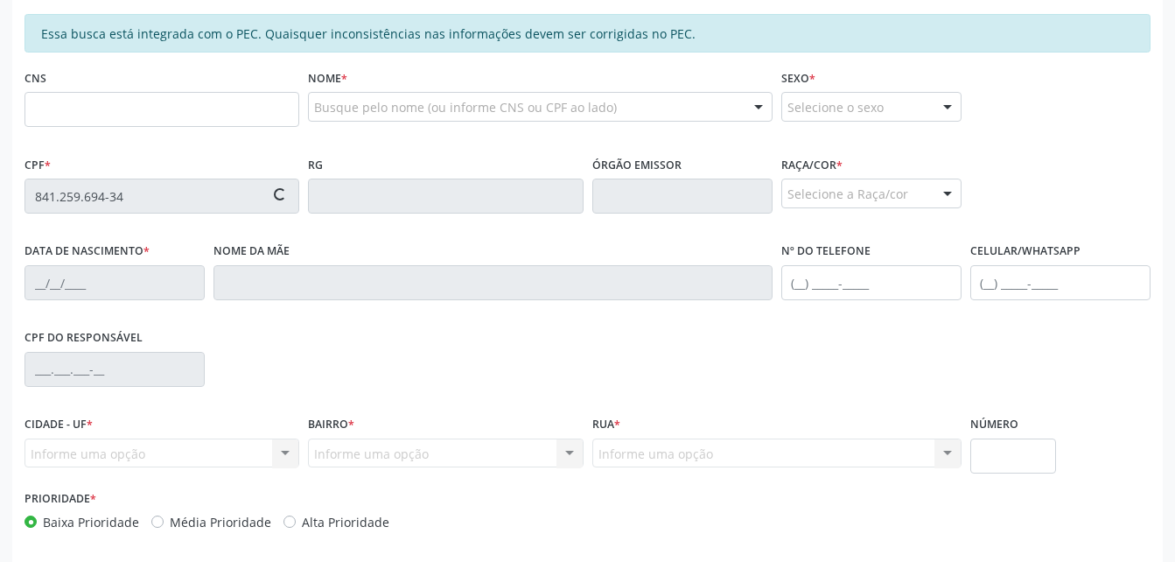
type input "(82) 98826-2100"
type input "10"
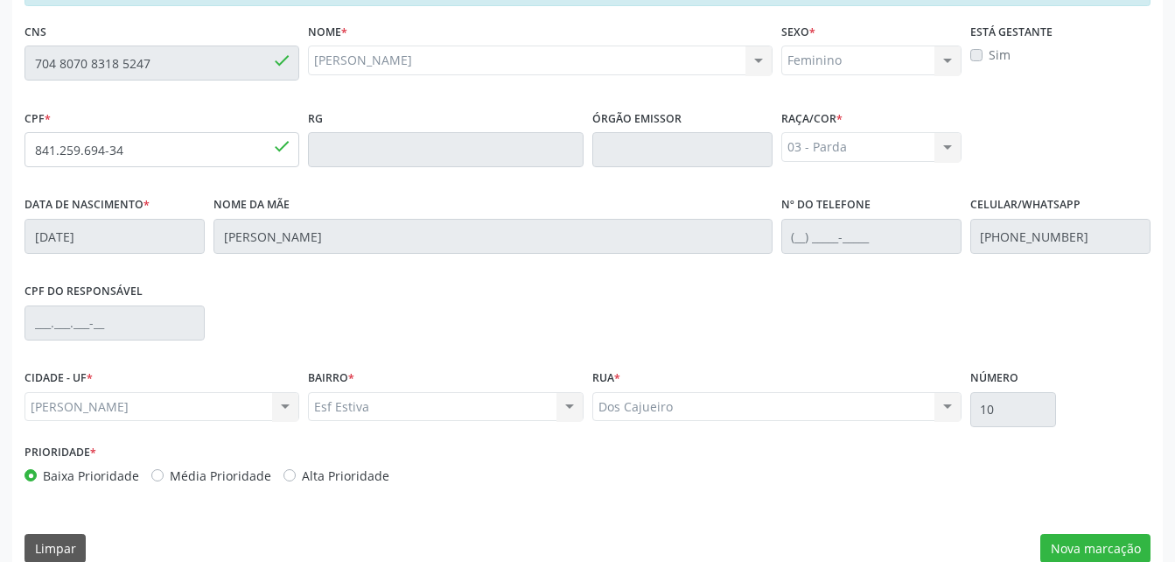
scroll to position [462, 0]
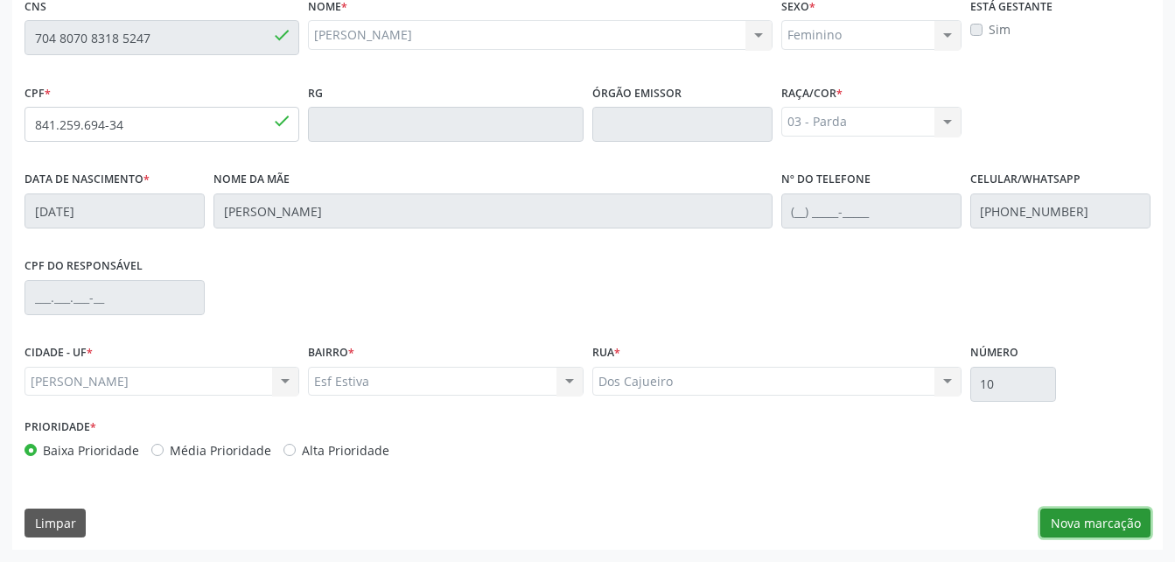
click at [1123, 522] on button "Nova marcação" at bounding box center [1095, 523] width 110 height 30
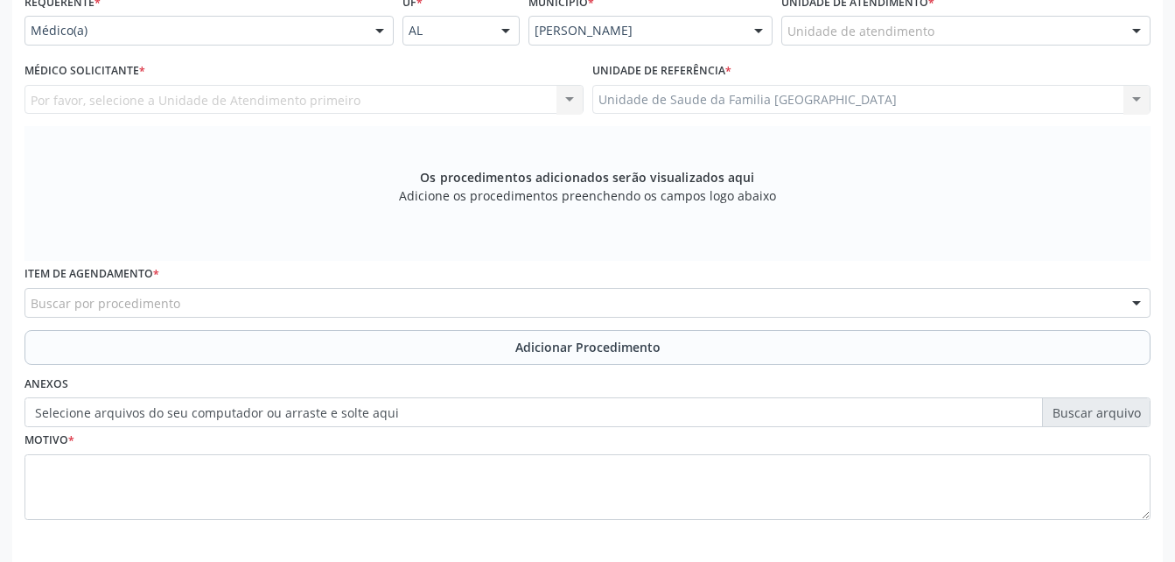
scroll to position [374, 0]
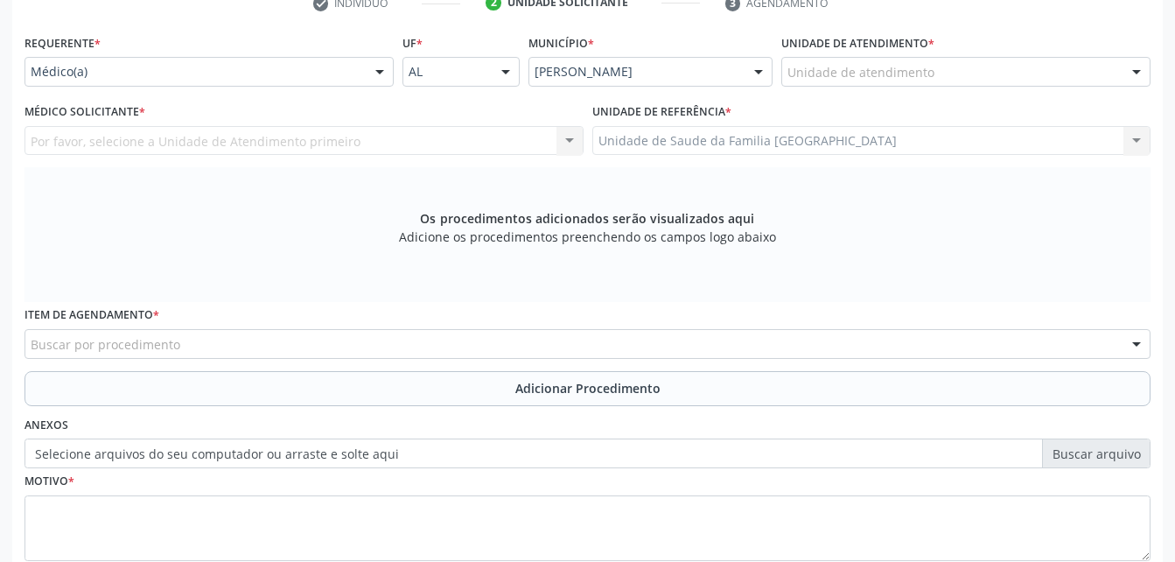
click at [362, 66] on div "Médico(a) Médico(a) Enfermeiro(a) Paciente Nenhum resultado encontrado para: " …" at bounding box center [208, 72] width 369 height 30
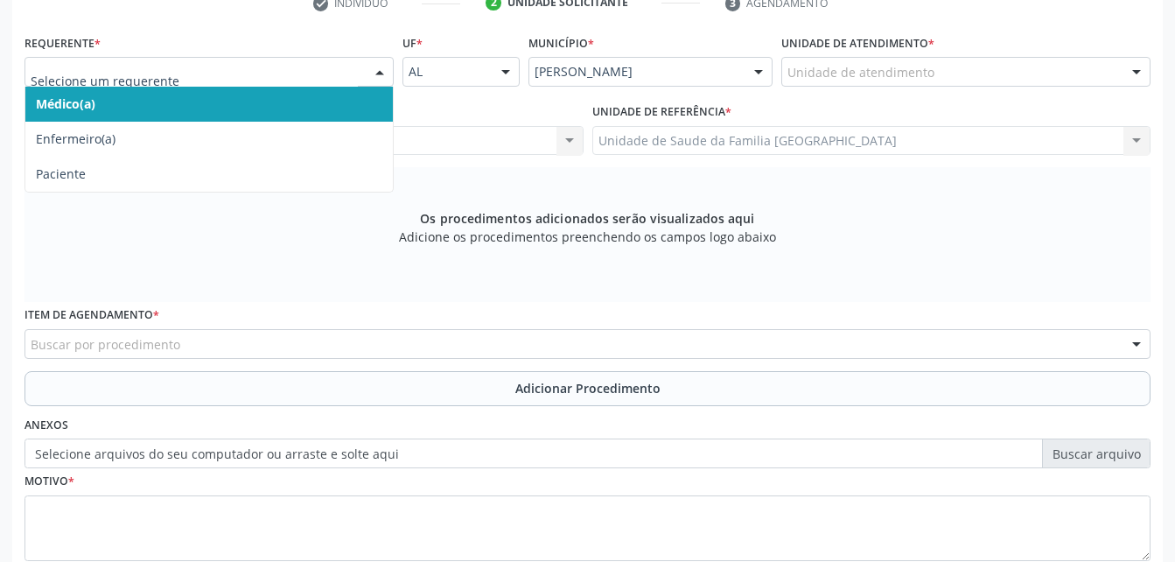
drag, startPoint x: 292, startPoint y: 107, endPoint x: 652, endPoint y: 103, distance: 359.6
click at [295, 106] on span "Médico(a)" at bounding box center [208, 104] width 367 height 35
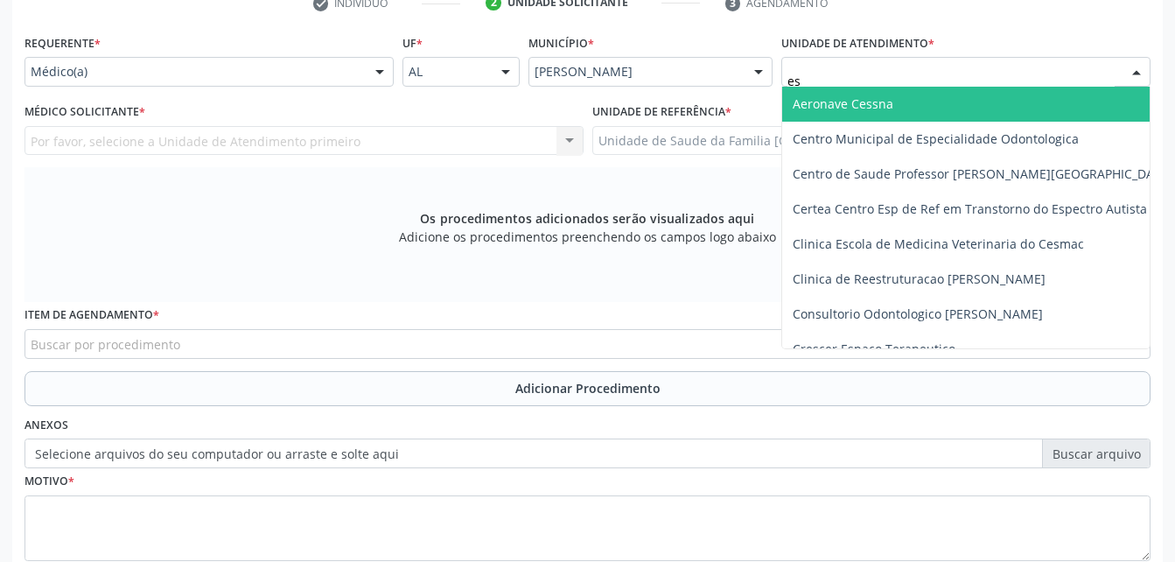
type input "est"
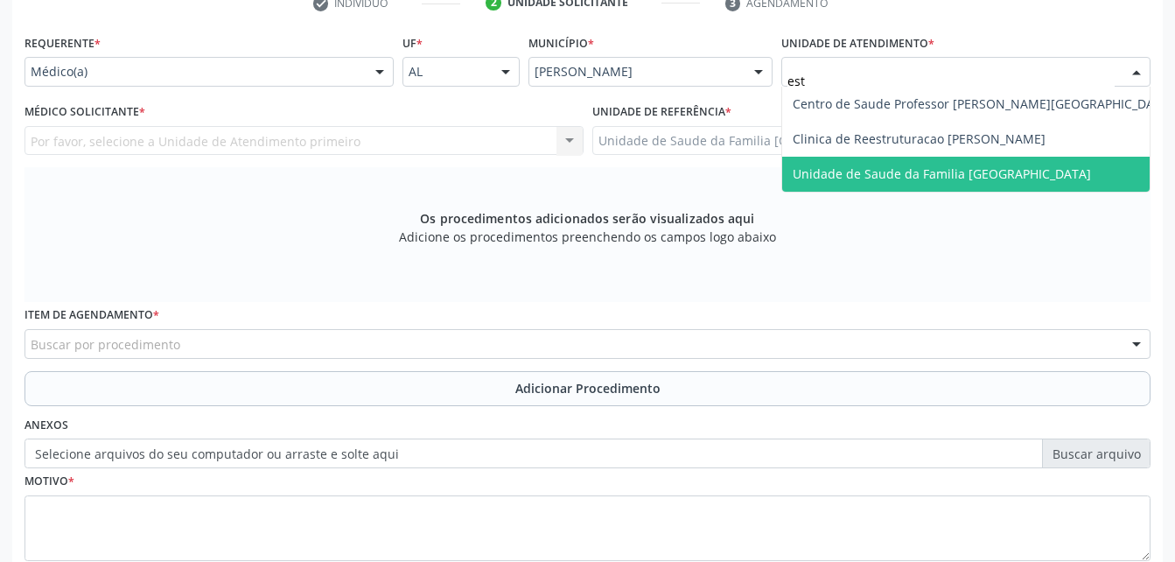
drag, startPoint x: 912, startPoint y: 179, endPoint x: 505, endPoint y: 145, distance: 408.3
click at [910, 178] on span "Unidade de Saude da Familia [GEOGRAPHIC_DATA]" at bounding box center [942, 173] width 298 height 17
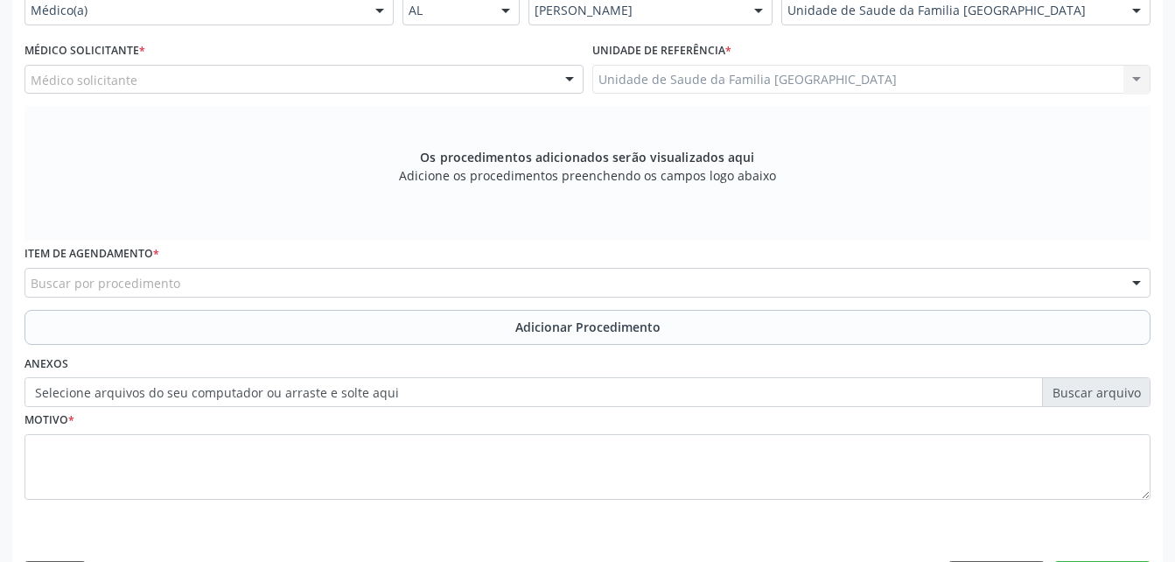
scroll to position [462, 0]
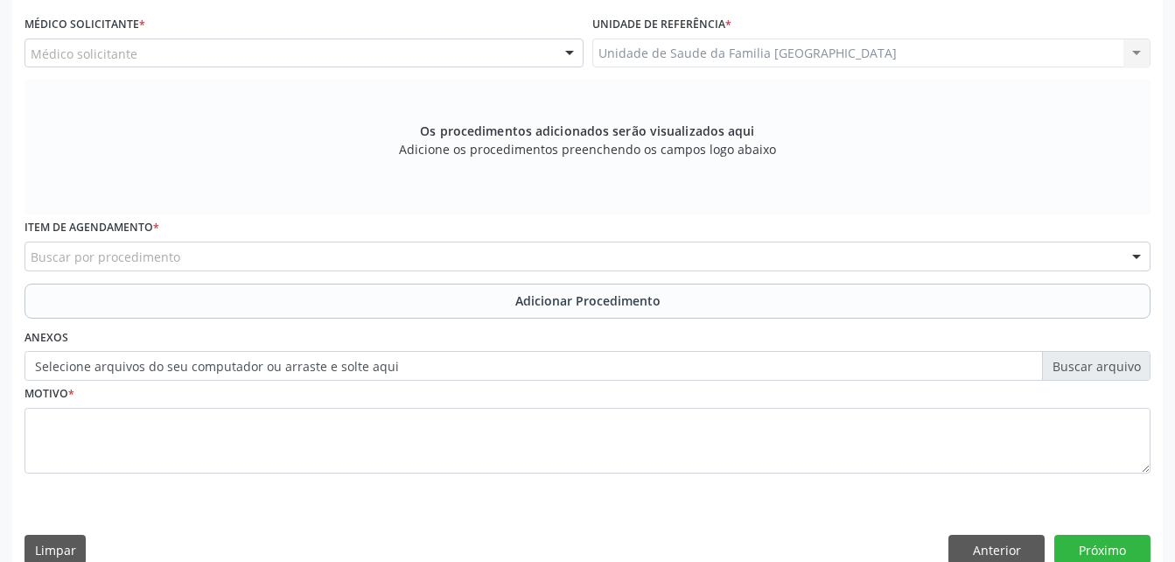
click at [353, 255] on div "Buscar por procedimento" at bounding box center [587, 256] width 1126 height 30
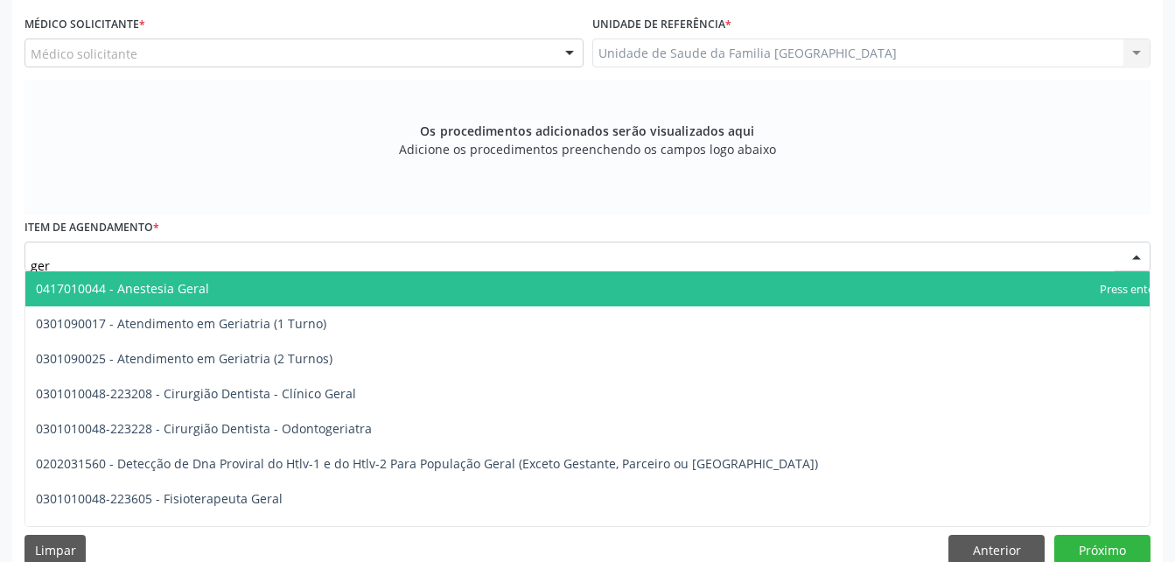
type input "geri"
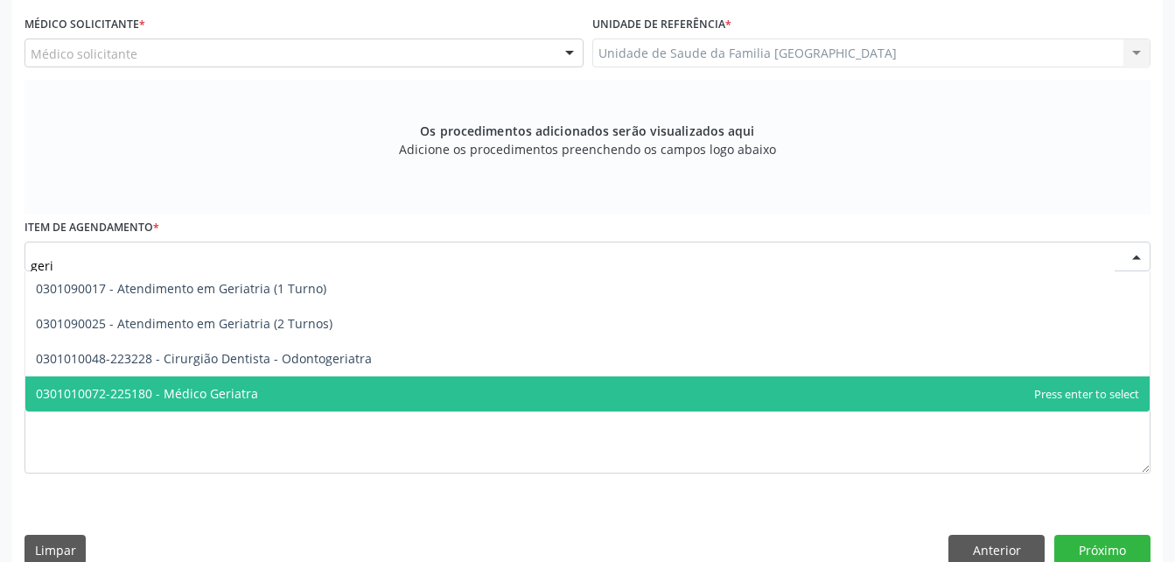
click at [383, 409] on span "0301010072-225180 - Médico Geriatra" at bounding box center [587, 393] width 1124 height 35
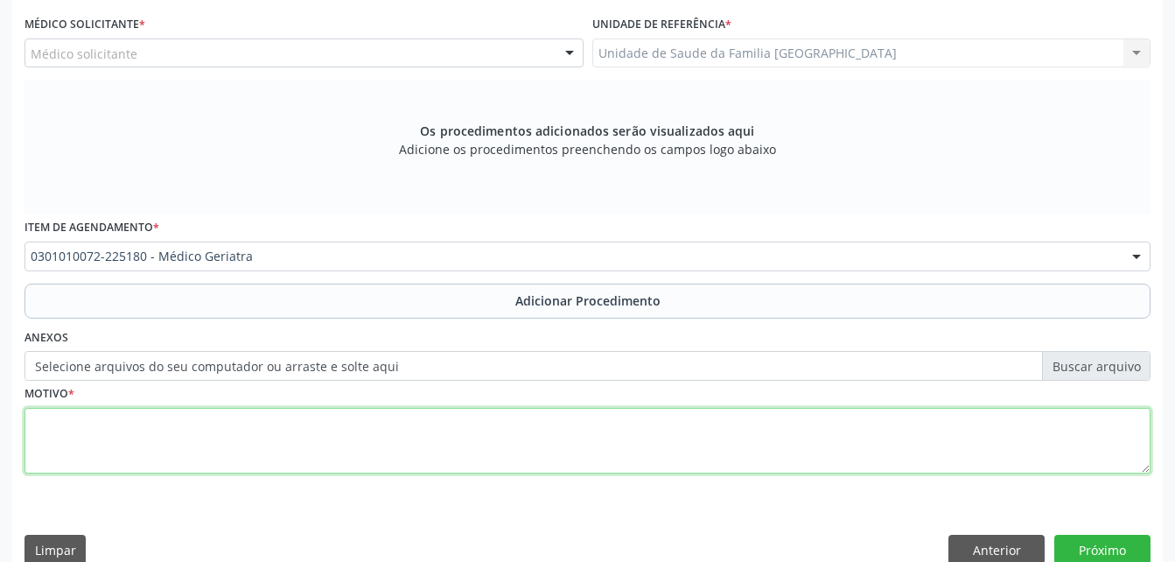
click at [371, 464] on textarea at bounding box center [587, 441] width 1126 height 66
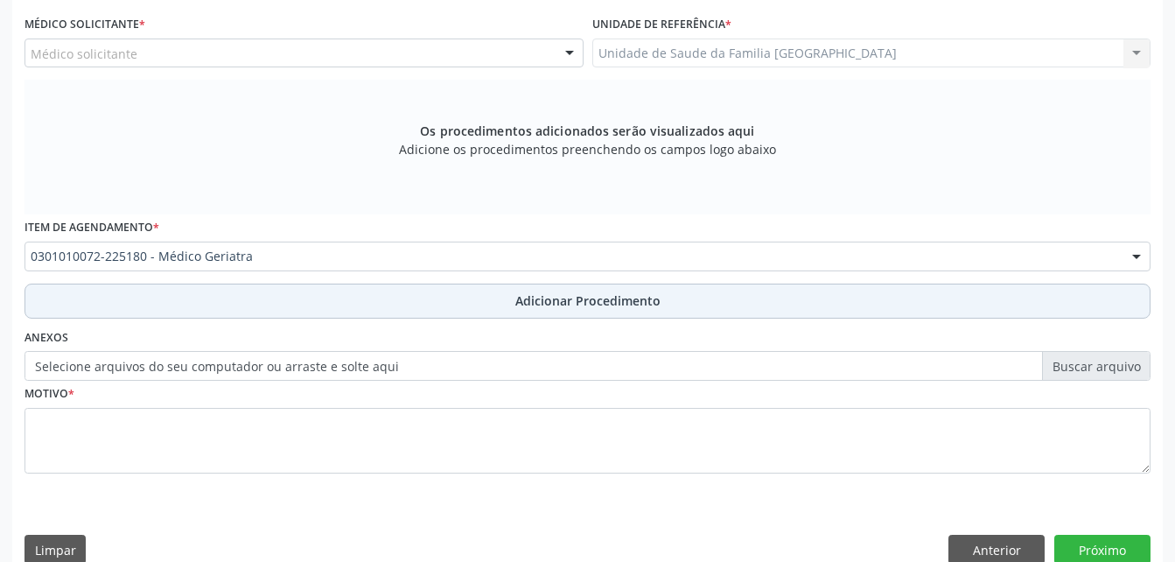
click at [471, 309] on button "Adicionar Procedimento" at bounding box center [587, 300] width 1126 height 35
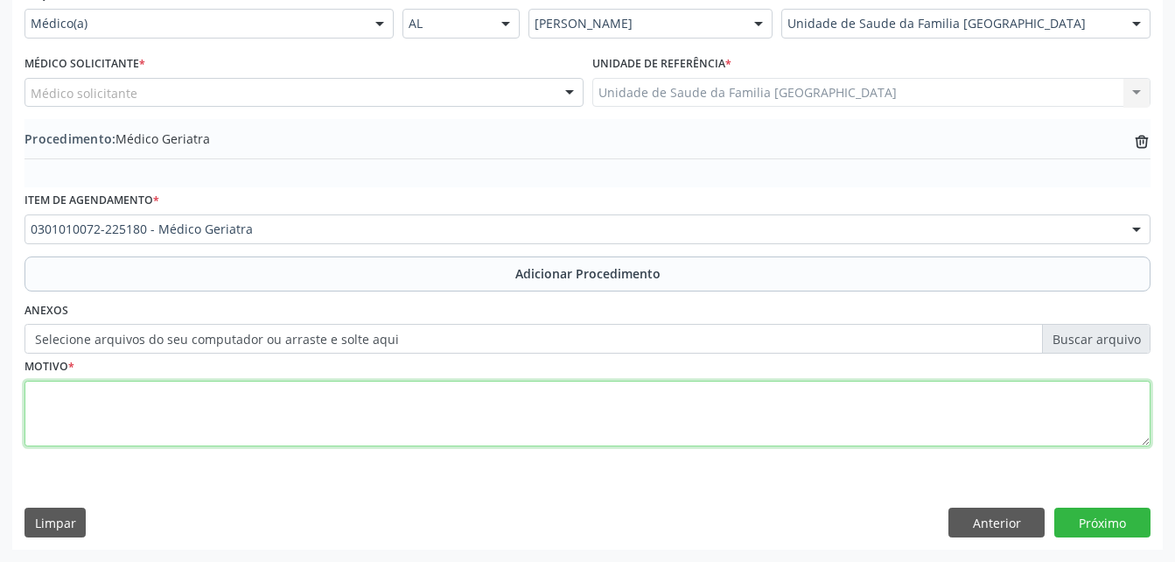
click at [409, 419] on textarea at bounding box center [587, 414] width 1126 height 66
type textarea "r"
type textarea "hipertensão"
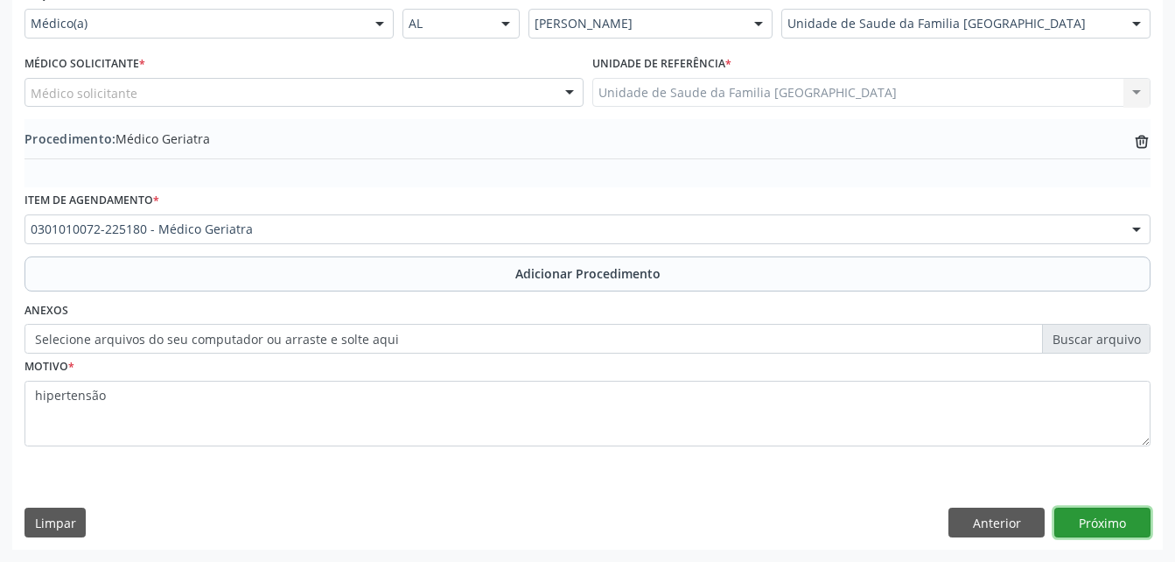
click at [1139, 531] on button "Próximo" at bounding box center [1102, 522] width 96 height 30
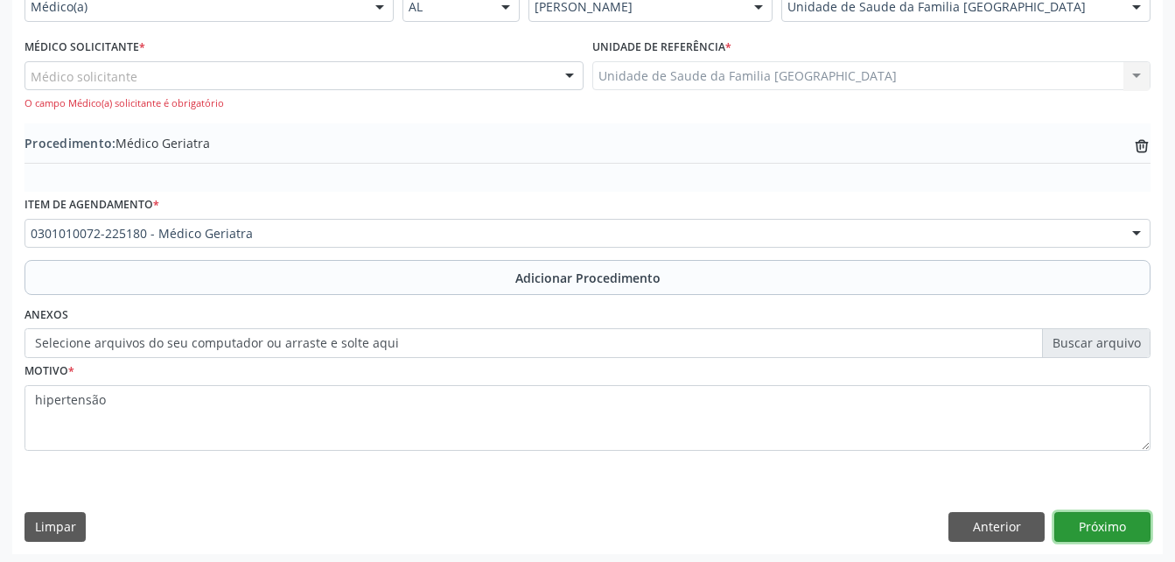
scroll to position [444, 0]
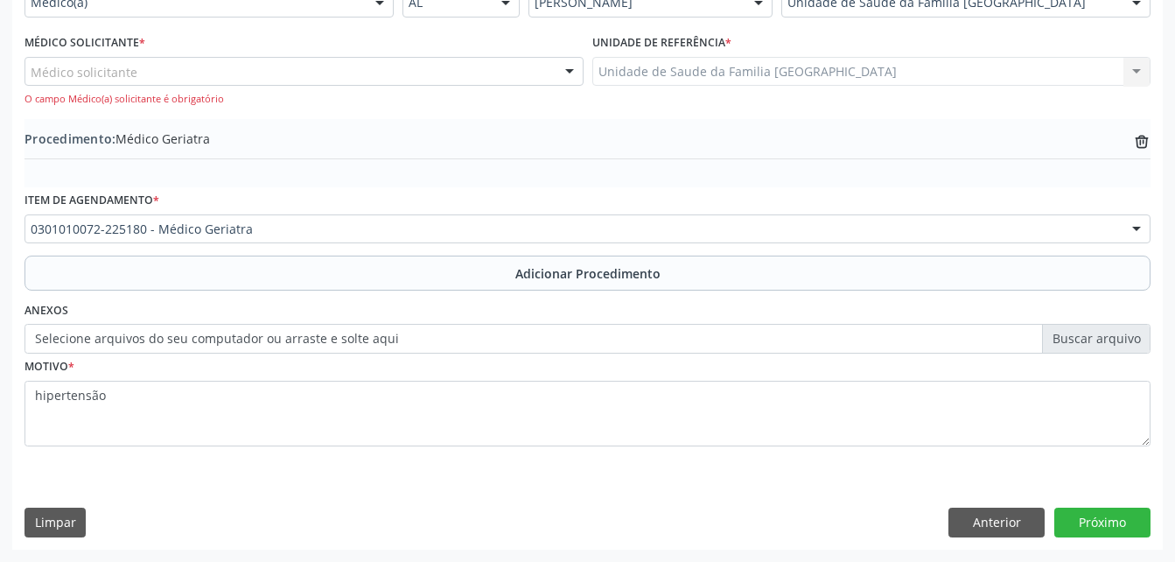
click at [394, 85] on div "Médico solicitante" at bounding box center [303, 72] width 559 height 30
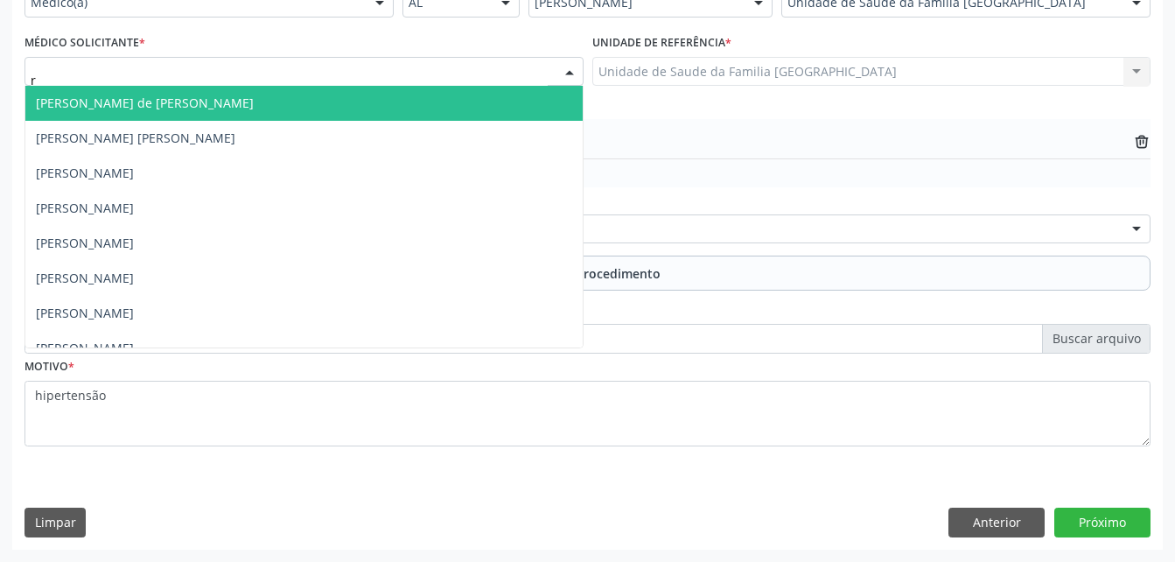
type input "ro"
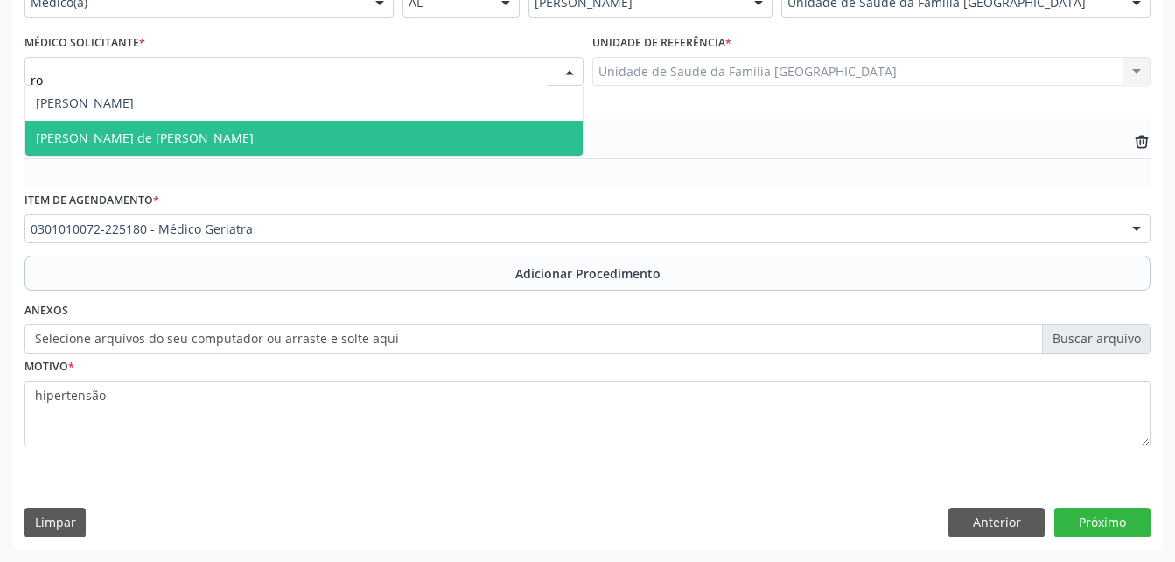
click at [413, 143] on span "[PERSON_NAME] de [PERSON_NAME]" at bounding box center [303, 138] width 557 height 35
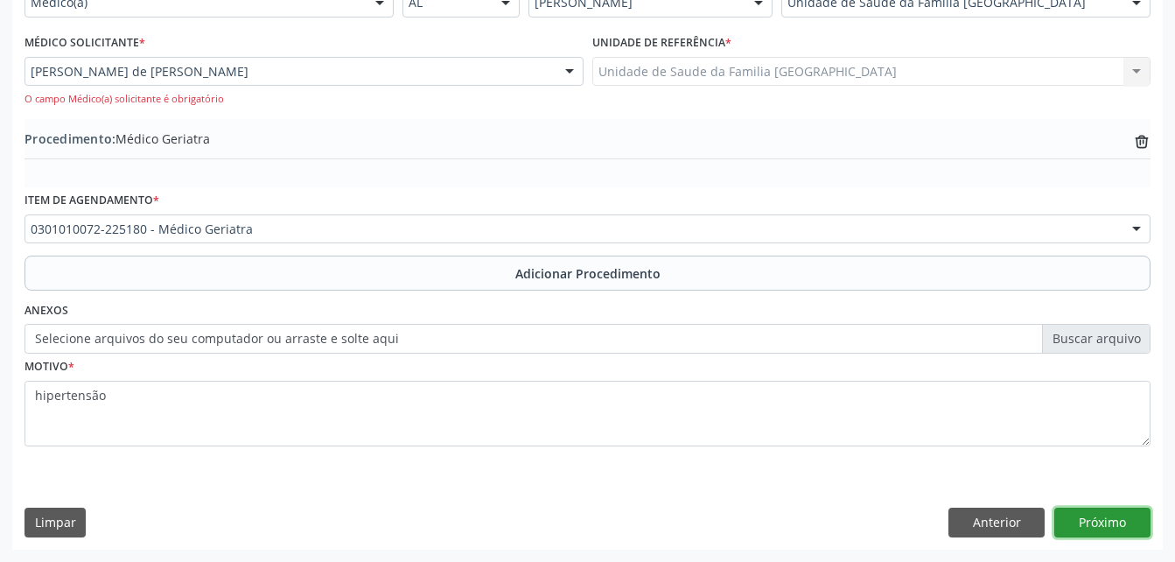
click at [1124, 518] on button "Próximo" at bounding box center [1102, 522] width 96 height 30
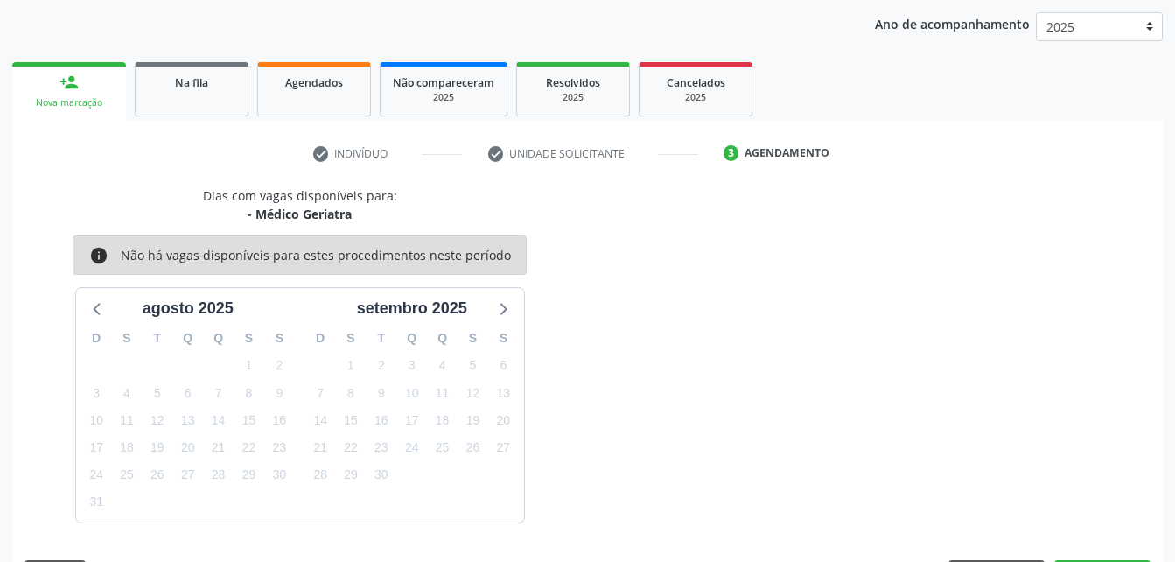
scroll to position [276, 0]
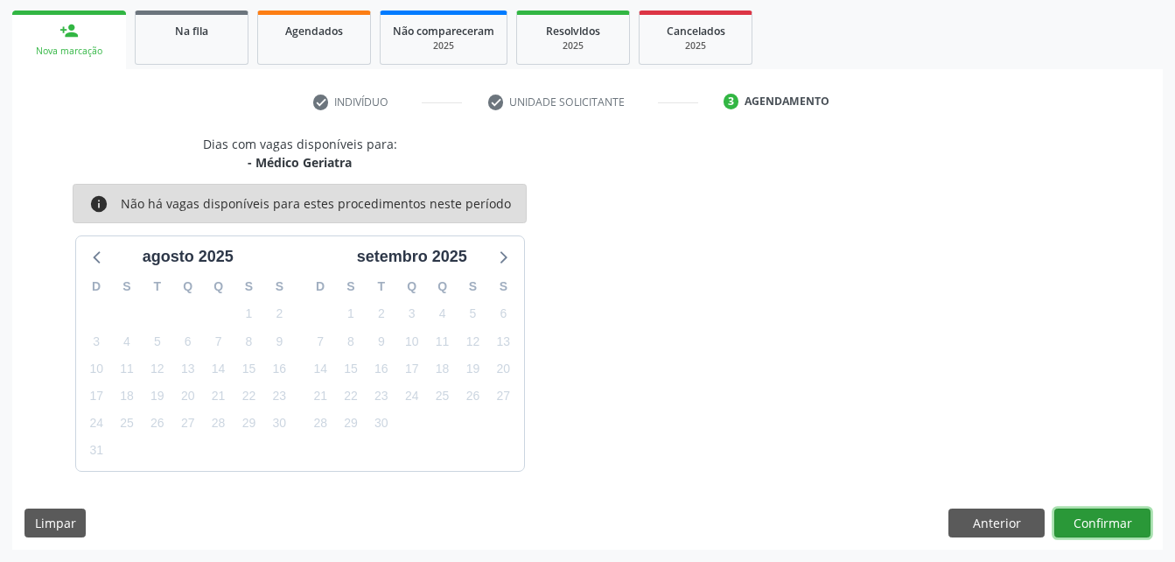
click at [1118, 516] on button "Confirmar" at bounding box center [1102, 523] width 96 height 30
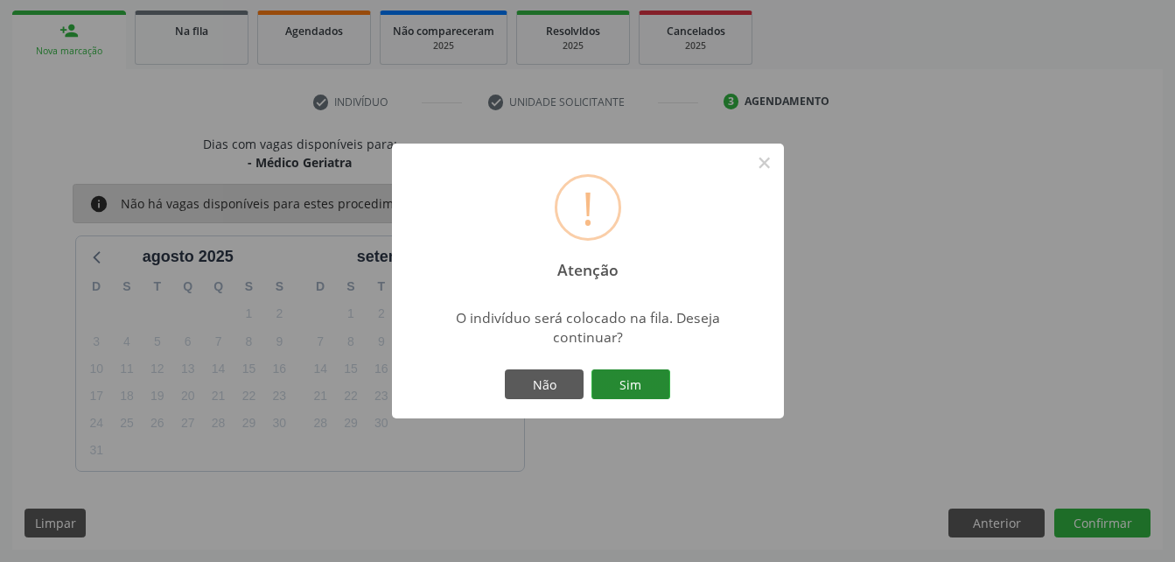
click at [612, 382] on button "Sim" at bounding box center [630, 384] width 79 height 30
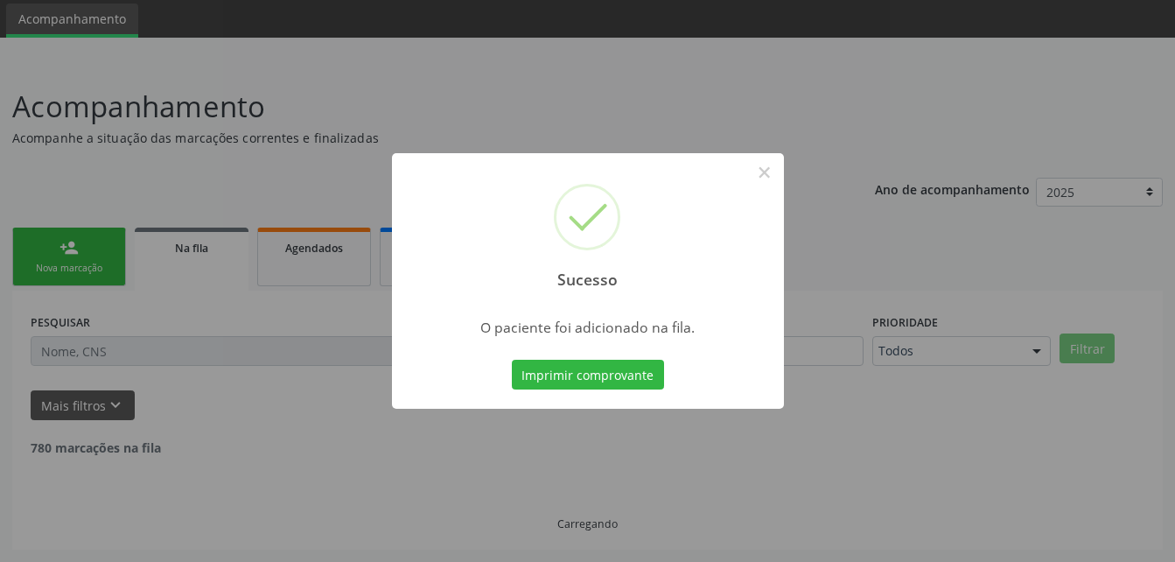
scroll to position [40, 0]
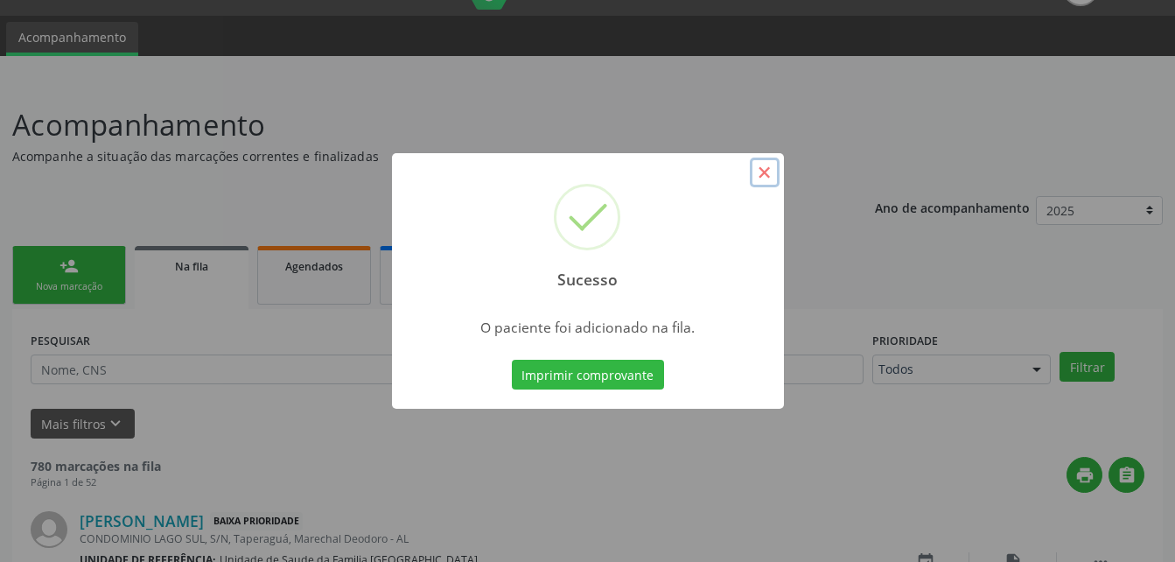
click at [761, 162] on button "×" at bounding box center [765, 172] width 30 height 30
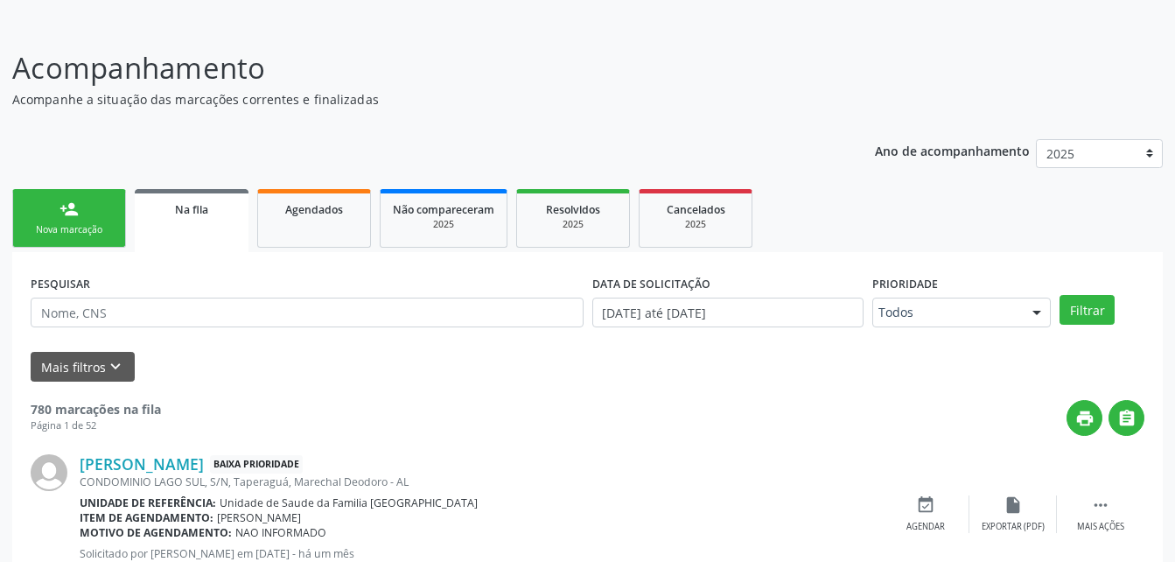
scroll to position [128, 0]
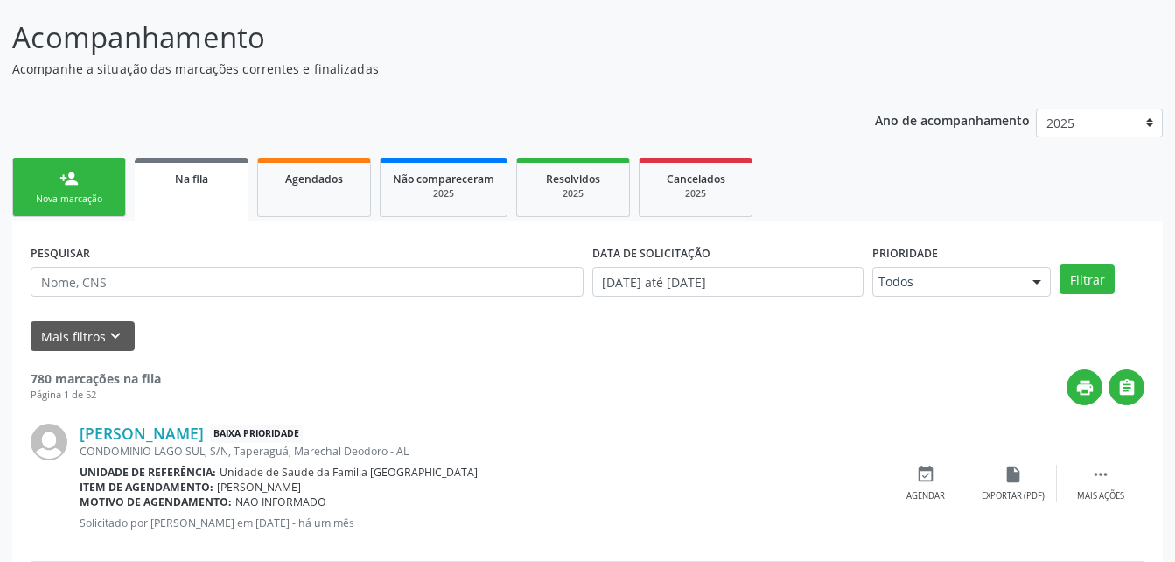
click at [115, 181] on link "person_add Nova marcação" at bounding box center [69, 187] width 114 height 59
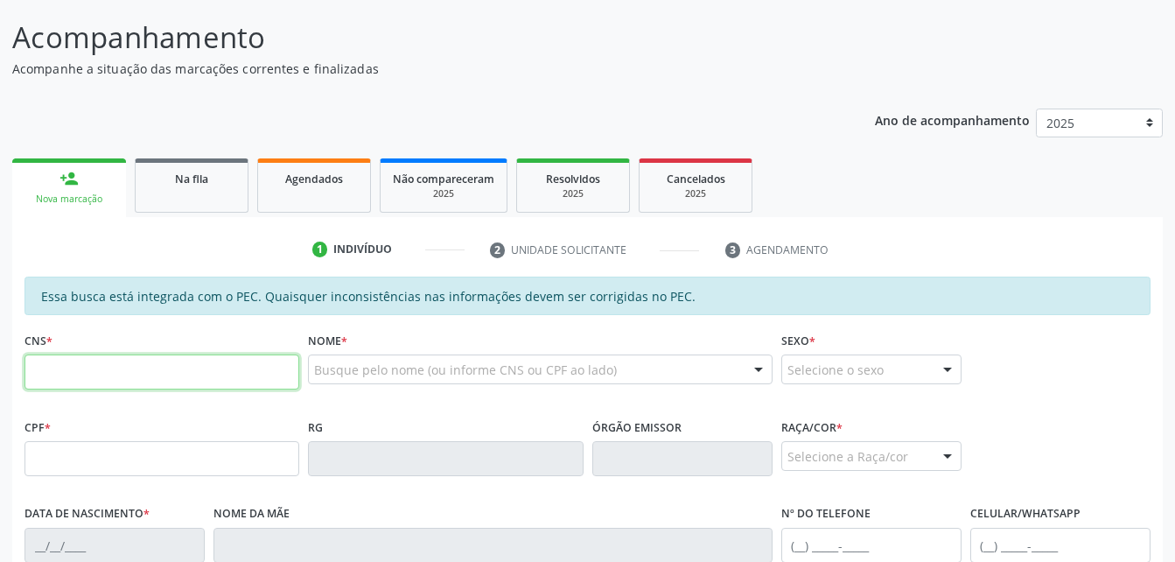
click at [198, 363] on input "text" at bounding box center [161, 371] width 275 height 35
type input "708 1035 8023 2931"
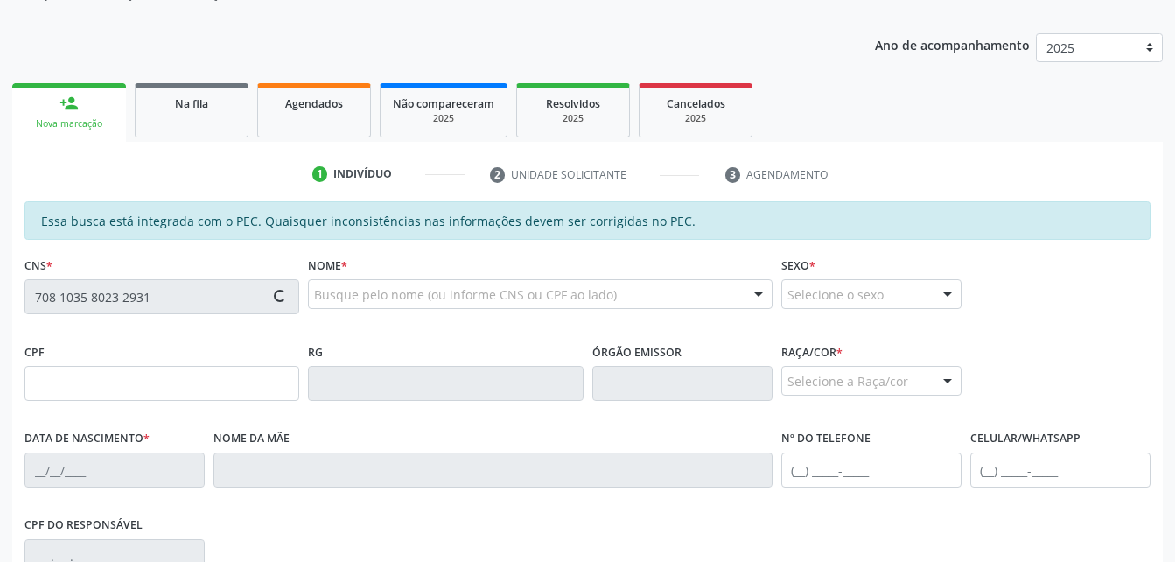
scroll to position [303, 0]
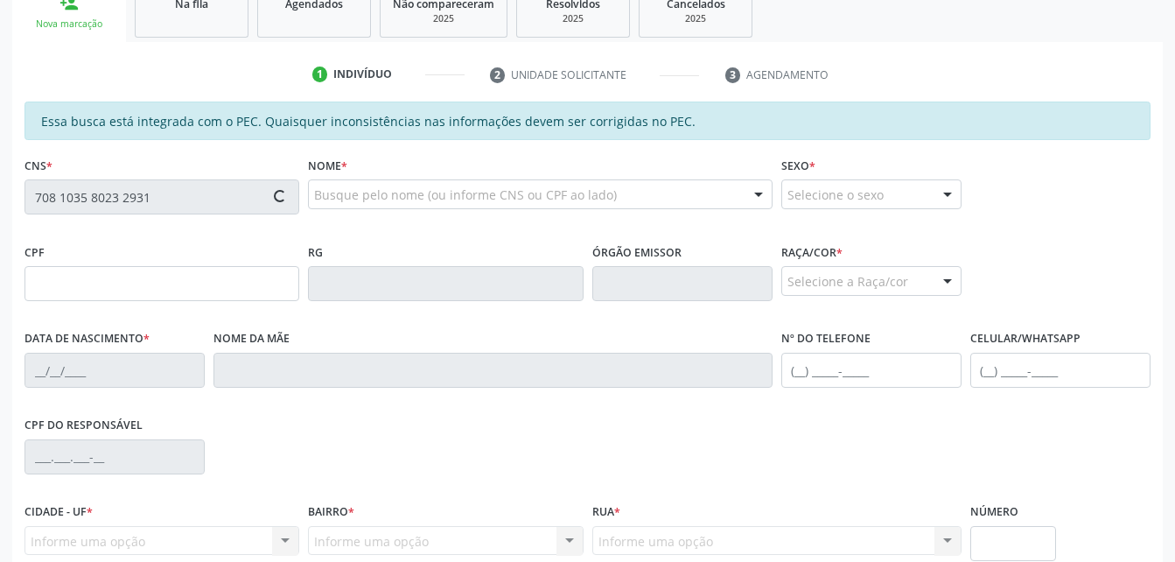
type input "073.292.184-80"
type input "26/02/1968"
type input "Luzinete Maria dos Santos"
type input "(82) 98850-8321"
type input "S/N"
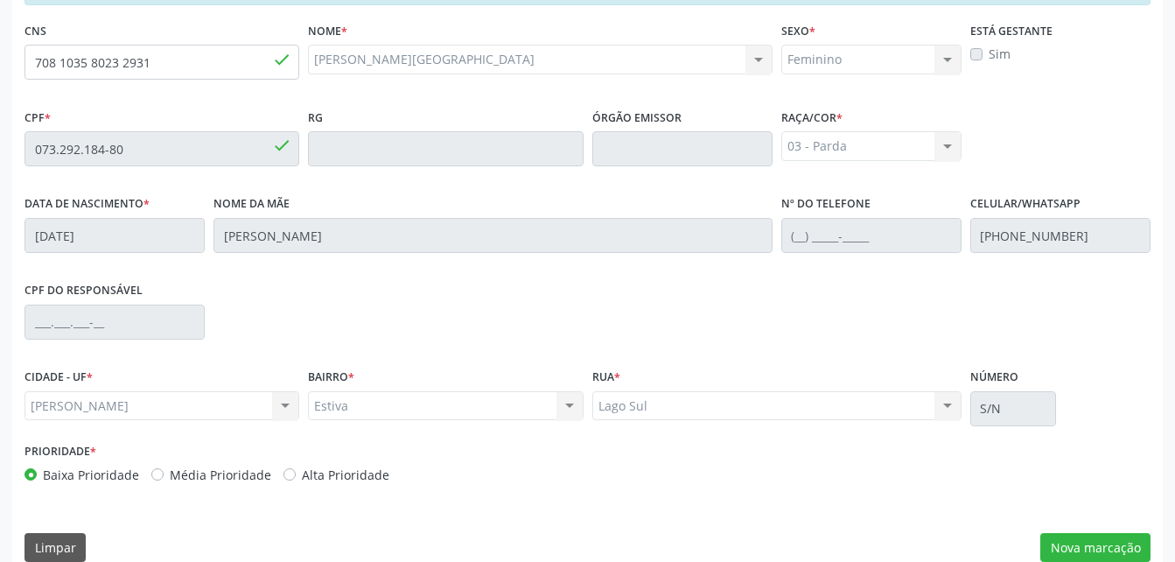
scroll to position [462, 0]
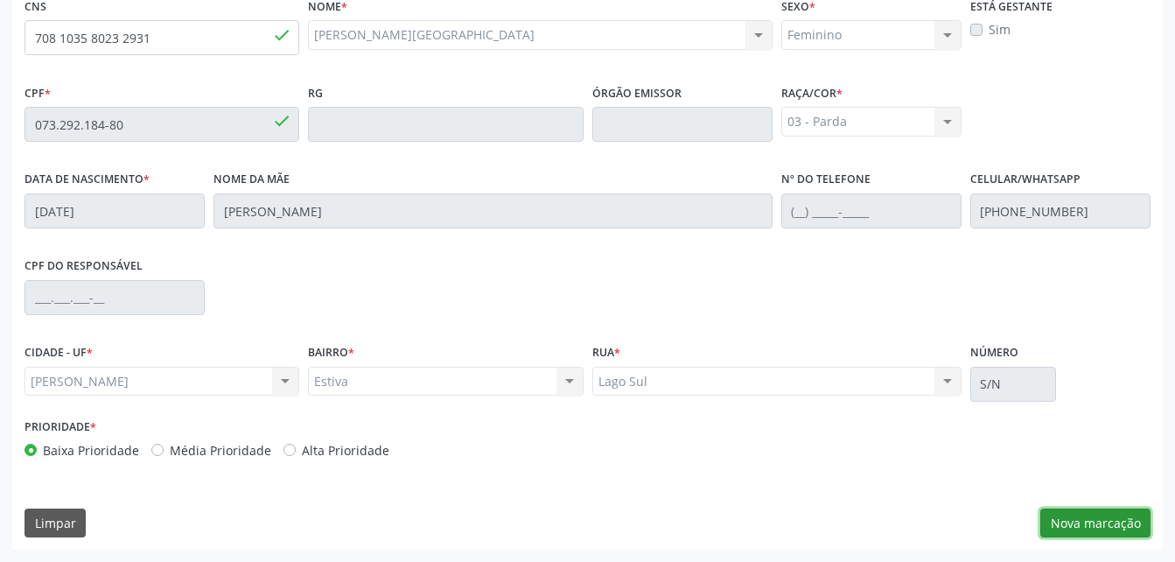
click at [1077, 511] on button "Nova marcação" at bounding box center [1095, 523] width 110 height 30
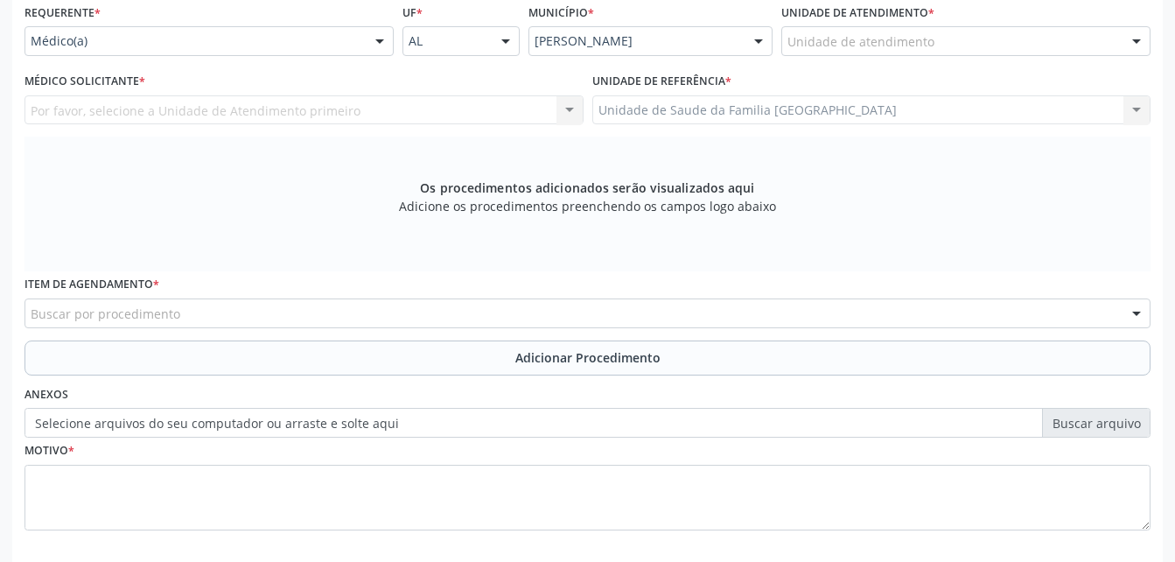
scroll to position [374, 0]
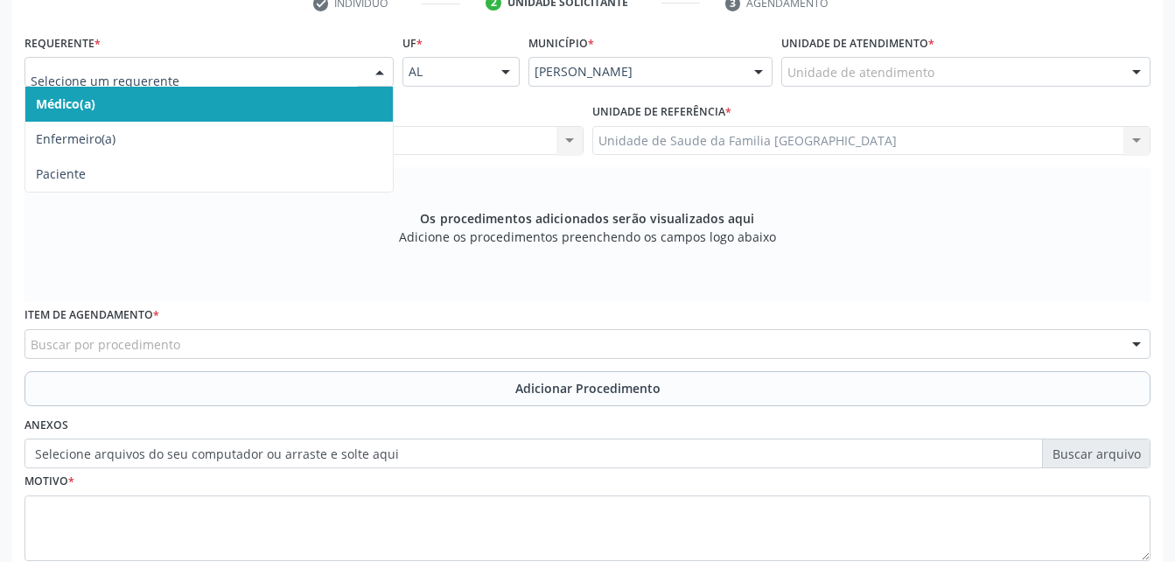
click at [362, 71] on div "Médico(a) Enfermeiro(a) Paciente Nenhum resultado encontrado para: " " Não há n…" at bounding box center [208, 72] width 369 height 30
click at [266, 111] on span "Médico(a)" at bounding box center [208, 104] width 367 height 35
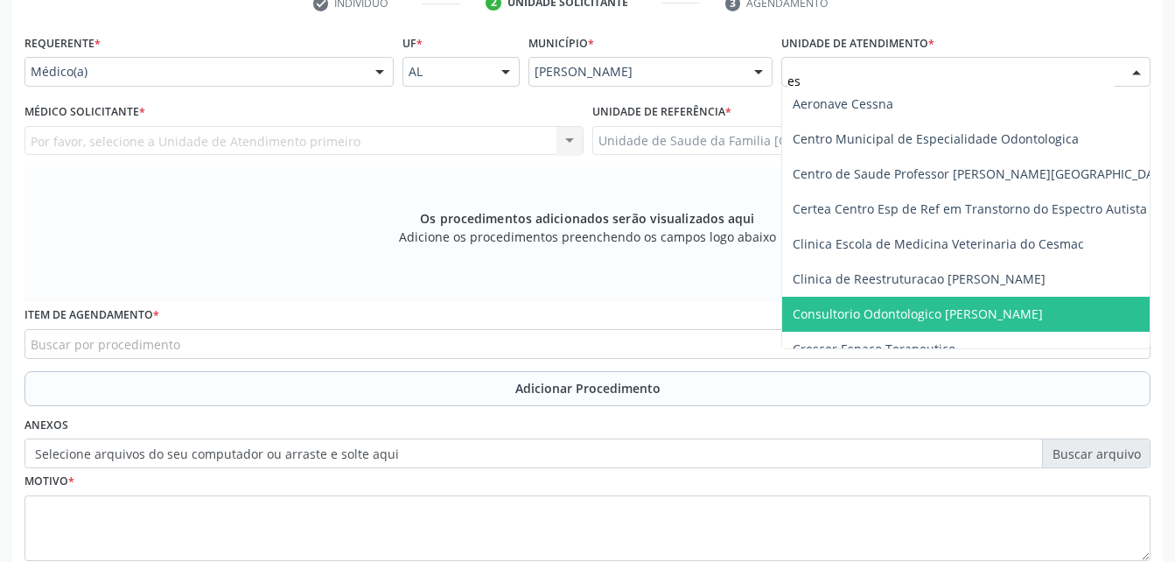
type input "est"
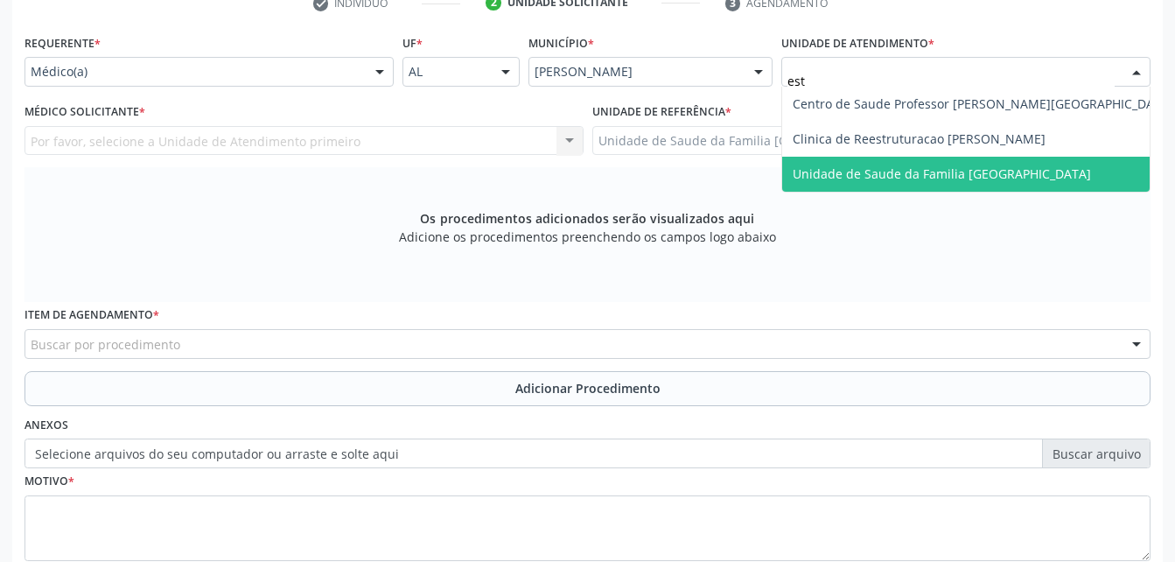
click at [879, 175] on span "Unidade de Saude da Familia [GEOGRAPHIC_DATA]" at bounding box center [942, 173] width 298 height 17
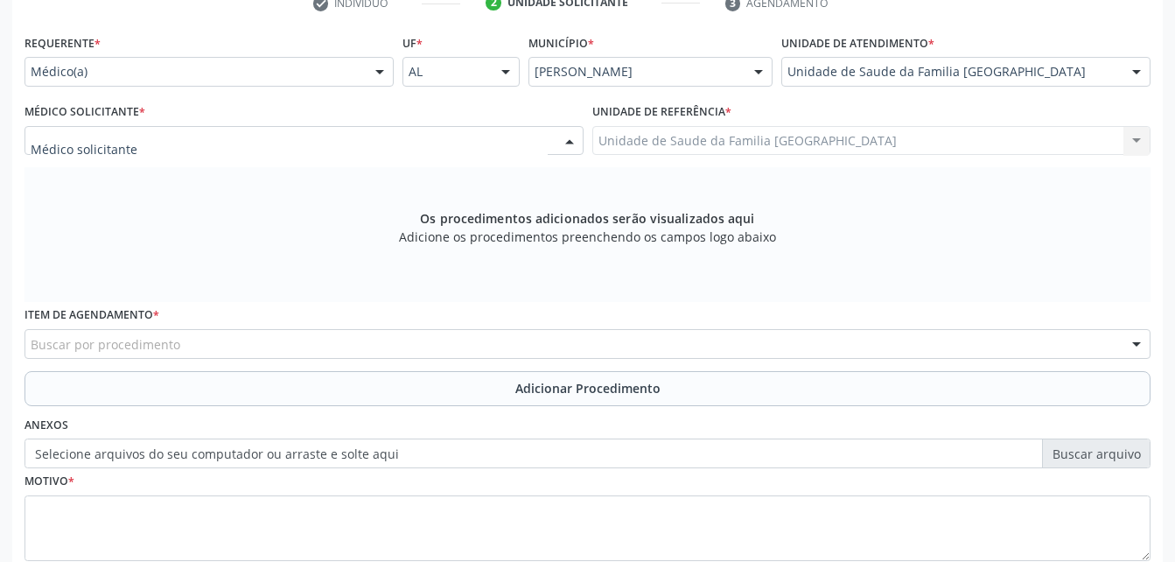
click at [544, 137] on div at bounding box center [303, 141] width 559 height 30
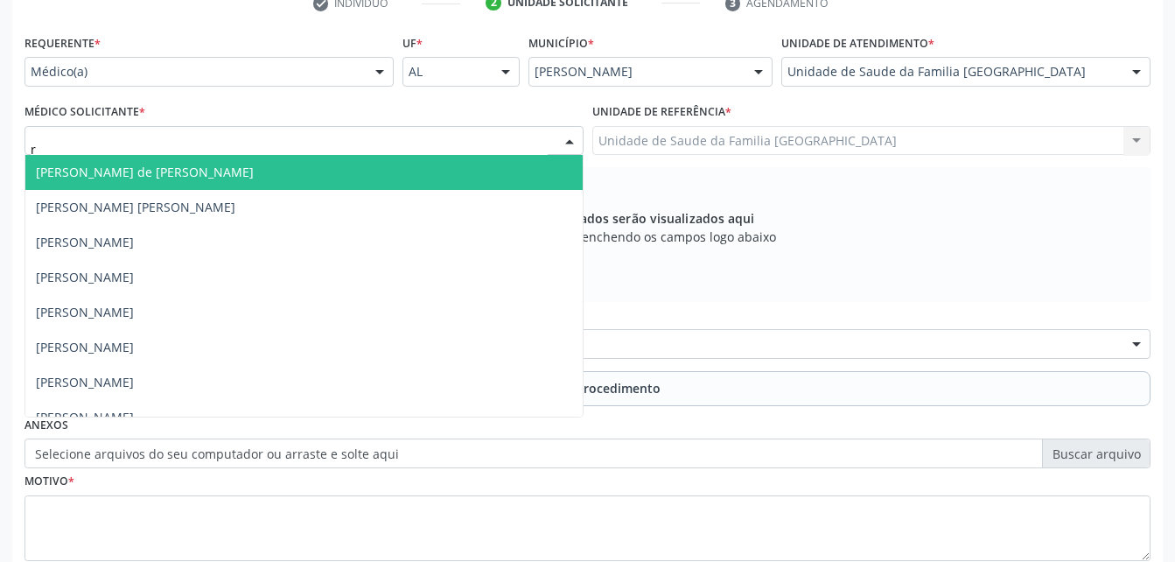
type input "ro"
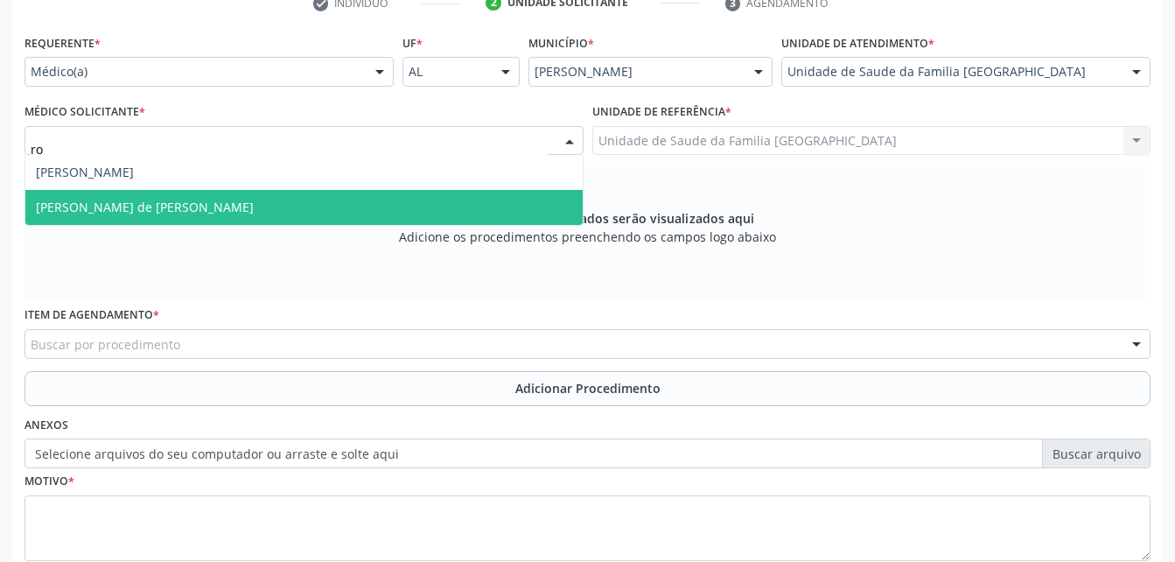
click at [521, 192] on span "[PERSON_NAME] de [PERSON_NAME]" at bounding box center [303, 207] width 557 height 35
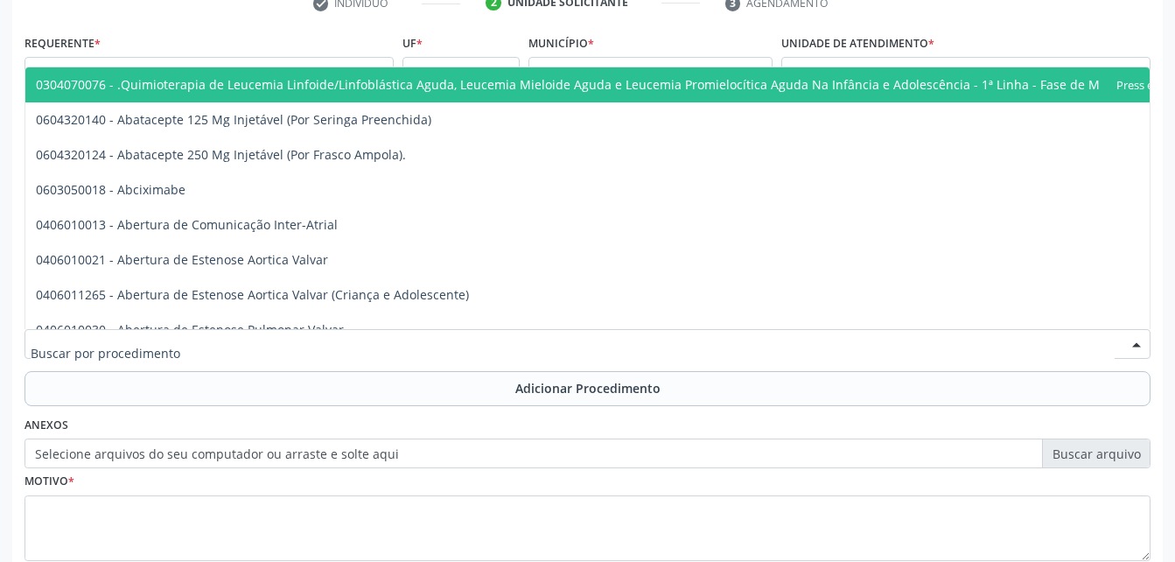
click at [535, 348] on div at bounding box center [587, 344] width 1126 height 30
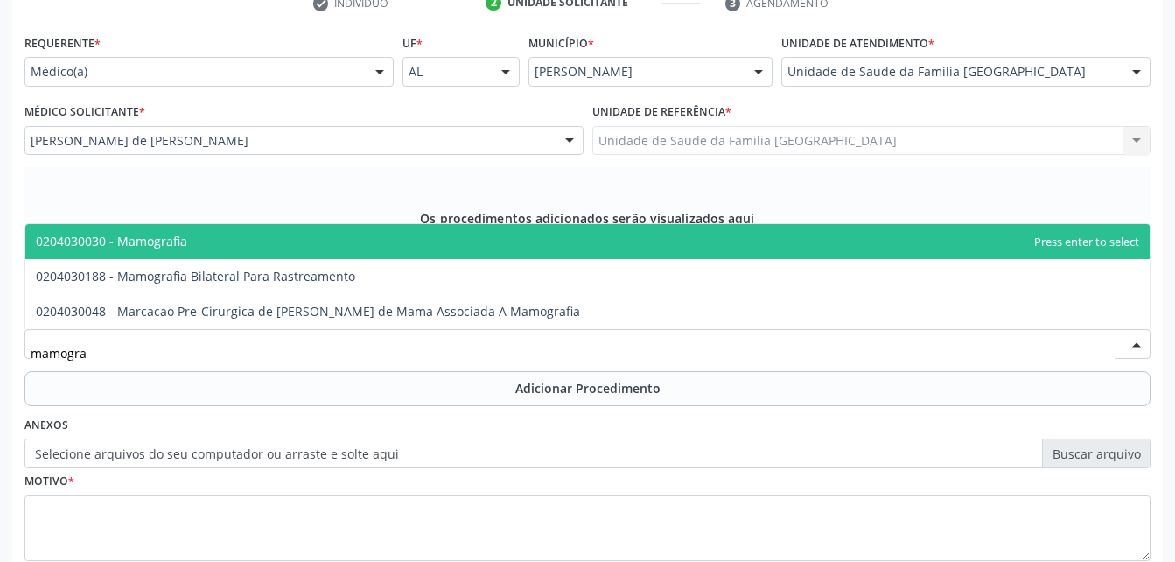
type input "mamograf"
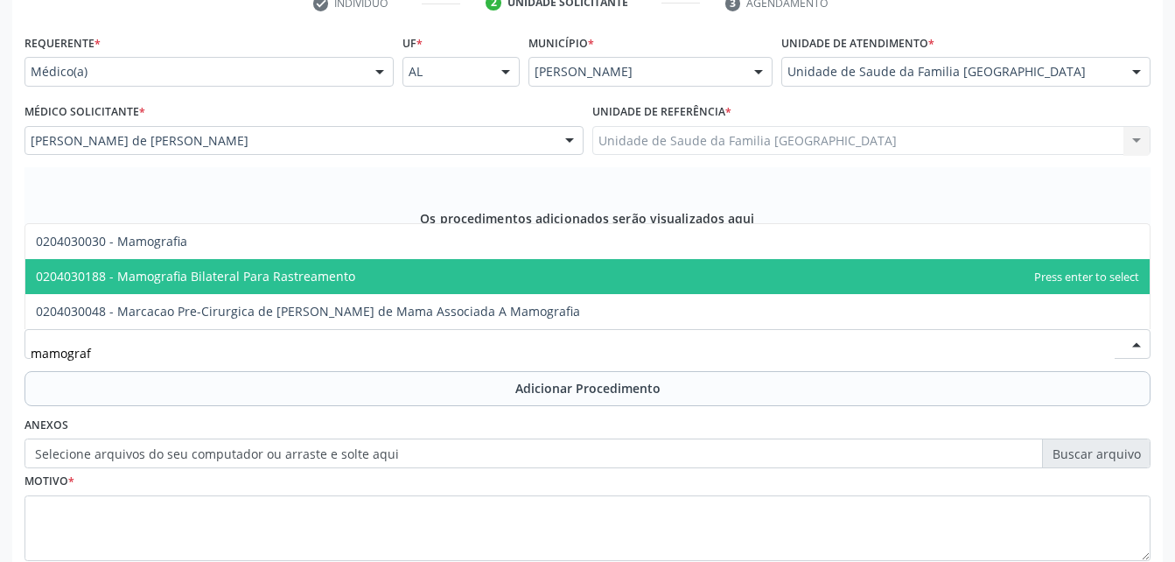
click at [529, 282] on span "0204030188 - Mamografia Bilateral Para Rastreamento" at bounding box center [587, 276] width 1124 height 35
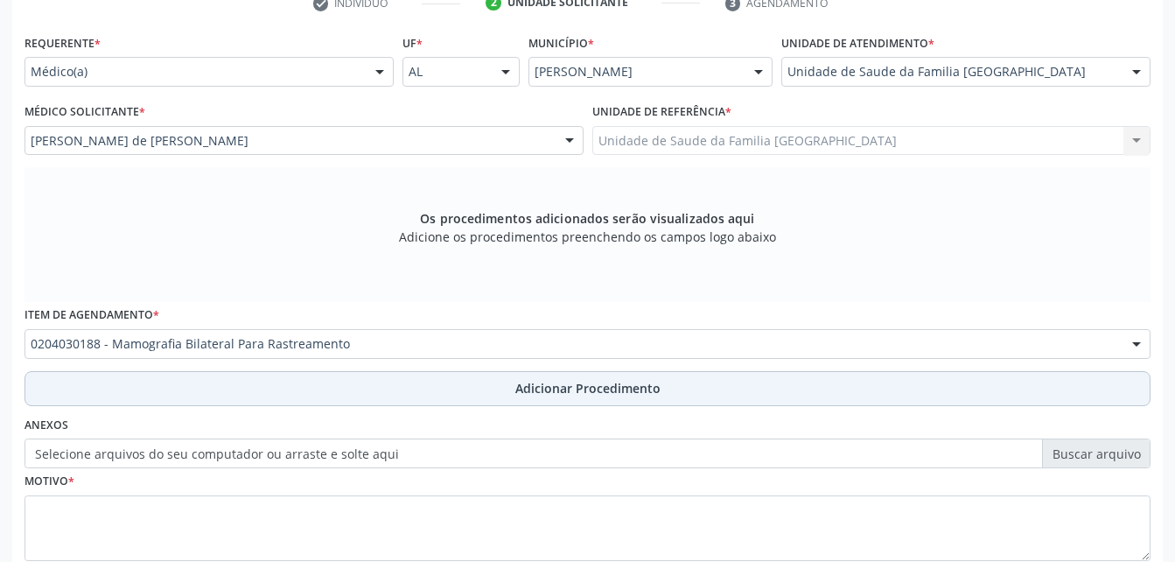
click at [570, 404] on button "Adicionar Procedimento" at bounding box center [587, 388] width 1126 height 35
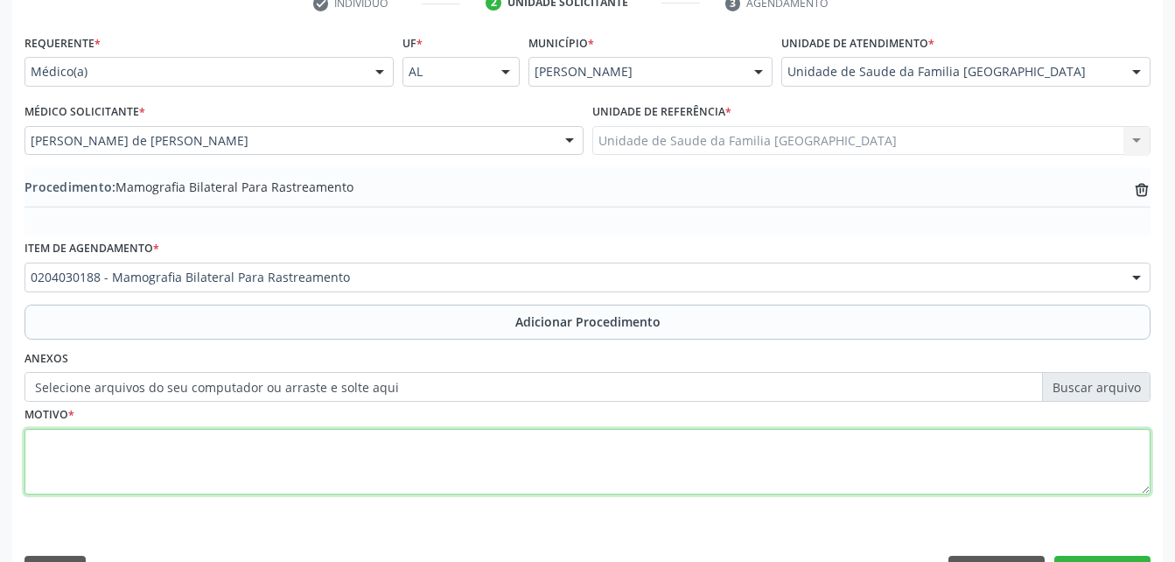
click at [568, 450] on textarea at bounding box center [587, 462] width 1126 height 66
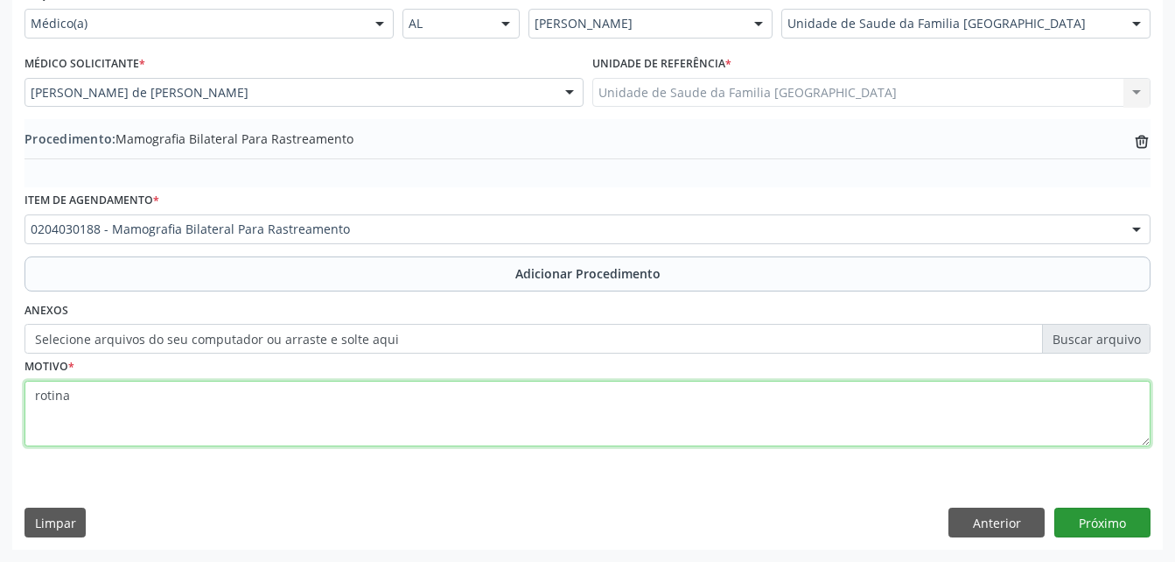
type textarea "rotina"
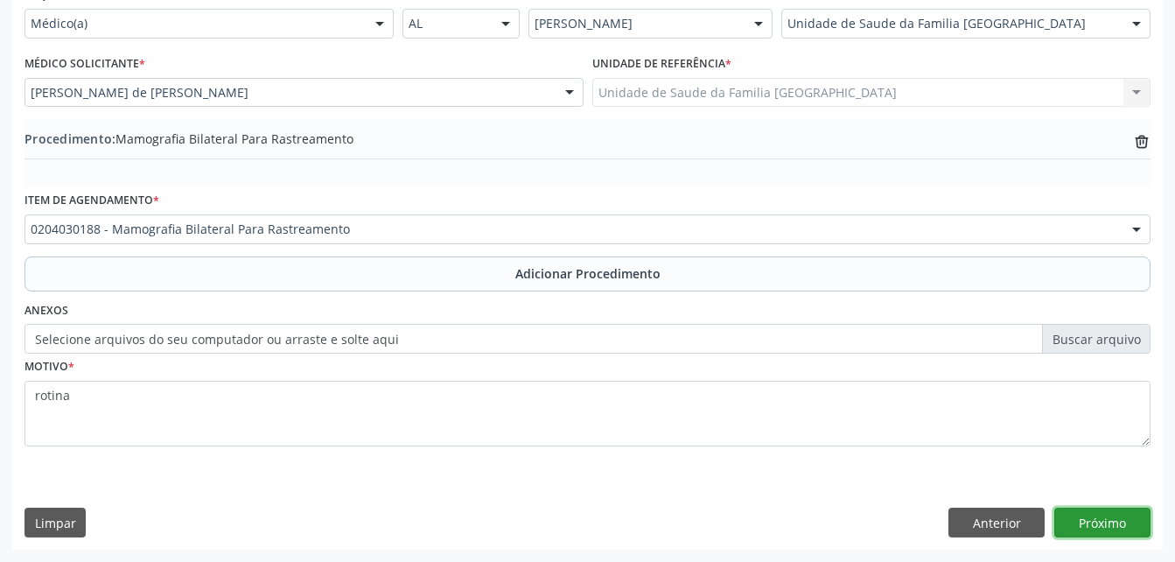
click at [1079, 521] on button "Próximo" at bounding box center [1102, 522] width 96 height 30
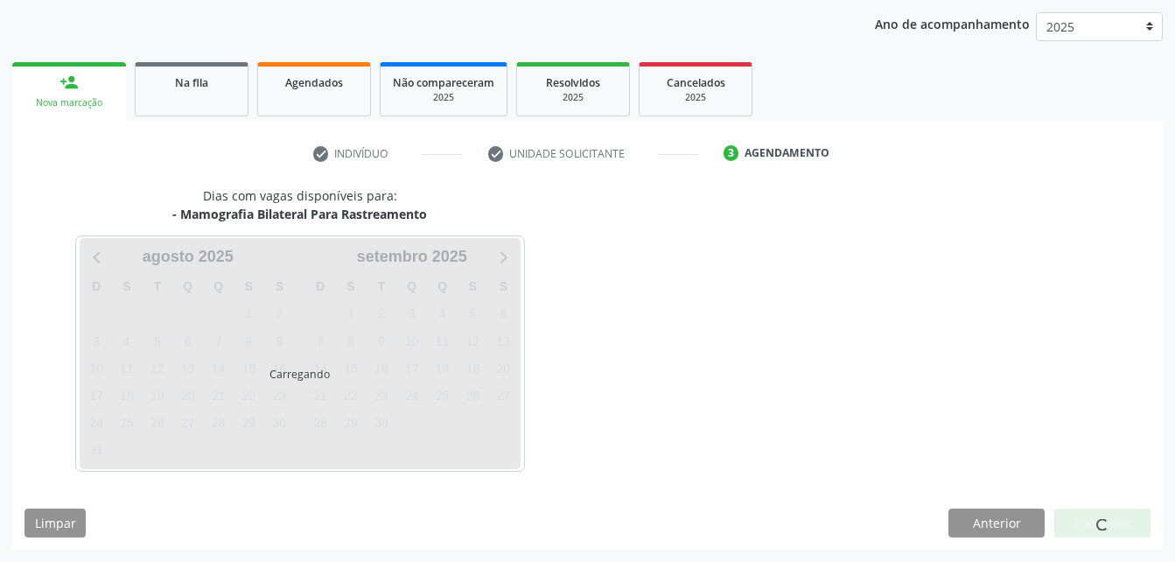
scroll to position [276, 0]
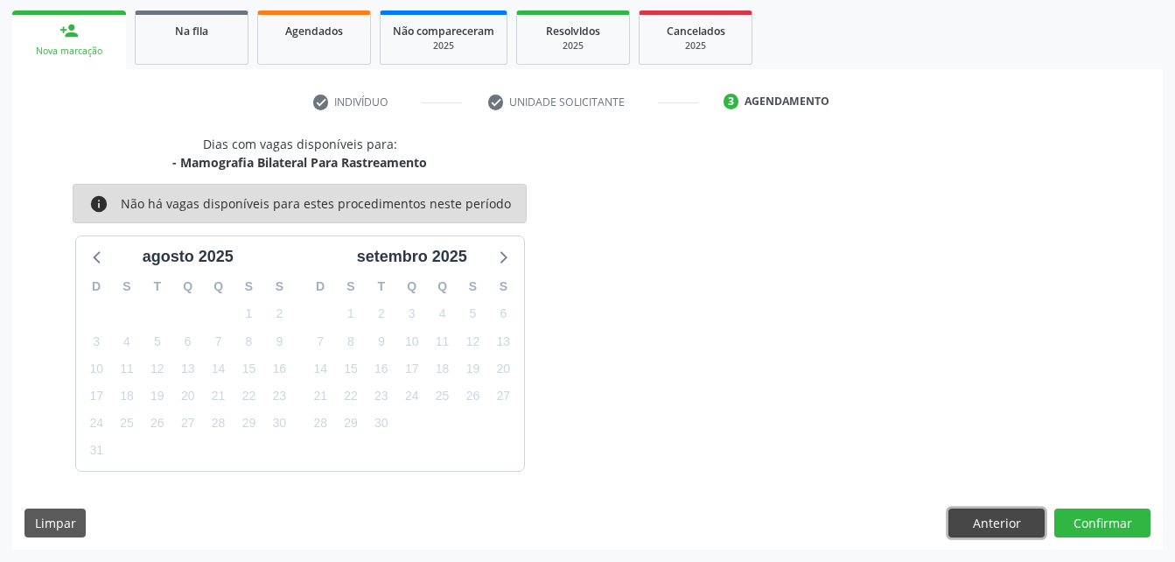
click at [1042, 520] on button "Anterior" at bounding box center [996, 523] width 96 height 30
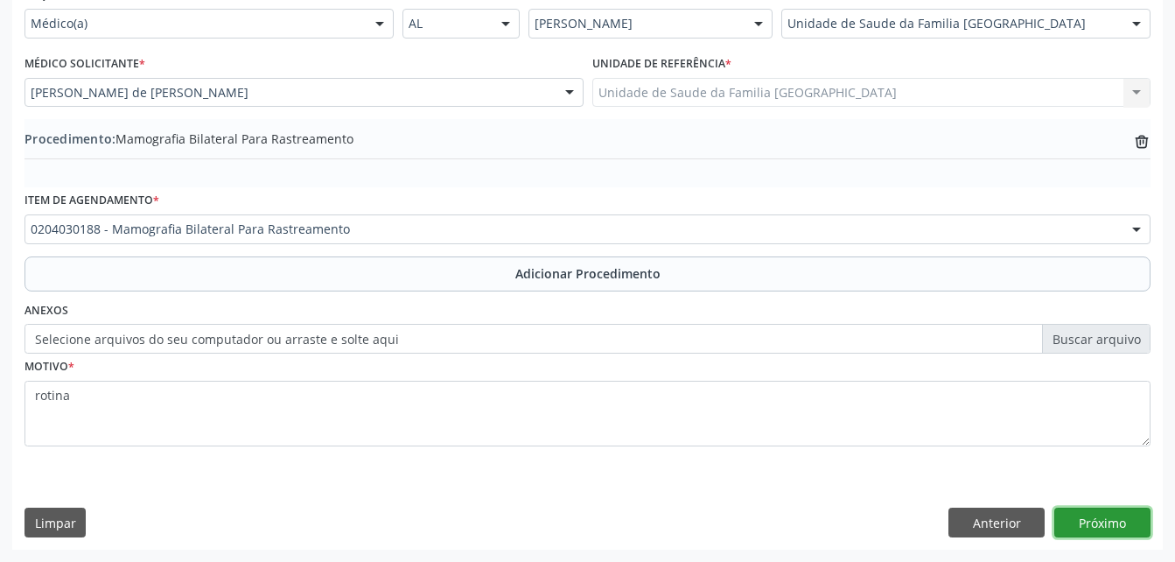
click at [1131, 524] on button "Próximo" at bounding box center [1102, 522] width 96 height 30
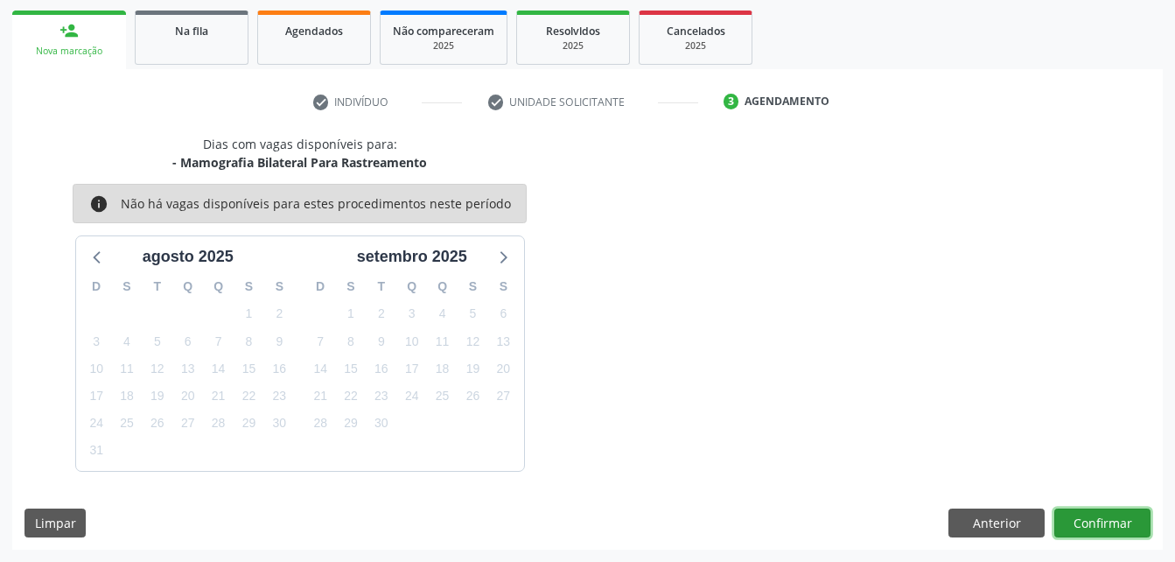
click at [1105, 508] on button "Confirmar" at bounding box center [1102, 523] width 96 height 30
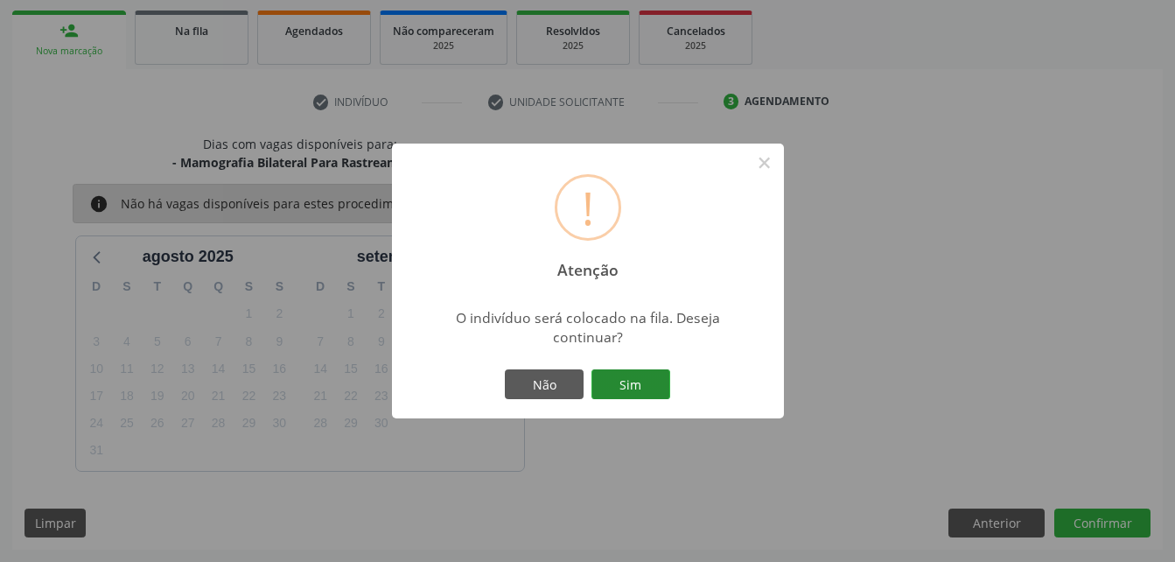
click at [651, 378] on button "Sim" at bounding box center [630, 384] width 79 height 30
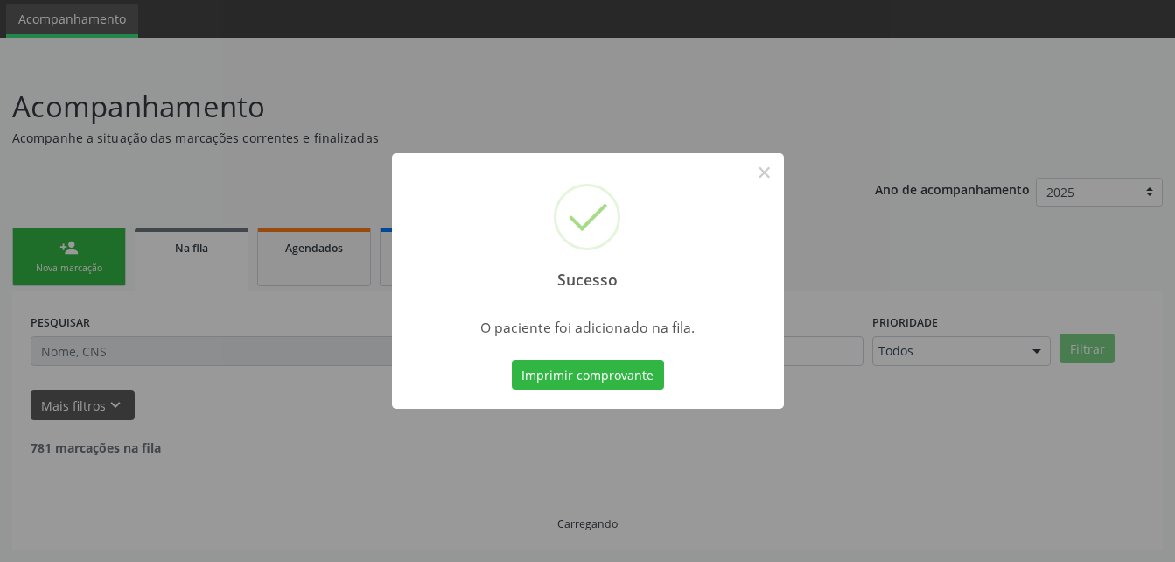
scroll to position [40, 0]
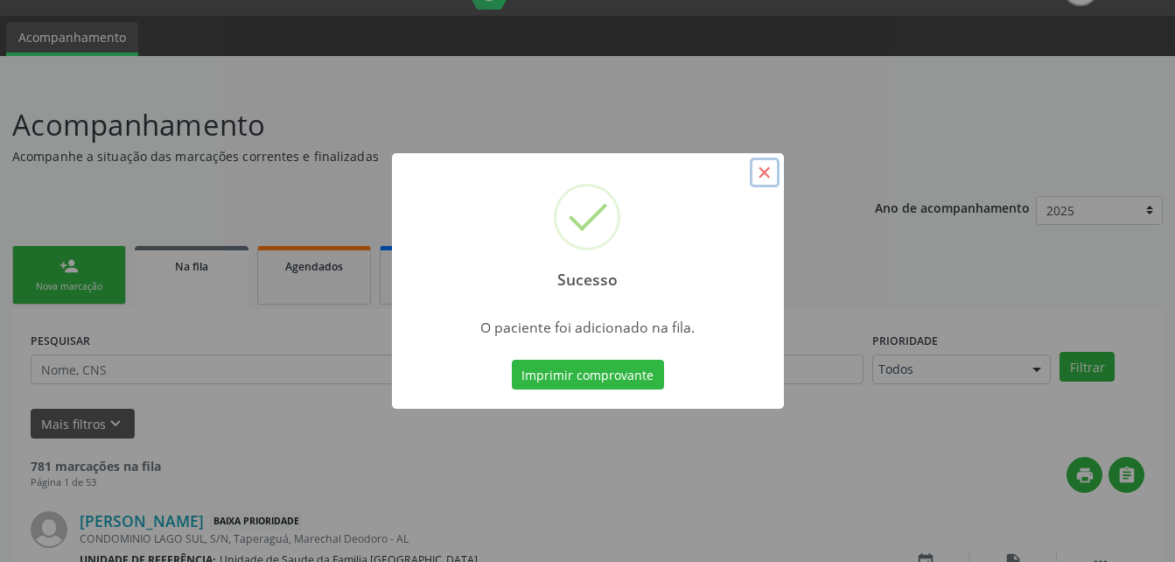
click at [759, 171] on button "×" at bounding box center [765, 172] width 30 height 30
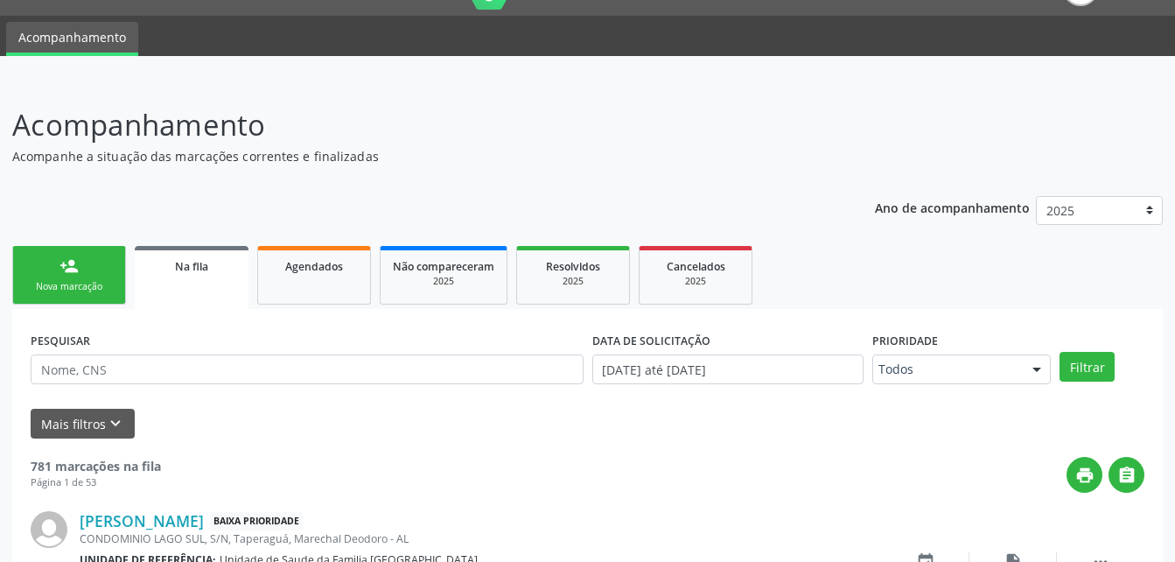
scroll to position [215, 0]
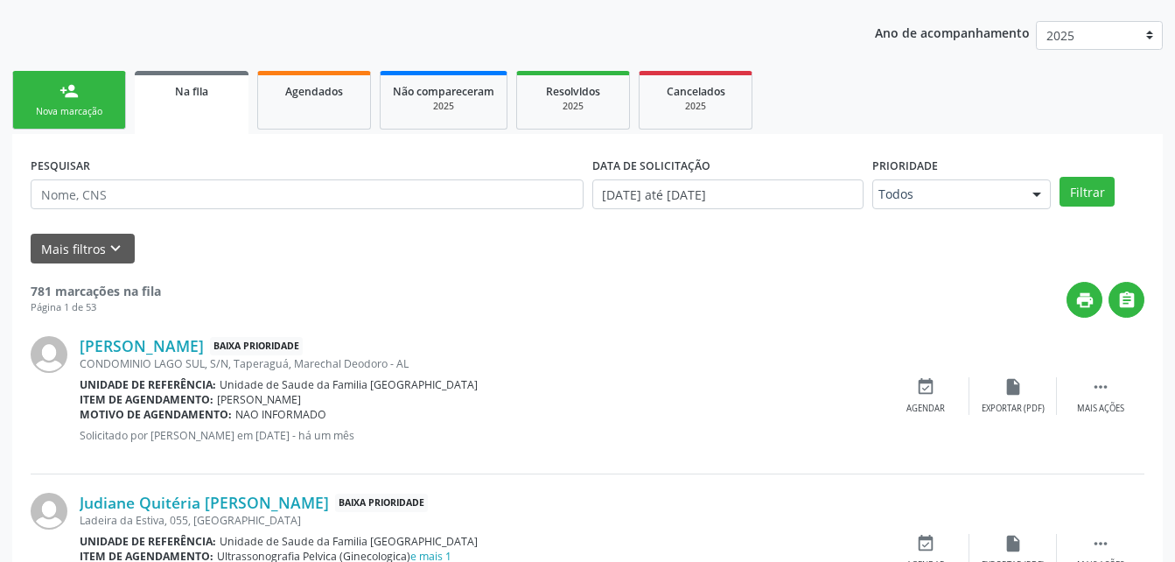
click at [114, 81] on link "person_add Nova marcação" at bounding box center [69, 100] width 114 height 59
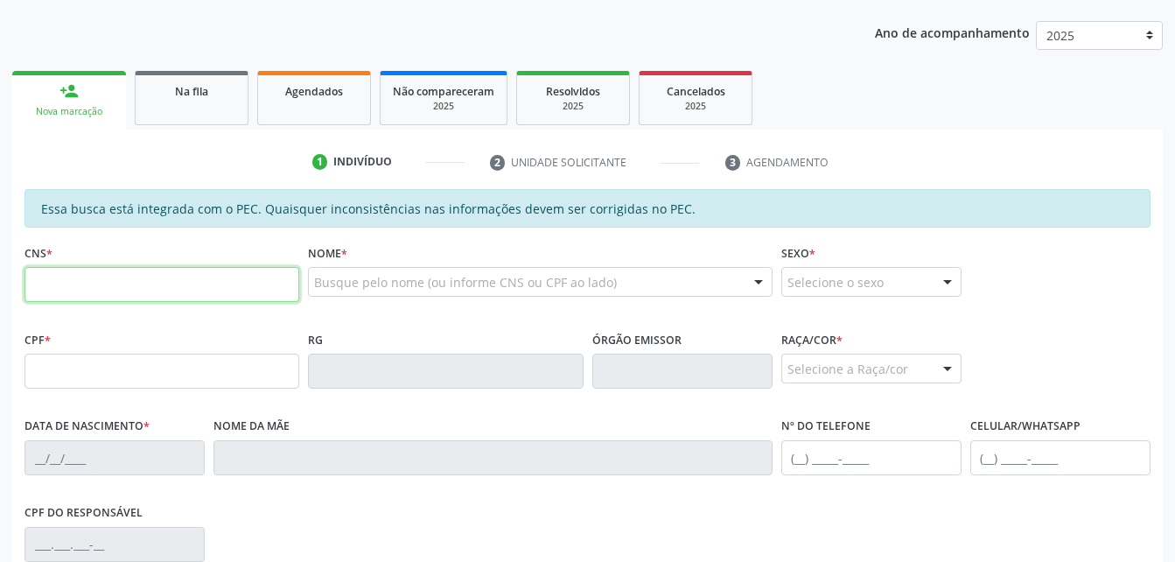
click at [200, 283] on input "text" at bounding box center [161, 284] width 275 height 35
type input "708 1035 8023 2931"
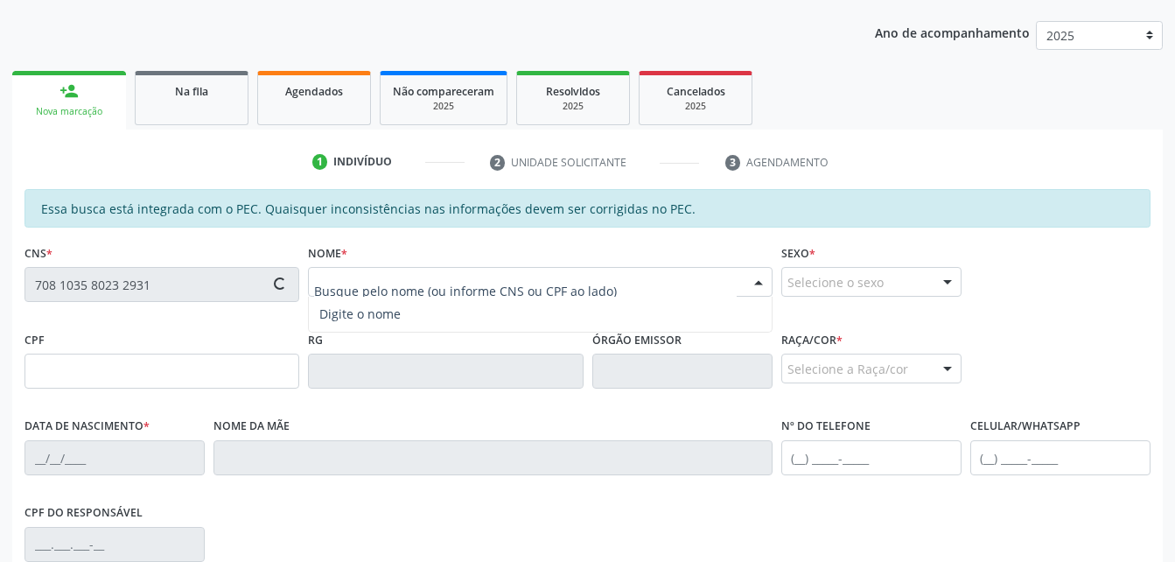
type input "073.292.184-80"
type input "26/02/1968"
type input "Luzinete Maria dos Santos"
type input "(82) 98850-8321"
type input "S/N"
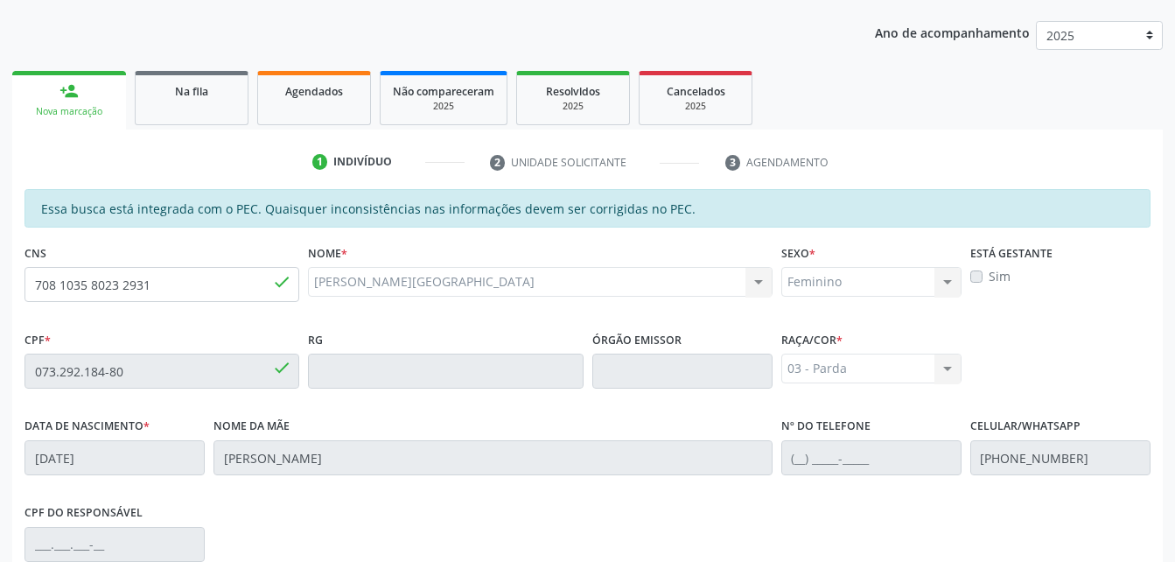
scroll to position [462, 0]
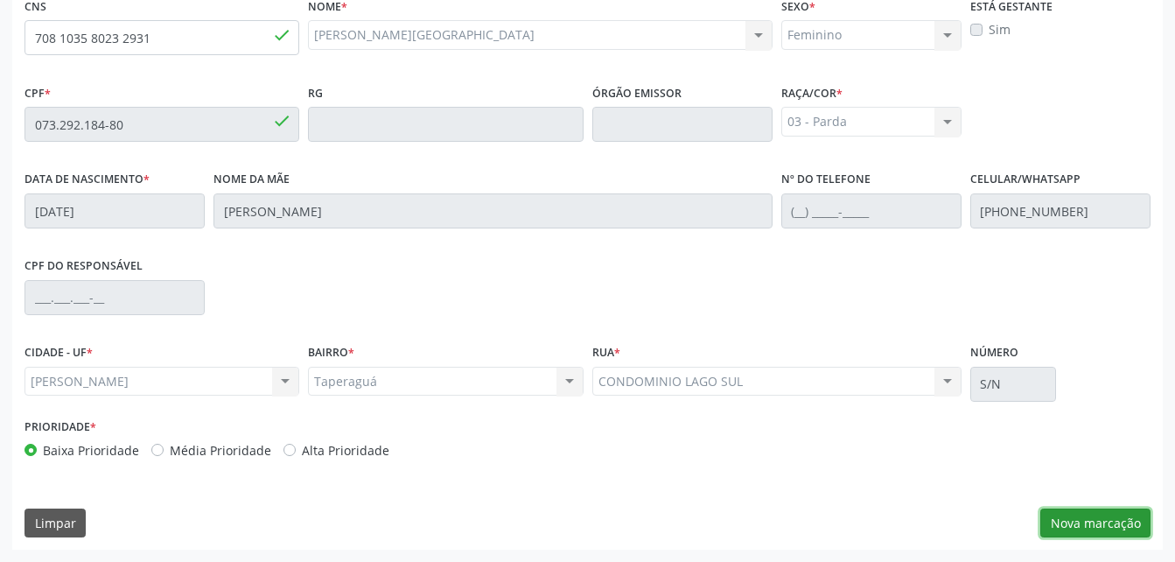
click at [1059, 527] on button "Nova marcação" at bounding box center [1095, 523] width 110 height 30
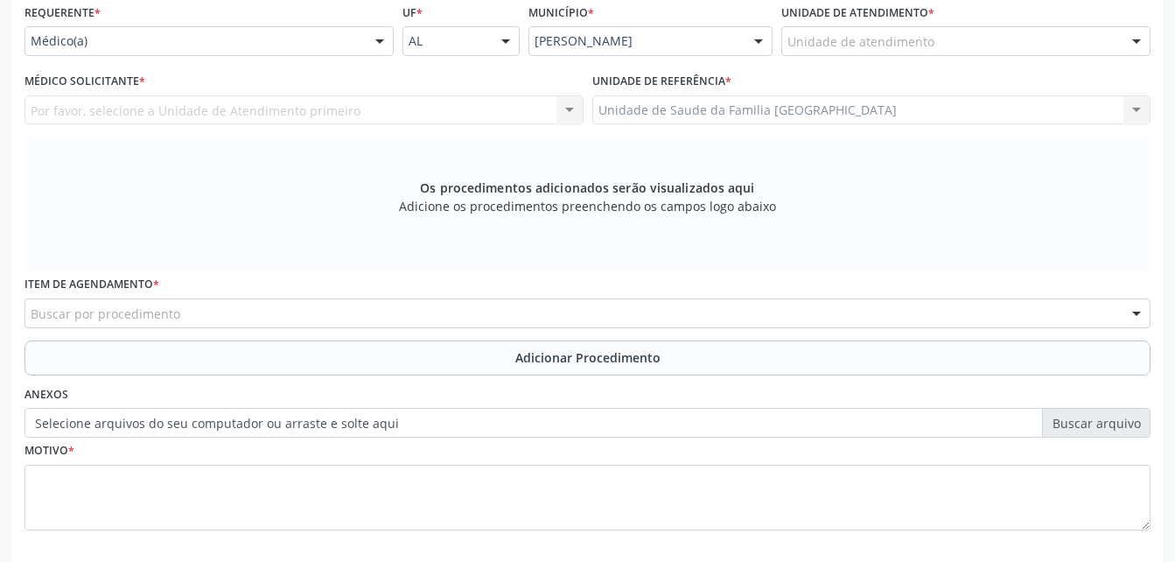
scroll to position [374, 0]
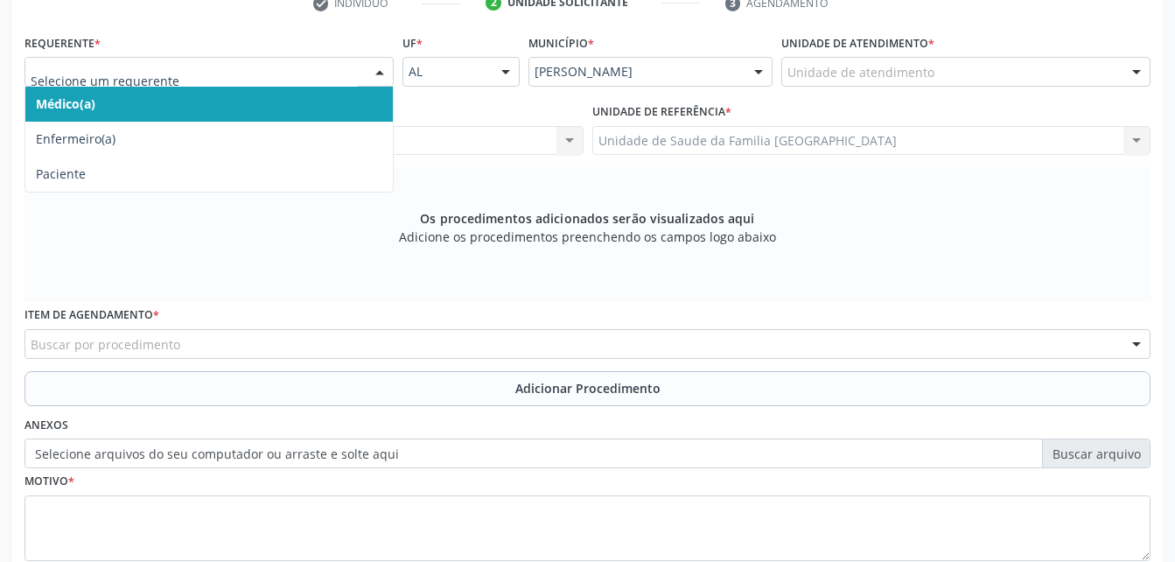
click at [360, 73] on div at bounding box center [208, 72] width 369 height 30
click at [333, 101] on span "Médico(a)" at bounding box center [208, 104] width 367 height 35
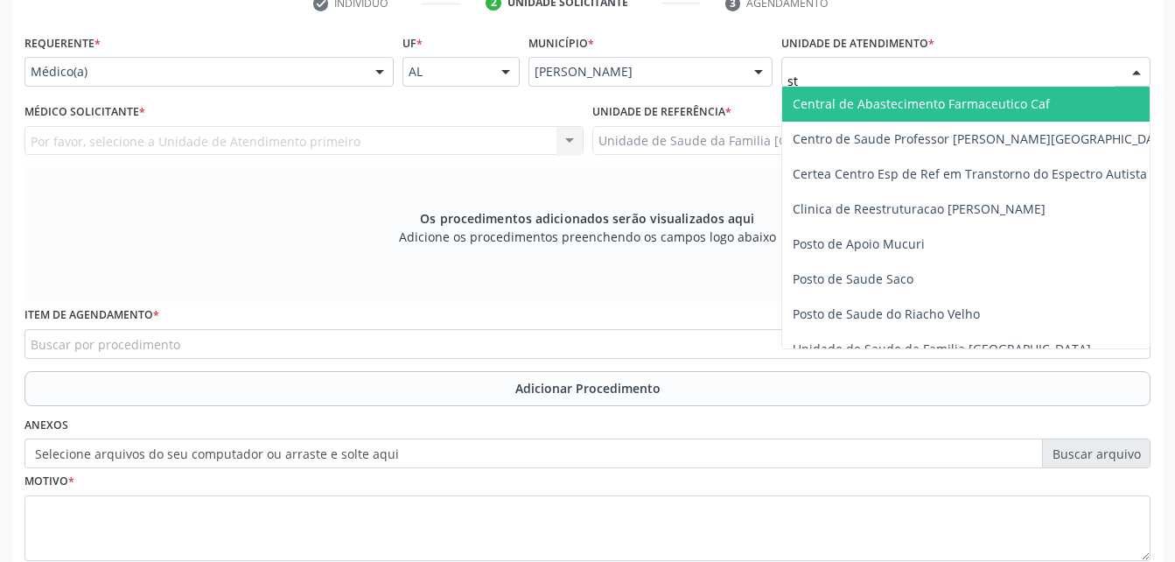
type input "sti"
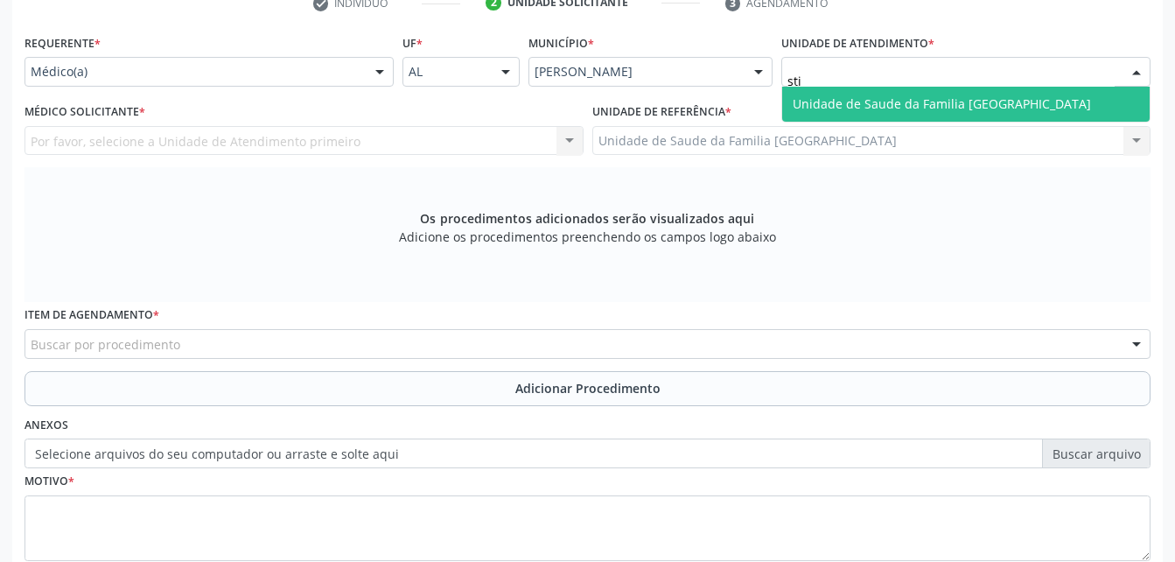
click at [816, 108] on span "Unidade de Saude da Familia [GEOGRAPHIC_DATA]" at bounding box center [942, 103] width 298 height 17
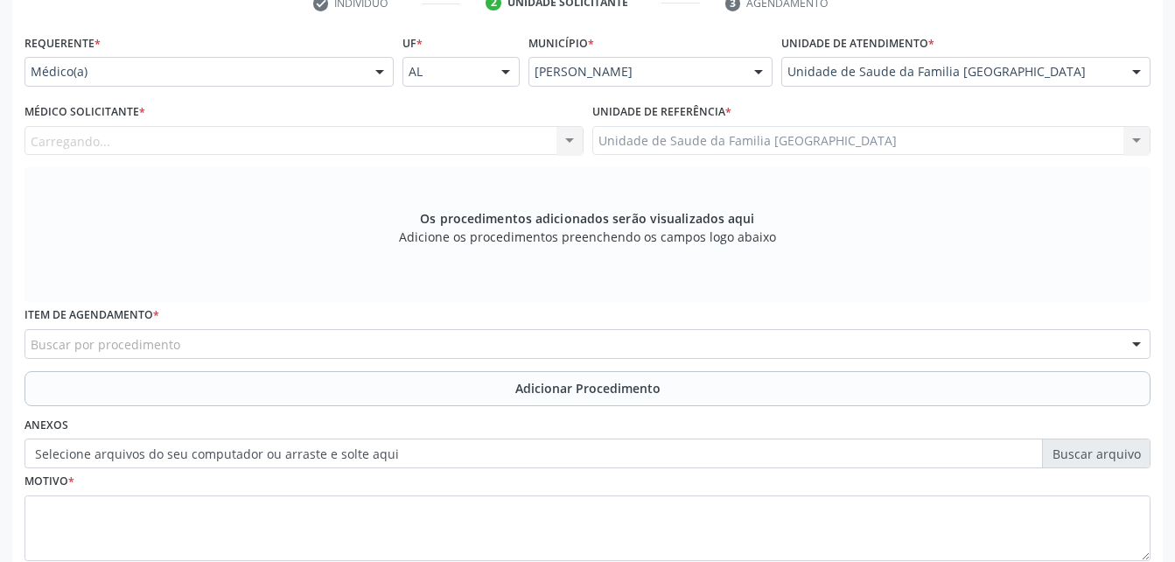
click at [397, 147] on div "Carregando... Nenhum resultado encontrado para: " " Não há nenhuma opção para s…" at bounding box center [303, 141] width 559 height 30
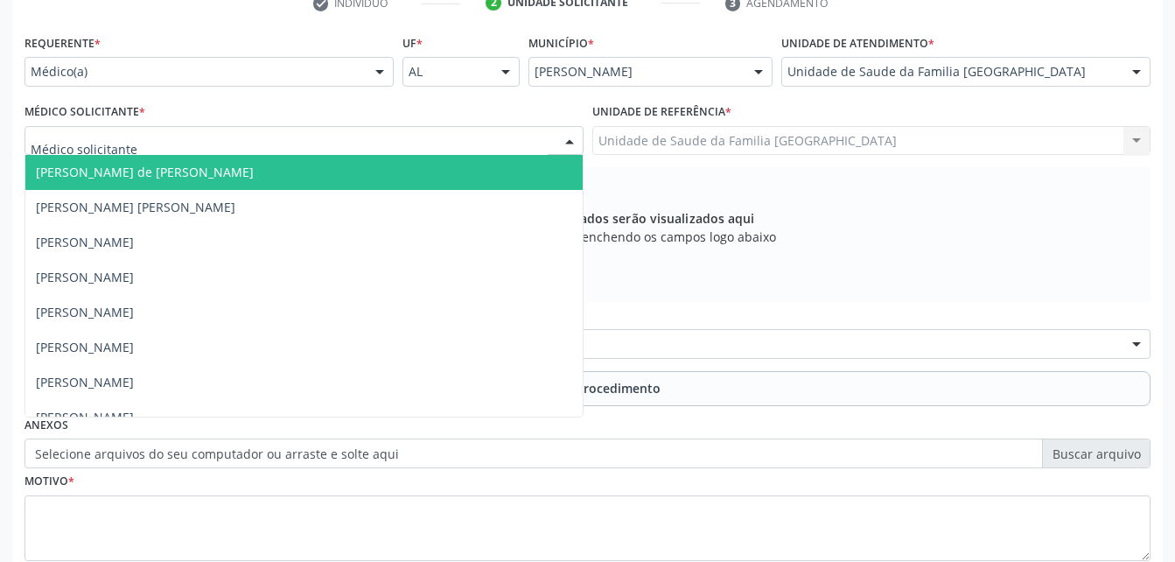
click at [397, 147] on div at bounding box center [303, 141] width 559 height 30
type input "ro"
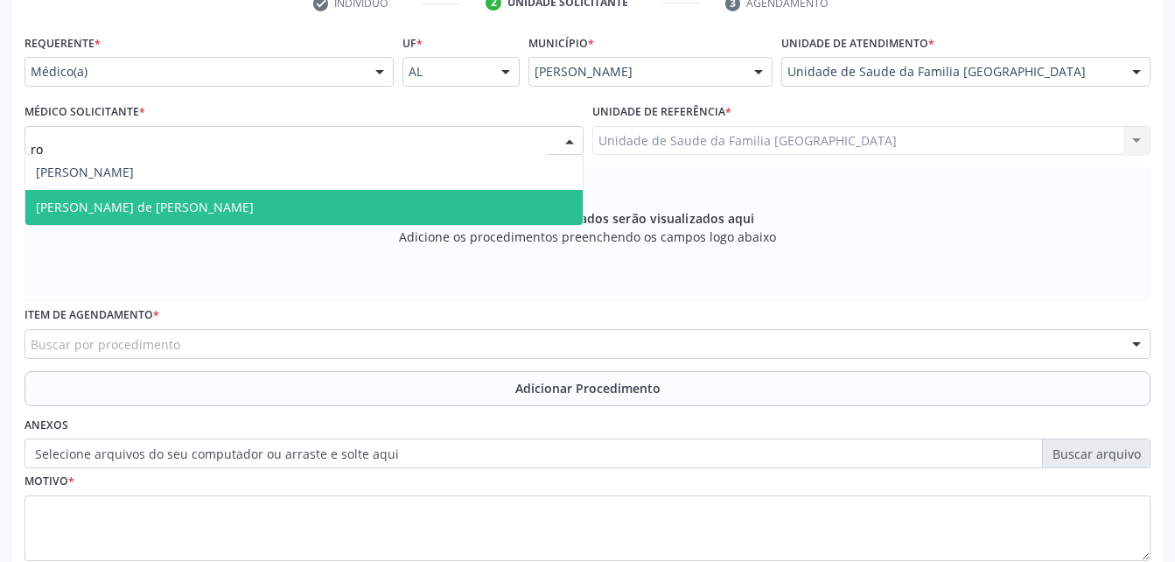
click at [403, 213] on span "[PERSON_NAME] de [PERSON_NAME]" at bounding box center [303, 207] width 557 height 35
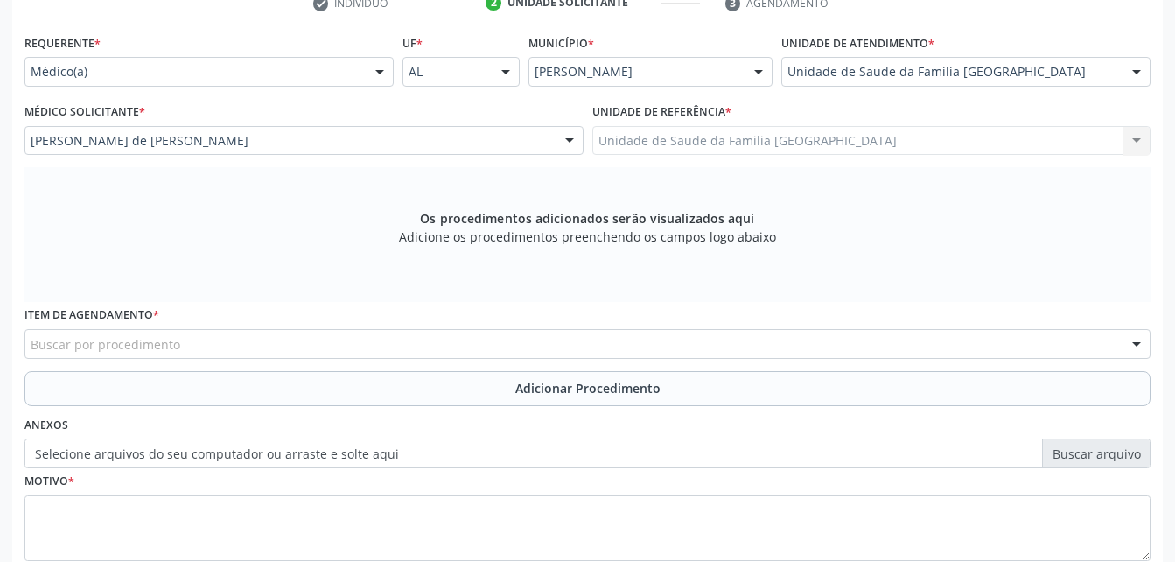
click at [392, 342] on div "Buscar por procedimento" at bounding box center [587, 344] width 1126 height 30
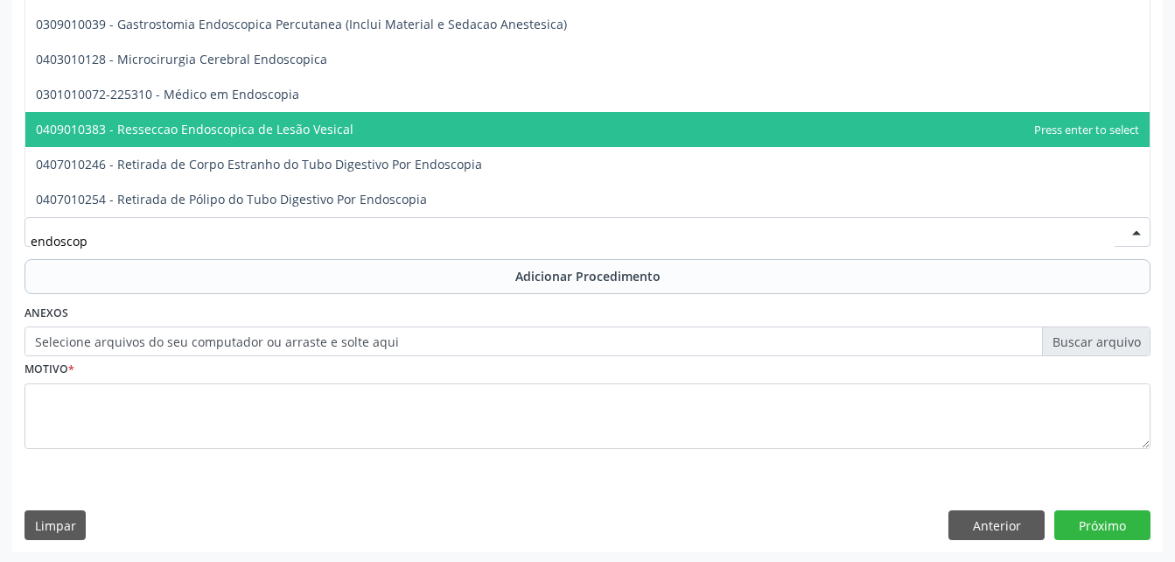
scroll to position [489, 0]
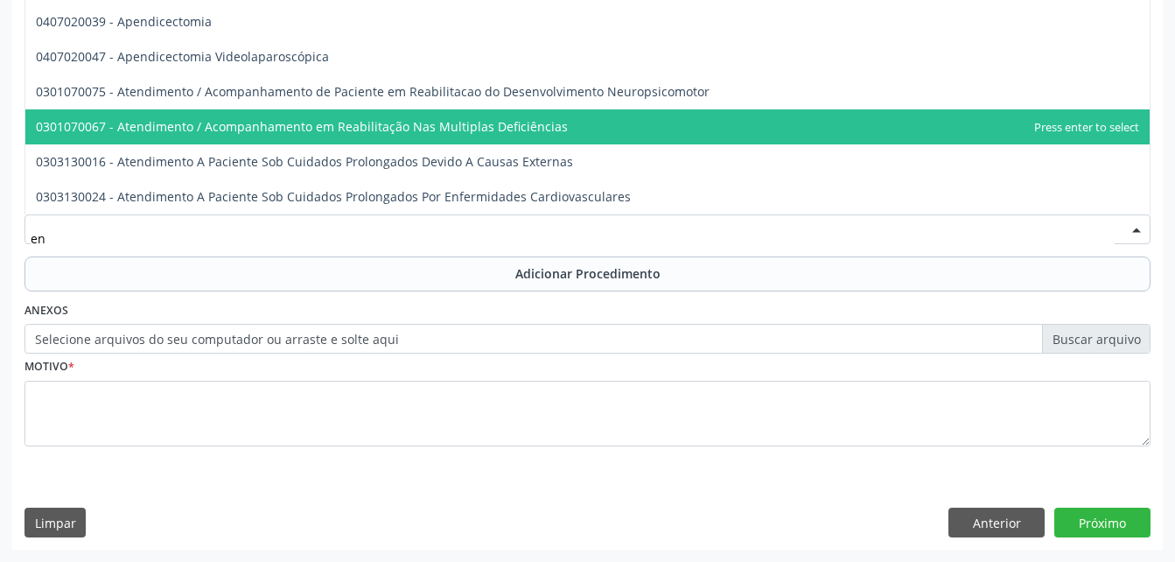
type input "e"
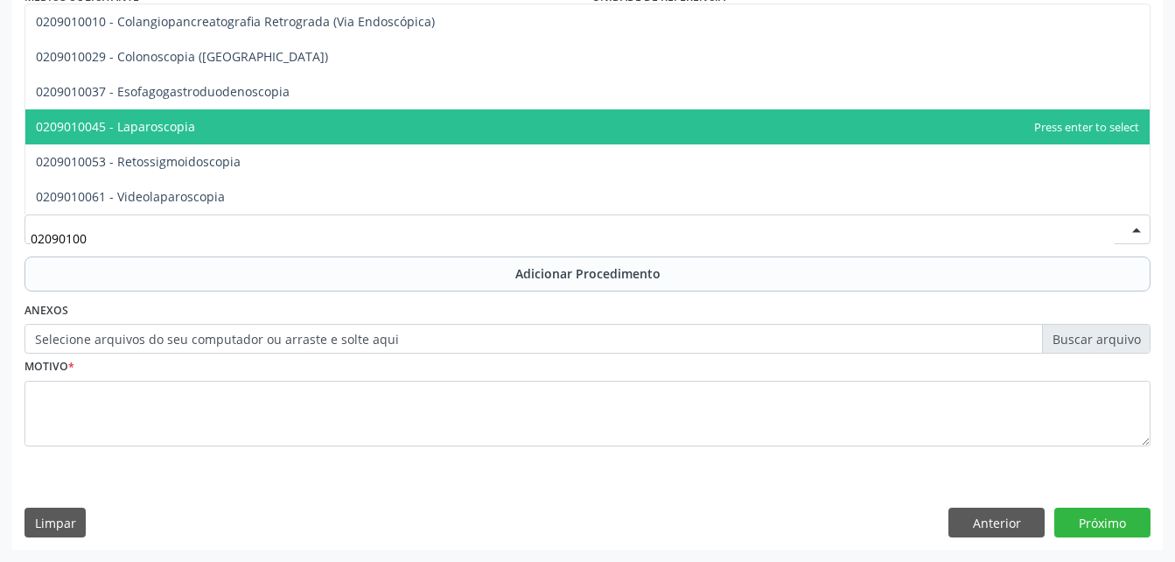
scroll to position [402, 0]
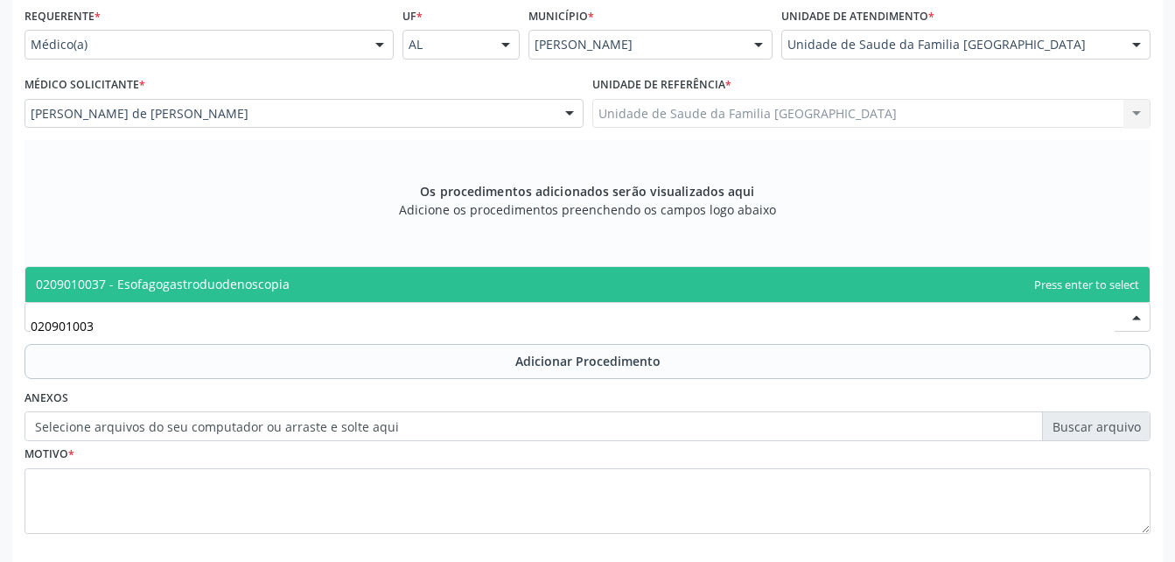
type input "0209010037"
click at [342, 276] on span "0209010037 - Esofagogastroduodenoscopia" at bounding box center [587, 284] width 1124 height 35
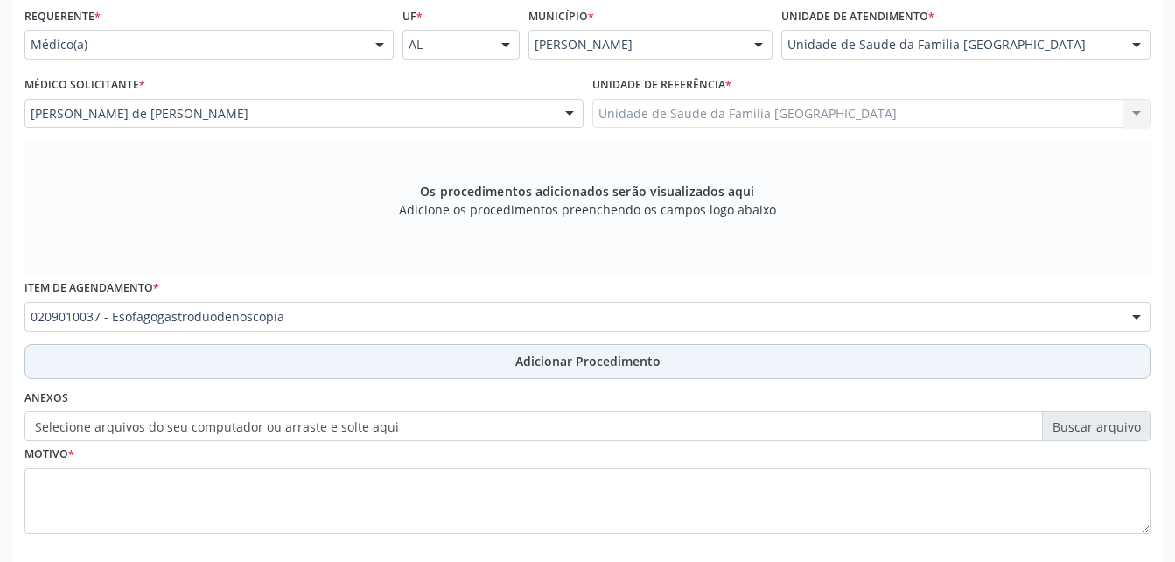
click at [469, 358] on button "Adicionar Procedimento" at bounding box center [587, 361] width 1126 height 35
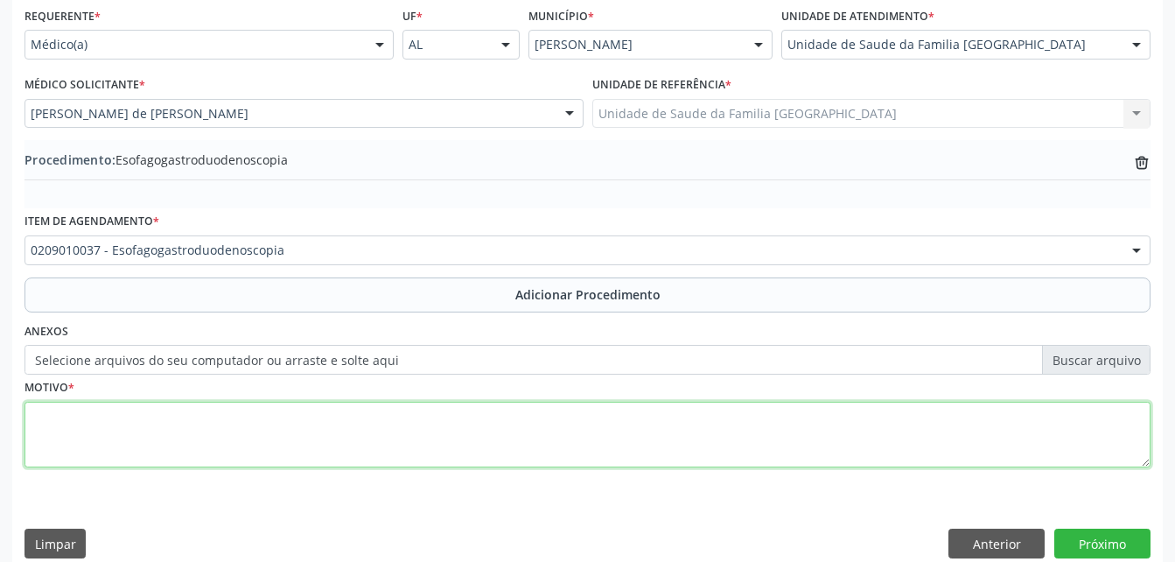
click at [451, 411] on textarea at bounding box center [587, 435] width 1126 height 66
type textarea "DRGE"
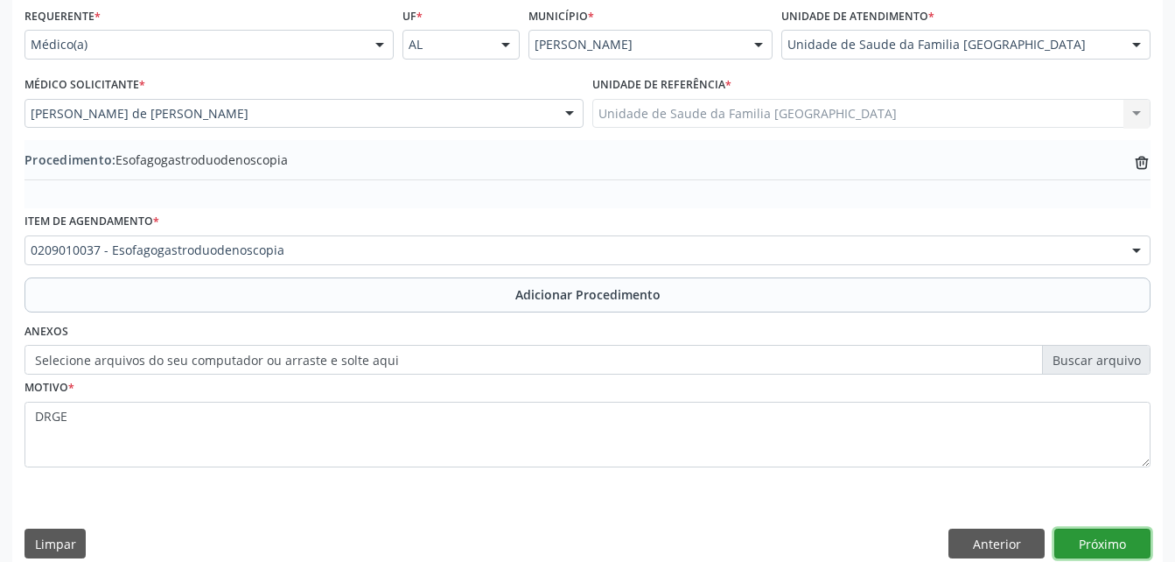
click at [1112, 547] on button "Próximo" at bounding box center [1102, 543] width 96 height 30
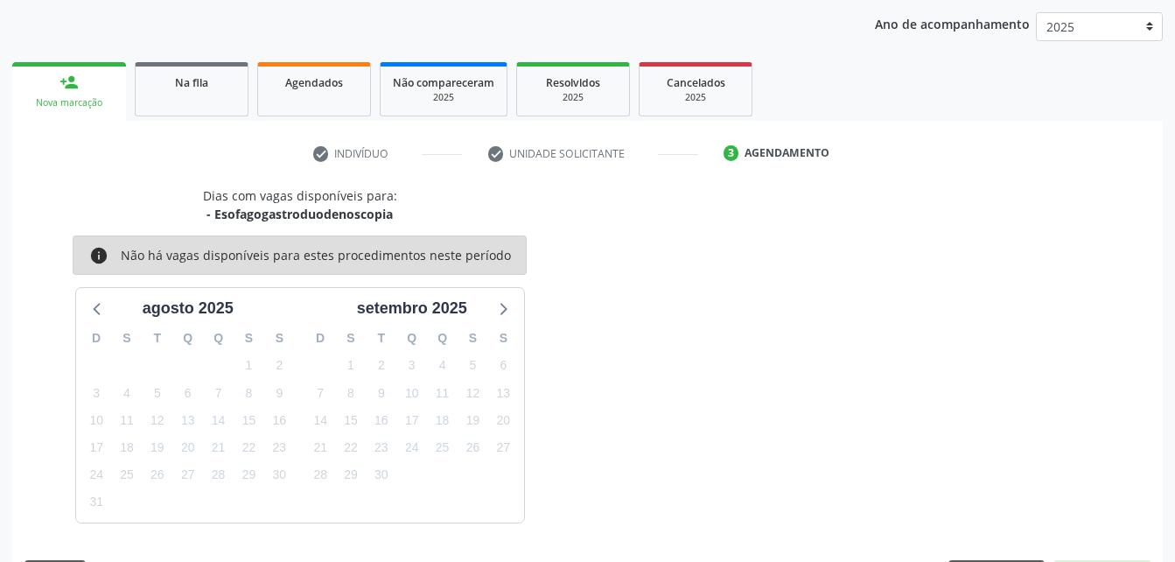
scroll to position [276, 0]
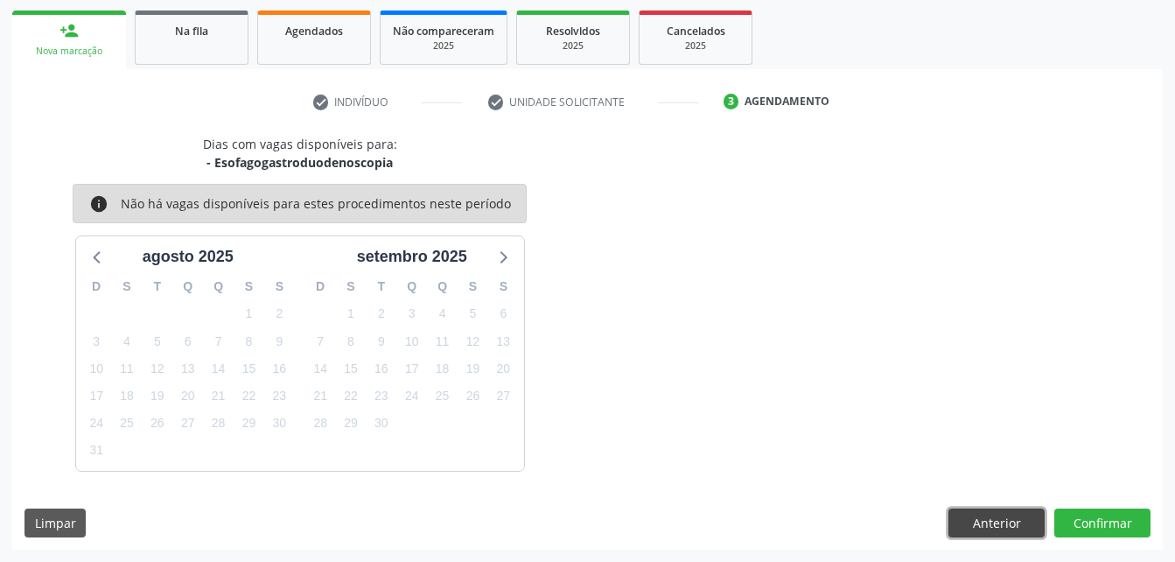
click at [1021, 518] on button "Anterior" at bounding box center [996, 523] width 96 height 30
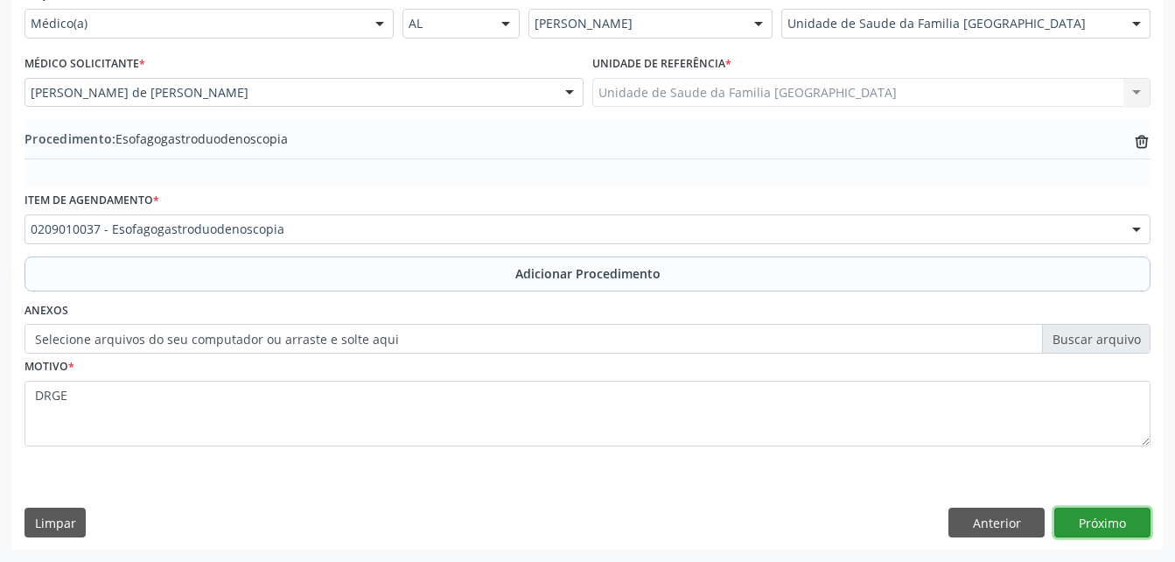
click at [1074, 526] on button "Próximo" at bounding box center [1102, 522] width 96 height 30
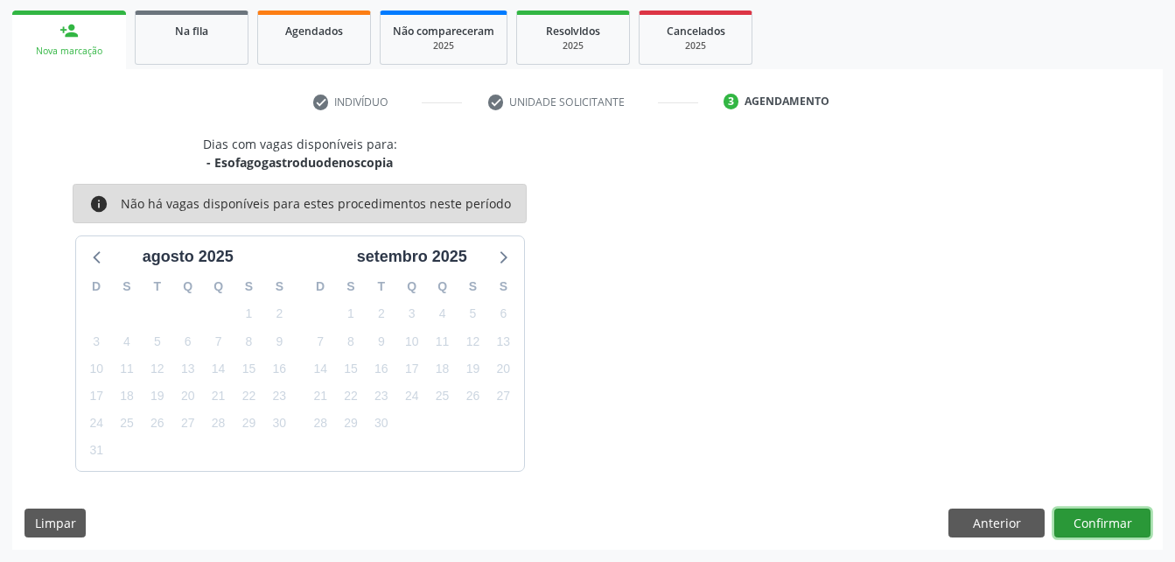
click at [1071, 521] on button "Confirmar" at bounding box center [1102, 523] width 96 height 30
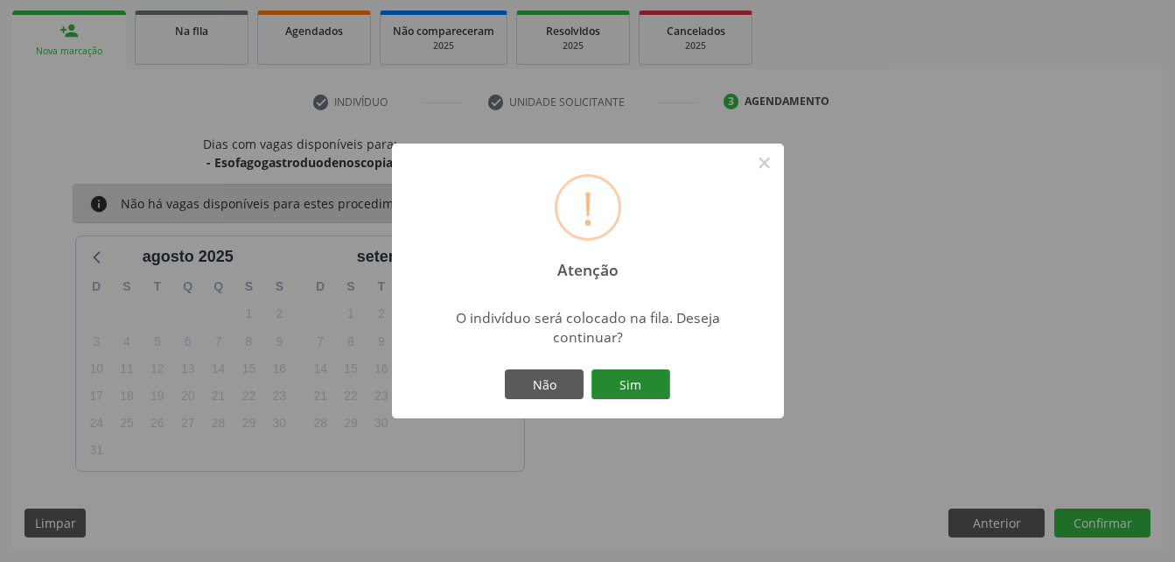
click at [632, 393] on button "Sim" at bounding box center [630, 384] width 79 height 30
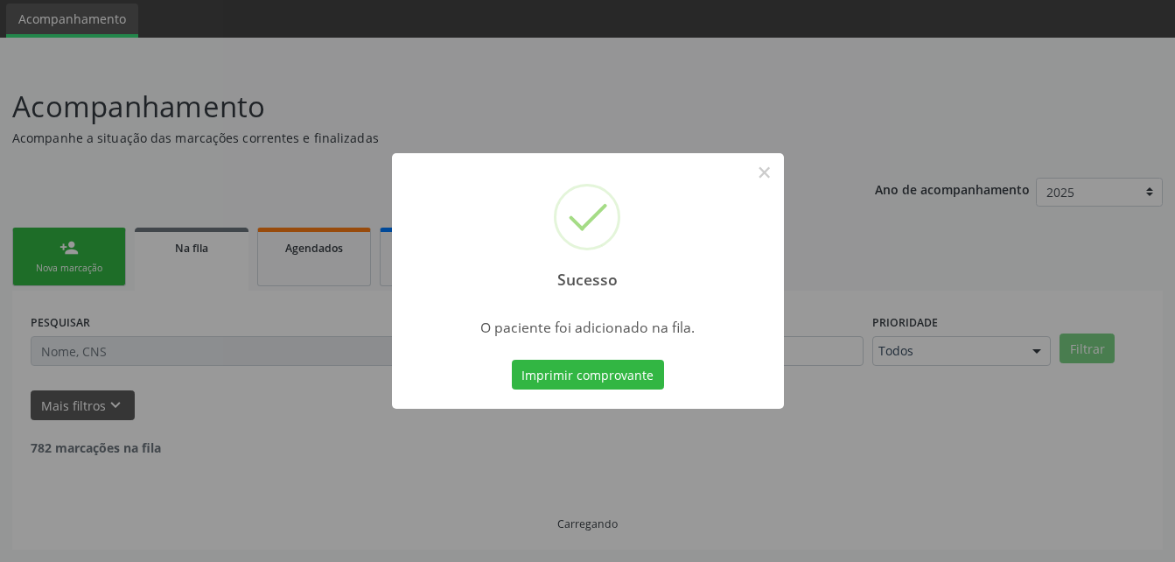
scroll to position [40, 0]
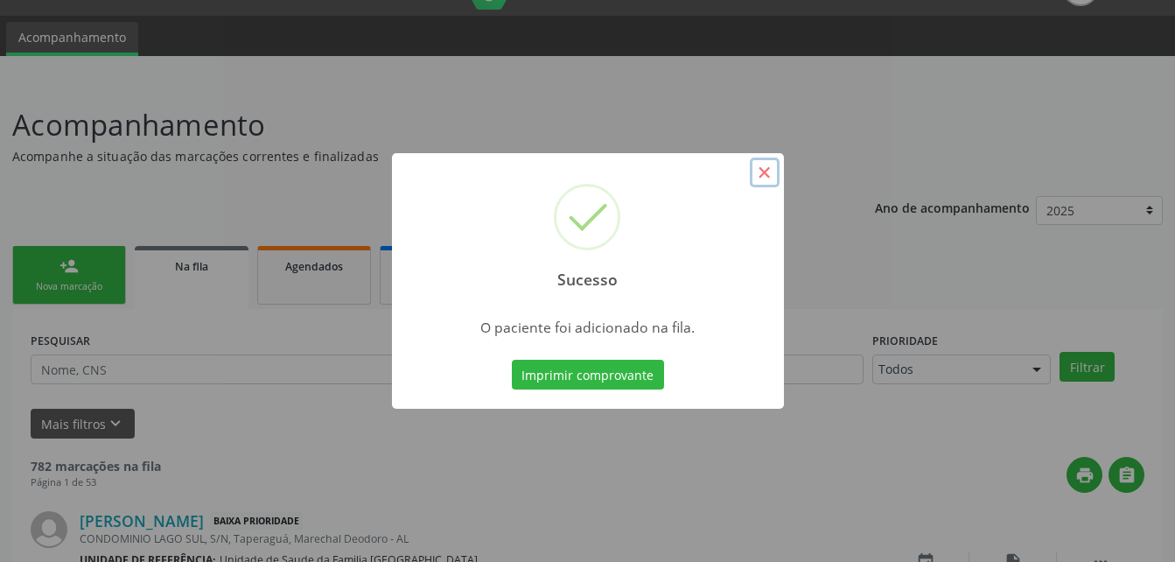
click at [766, 186] on button "×" at bounding box center [765, 172] width 30 height 30
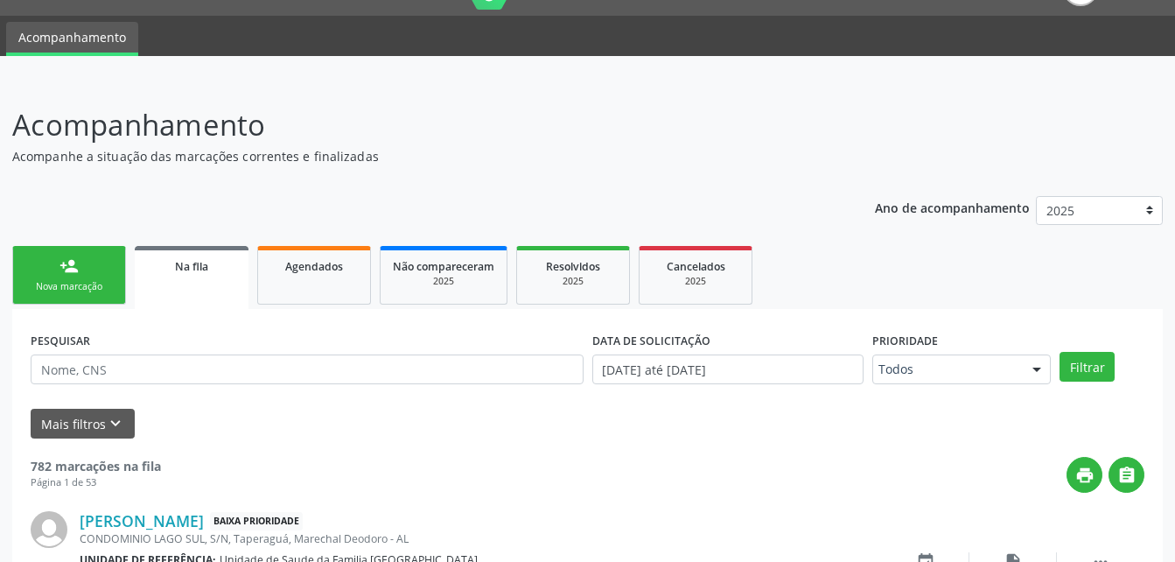
scroll to position [128, 0]
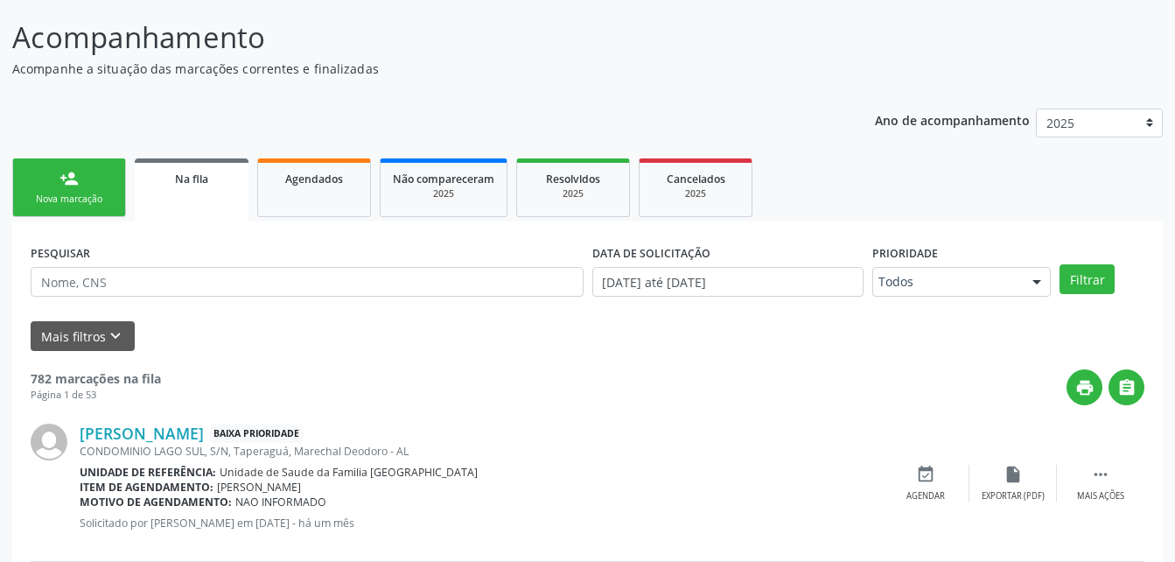
click at [94, 172] on link "person_add Nova marcação" at bounding box center [69, 187] width 114 height 59
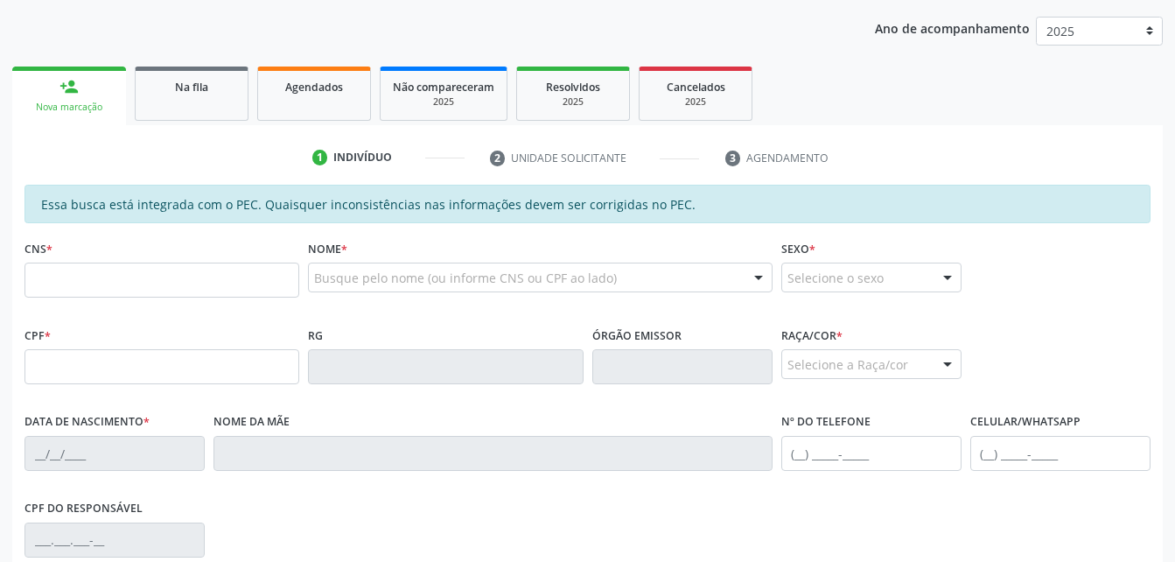
scroll to position [390, 0]
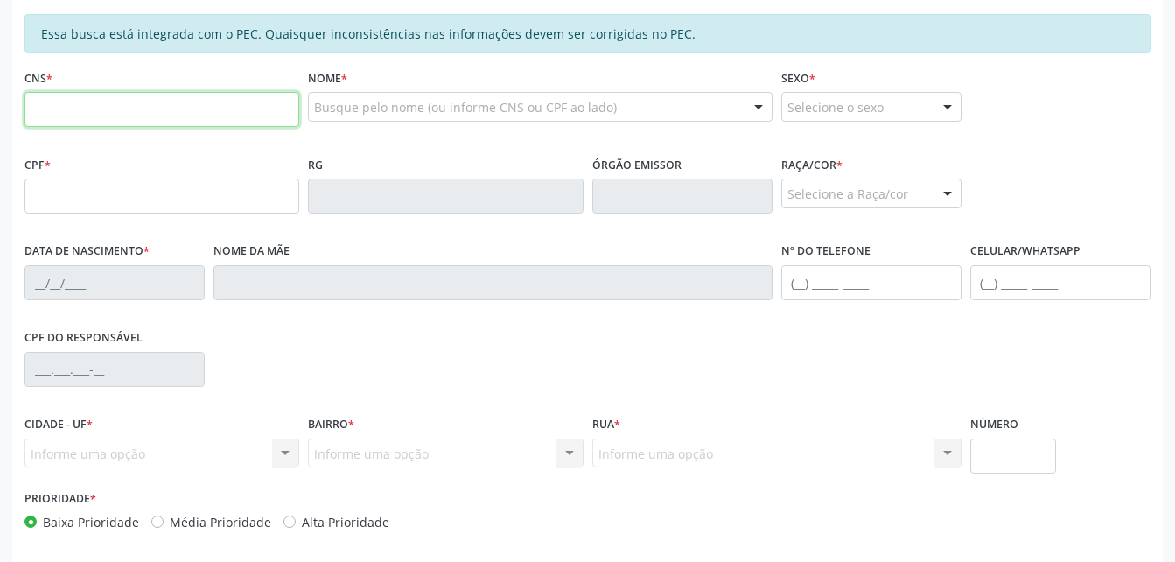
click at [173, 116] on input "text" at bounding box center [161, 109] width 275 height 35
type input "708 1035 8023 2931"
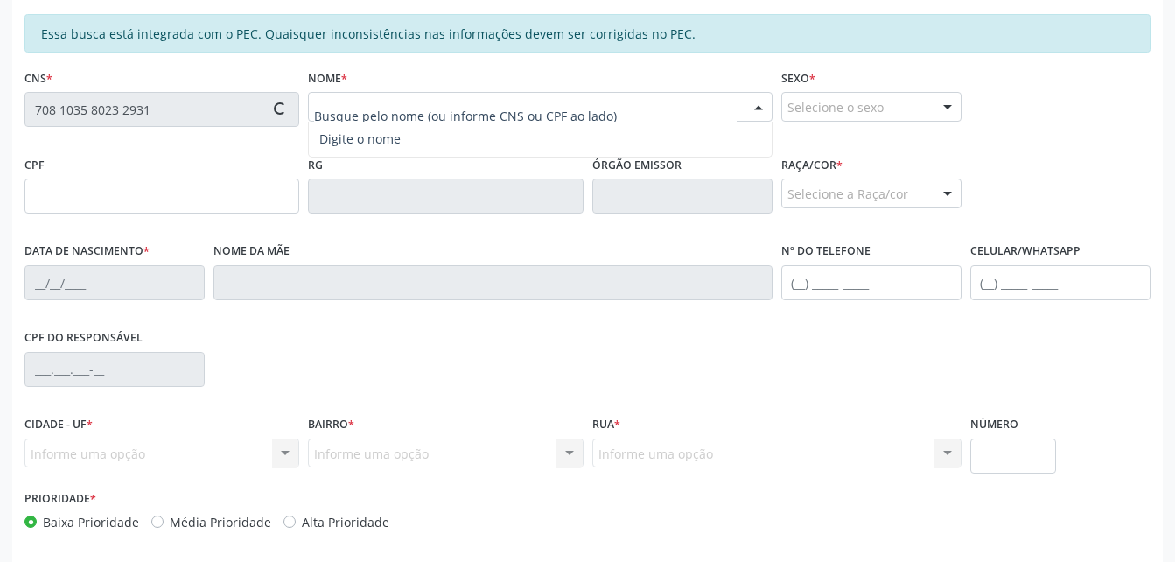
type input "073.292.184-80"
type input "26/02/1968"
type input "Luzinete Maria dos Santos"
type input "(82) 98850-8321"
type input "S/N"
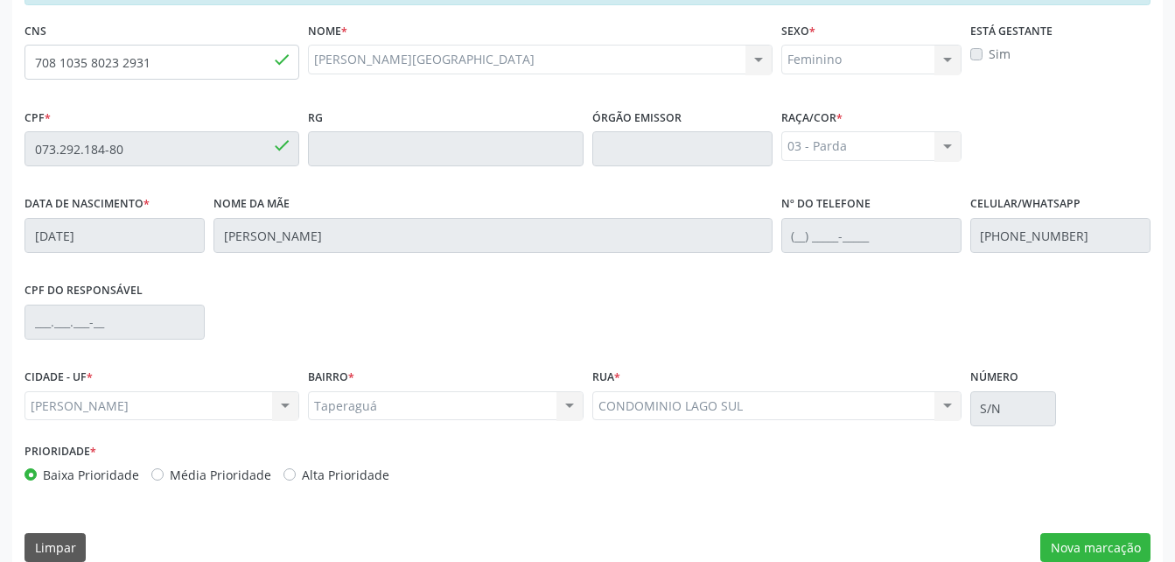
scroll to position [462, 0]
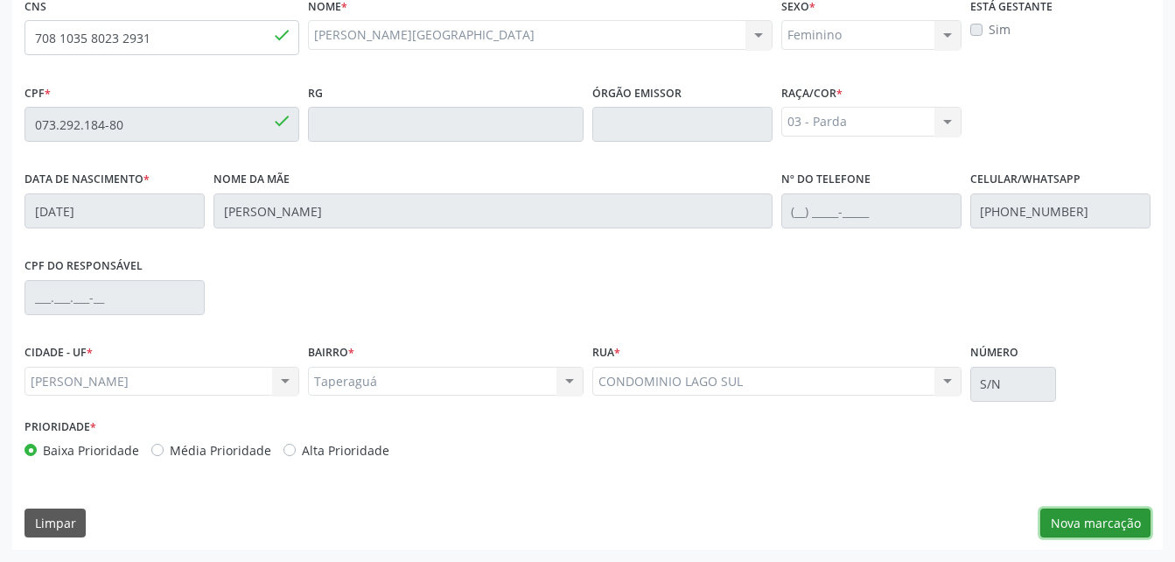
click at [1120, 521] on button "Nova marcação" at bounding box center [1095, 523] width 110 height 30
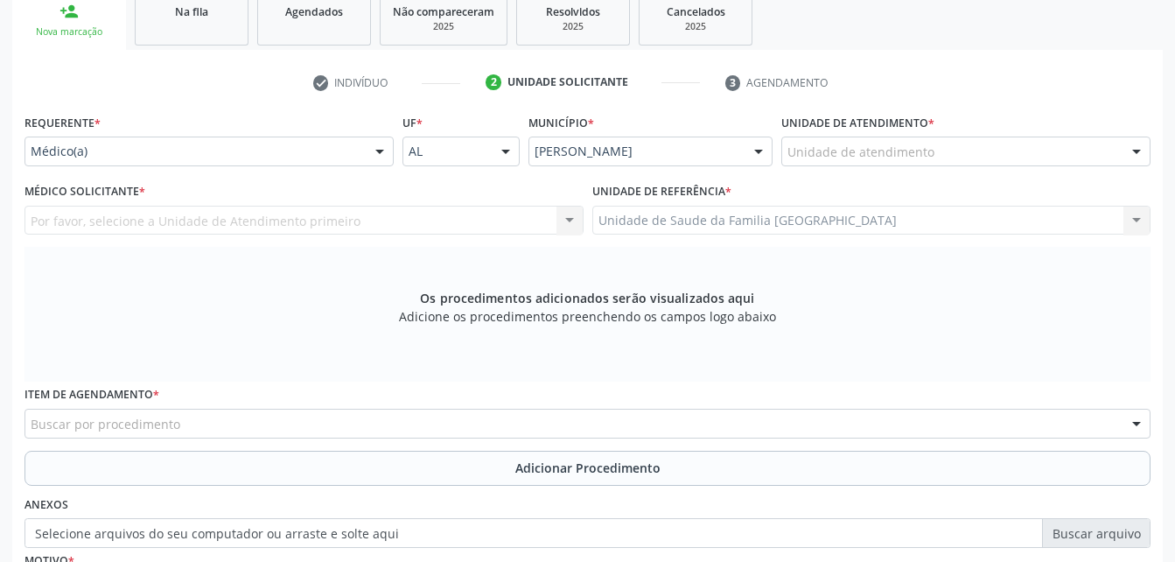
scroll to position [287, 0]
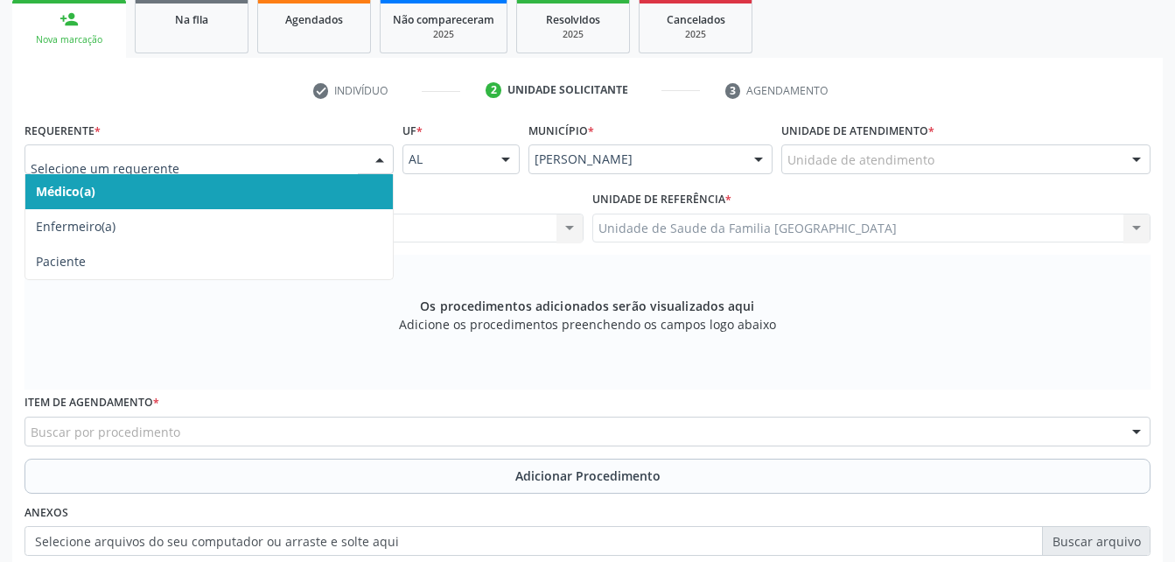
click at [298, 206] on span "Médico(a)" at bounding box center [208, 191] width 367 height 35
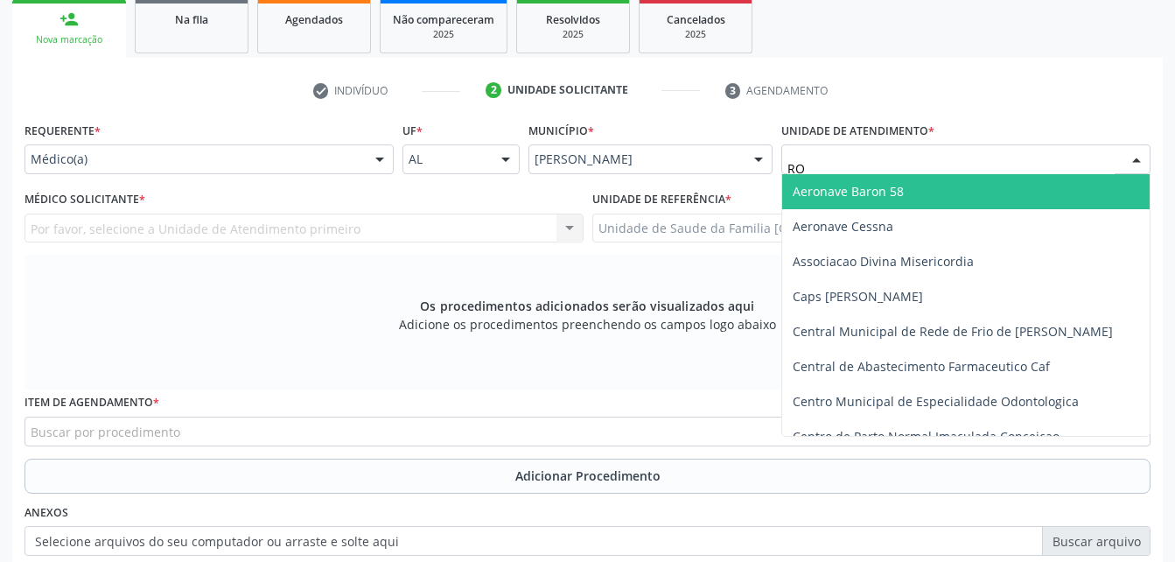
type input "R"
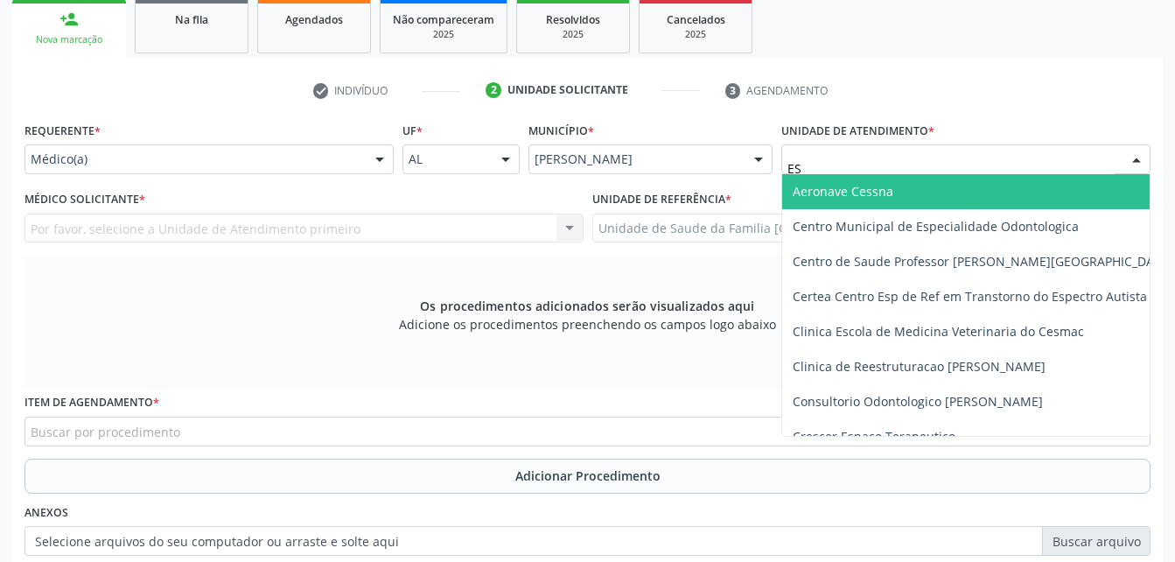
type input "EST"
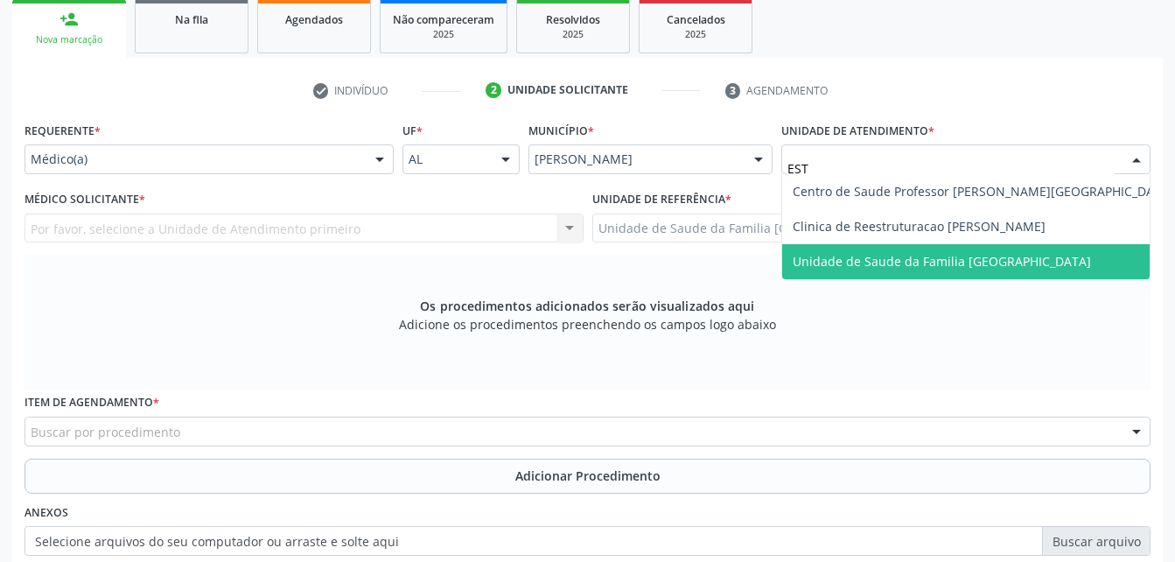
click at [916, 270] on span "Unidade de Saude da Familia [GEOGRAPHIC_DATA]" at bounding box center [983, 261] width 402 height 35
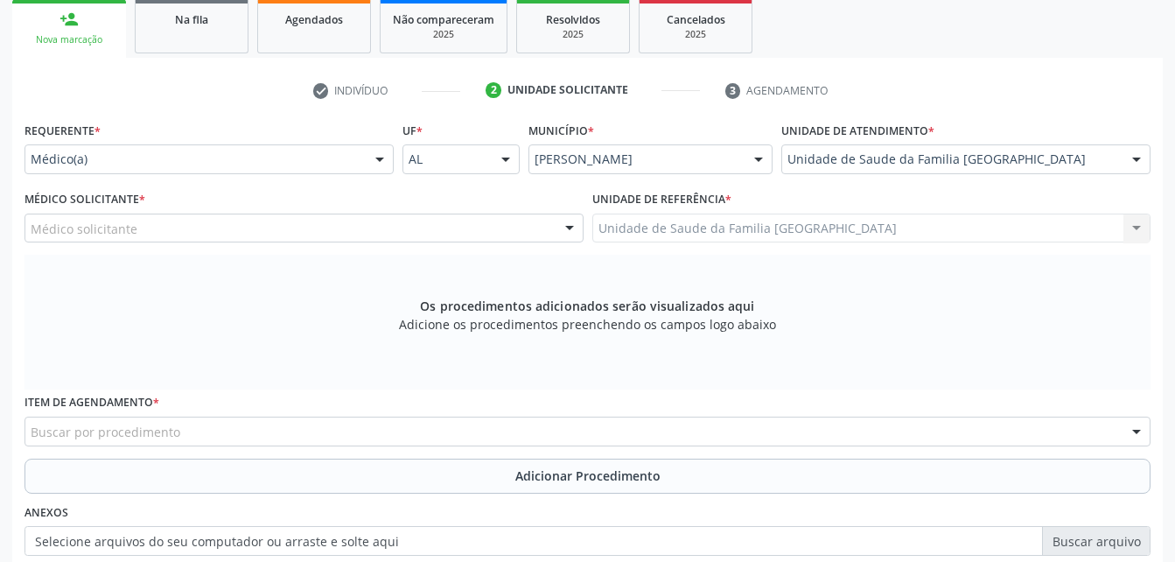
click at [311, 222] on div "Médico solicitante" at bounding box center [303, 228] width 559 height 30
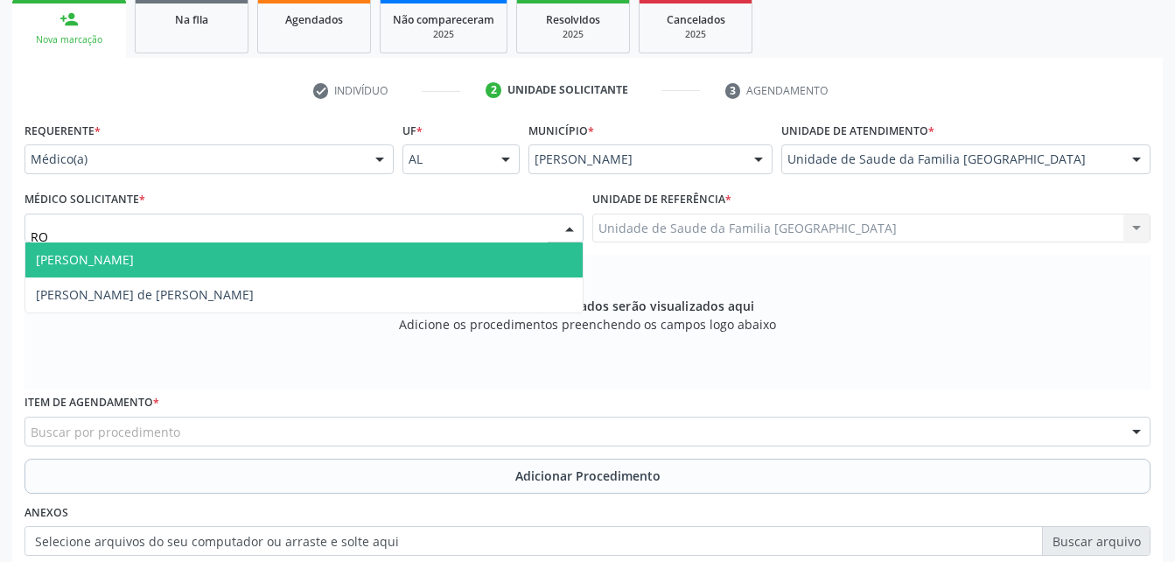
type input "ROD"
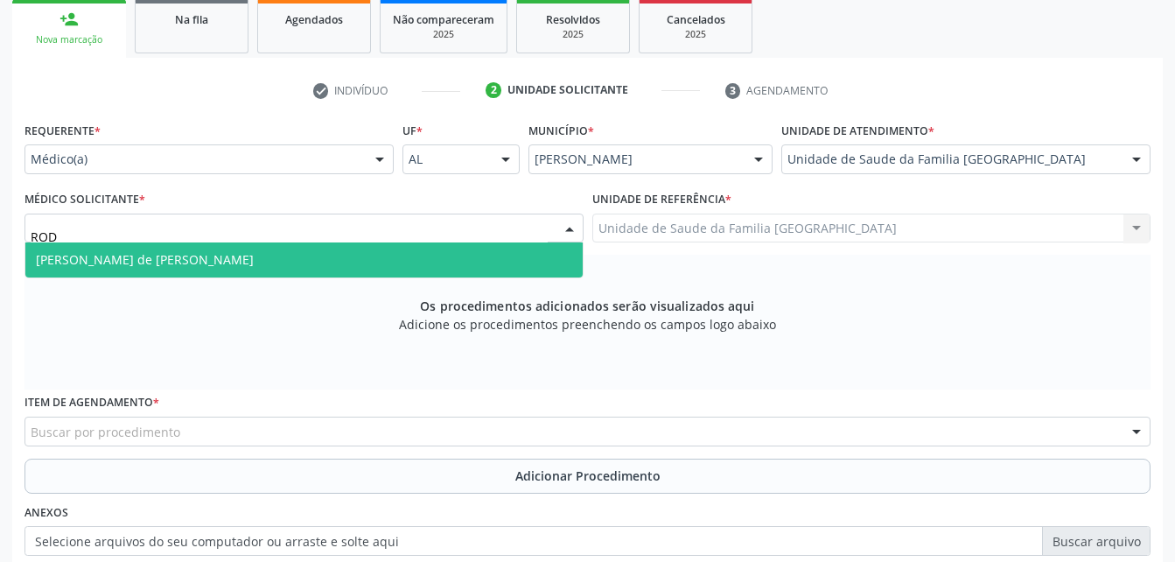
click at [316, 250] on span "[PERSON_NAME] de [PERSON_NAME]" at bounding box center [303, 259] width 557 height 35
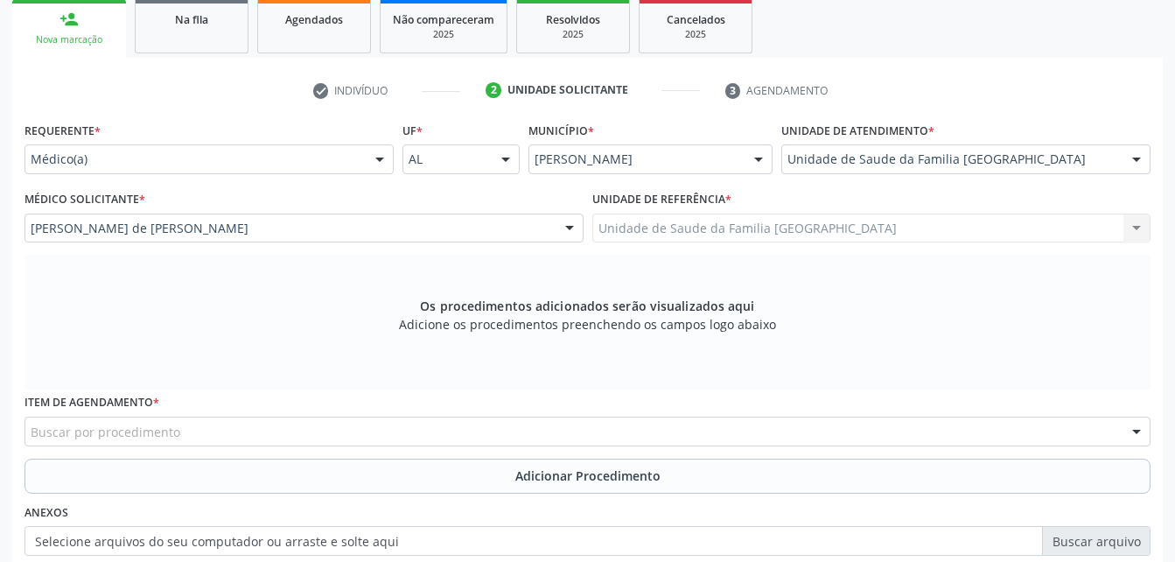
click at [331, 415] on div "Item de agendamento * Buscar por procedimento 0304070076 - .Quimioterapia de Le…" at bounding box center [587, 417] width 1126 height 56
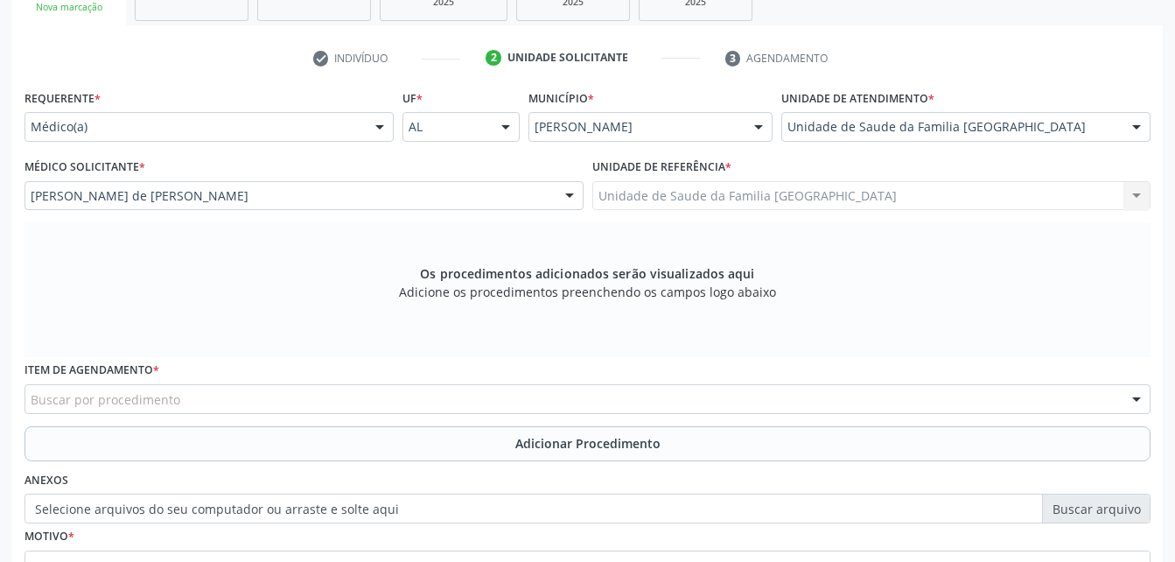
scroll to position [374, 0]
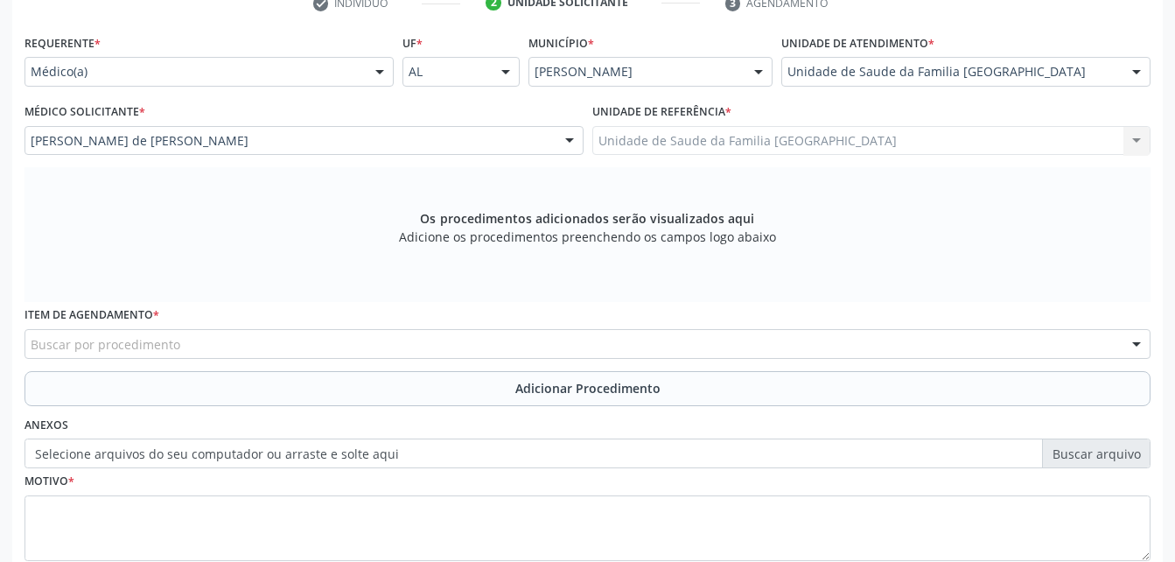
click at [252, 339] on div "Buscar por procedimento" at bounding box center [587, 344] width 1126 height 30
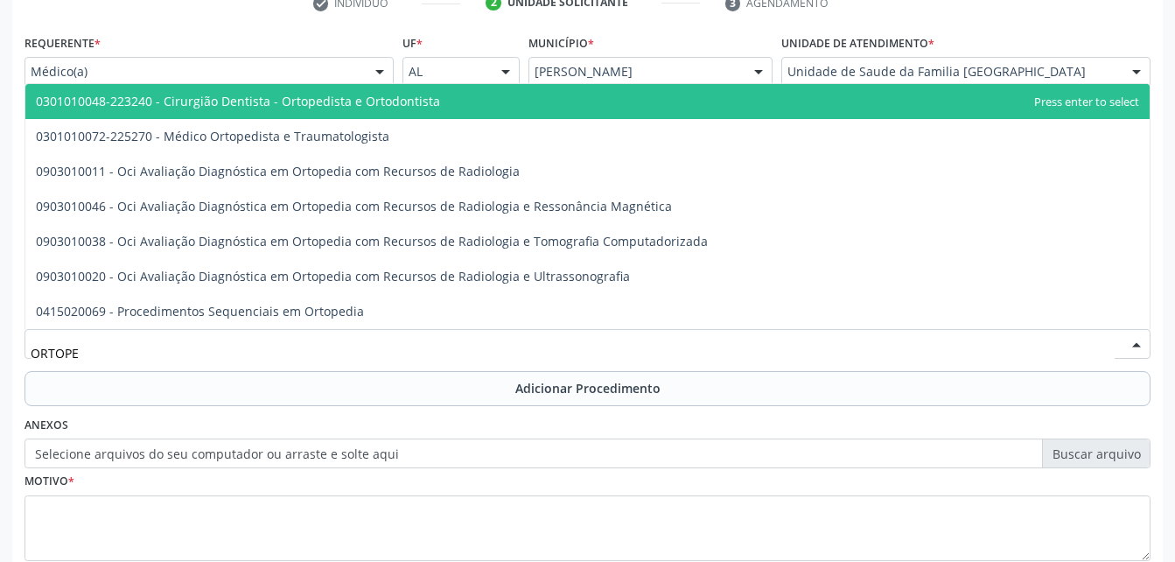
type input "ORTOPED"
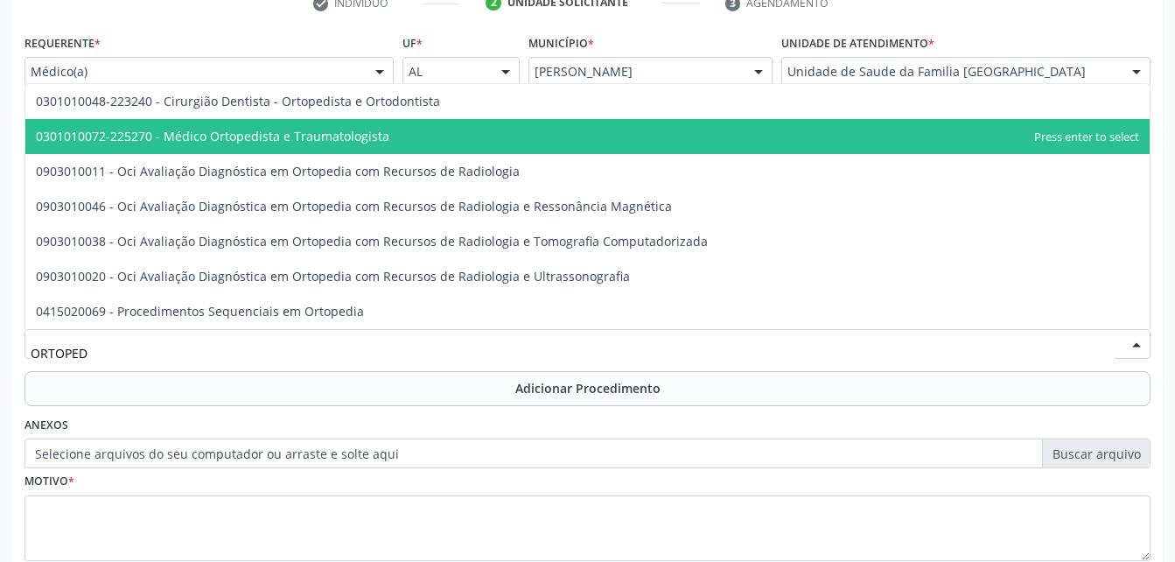
click at [392, 143] on span "0301010072-225270 - Médico Ortopedista e Traumatologista" at bounding box center [587, 136] width 1124 height 35
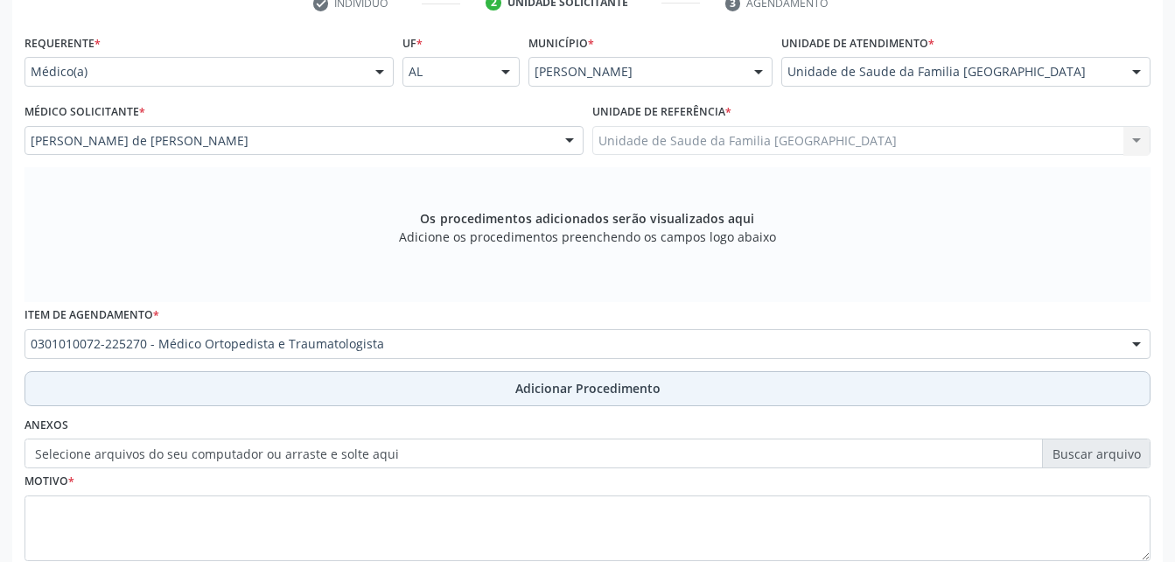
drag, startPoint x: 545, startPoint y: 382, endPoint x: 511, endPoint y: 437, distance: 64.8
click at [545, 383] on span "Adicionar Procedimento" at bounding box center [587, 388] width 145 height 18
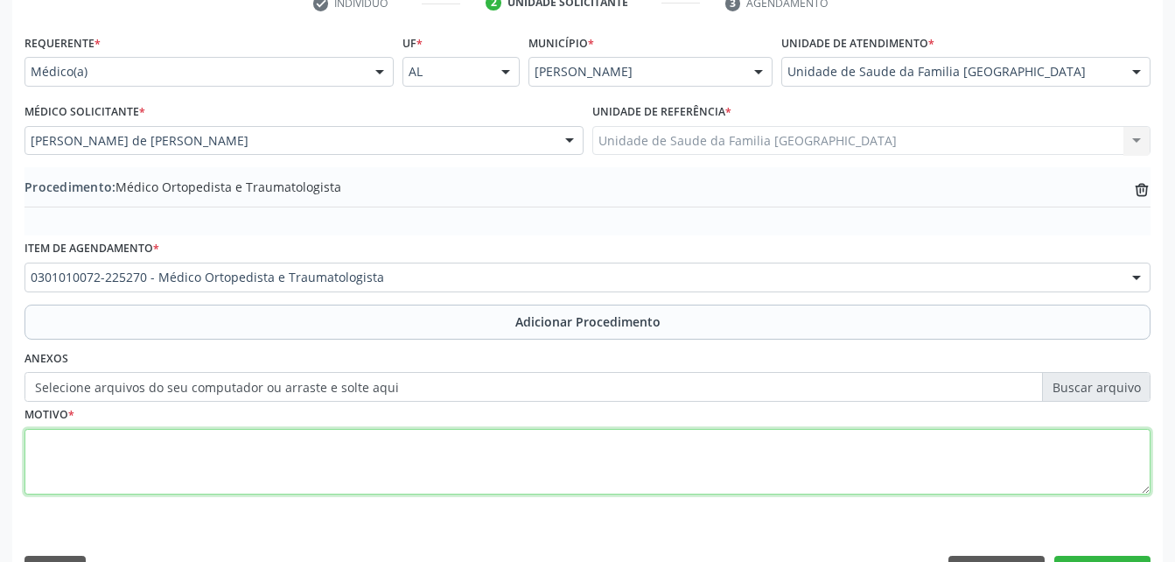
click at [463, 447] on textarea at bounding box center [587, 462] width 1126 height 66
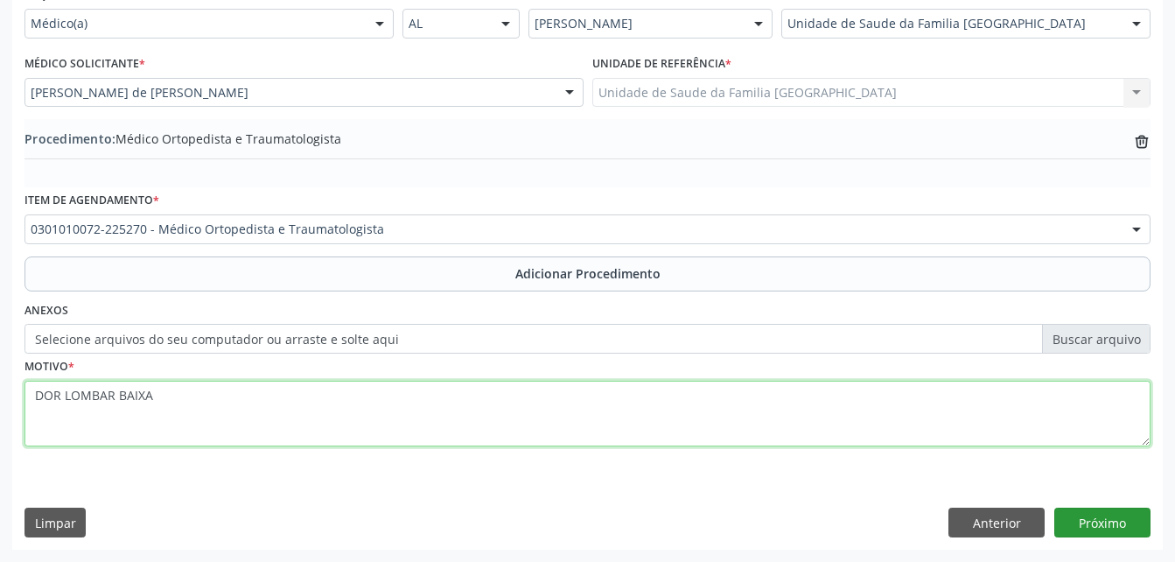
type textarea "DOR LOMBAR BAIXA"
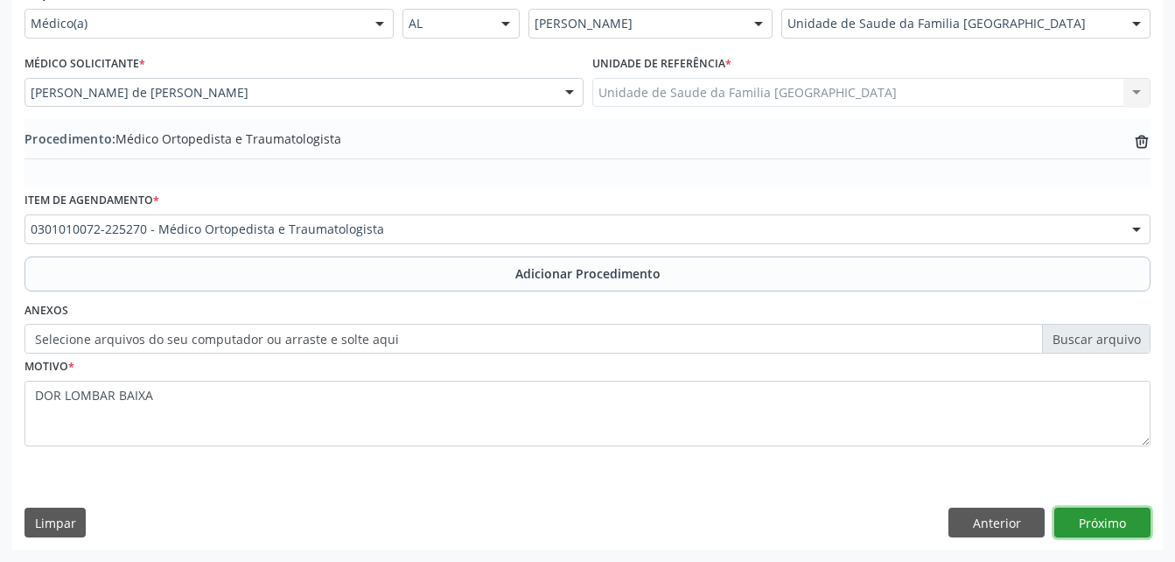
click at [1109, 524] on button "Próximo" at bounding box center [1102, 522] width 96 height 30
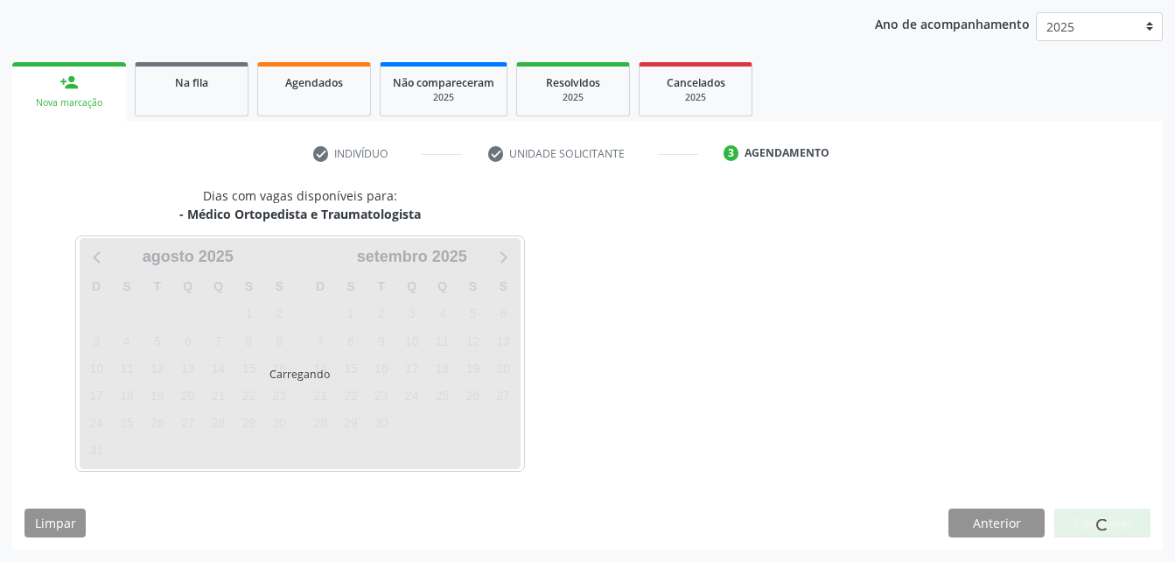
scroll to position [276, 0]
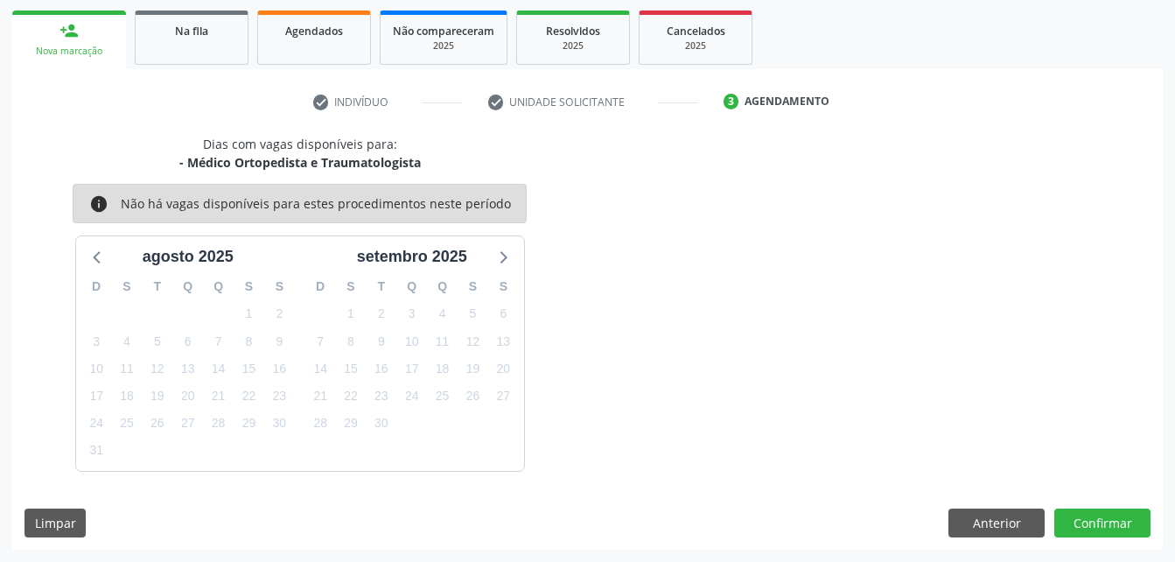
click at [1162, 495] on div "Dias com vagas disponíveis para: - Médico Ortopedista e Traumatologista info Nã…" at bounding box center [587, 342] width 1151 height 415
click at [1120, 528] on button "Confirmar" at bounding box center [1102, 523] width 96 height 30
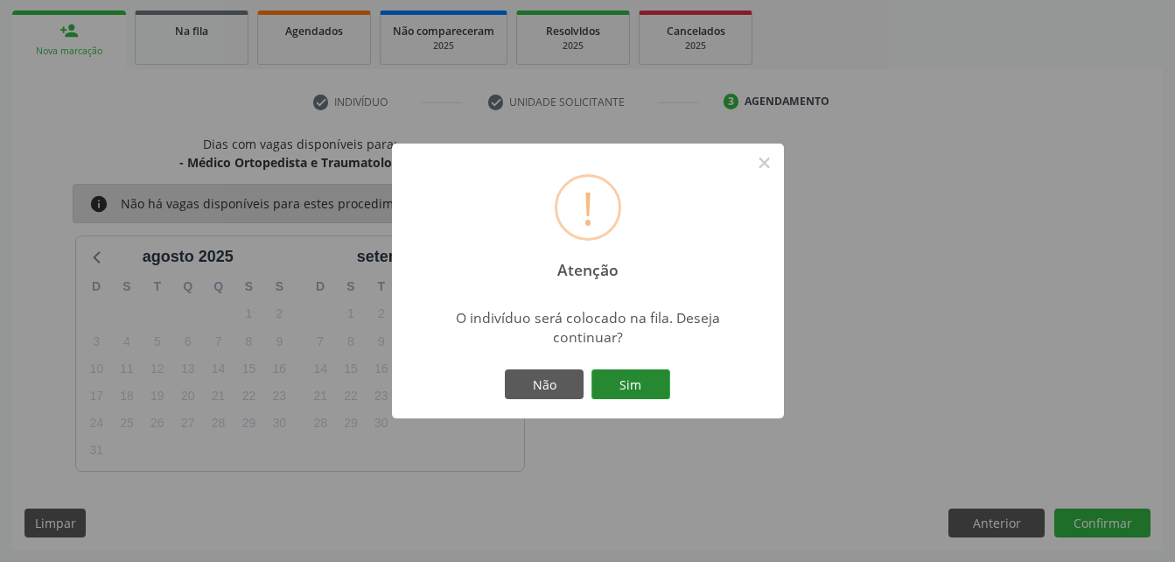
click at [622, 371] on button "Sim" at bounding box center [630, 384] width 79 height 30
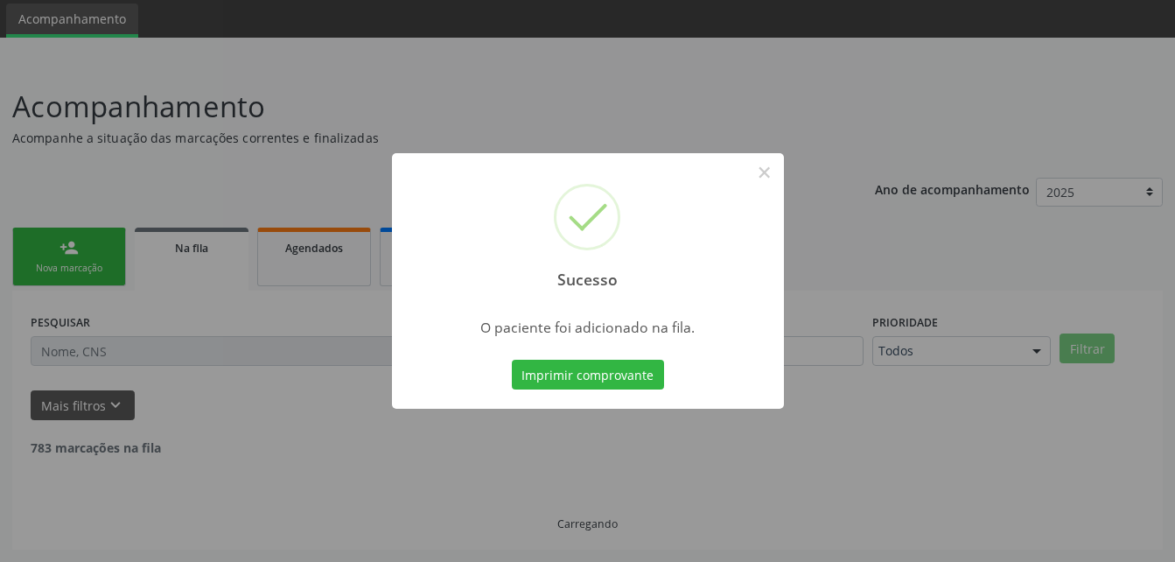
scroll to position [40, 0]
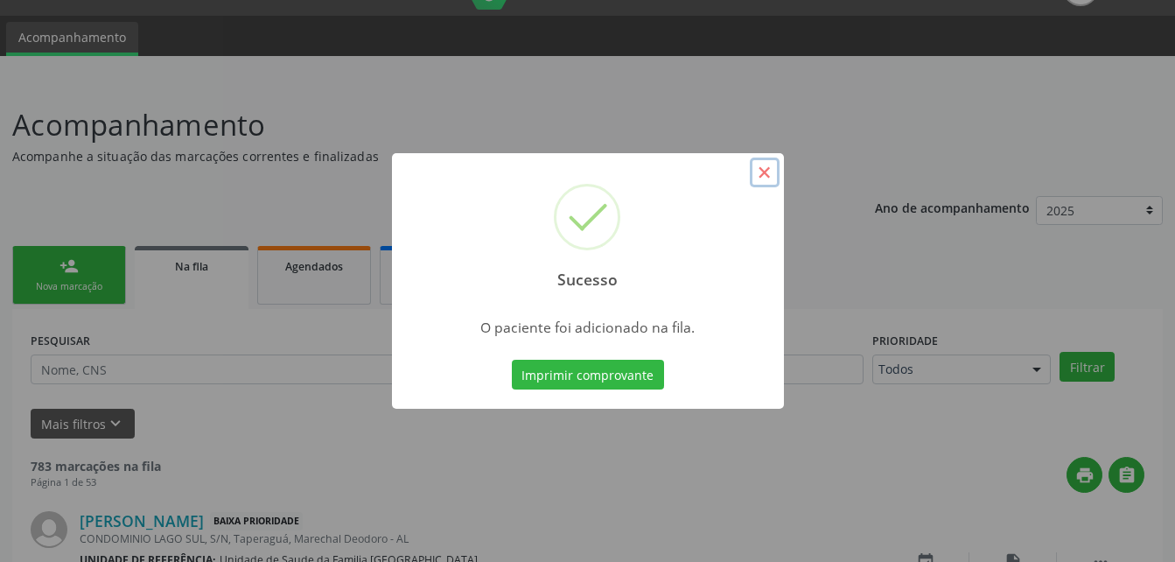
click at [763, 170] on button "×" at bounding box center [765, 172] width 30 height 30
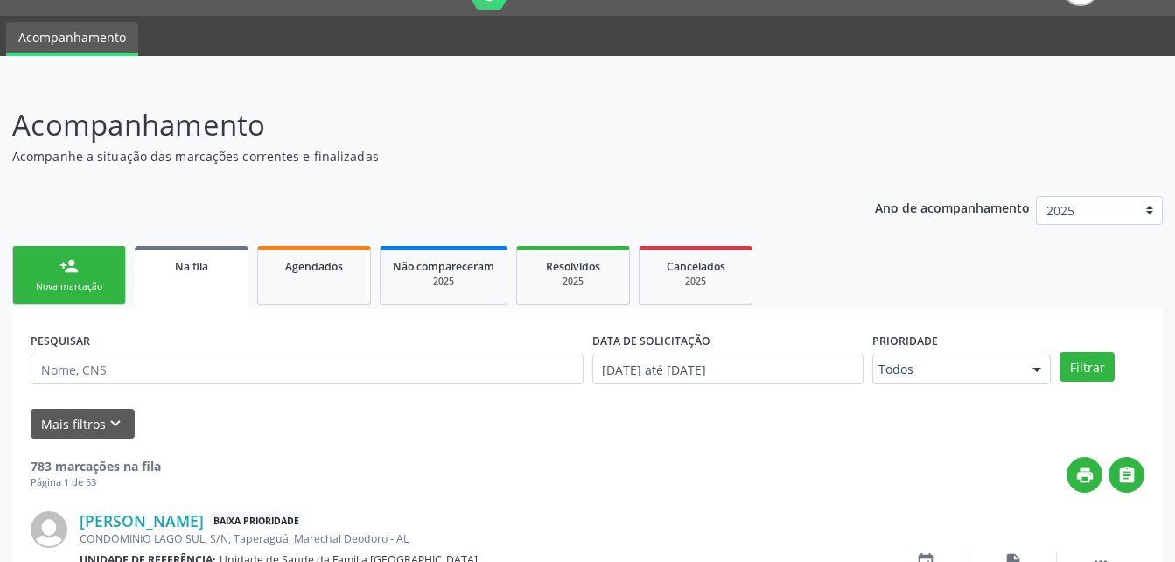
click at [108, 277] on link "person_add Nova marcação" at bounding box center [69, 275] width 114 height 59
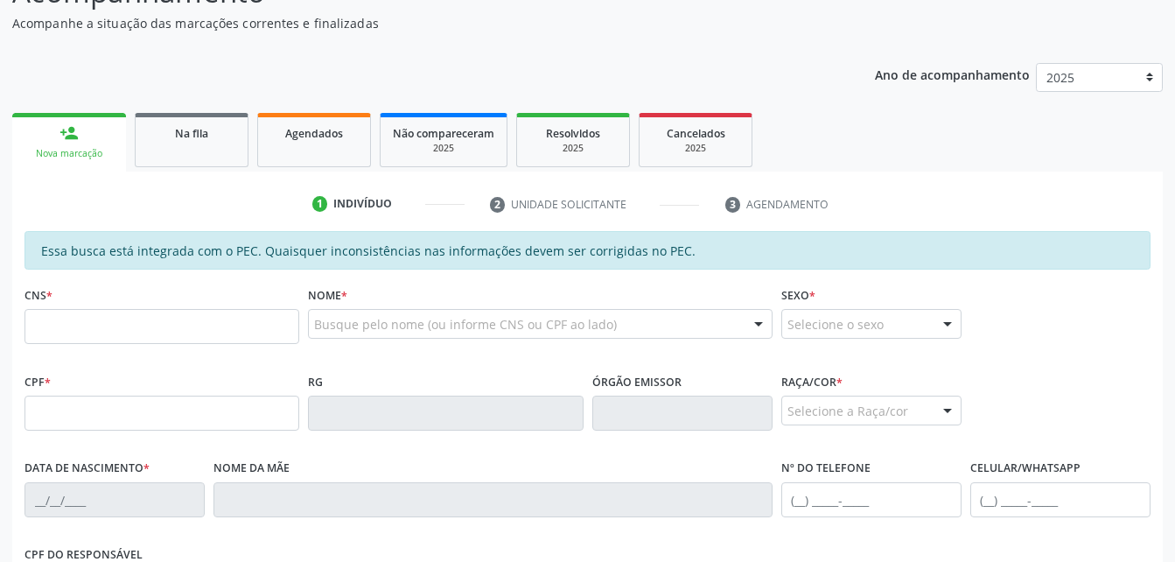
scroll to position [215, 0]
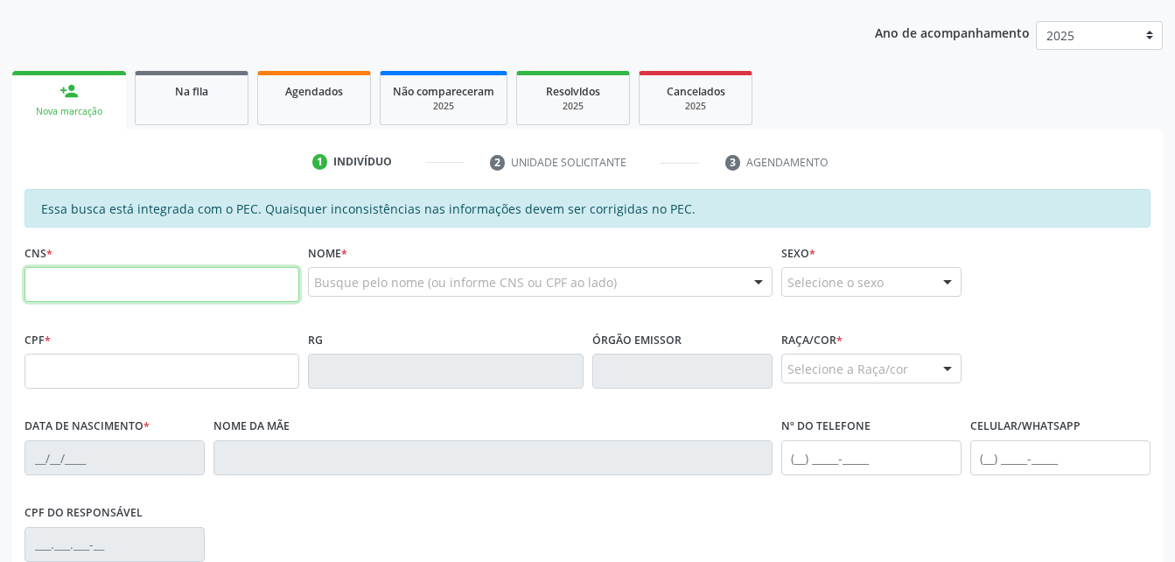
click at [130, 295] on input "text" at bounding box center [161, 284] width 275 height 35
drag, startPoint x: 393, startPoint y: 315, endPoint x: 369, endPoint y: 325, distance: 25.9
click at [393, 314] on div "Nome * Busque pelo nome (ou informe CNS ou CPF ao lado) Nenhum resultado encont…" at bounding box center [540, 283] width 472 height 87
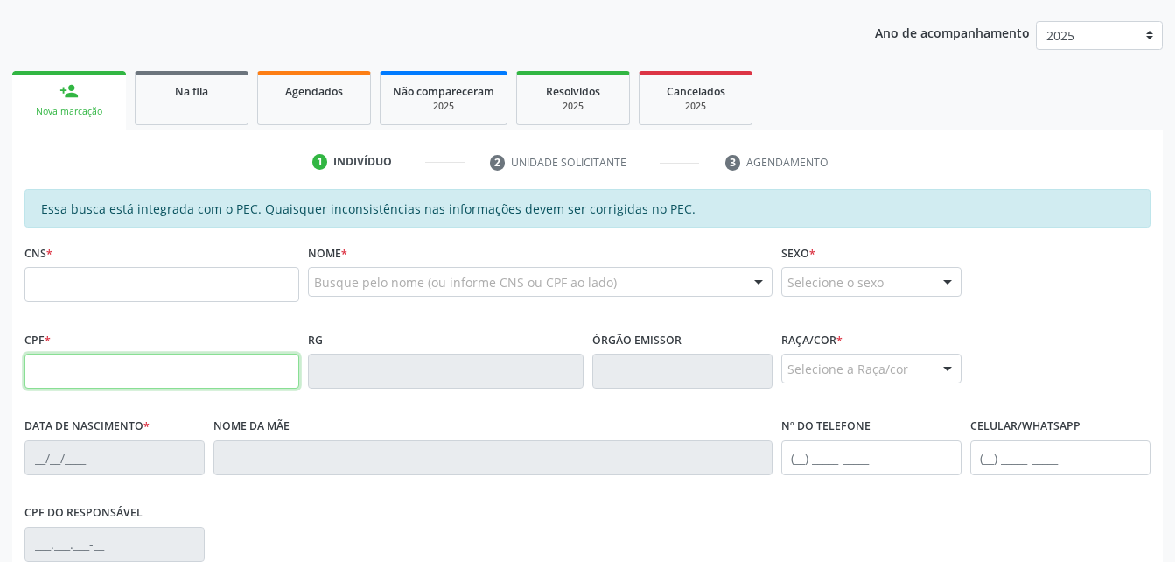
click at [189, 365] on input "text" at bounding box center [161, 370] width 275 height 35
type input "177.562.004-20"
type input "709 0008 7751 5113"
type input "25/12/1951"
type input "Ivonete Vieira da Silva"
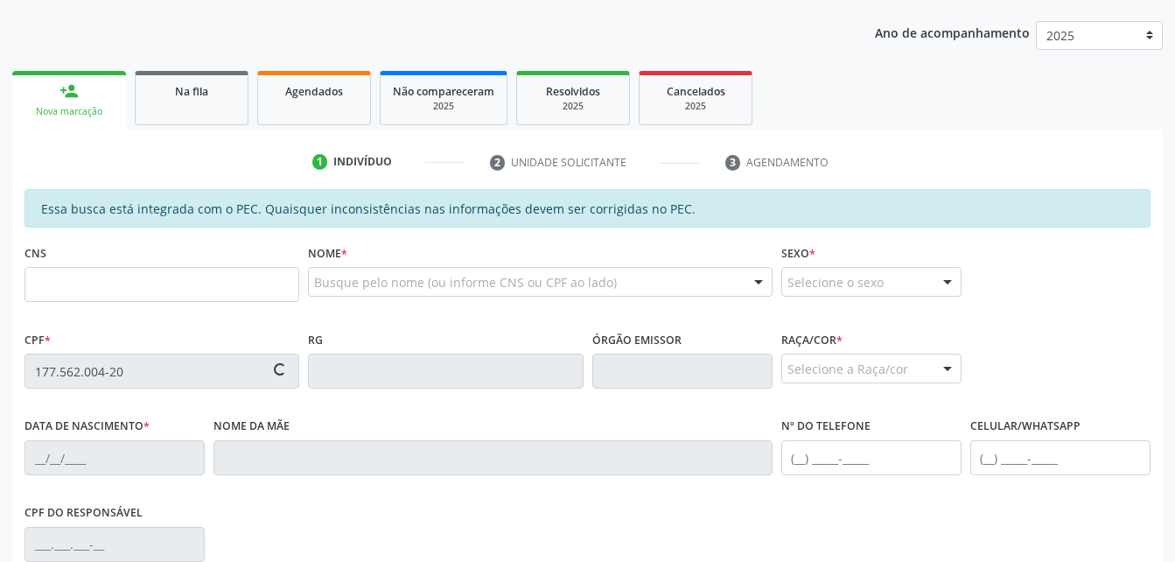
type input "(89) 9687-4077"
type input "30"
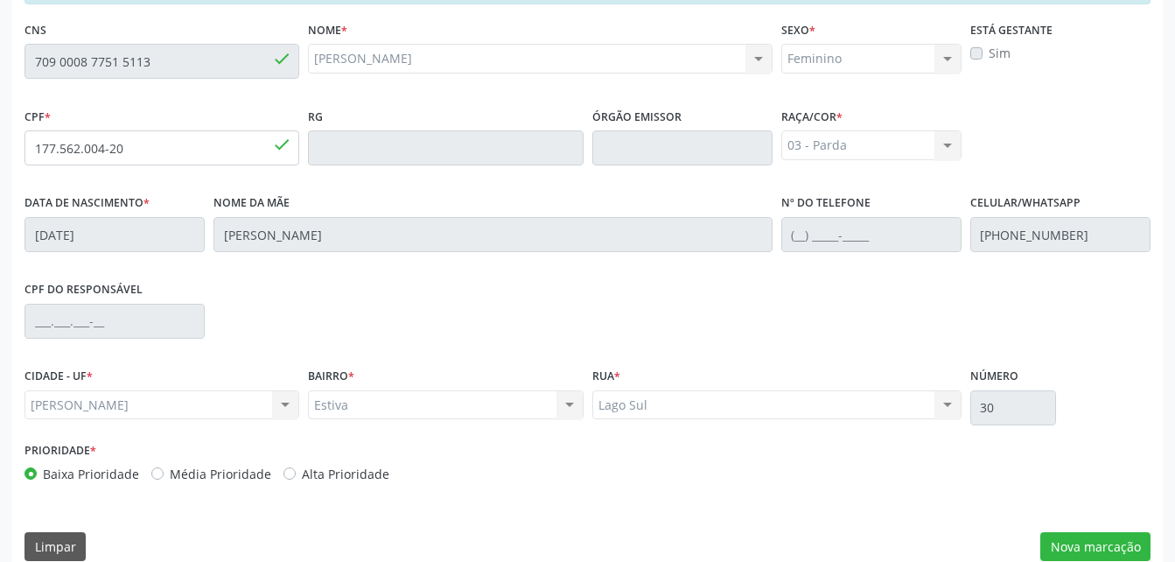
scroll to position [462, 0]
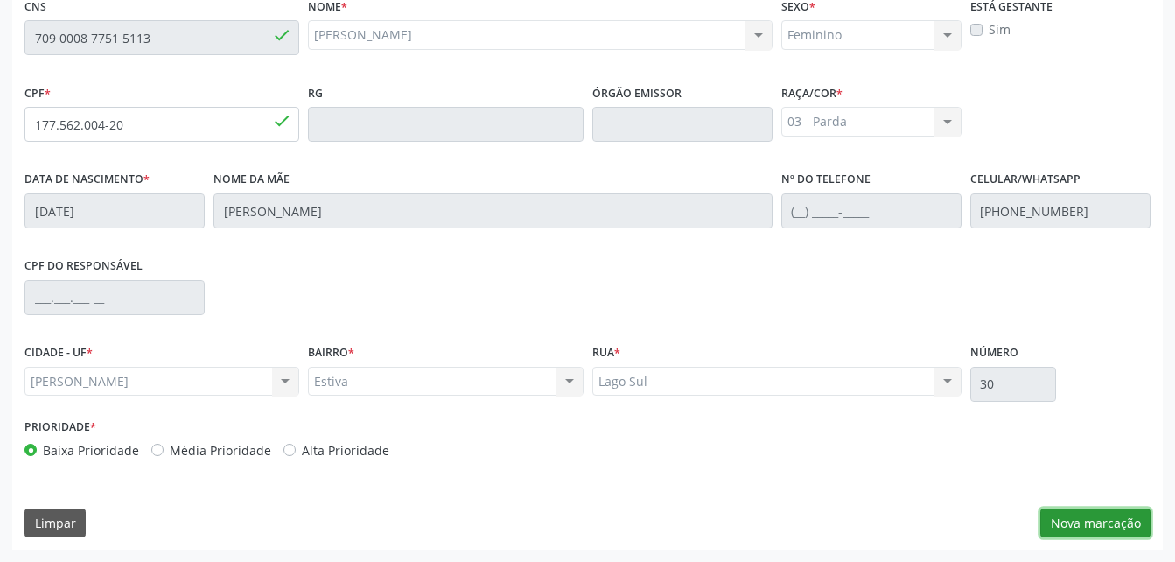
click at [1101, 514] on button "Nova marcação" at bounding box center [1095, 523] width 110 height 30
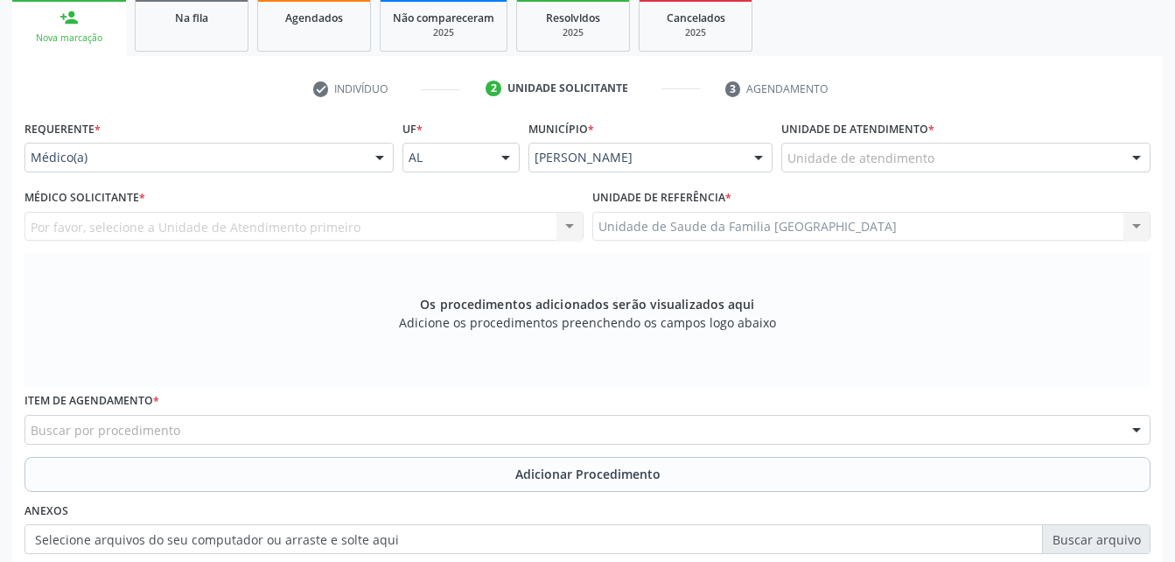
scroll to position [287, 0]
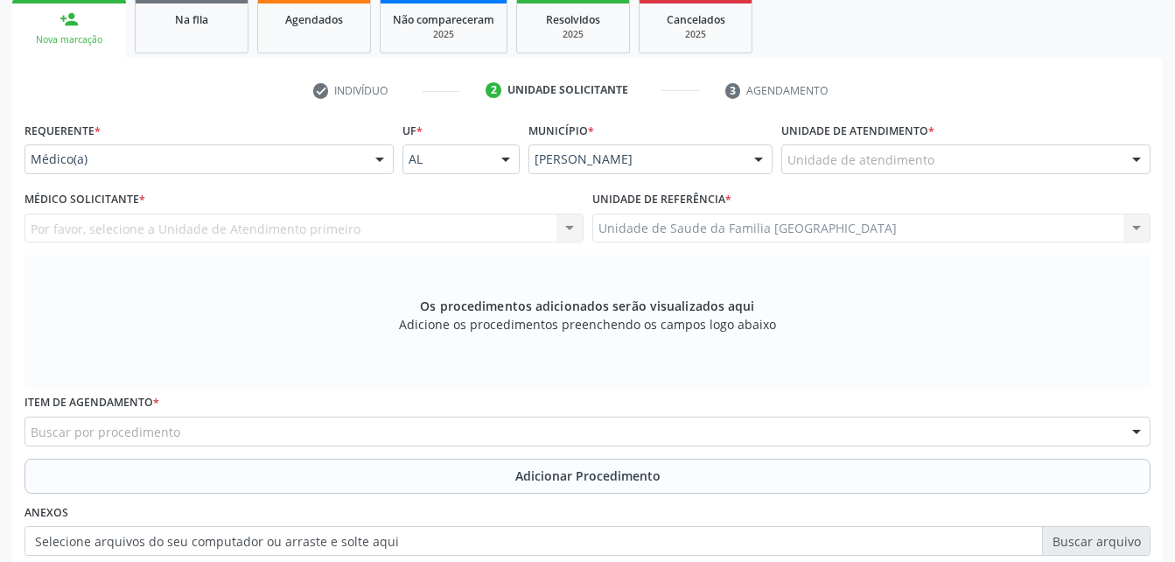
click at [365, 153] on div "Médico(a) Médico(a) Enfermeiro(a) Paciente Nenhum resultado encontrado para: " …" at bounding box center [208, 159] width 369 height 30
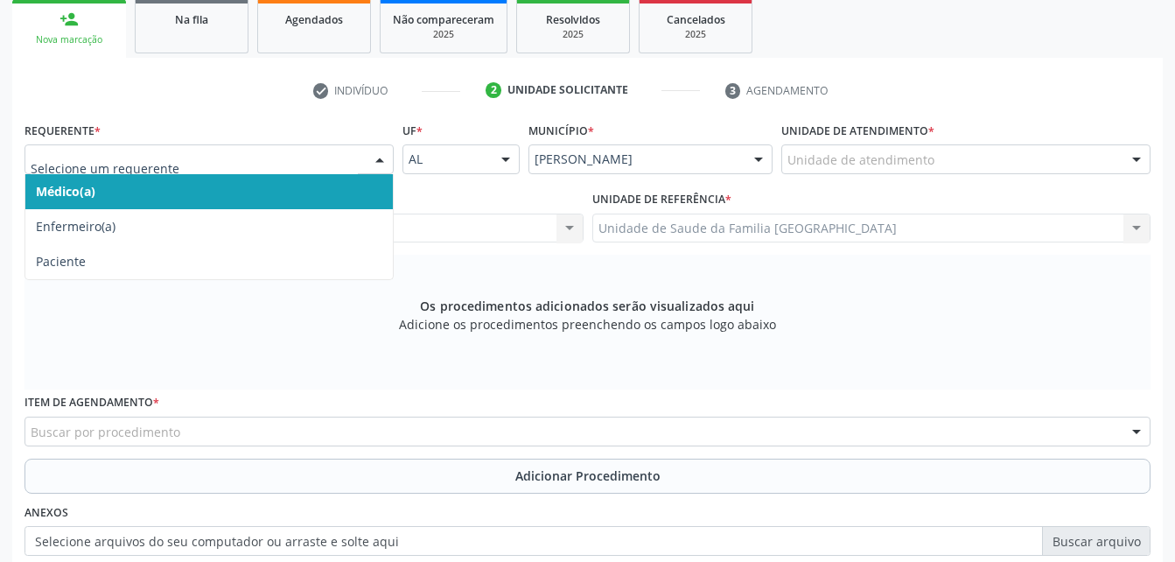
click at [297, 196] on span "Médico(a)" at bounding box center [208, 191] width 367 height 35
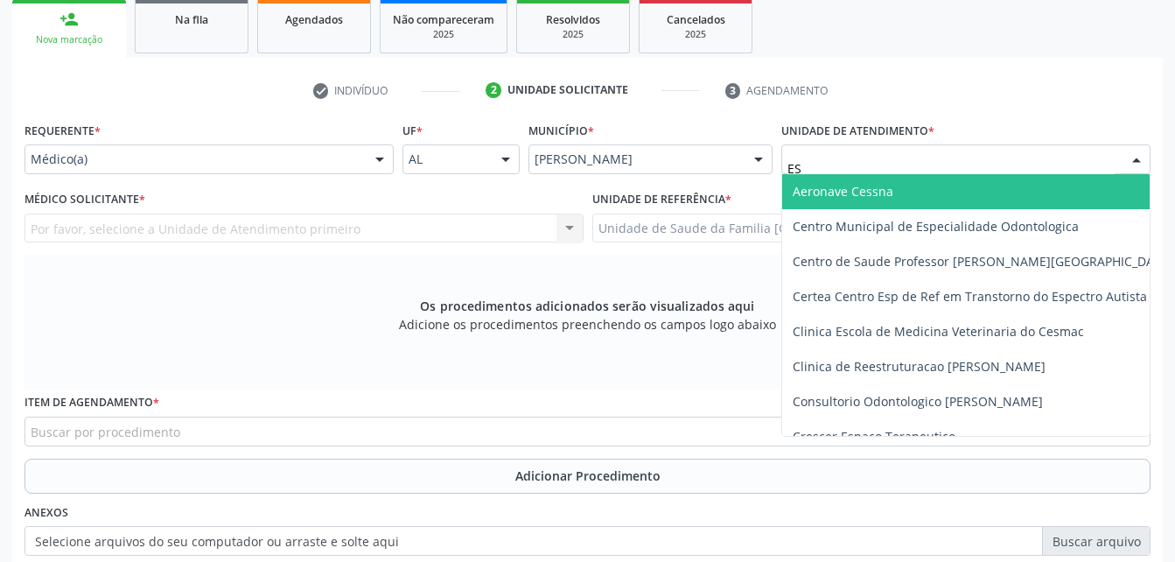
type input "EST"
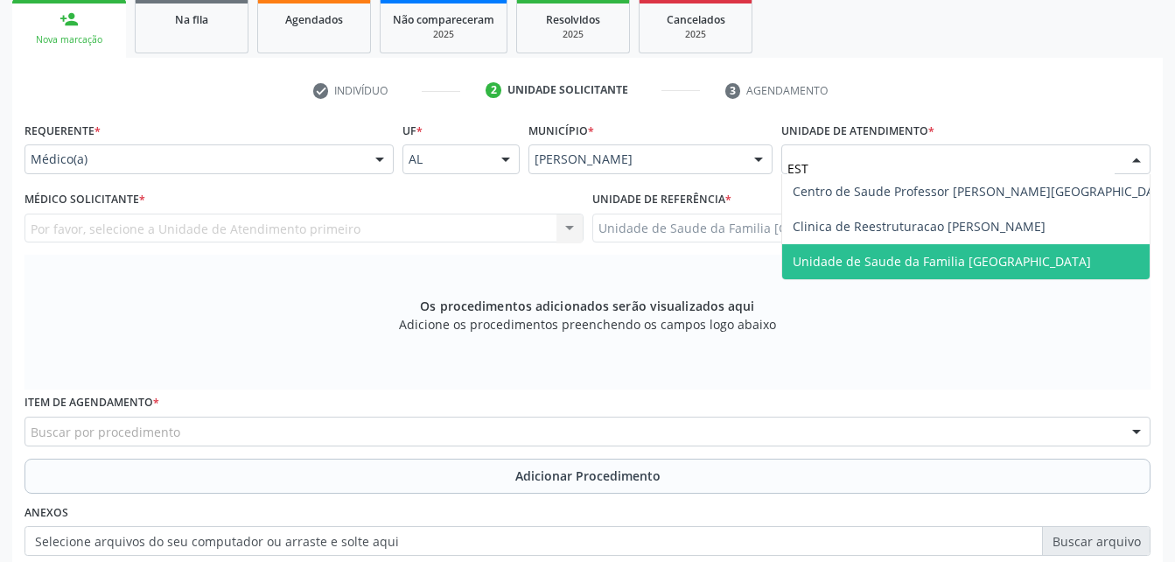
drag, startPoint x: 999, startPoint y: 262, endPoint x: 696, endPoint y: 231, distance: 305.2
click at [996, 262] on span "Unidade de Saude da Familia [GEOGRAPHIC_DATA]" at bounding box center [942, 261] width 298 height 17
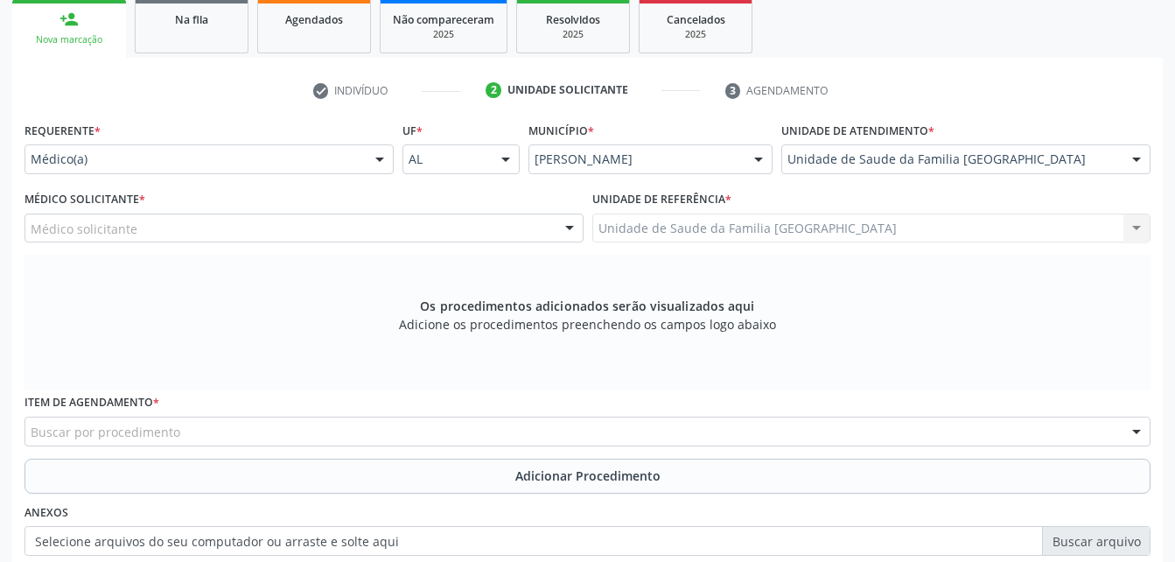
click at [455, 224] on div "Médico solicitante" at bounding box center [303, 228] width 559 height 30
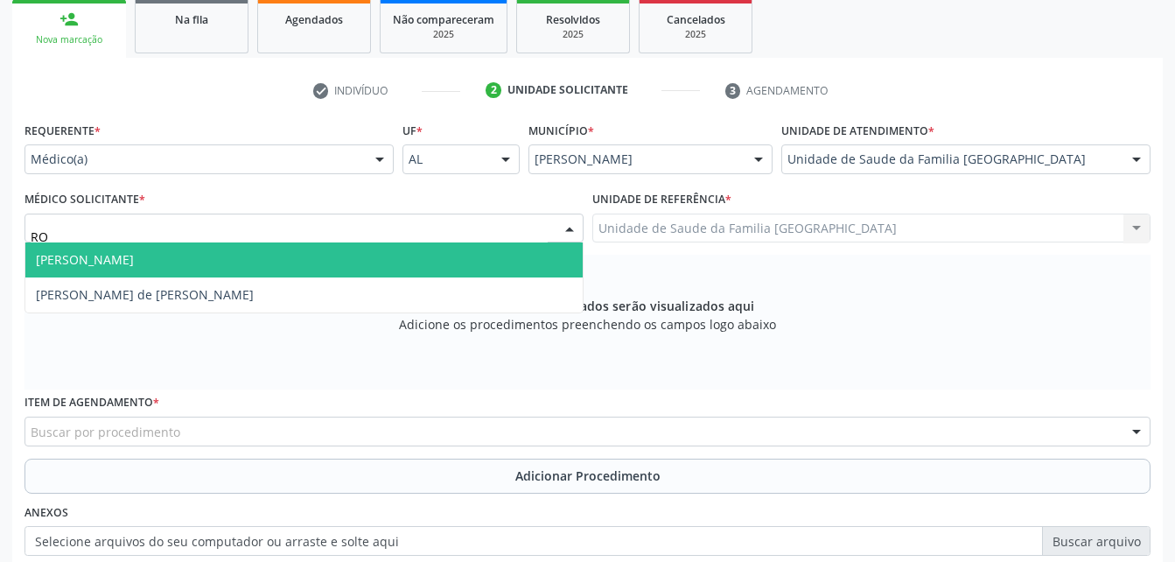
type input "ROD"
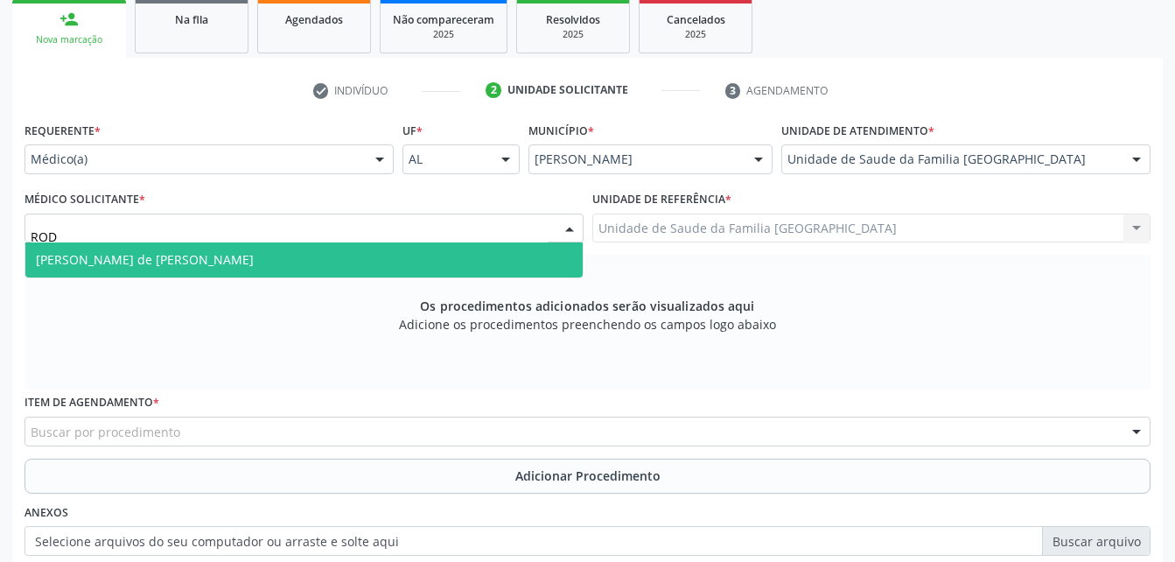
click at [440, 251] on span "[PERSON_NAME] de [PERSON_NAME]" at bounding box center [303, 259] width 557 height 35
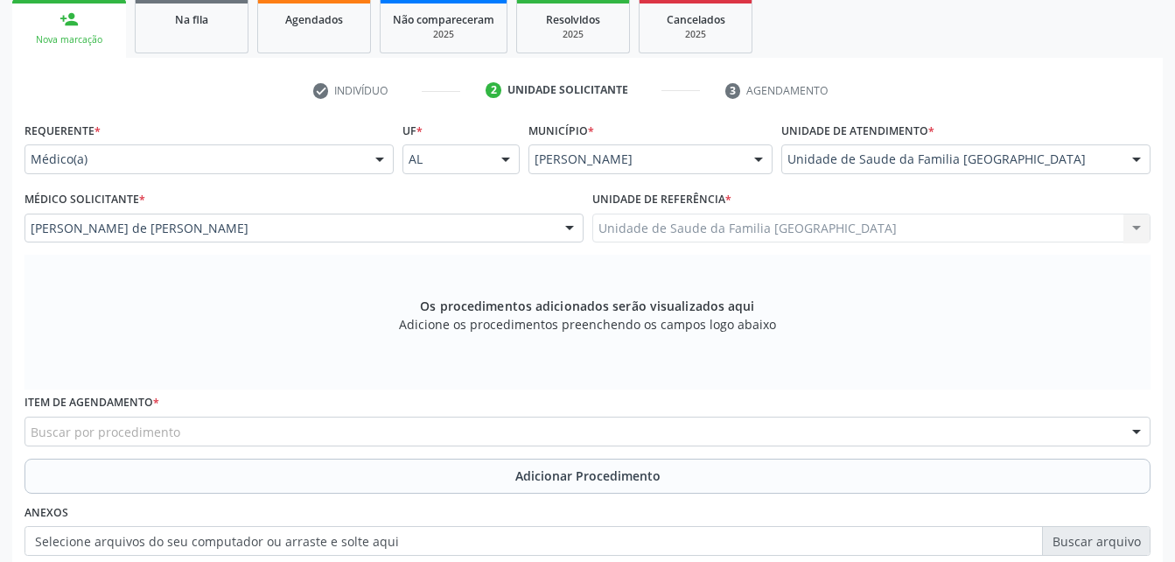
click at [406, 426] on div "Buscar por procedimento" at bounding box center [587, 431] width 1126 height 30
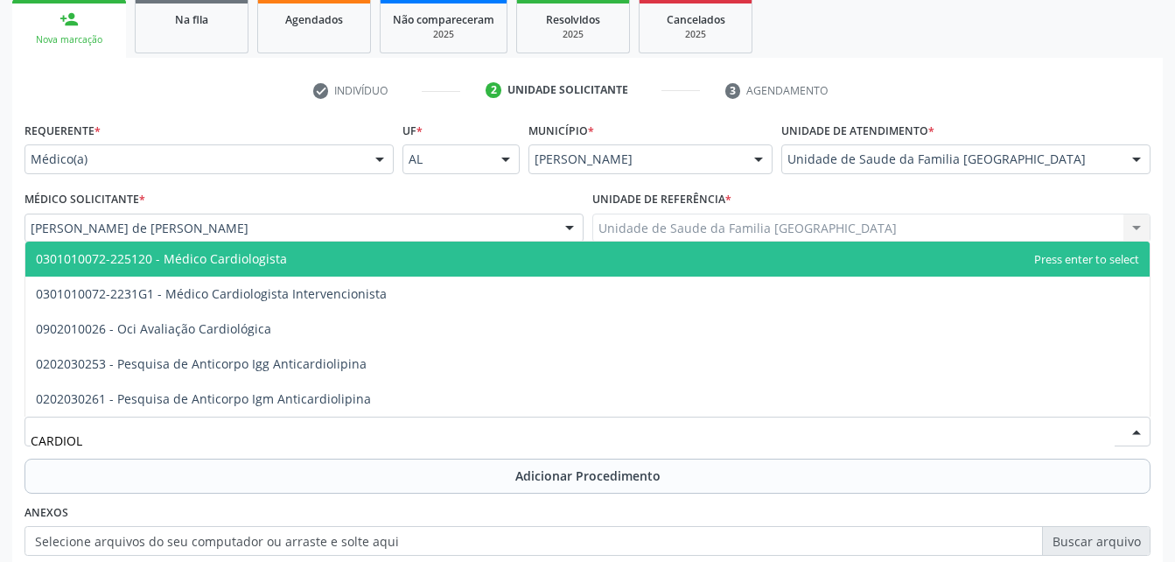
type input "CARDIOLO"
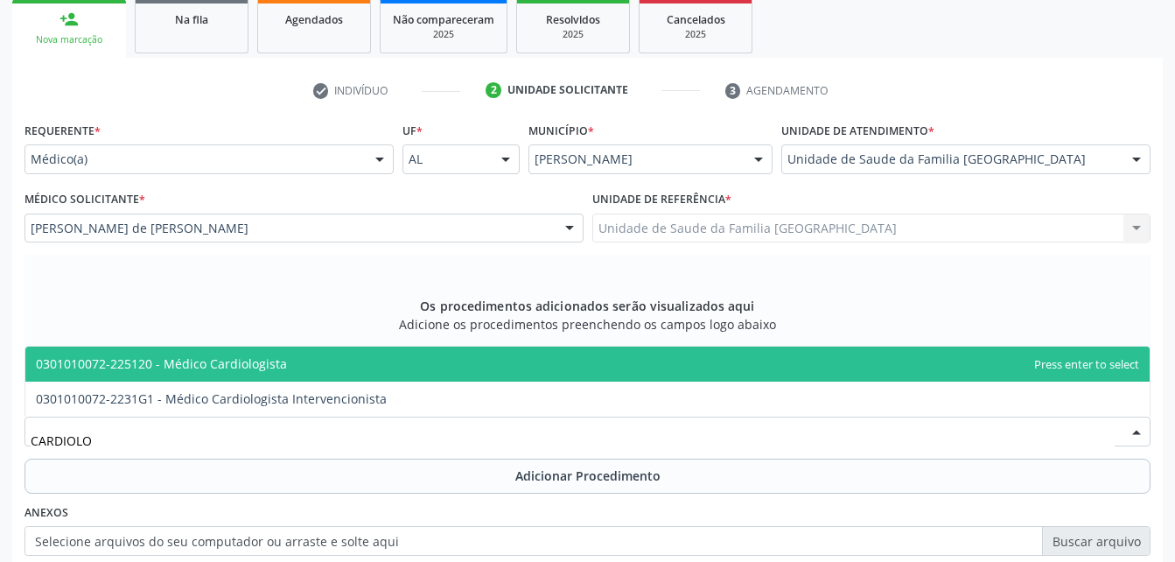
click at [422, 370] on span "0301010072-225120 - Médico Cardiologista" at bounding box center [587, 363] width 1124 height 35
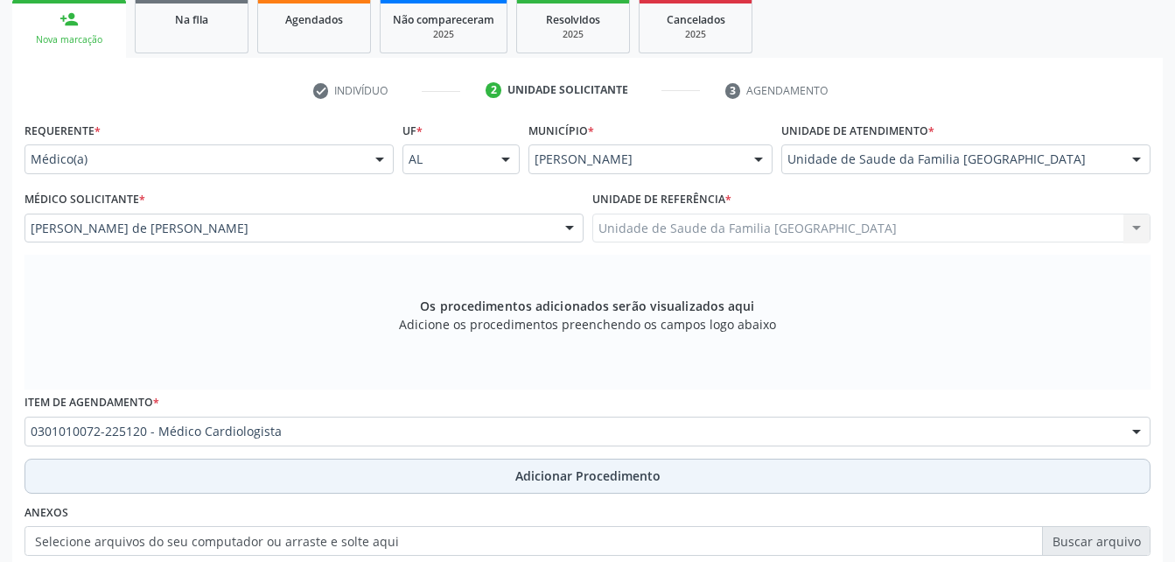
click at [453, 480] on button "Adicionar Procedimento" at bounding box center [587, 475] width 1126 height 35
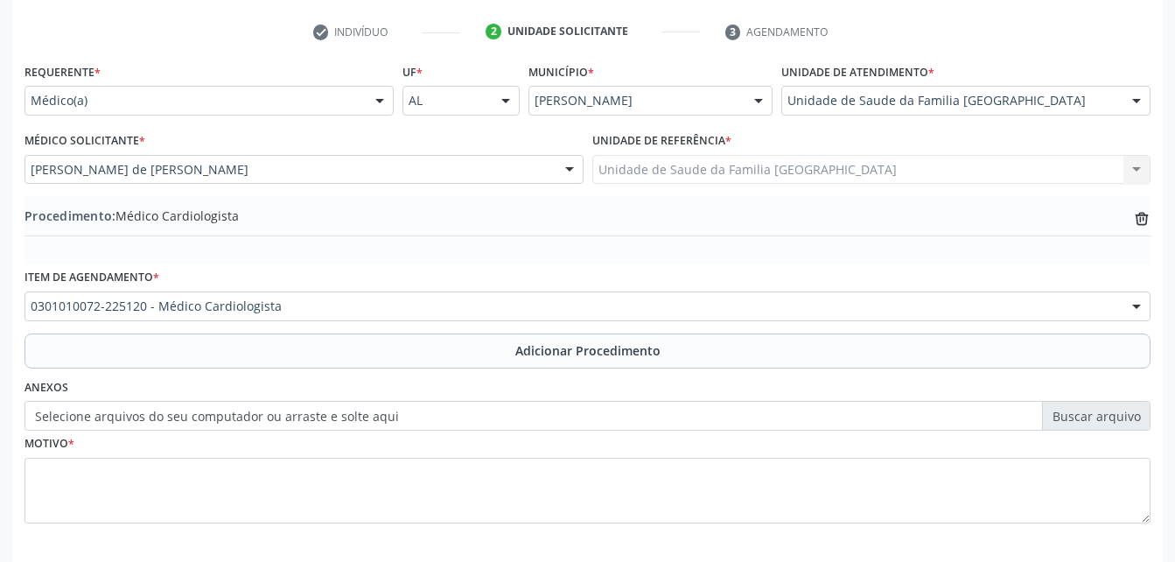
scroll to position [374, 0]
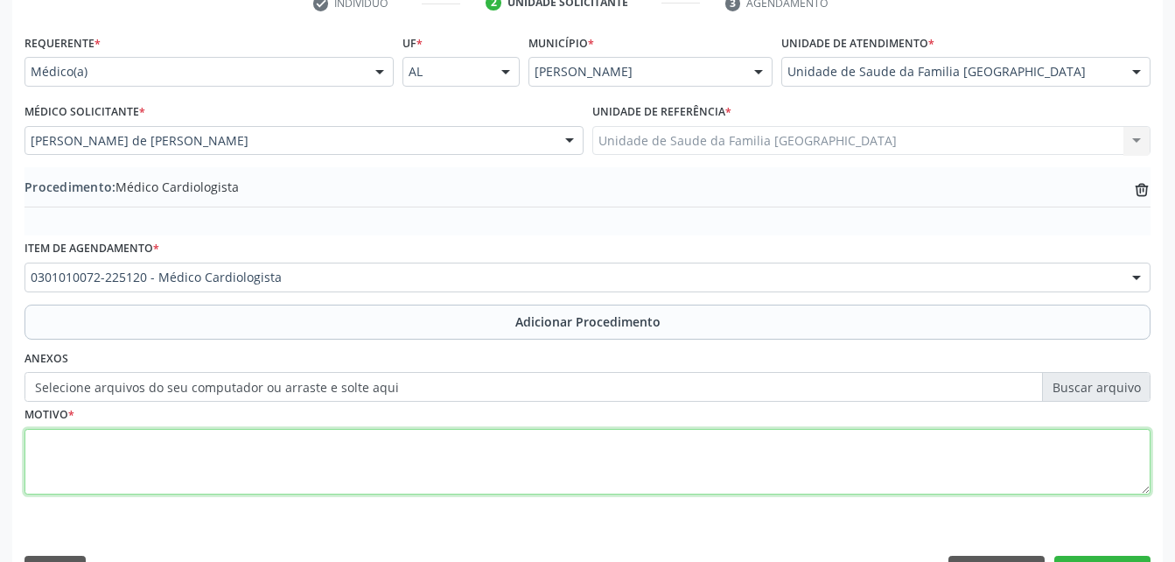
click at [439, 474] on textarea at bounding box center [587, 462] width 1126 height 66
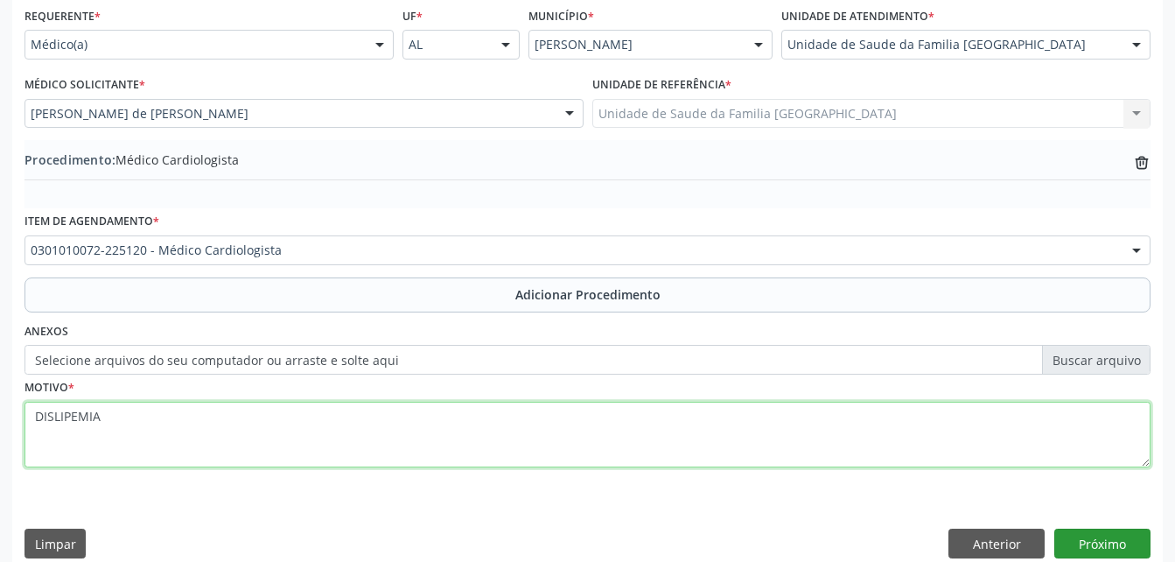
scroll to position [423, 0]
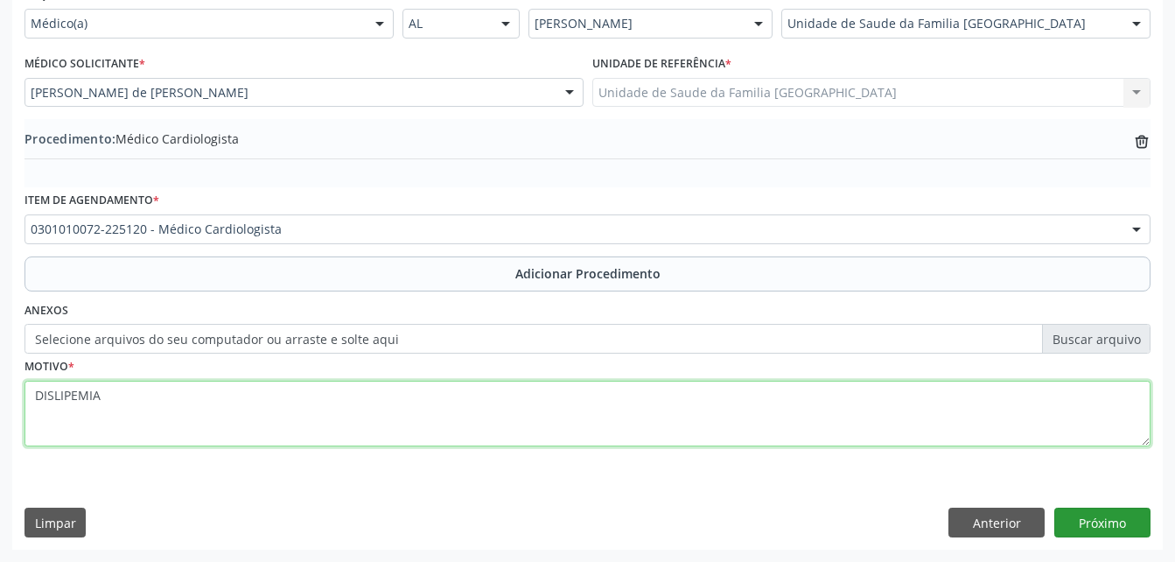
type textarea "DISLIPEMIA"
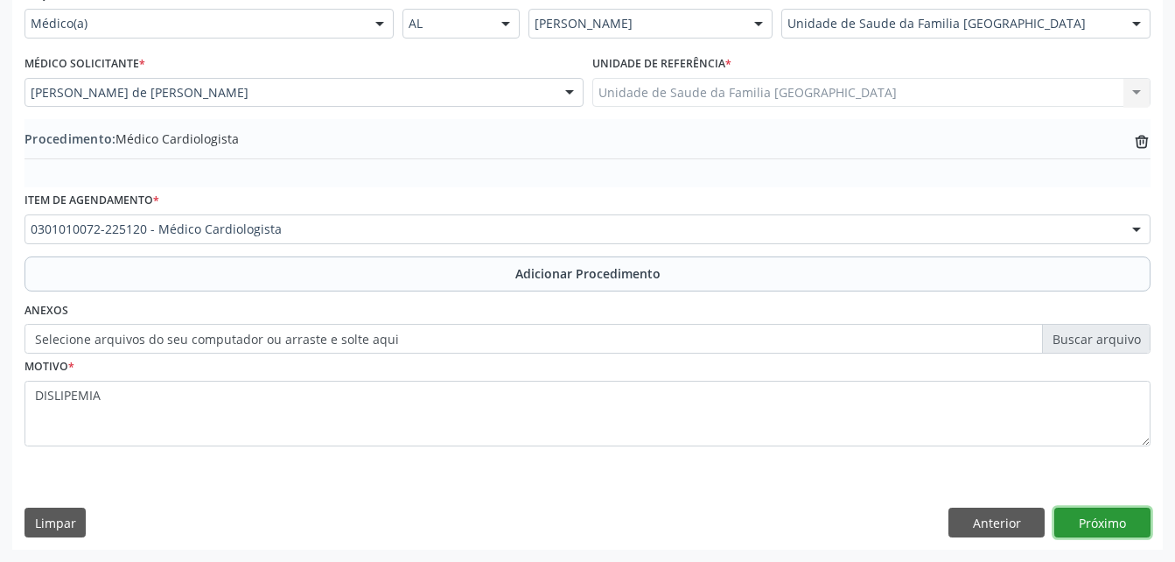
click at [1097, 524] on button "Próximo" at bounding box center [1102, 522] width 96 height 30
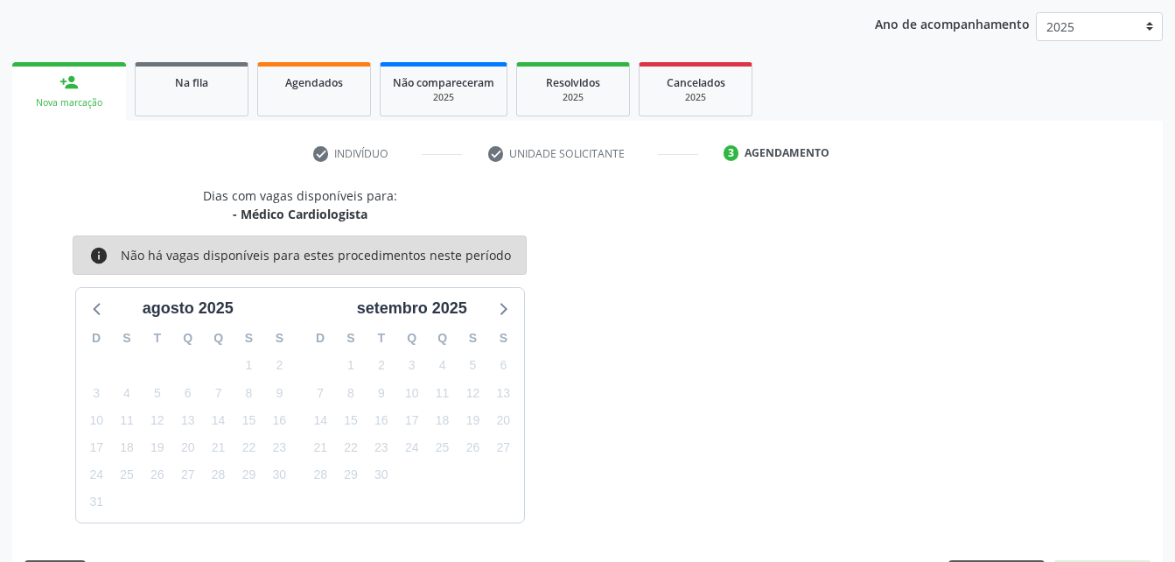
scroll to position [276, 0]
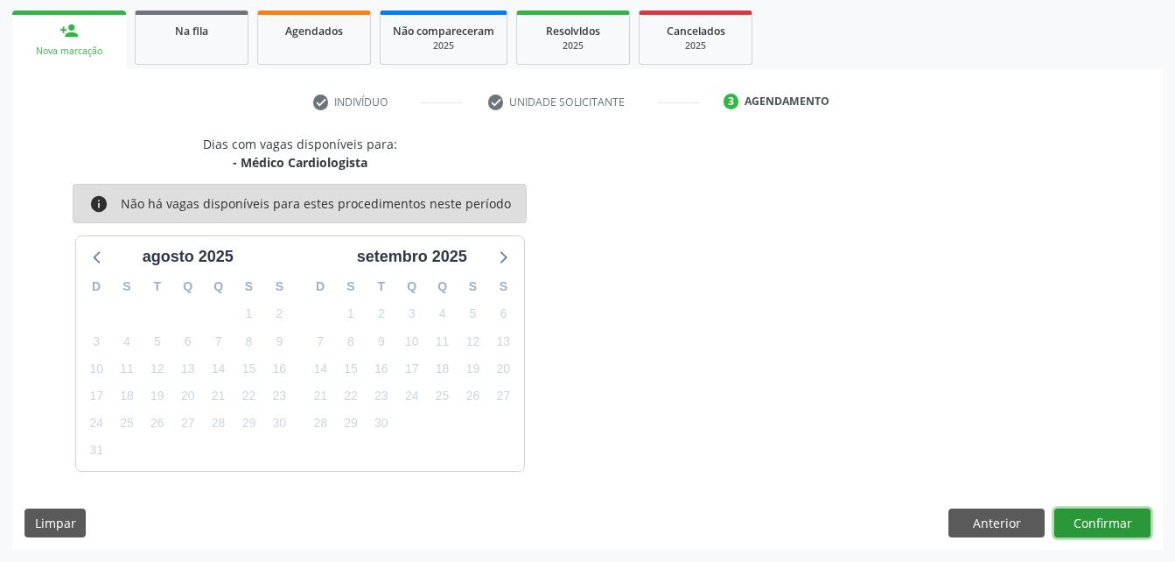
click at [1097, 524] on button "Confirmar" at bounding box center [1102, 523] width 96 height 30
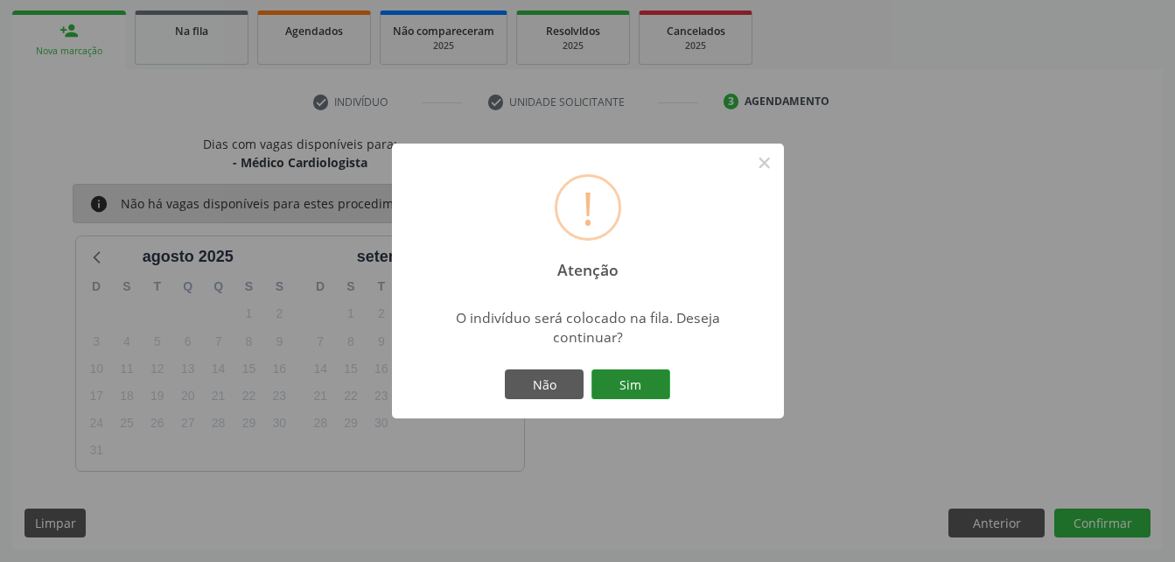
click at [615, 382] on button "Sim" at bounding box center [630, 384] width 79 height 30
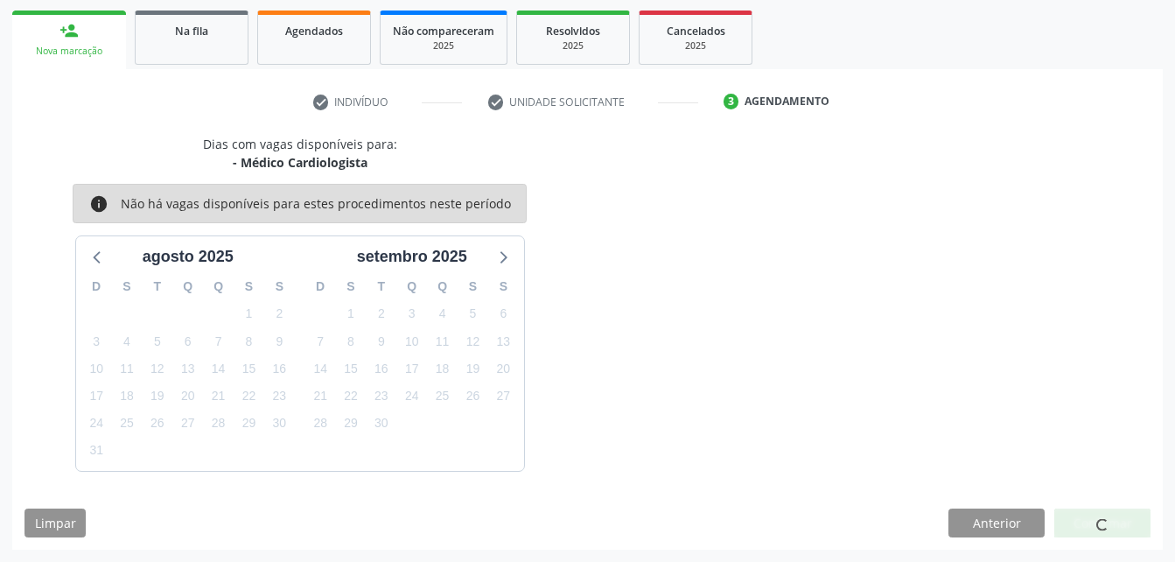
scroll to position [40, 0]
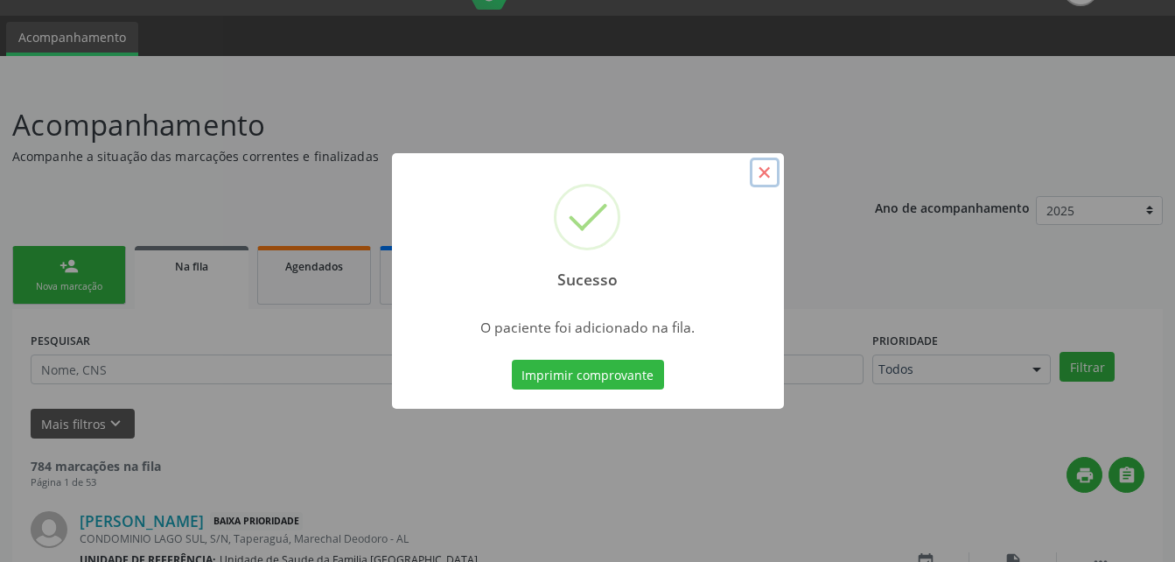
click at [772, 178] on button "×" at bounding box center [765, 172] width 30 height 30
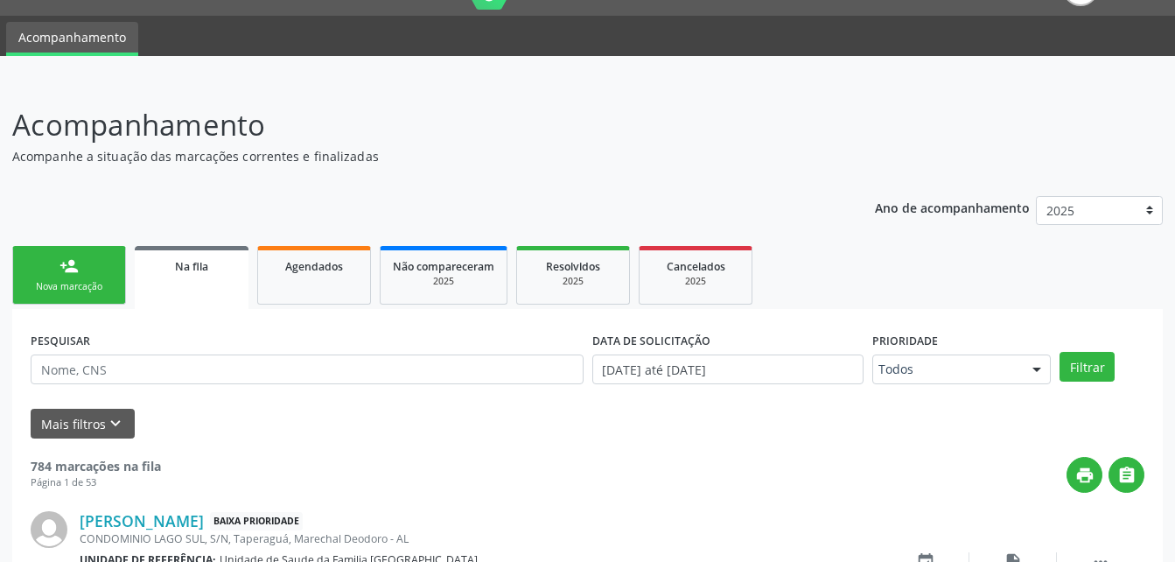
click at [98, 278] on link "person_add Nova marcação" at bounding box center [69, 275] width 114 height 59
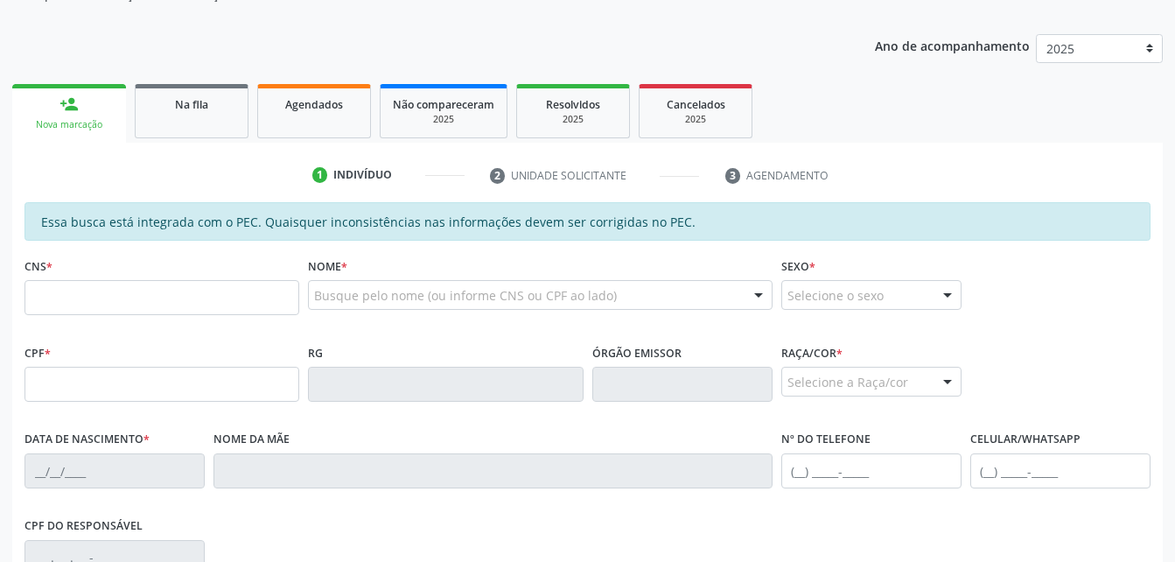
scroll to position [303, 0]
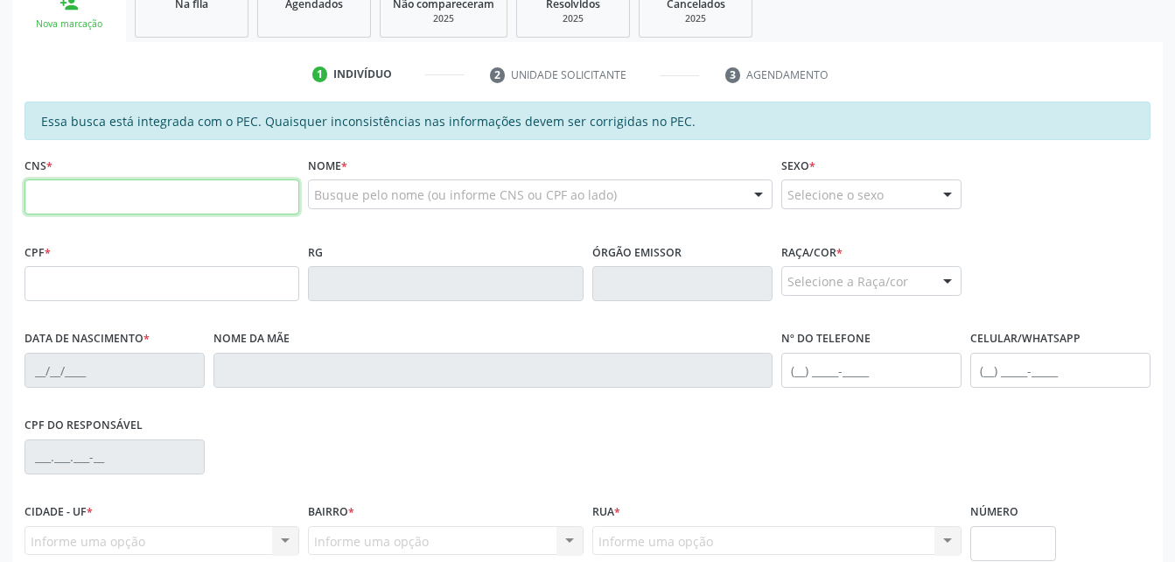
click at [94, 192] on input "text" at bounding box center [161, 196] width 275 height 35
type input "7"
type input "702 1008 4758 8270"
type input "650.042.724-68"
type input "10/03/1952"
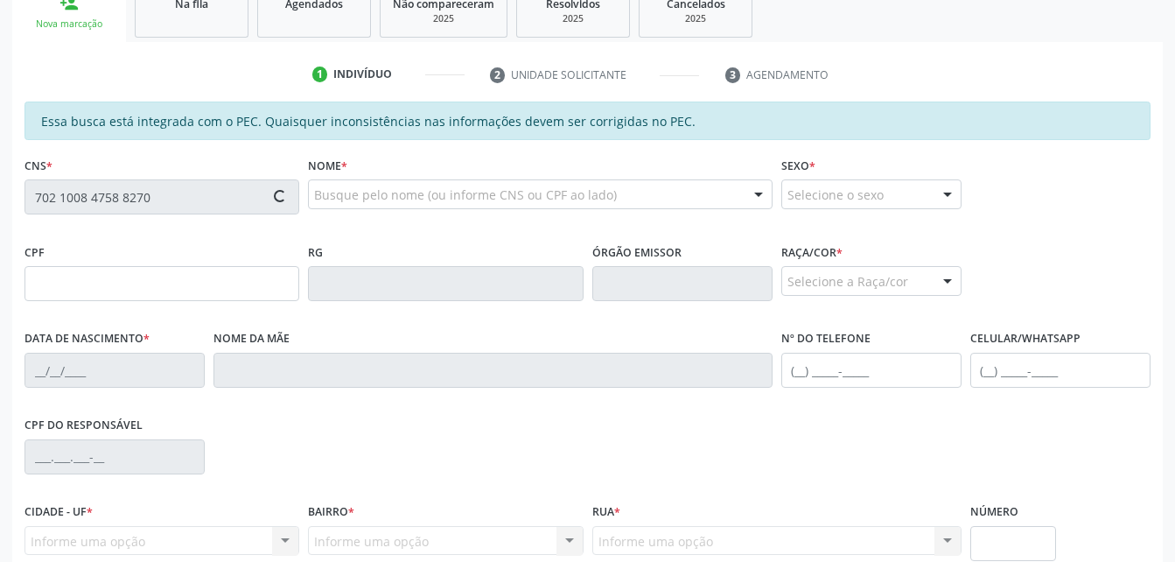
type input "Josefa Maria da Conceição"
type input "(82) 99166-2718"
type input "S/N"
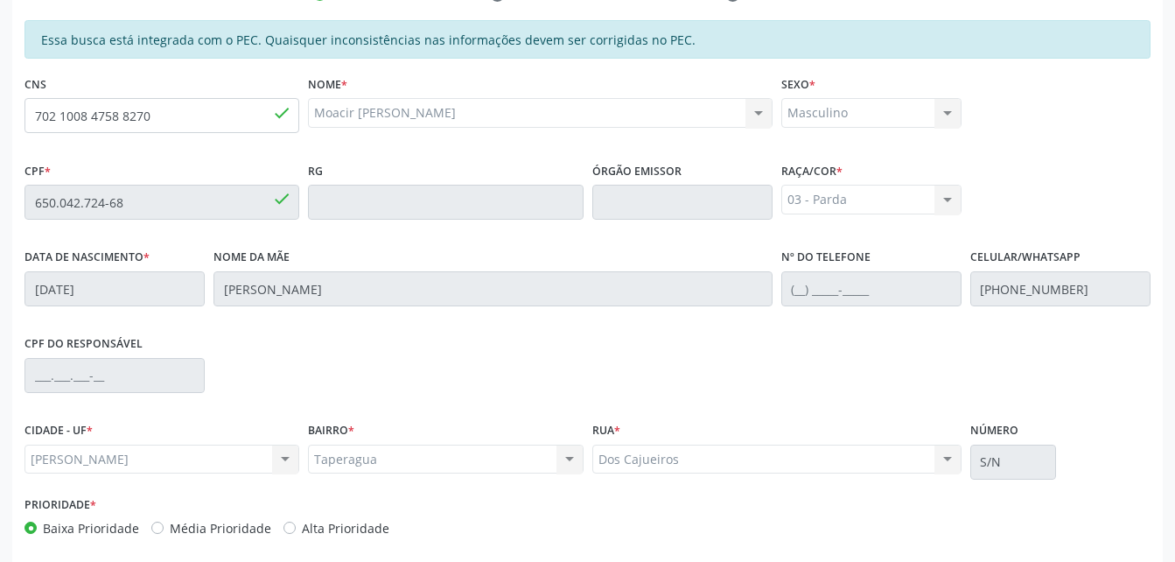
scroll to position [462, 0]
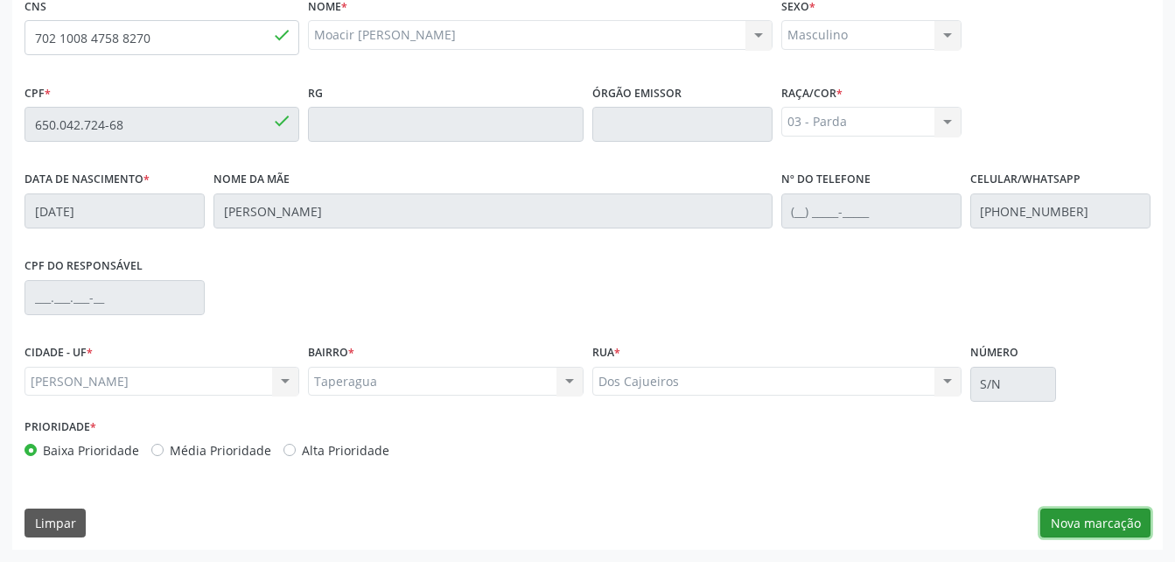
click at [1130, 526] on button "Nova marcação" at bounding box center [1095, 523] width 110 height 30
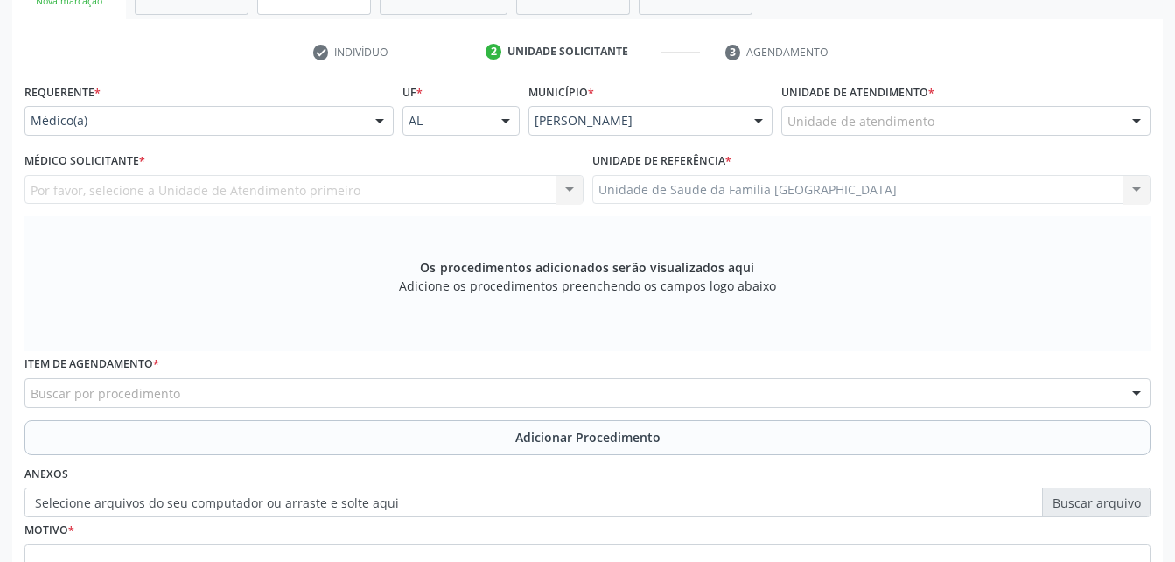
scroll to position [287, 0]
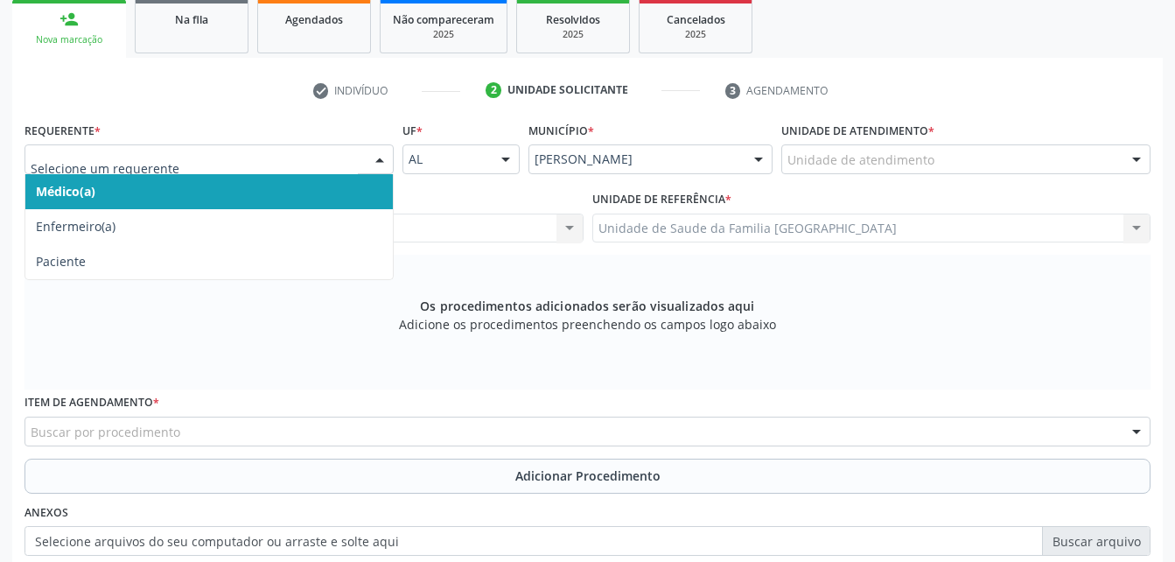
click at [283, 192] on span "Médico(a)" at bounding box center [208, 191] width 367 height 35
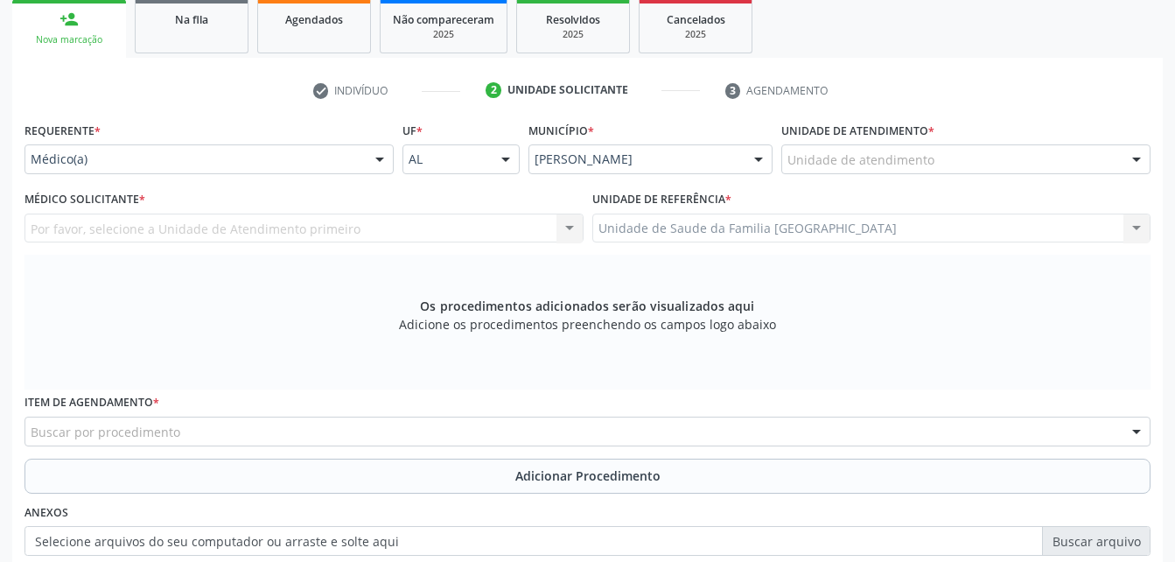
click at [934, 143] on label "Unidade de atendimento *" at bounding box center [857, 130] width 153 height 27
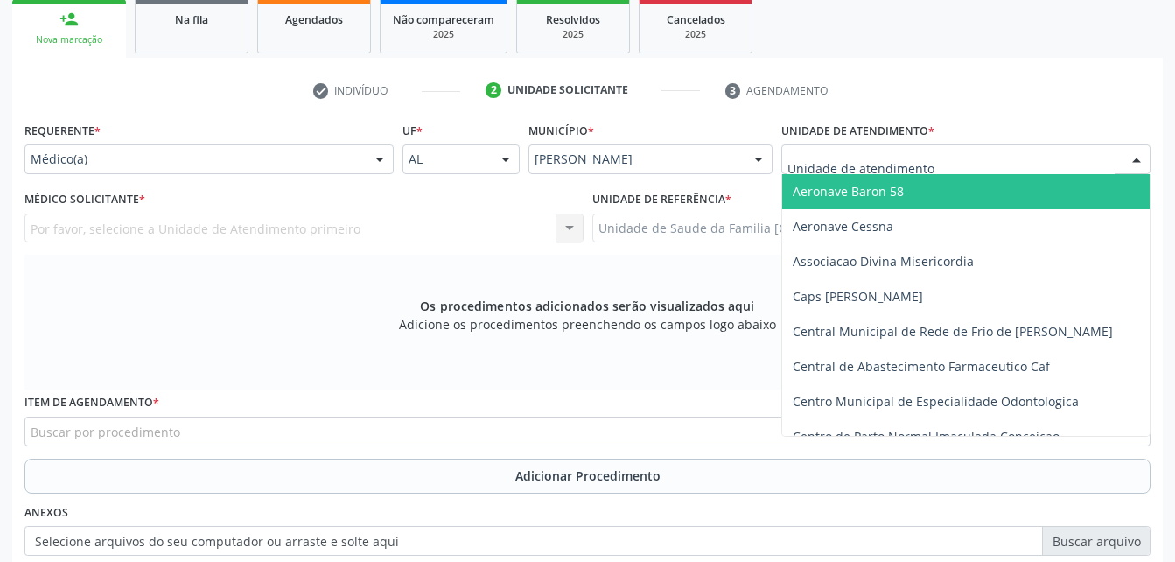
click at [934, 154] on div at bounding box center [965, 159] width 369 height 30
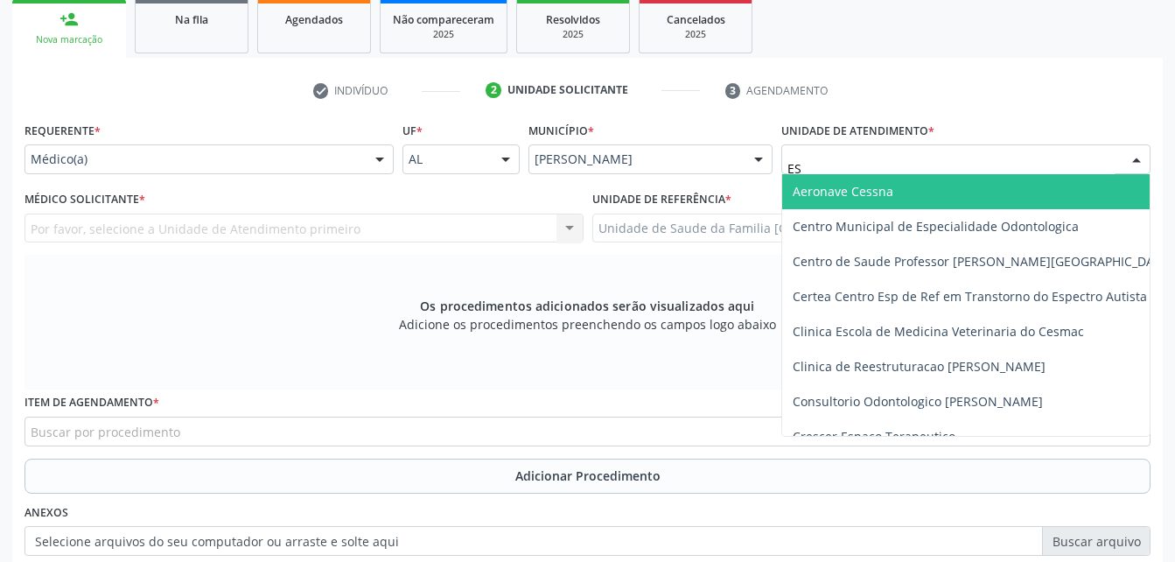
type input "EST"
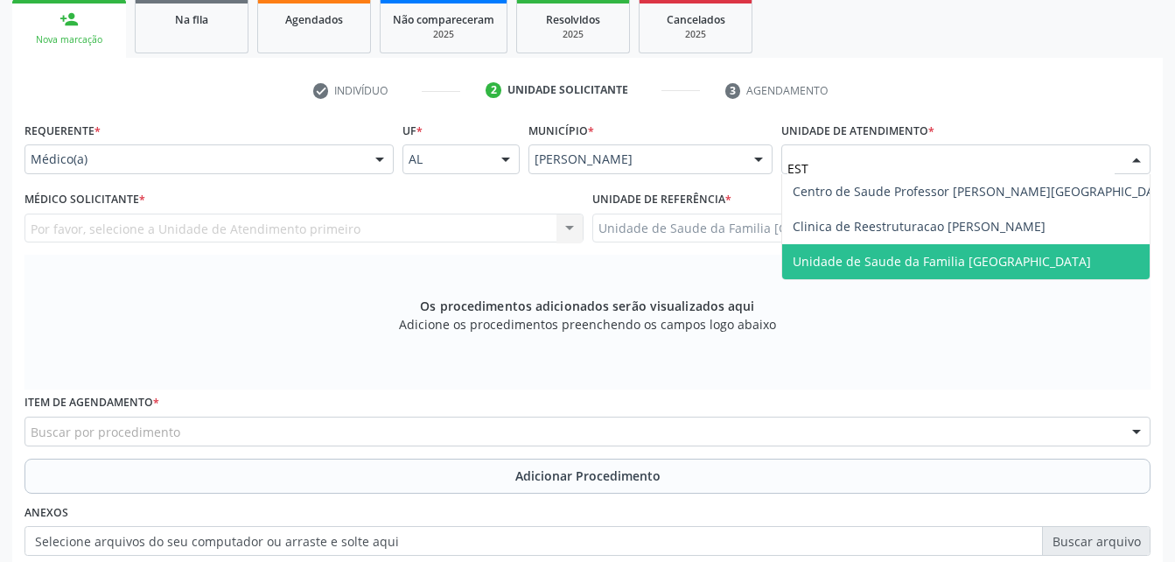
click at [984, 260] on span "Unidade de Saude da Familia [GEOGRAPHIC_DATA]" at bounding box center [942, 261] width 298 height 17
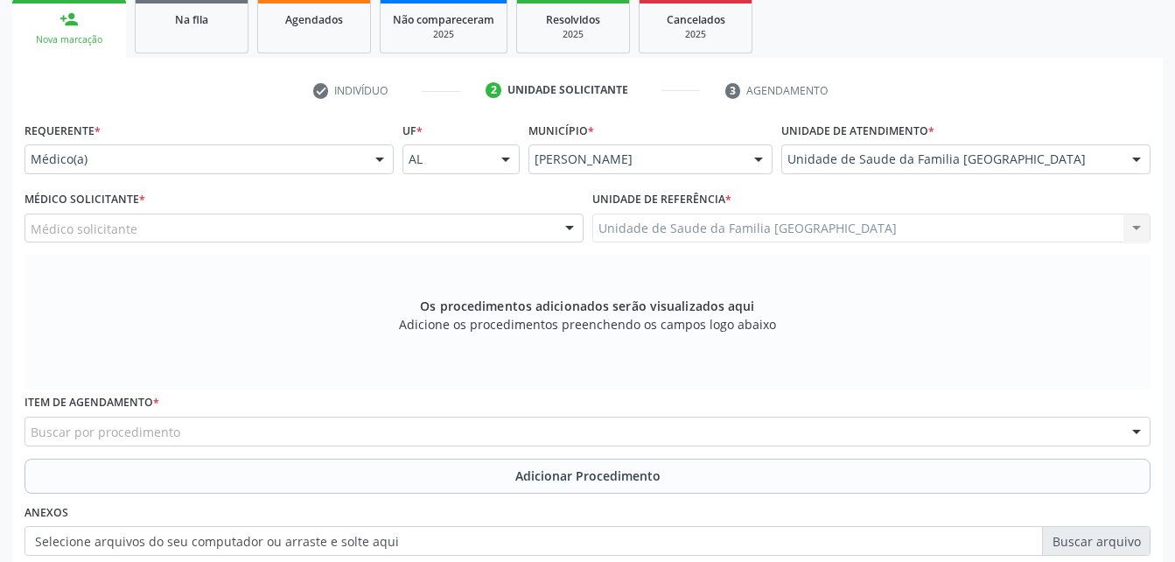
click at [324, 227] on div "Médico solicitante" at bounding box center [303, 228] width 559 height 30
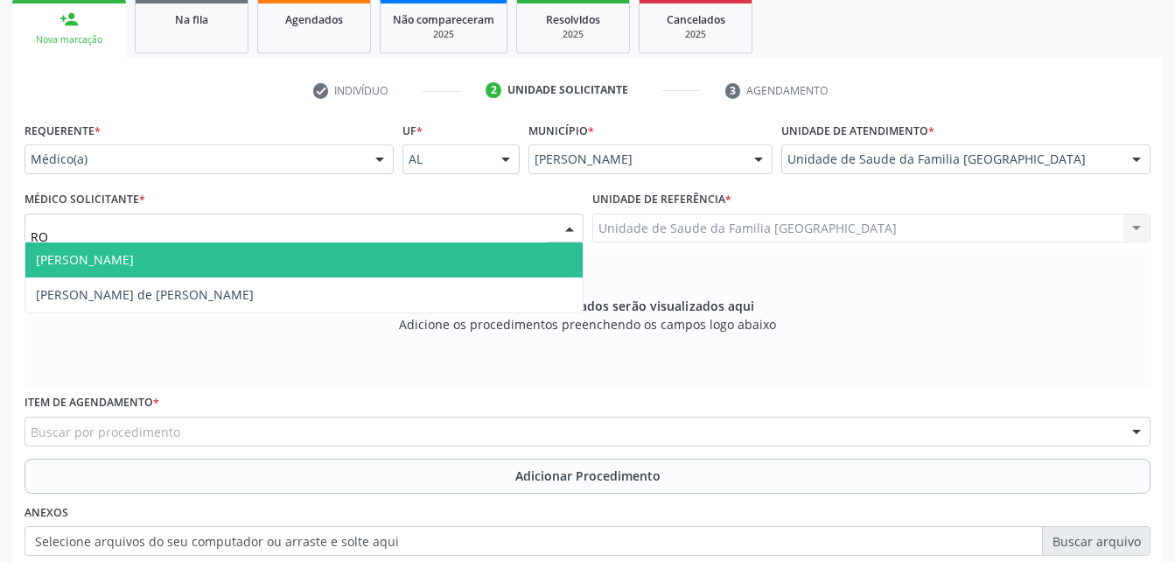
type input "ROD"
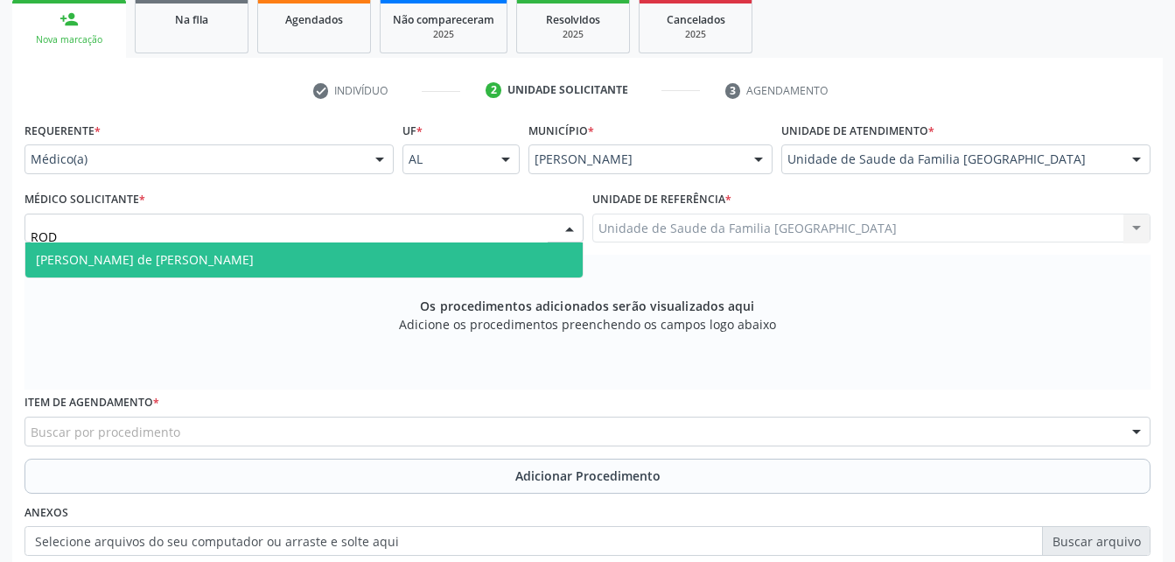
click at [285, 269] on span "[PERSON_NAME] de [PERSON_NAME]" at bounding box center [303, 259] width 557 height 35
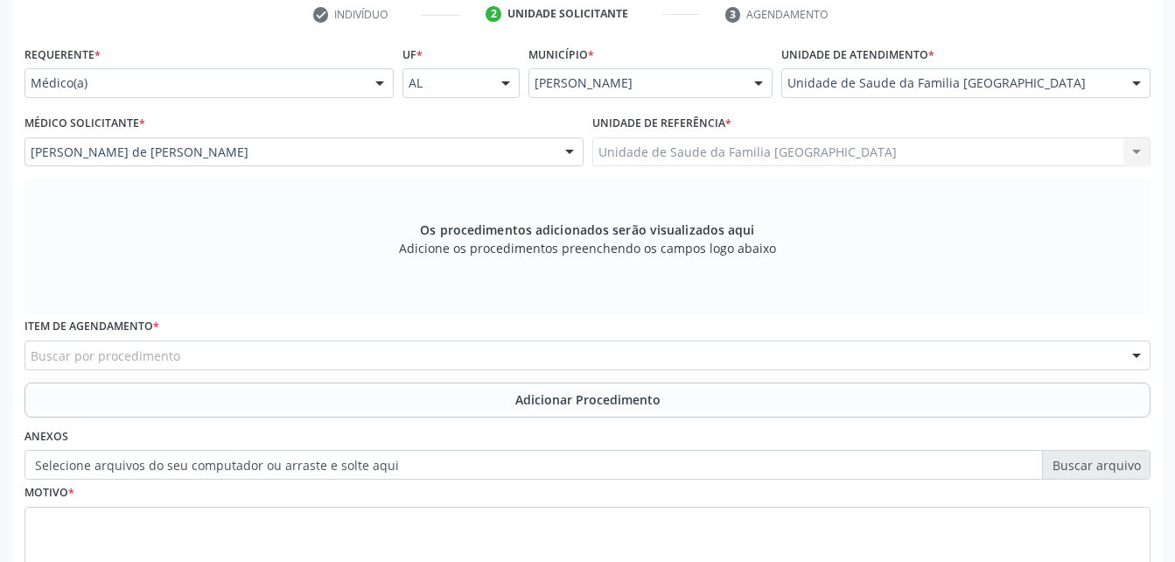
scroll to position [462, 0]
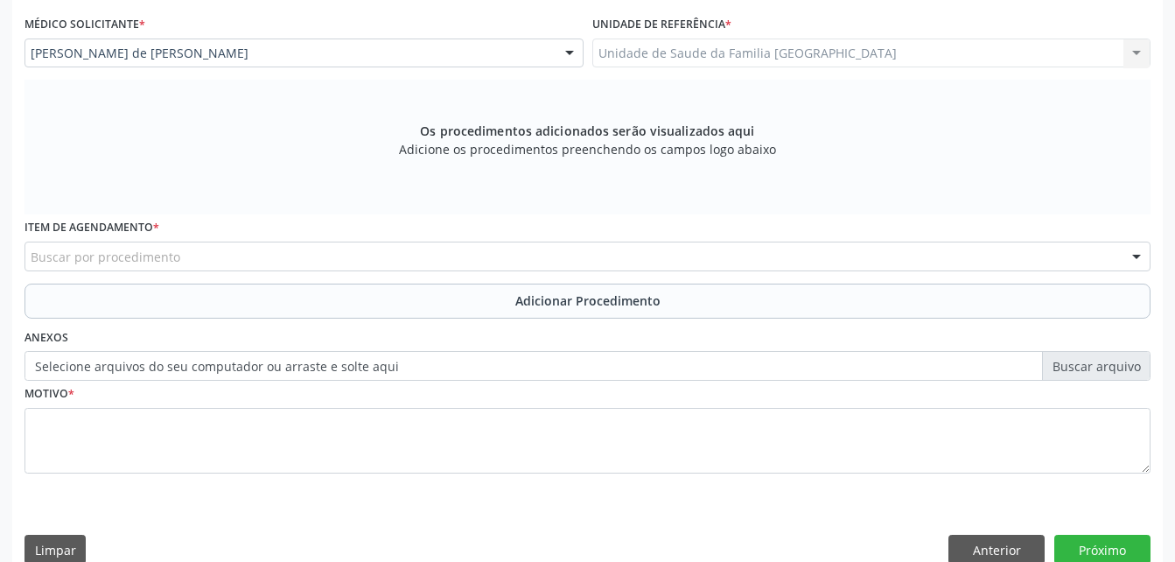
click at [317, 256] on div "Buscar por procedimento" at bounding box center [587, 256] width 1126 height 30
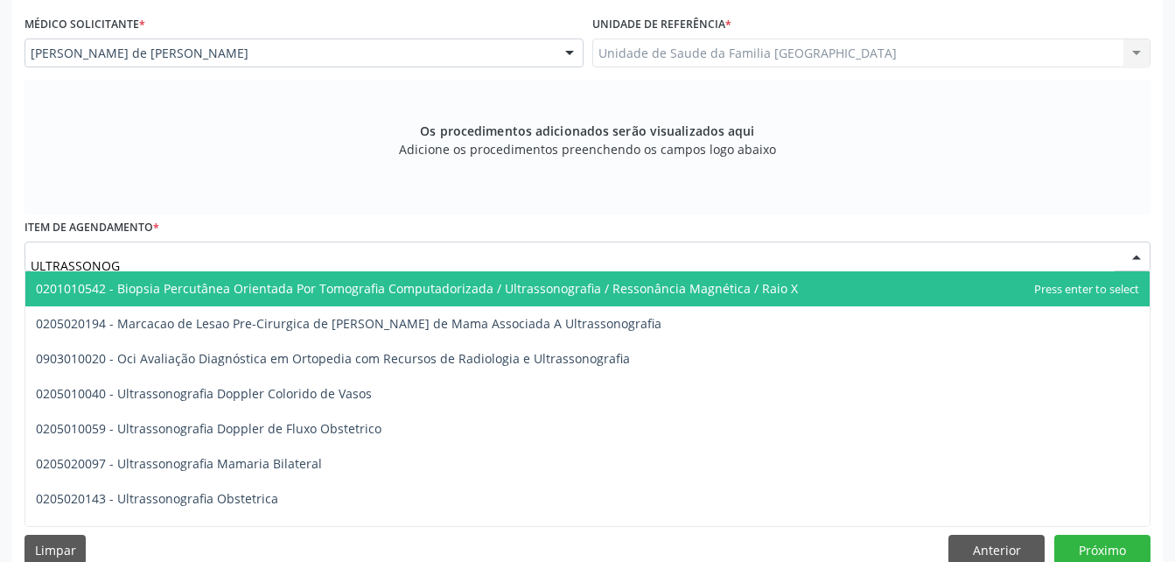
type input "ULTRASSONOGR"
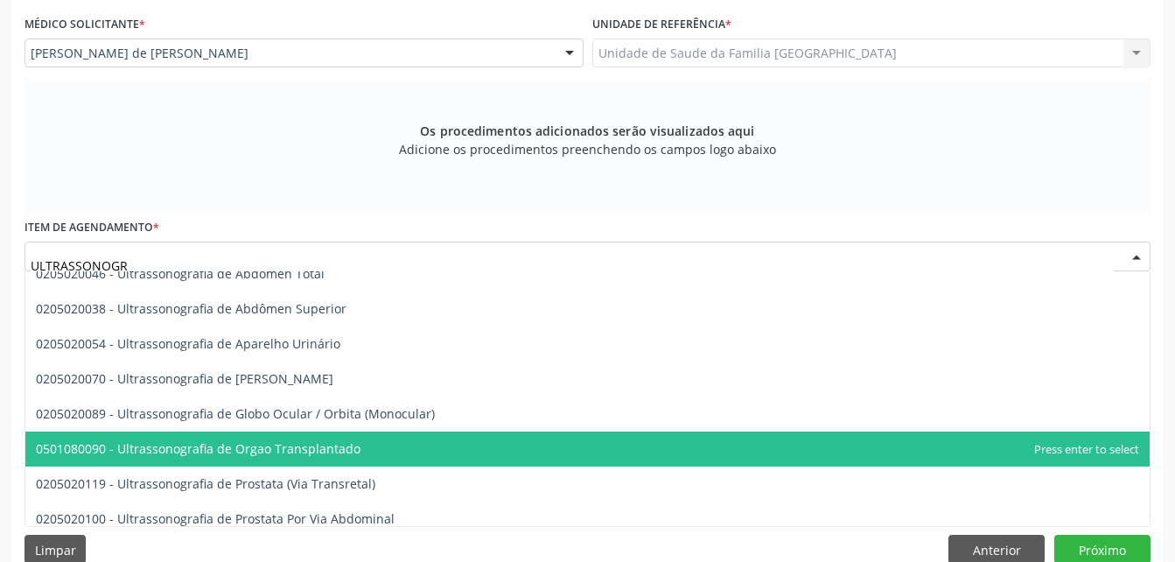
scroll to position [479, 0]
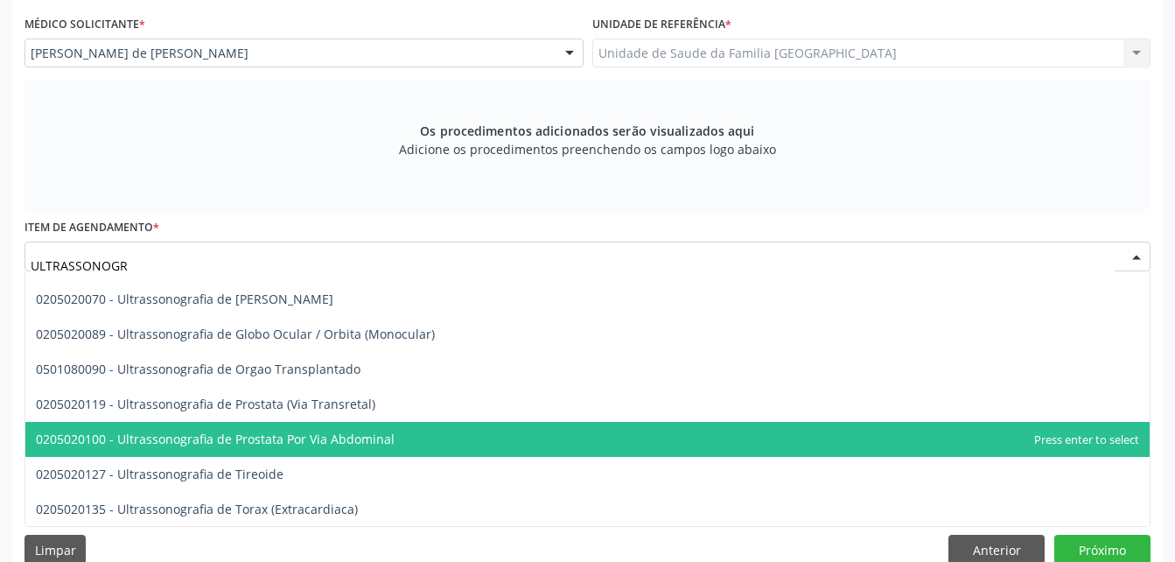
click at [416, 444] on span "0205020100 - Ultrassonografia de Prostata Por Via Abdominal" at bounding box center [587, 439] width 1124 height 35
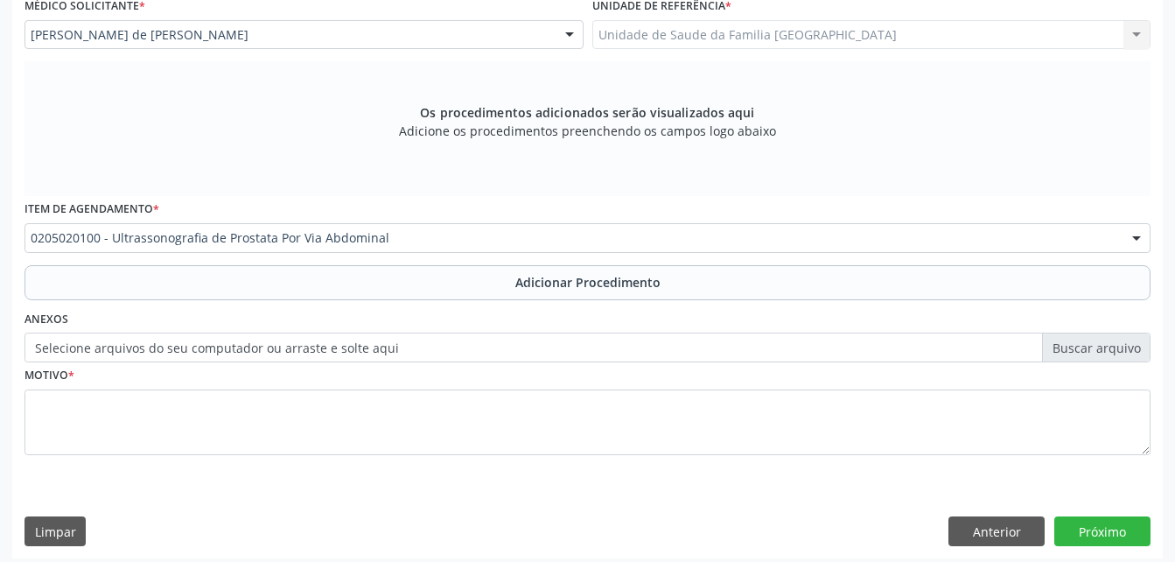
scroll to position [489, 0]
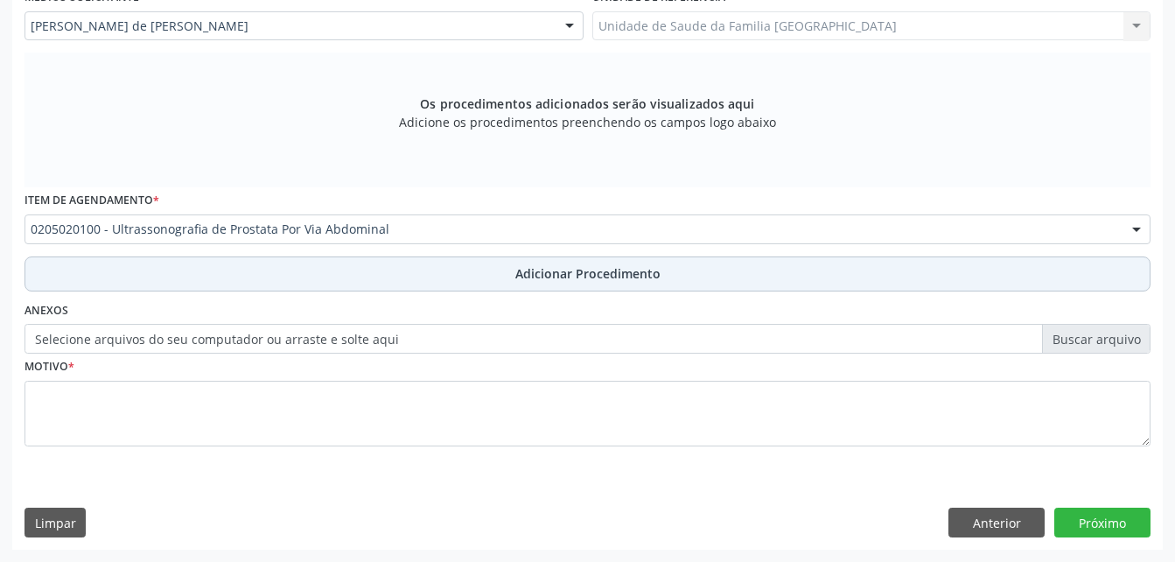
click at [626, 271] on span "Adicionar Procedimento" at bounding box center [587, 273] width 145 height 18
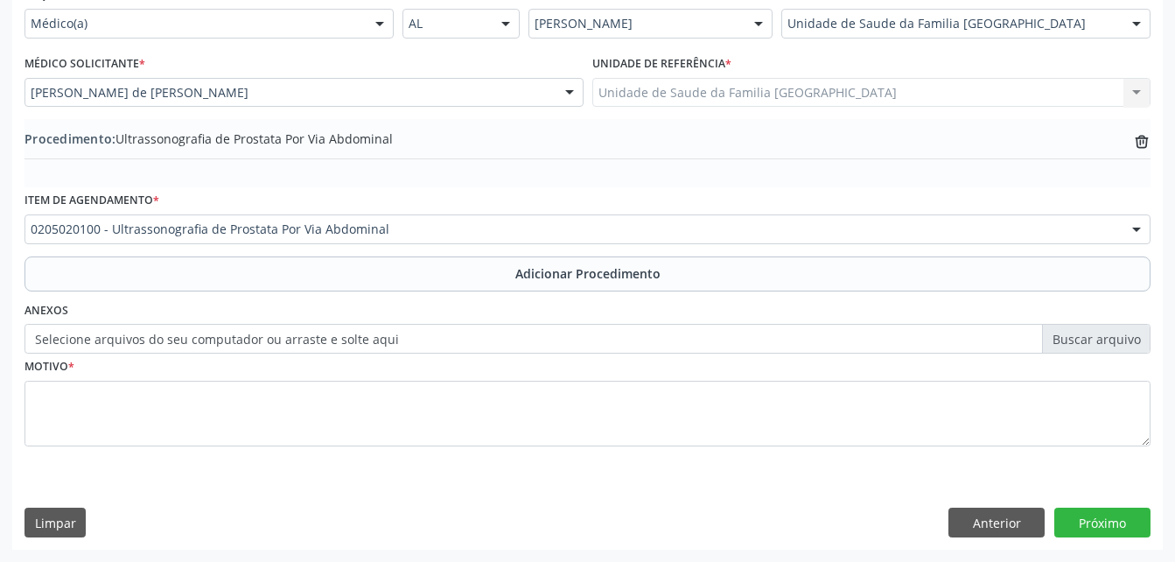
scroll to position [423, 0]
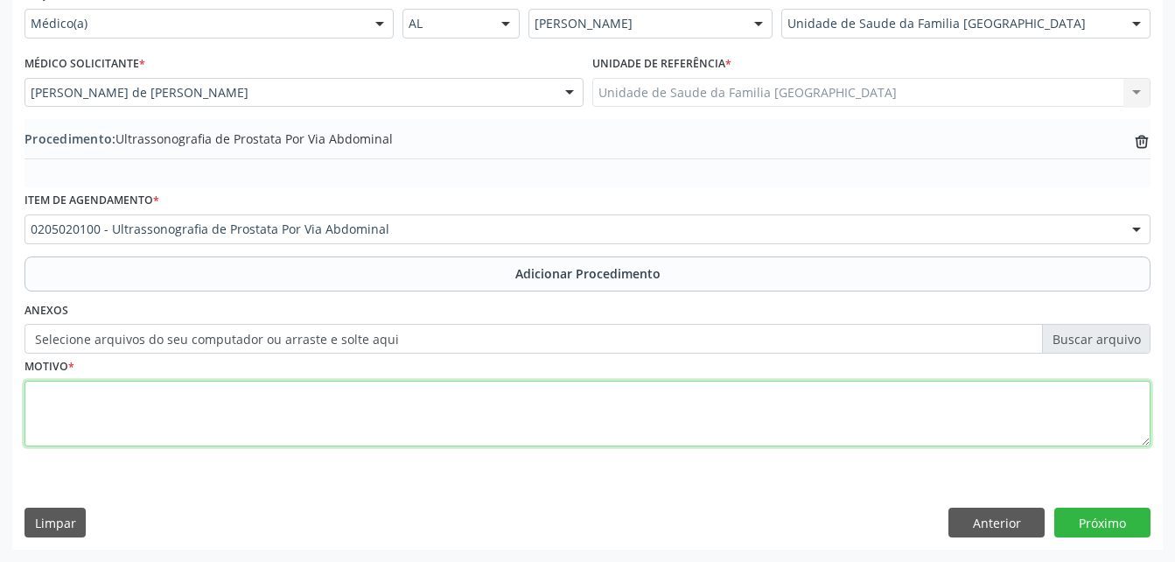
click at [591, 396] on textarea at bounding box center [587, 414] width 1126 height 66
type textarea "ALTERAÇÕES URINARIA"
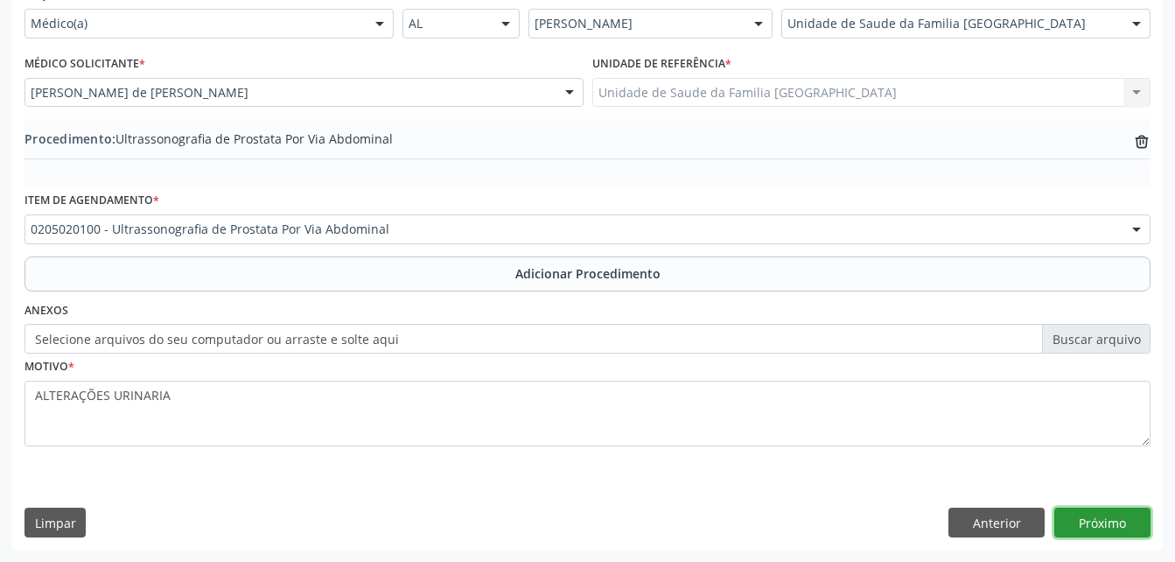
click at [1099, 523] on button "Próximo" at bounding box center [1102, 522] width 96 height 30
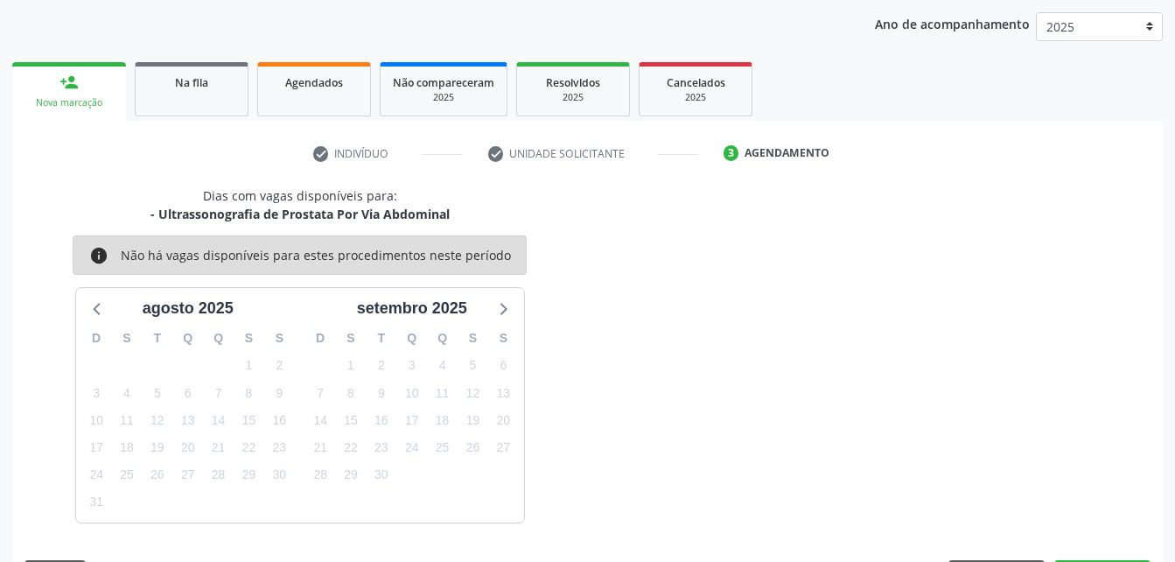
scroll to position [276, 0]
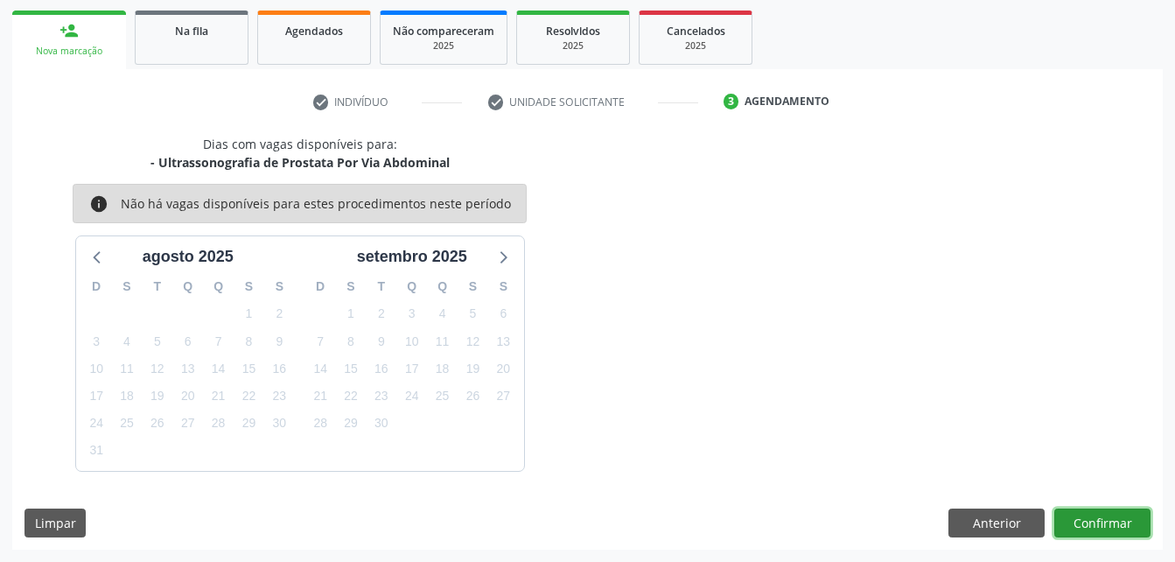
click at [1102, 521] on button "Confirmar" at bounding box center [1102, 523] width 96 height 30
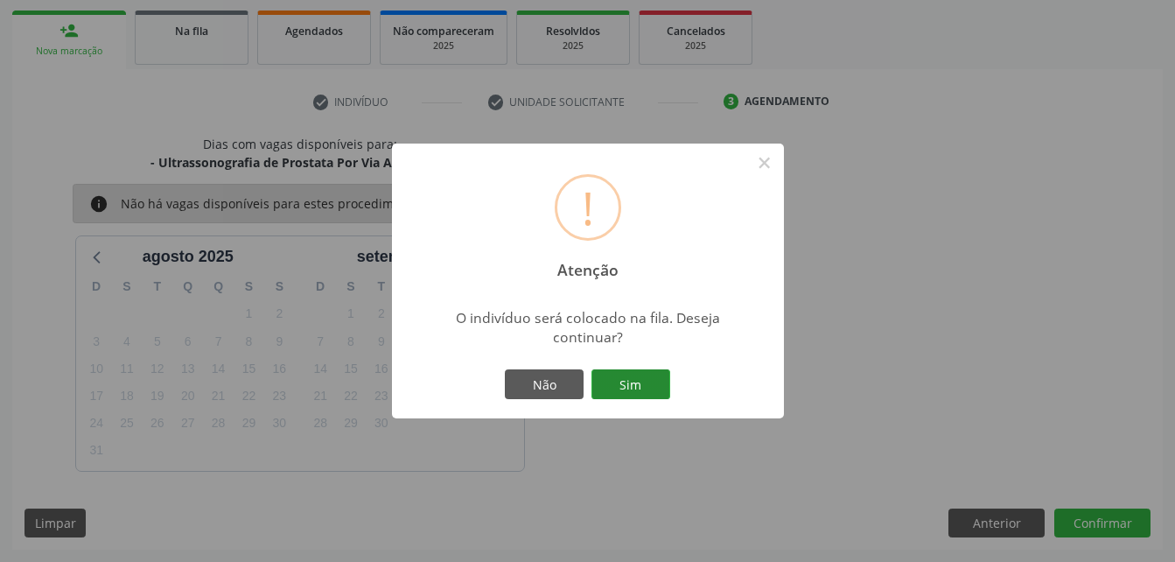
click at [605, 380] on button "Sim" at bounding box center [630, 384] width 79 height 30
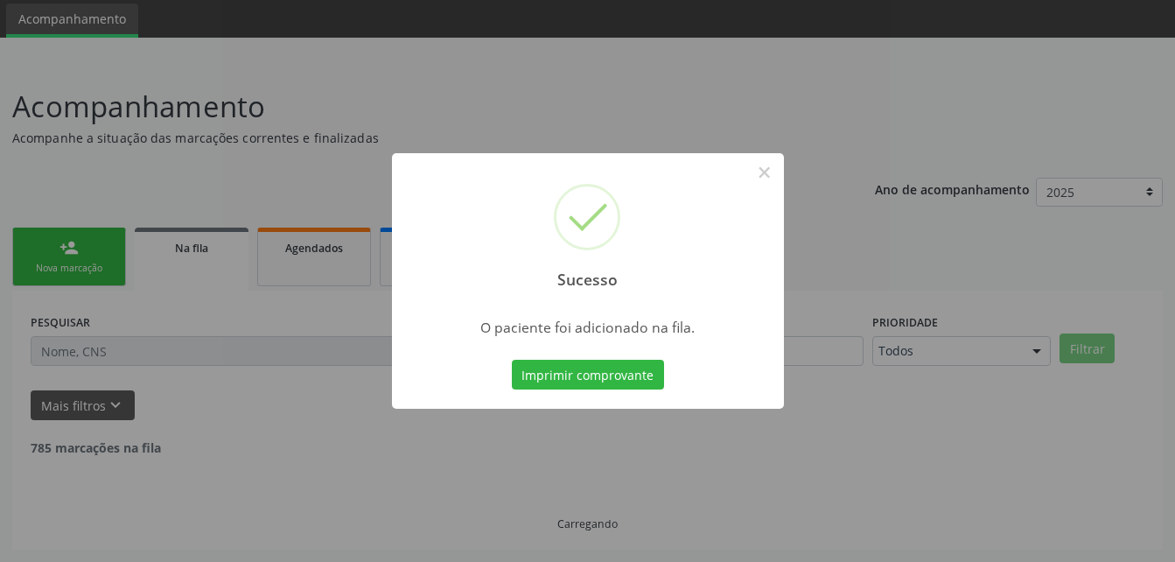
scroll to position [40, 0]
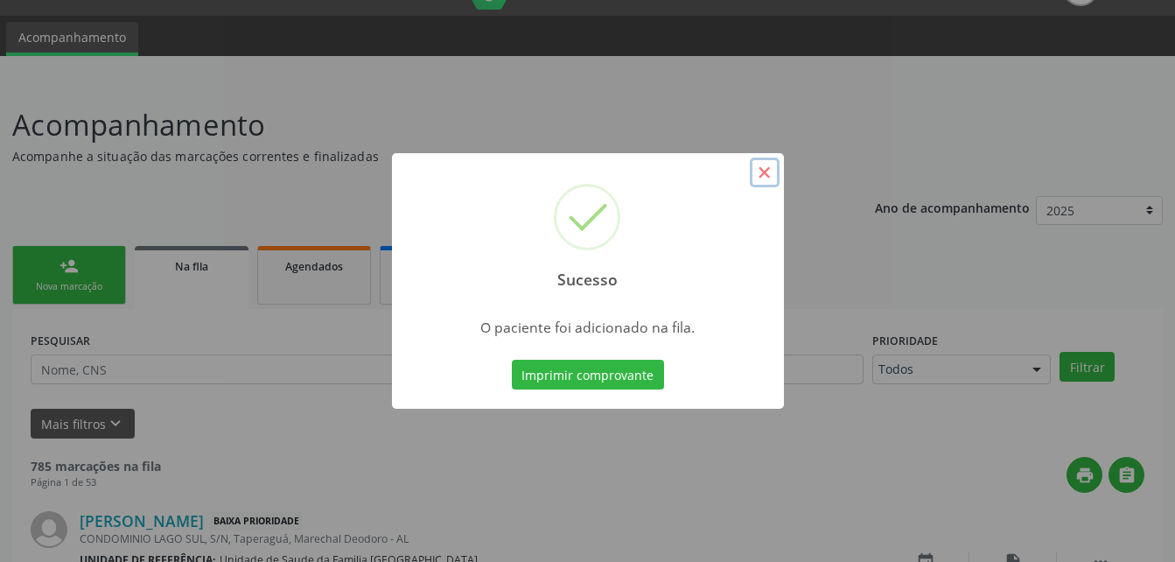
click at [772, 179] on button "×" at bounding box center [765, 172] width 30 height 30
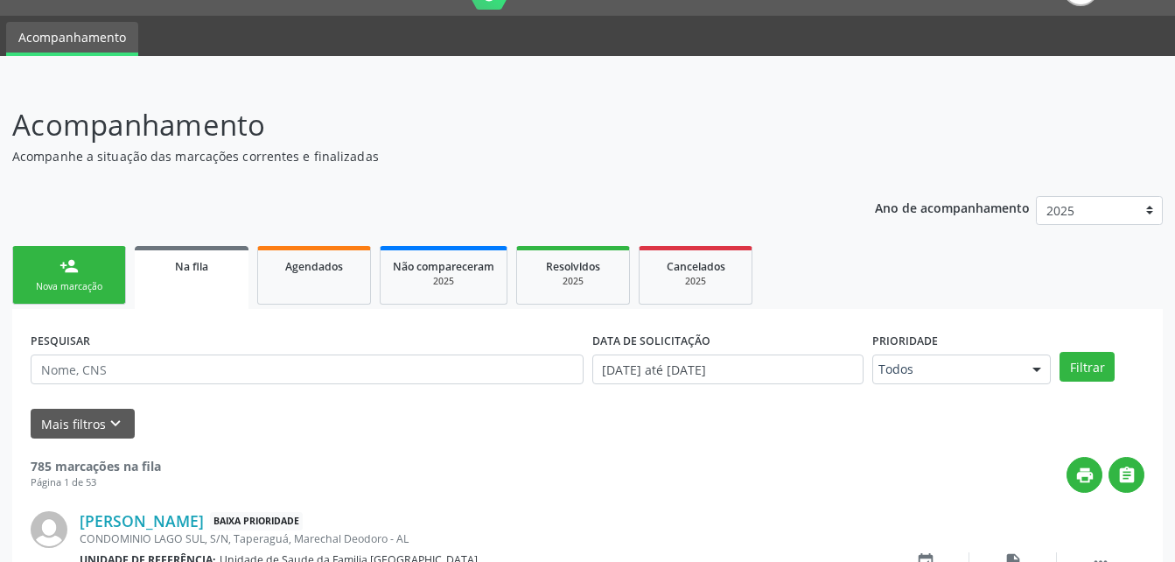
click at [93, 280] on div "Nova marcação" at bounding box center [68, 286] width 87 height 13
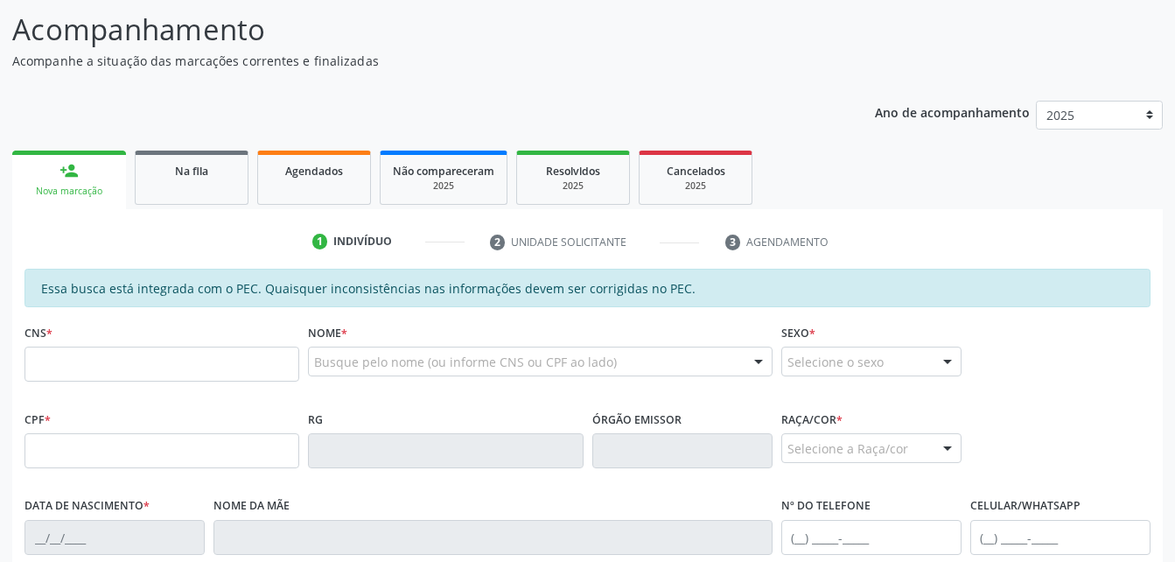
scroll to position [215, 0]
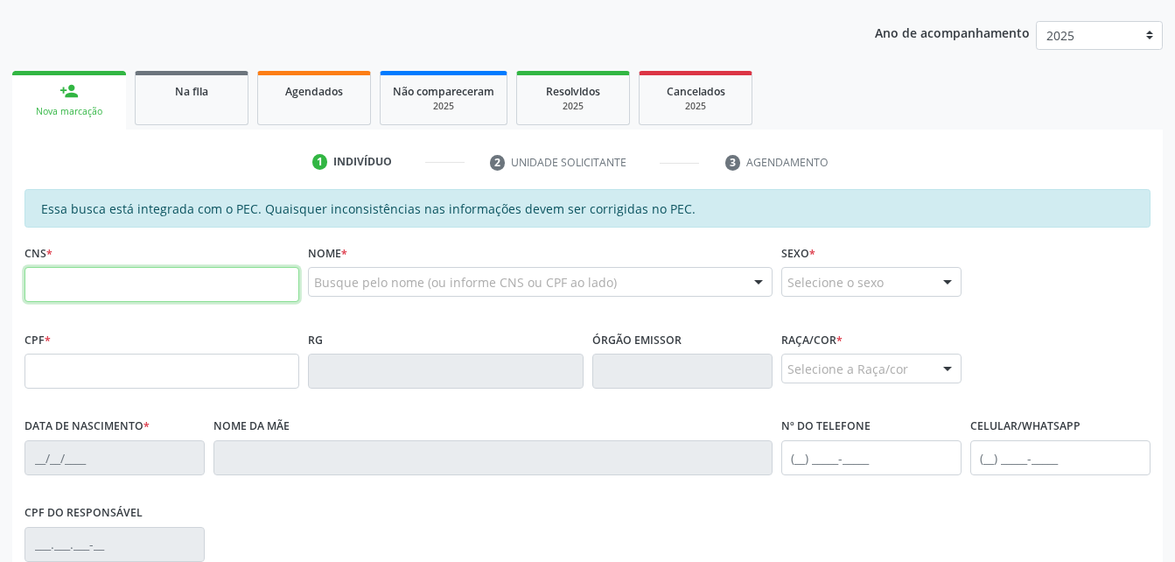
click at [93, 282] on input "text" at bounding box center [161, 284] width 275 height 35
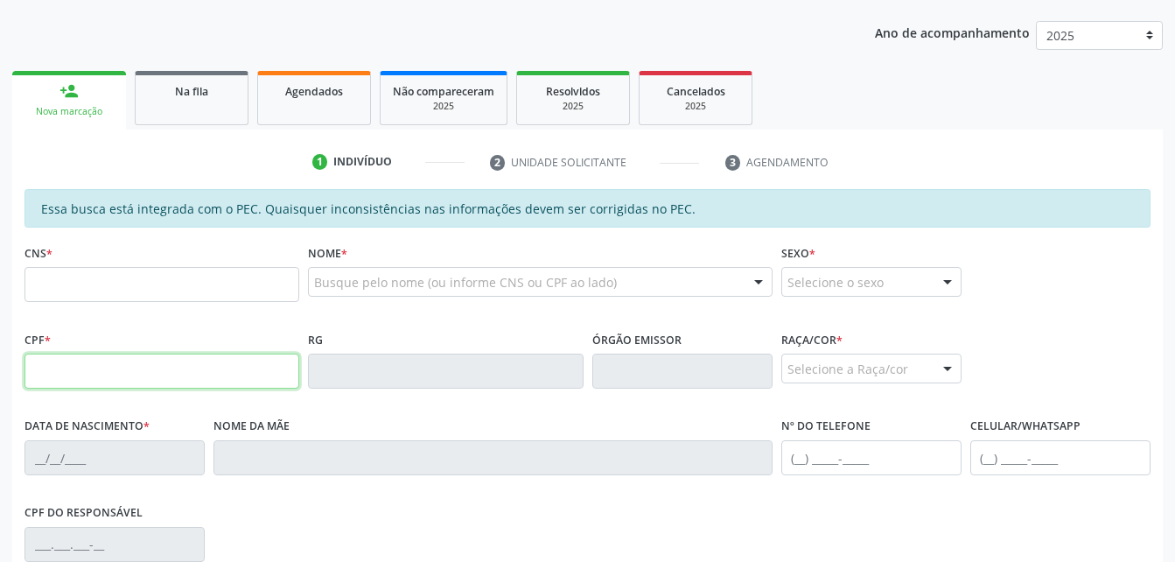
click at [237, 362] on input "text" at bounding box center [161, 370] width 275 height 35
paste input "814.949.804-44"
type input "814.949.804-44"
type input "08/08/1974"
type input "Maria Sulina da Silva"
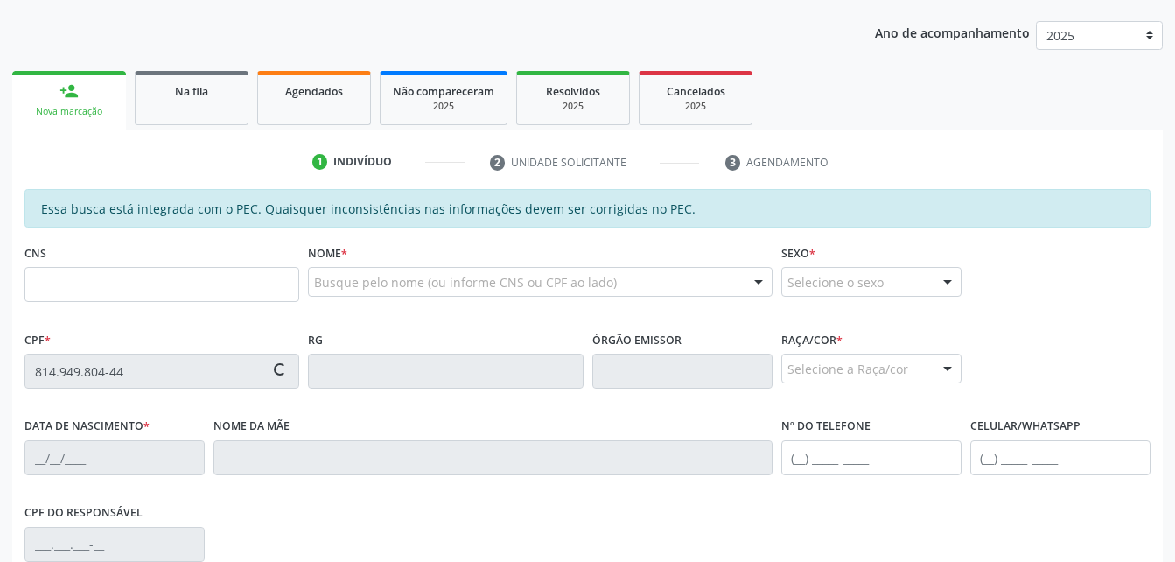
type input "(82) 99619-0097"
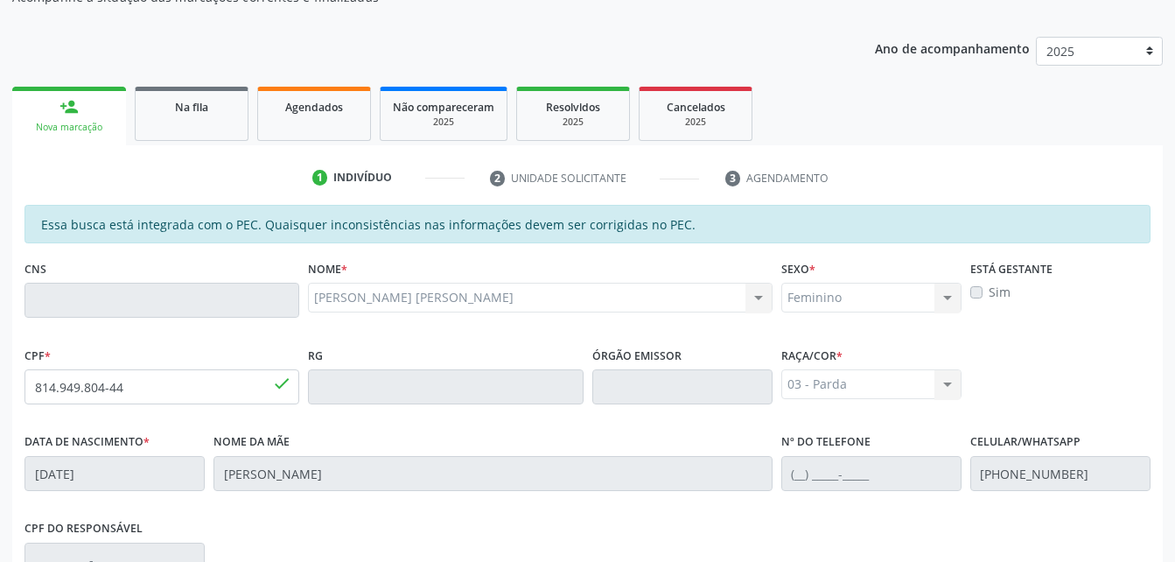
scroll to position [462, 0]
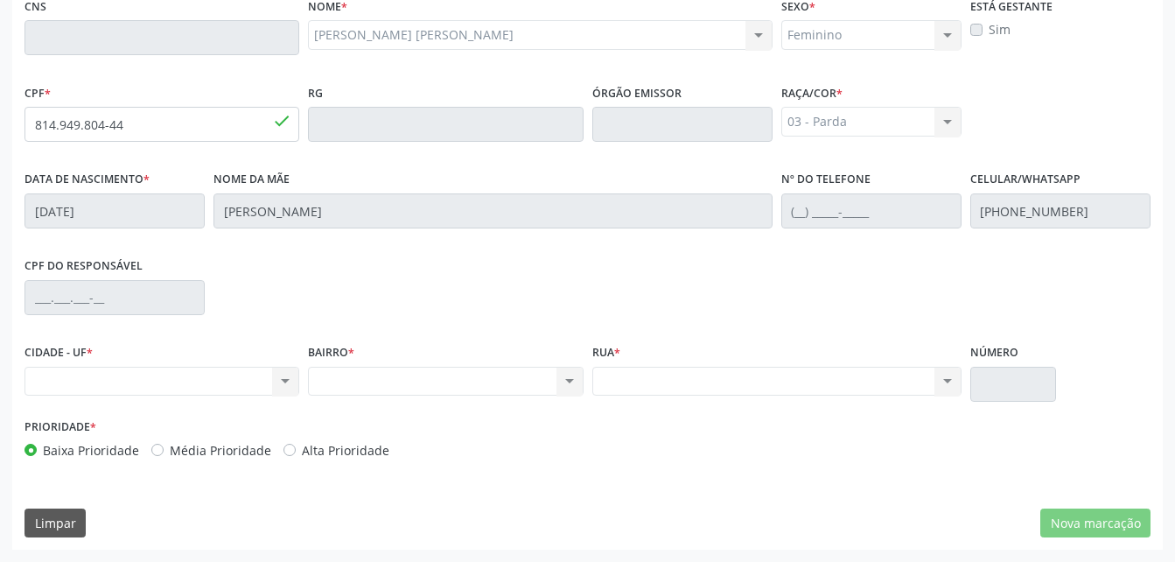
click at [1115, 505] on div "Essa busca está integrada com o PEC. Quaisquer inconsistências nas informações …" at bounding box center [587, 245] width 1151 height 607
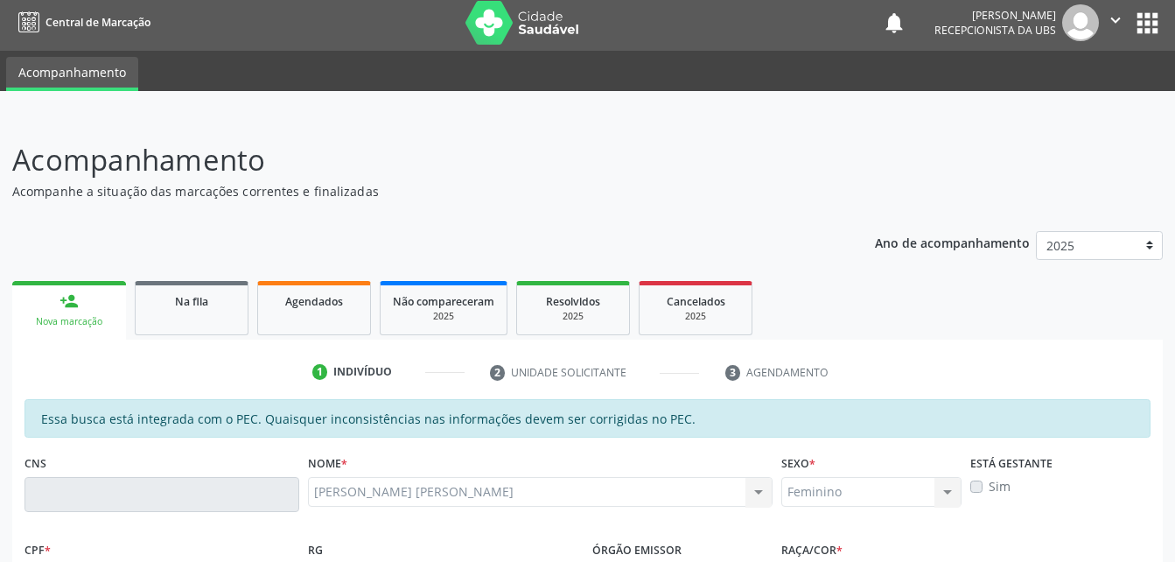
scroll to position [0, 0]
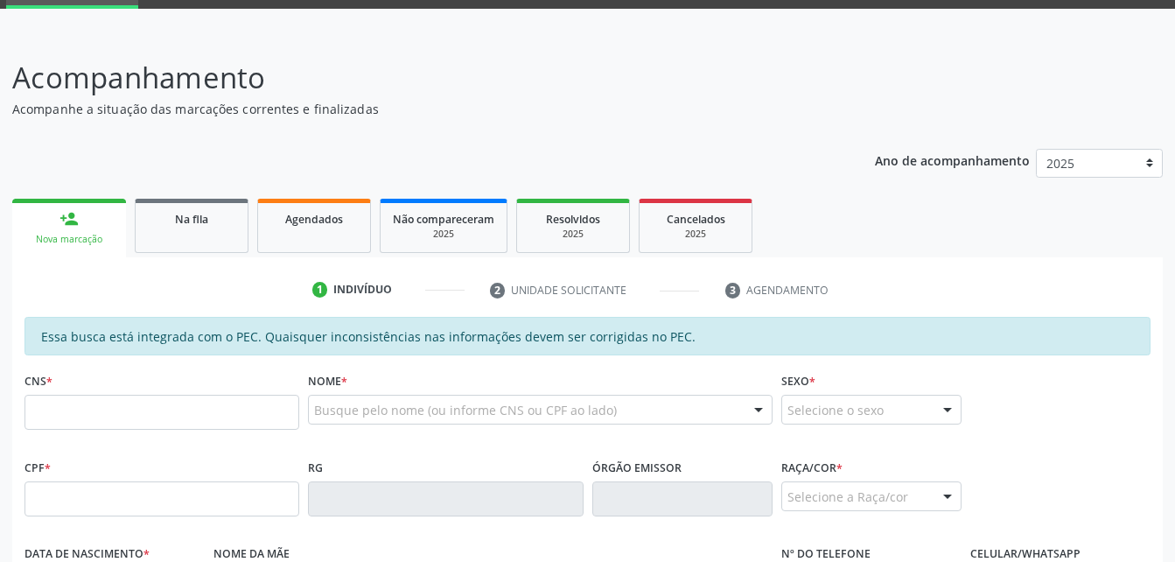
scroll to position [175, 0]
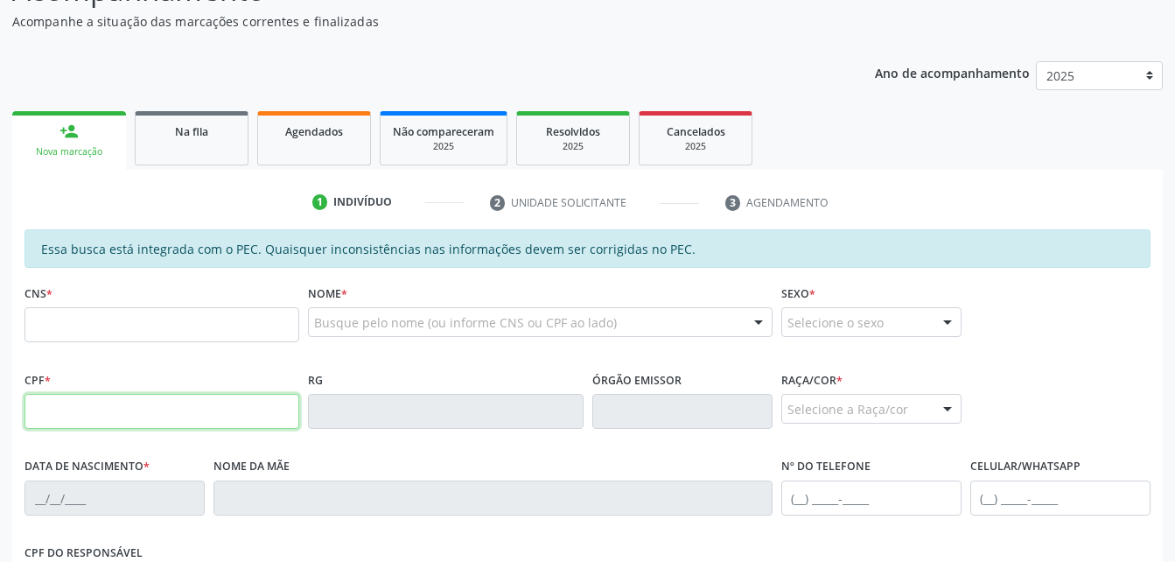
click at [129, 411] on input "text" at bounding box center [161, 411] width 275 height 35
type input "033.313.814-70"
type input "705 1063 2329 4340"
type input "[DATE]"
type input "[PERSON_NAME] da Conceição"
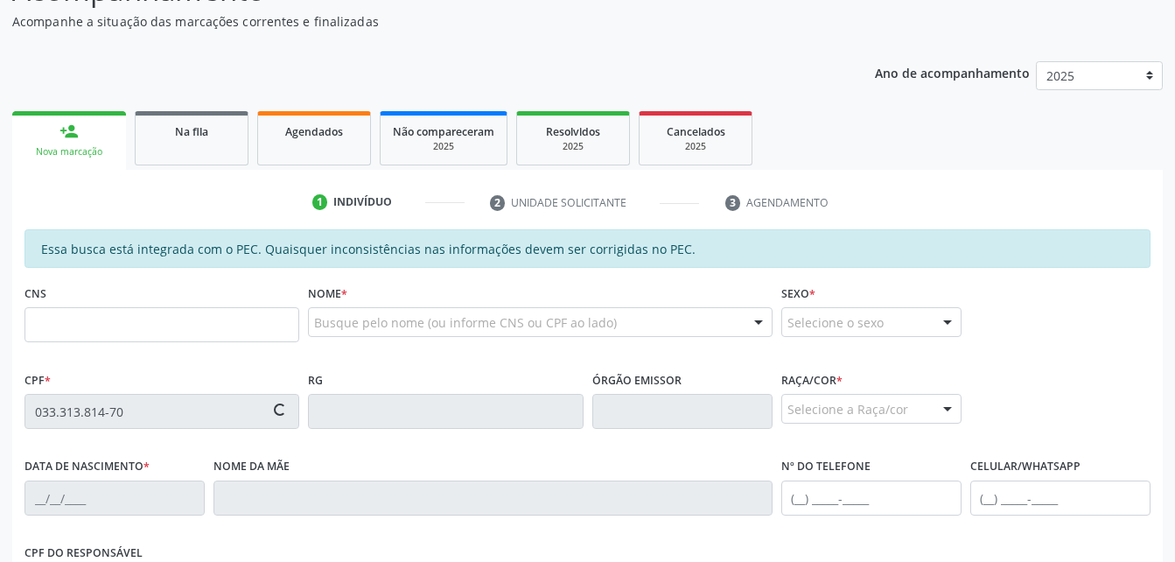
type input "[PHONE_NUMBER]"
type input "S/N"
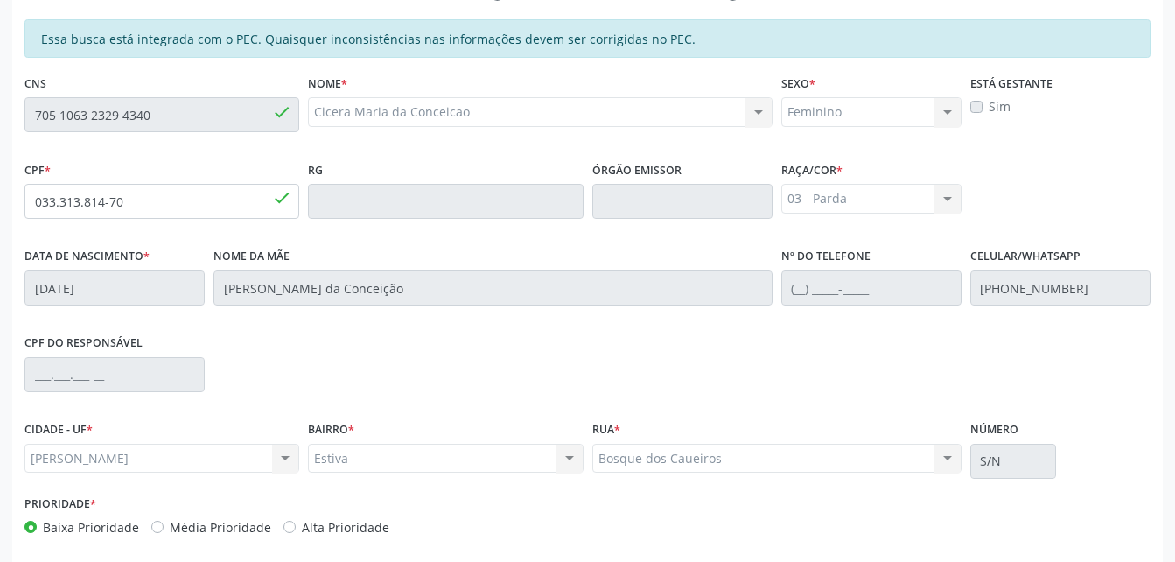
scroll to position [462, 0]
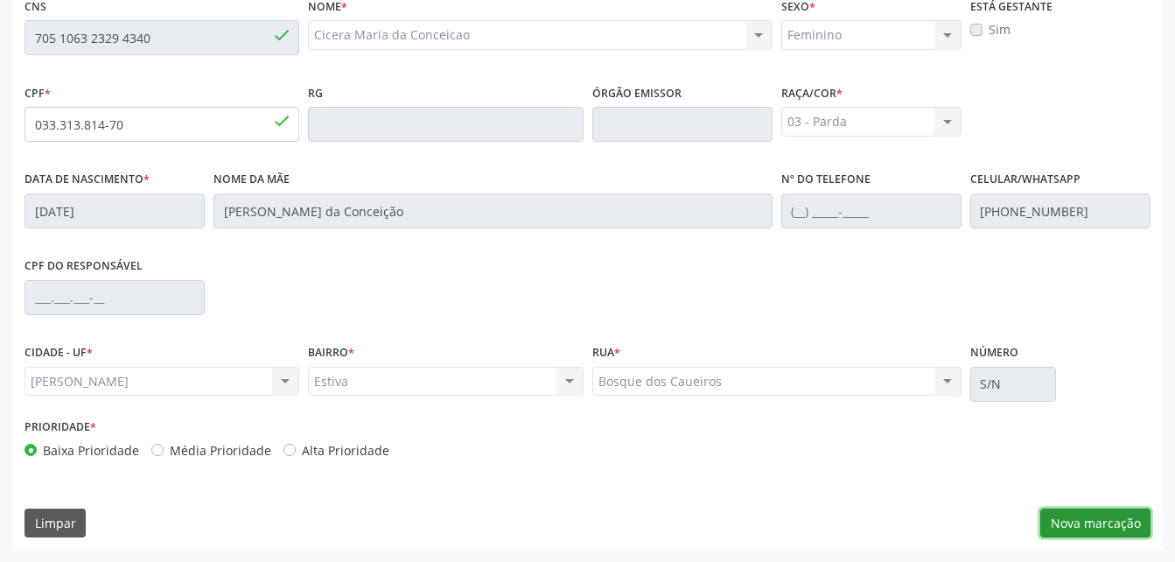
click at [1080, 528] on button "Nova marcação" at bounding box center [1095, 523] width 110 height 30
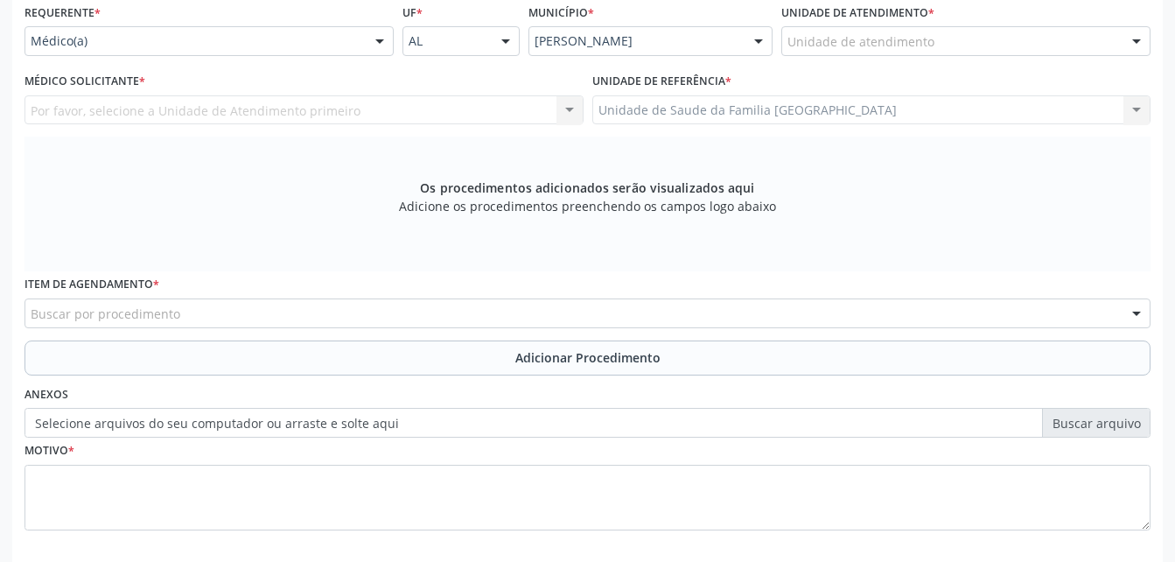
scroll to position [374, 0]
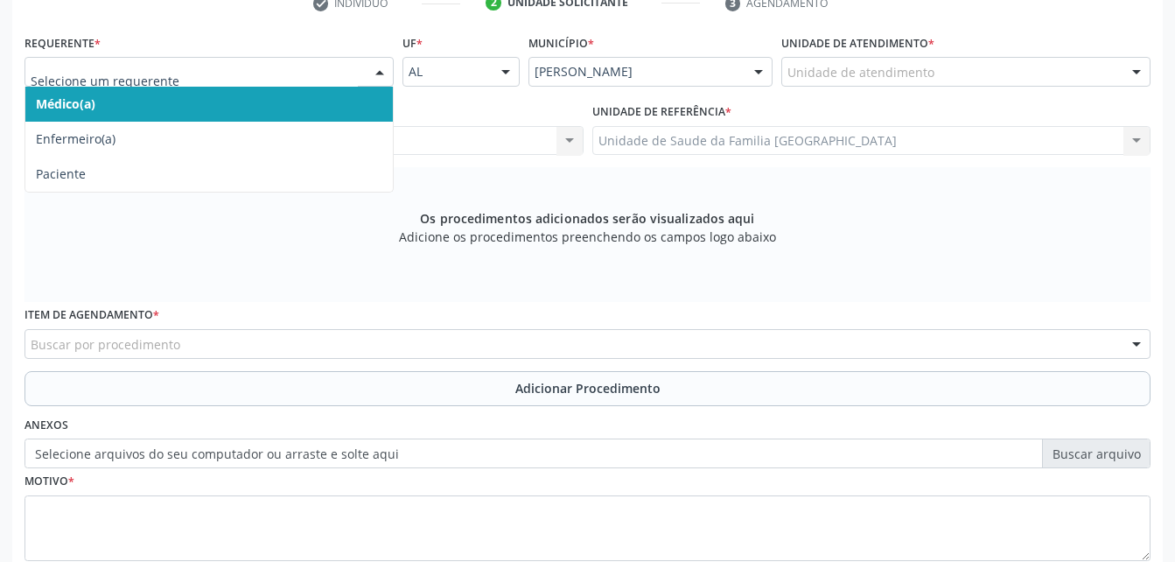
click at [360, 72] on div at bounding box center [208, 72] width 369 height 30
click at [360, 111] on span "Médico(a)" at bounding box center [208, 104] width 367 height 35
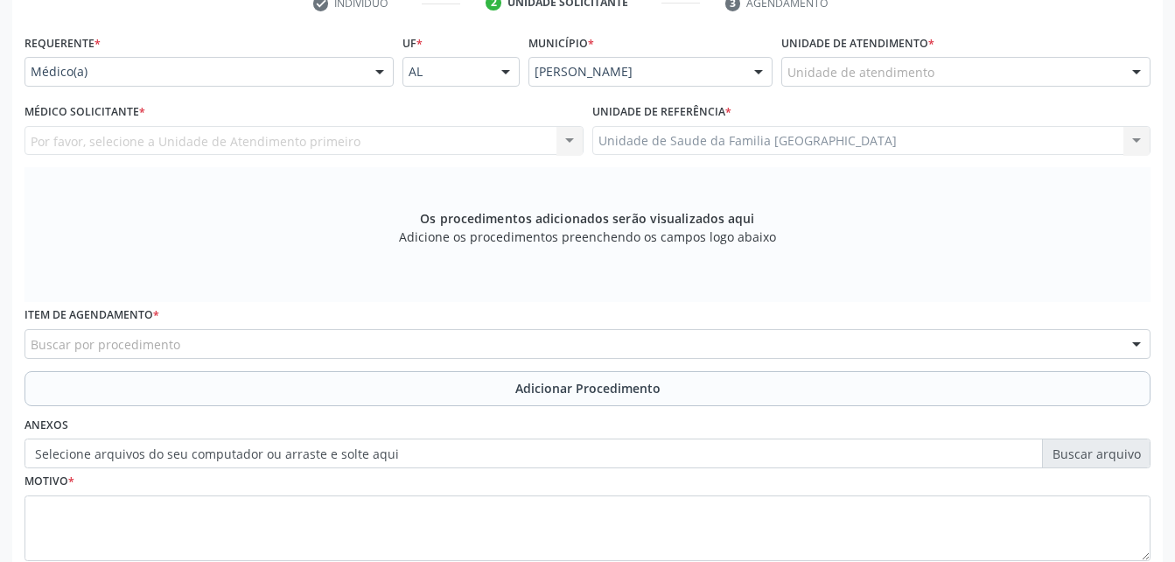
click at [930, 85] on div "Unidade de atendimento" at bounding box center [965, 72] width 369 height 30
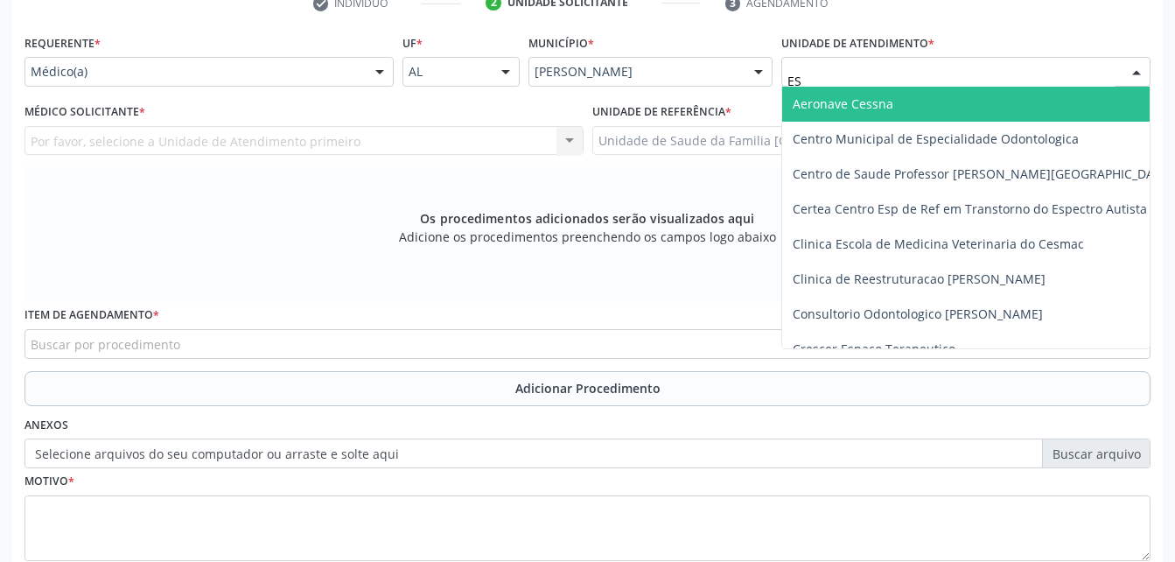
type input "EST"
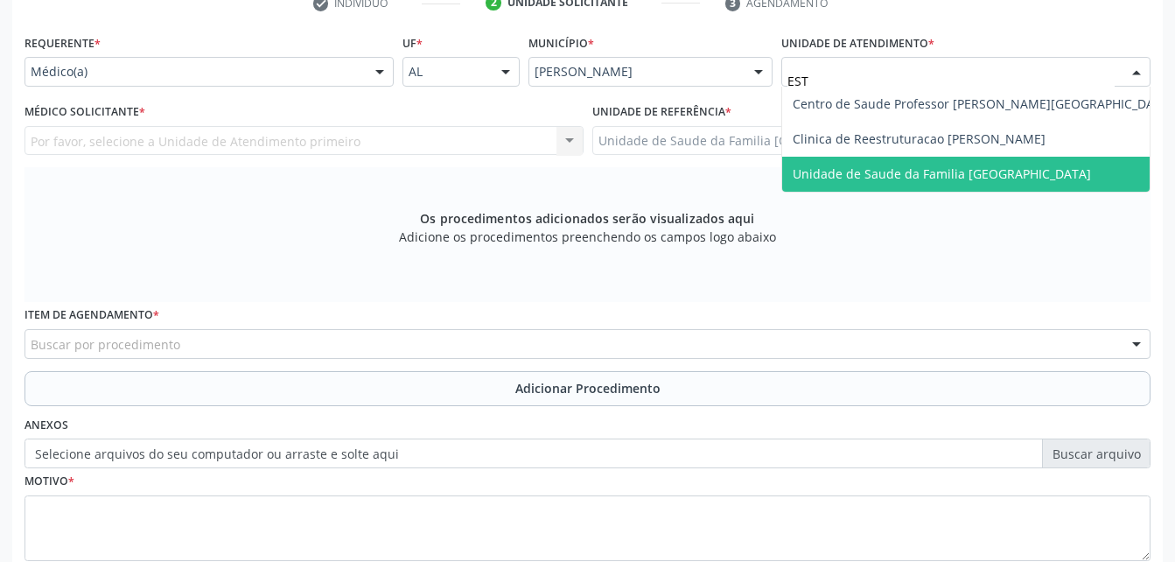
click at [958, 167] on span "Unidade de Saude da Familia [GEOGRAPHIC_DATA]" at bounding box center [942, 173] width 298 height 17
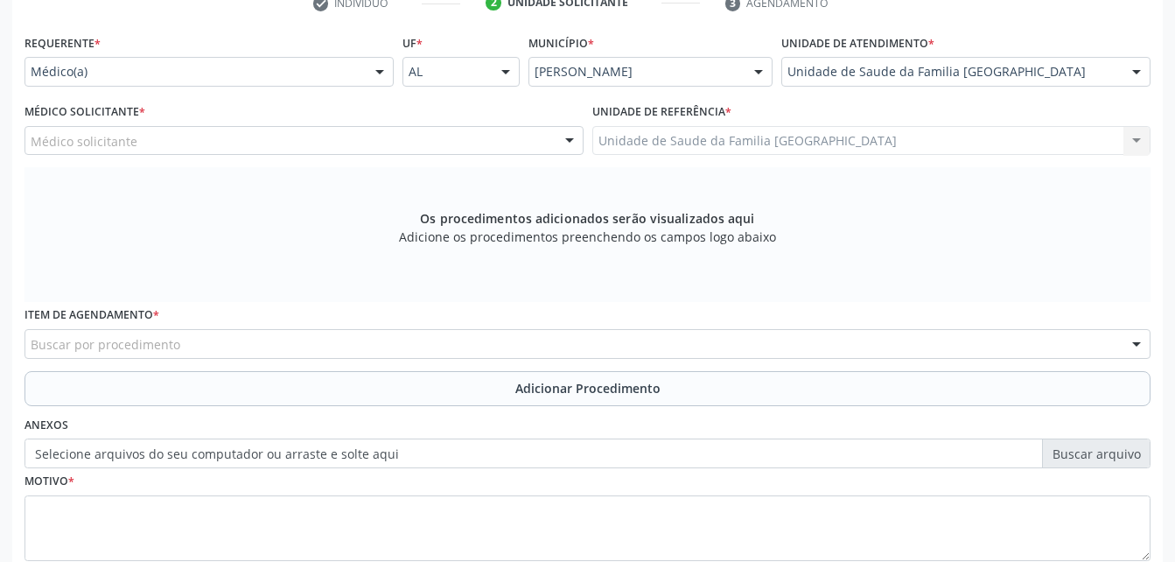
click at [275, 147] on div "Médico solicitante" at bounding box center [303, 141] width 559 height 30
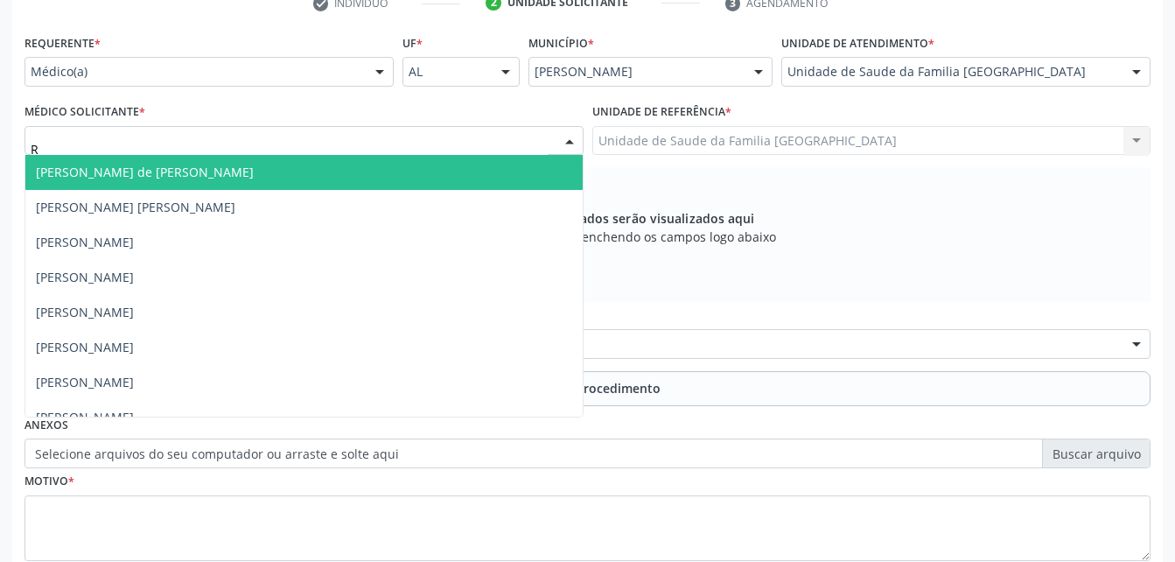
type input "RO"
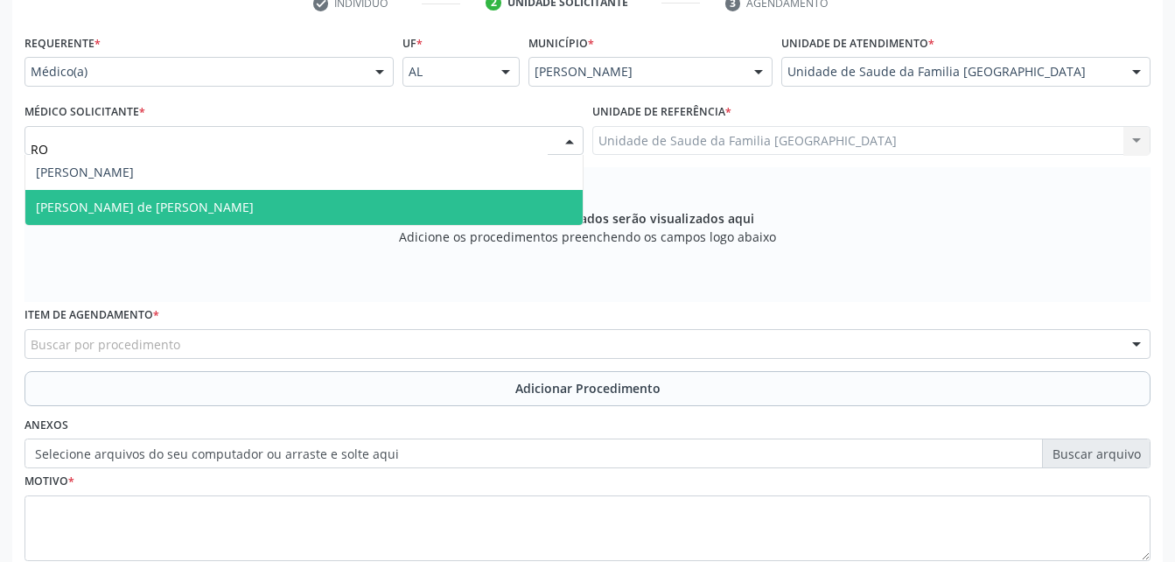
click at [290, 209] on span "[PERSON_NAME] de [PERSON_NAME]" at bounding box center [303, 207] width 557 height 35
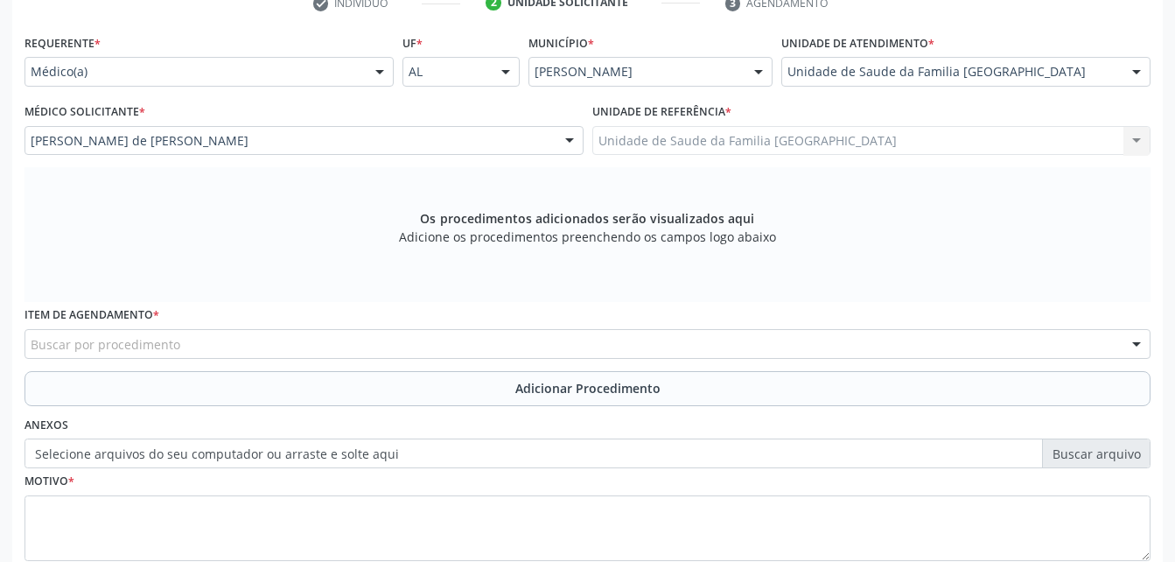
click at [328, 346] on div "Buscar por procedimento" at bounding box center [587, 344] width 1126 height 30
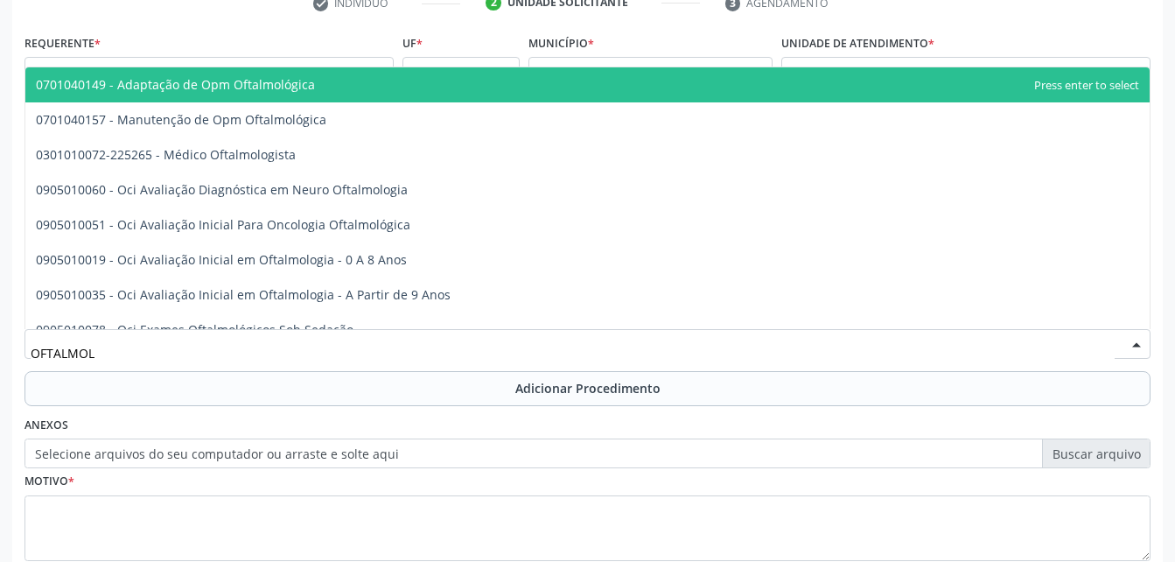
type input "OFTALMOLO"
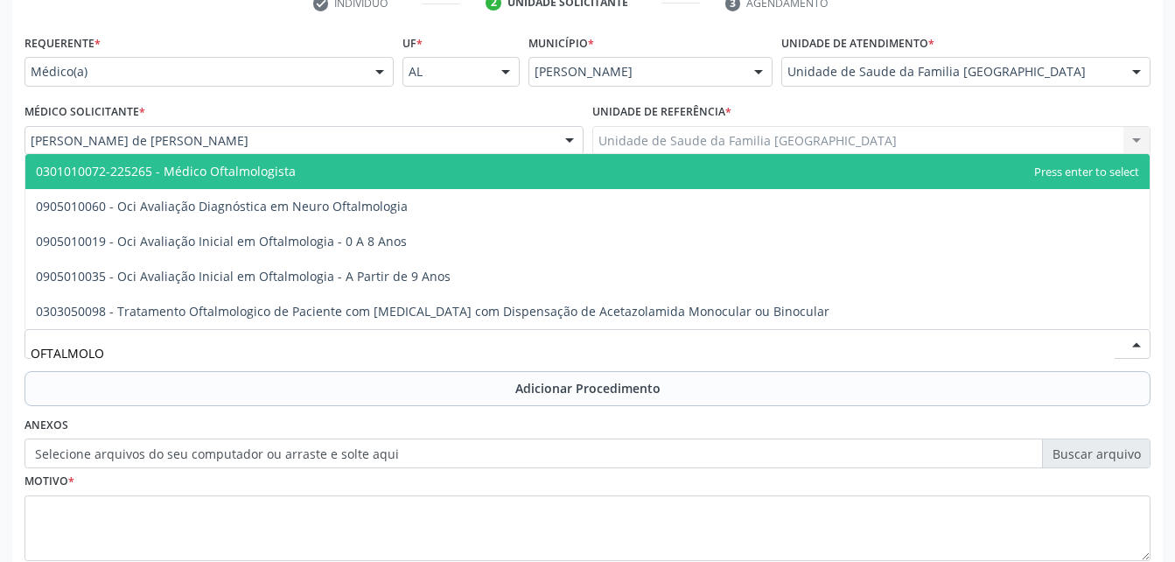
click at [328, 171] on span "0301010072-225265 - Médico Oftalmologista" at bounding box center [587, 171] width 1124 height 35
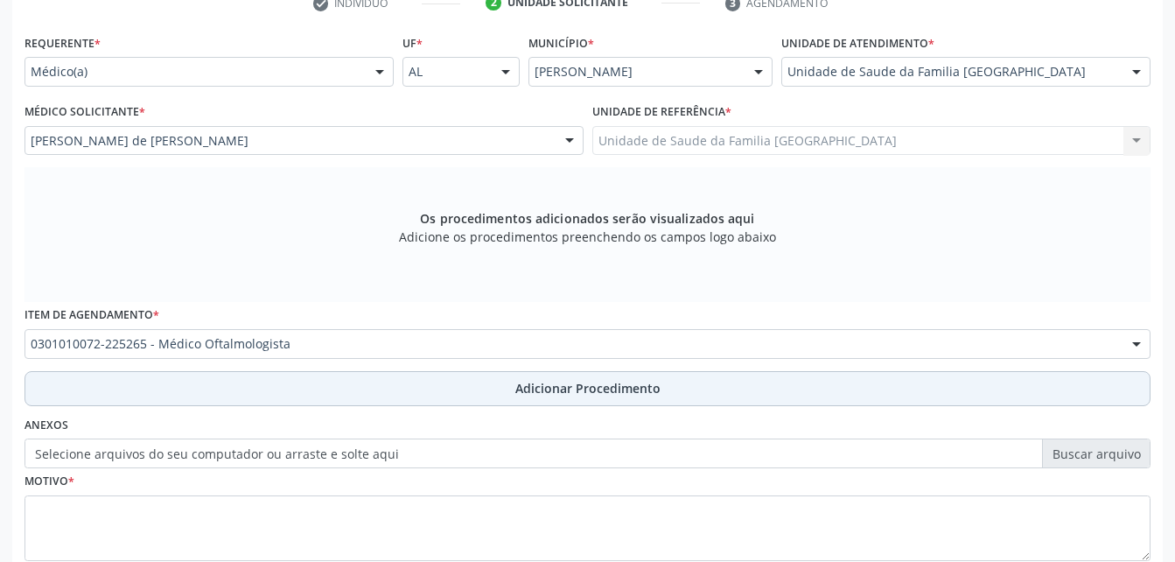
click at [417, 374] on button "Adicionar Procedimento" at bounding box center [587, 388] width 1126 height 35
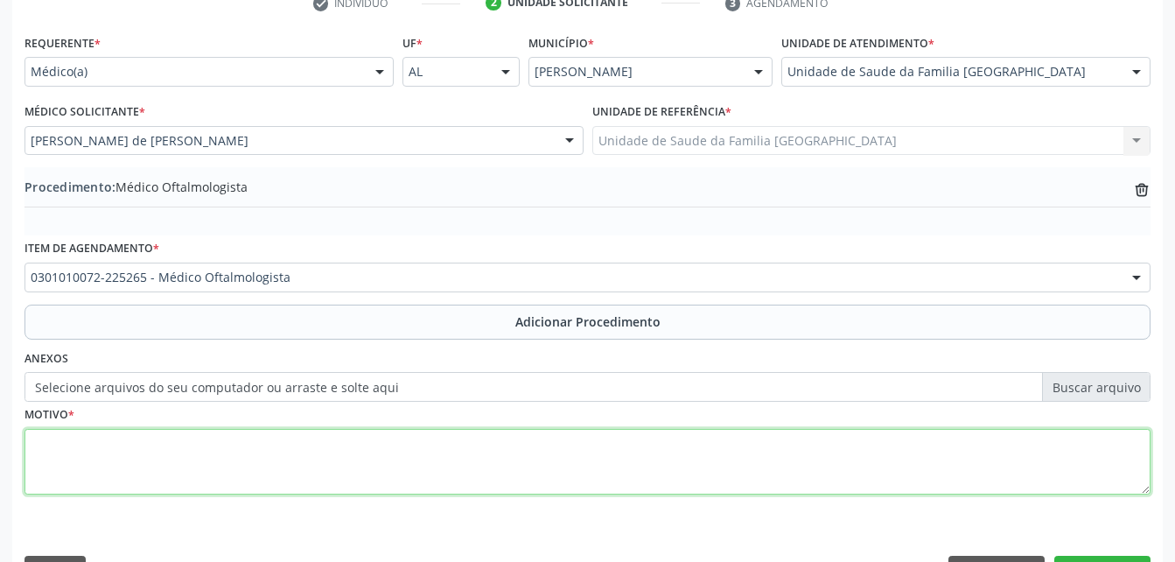
click at [373, 472] on textarea at bounding box center [587, 462] width 1126 height 66
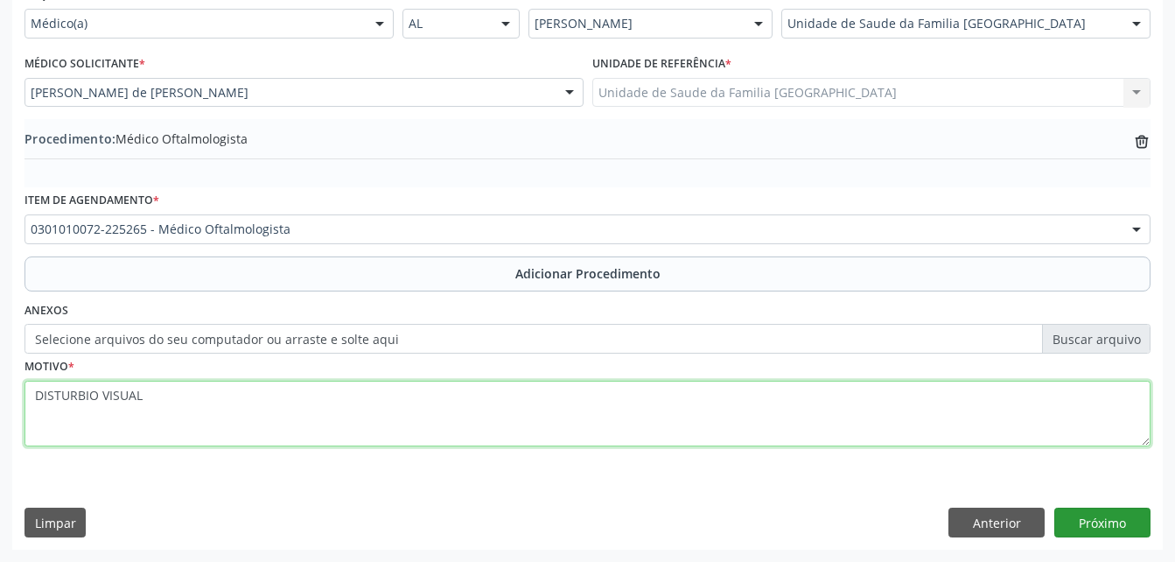
type textarea "DISTURBIO VISUAL"
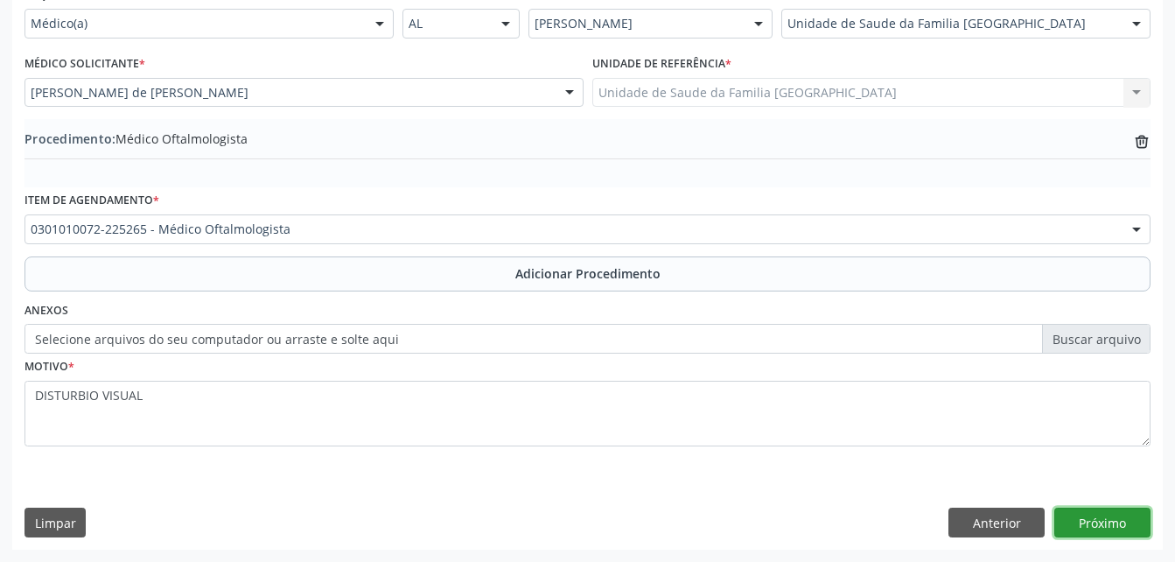
click at [1122, 527] on button "Próximo" at bounding box center [1102, 522] width 96 height 30
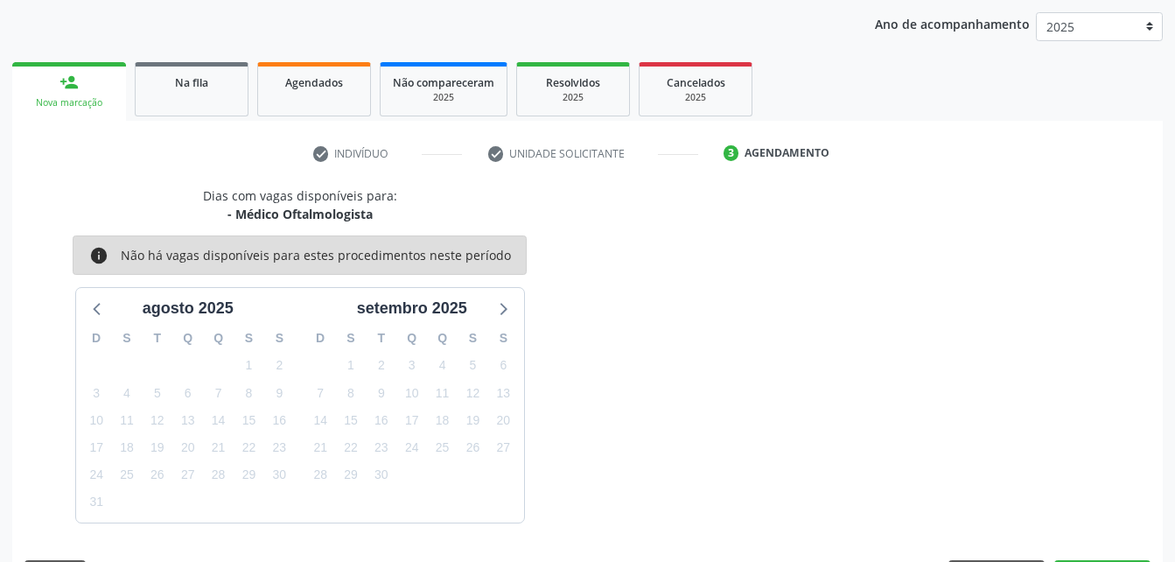
scroll to position [276, 0]
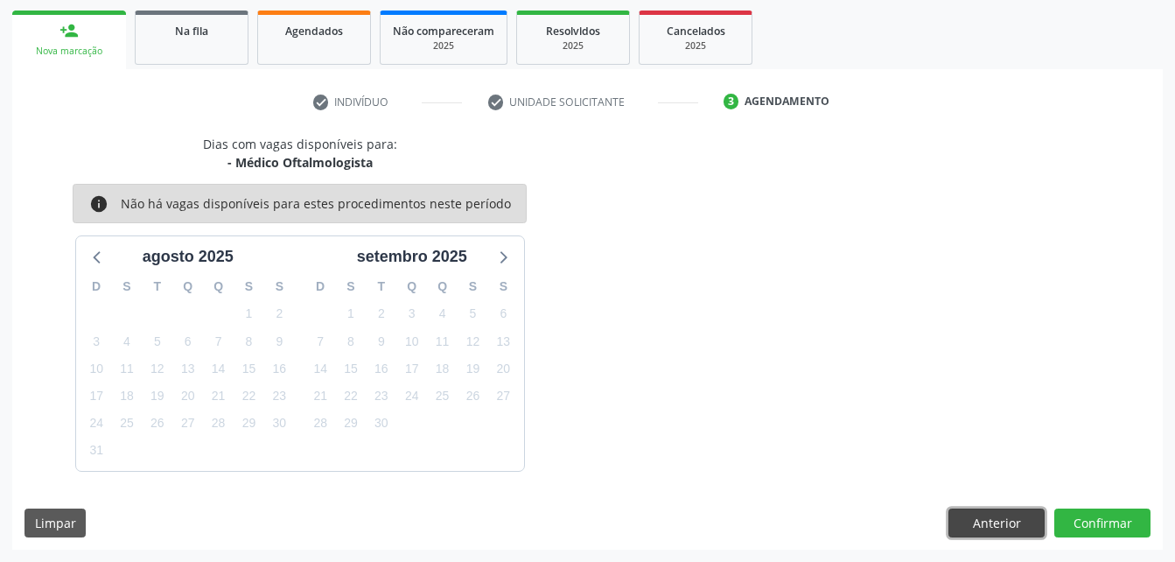
click at [1033, 529] on button "Anterior" at bounding box center [996, 523] width 96 height 30
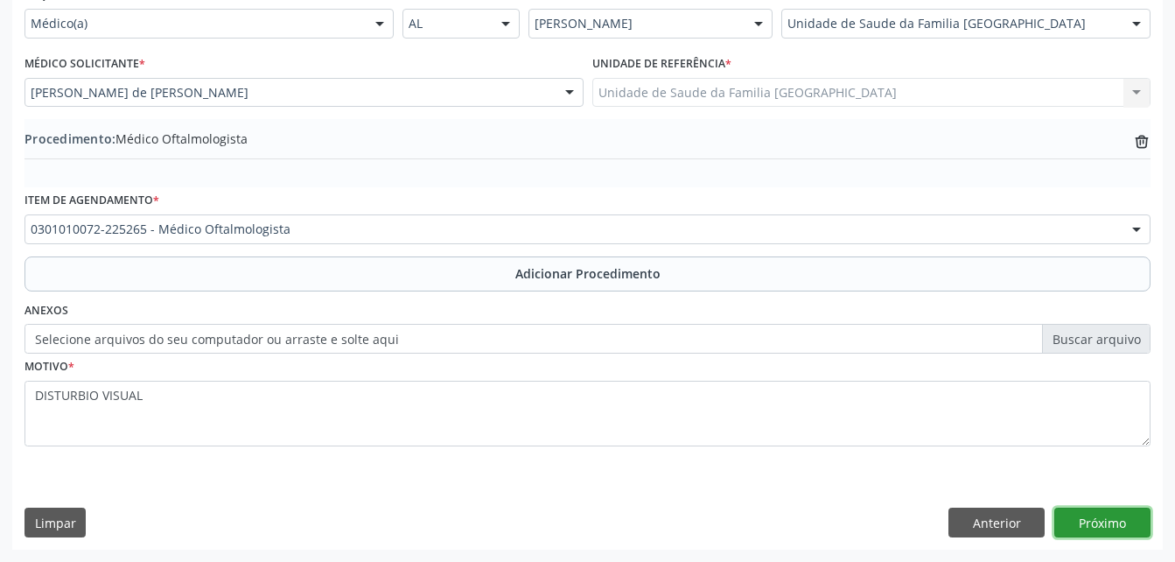
click at [1112, 526] on button "Próximo" at bounding box center [1102, 522] width 96 height 30
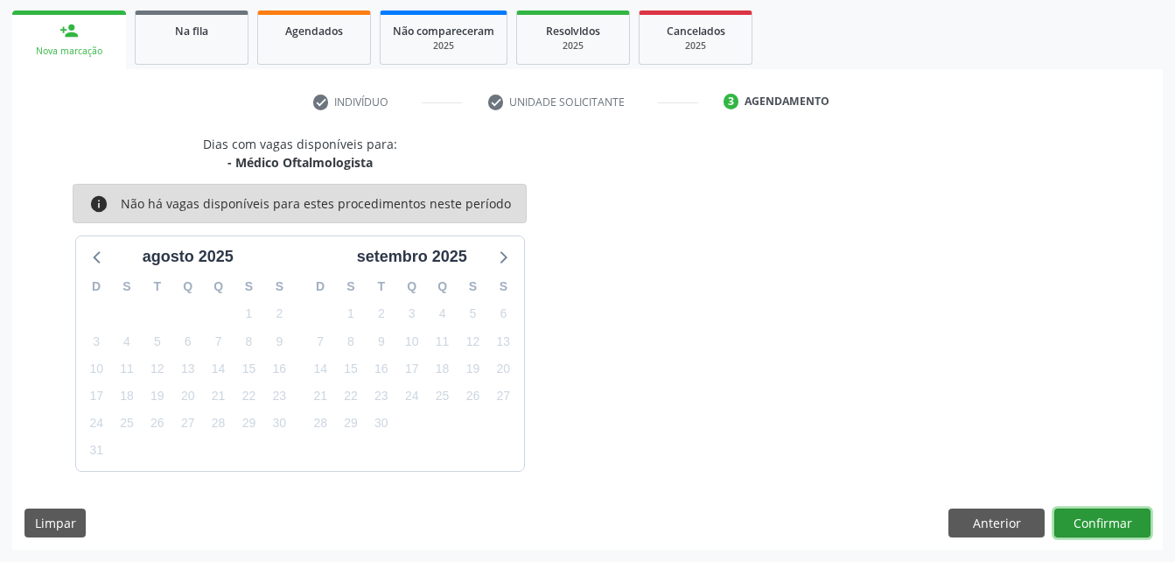
click at [1081, 526] on button "Confirmar" at bounding box center [1102, 523] width 96 height 30
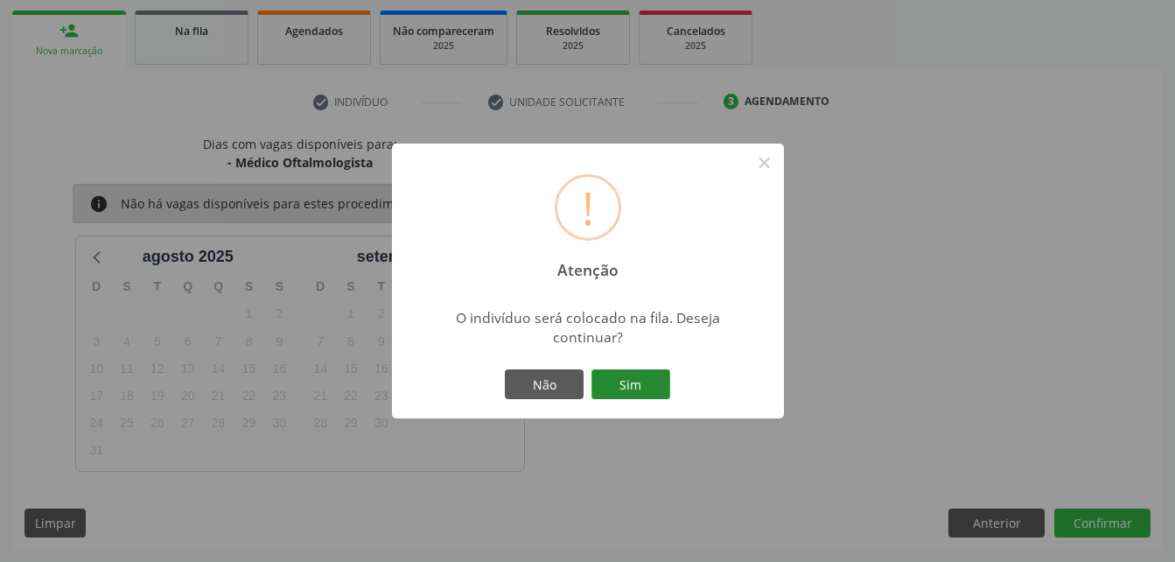
click at [651, 389] on button "Sim" at bounding box center [630, 384] width 79 height 30
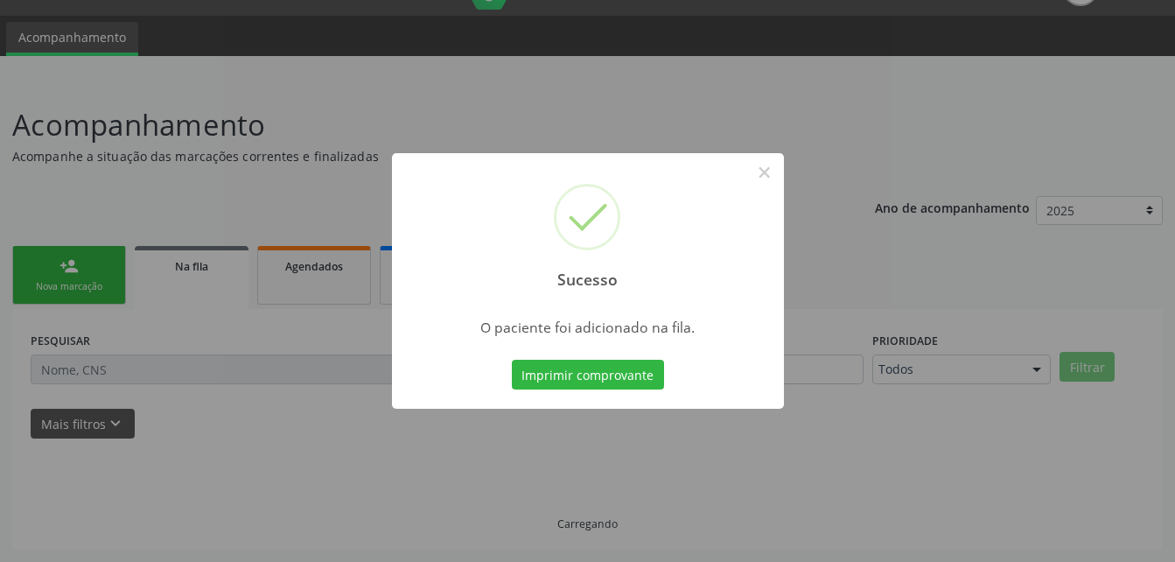
scroll to position [40, 0]
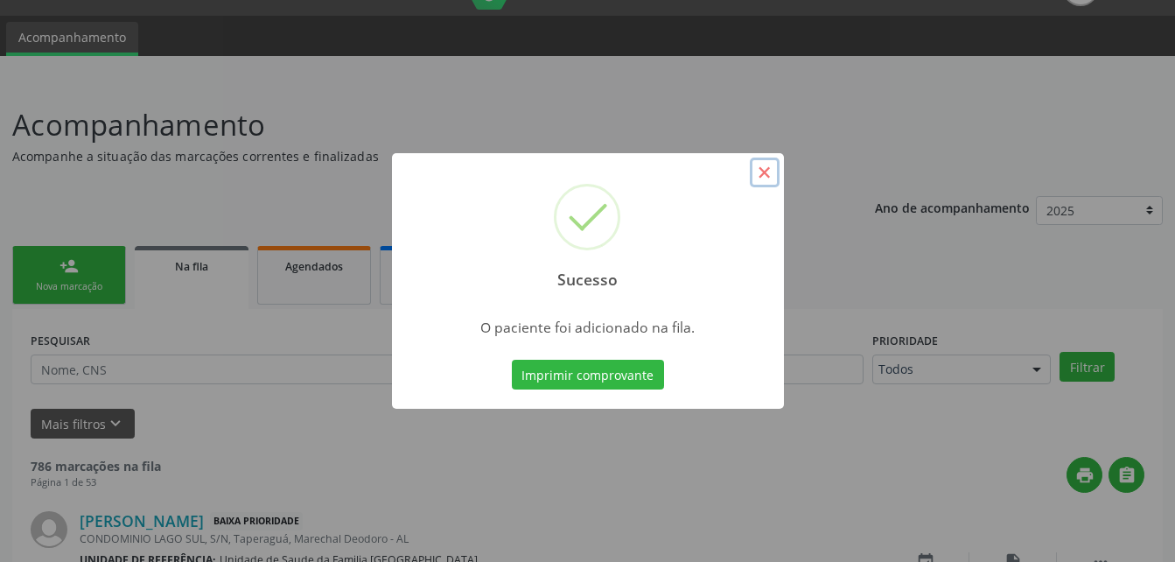
click at [769, 178] on button "×" at bounding box center [765, 172] width 30 height 30
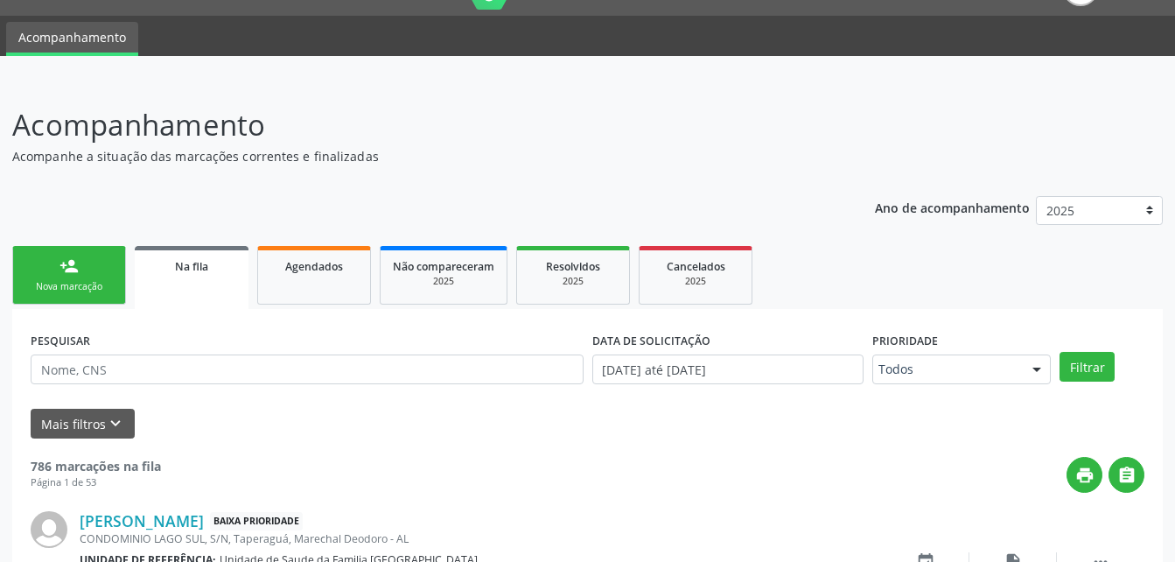
click at [75, 288] on div "Nova marcação" at bounding box center [68, 286] width 87 height 13
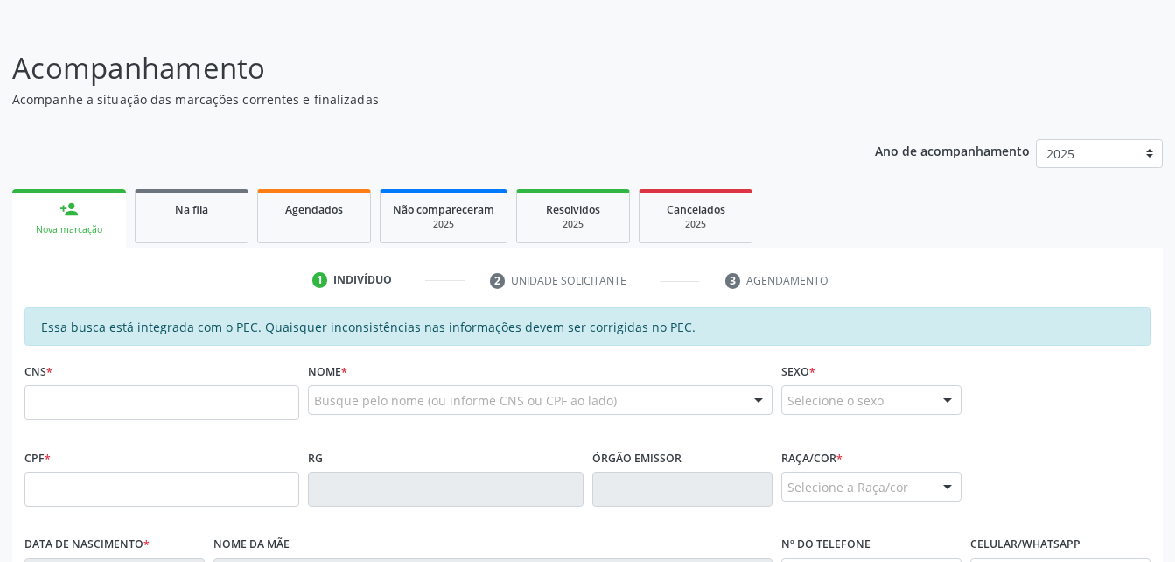
scroll to position [128, 0]
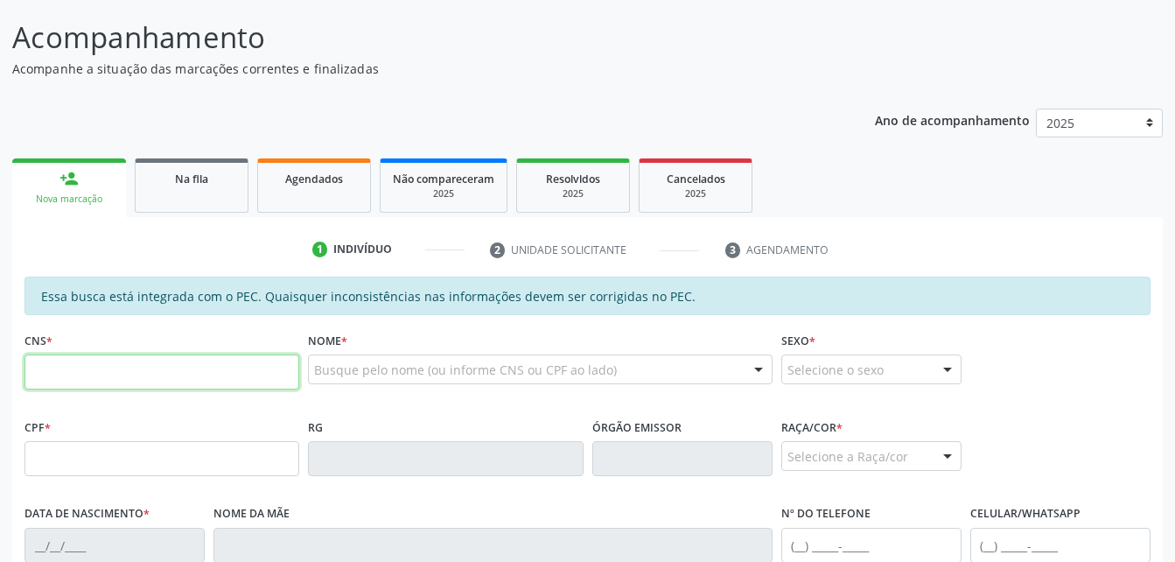
click at [153, 361] on input "text" at bounding box center [161, 371] width 275 height 35
type input "700 5015 0228 5851"
type input "757.399.504-06"
type input "[DATE]"
type input "[PERSON_NAME] da Conceição"
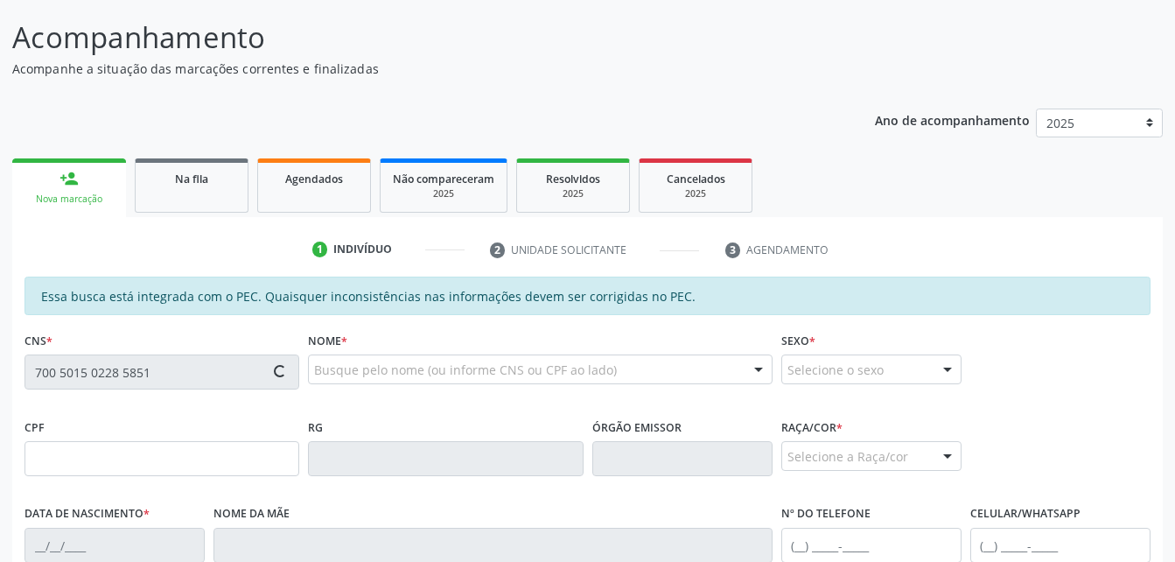
type input "[PHONE_NUMBER]"
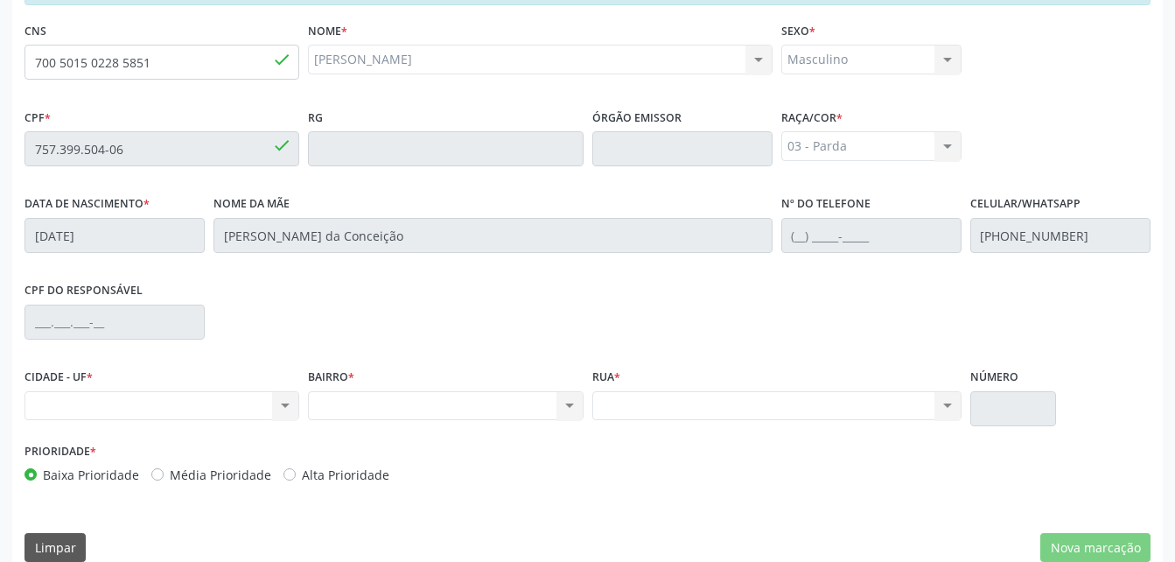
scroll to position [462, 0]
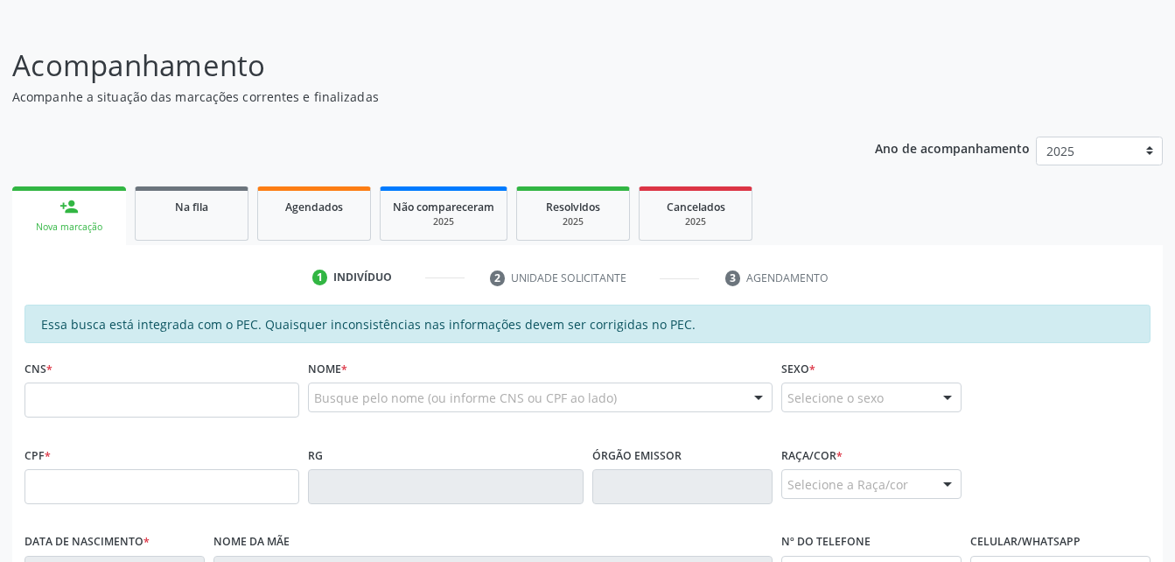
scroll to position [262, 0]
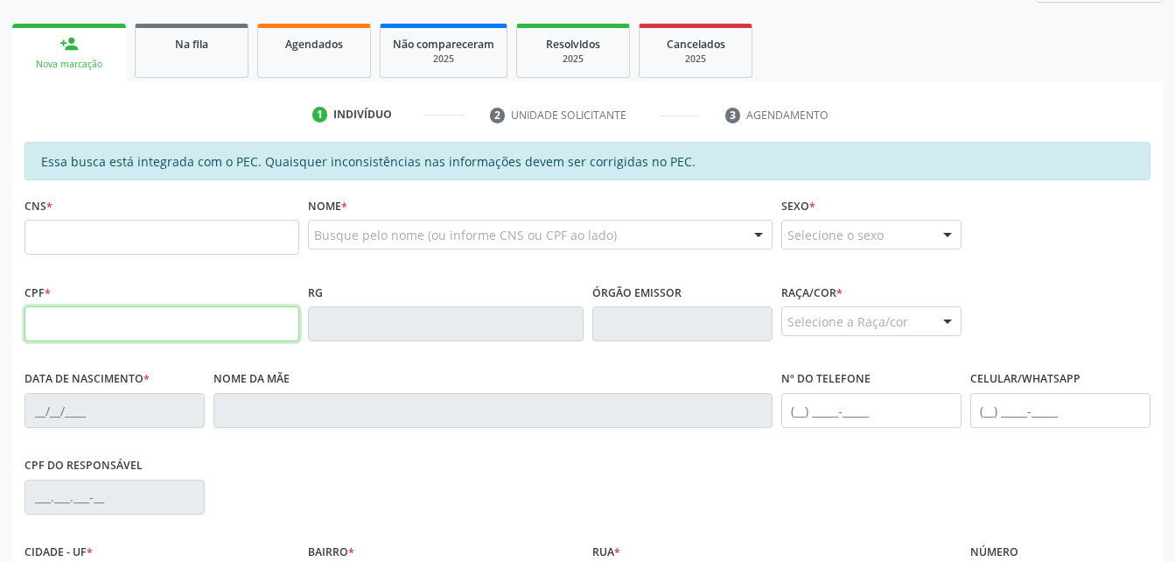
click at [94, 307] on input "text" at bounding box center [161, 323] width 275 height 35
type input "255.493.594-72"
type input "704 7025 4848 7440"
type input "[DATE]"
type input "[PERSON_NAME]"
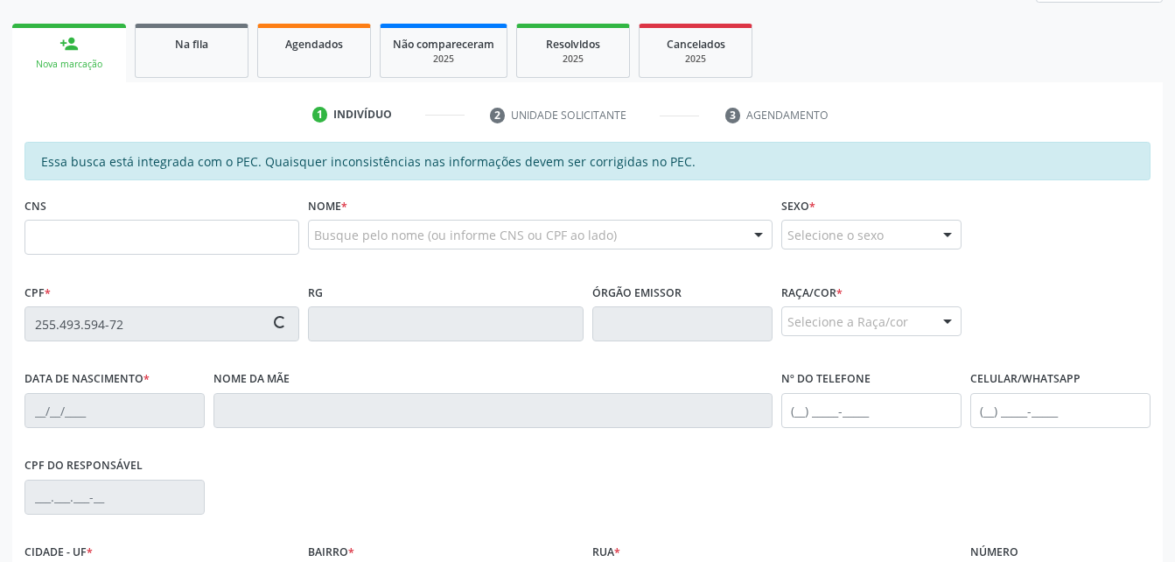
type input "[PHONE_NUMBER]"
type input "203"
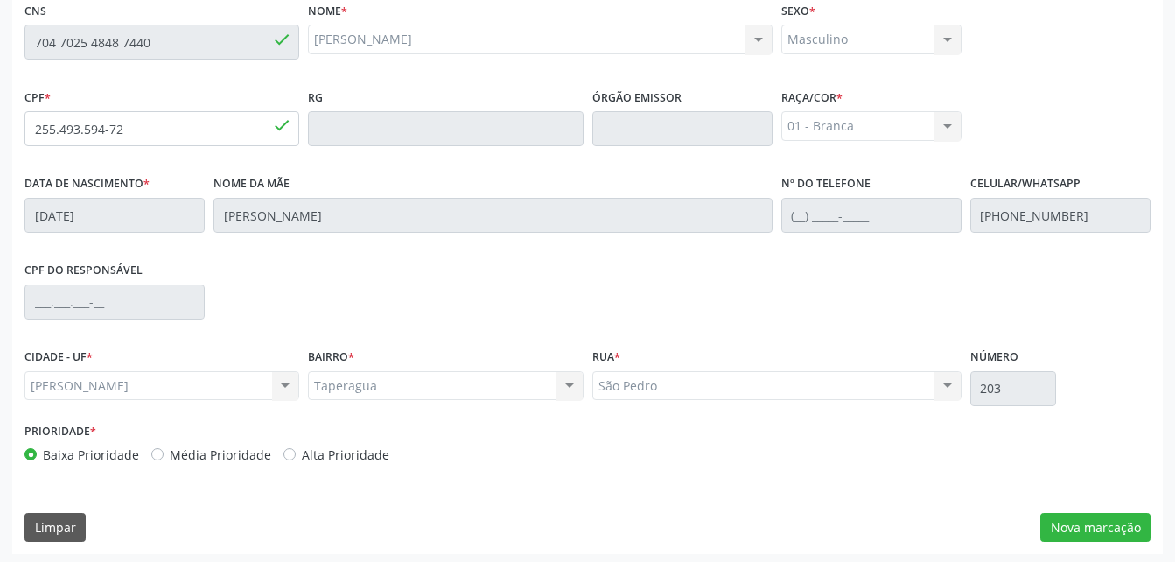
scroll to position [462, 0]
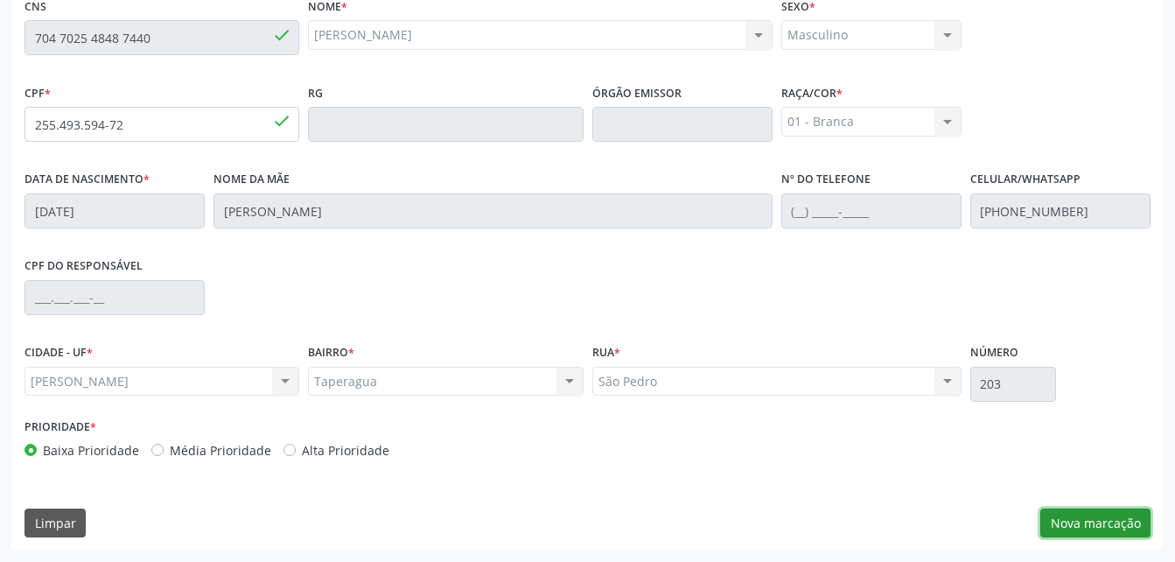
click at [1117, 531] on button "Nova marcação" at bounding box center [1095, 523] width 110 height 30
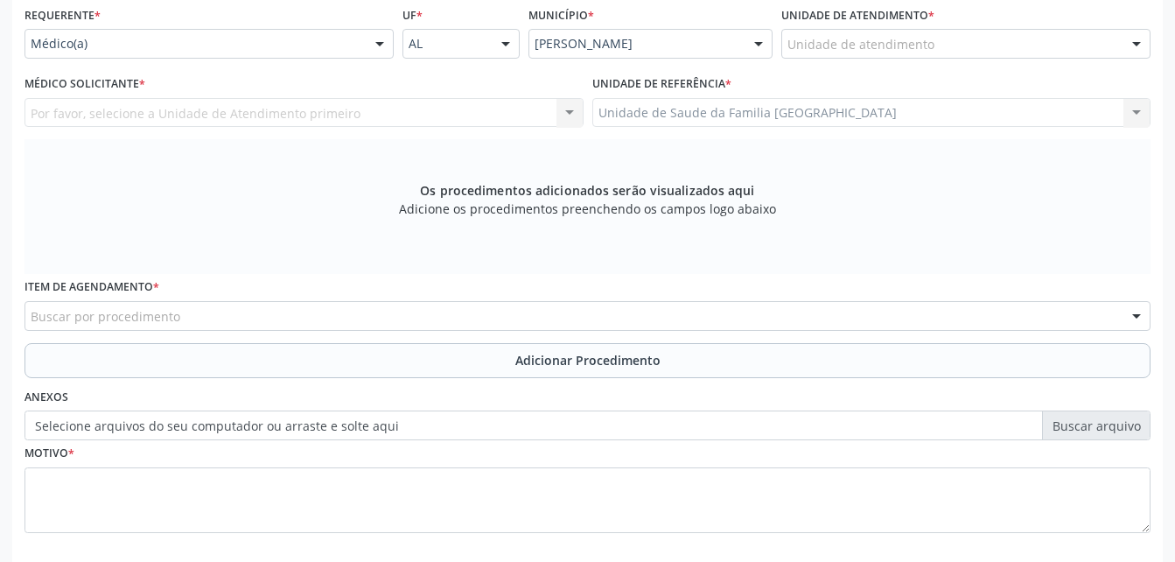
scroll to position [374, 0]
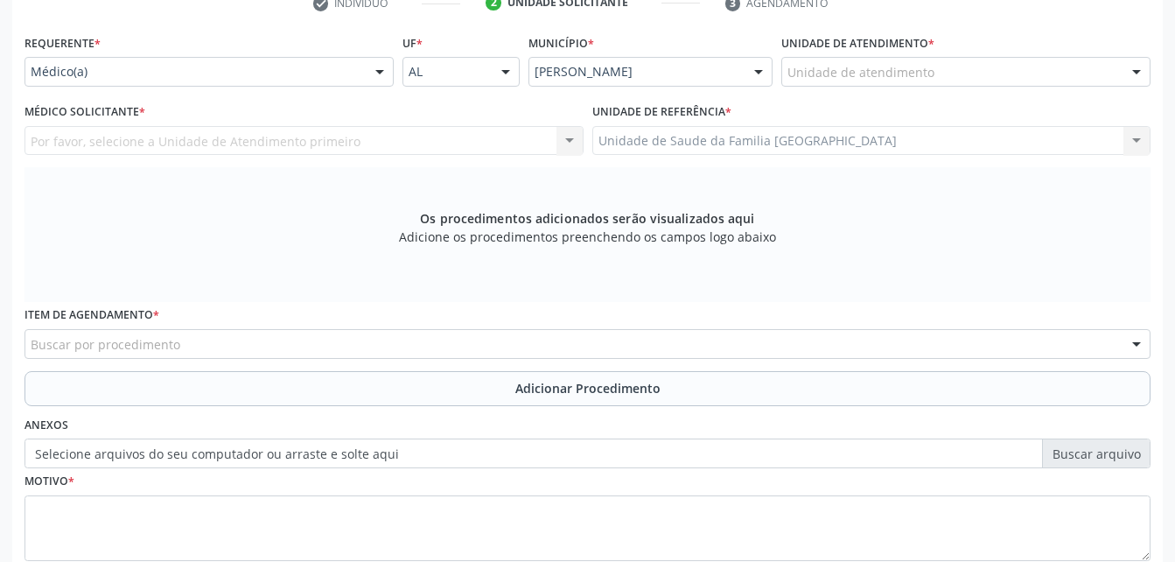
click at [344, 54] on div "Requerente * Médico(a) Médico(a) Enfermeiro(a) Paciente Nenhum resultado encont…" at bounding box center [208, 58] width 369 height 56
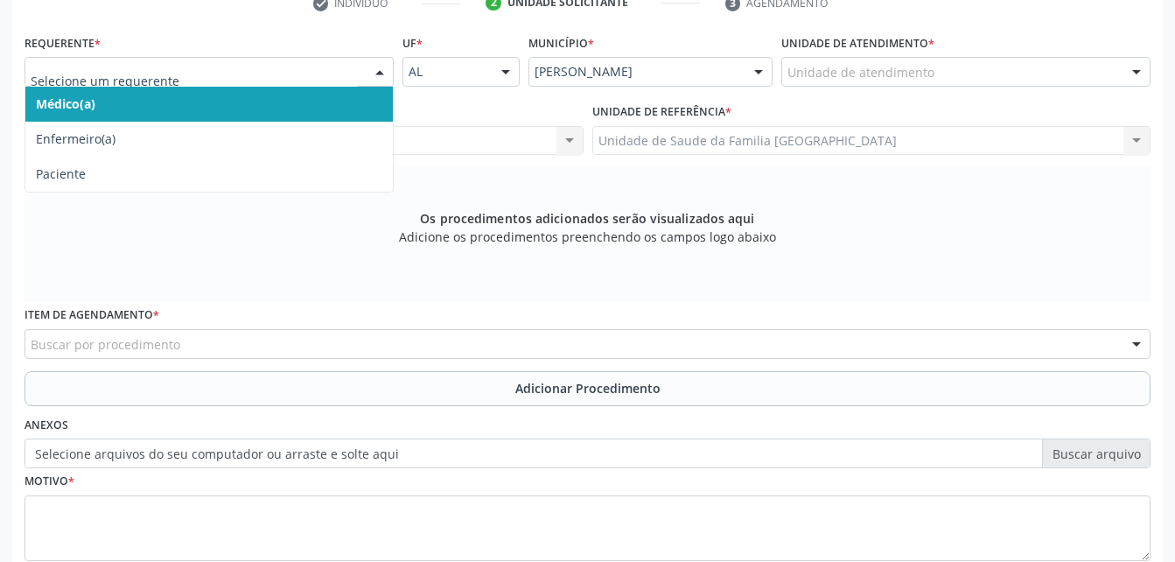
click at [366, 105] on span "Médico(a)" at bounding box center [208, 104] width 367 height 35
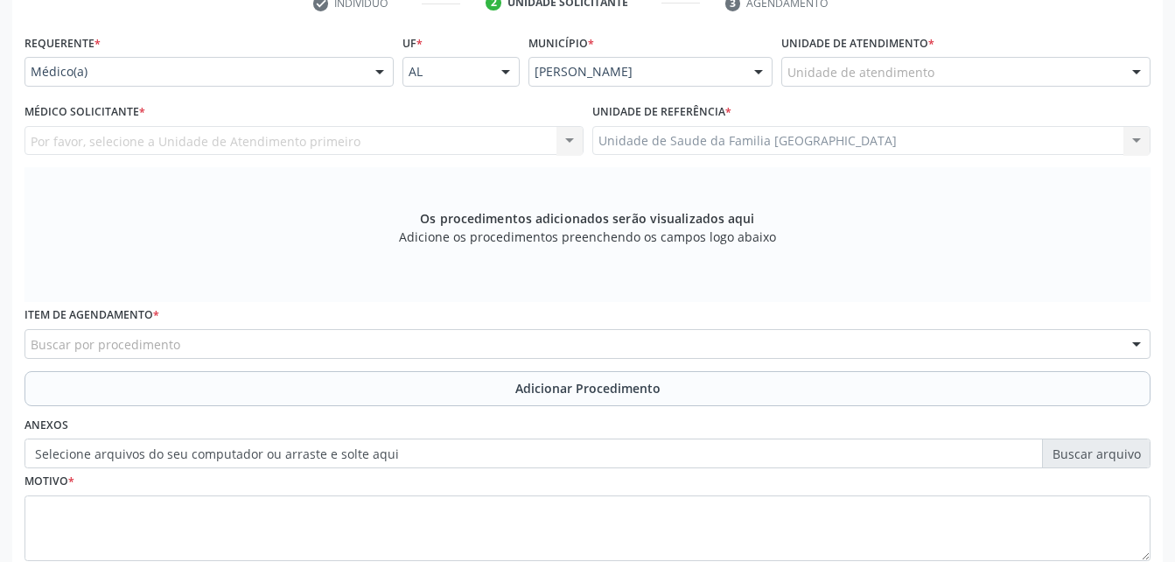
click at [970, 70] on div "Unidade de atendimento" at bounding box center [965, 72] width 369 height 30
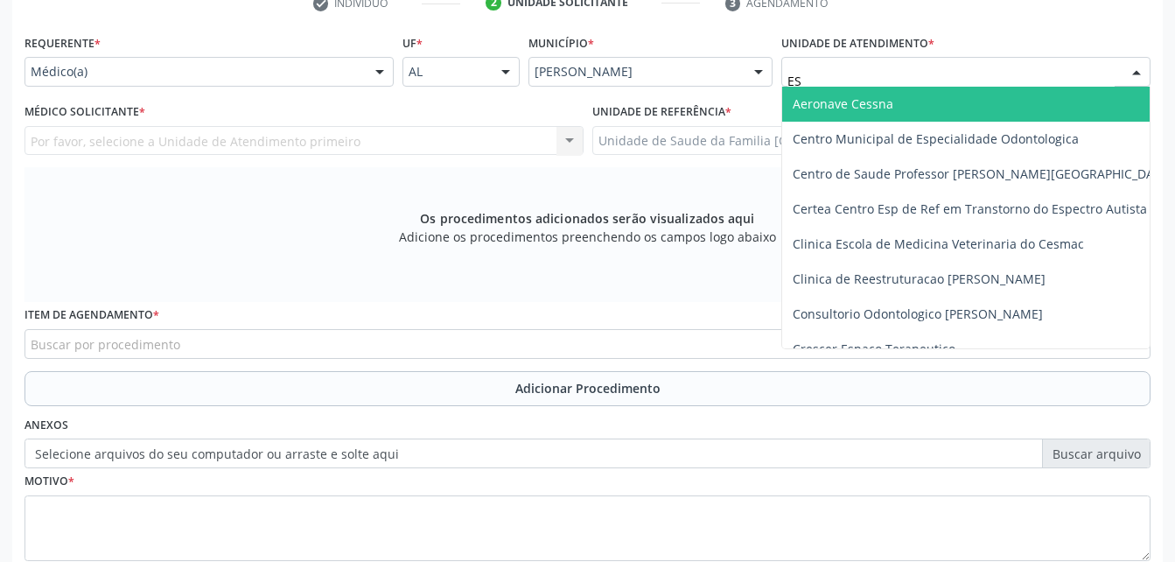
type input "EST"
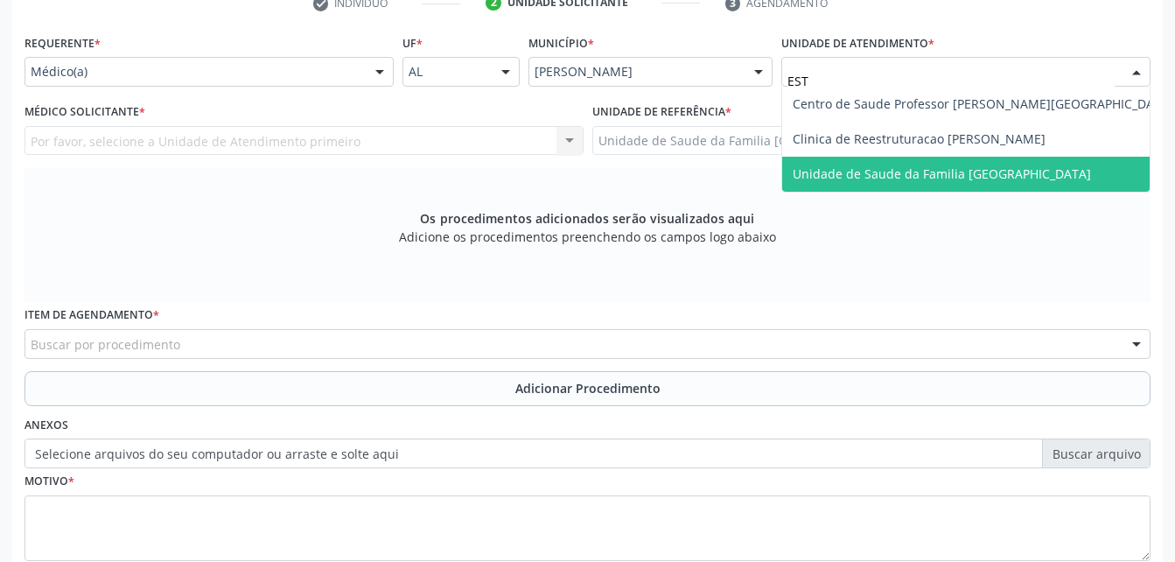
click at [1031, 173] on span "Unidade de Saude da Familia [GEOGRAPHIC_DATA]" at bounding box center [942, 173] width 298 height 17
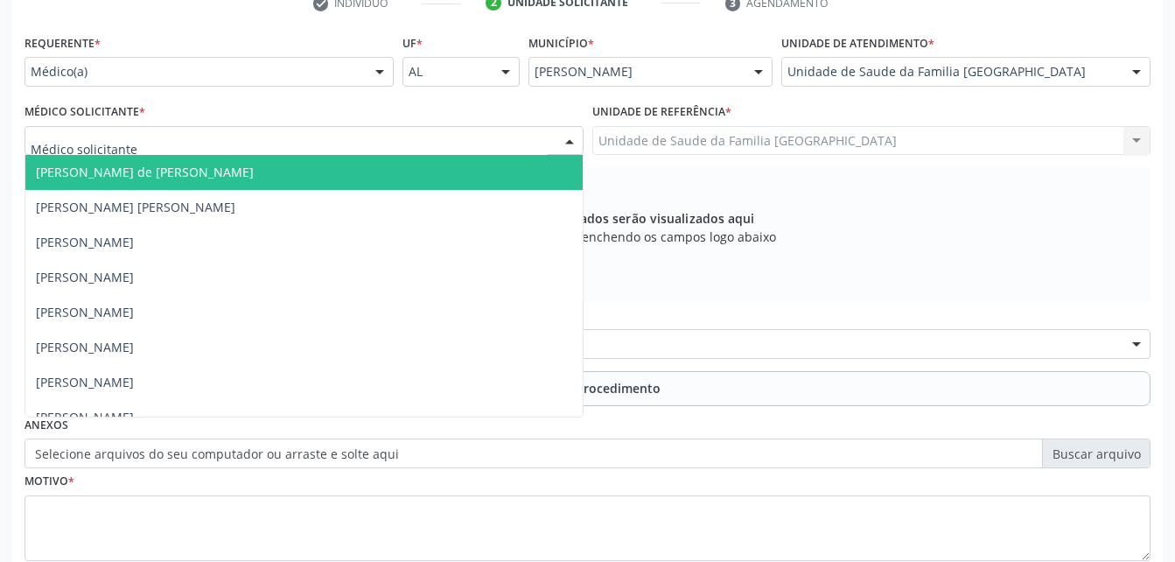
click at [341, 144] on div at bounding box center [303, 141] width 559 height 30
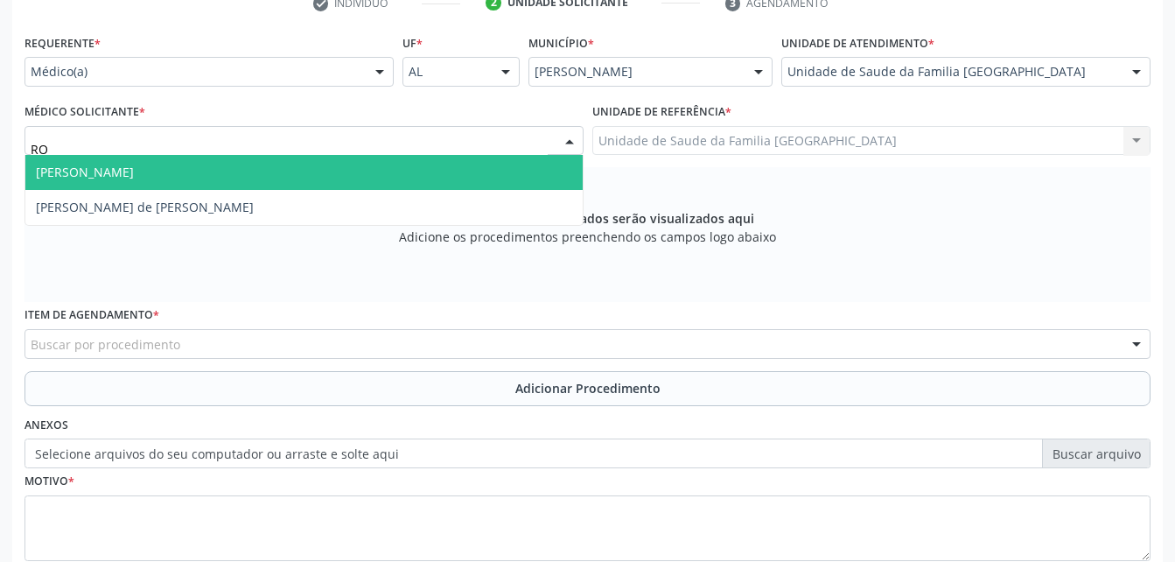
type input "ROD"
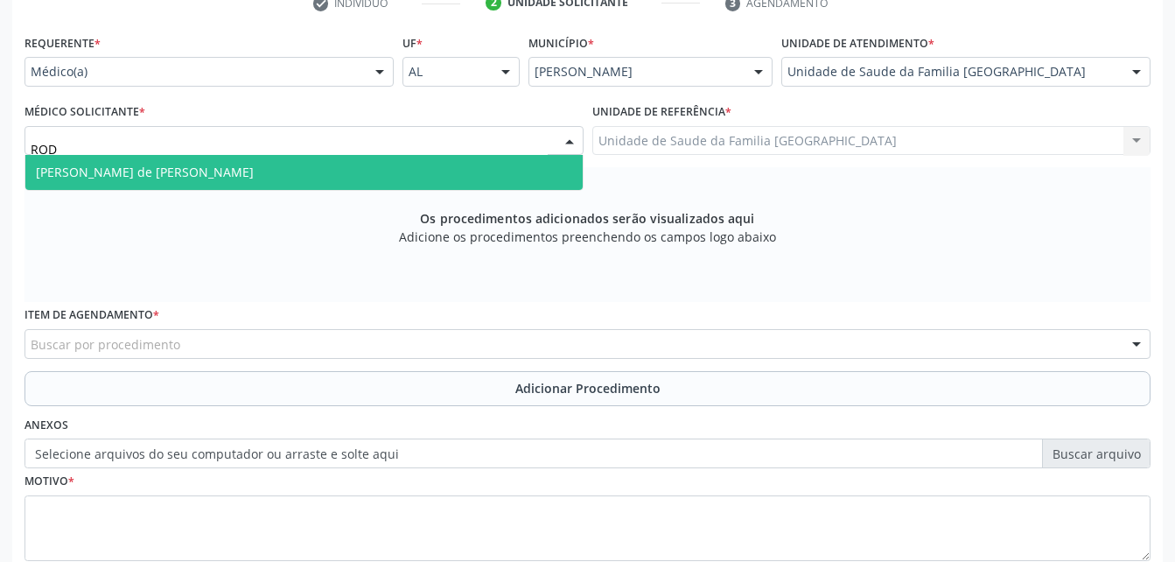
click at [379, 185] on span "[PERSON_NAME] de [PERSON_NAME]" at bounding box center [303, 172] width 557 height 35
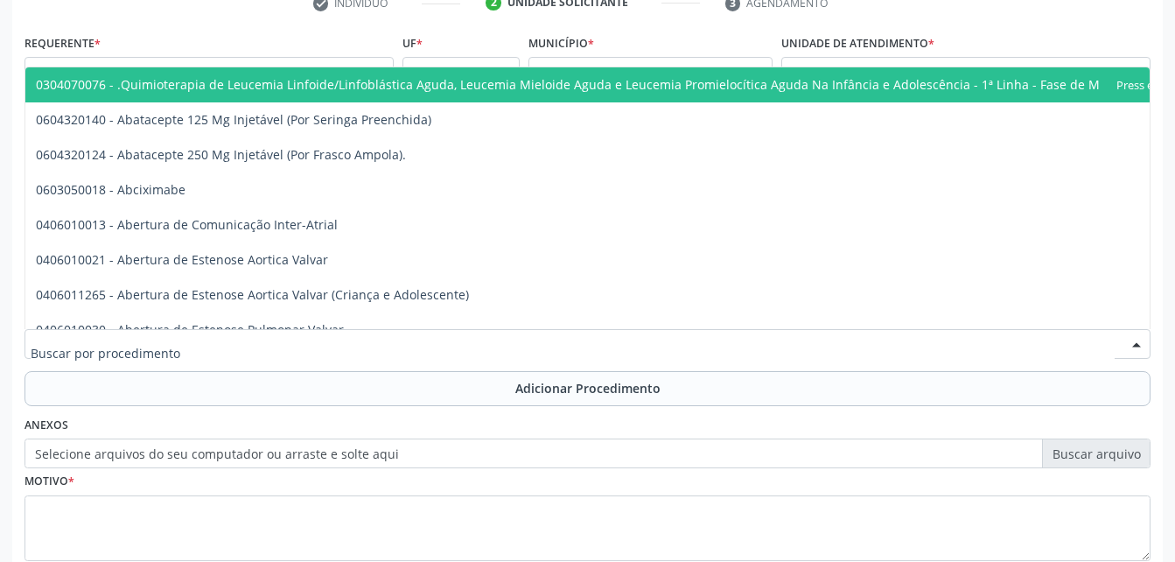
click at [429, 346] on div at bounding box center [587, 344] width 1126 height 30
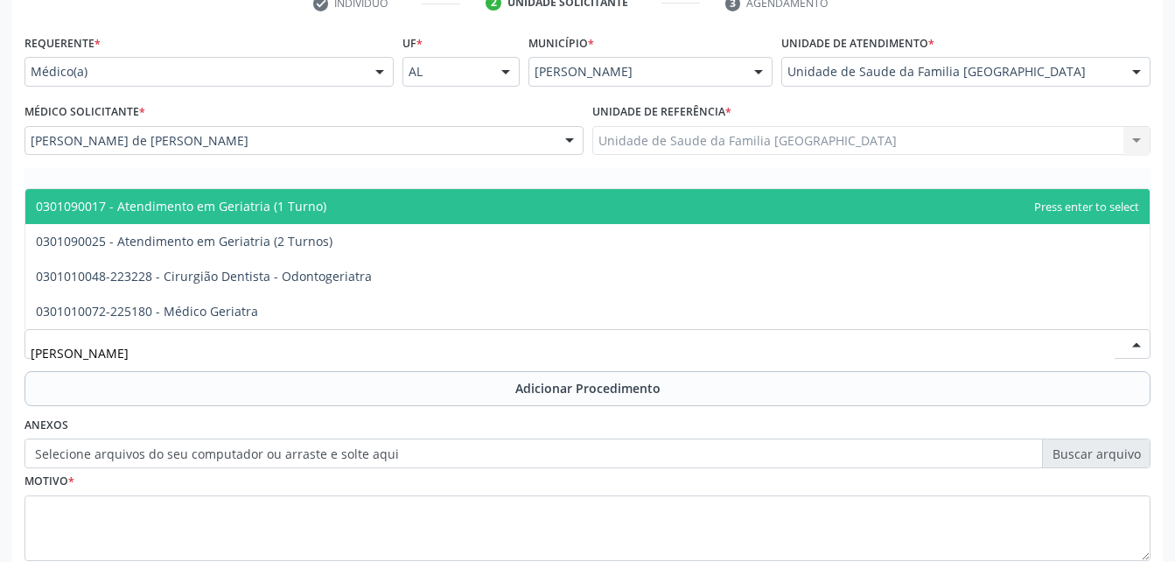
type input "GERIA"
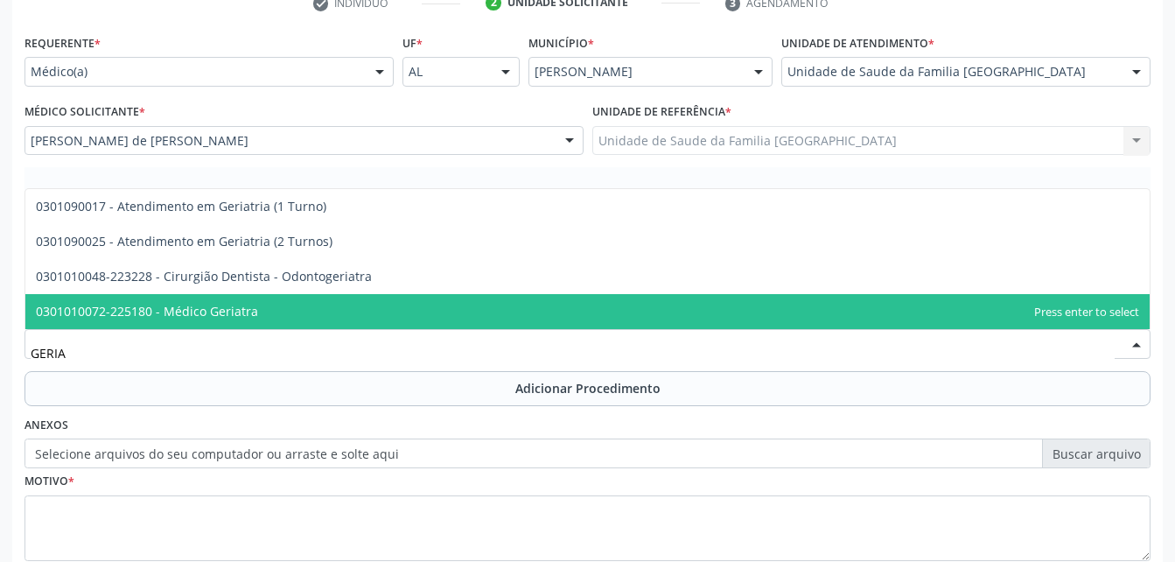
click at [423, 306] on span "0301010072-225180 - Médico Geriatra" at bounding box center [587, 311] width 1124 height 35
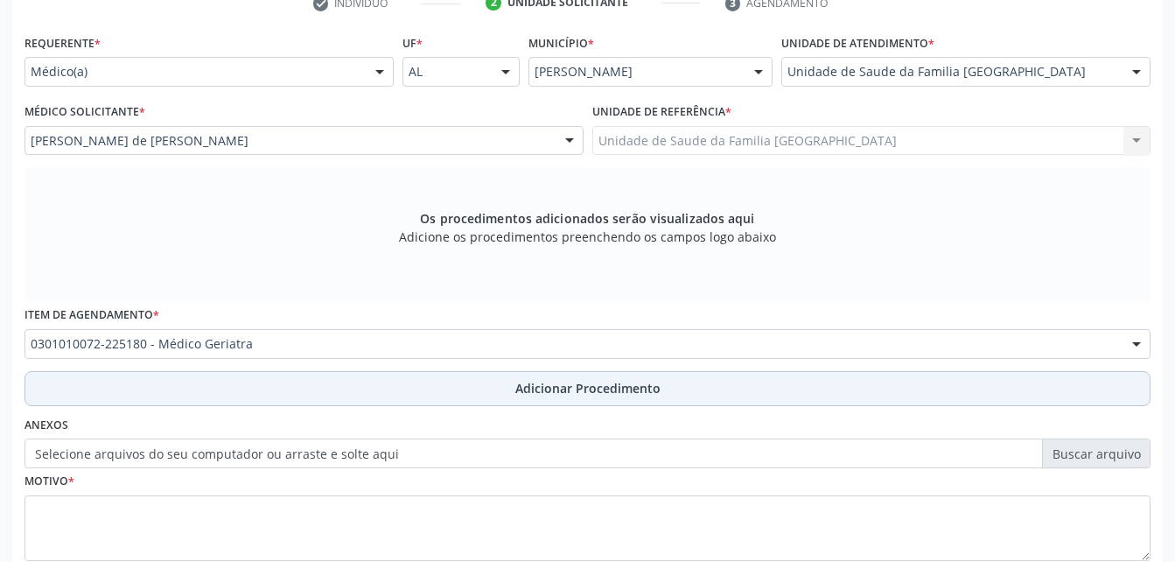
click at [478, 379] on button "Adicionar Procedimento" at bounding box center [587, 388] width 1126 height 35
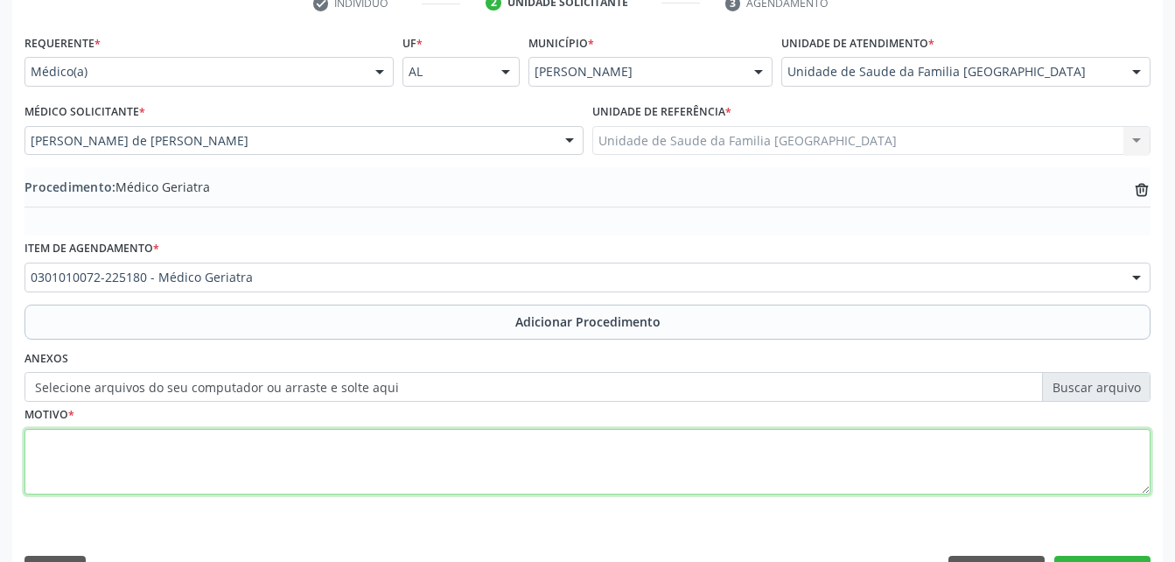
click at [484, 444] on textarea at bounding box center [587, 462] width 1126 height 66
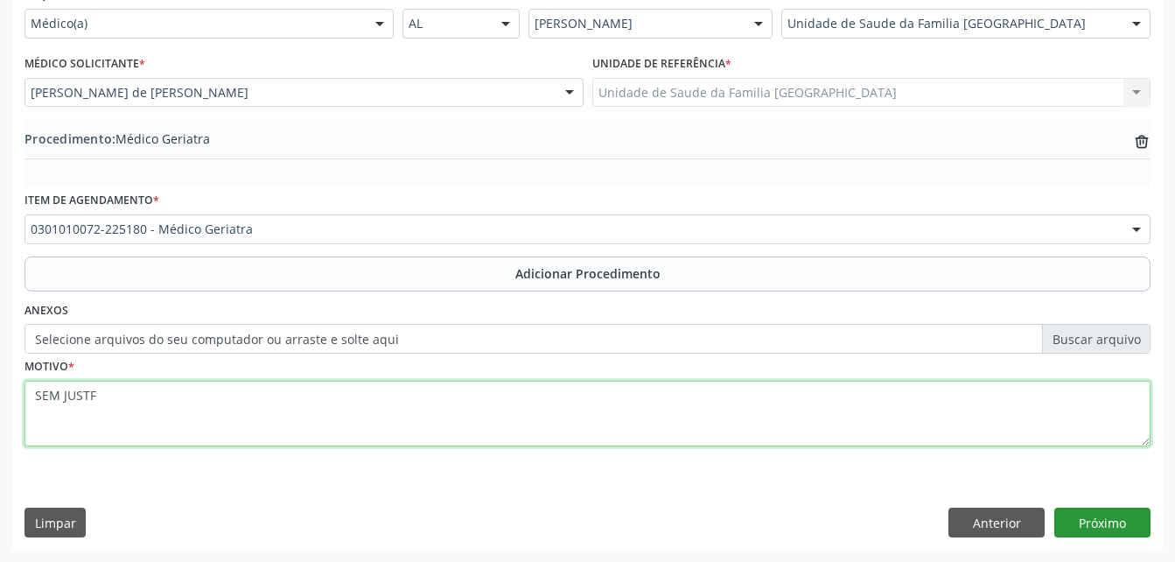
type textarea "SEM JUSTF"
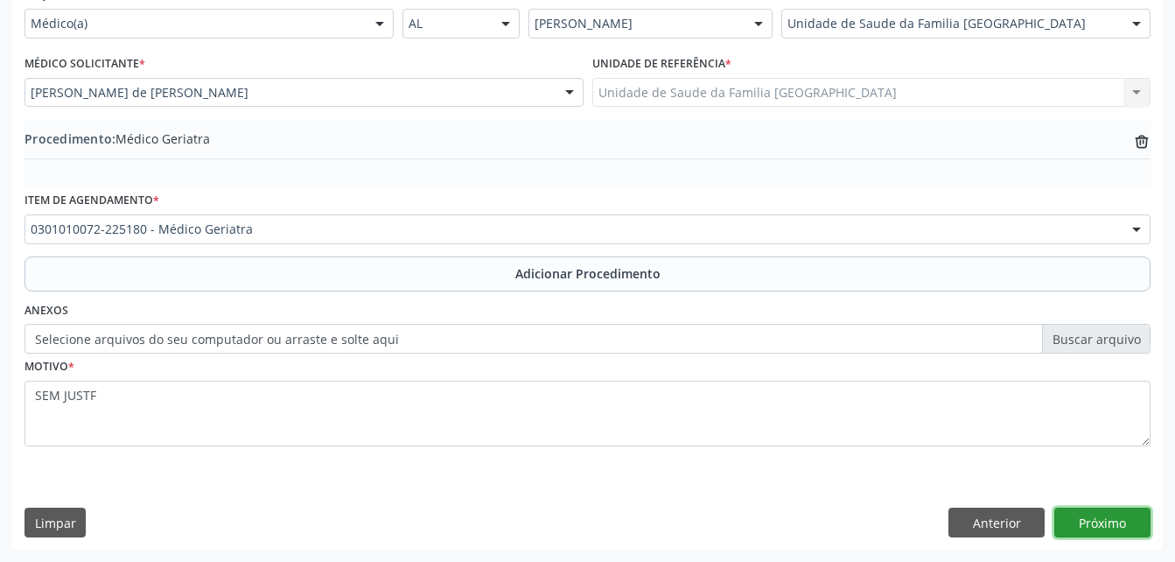
click at [1118, 521] on button "Próximo" at bounding box center [1102, 522] width 96 height 30
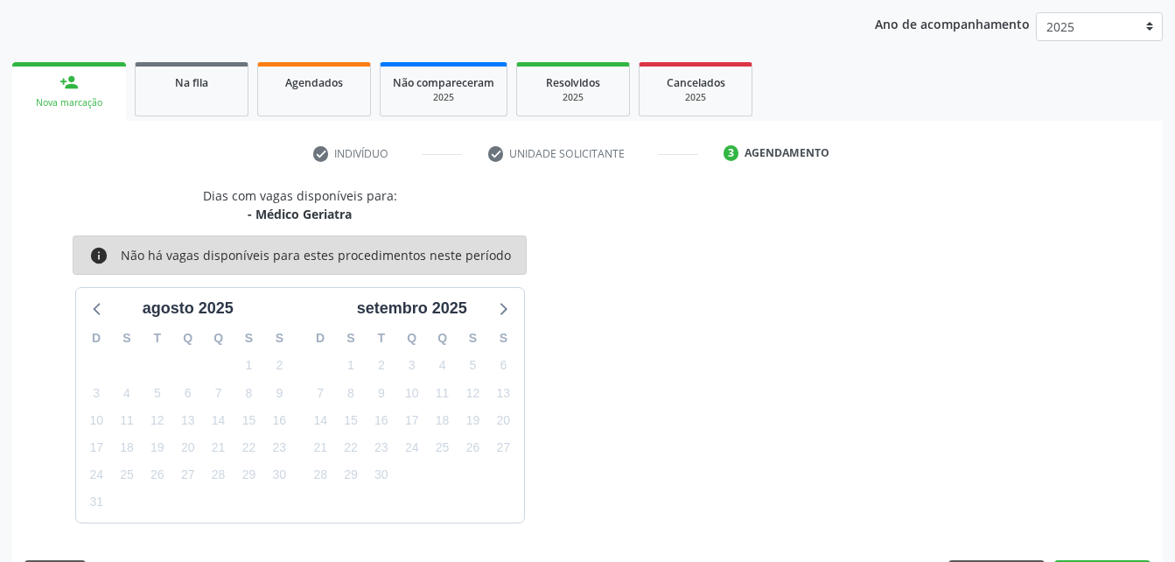
scroll to position [276, 0]
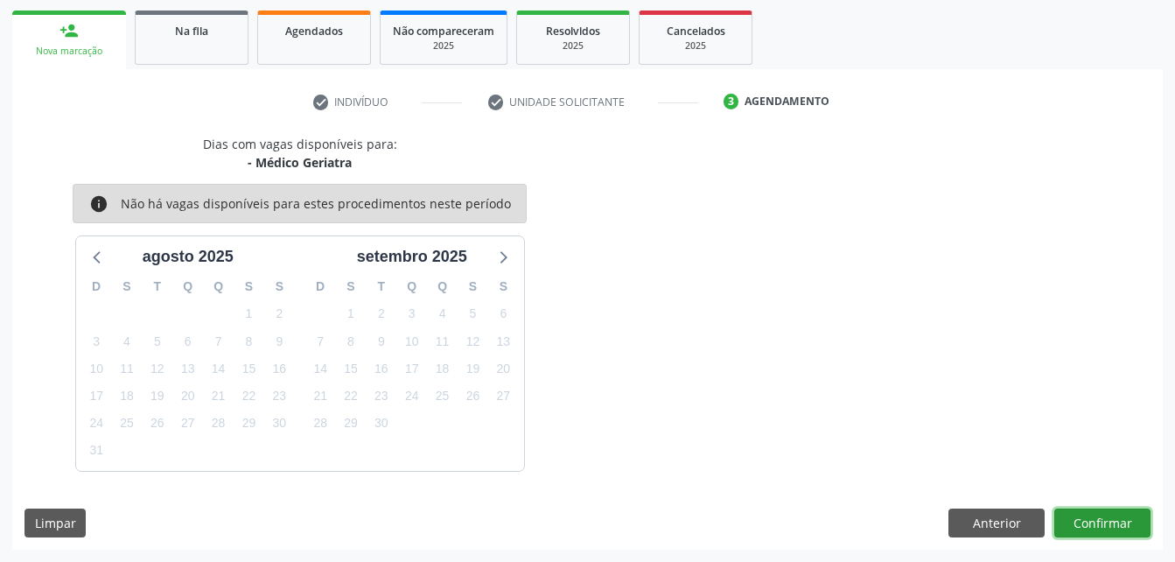
click at [1119, 528] on button "Confirmar" at bounding box center [1102, 523] width 96 height 30
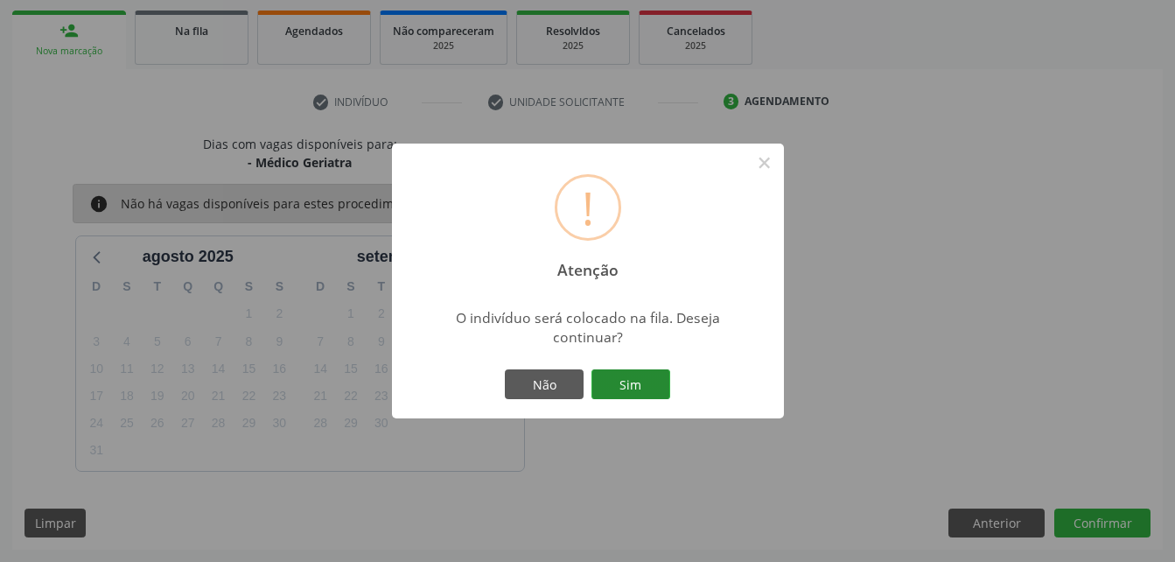
click at [612, 381] on button "Sim" at bounding box center [630, 384] width 79 height 30
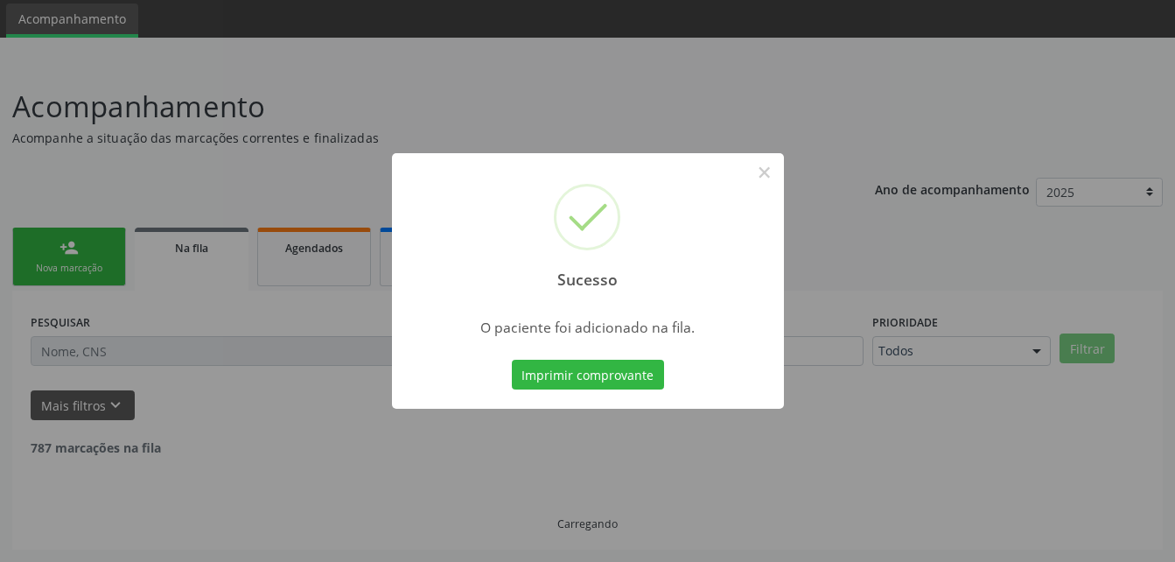
scroll to position [40, 0]
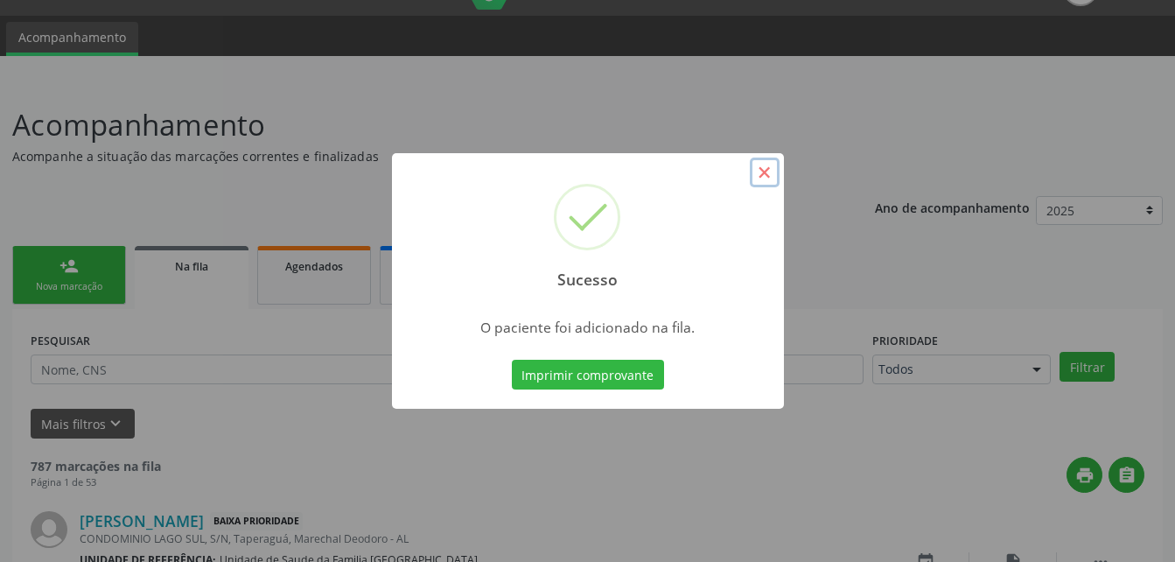
click at [766, 173] on button "×" at bounding box center [765, 172] width 30 height 30
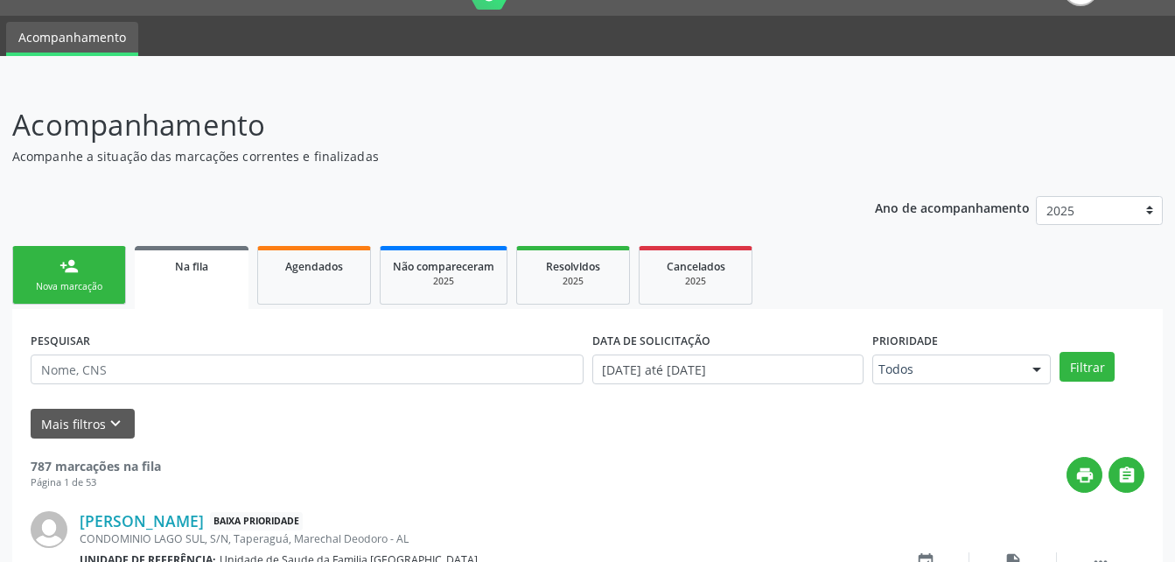
click at [53, 305] on ul "person_add Nova marcação Na fila Agendados Não compareceram 2025 Resolvidos 202…" at bounding box center [587, 274] width 1151 height 67
click at [72, 294] on link "person_add Nova marcação" at bounding box center [69, 275] width 114 height 59
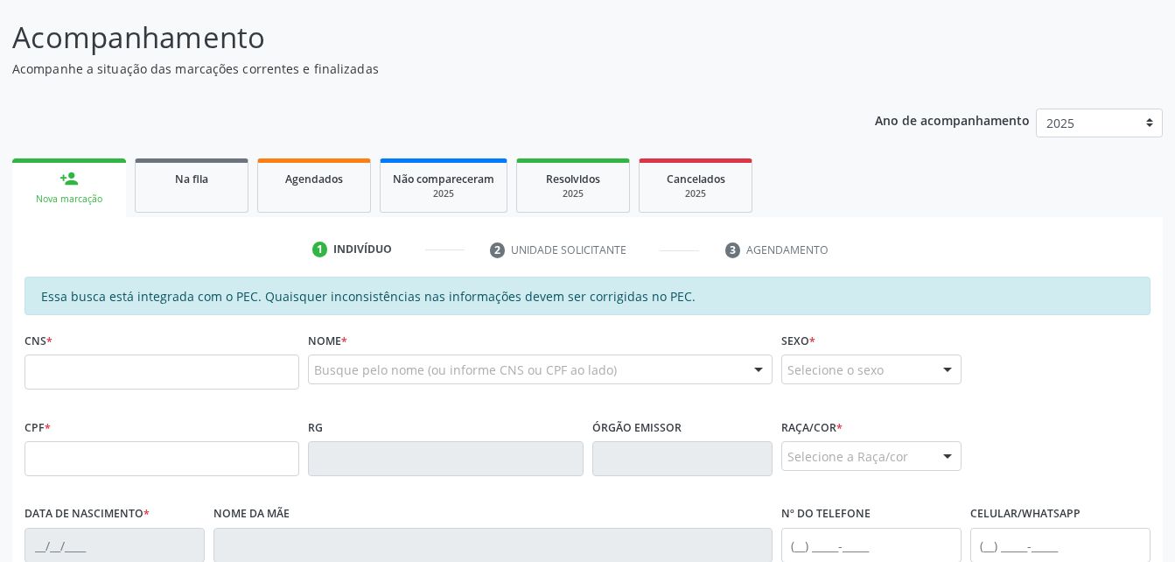
scroll to position [215, 0]
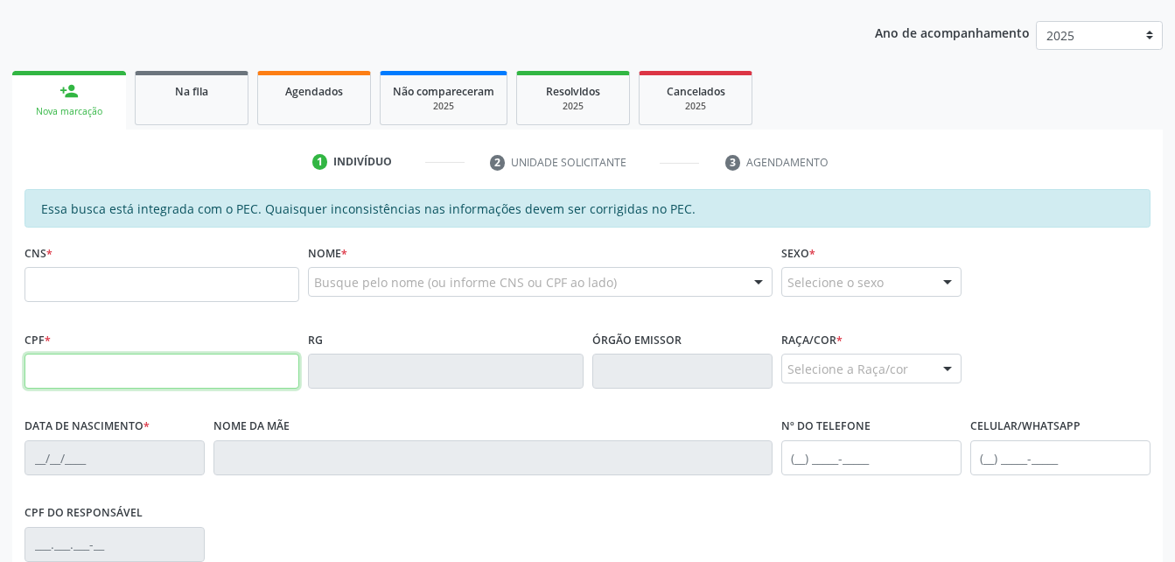
click at [162, 367] on input "text" at bounding box center [161, 370] width 275 height 35
type input "034.974.034-82"
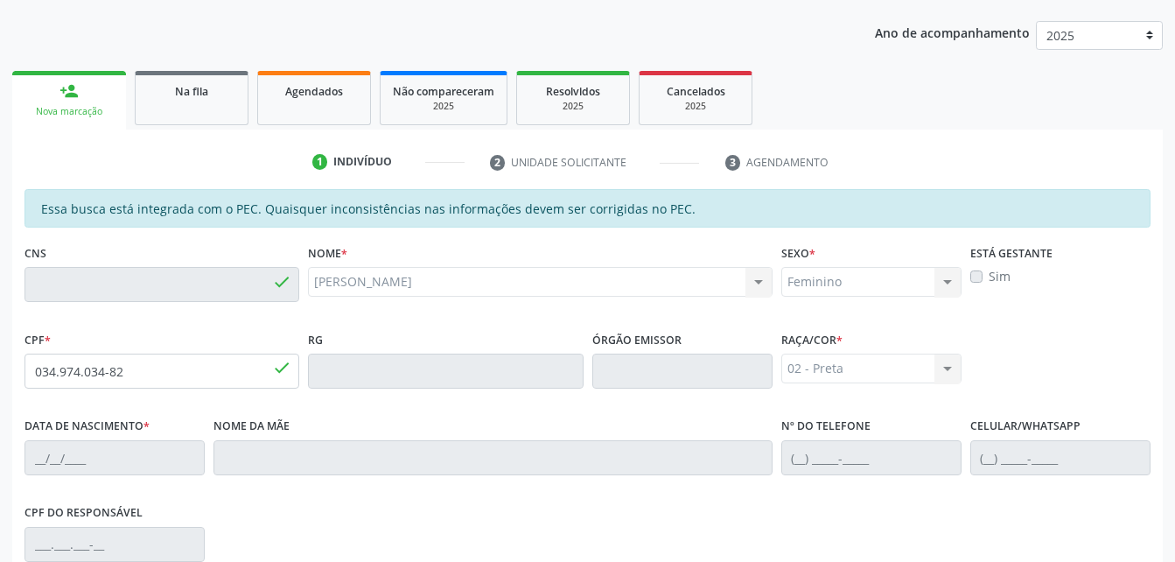
type input "707 8026 2785 6914"
type input "15/10/1953"
type input "Margarida Filinto"
type input "(82) 99332-1887"
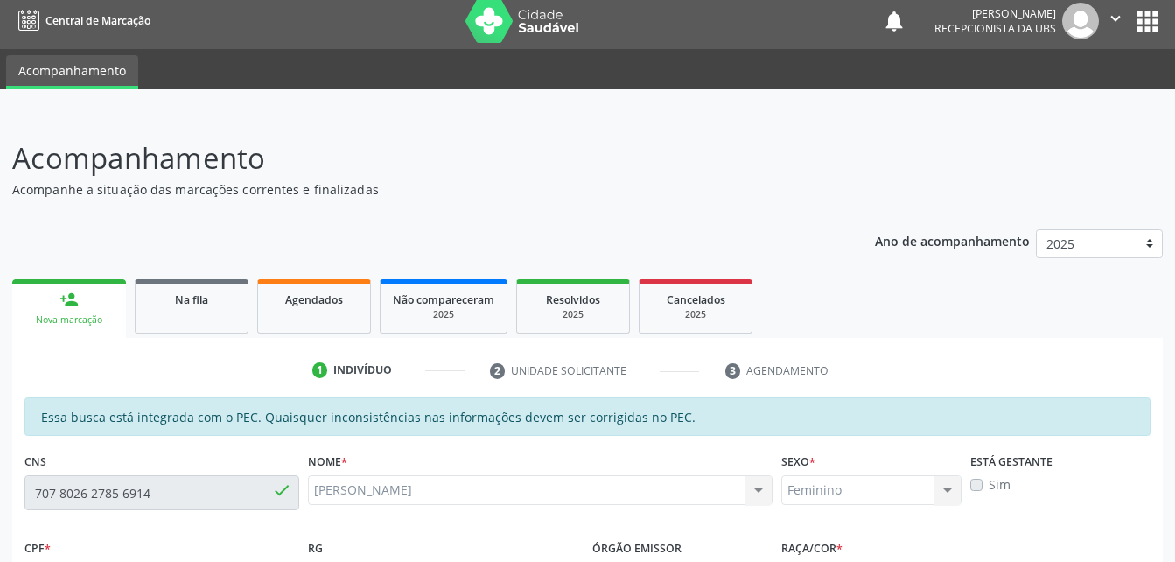
scroll to position [0, 0]
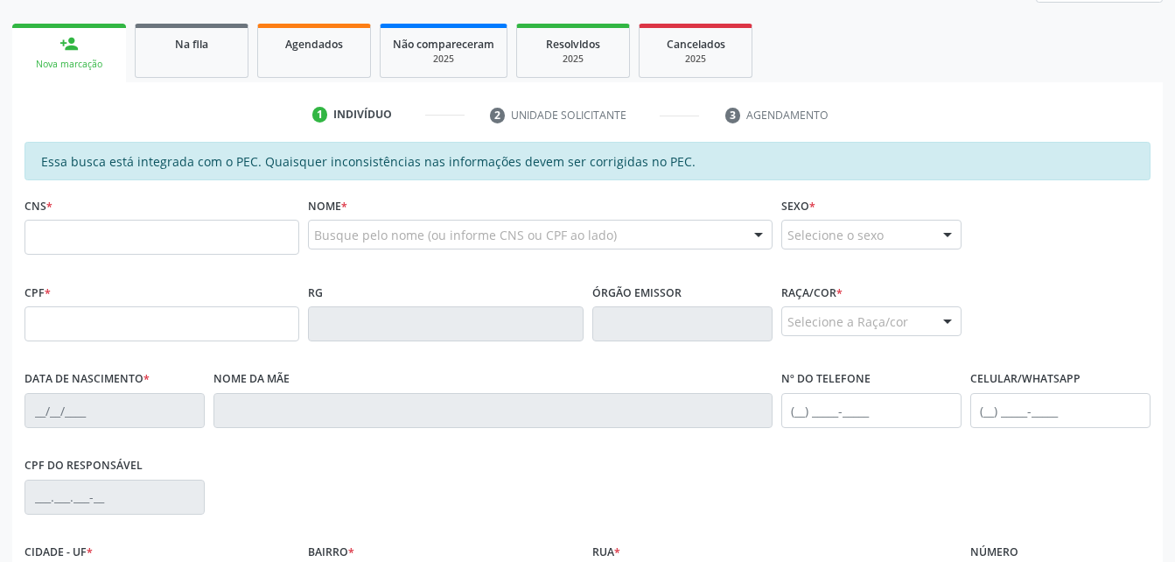
scroll to position [262, 0]
type input "708 0043 1711 3627"
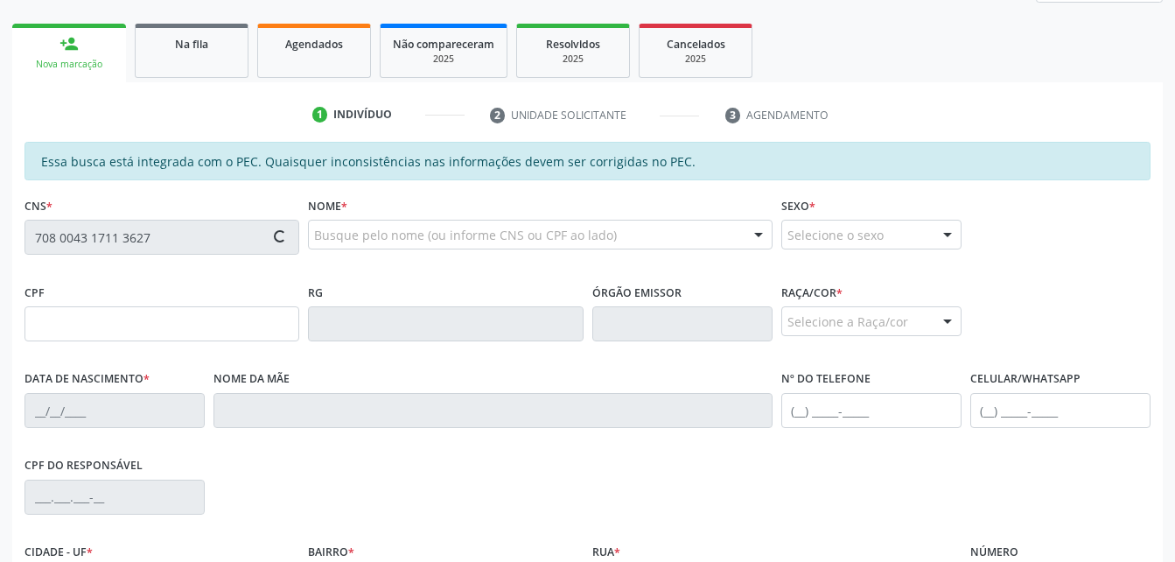
type input "266.915.938-98"
type input "[DATE]"
type input "Aurenice [PERSON_NAME]"
type input "[PHONE_NUMBER]"
type input "71"
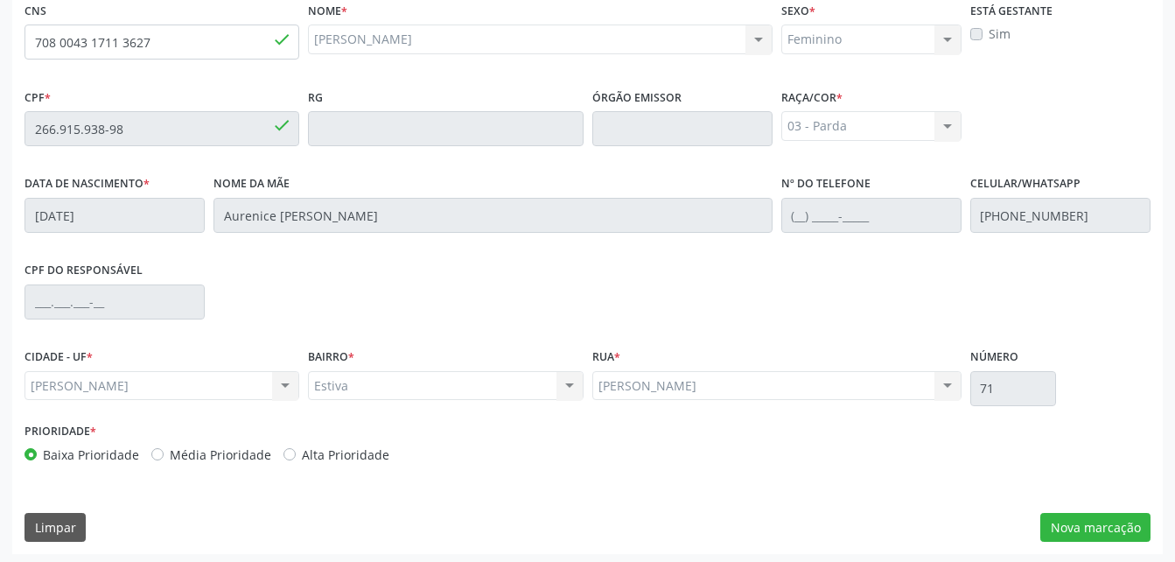
scroll to position [462, 0]
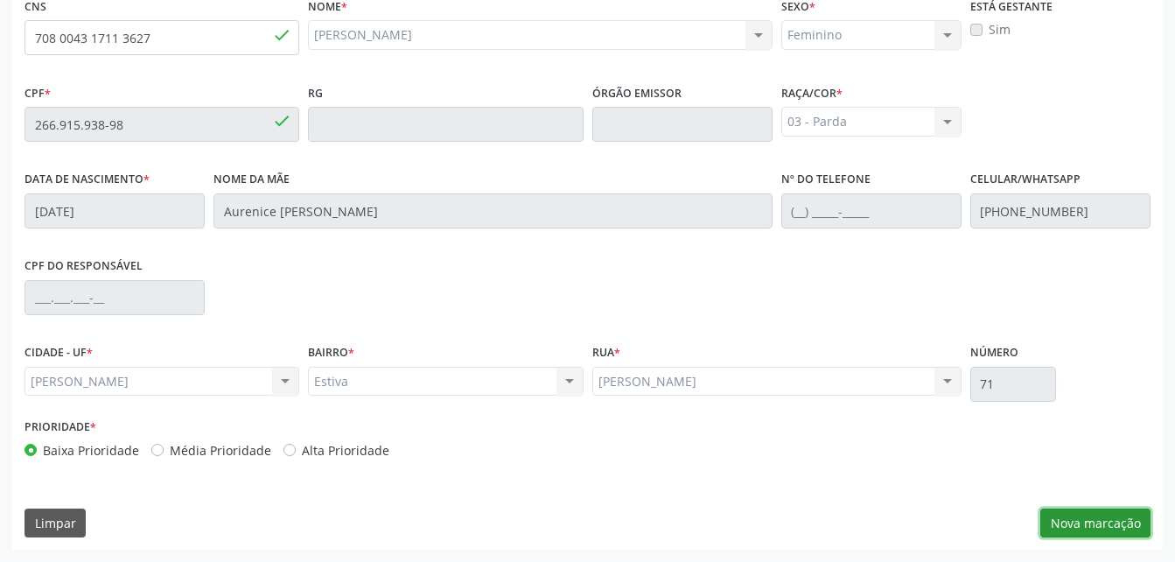
click at [1058, 514] on button "Nova marcação" at bounding box center [1095, 523] width 110 height 30
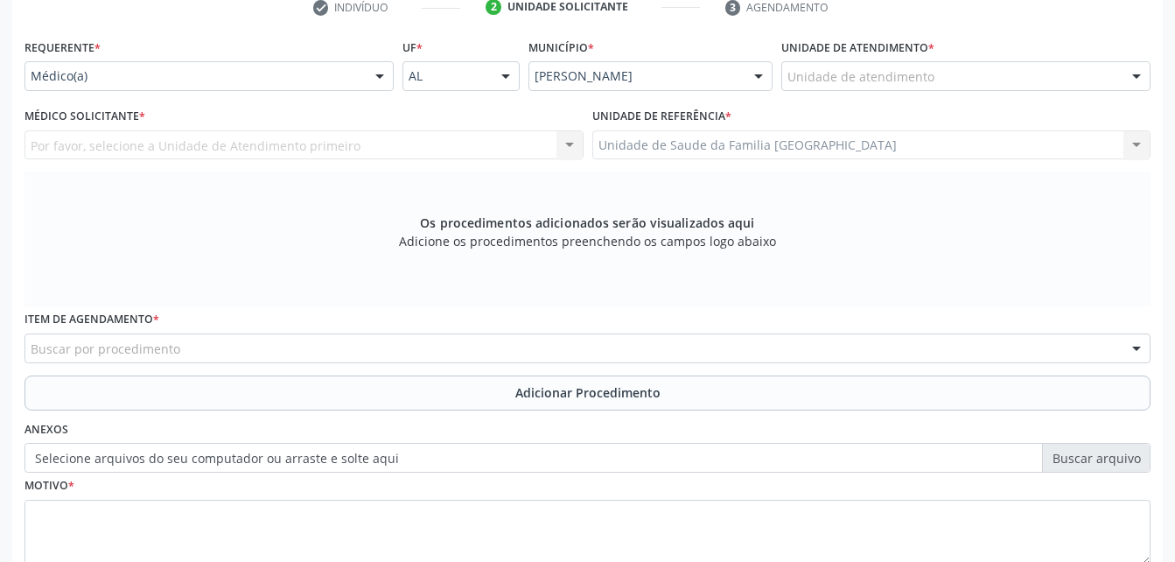
scroll to position [287, 0]
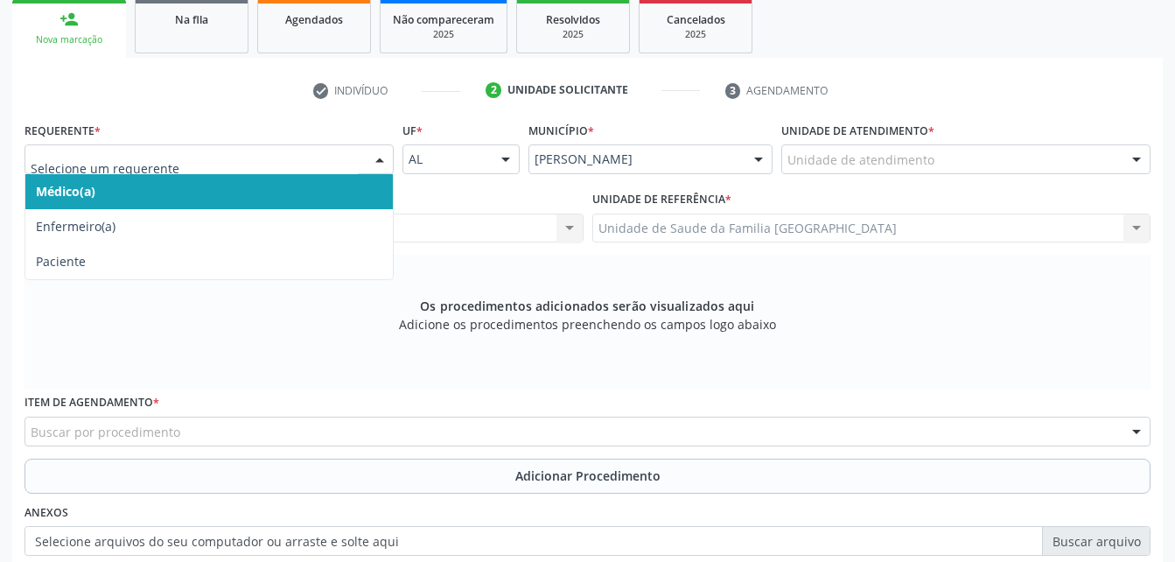
click at [283, 187] on span "Médico(a)" at bounding box center [208, 191] width 367 height 35
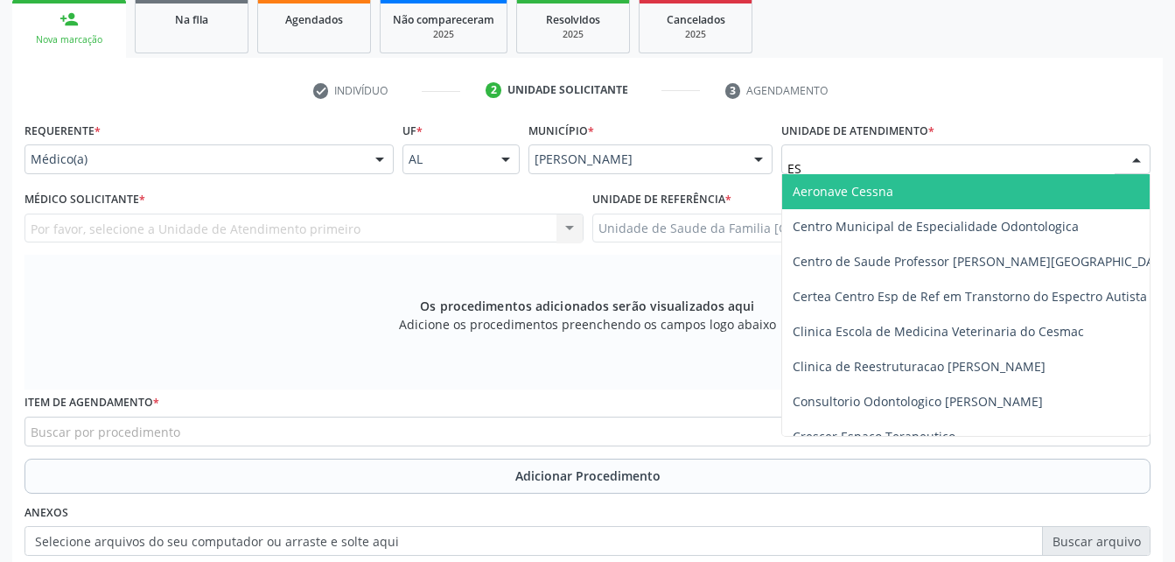
type input "EST"
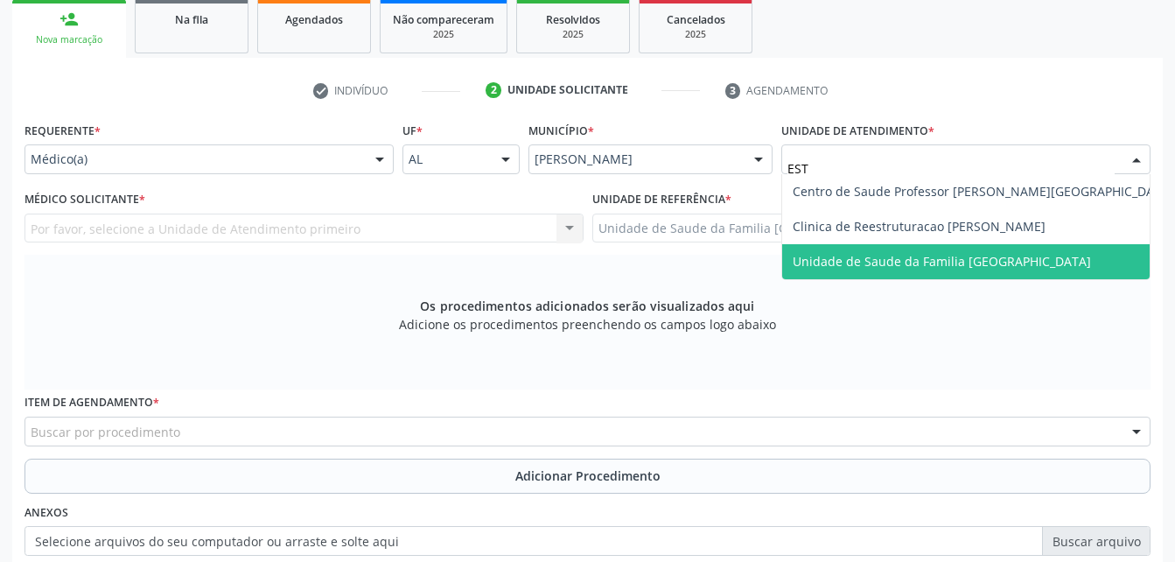
drag, startPoint x: 876, startPoint y: 250, endPoint x: 600, endPoint y: 194, distance: 281.3
click at [871, 250] on span "Unidade de Saude da Familia [GEOGRAPHIC_DATA]" at bounding box center [983, 261] width 402 height 35
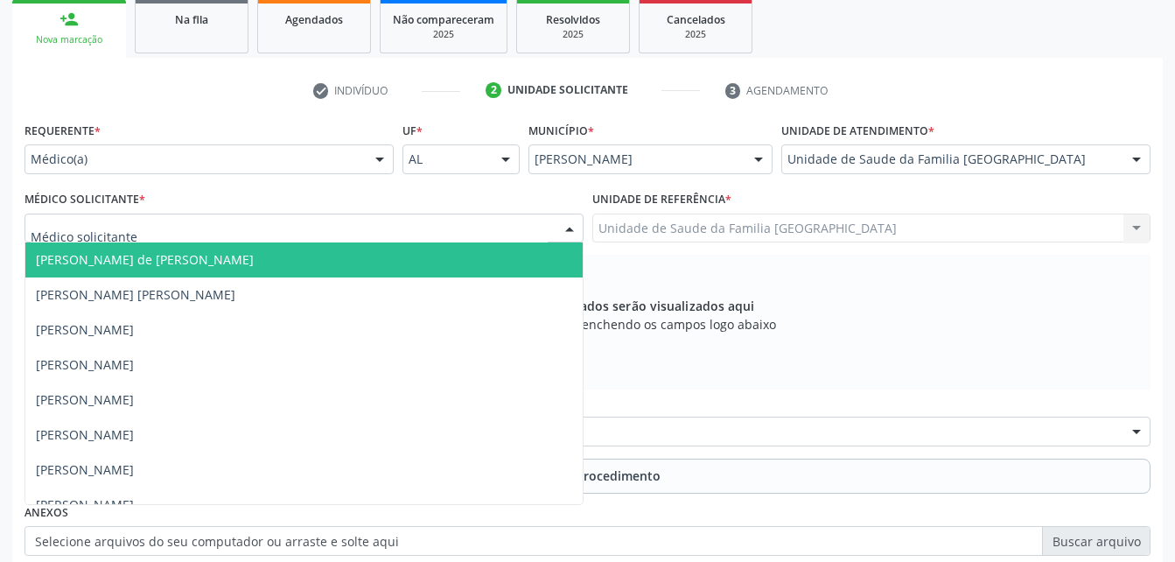
click at [381, 224] on div at bounding box center [303, 228] width 559 height 30
type input "E"
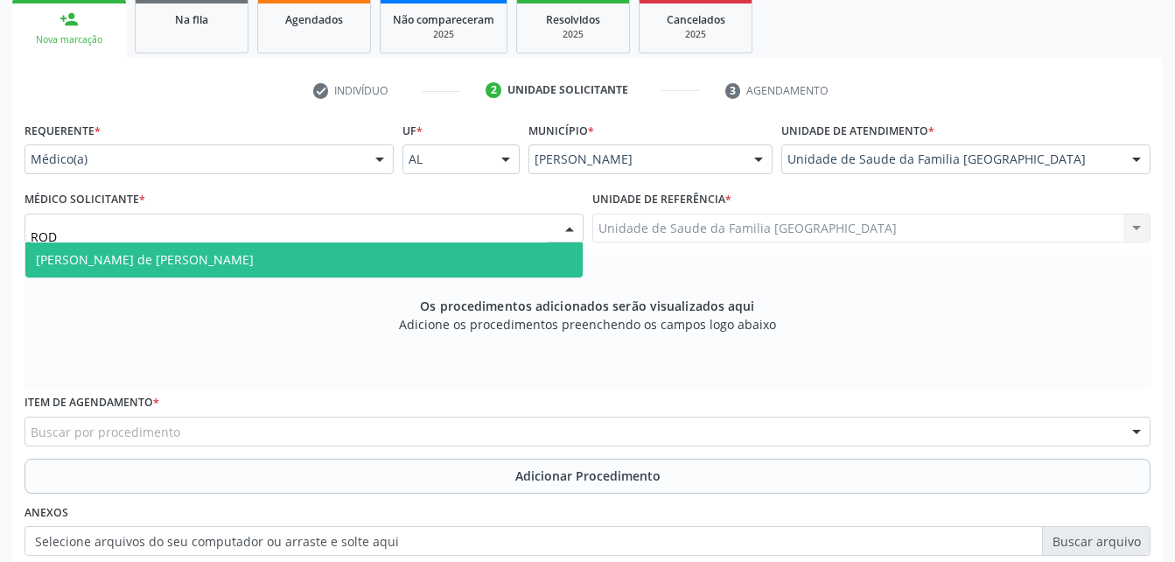
type input "RODR"
click at [370, 250] on span "[PERSON_NAME] de [PERSON_NAME]" at bounding box center [303, 259] width 557 height 35
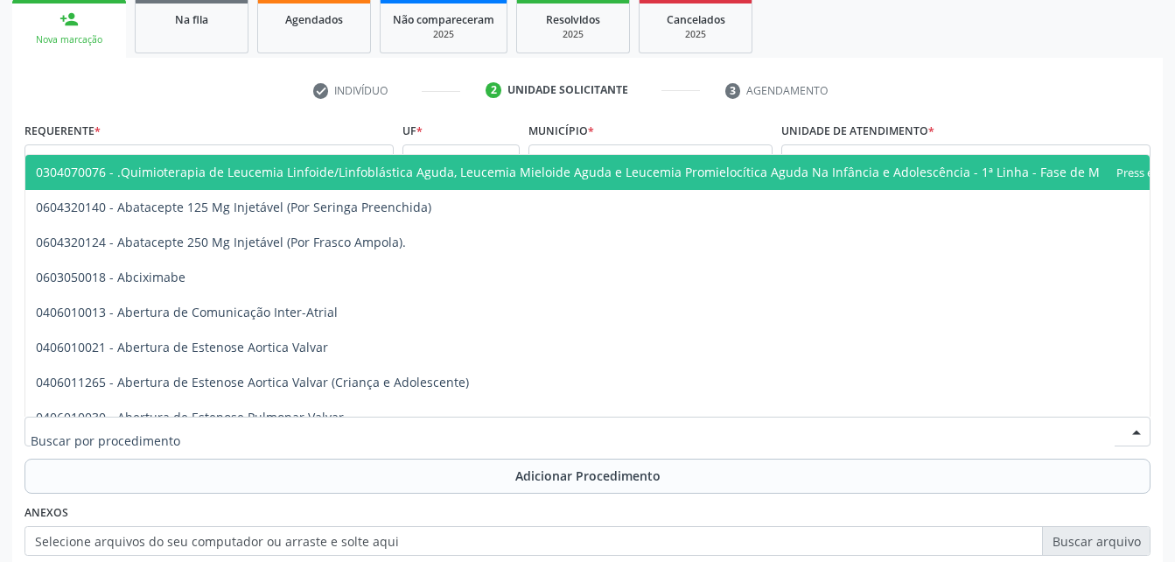
click at [374, 424] on div at bounding box center [587, 431] width 1126 height 30
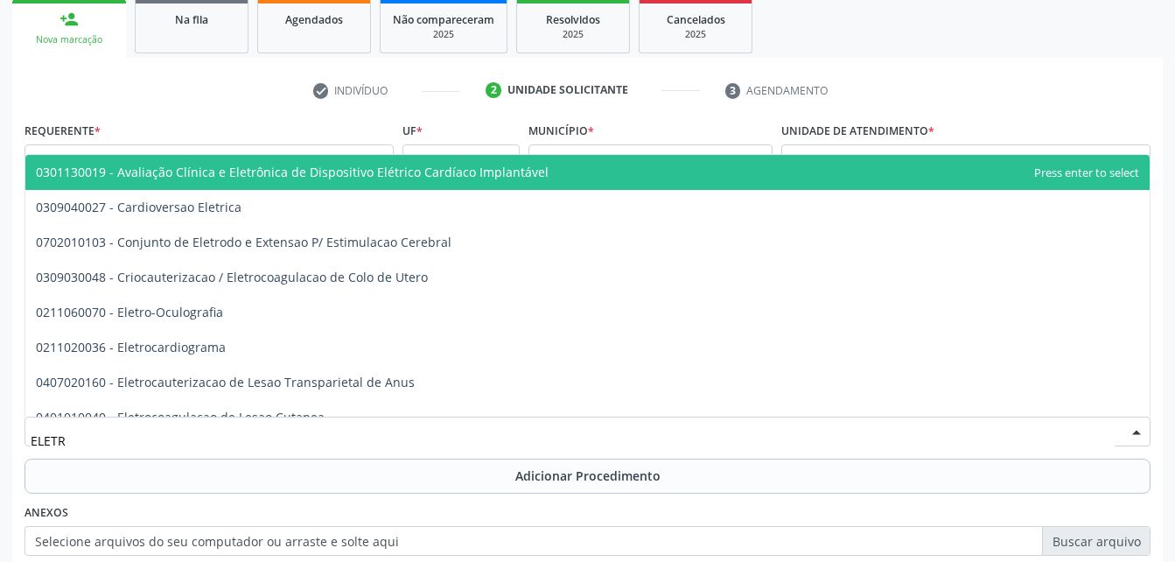
type input "ELETRO"
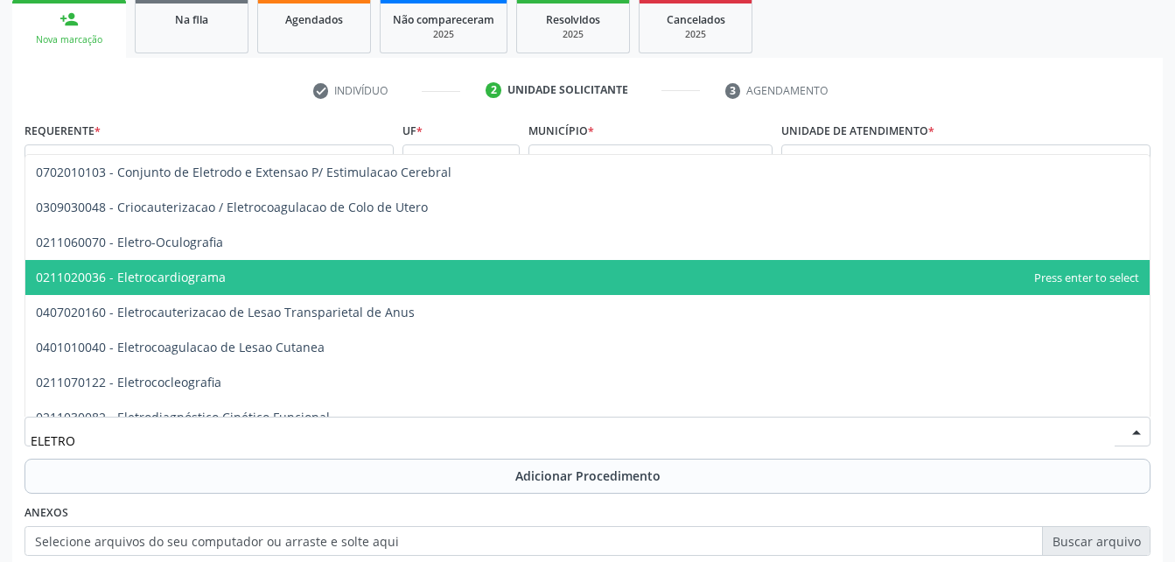
click at [320, 282] on span "0211020036 - Eletrocardiograma" at bounding box center [587, 277] width 1124 height 35
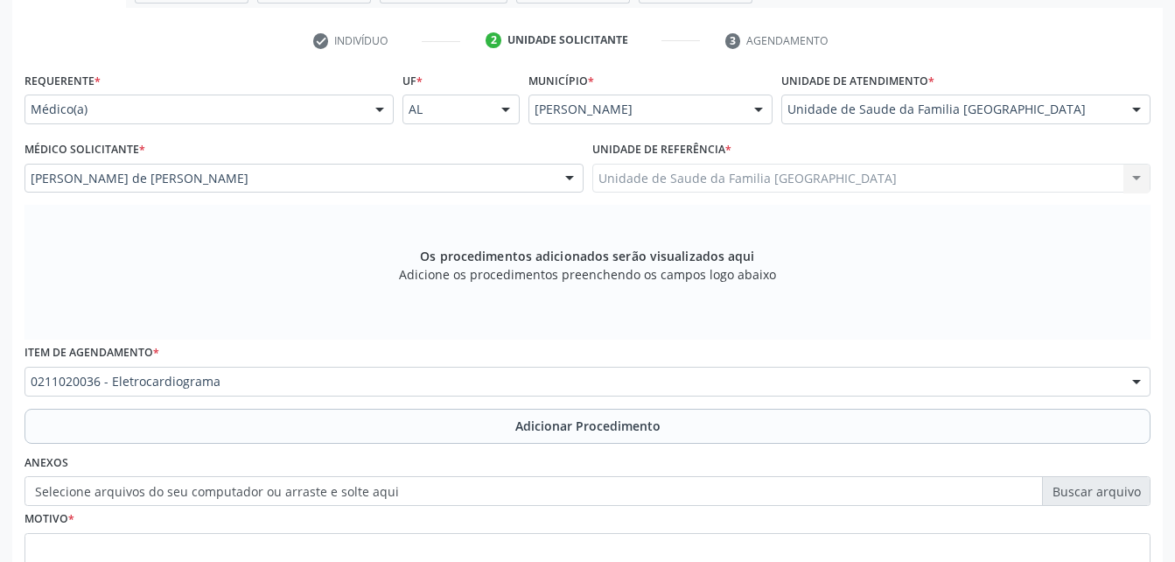
scroll to position [462, 0]
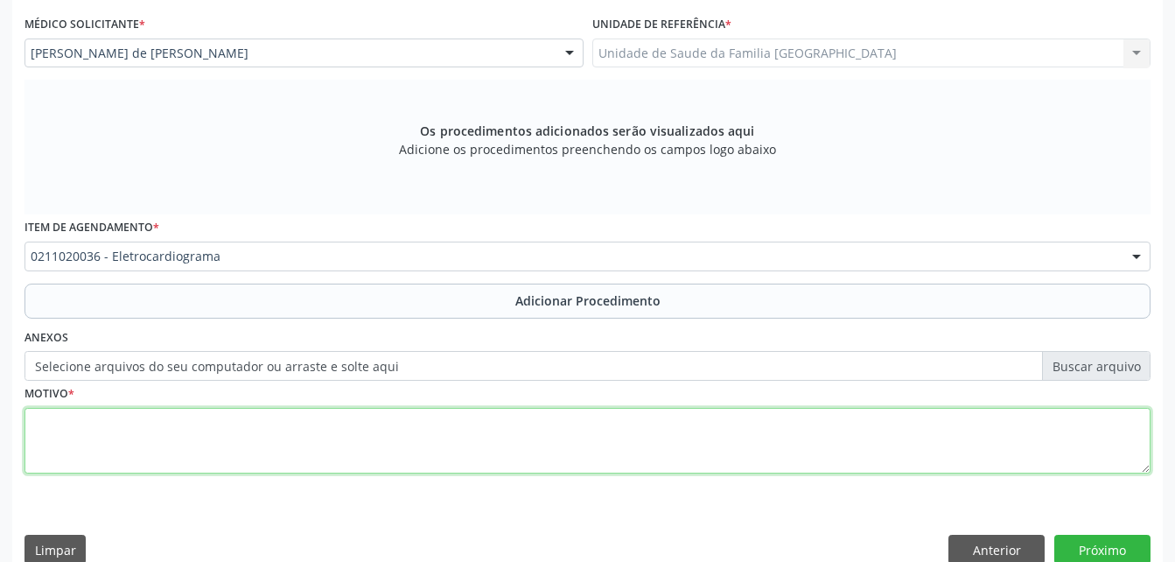
click at [389, 423] on textarea at bounding box center [587, 441] width 1126 height 66
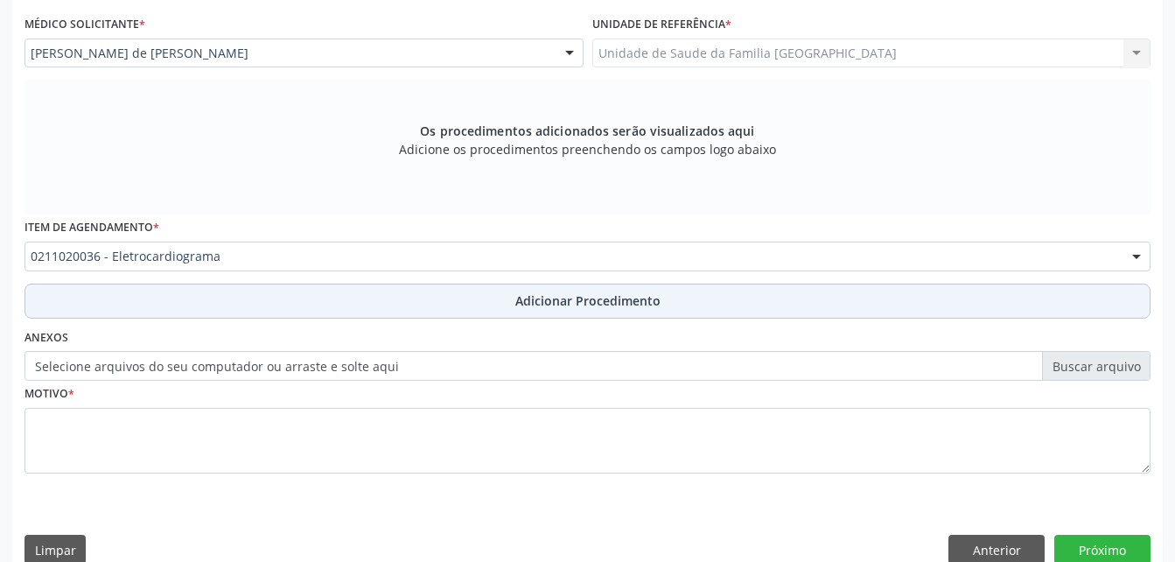
click at [428, 307] on button "Adicionar Procedimento" at bounding box center [587, 300] width 1126 height 35
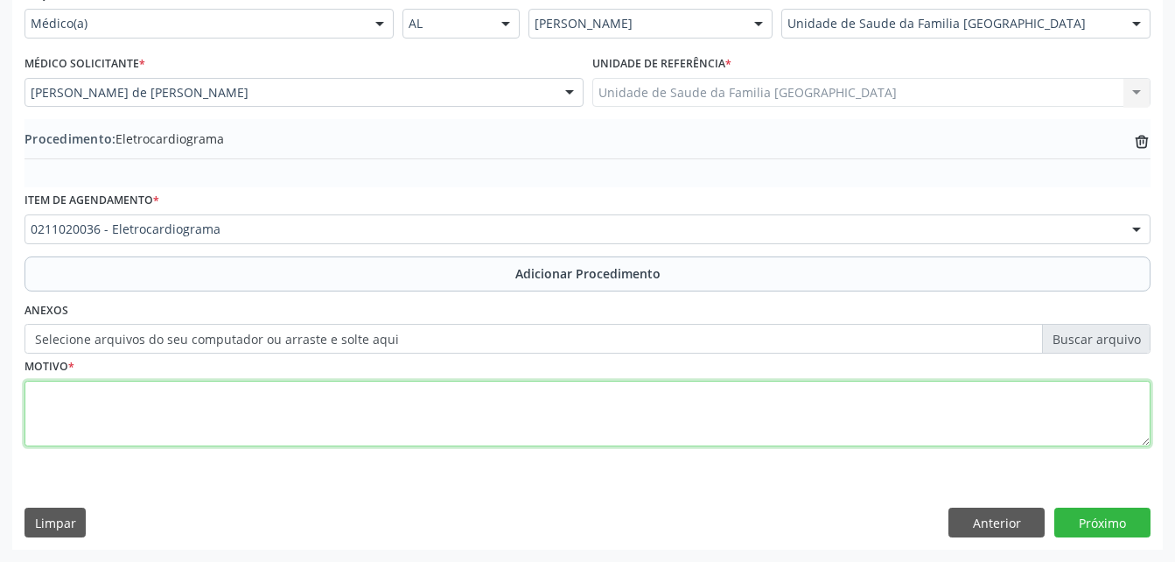
click at [424, 409] on textarea at bounding box center [587, 414] width 1126 height 66
type textarea "HAS"
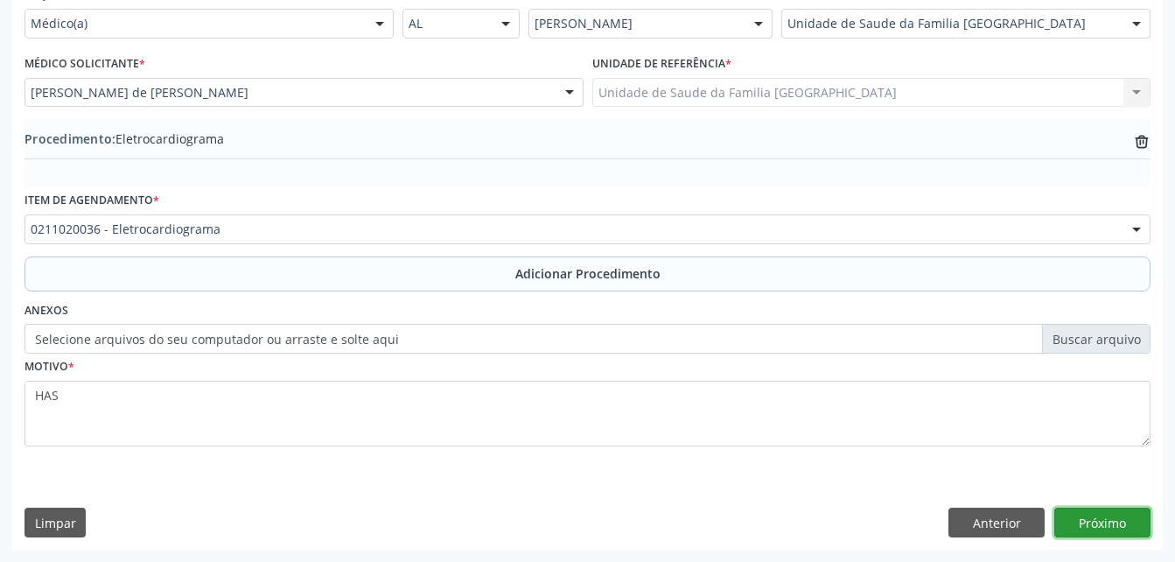
click at [1095, 518] on button "Próximo" at bounding box center [1102, 522] width 96 height 30
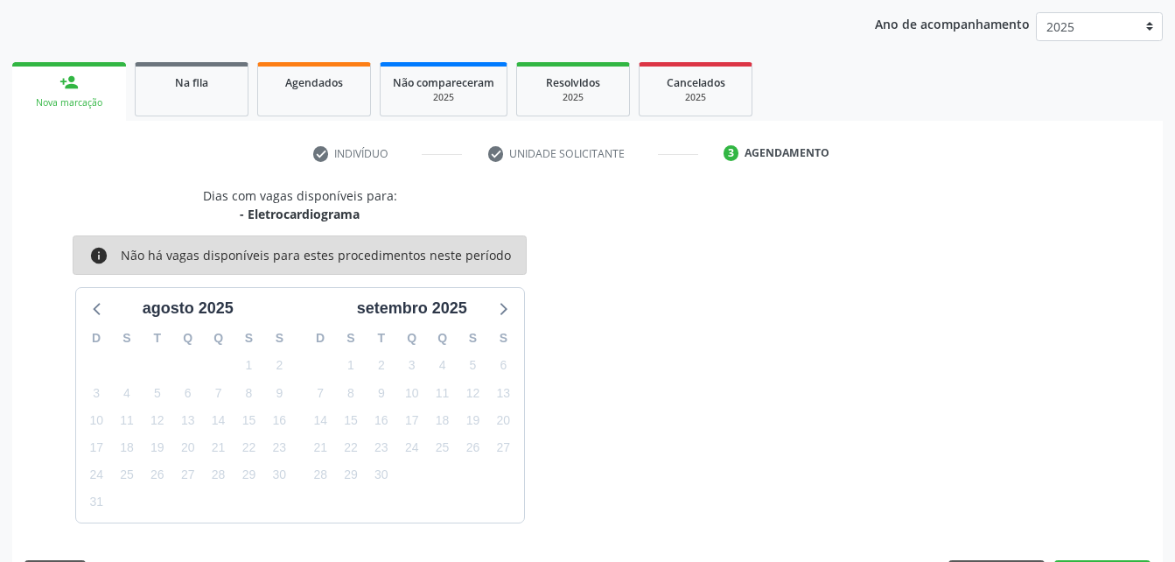
scroll to position [276, 0]
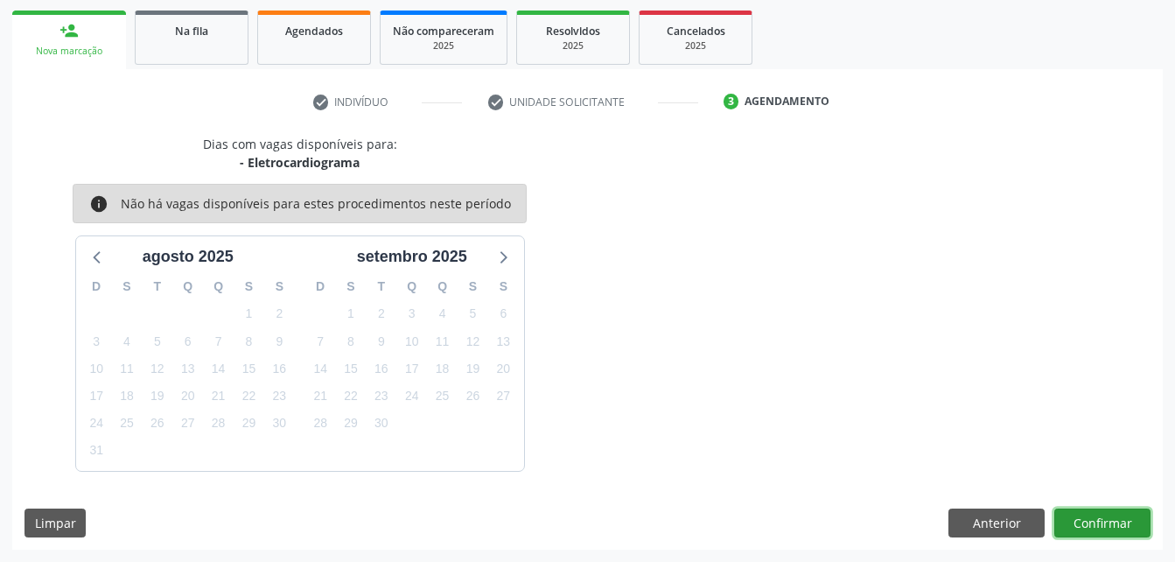
click at [1100, 513] on button "Confirmar" at bounding box center [1102, 523] width 96 height 30
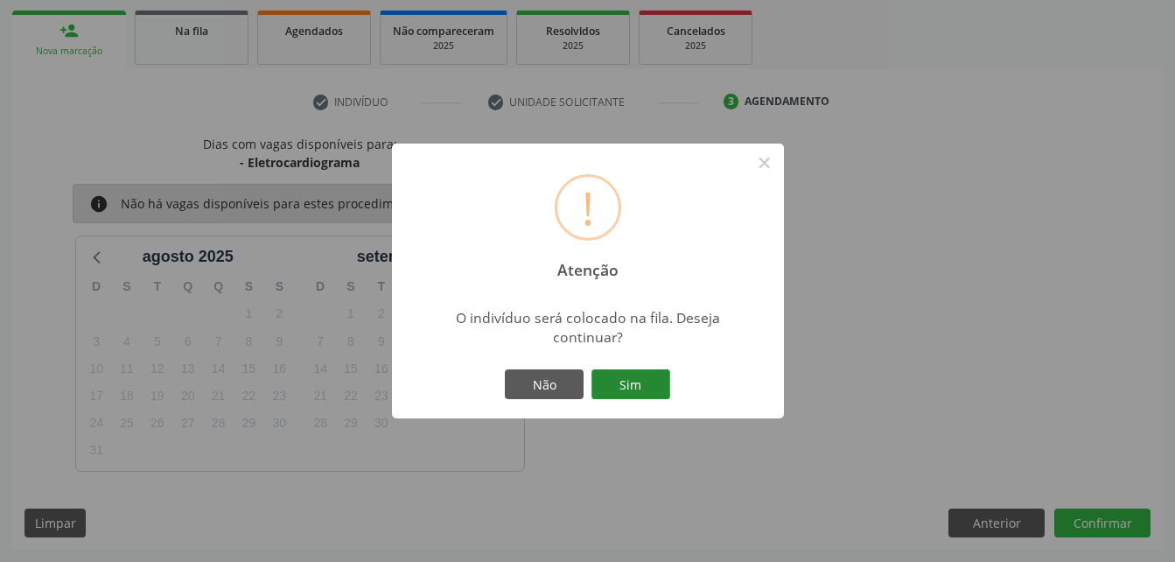
click at [662, 373] on button "Sim" at bounding box center [630, 384] width 79 height 30
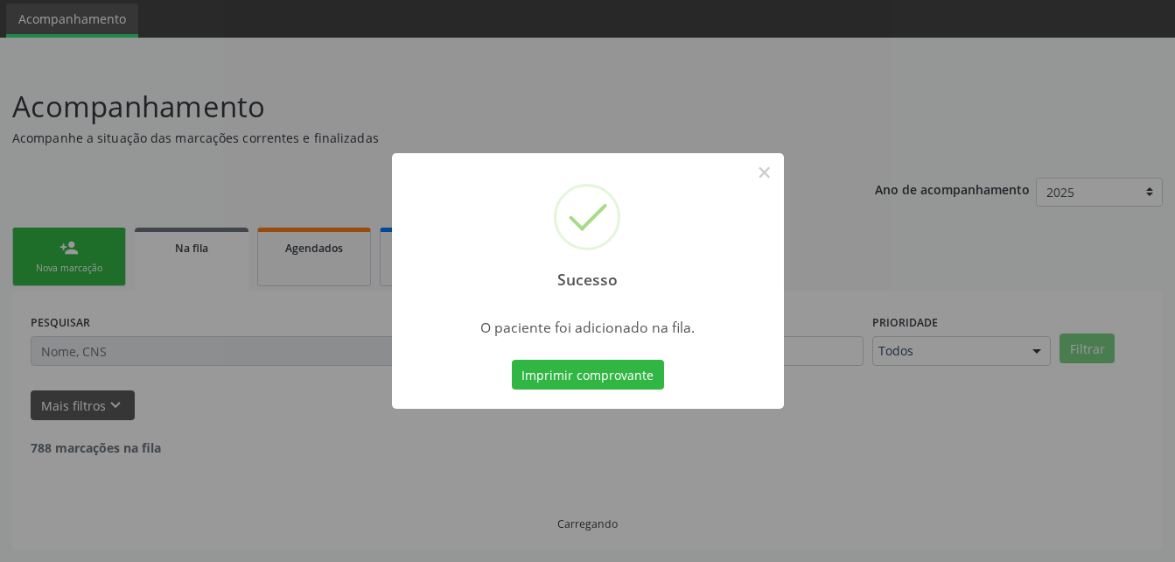
scroll to position [40, 0]
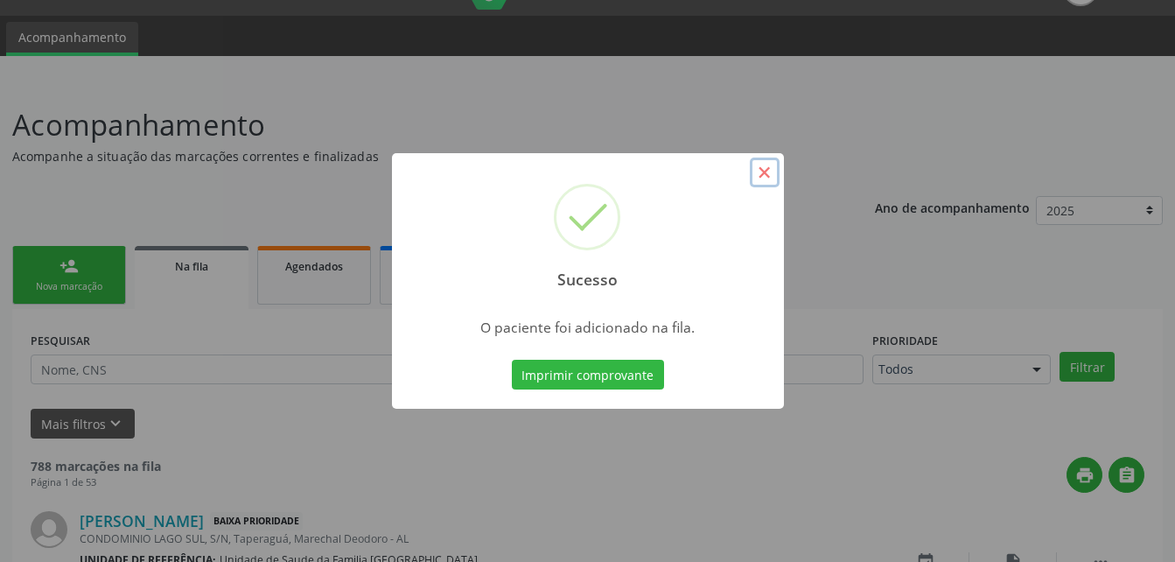
click at [771, 172] on button "×" at bounding box center [765, 172] width 30 height 30
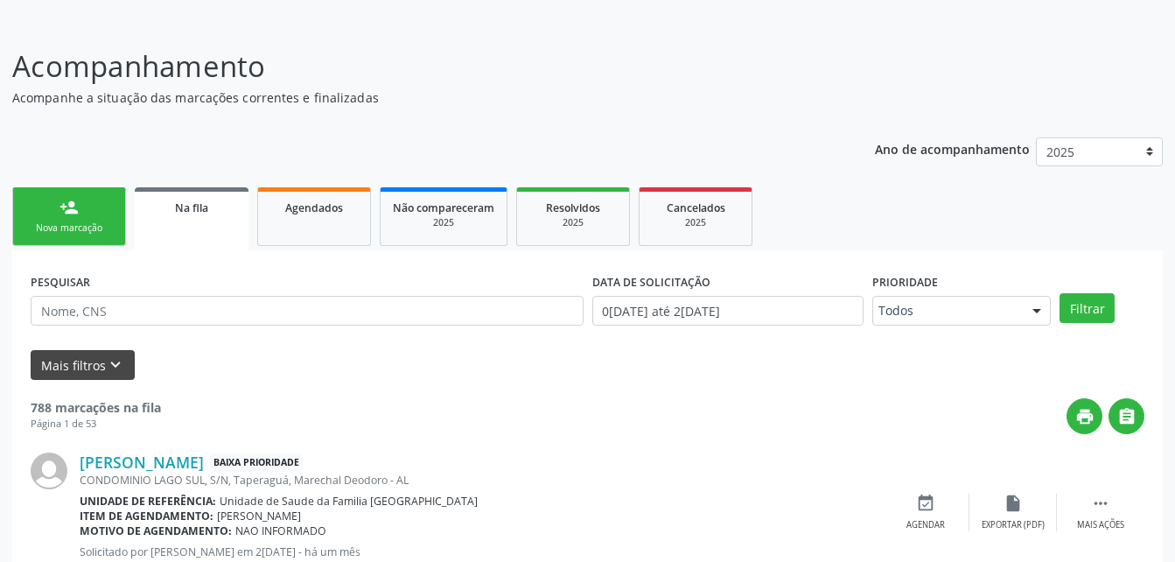
scroll to position [128, 0]
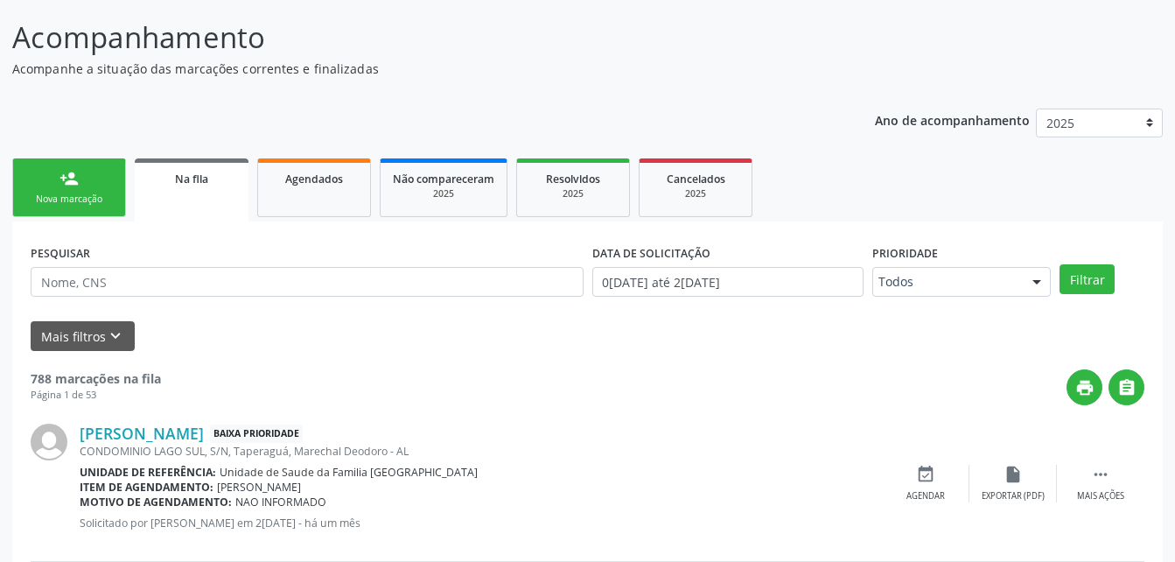
click at [91, 192] on link "person_add Nova marcação" at bounding box center [69, 187] width 114 height 59
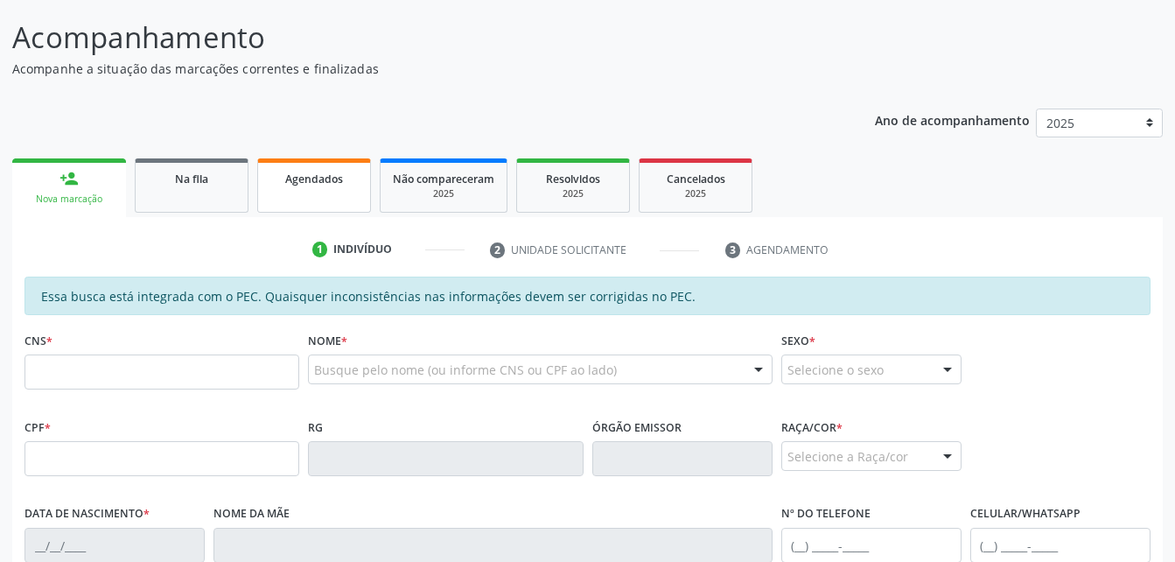
click at [281, 187] on link "Agendados" at bounding box center [314, 185] width 114 height 54
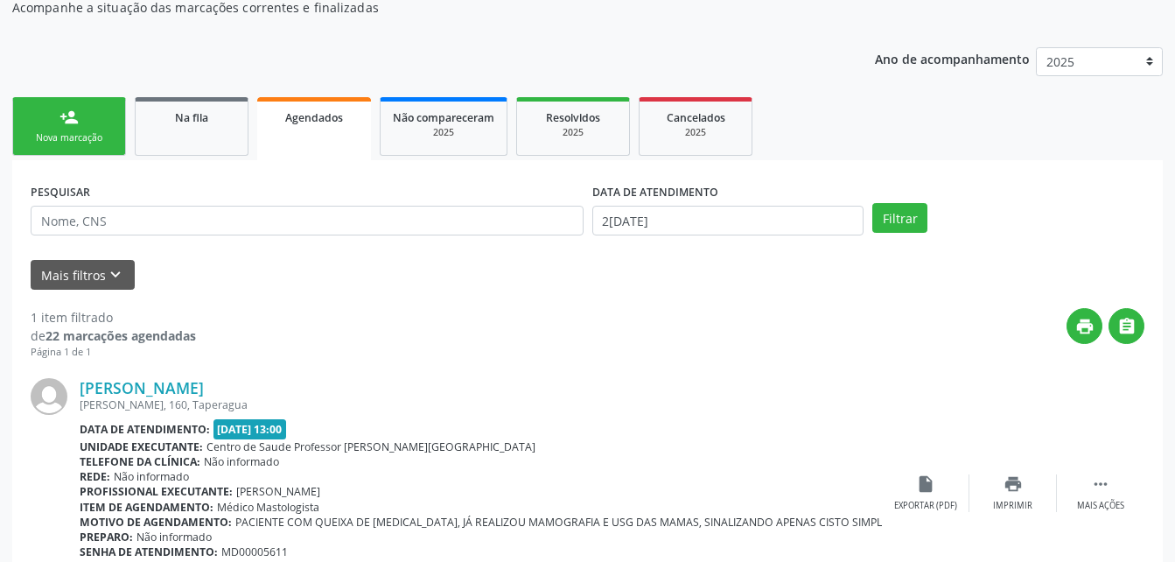
scroll to position [283, 0]
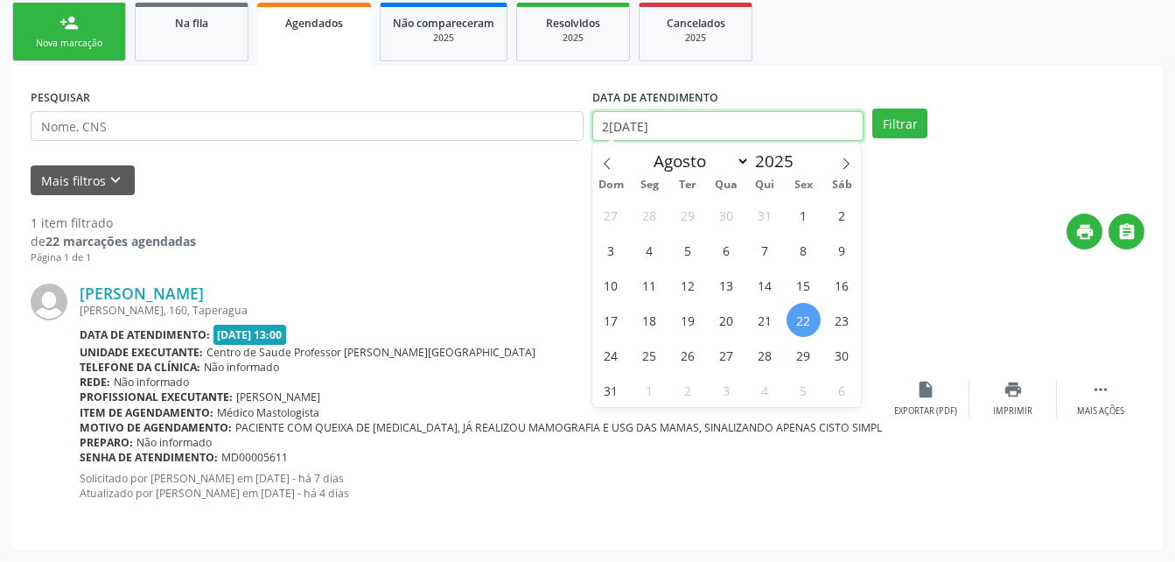
click at [717, 136] on input "2[DATE]" at bounding box center [728, 126] width 272 height 30
click at [727, 319] on span "20" at bounding box center [727, 320] width 34 height 34
type input "[DATE]"
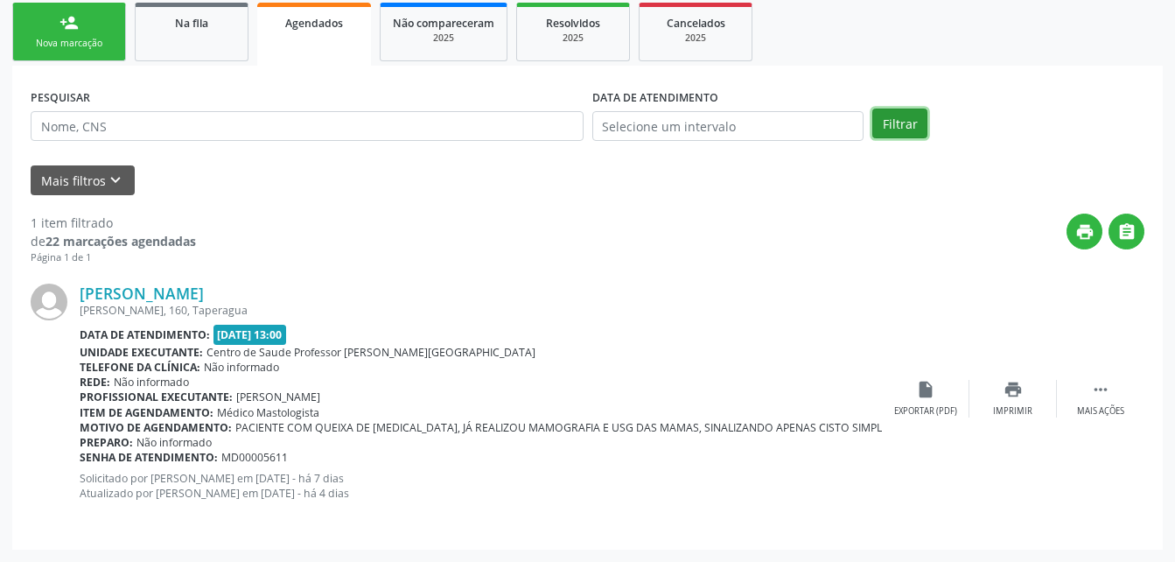
click at [885, 127] on button "Filtrar" at bounding box center [899, 123] width 55 height 30
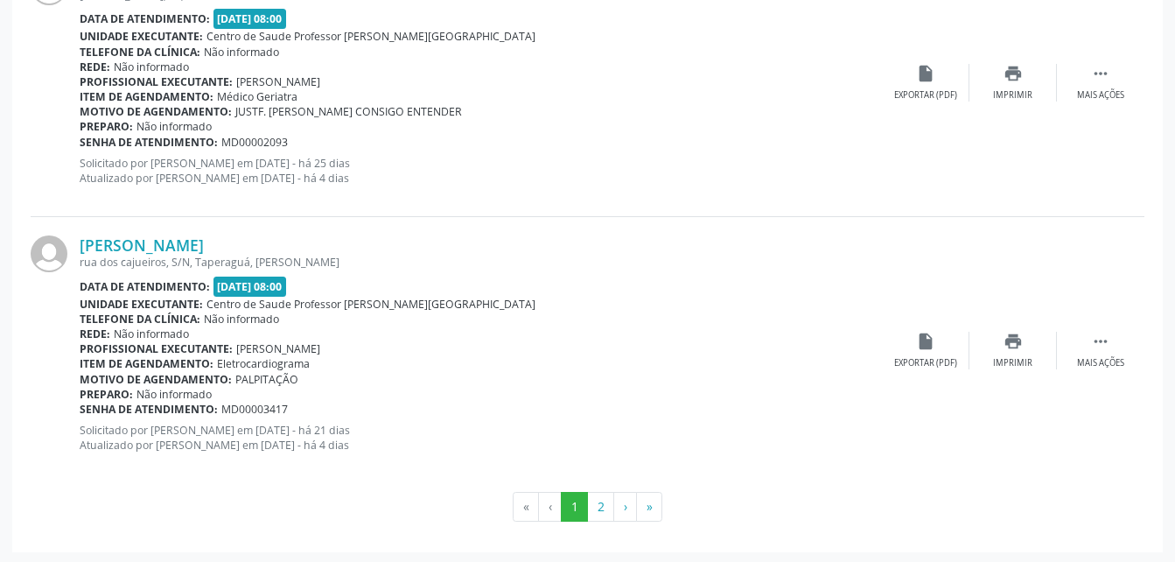
scroll to position [4060, 0]
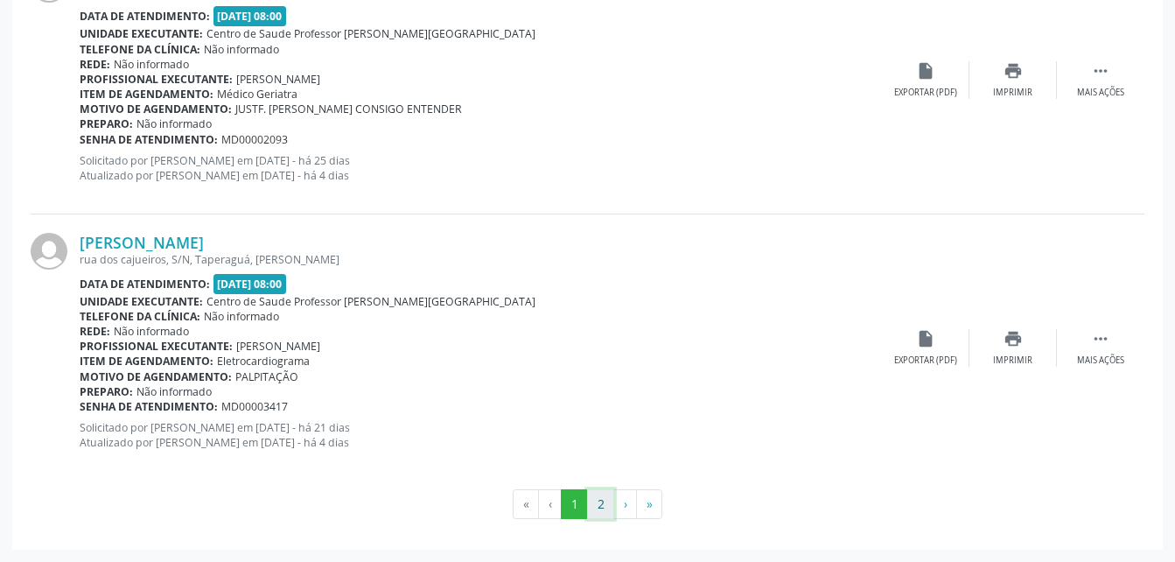
click at [596, 500] on button "2" at bounding box center [600, 504] width 27 height 30
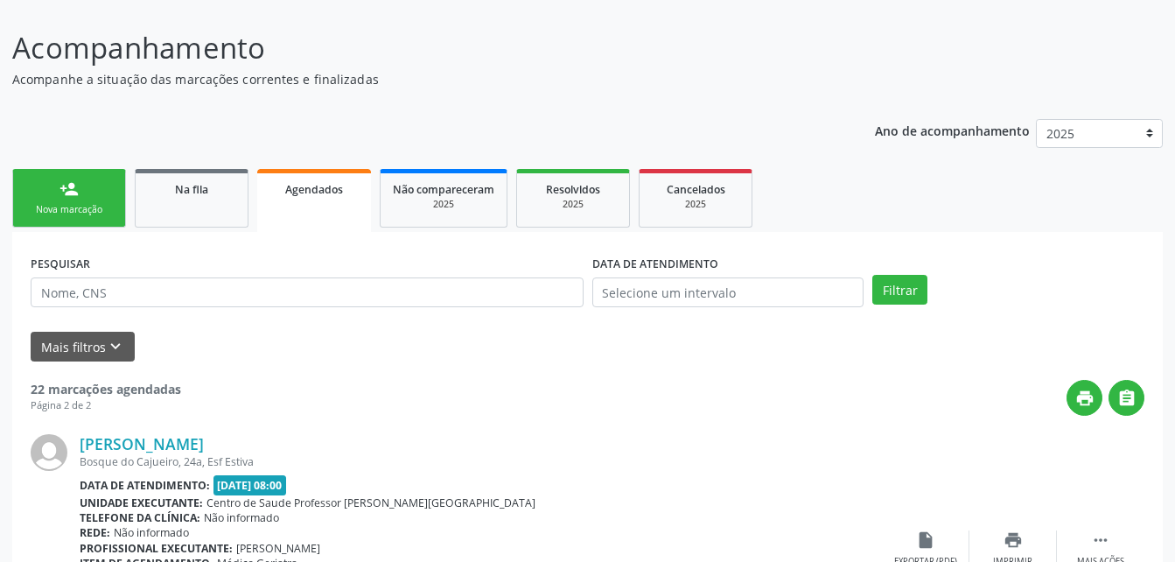
scroll to position [0, 0]
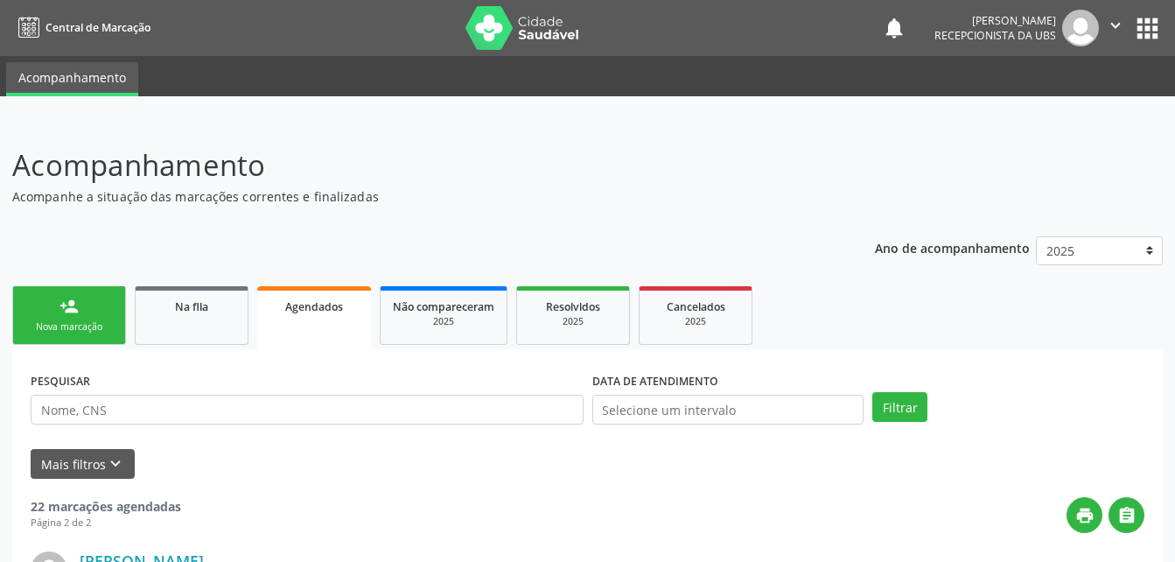
click at [1099, 38] on button "" at bounding box center [1115, 28] width 33 height 37
click at [1060, 112] on link "Sair" at bounding box center [1071, 106] width 121 height 24
